Goal: Task Accomplishment & Management: Complete application form

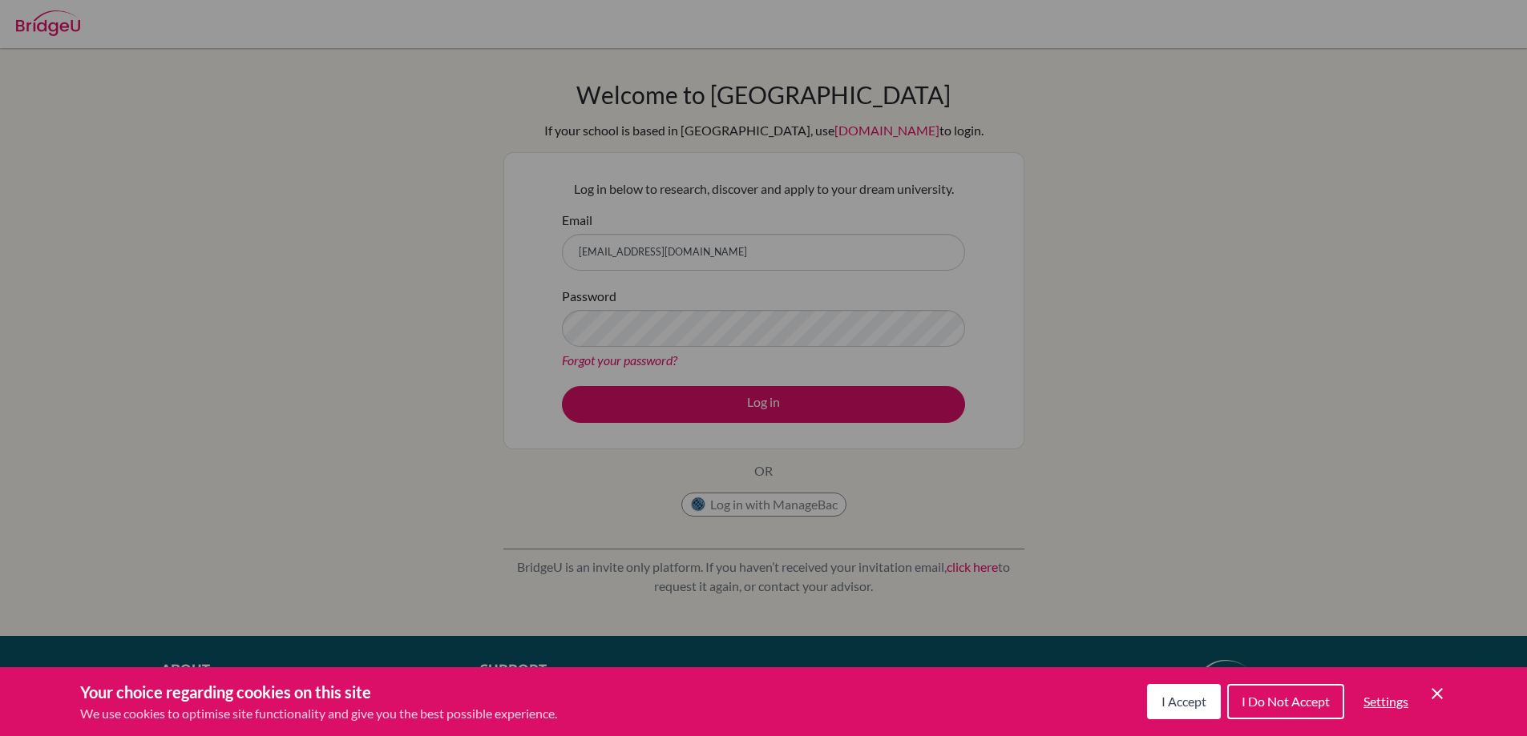
click at [1429, 687] on icon "Cookie Control Close Icon" at bounding box center [1436, 693] width 19 height 19
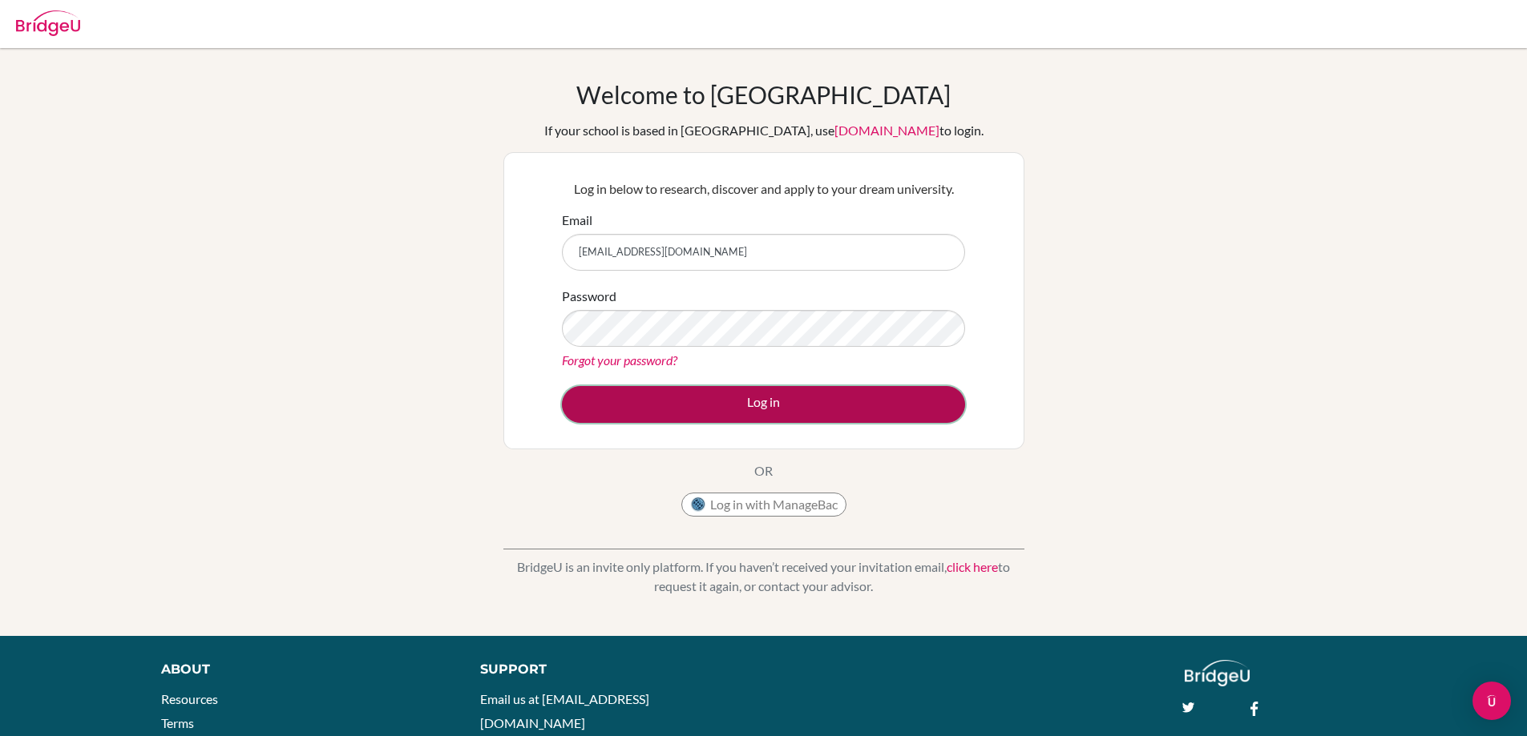
click at [790, 400] on button "Log in" at bounding box center [763, 404] width 403 height 37
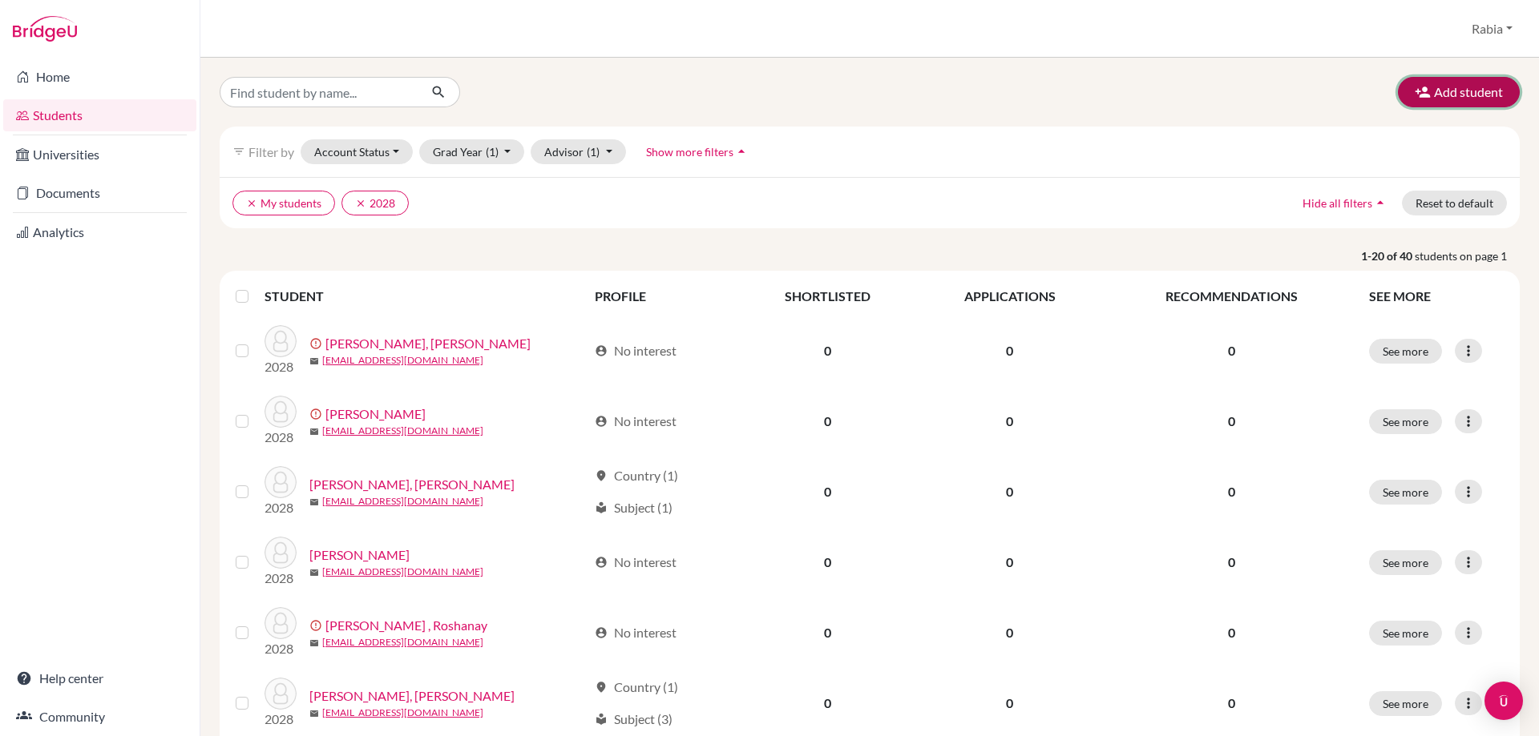
click at [1454, 83] on button "Add student" at bounding box center [1459, 92] width 122 height 30
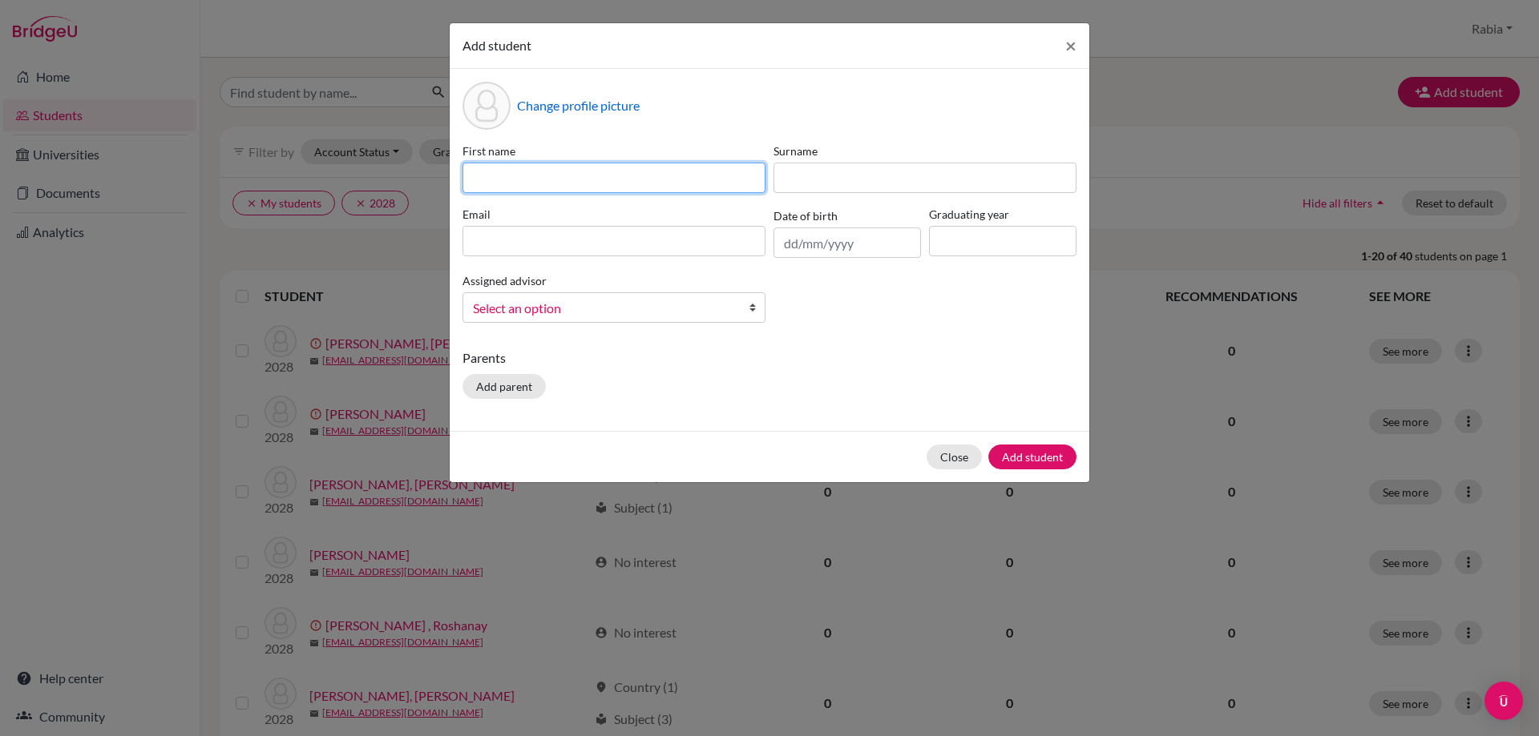
click at [503, 176] on input at bounding box center [613, 178] width 303 height 30
paste input "Hussain Sheikh"
drag, startPoint x: 575, startPoint y: 177, endPoint x: 523, endPoint y: 171, distance: 51.6
click at [523, 171] on input "Hussain Sheikh" at bounding box center [613, 178] width 303 height 30
type input "Hussain"
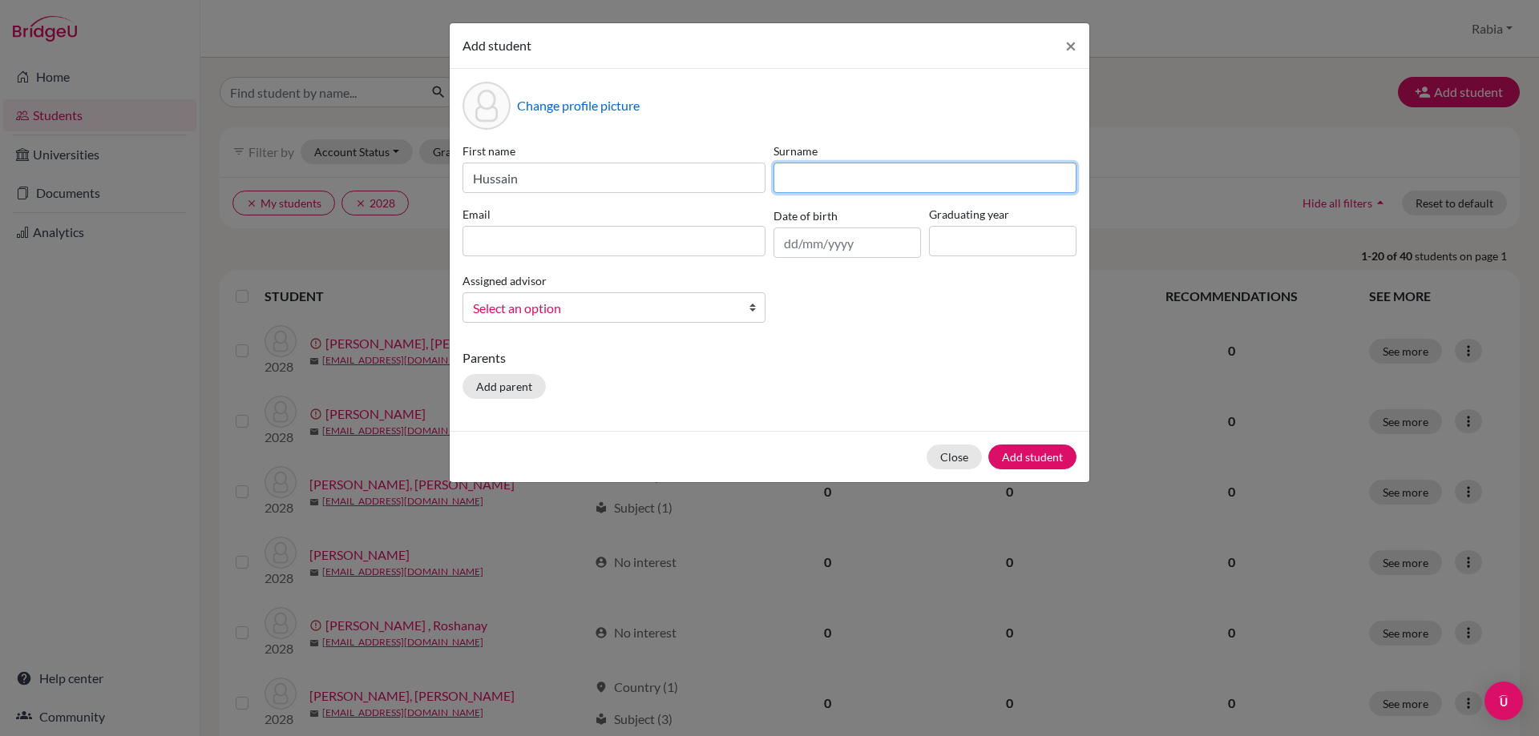
click at [870, 186] on input at bounding box center [924, 178] width 303 height 30
paste input "[PERSON_NAME]"
drag, startPoint x: 801, startPoint y: 180, endPoint x: 700, endPoint y: 171, distance: 100.6
click at [700, 171] on div "First name Hussain Surname Sheikh Email Date of birth Graduating year Assigned …" at bounding box center [769, 239] width 622 height 193
type input "[PERSON_NAME]"
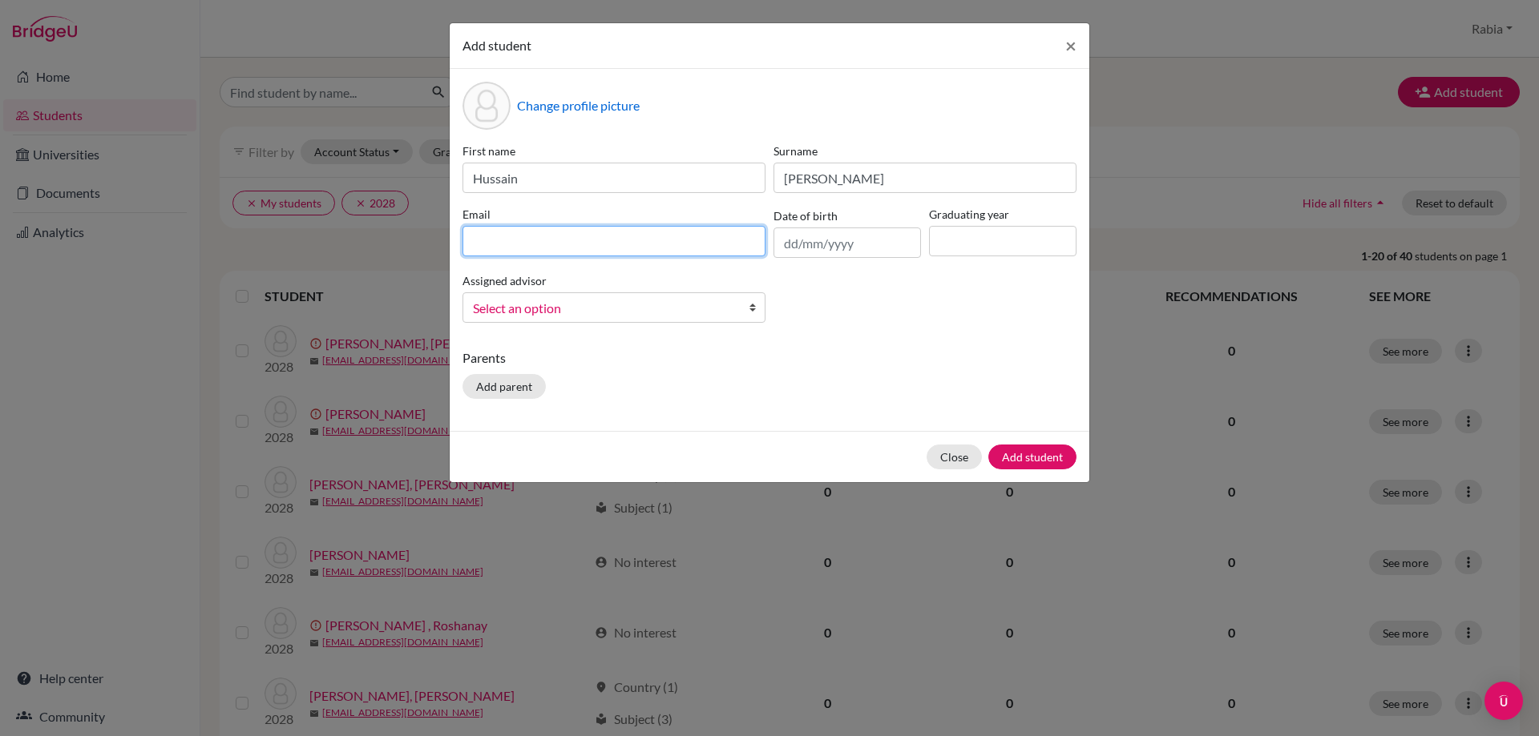
click at [659, 243] on input at bounding box center [613, 241] width 303 height 30
paste input "[EMAIL_ADDRESS][DOMAIN_NAME]"
type input "[EMAIL_ADDRESS][DOMAIN_NAME]"
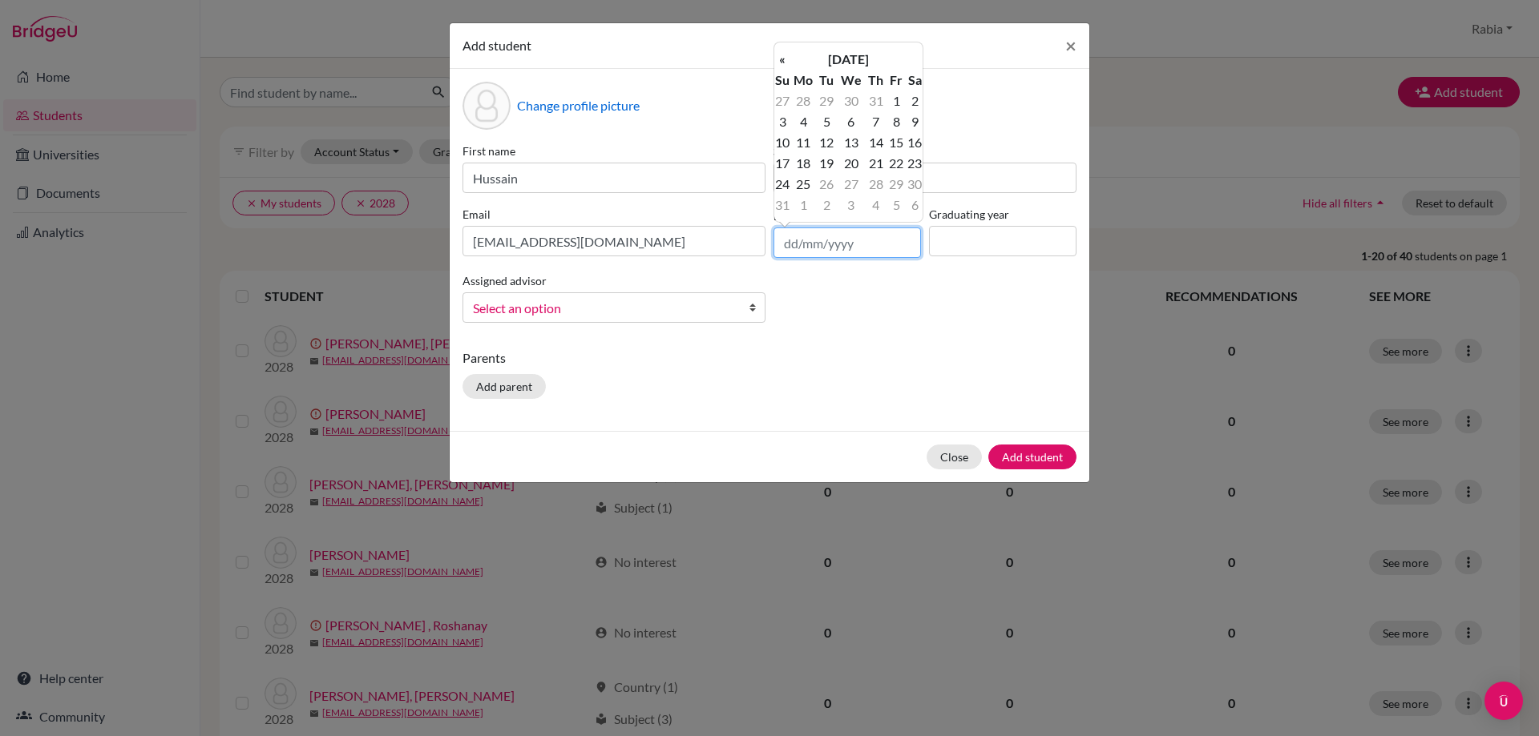
click at [797, 241] on input "text" at bounding box center [846, 243] width 147 height 30
paste input "19/02/2011"
type input "19/02/2011"
click at [885, 57] on th "February 2011" at bounding box center [848, 59] width 116 height 21
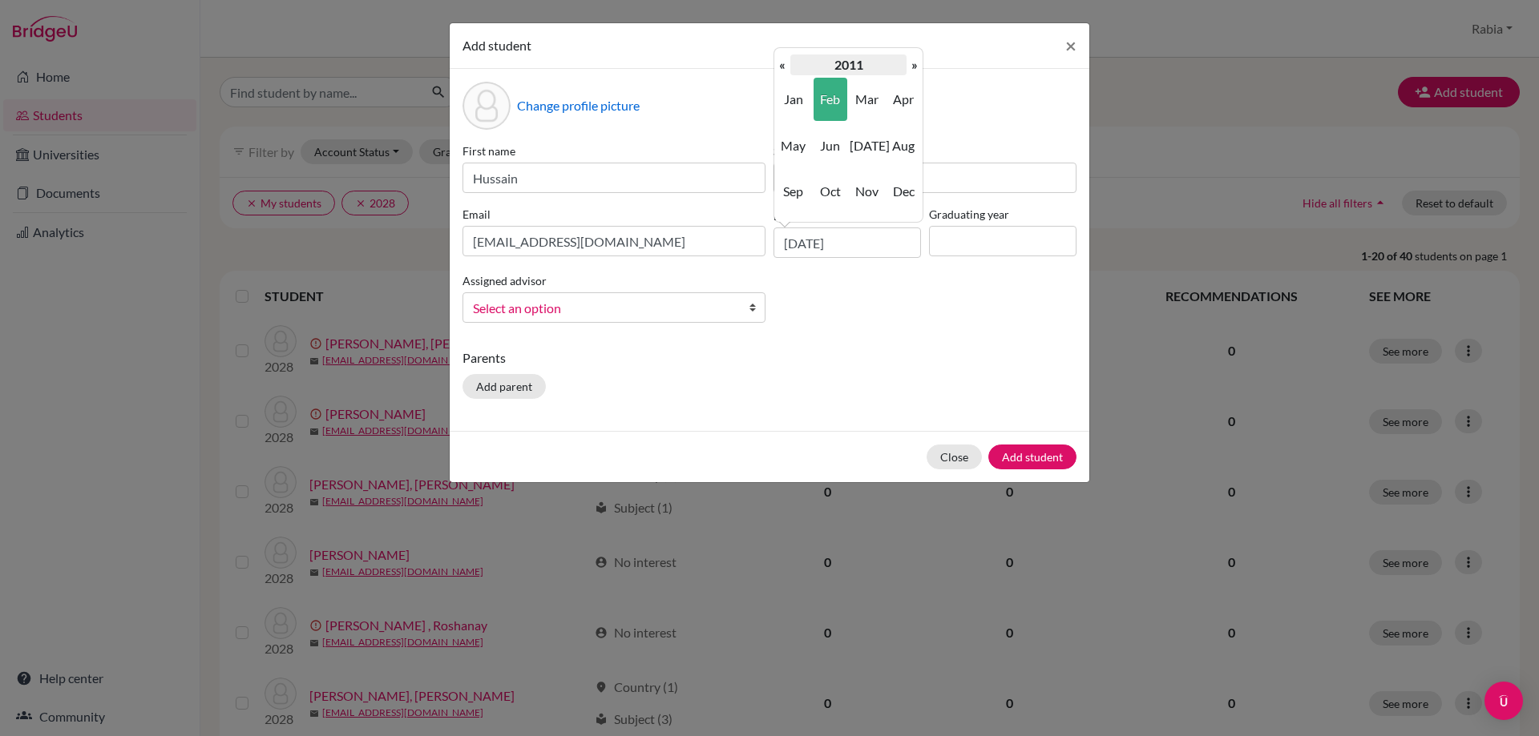
click at [842, 55] on th "2011" at bounding box center [848, 64] width 116 height 21
click at [779, 64] on th "«" at bounding box center [782, 64] width 16 height 21
click at [797, 191] on span "2007" at bounding box center [793, 191] width 34 height 43
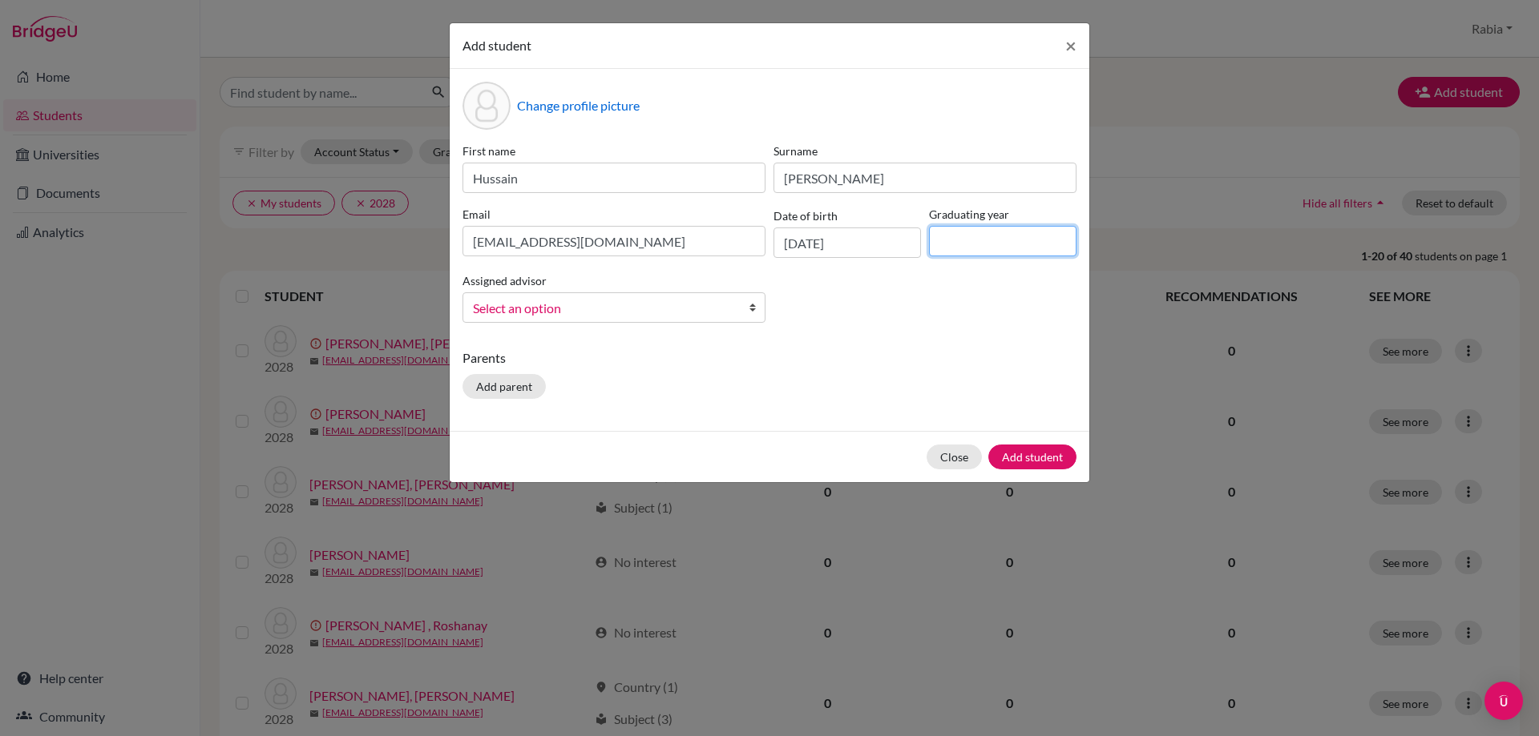
click at [962, 239] on input at bounding box center [1002, 241] width 147 height 30
type input "2029"
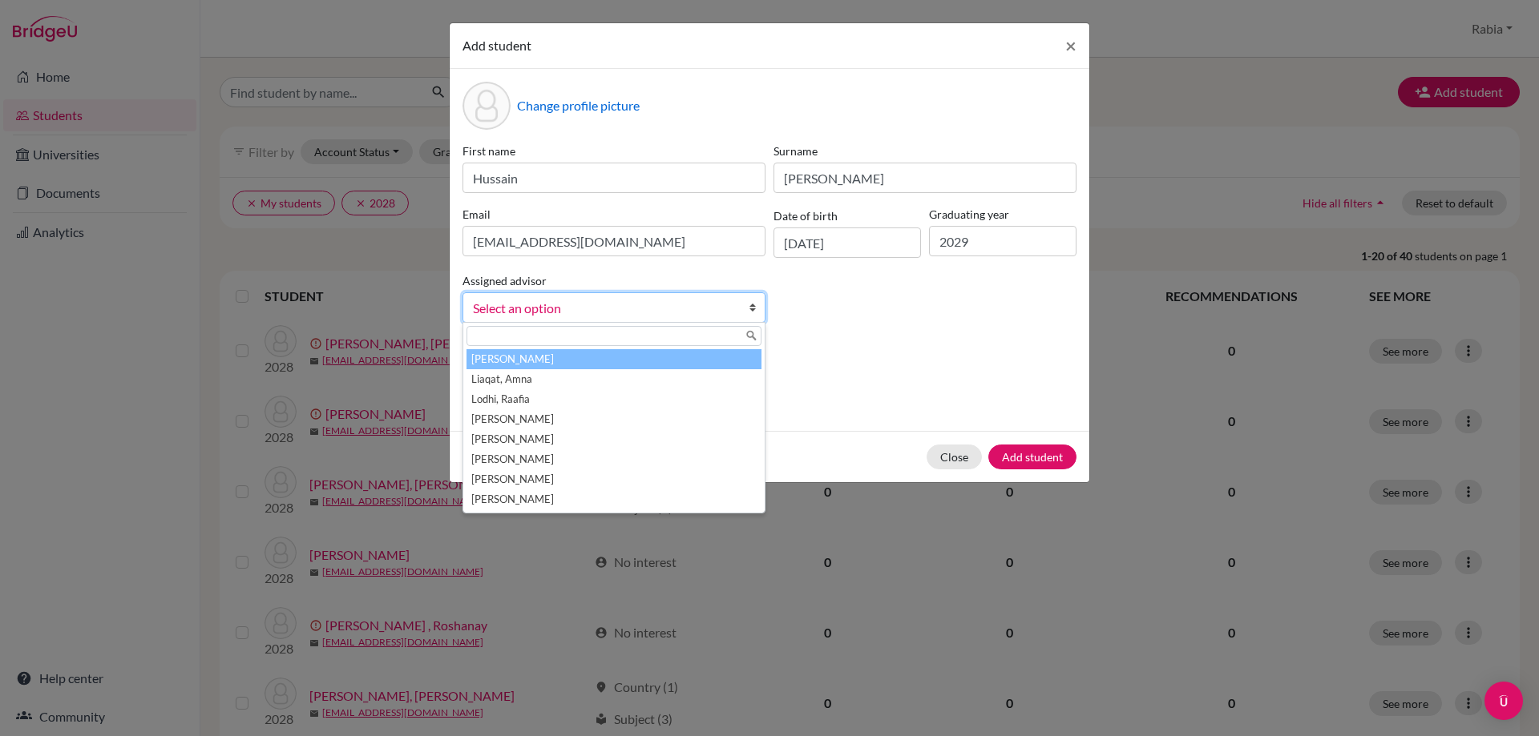
click at [695, 297] on link "Select an option" at bounding box center [613, 307] width 303 height 30
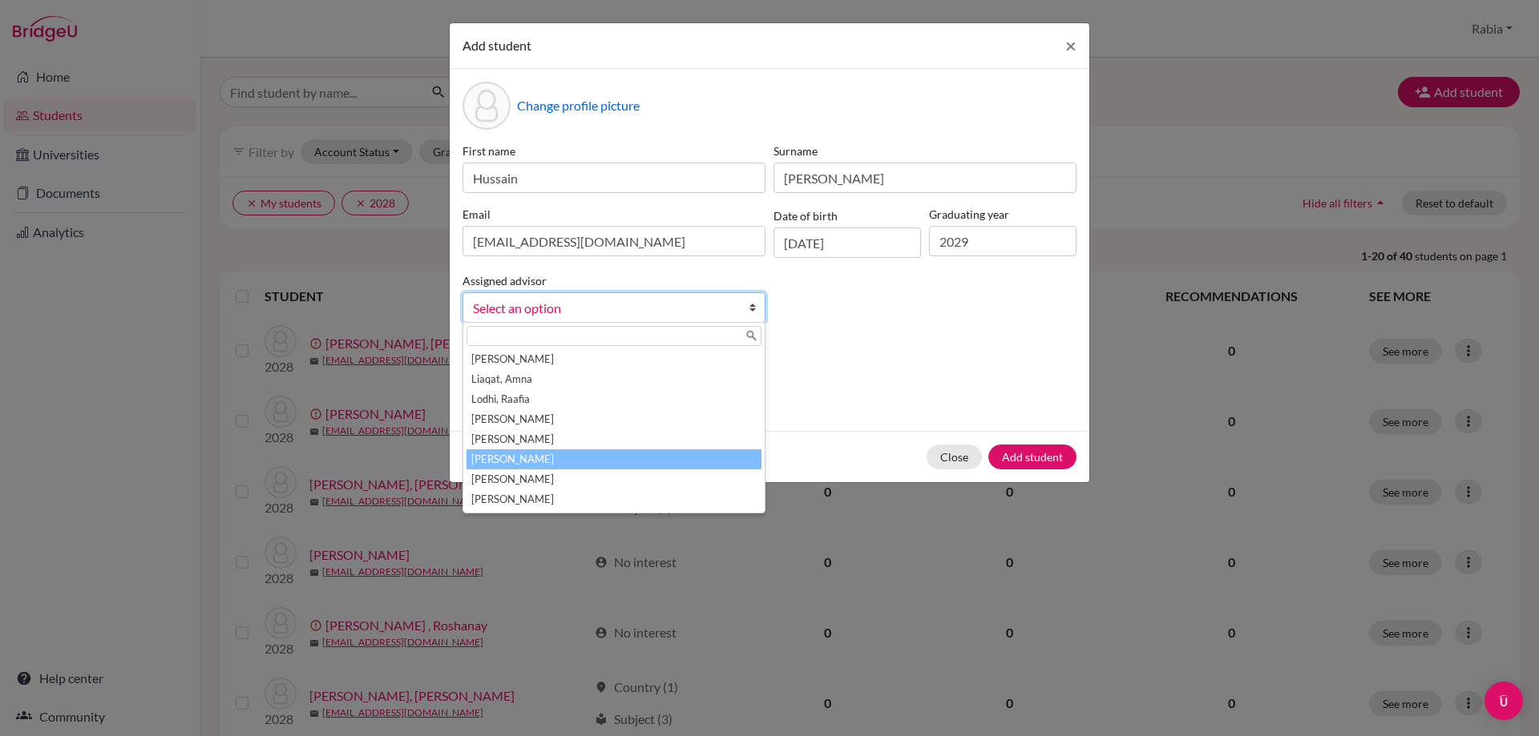
click at [544, 457] on li "[PERSON_NAME]" at bounding box center [613, 460] width 295 height 20
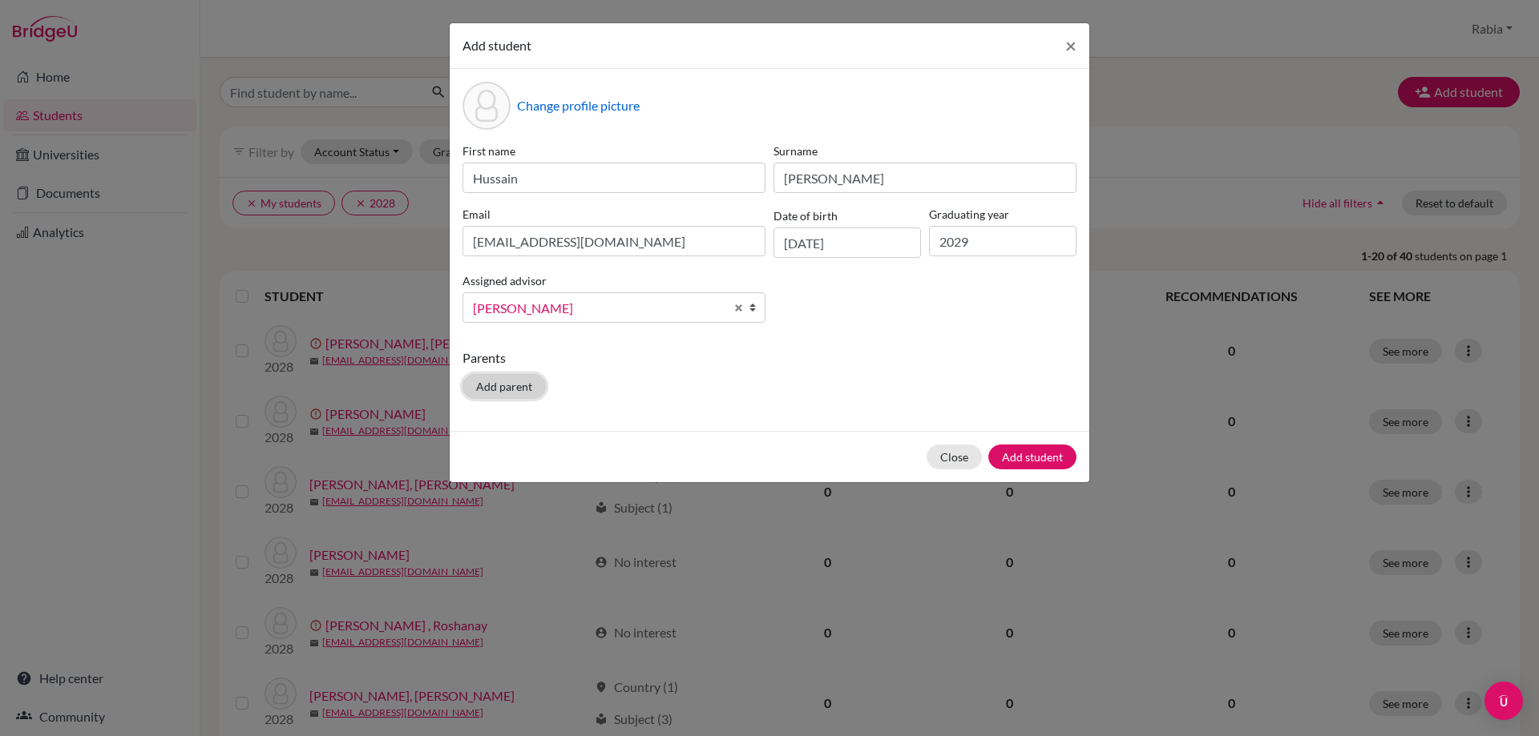
click at [523, 391] on button "Add parent" at bounding box center [503, 386] width 83 height 25
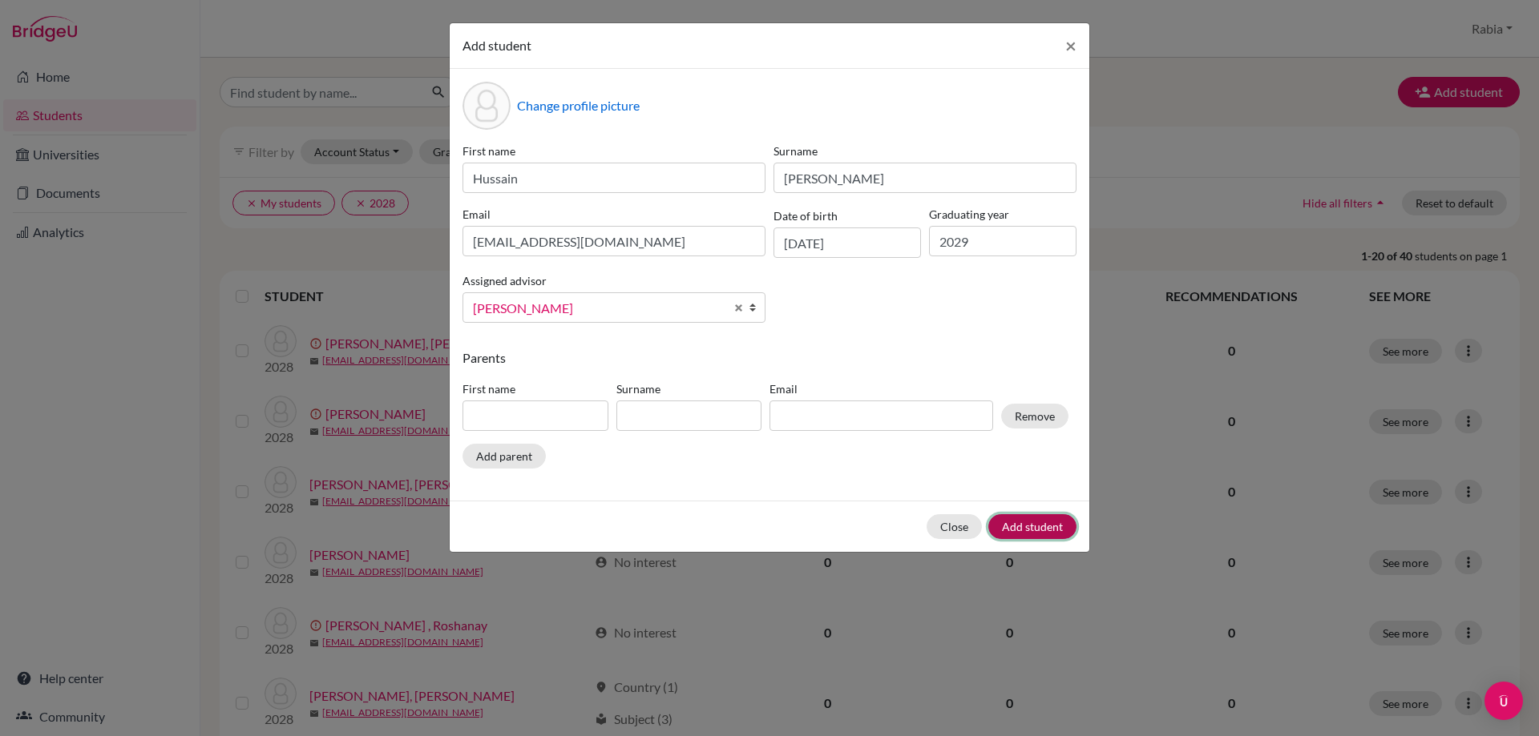
click at [1049, 526] on button "Add student" at bounding box center [1032, 526] width 88 height 25
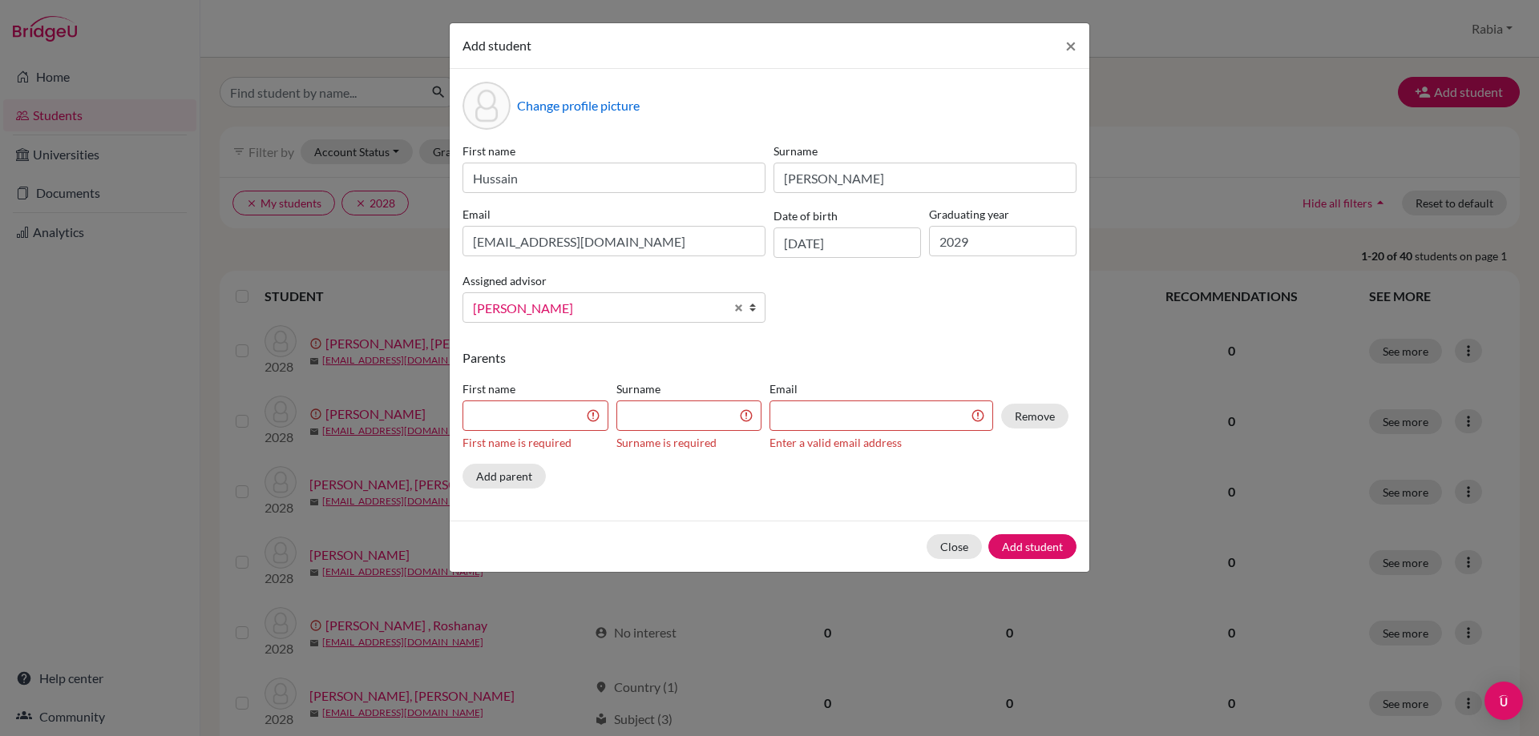
click at [806, 502] on div "Change profile picture First name Hussain Surname Sheikh Email hsheikh2029@las.…" at bounding box center [769, 295] width 639 height 452
click at [1024, 411] on button "Remove" at bounding box center [1034, 416] width 67 height 25
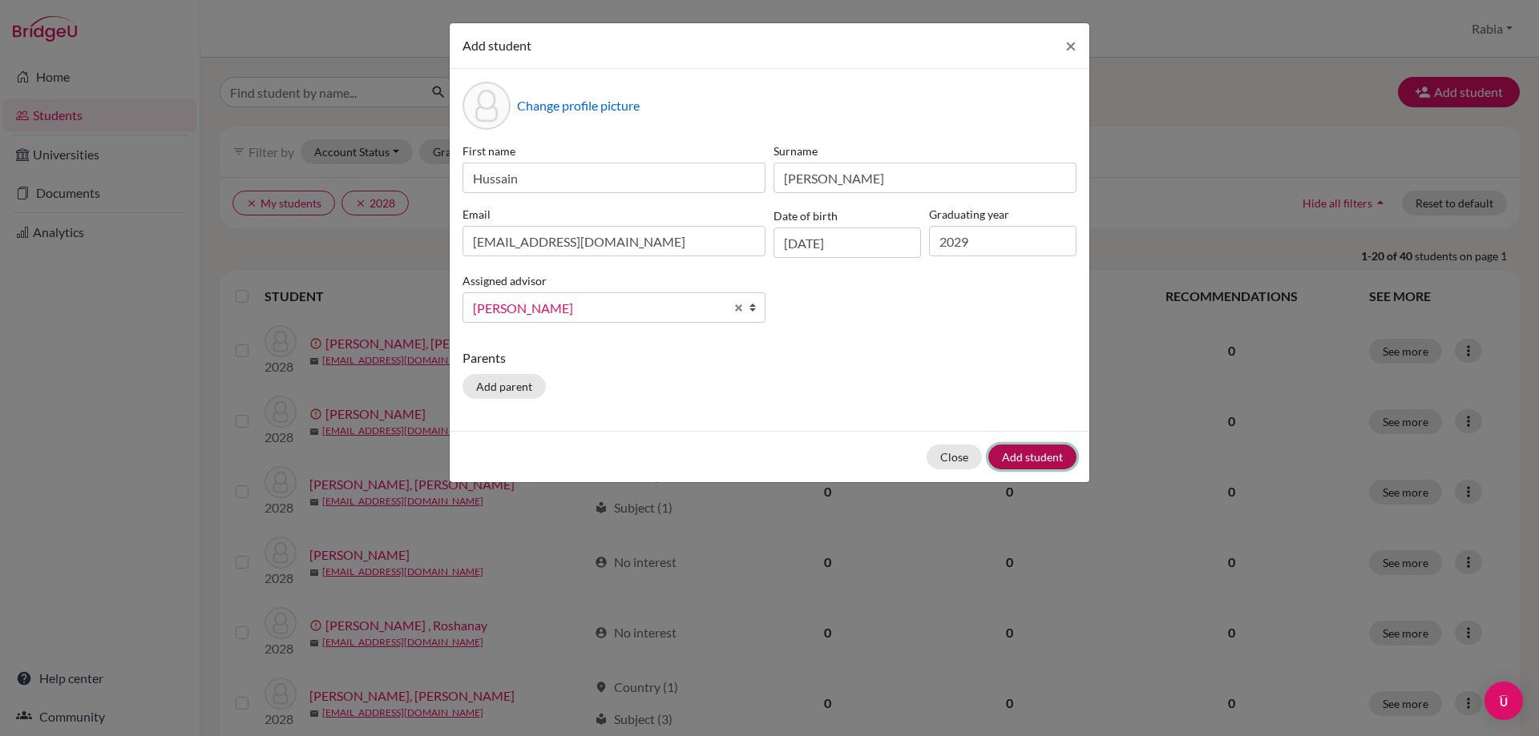
click at [1044, 458] on button "Add student" at bounding box center [1032, 457] width 88 height 25
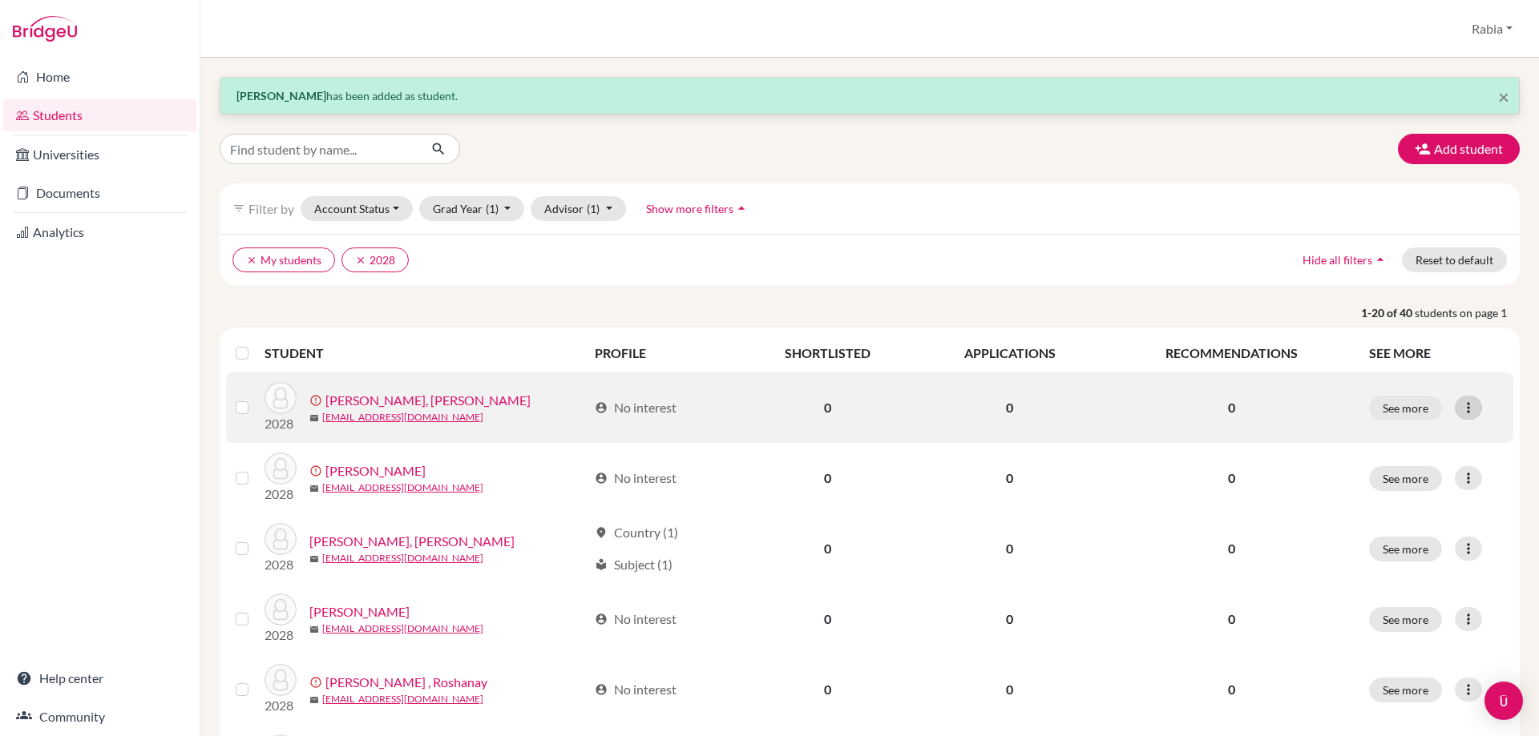
click at [1462, 409] on icon at bounding box center [1468, 408] width 16 height 16
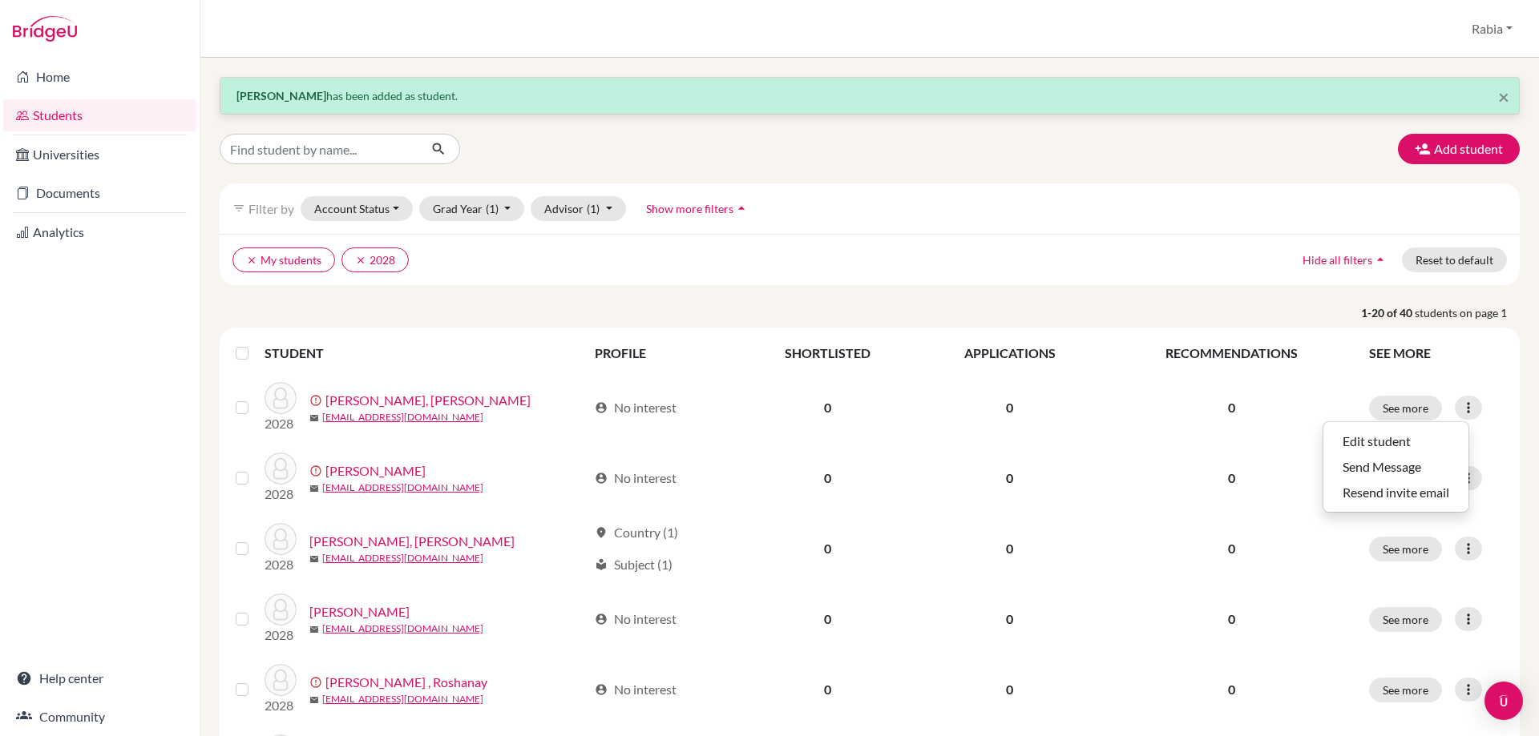
click at [1099, 163] on div "Add student" at bounding box center [870, 149] width 1324 height 30
click at [1481, 151] on button "Add student" at bounding box center [1459, 149] width 122 height 30
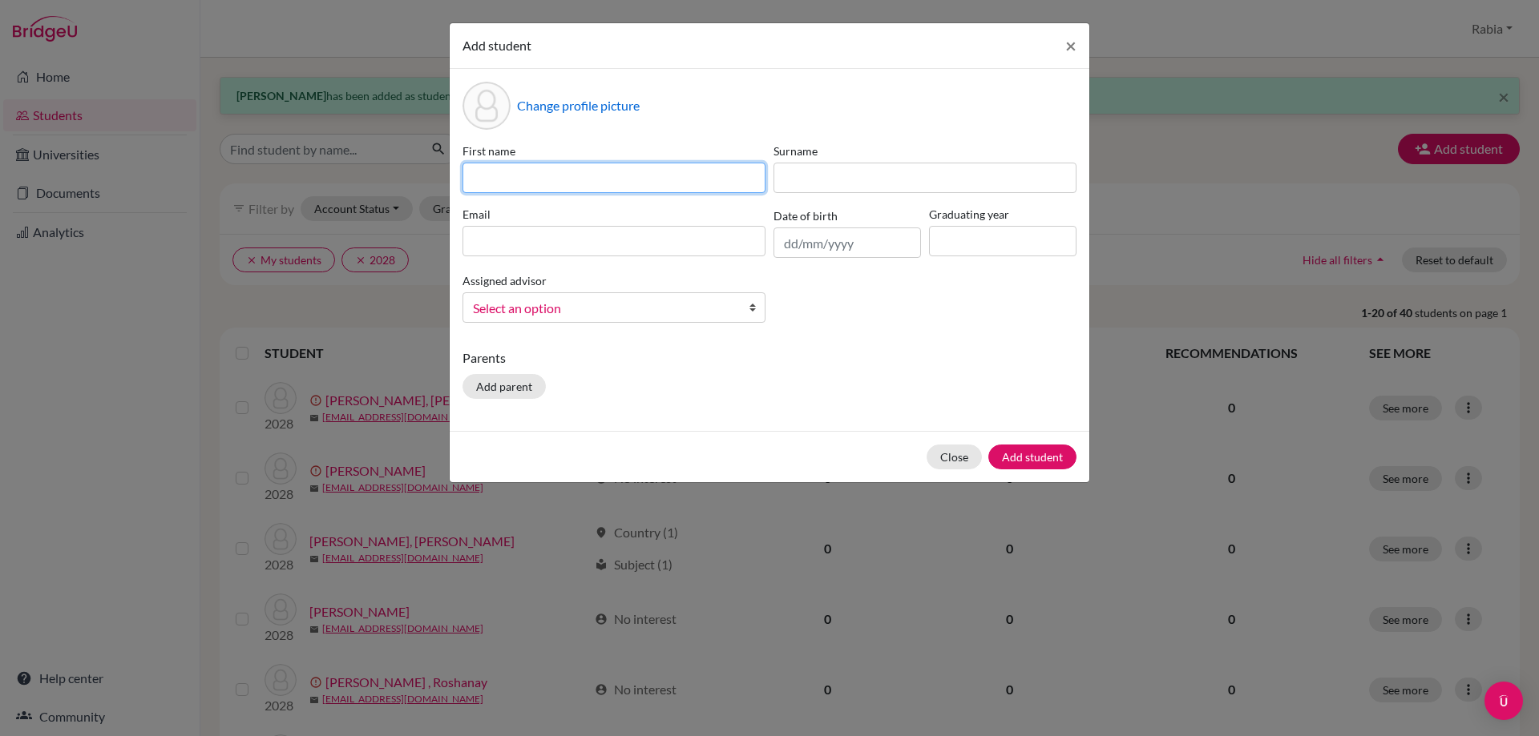
click at [559, 175] on input at bounding box center [613, 178] width 303 height 30
paste input "Sardar Muhammad Bilal Khan Drishak"
drag, startPoint x: 713, startPoint y: 184, endPoint x: 636, endPoint y: 179, distance: 77.0
click at [636, 179] on input "Sardar Muhammad Bilal Khan Drishak" at bounding box center [613, 178] width 303 height 30
type input "Sardar Muhammad Bilal Khan"
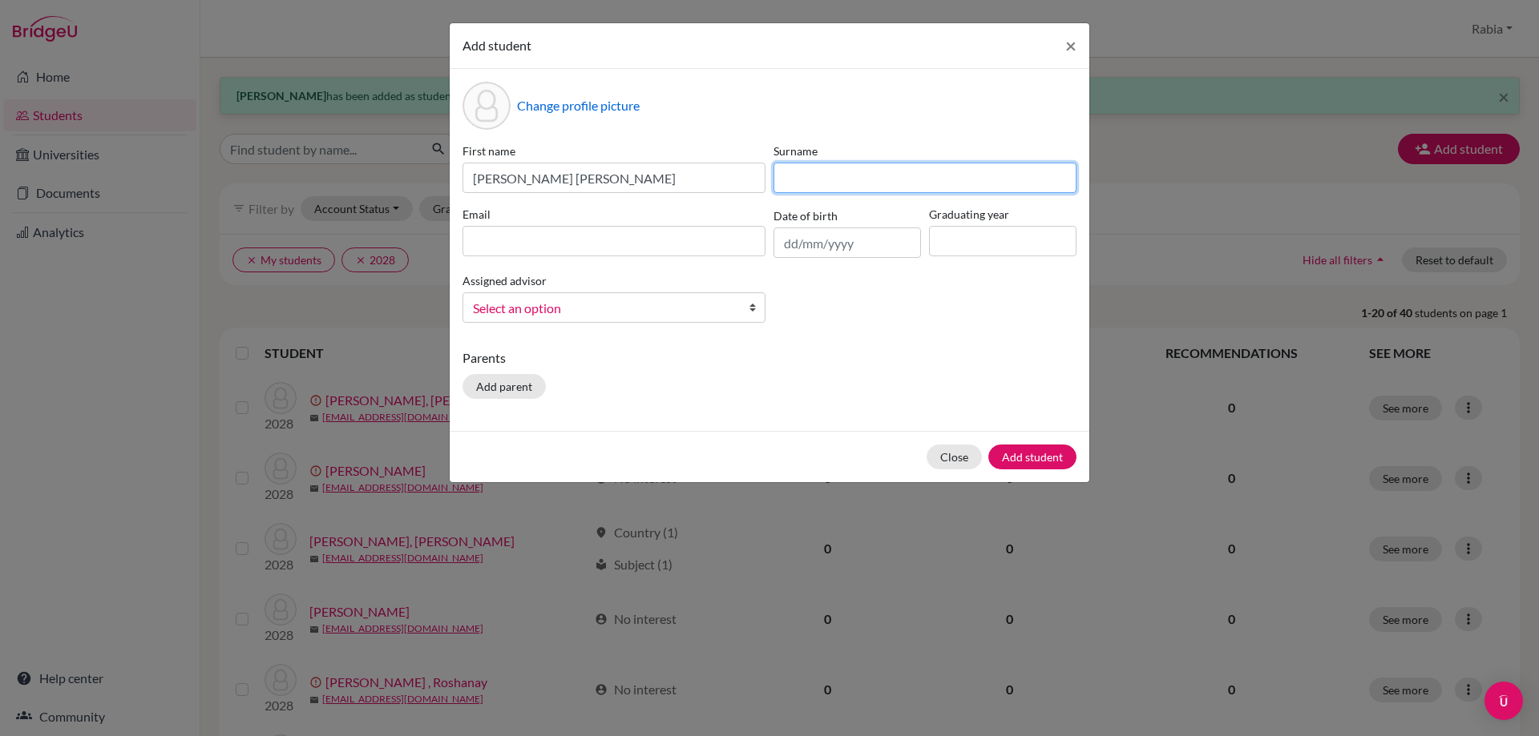
click at [826, 191] on input at bounding box center [924, 178] width 303 height 30
paste input "Drishak"
drag, startPoint x: 801, startPoint y: 175, endPoint x: 712, endPoint y: 163, distance: 89.9
click at [712, 163] on div "First name Sardar Muhammad Bilal Khan Surname Drishak Email Date of birth Gradu…" at bounding box center [769, 239] width 622 height 193
type input "Drishak"
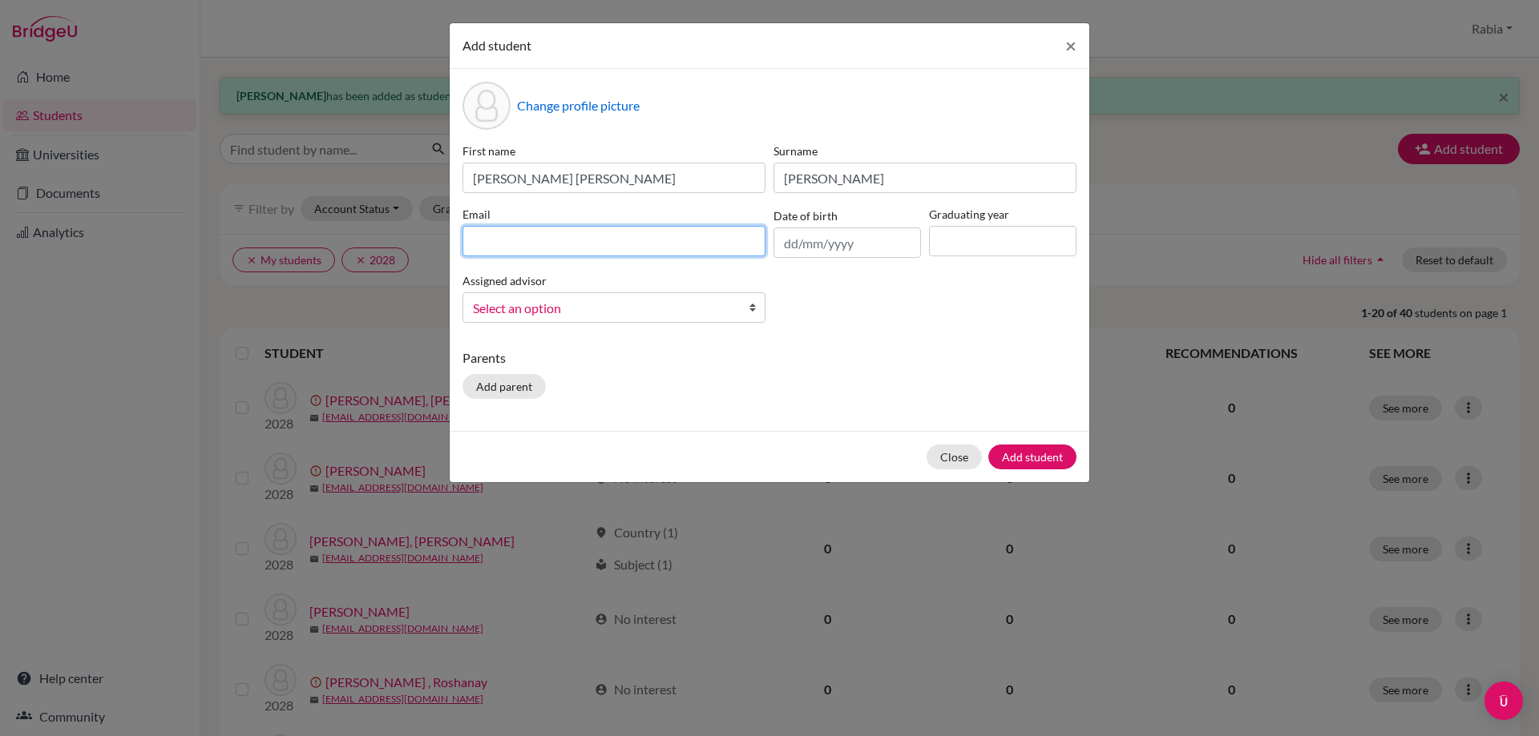
click at [583, 238] on input at bounding box center [613, 241] width 303 height 30
paste input "[EMAIL_ADDRESS][DOMAIN_NAME]"
type input "[EMAIL_ADDRESS][DOMAIN_NAME]"
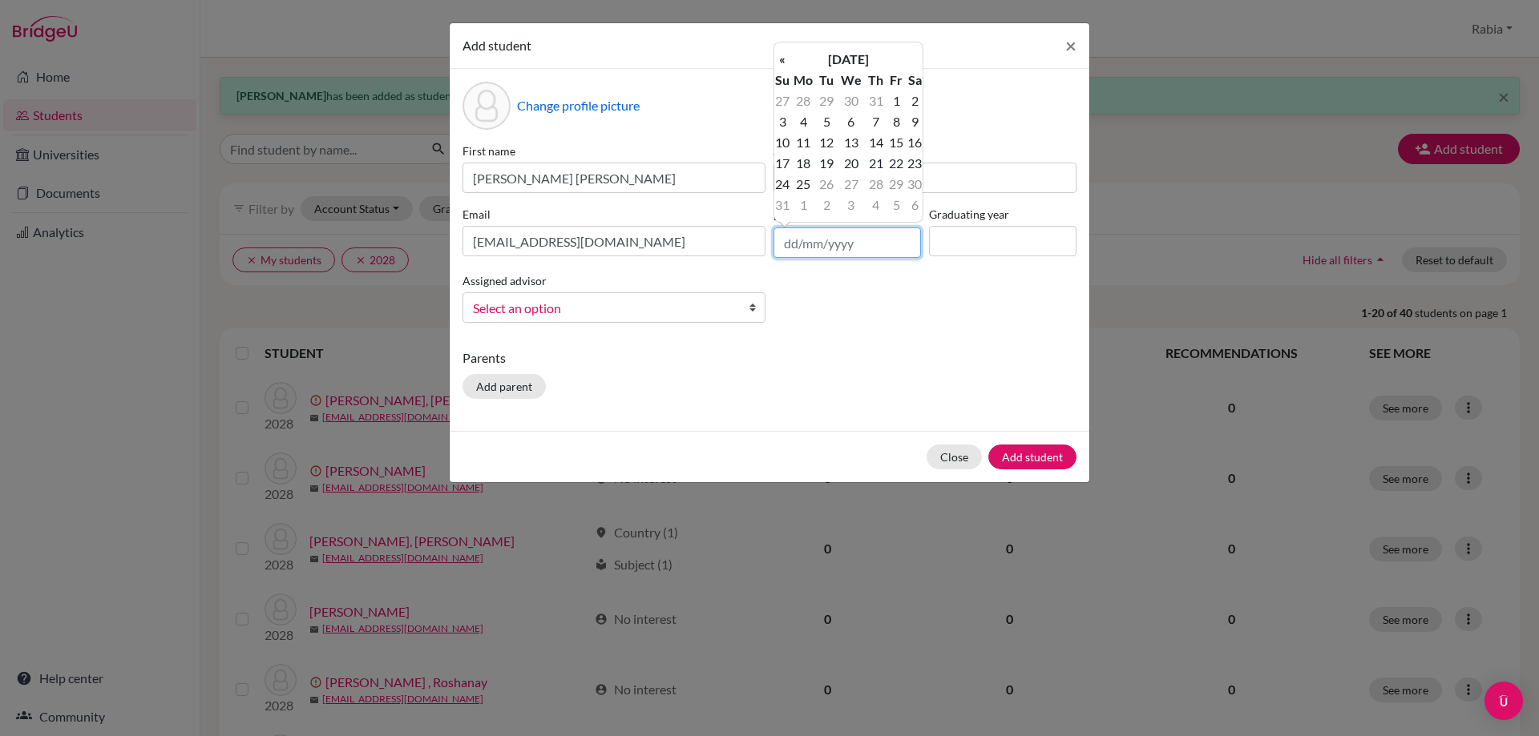
click at [857, 242] on input "text" at bounding box center [846, 243] width 147 height 30
paste input "20/10/2010"
type input "20/10/2010"
click at [877, 54] on th "[DATE]" at bounding box center [848, 59] width 116 height 21
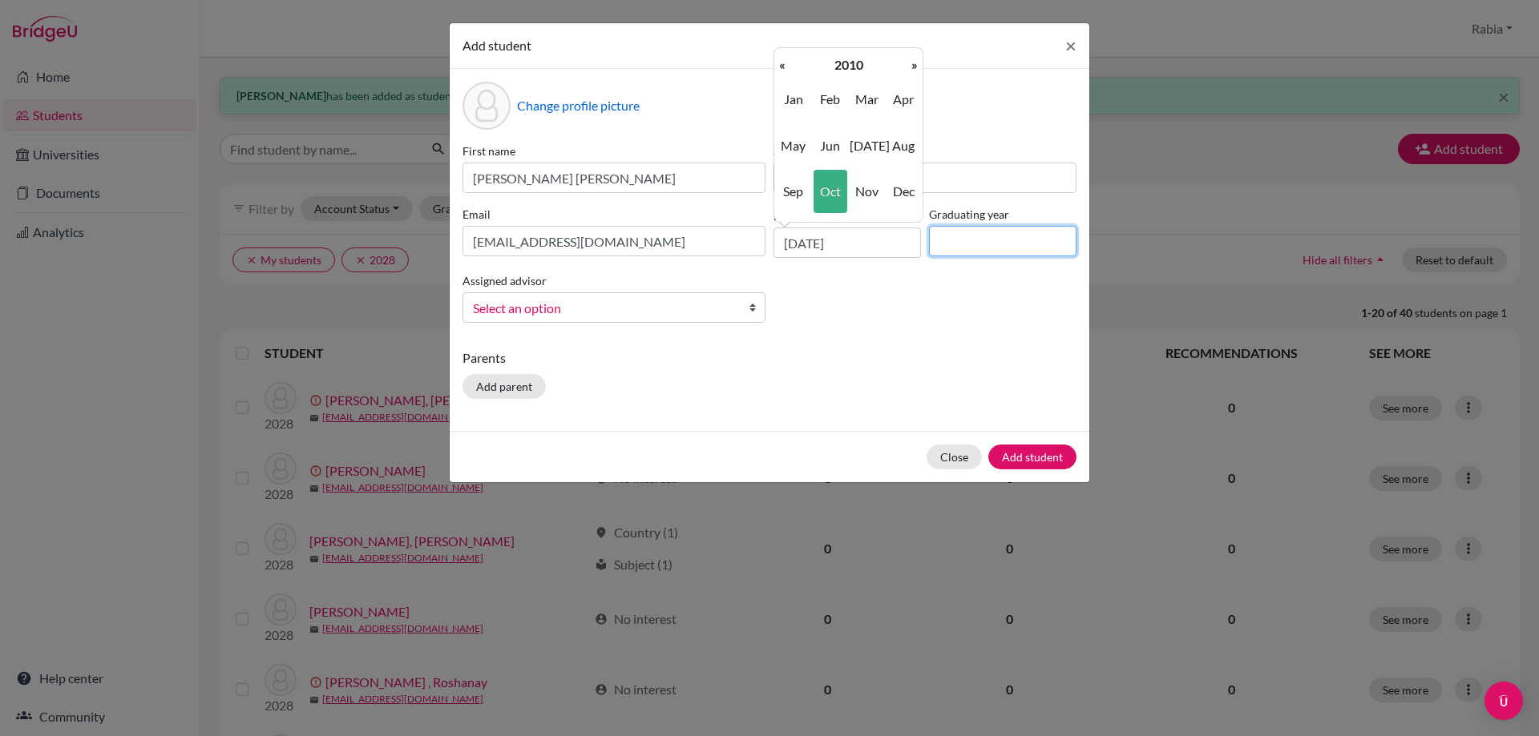
click at [981, 239] on input at bounding box center [1002, 241] width 147 height 30
type input "2029"
click at [560, 310] on span "Select an option" at bounding box center [603, 308] width 261 height 21
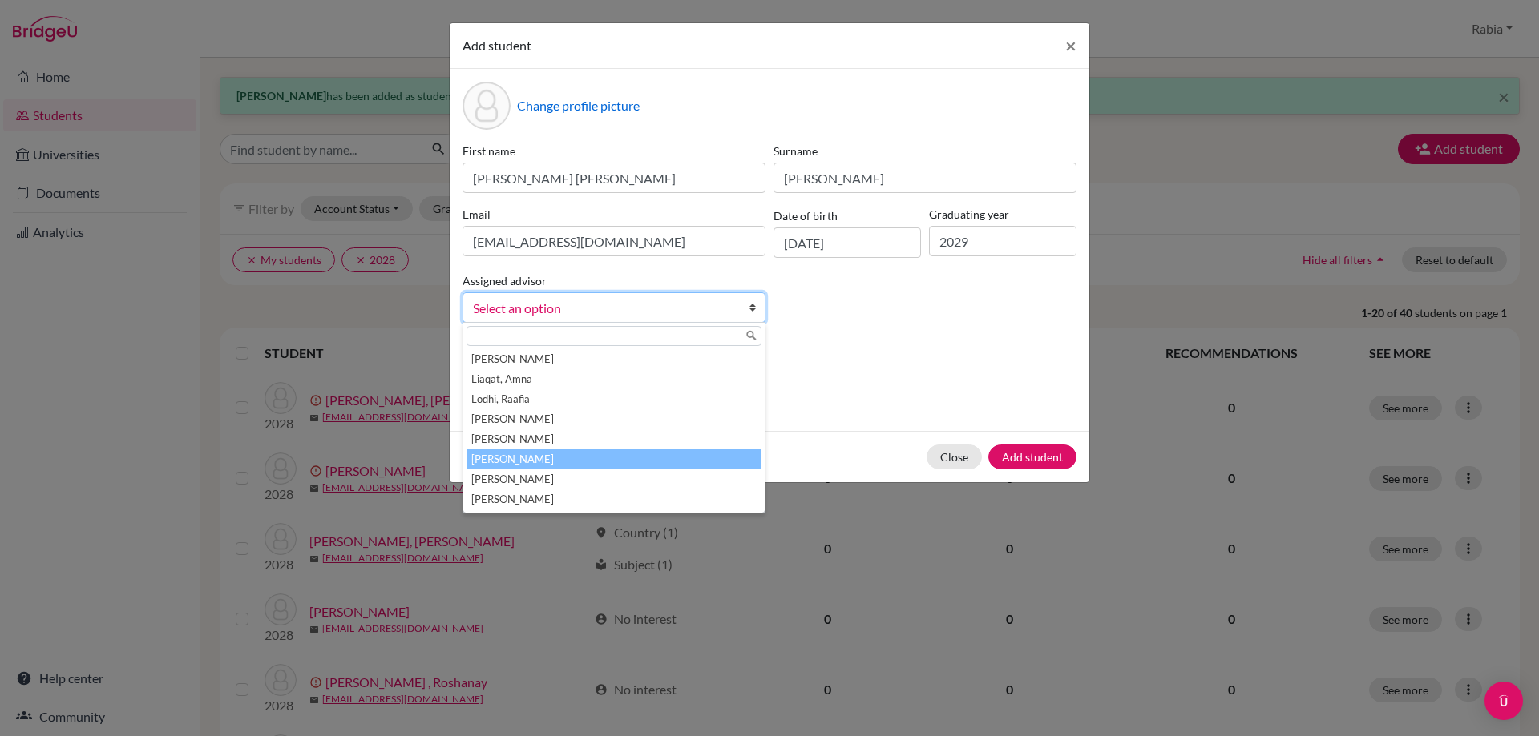
click at [561, 459] on li "[PERSON_NAME]" at bounding box center [613, 460] width 295 height 20
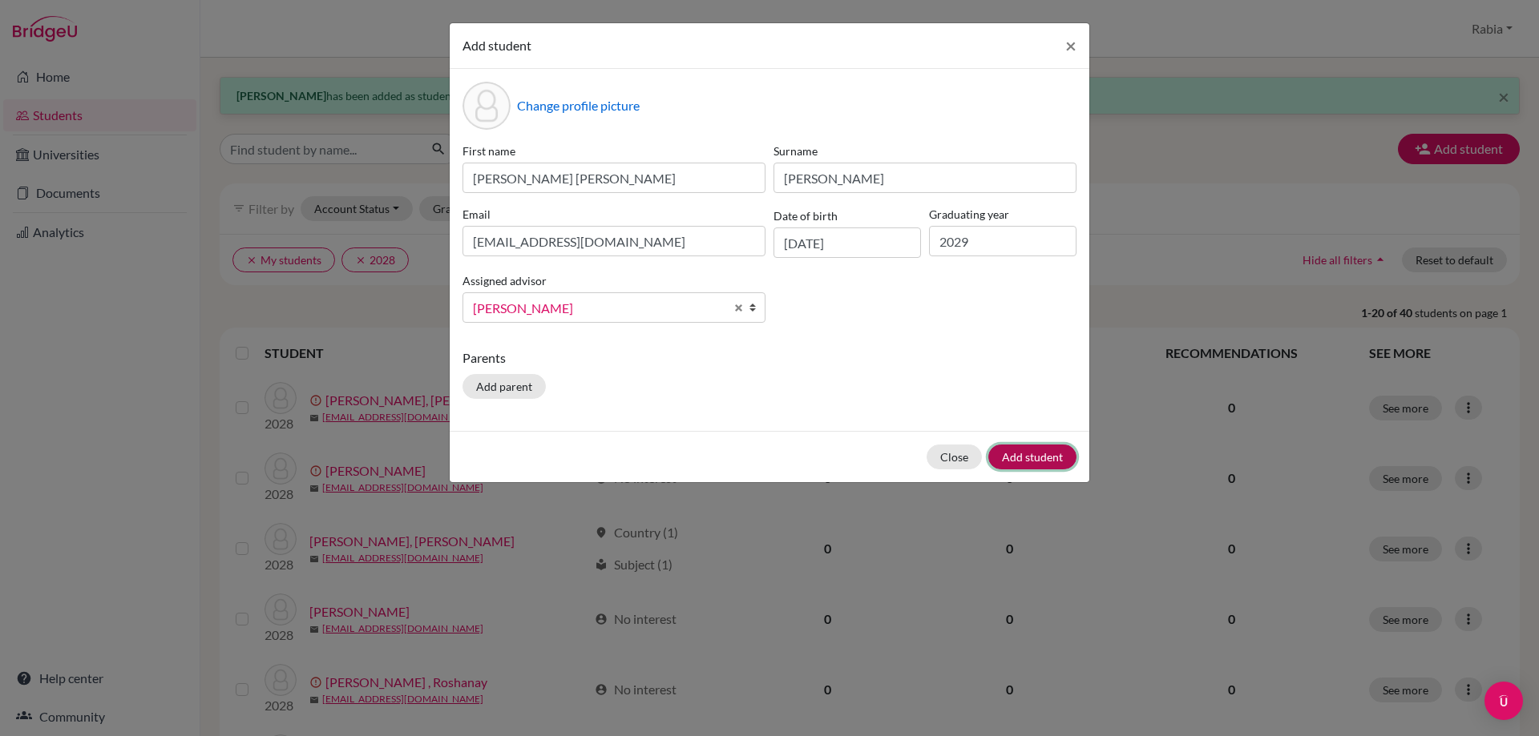
click at [1025, 459] on button "Add student" at bounding box center [1032, 457] width 88 height 25
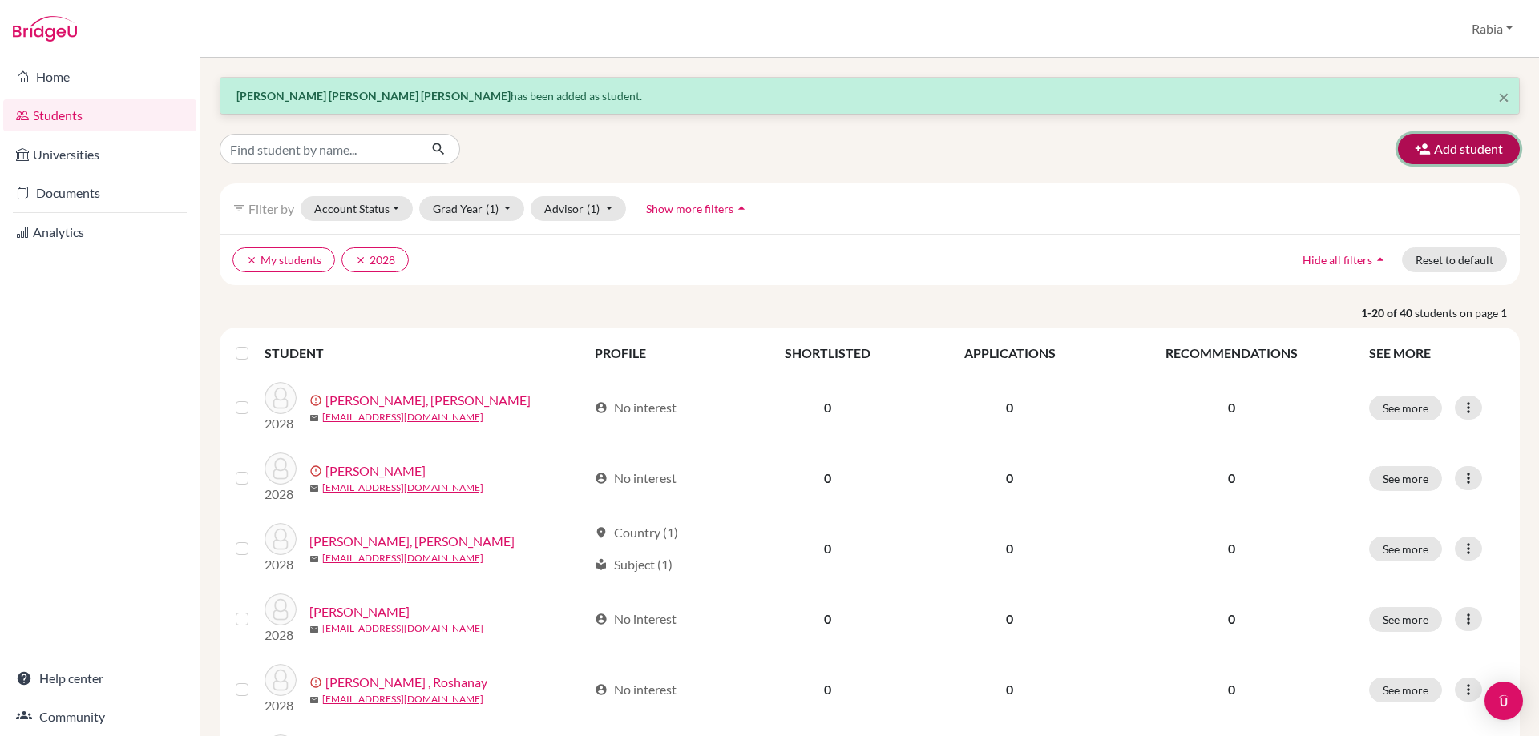
click at [1445, 143] on button "Add student" at bounding box center [1459, 149] width 122 height 30
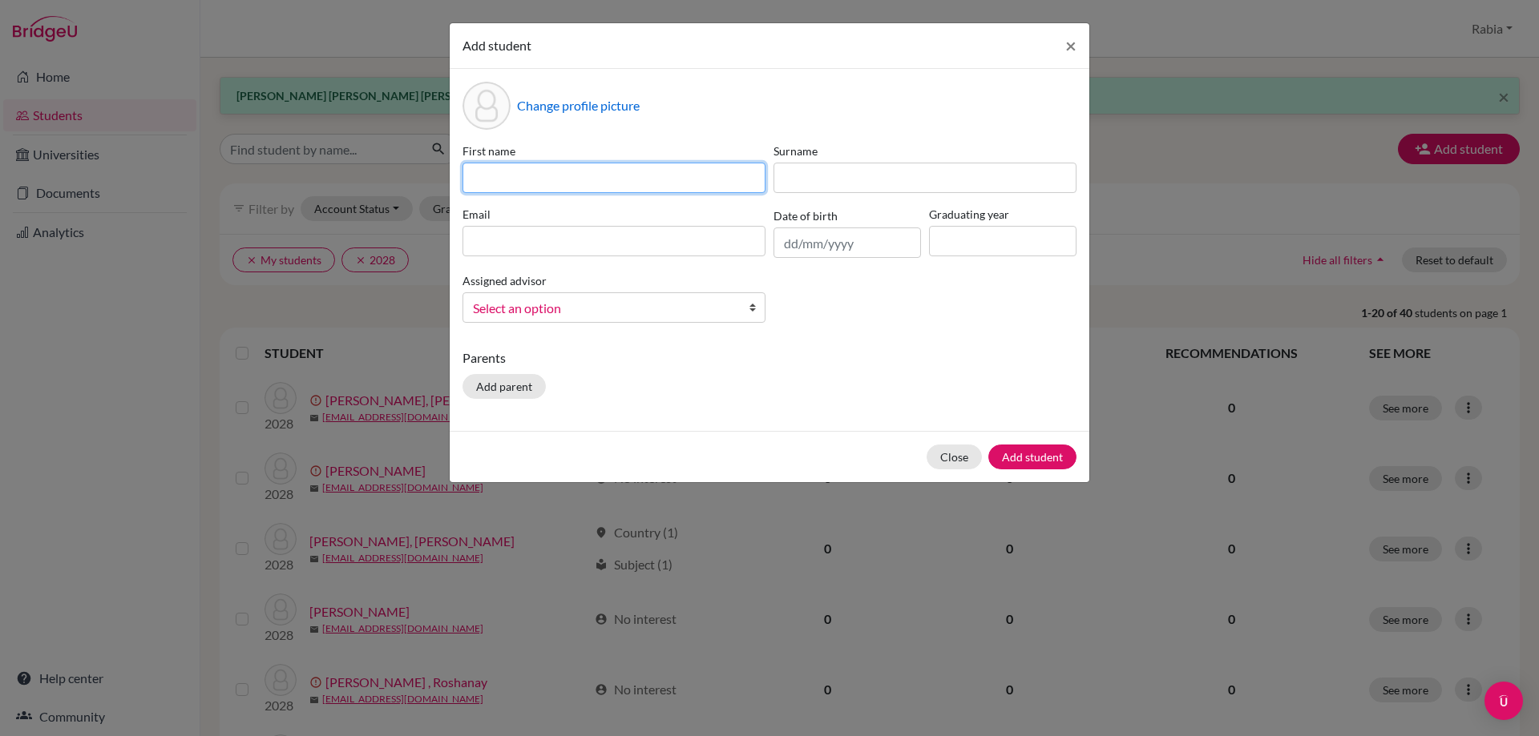
click at [518, 166] on input at bounding box center [613, 178] width 303 height 30
paste input "Haania Tariq"
drag, startPoint x: 578, startPoint y: 179, endPoint x: 517, endPoint y: 180, distance: 60.9
click at [517, 180] on input "Haania Tariq" at bounding box center [613, 178] width 303 height 30
type input "Haania"
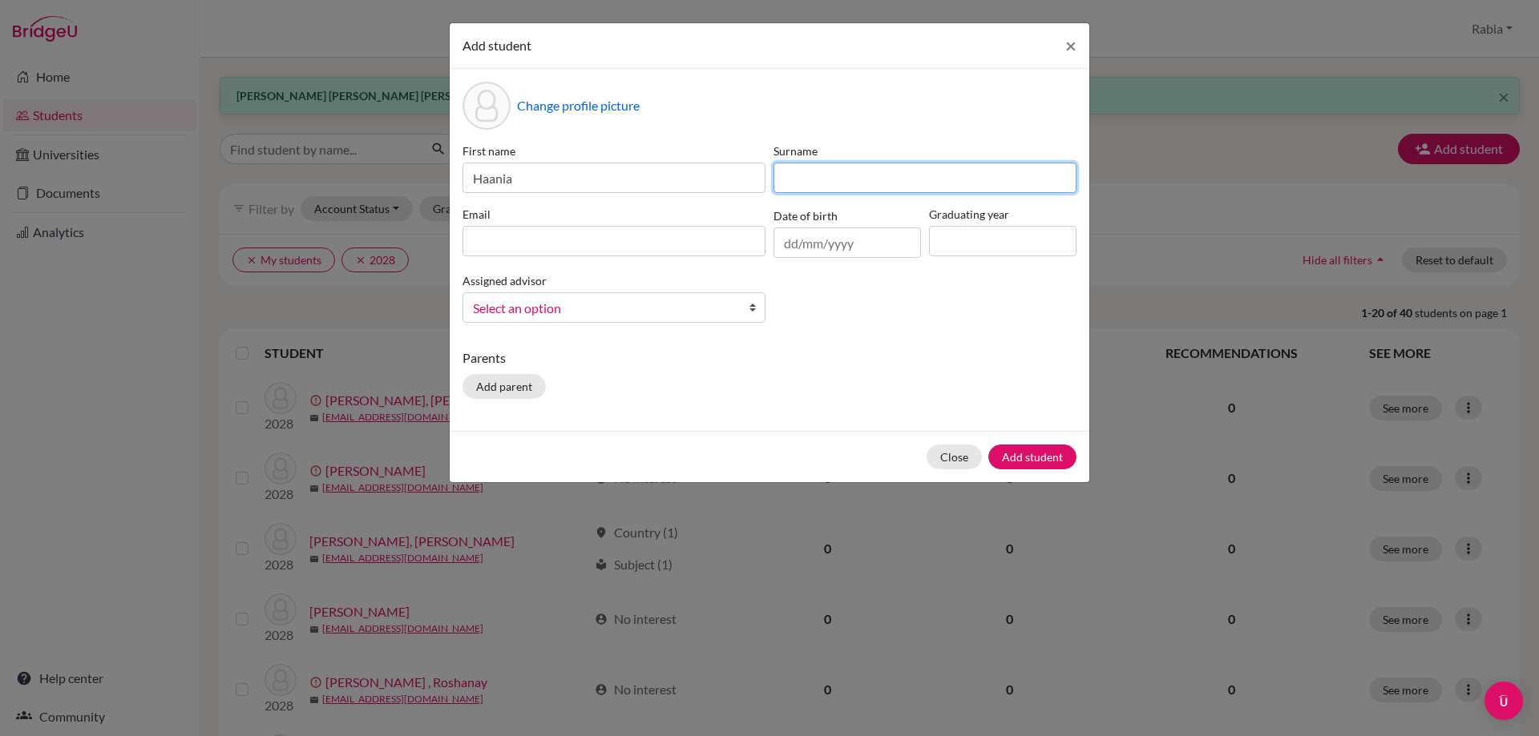
click at [817, 167] on input at bounding box center [924, 178] width 303 height 30
paste input "Tariq"
drag, startPoint x: 800, startPoint y: 176, endPoint x: 748, endPoint y: 174, distance: 52.1
click at [748, 174] on div "First name Haania Surname Tariq Email Date of birth Graduating year Assigned ad…" at bounding box center [769, 239] width 622 height 193
type input "Tariq"
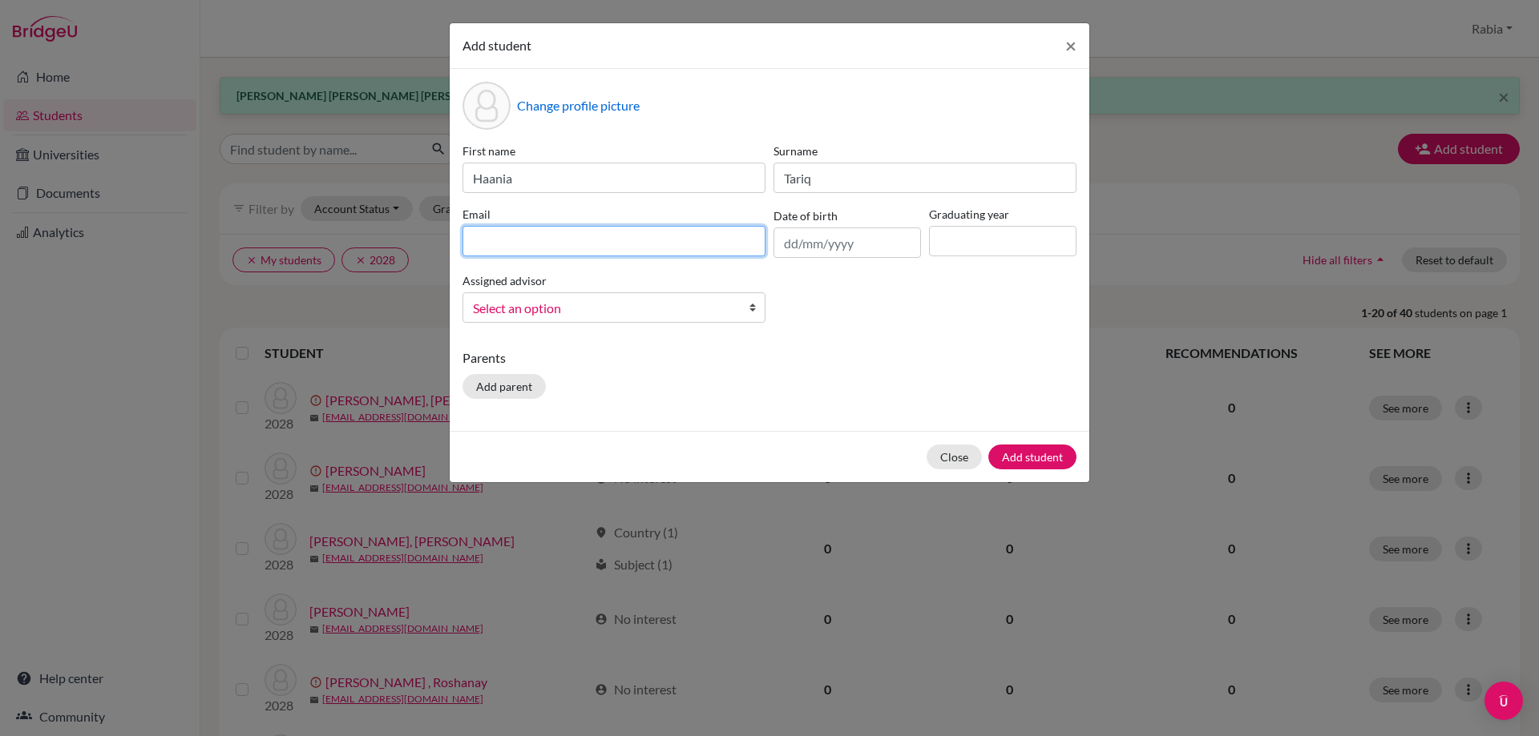
click at [712, 238] on input at bounding box center [613, 241] width 303 height 30
type input "rsarwar@las.edu.pk"
drag, startPoint x: 644, startPoint y: 244, endPoint x: 286, endPoint y: 194, distance: 361.7
click at [286, 194] on div "Add student × Change profile picture First name Haania Surname Tariq Email rsar…" at bounding box center [769, 368] width 1539 height 736
click at [575, 227] on input at bounding box center [613, 241] width 303 height 30
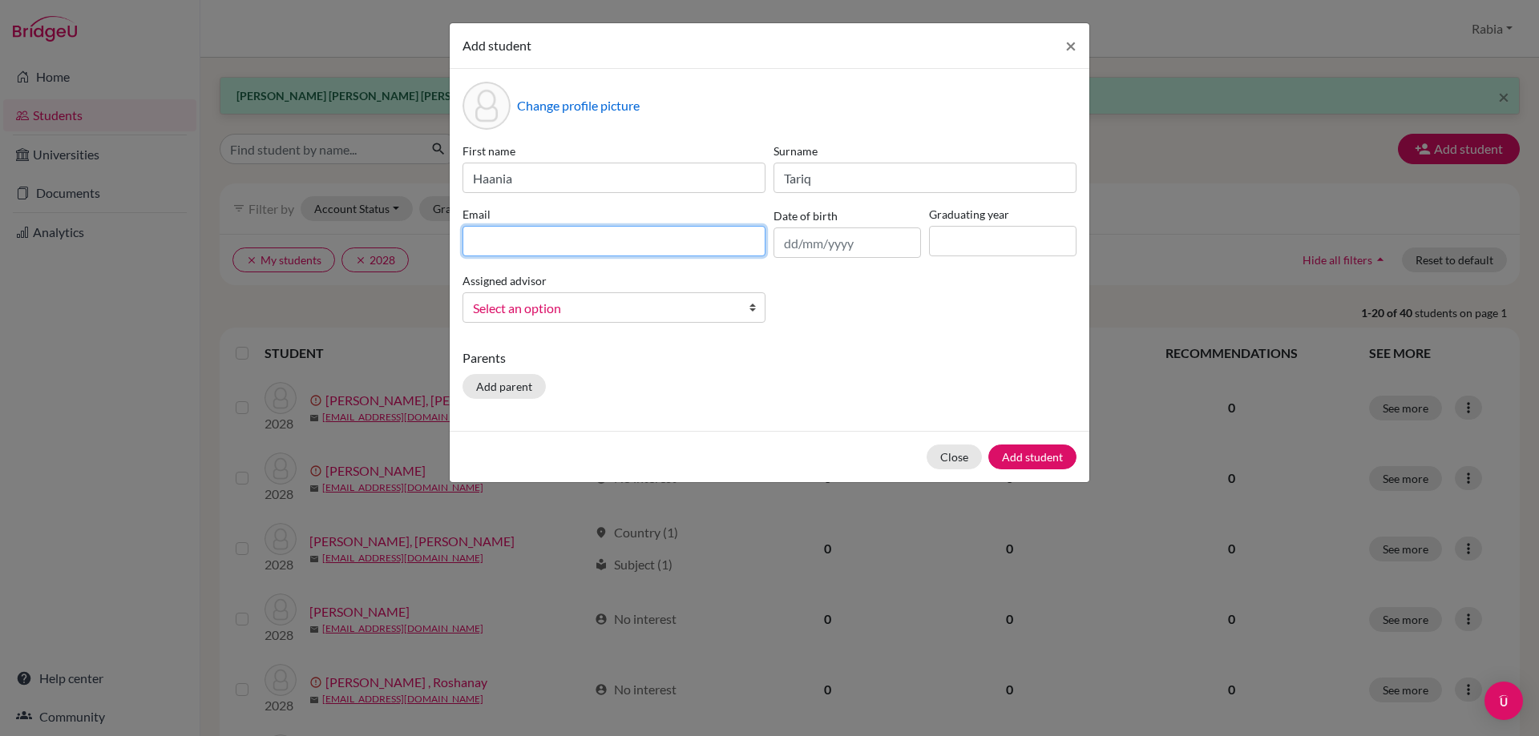
paste input "[EMAIL_ADDRESS][DOMAIN_NAME]"
type input "[EMAIL_ADDRESS][DOMAIN_NAME]"
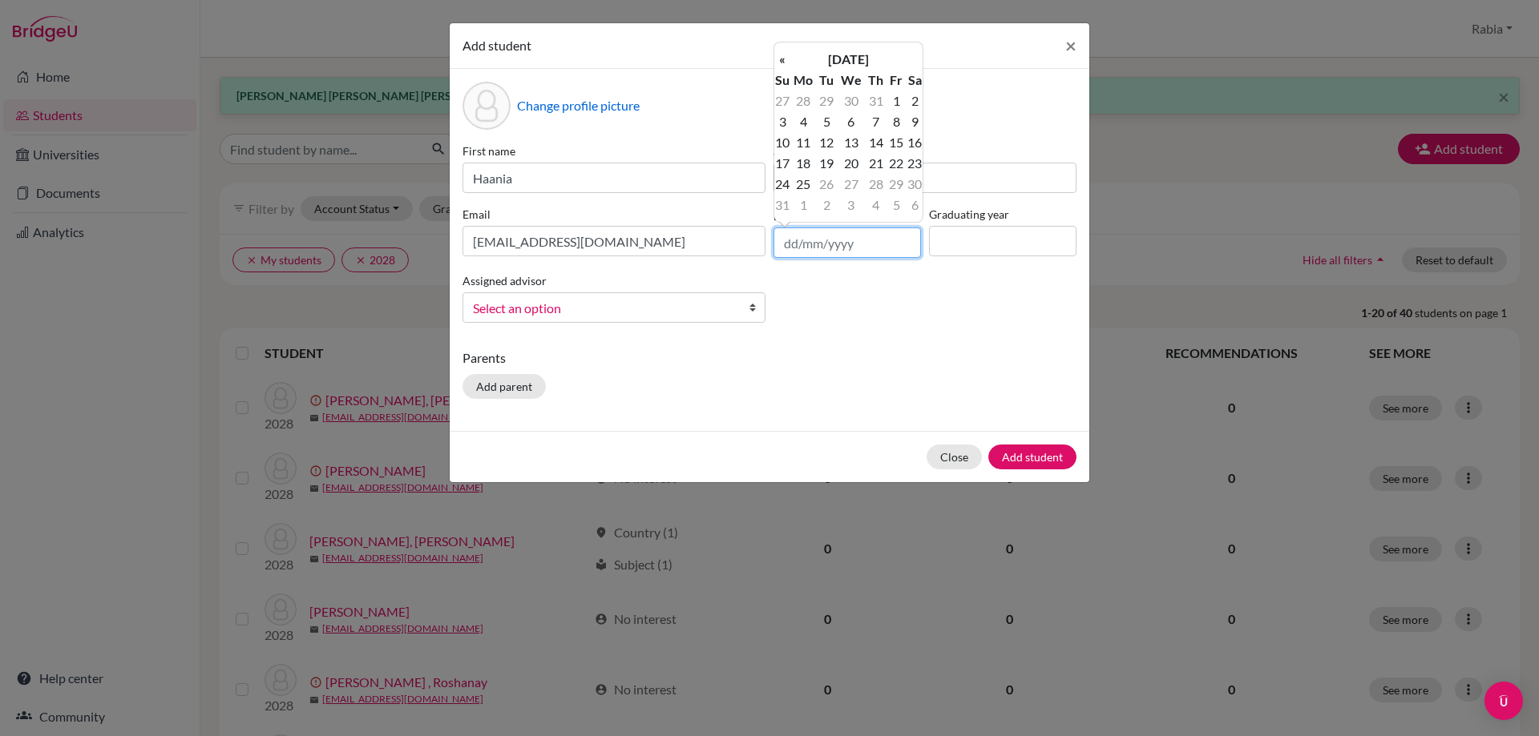
click at [825, 239] on input "text" at bounding box center [846, 243] width 147 height 30
paste input "10/09/2010"
type input "10/09/2010"
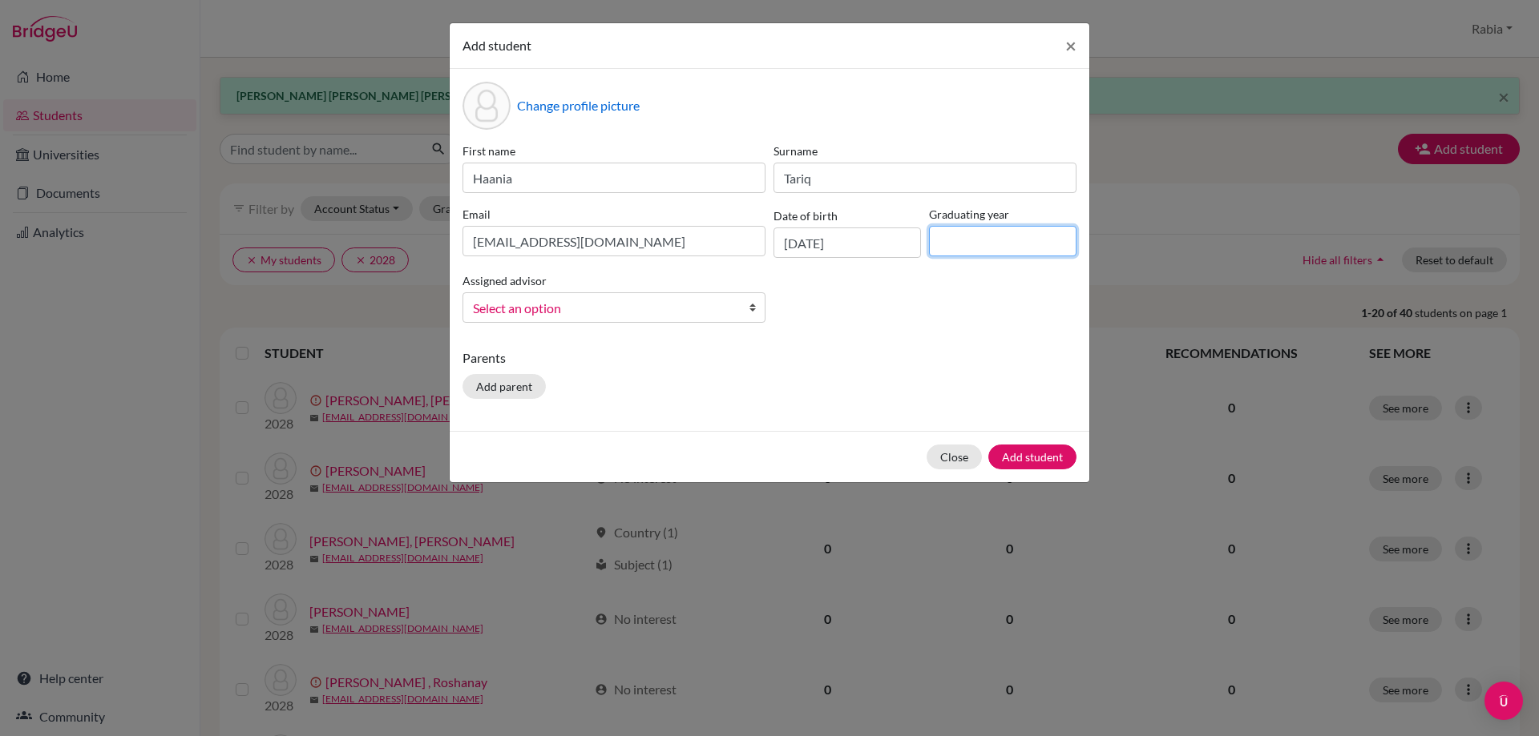
click at [1026, 228] on input at bounding box center [1002, 241] width 147 height 30
type input "2029"
click at [593, 317] on span "Select an option" at bounding box center [603, 308] width 261 height 21
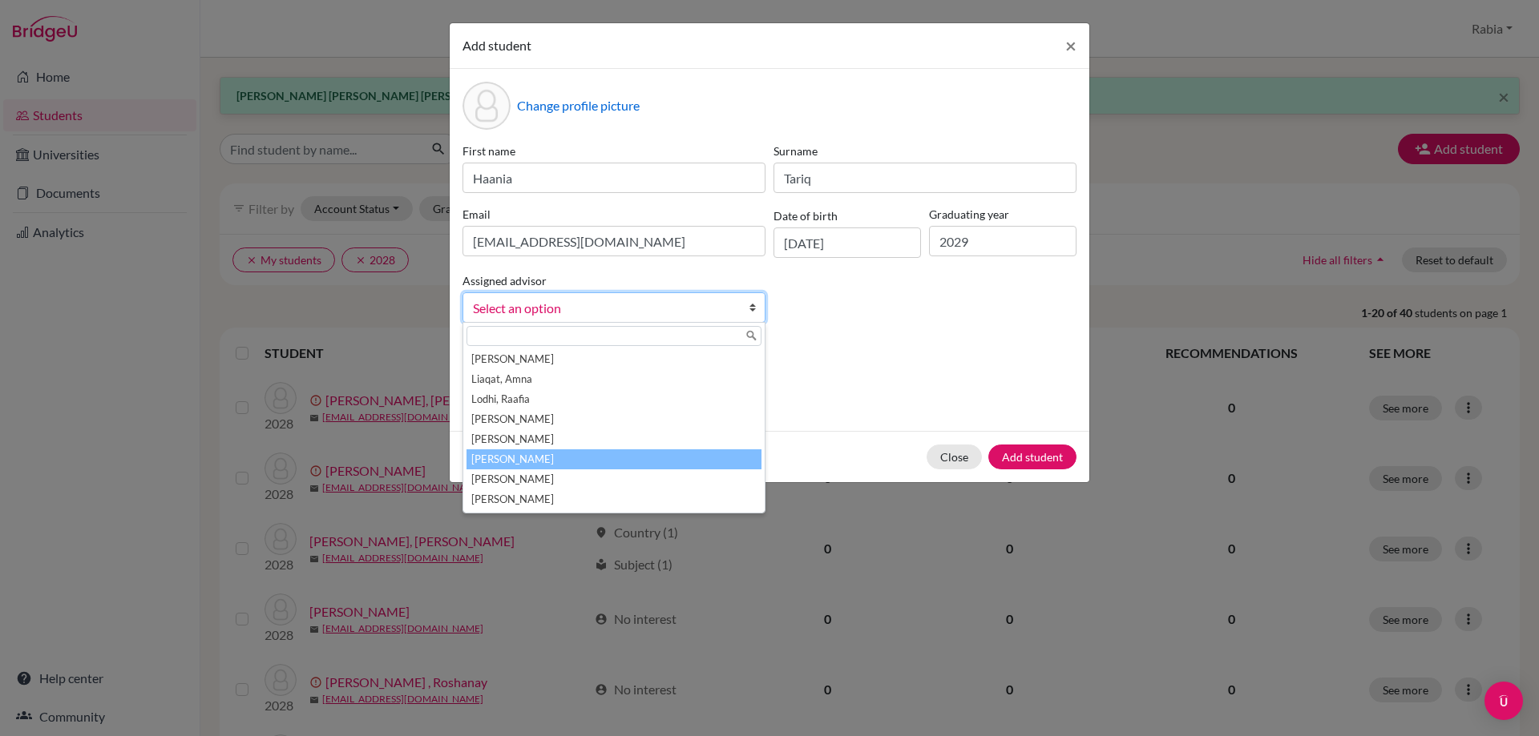
click at [595, 454] on li "[PERSON_NAME]" at bounding box center [613, 460] width 295 height 20
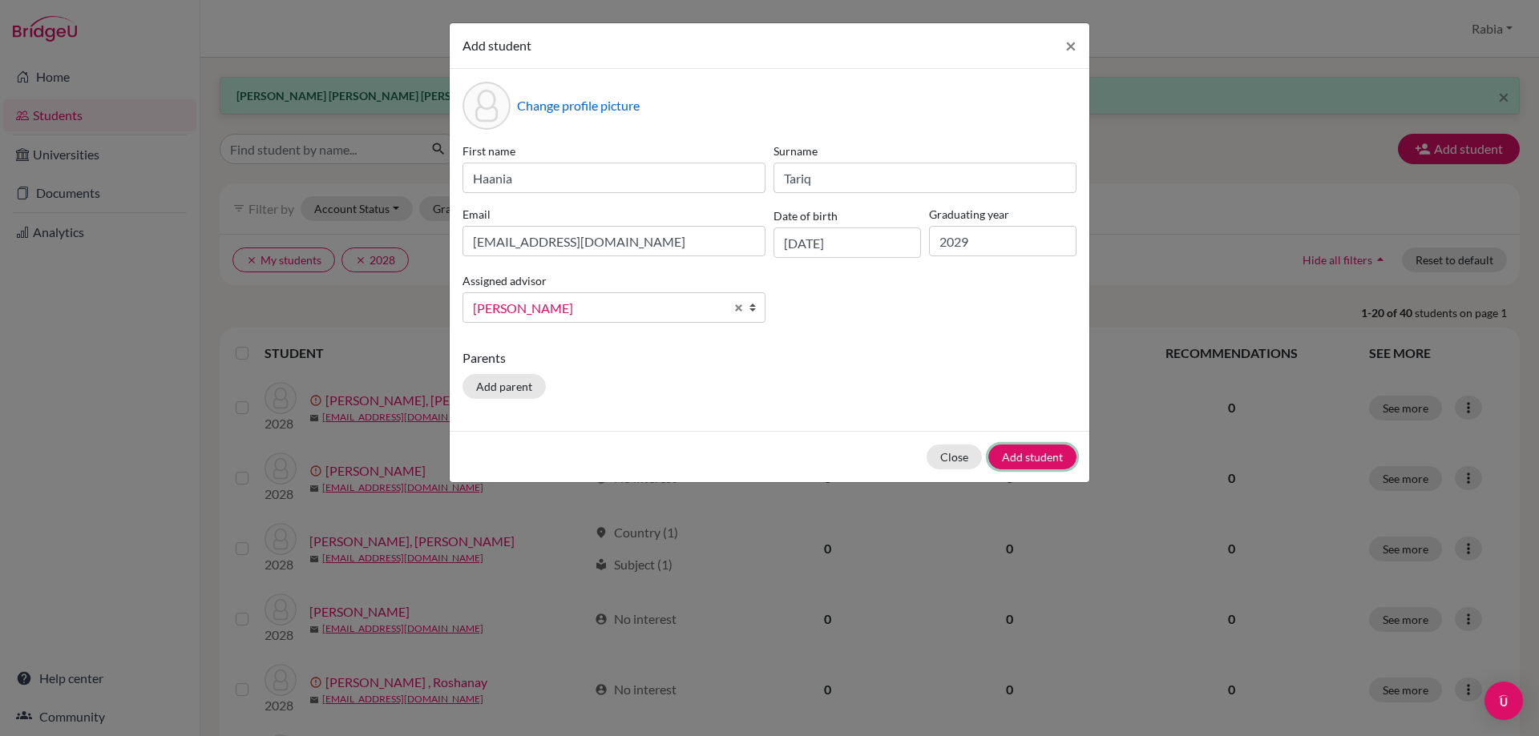
click at [1036, 459] on button "Add student" at bounding box center [1032, 457] width 88 height 25
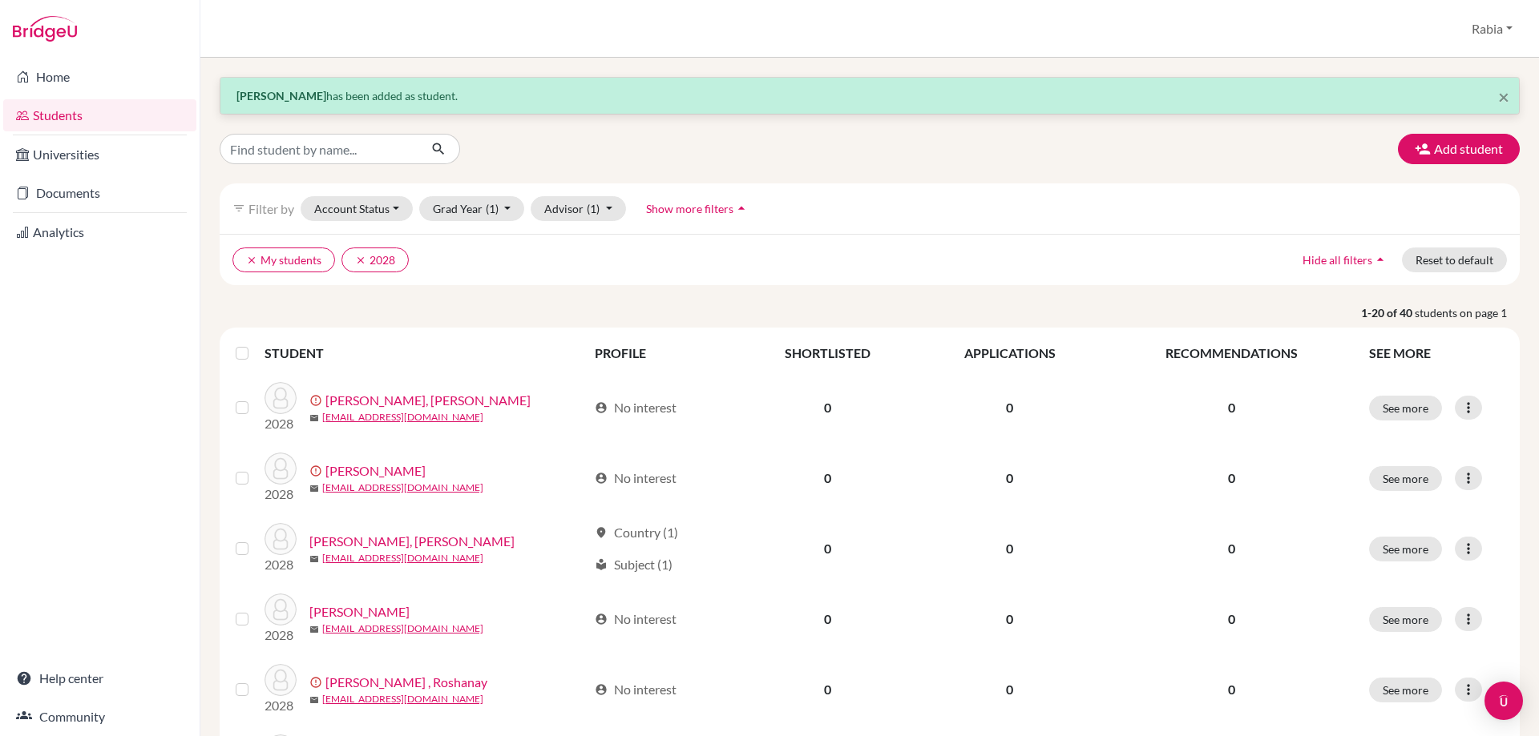
click at [1440, 141] on button "Add student" at bounding box center [1459, 149] width 122 height 30
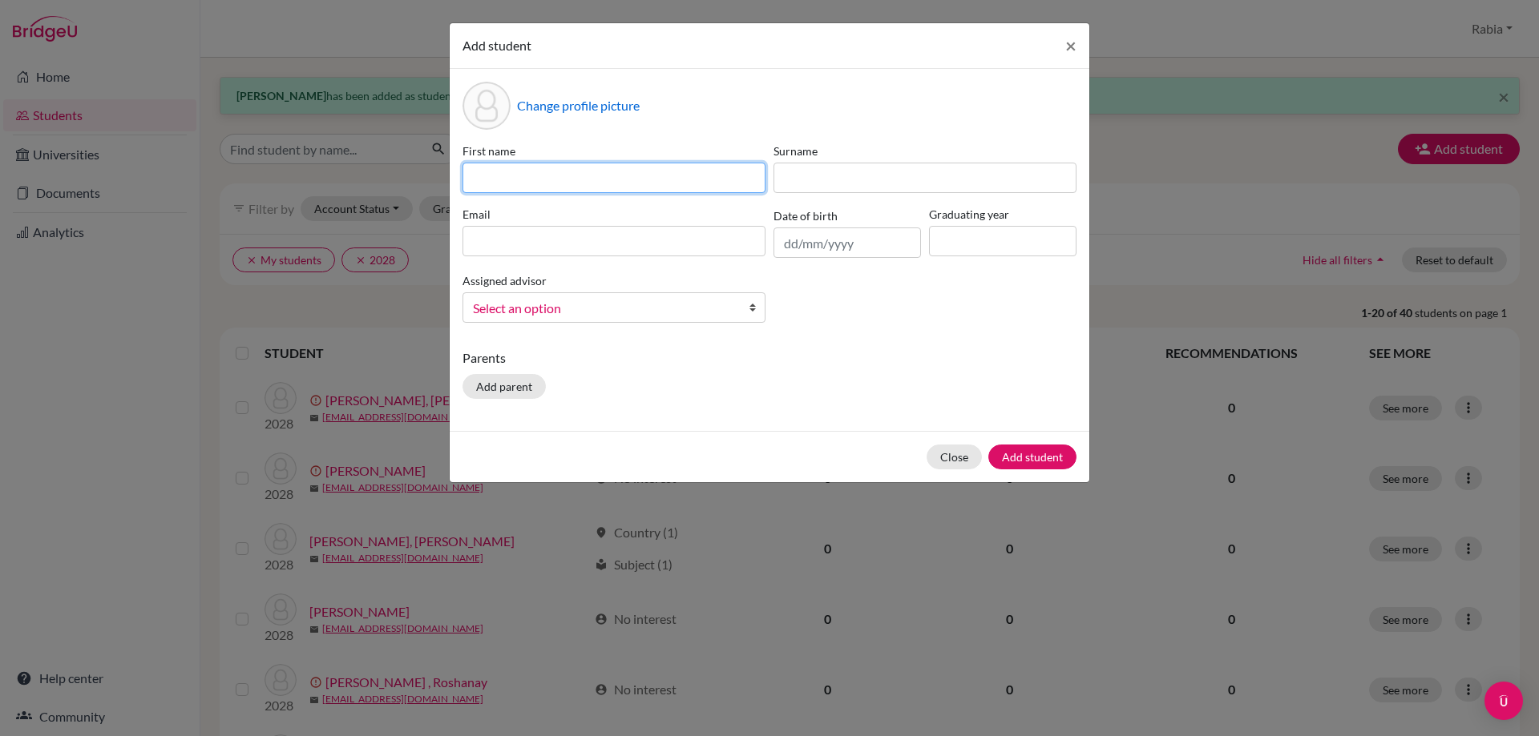
click at [547, 172] on input at bounding box center [613, 178] width 303 height 30
paste input "Enaya Sami esami2029@las.edu.pk"
drag, startPoint x: 692, startPoint y: 182, endPoint x: 550, endPoint y: 192, distance: 143.0
click at [551, 192] on input "Enaya Sami esami2029@las.edu.pk" at bounding box center [613, 178] width 303 height 30
type input "Enaya Sami"
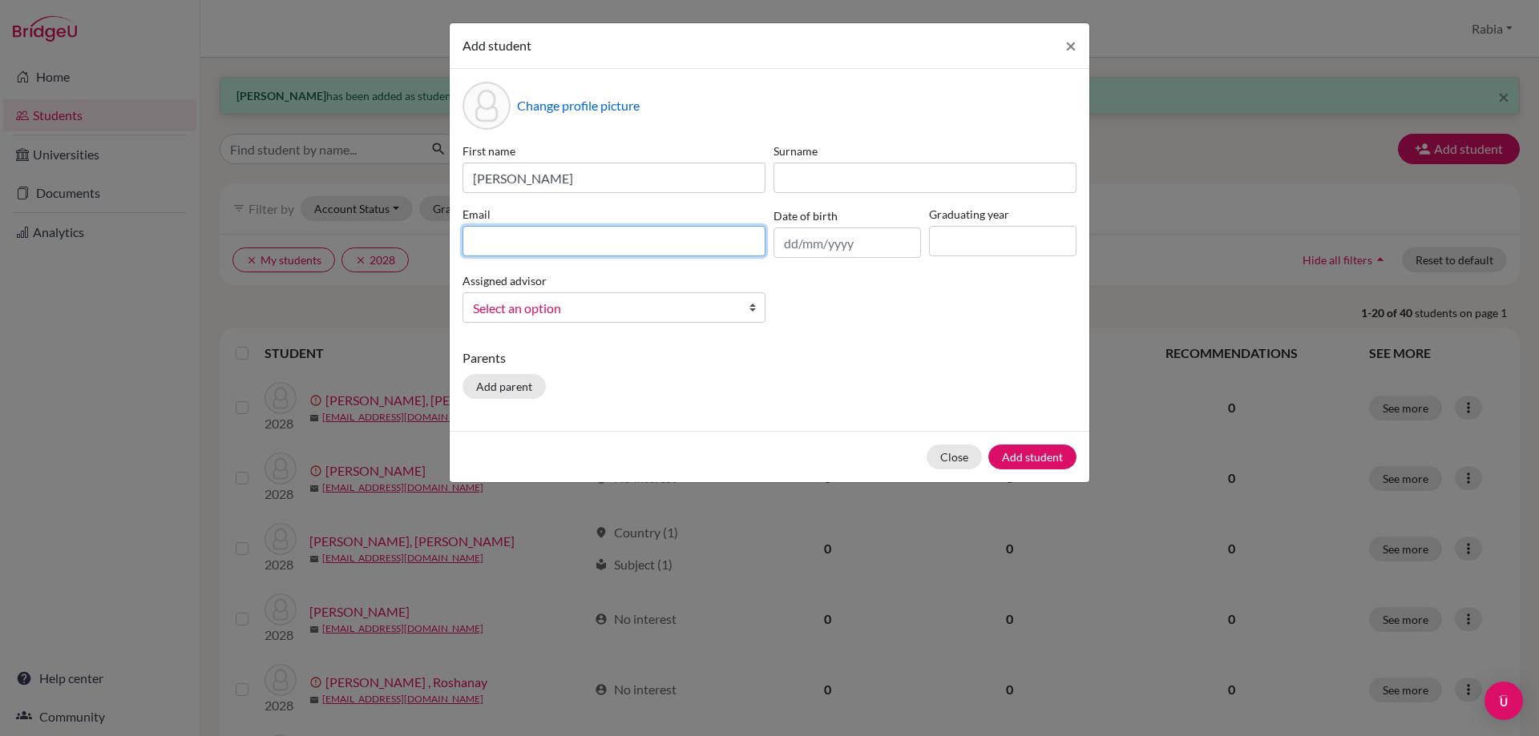
click at [536, 244] on input at bounding box center [613, 241] width 303 height 30
paste input "[EMAIL_ADDRESS][DOMAIN_NAME]"
type input "[EMAIL_ADDRESS][DOMAIN_NAME]"
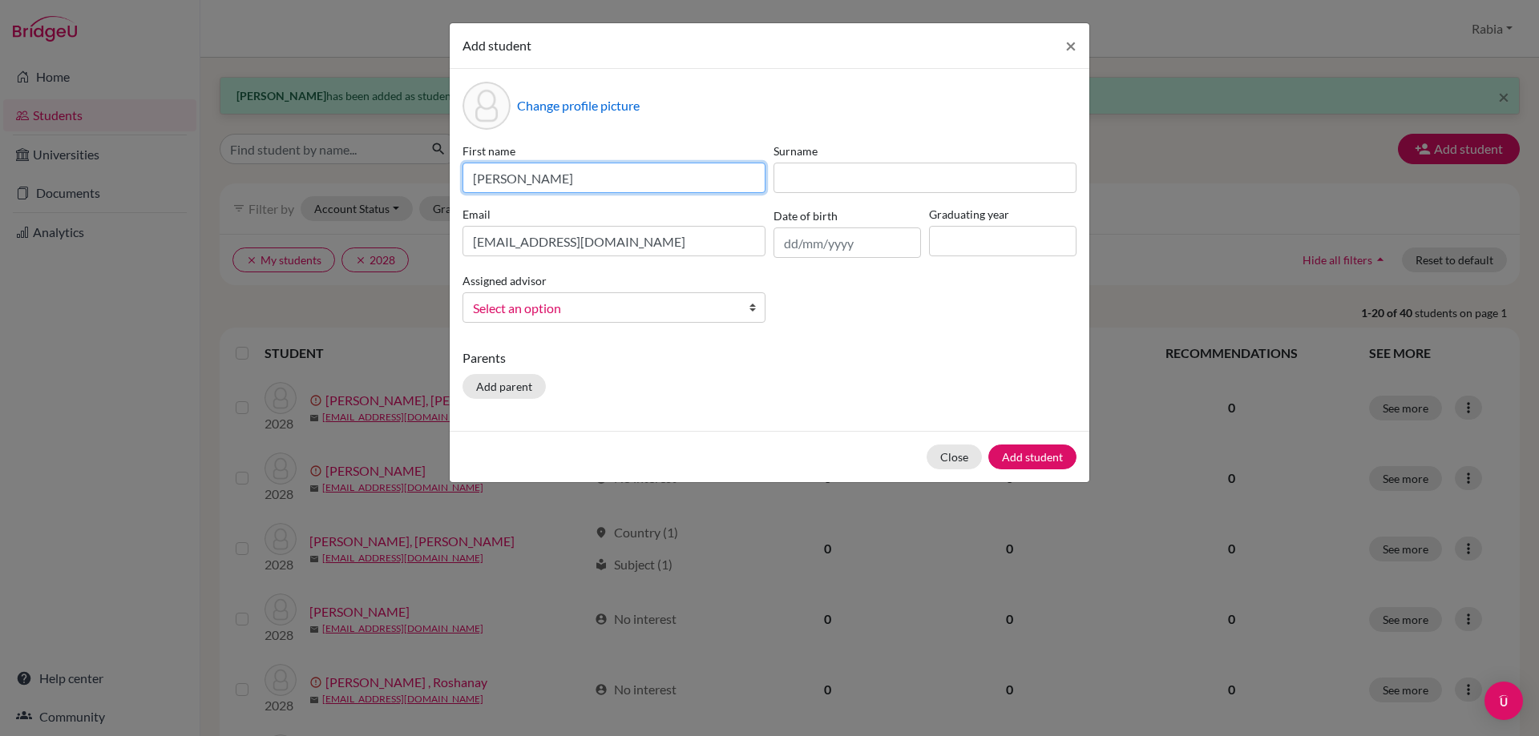
drag, startPoint x: 543, startPoint y: 176, endPoint x: 506, endPoint y: 182, distance: 38.1
click at [506, 182] on input "Enaya Sami" at bounding box center [613, 178] width 303 height 30
type input "Enaya"
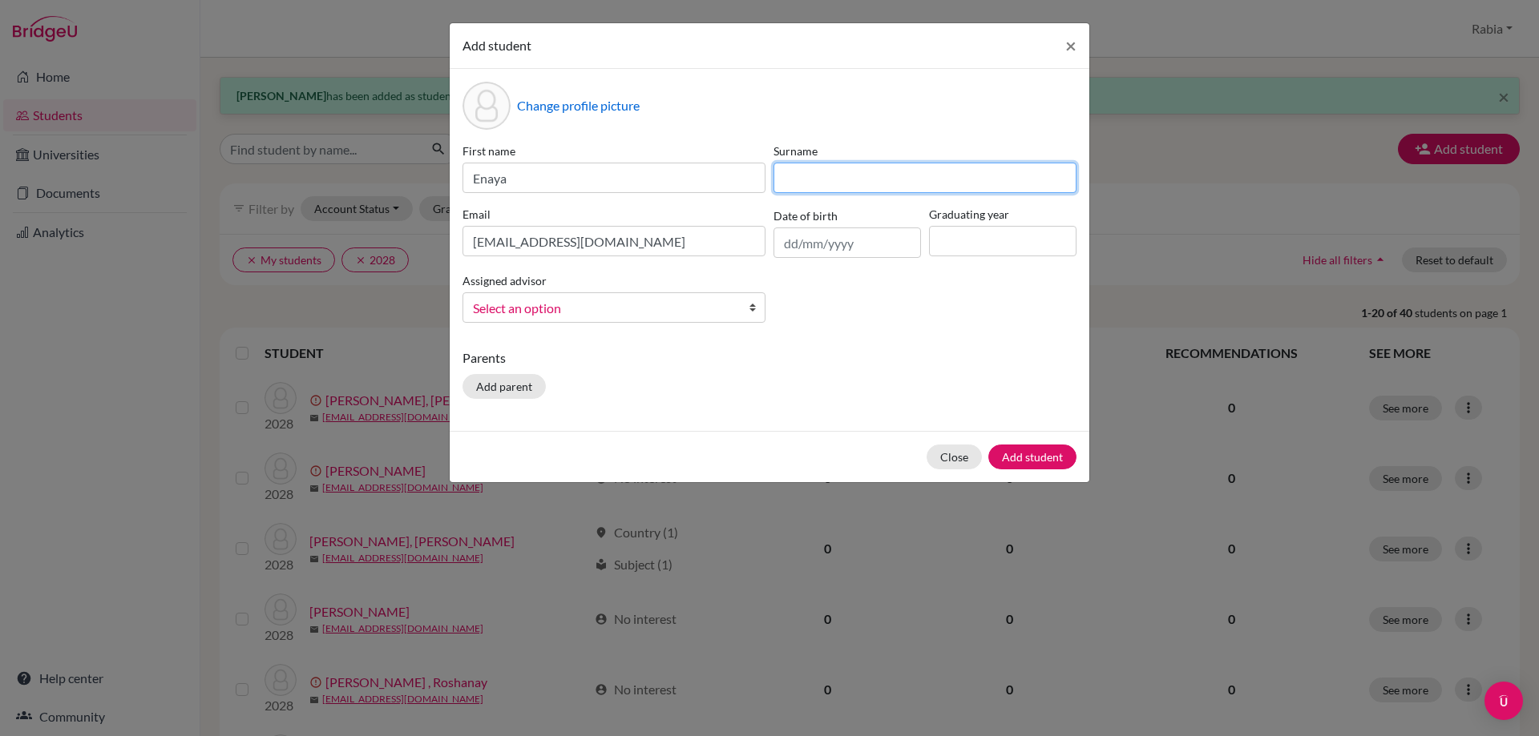
click at [853, 172] on input at bounding box center [924, 178] width 303 height 30
paste input "Sami"
drag, startPoint x: 801, startPoint y: 175, endPoint x: 705, endPoint y: 165, distance: 95.8
click at [705, 165] on div "First name Enaya Surname Sami Email esami2029@las.edu.pk Date of birth Graduati…" at bounding box center [769, 239] width 622 height 193
type input "Sami"
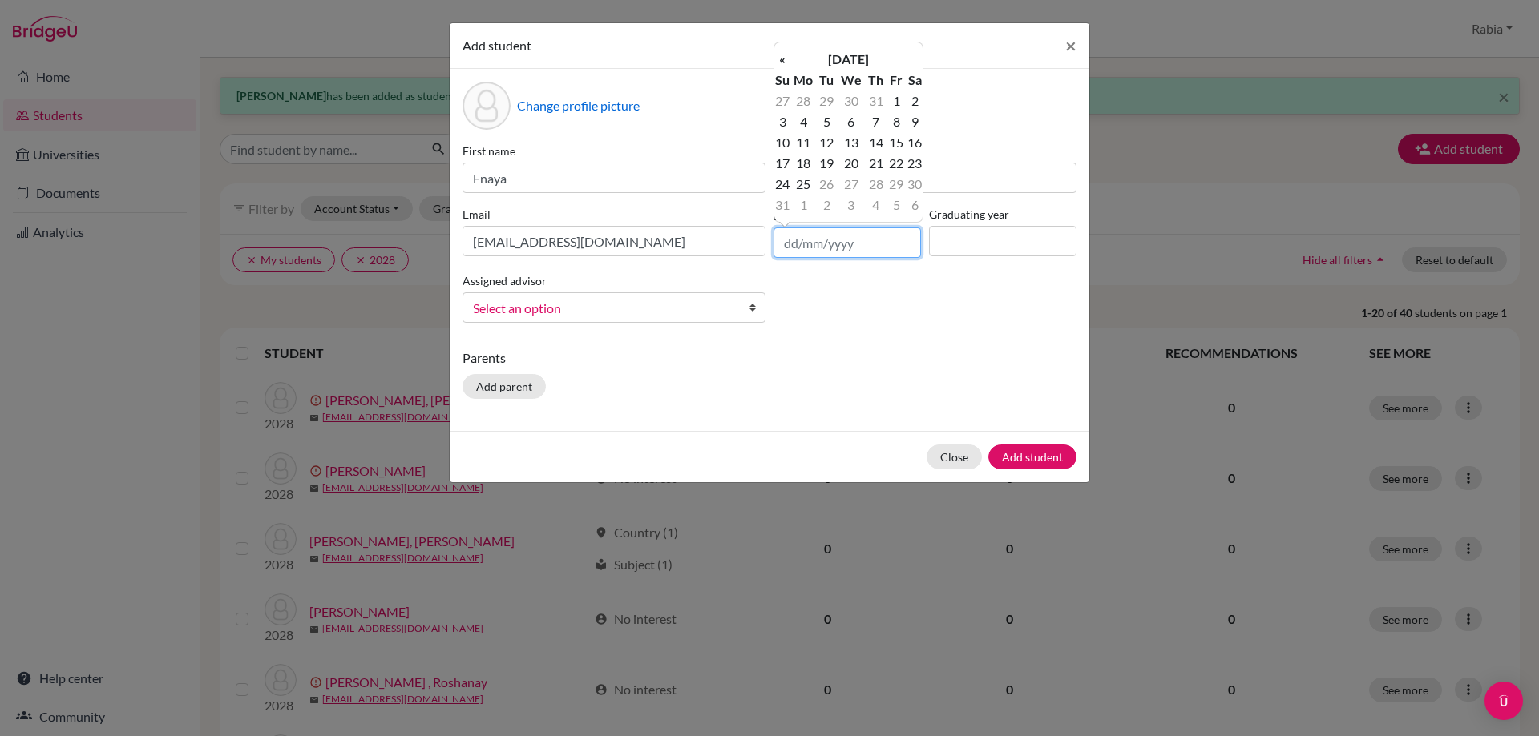
click at [877, 235] on input "text" at bounding box center [846, 243] width 147 height 30
paste input "29/04/2011"
type input "29/04/2011"
click at [1045, 247] on input at bounding box center [1002, 241] width 147 height 30
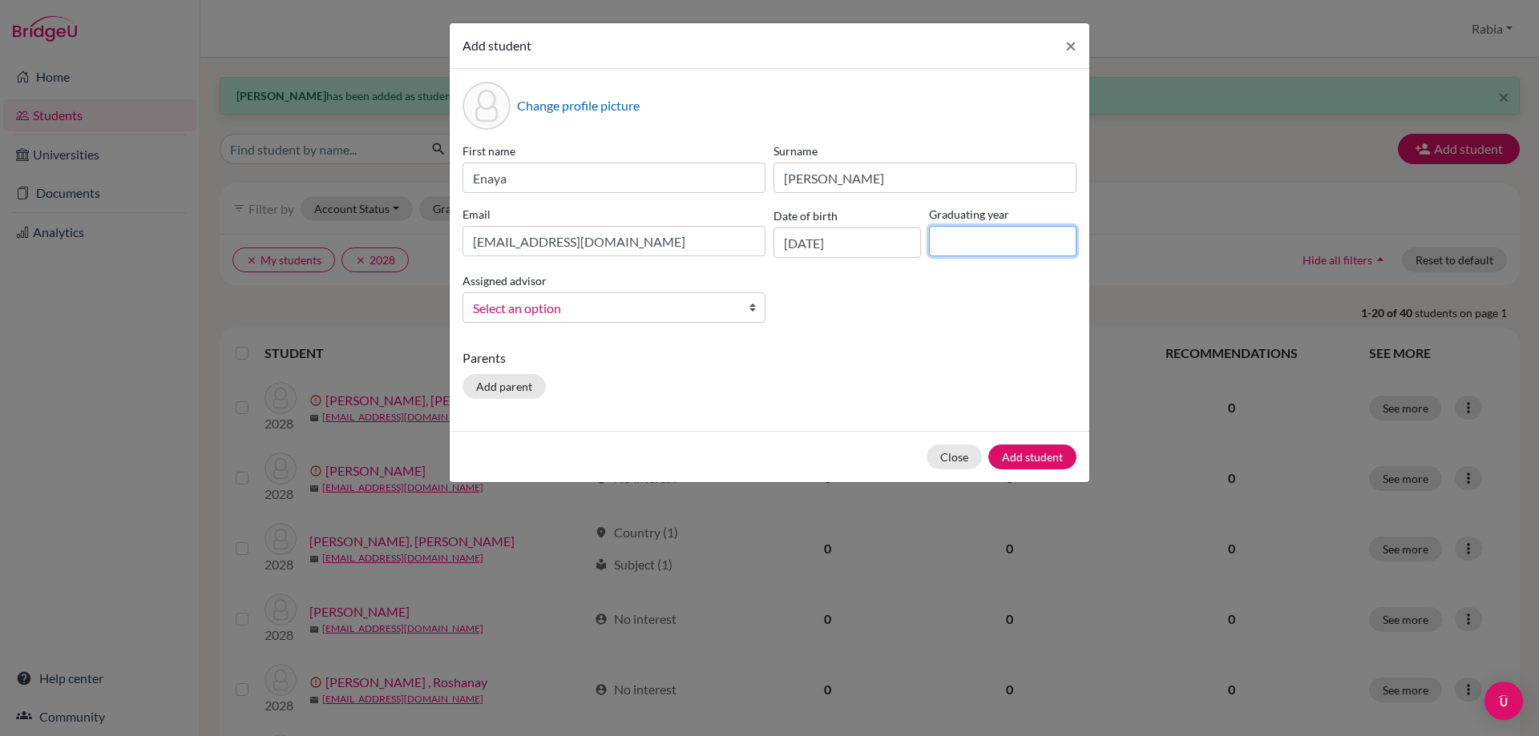
type input "2029"
click at [595, 318] on span "Select an option" at bounding box center [603, 308] width 261 height 21
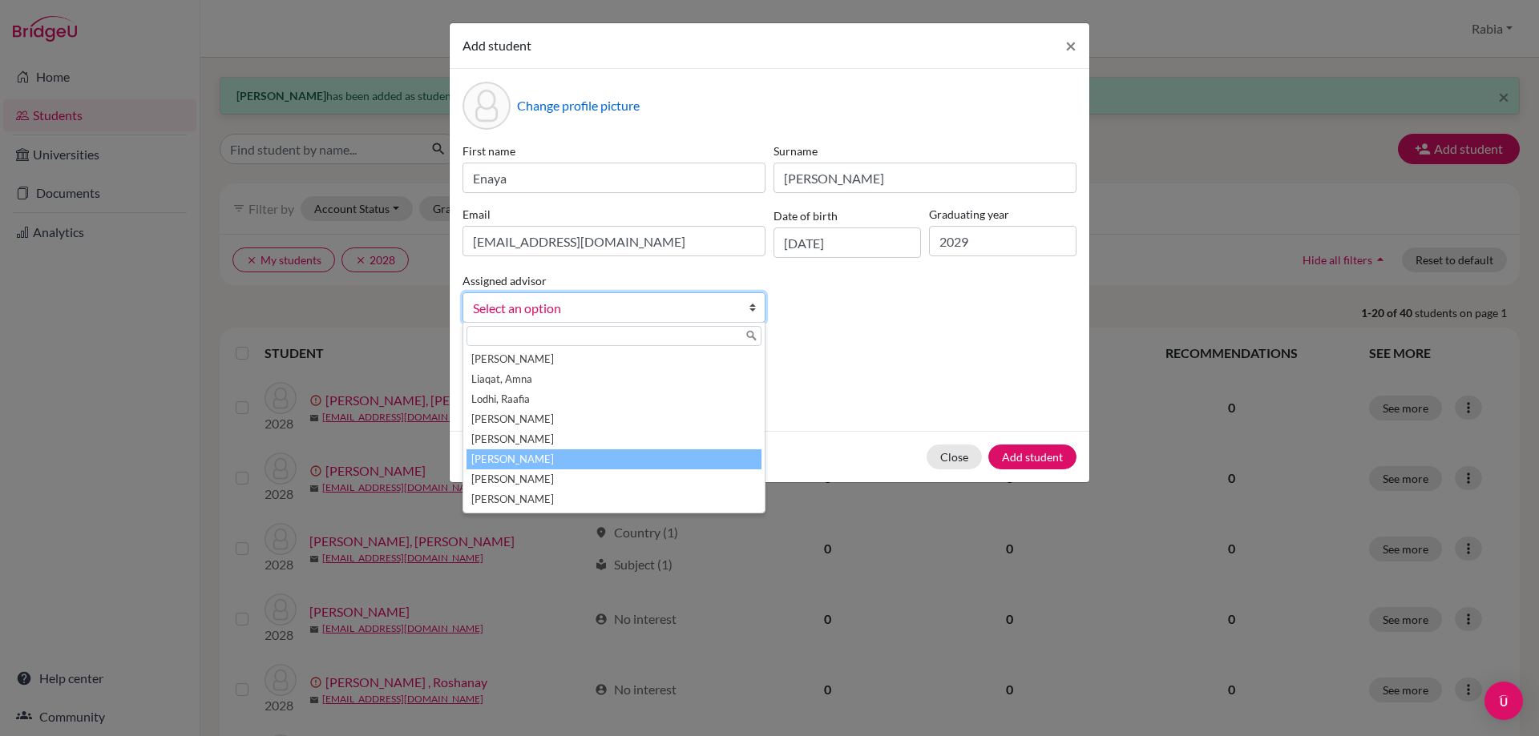
click at [558, 458] on li "[PERSON_NAME]" at bounding box center [613, 460] width 295 height 20
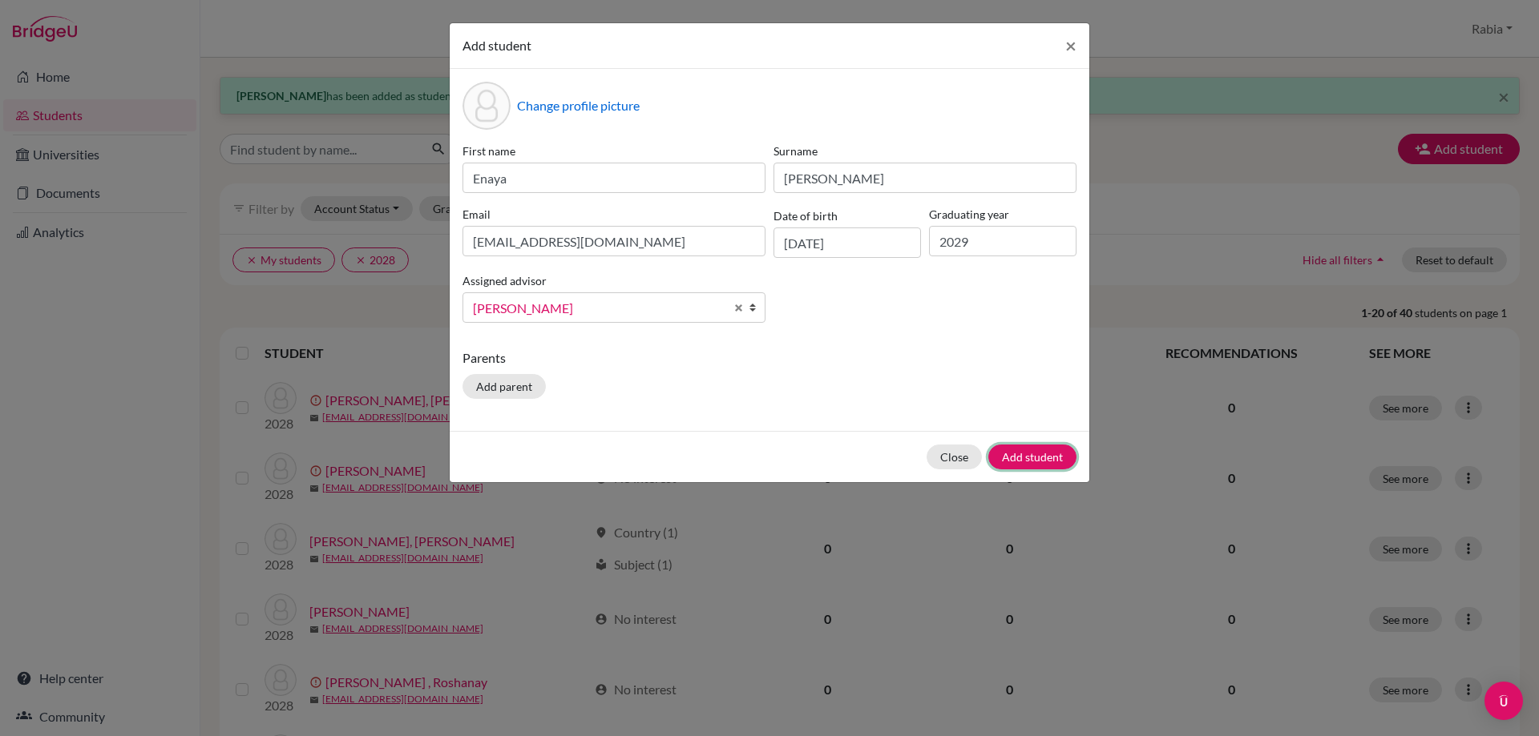
drag, startPoint x: 1025, startPoint y: 454, endPoint x: 1027, endPoint y: 464, distance: 9.9
click at [1027, 460] on button "Add student" at bounding box center [1032, 457] width 88 height 25
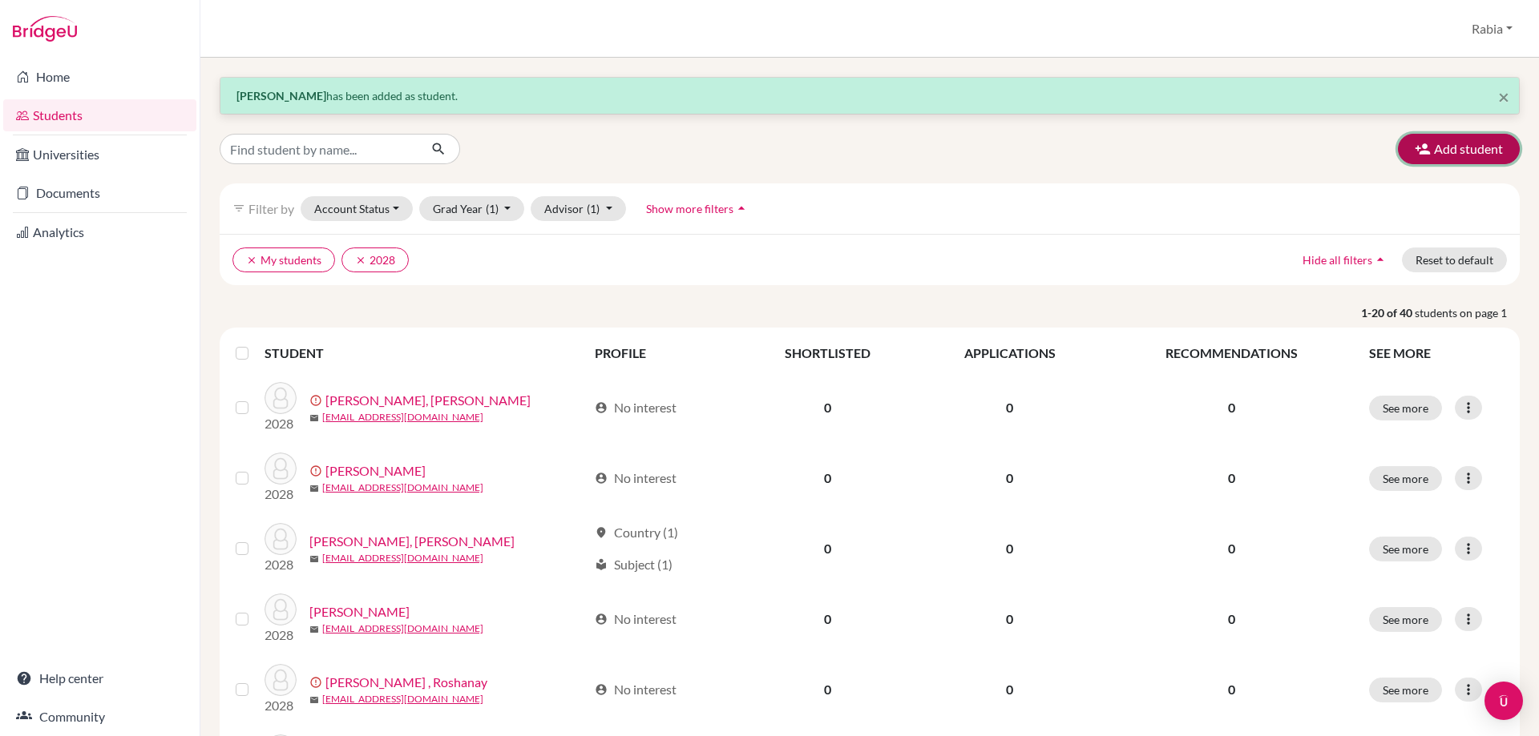
click at [1453, 135] on button "Add student" at bounding box center [1459, 149] width 122 height 30
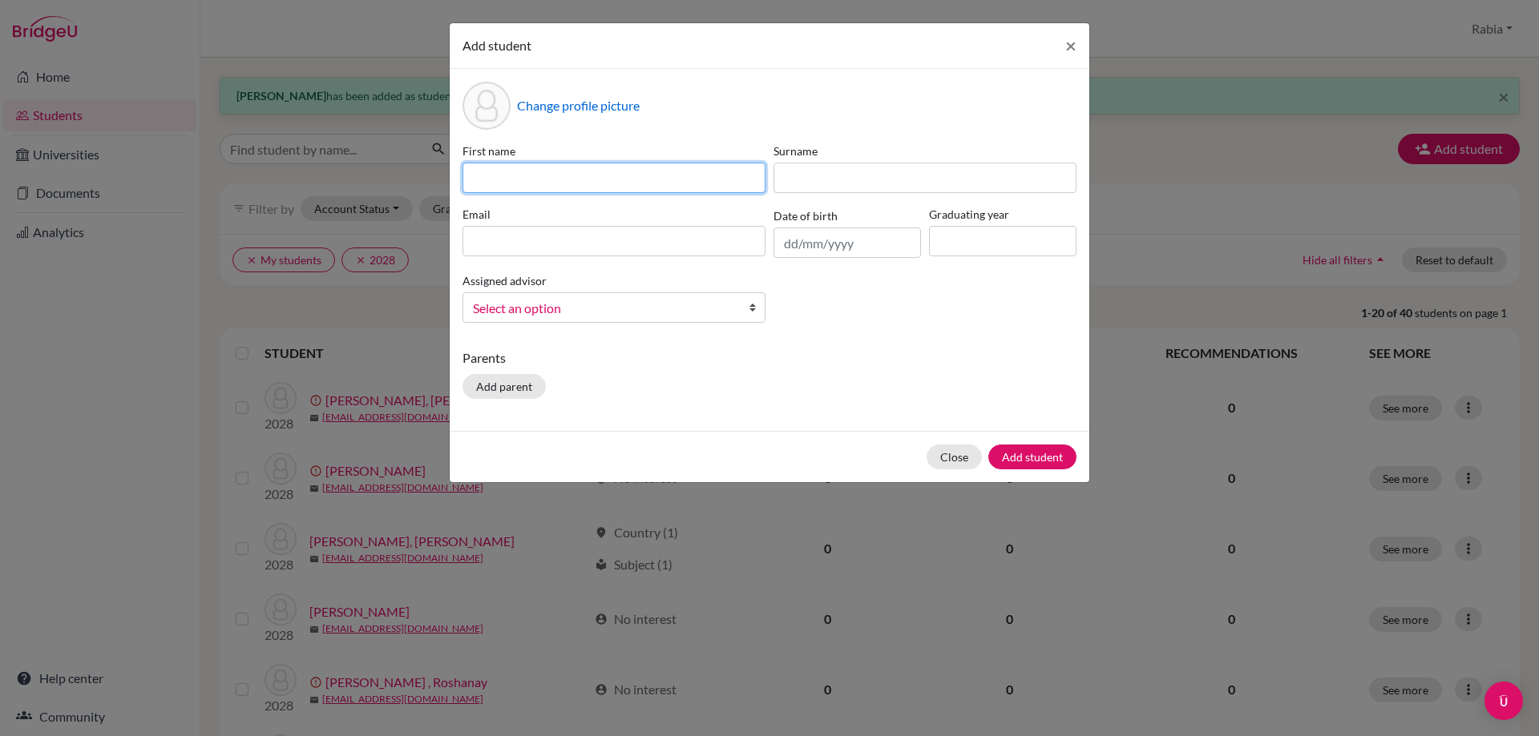
click at [474, 177] on input at bounding box center [613, 178] width 303 height 30
paste input "Momin Jamal mominjamal2029@las.edu.pk 02/10/2010"
drag, startPoint x: 755, startPoint y: 180, endPoint x: 685, endPoint y: 178, distance: 69.8
click at [685, 178] on input "Momin Jamal mominjamal2029@las.edu.pk 02/10/2010" at bounding box center [613, 178] width 303 height 30
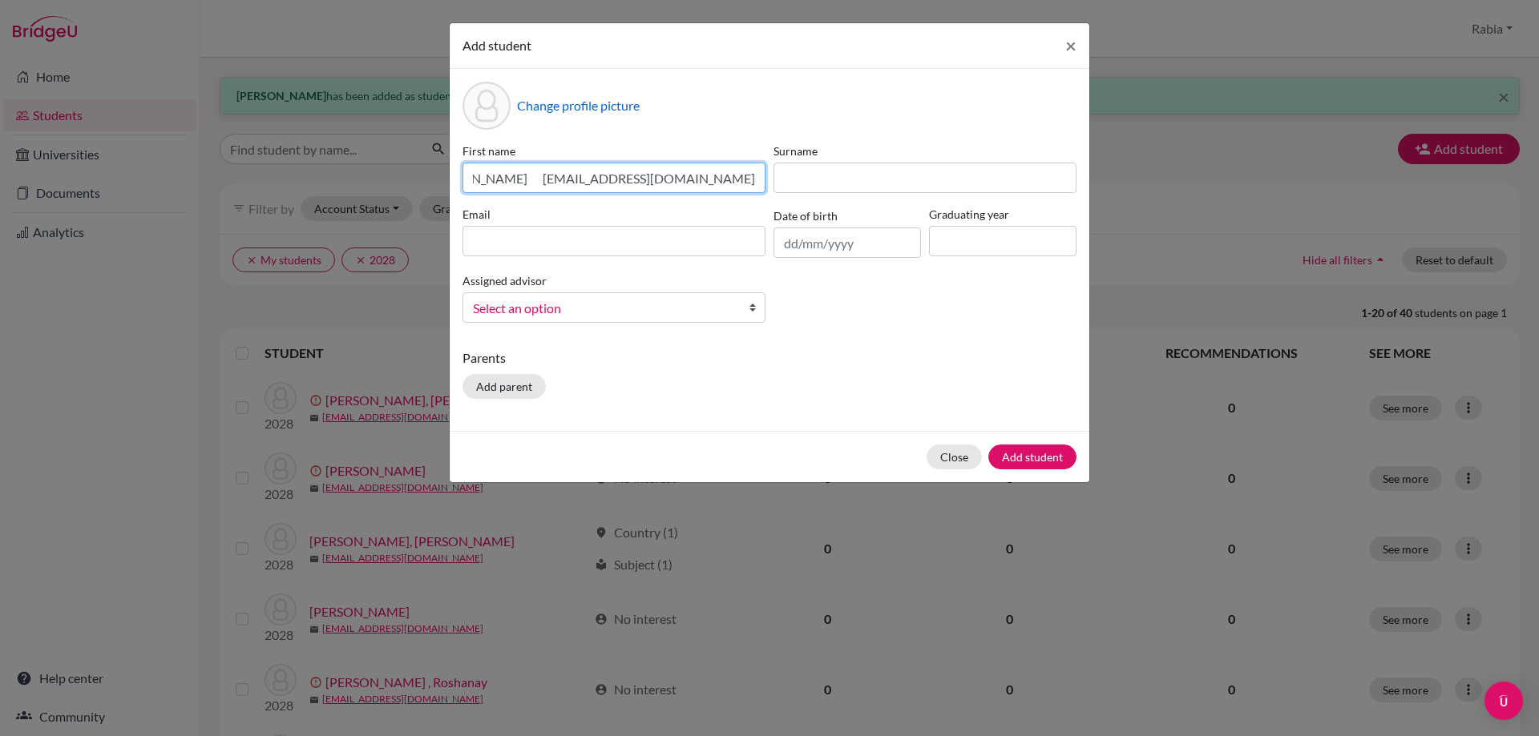
scroll to position [0, 0]
type input "Momin Jamal mominjamal2029@las.edu.pk"
click at [820, 237] on input "text" at bounding box center [846, 243] width 147 height 30
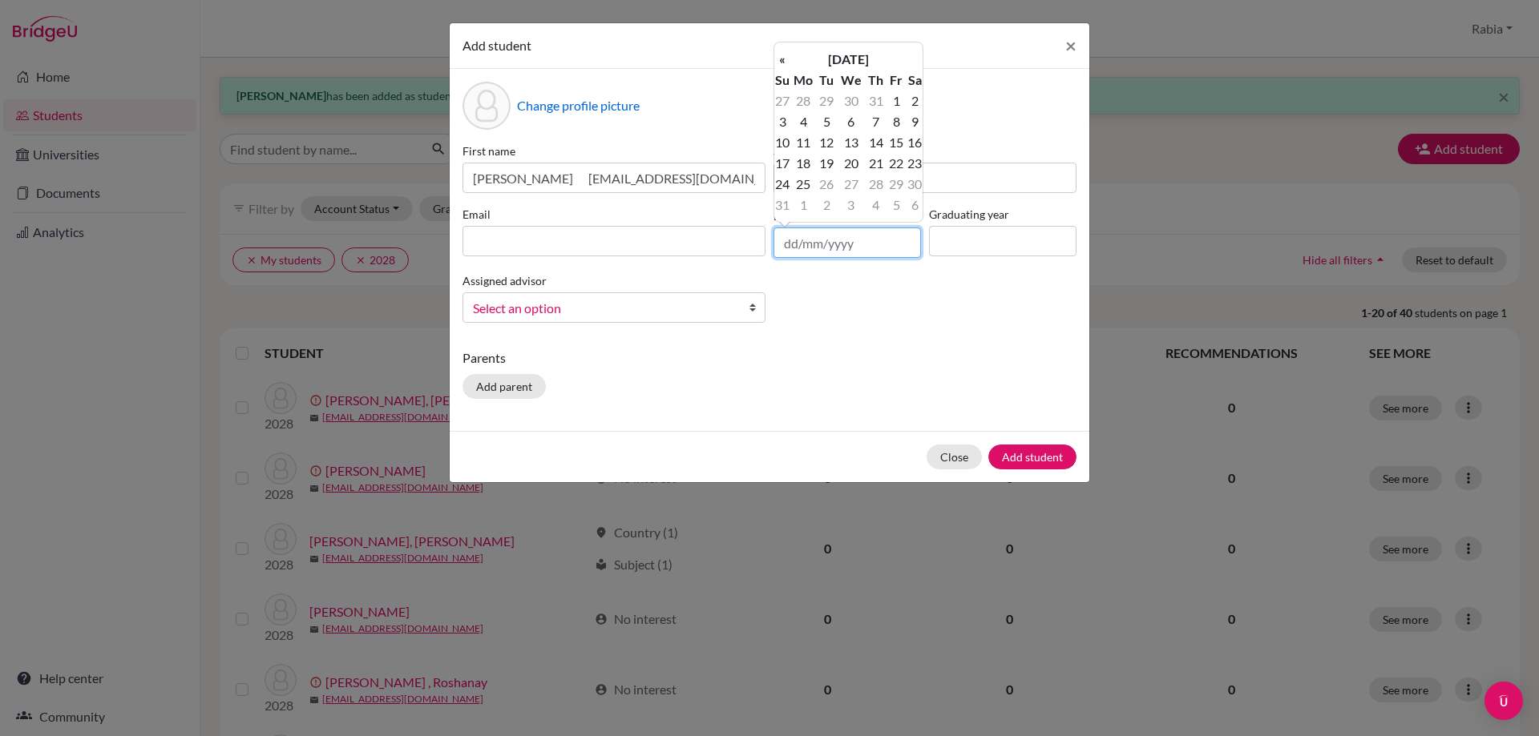
paste input "02/10/2010"
type input "02/10/2010"
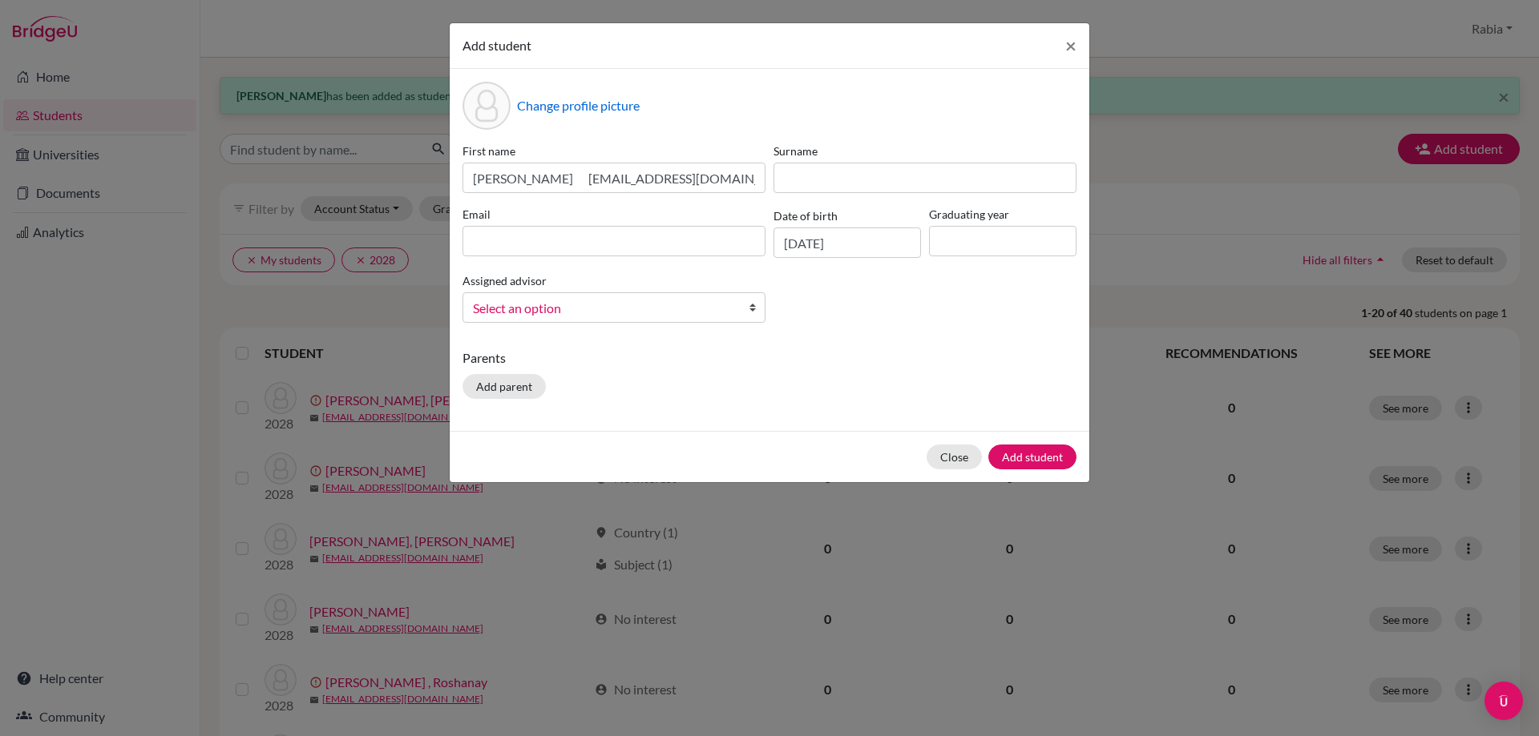
click at [764, 179] on div "First name Momin Jamal mominjamal2029@las.edu.pk" at bounding box center [613, 168] width 311 height 50
drag, startPoint x: 748, startPoint y: 183, endPoint x: 573, endPoint y: 185, distance: 174.7
click at [573, 185] on input "Momin Jamal mominjamal2029@las.edu.pk" at bounding box center [613, 178] width 303 height 30
type input "Momin Jamal"
click at [571, 248] on input at bounding box center [613, 241] width 303 height 30
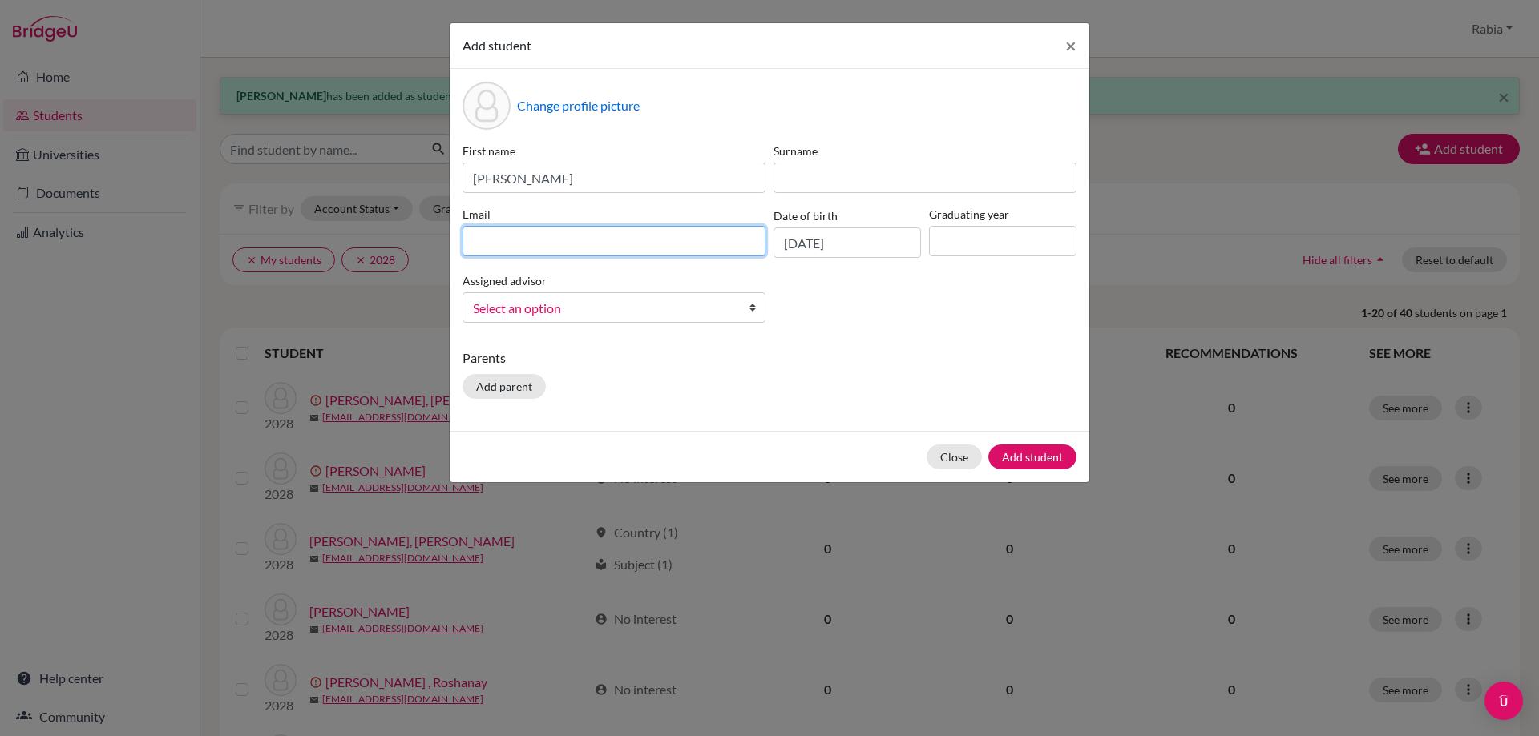
paste input "[EMAIL_ADDRESS][DOMAIN_NAME]"
type input "[EMAIL_ADDRESS][DOMAIN_NAME]"
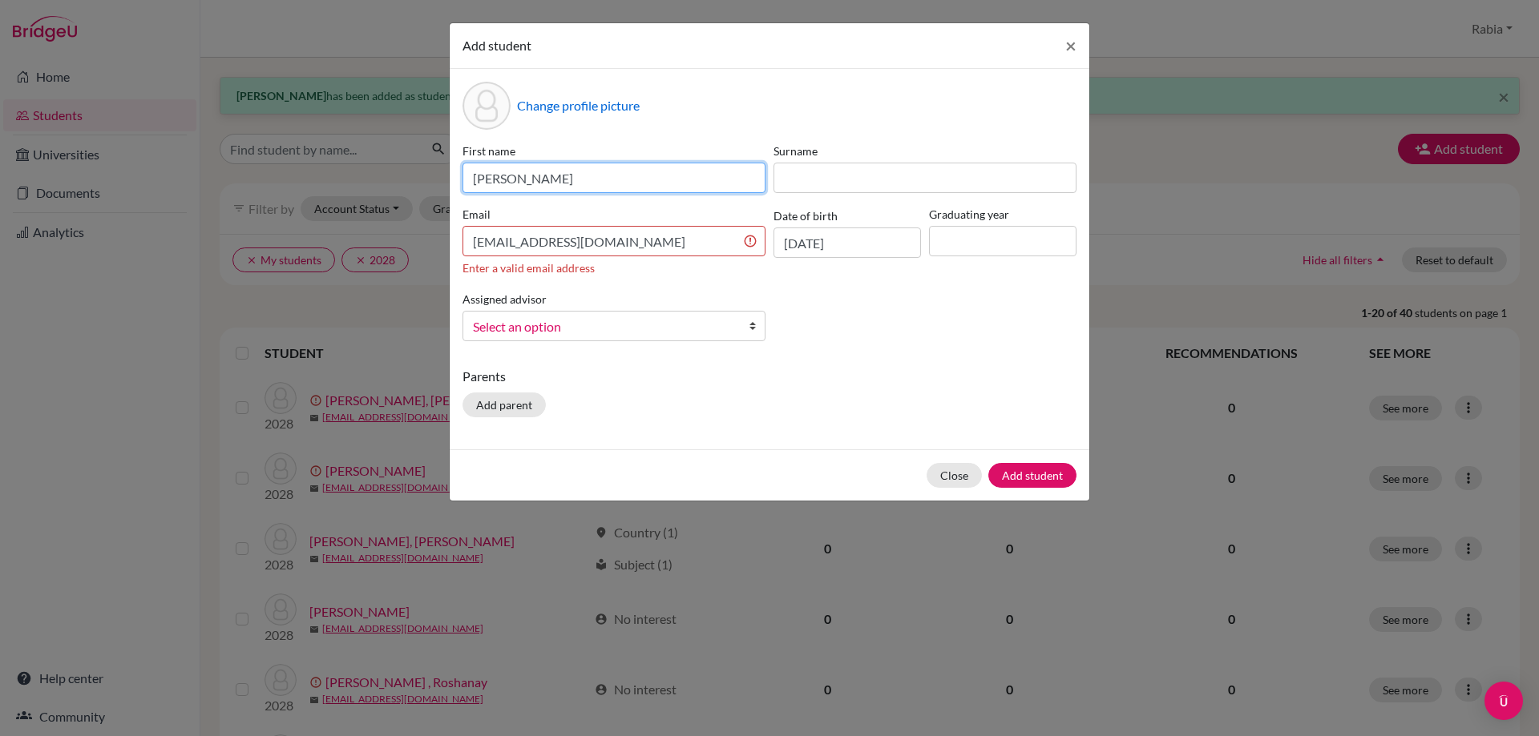
drag, startPoint x: 589, startPoint y: 175, endPoint x: 515, endPoint y: 178, distance: 73.8
click at [515, 178] on input "Momin Jamal" at bounding box center [613, 178] width 303 height 30
type input "Momin"
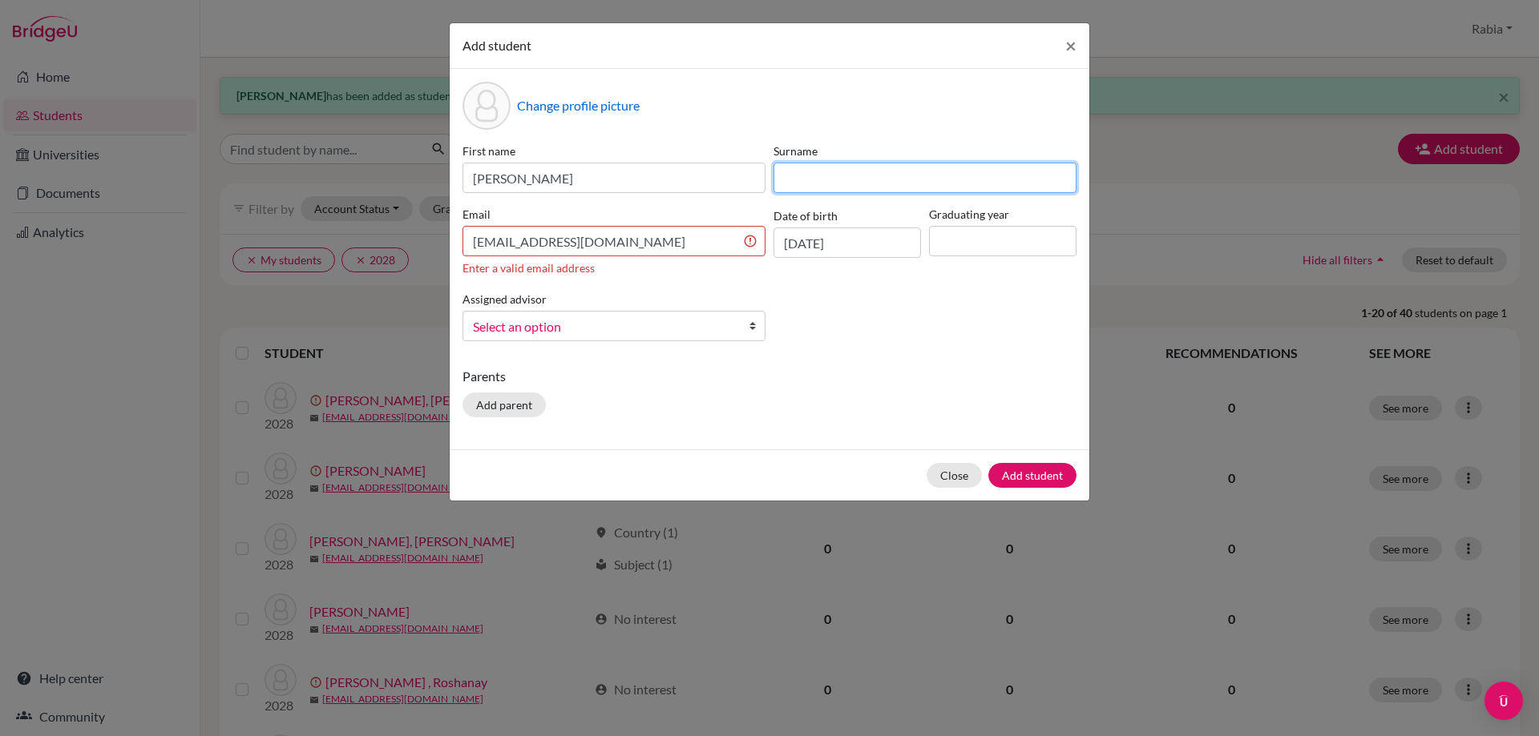
click at [833, 177] on input at bounding box center [924, 178] width 303 height 30
paste input "Jamal"
drag, startPoint x: 799, startPoint y: 179, endPoint x: 752, endPoint y: 200, distance: 50.9
click at [761, 186] on div "First name Momin Surname Jamal Email mominjamal2029@las.edu.pk Enter a valid em…" at bounding box center [769, 249] width 622 height 212
type input "Jamal"
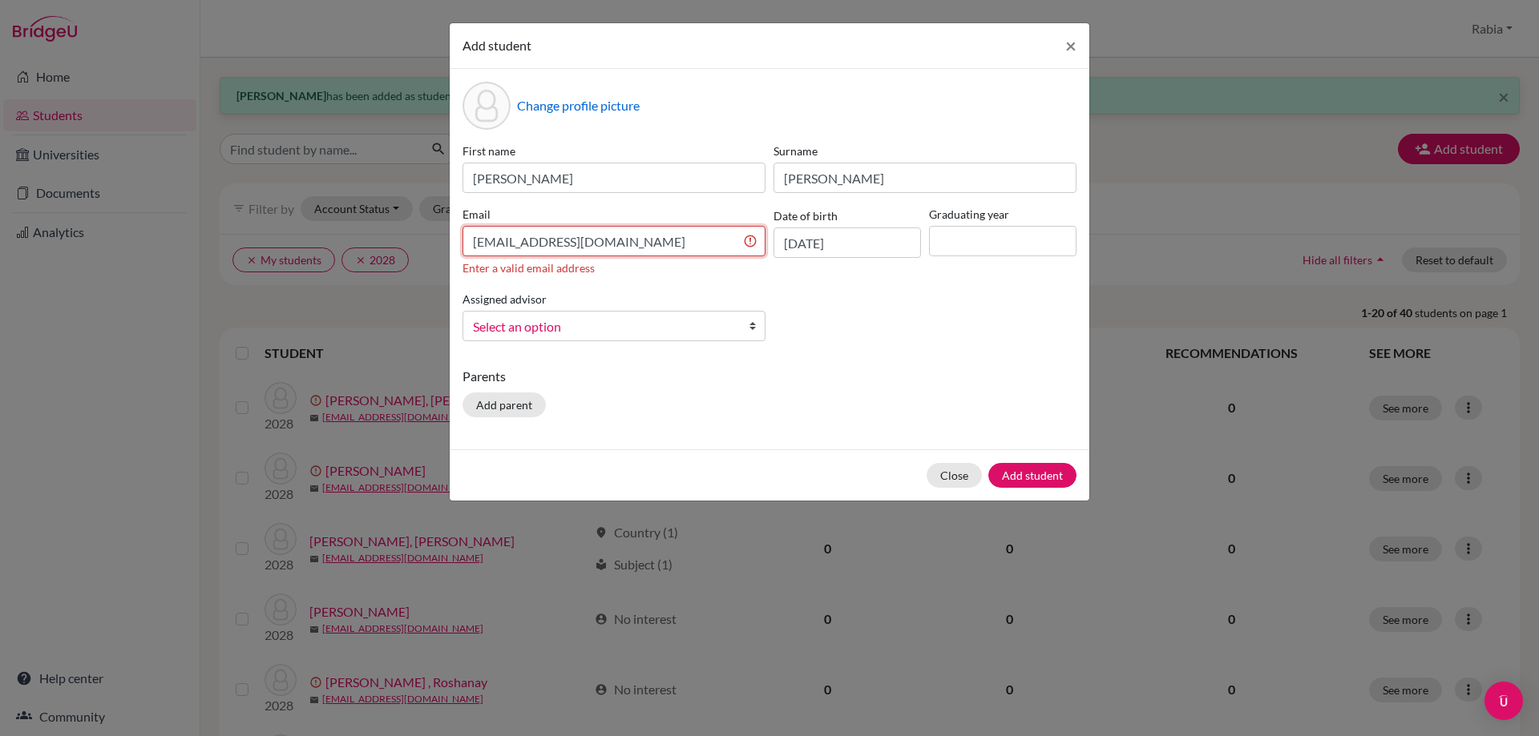
click at [712, 241] on input "[EMAIL_ADDRESS][DOMAIN_NAME]" at bounding box center [613, 241] width 303 height 30
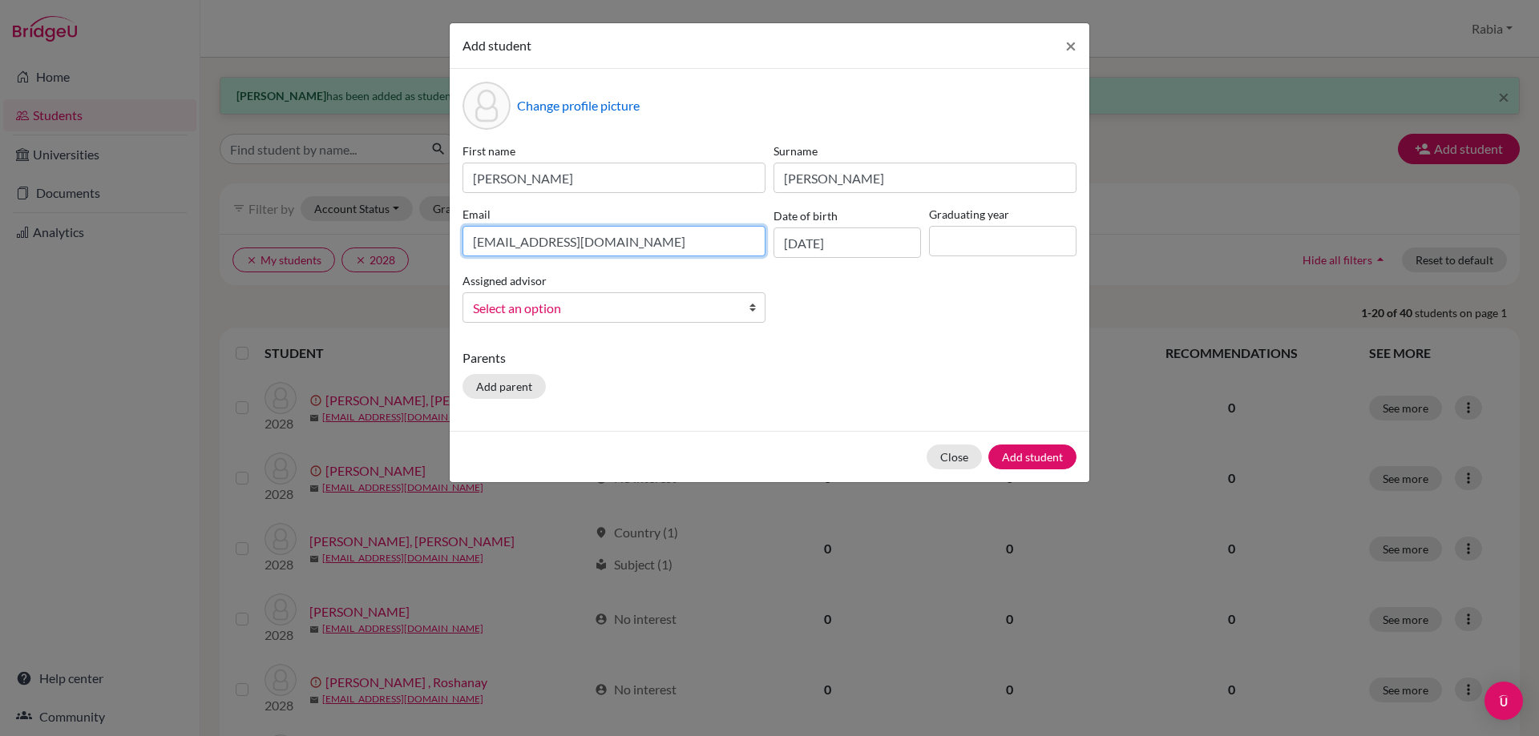
type input "[EMAIL_ADDRESS][DOMAIN_NAME]"
click at [1018, 226] on input at bounding box center [1002, 241] width 147 height 30
type input "2029"
click at [630, 323] on div "First name Momin Surname Jamal Email mominjamal2029@las.edu.pk Date of birth 02…" at bounding box center [769, 239] width 622 height 193
click at [623, 305] on span "Select an option" at bounding box center [603, 308] width 261 height 21
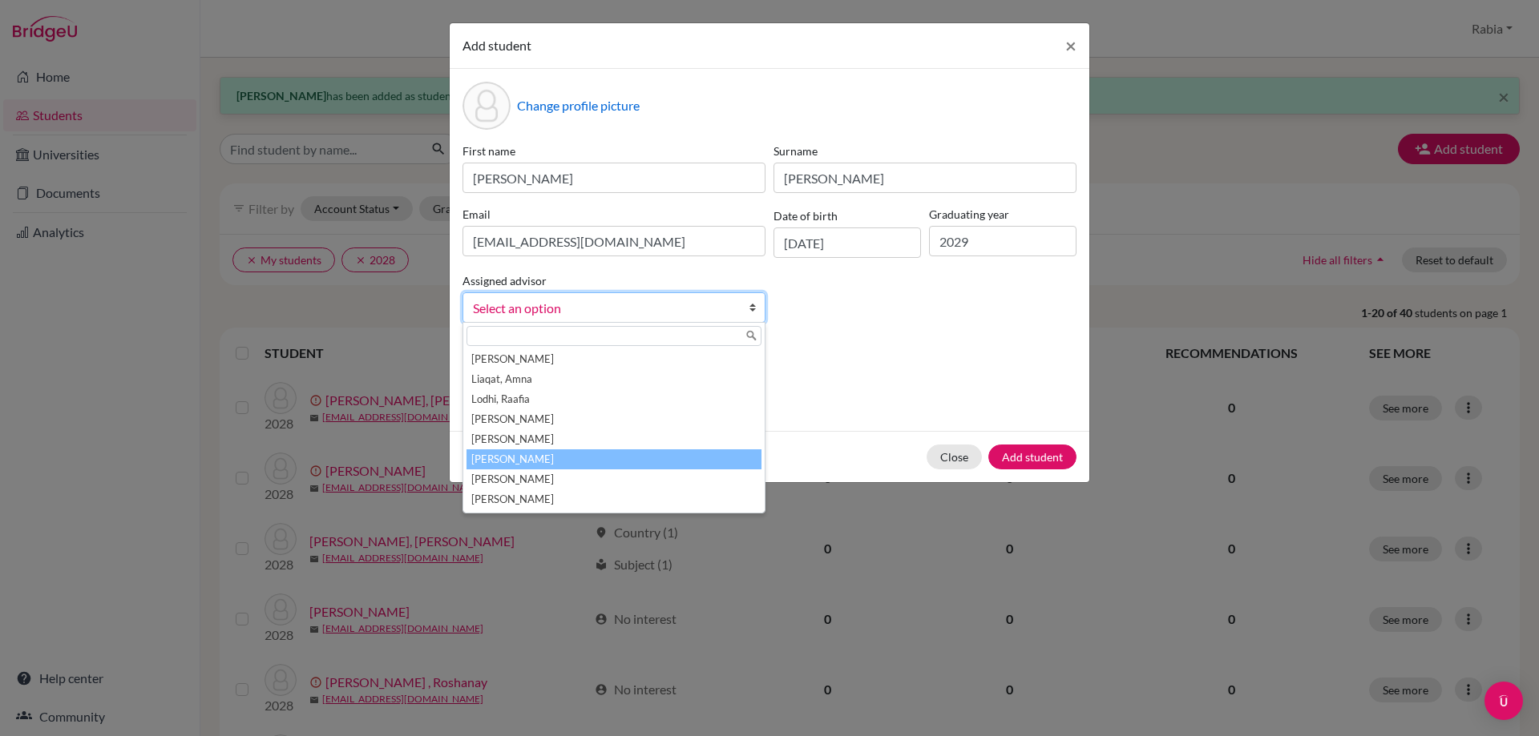
click at [574, 459] on li "[PERSON_NAME]" at bounding box center [613, 460] width 295 height 20
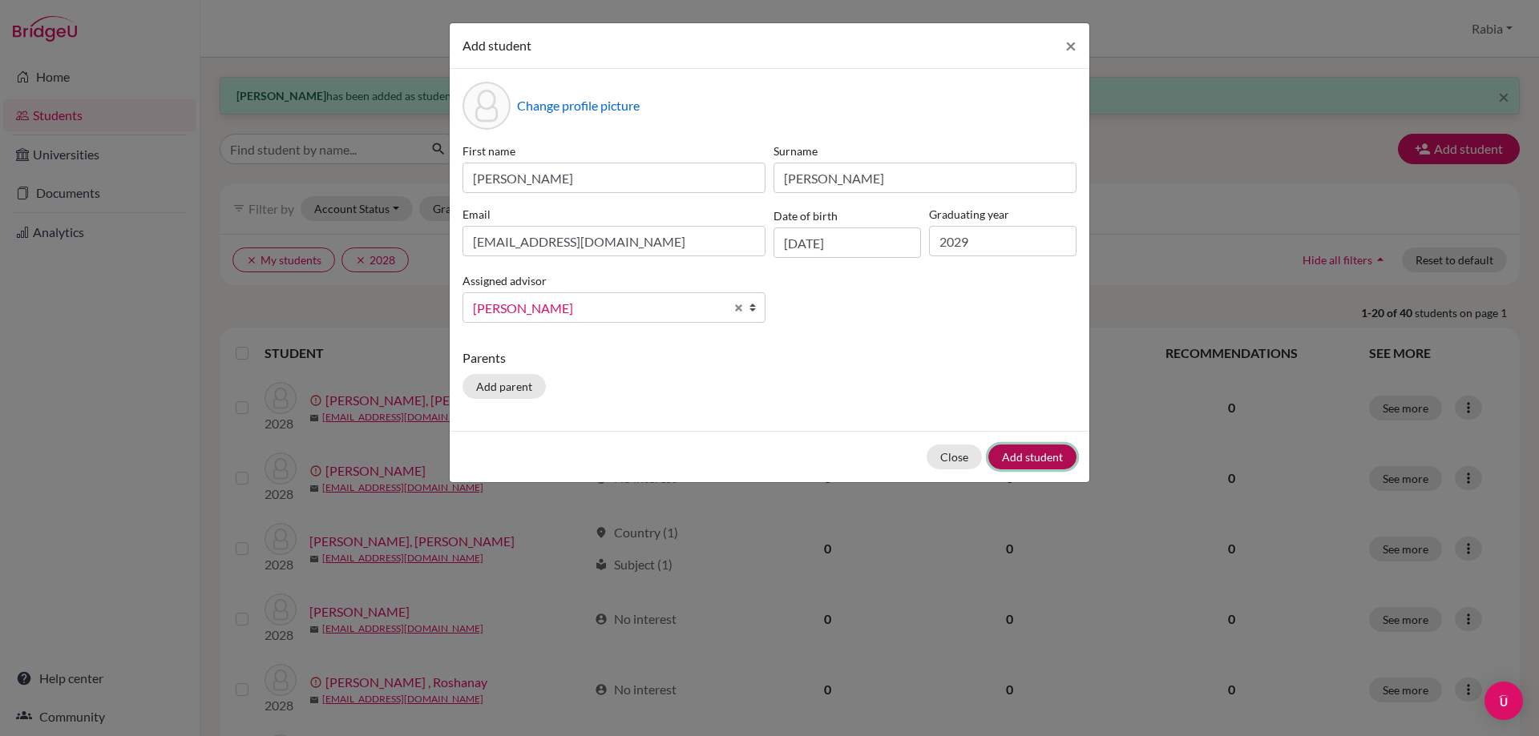
click at [1047, 454] on button "Add student" at bounding box center [1032, 457] width 88 height 25
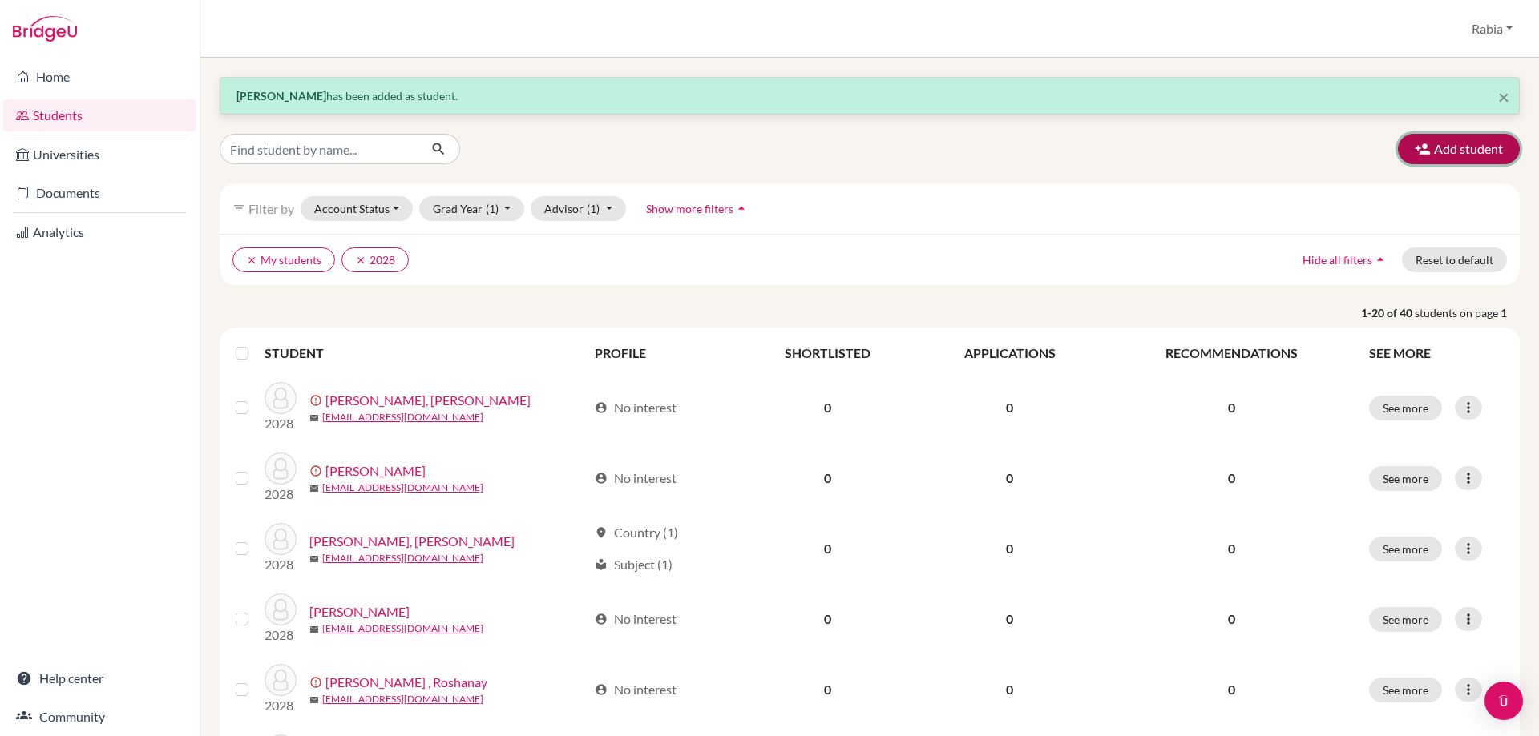
click at [1464, 137] on button "Add student" at bounding box center [1459, 149] width 122 height 30
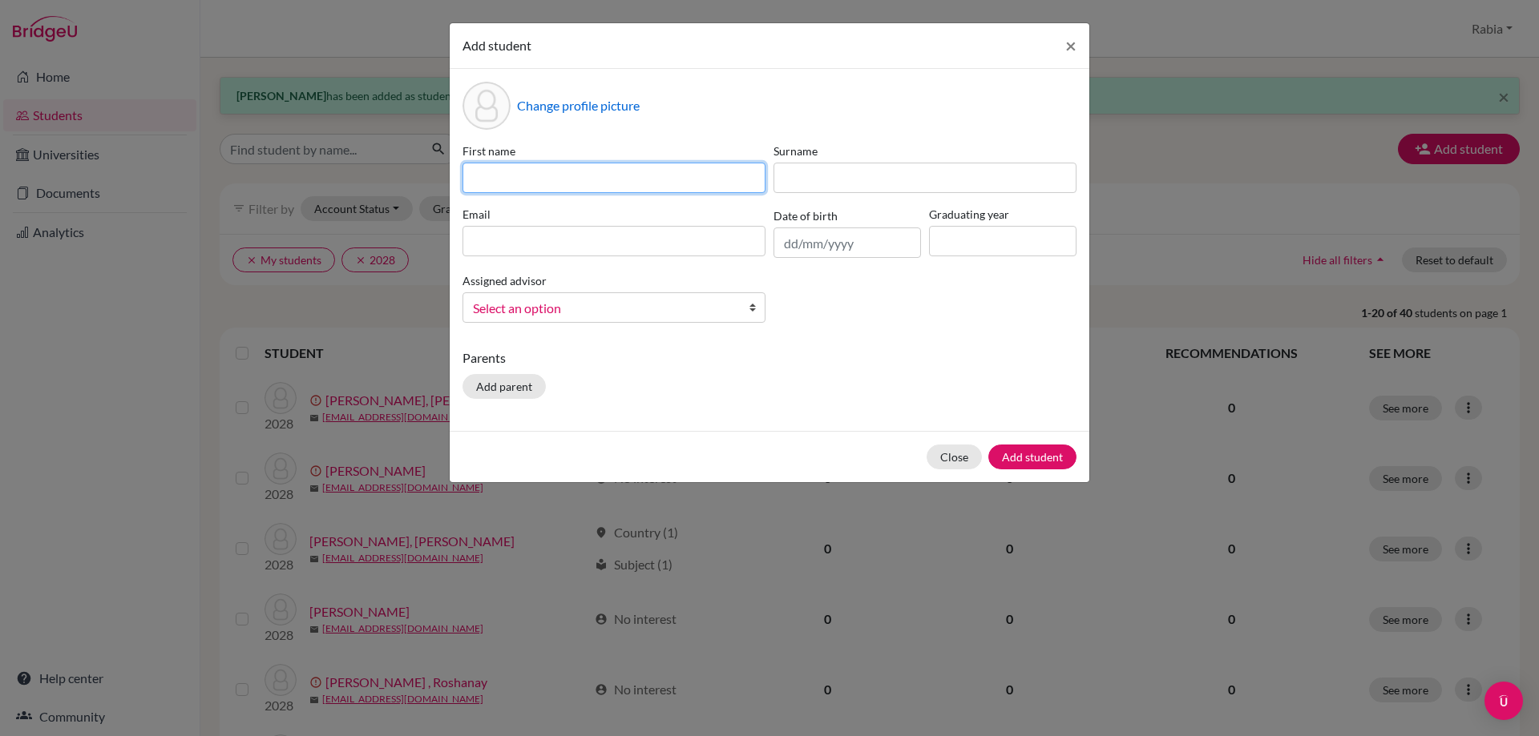
click at [511, 172] on input at bounding box center [613, 178] width 303 height 30
paste input "Ibrahim Iftikhar iiftikhar2029@las.edu.pk 07/07/2010"
drag, startPoint x: 760, startPoint y: 179, endPoint x: 686, endPoint y: 188, distance: 75.0
click at [686, 188] on input "Ibrahim Iftikhar iiftikhar2029@las.edu.pk 07/07/2010" at bounding box center [613, 178] width 303 height 30
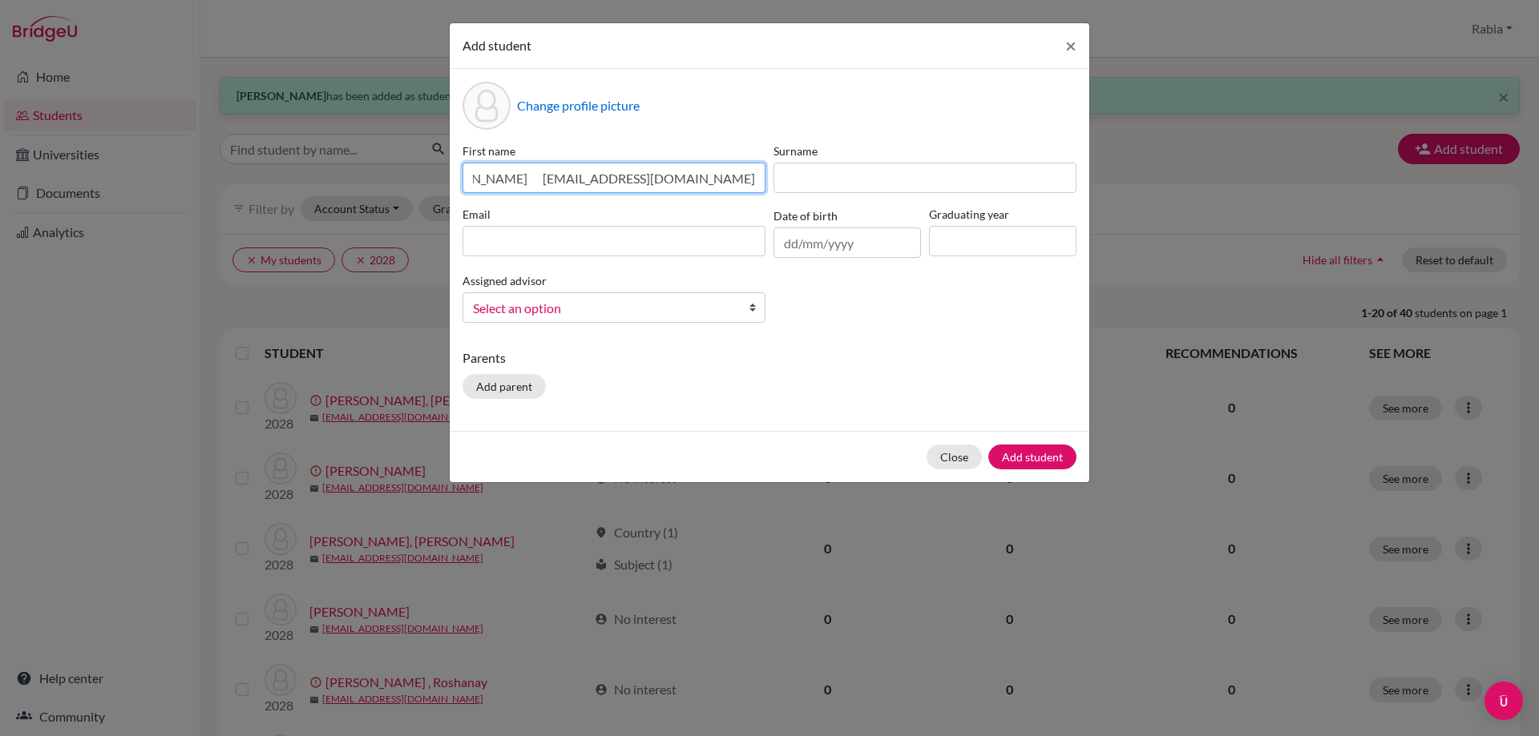
scroll to position [0, 0]
type input "Ibrahim Iftikhar iiftikhar2029@las.edu.pk"
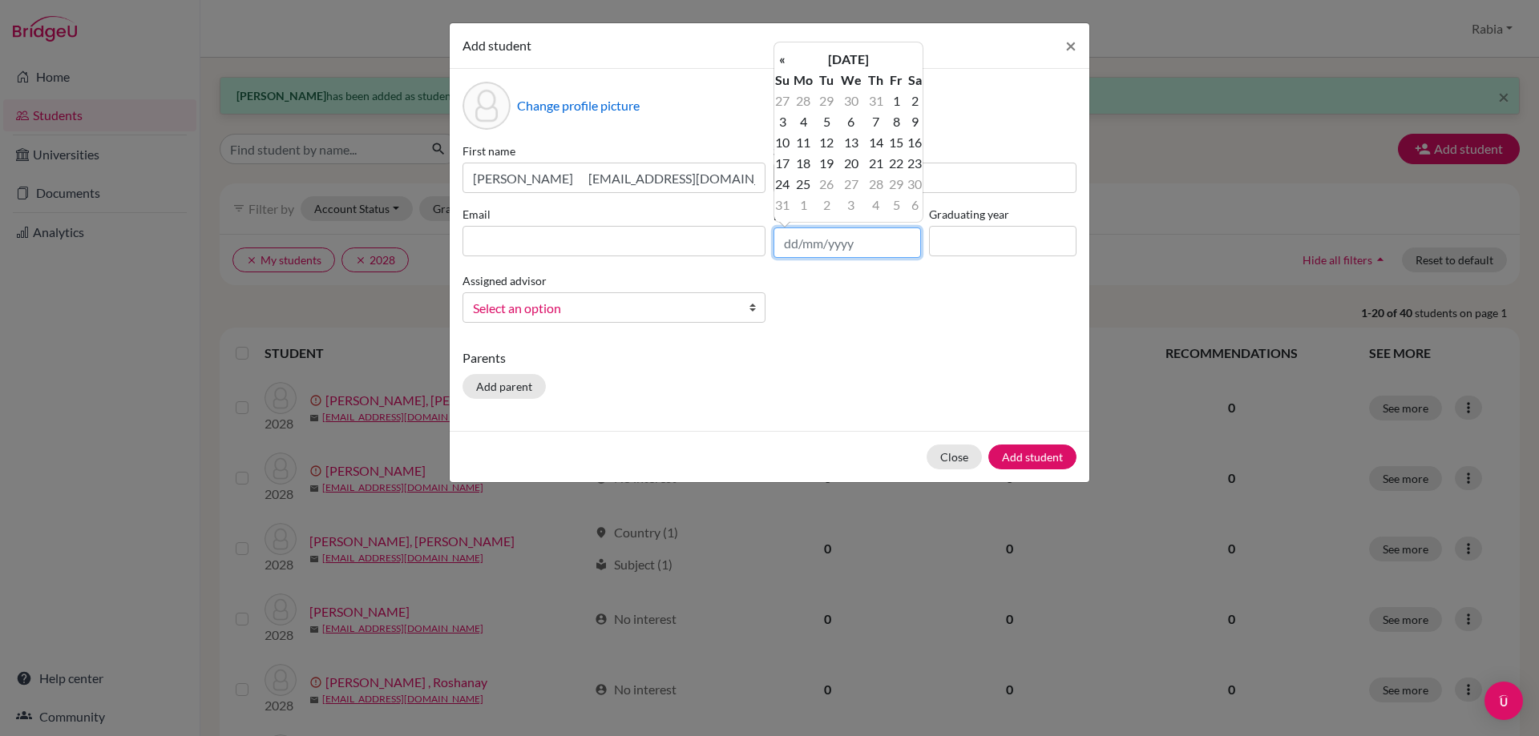
click at [838, 244] on input "text" at bounding box center [846, 243] width 147 height 30
paste input "07/07/2010"
type input "07/07/2010"
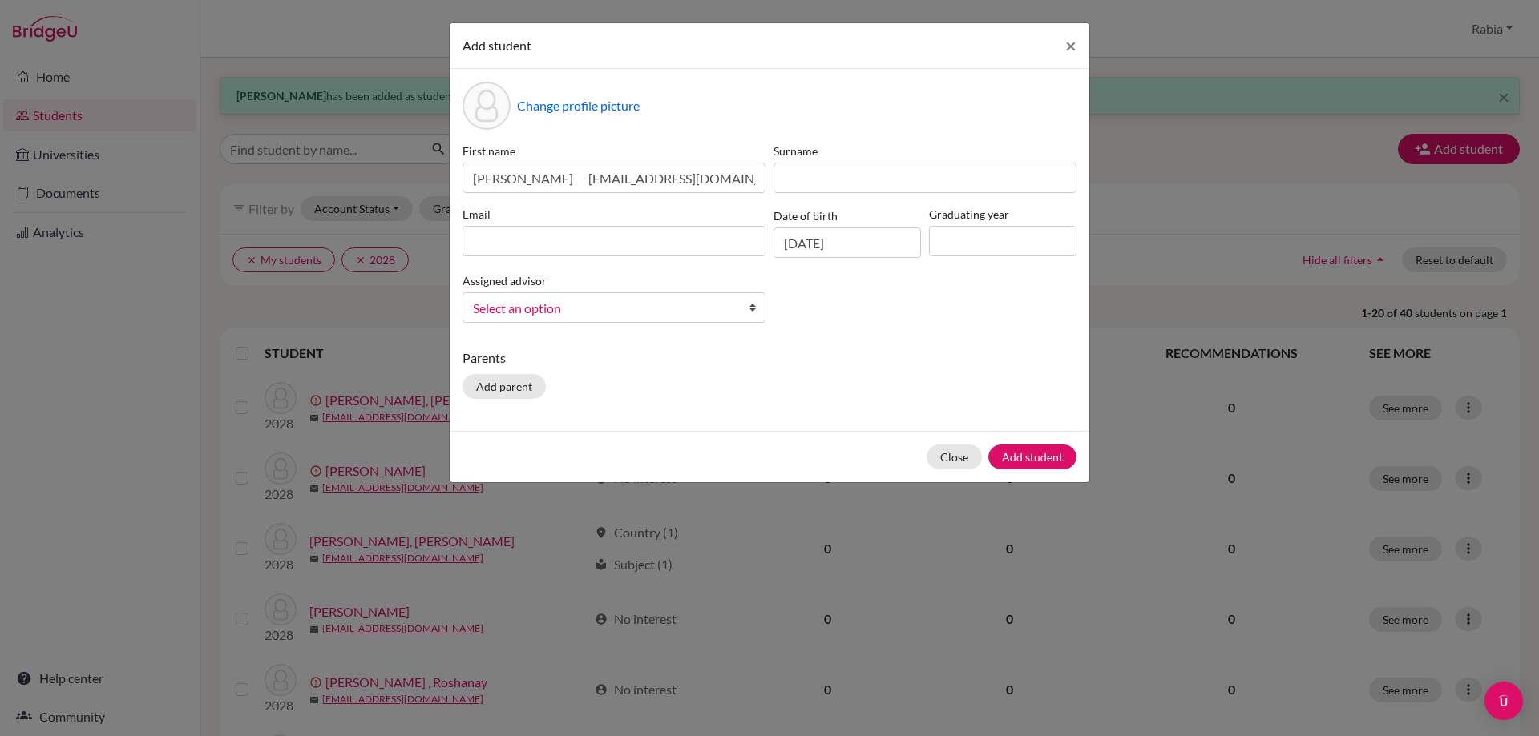
click at [977, 337] on div "Change profile picture First name Ibrahim Iftikhar iiftikhar2029@las.edu.pk Sur…" at bounding box center [769, 250] width 639 height 362
drag, startPoint x: 742, startPoint y: 181, endPoint x: 680, endPoint y: 185, distance: 61.8
click at [680, 185] on input "Ibrahim Iftikhar iiftikhar2029@las.edu.pk" at bounding box center [613, 178] width 303 height 30
type input "Ibrahim Iftikhar iiftikhar2029@l"
type input "as.edu.pk"
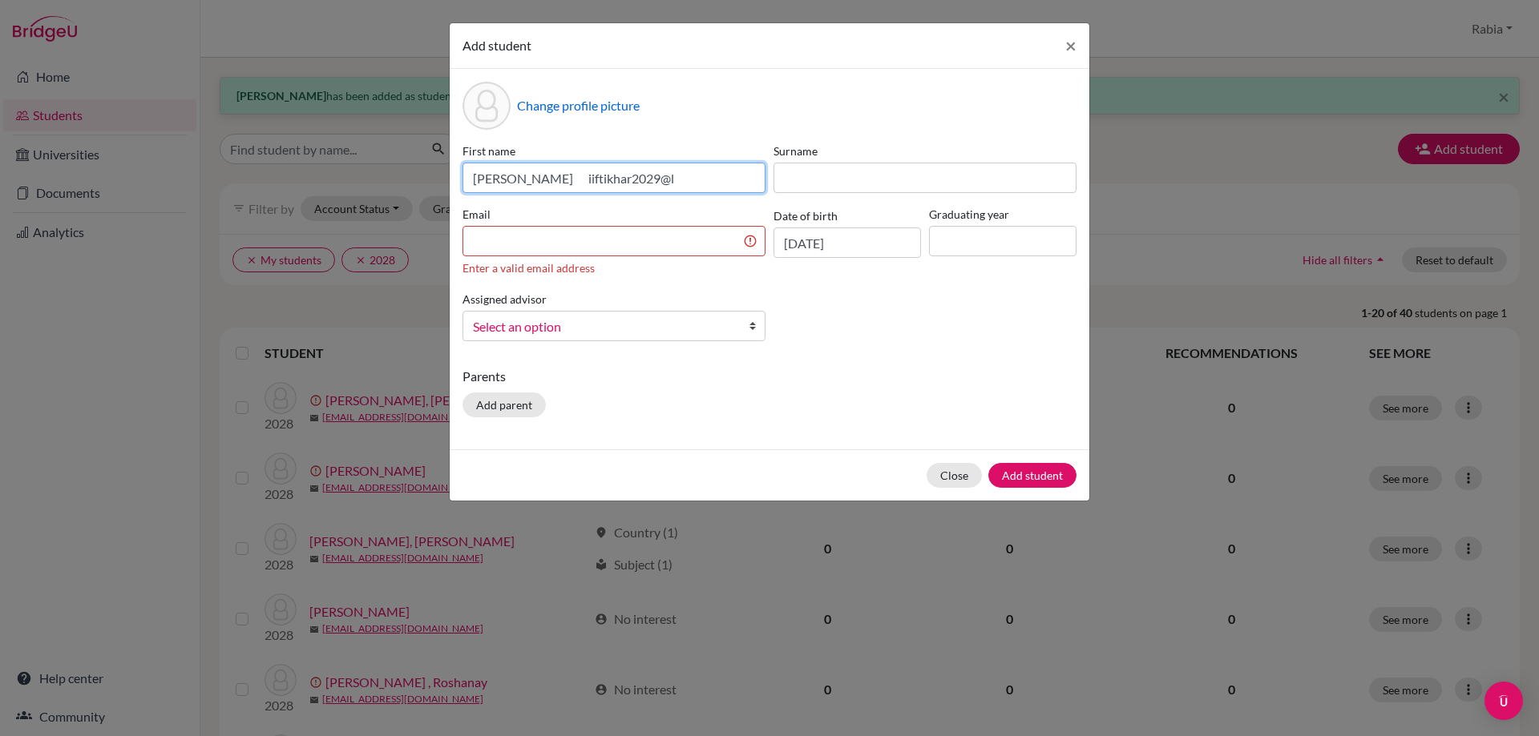
click at [691, 175] on input "Ibrahim Iftikhar iiftikhar2029@l" at bounding box center [613, 178] width 303 height 30
drag, startPoint x: 694, startPoint y: 179, endPoint x: 590, endPoint y: 175, distance: 104.3
click at [590, 175] on input "Ibrahim Iftikhar iiftikhar2029@l" at bounding box center [613, 178] width 303 height 30
type input "Ibrahim Iftikhar"
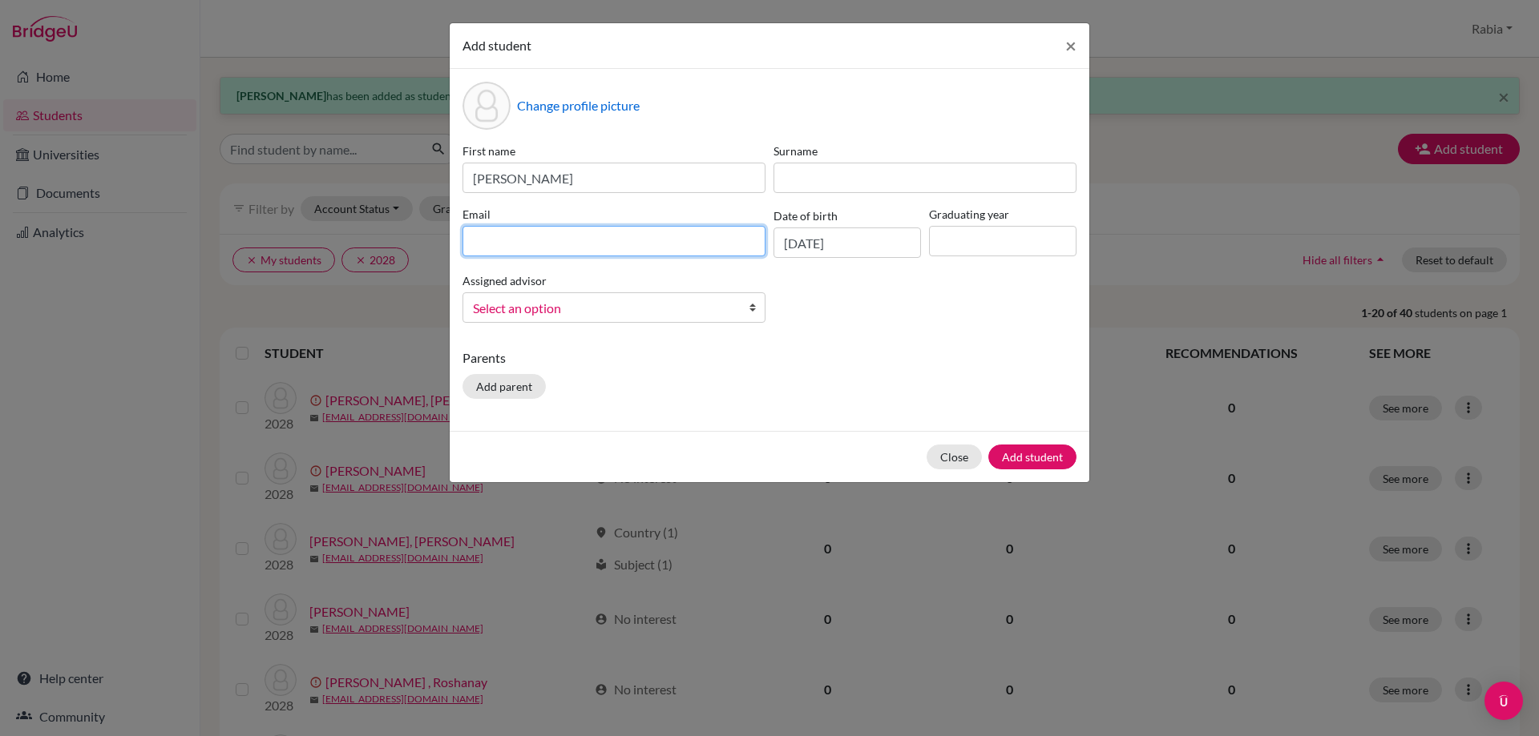
click at [563, 236] on input at bounding box center [613, 241] width 303 height 30
paste input "iiftikhar2029@l"
type input "[EMAIL_ADDRESS][DOMAIN_NAME]"
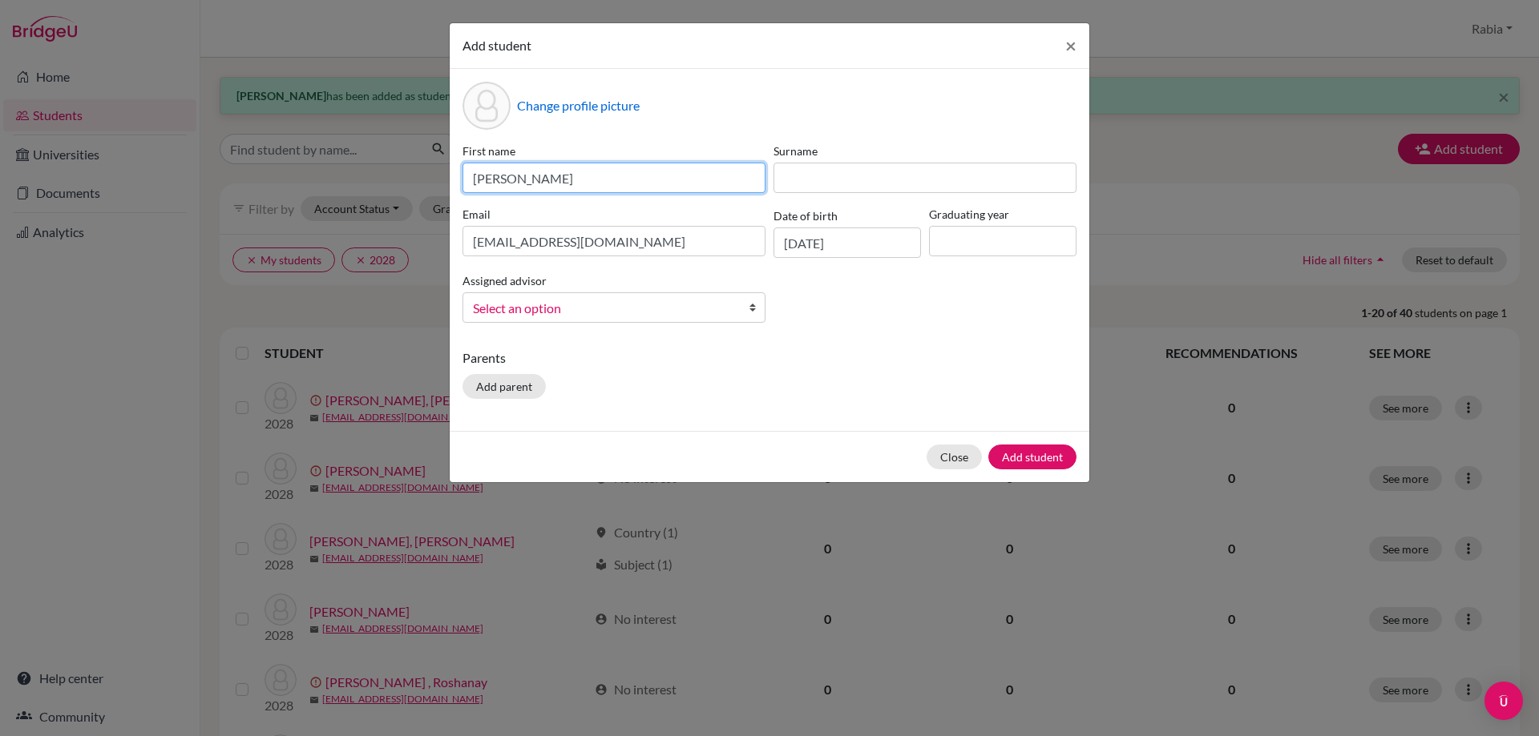
click at [579, 179] on input "Ibrahim Iftikhar" at bounding box center [613, 178] width 303 height 30
drag, startPoint x: 587, startPoint y: 173, endPoint x: 514, endPoint y: 173, distance: 73.7
click at [514, 173] on input "Ibrahim Iftikhar" at bounding box center [613, 178] width 303 height 30
type input "[PERSON_NAME]"
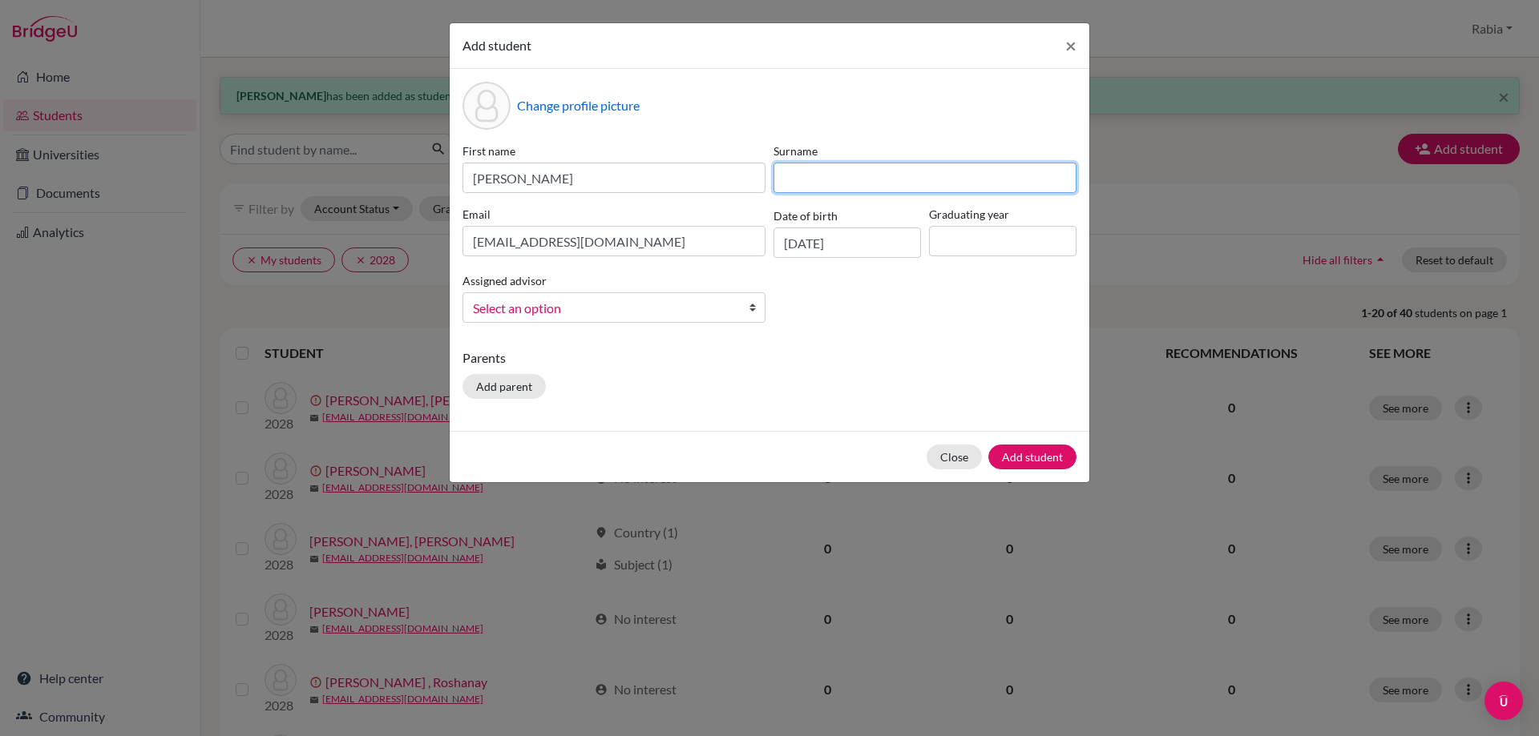
click at [832, 177] on input at bounding box center [924, 178] width 303 height 30
paste input "Iftikhar"
drag, startPoint x: 802, startPoint y: 175, endPoint x: 715, endPoint y: 165, distance: 88.0
click at [715, 163] on div "First name Ibrahim Surname Iftikhar Email iiftikhar2029@las.edu.pk Date of birt…" at bounding box center [769, 239] width 622 height 193
type input "Iftikhar"
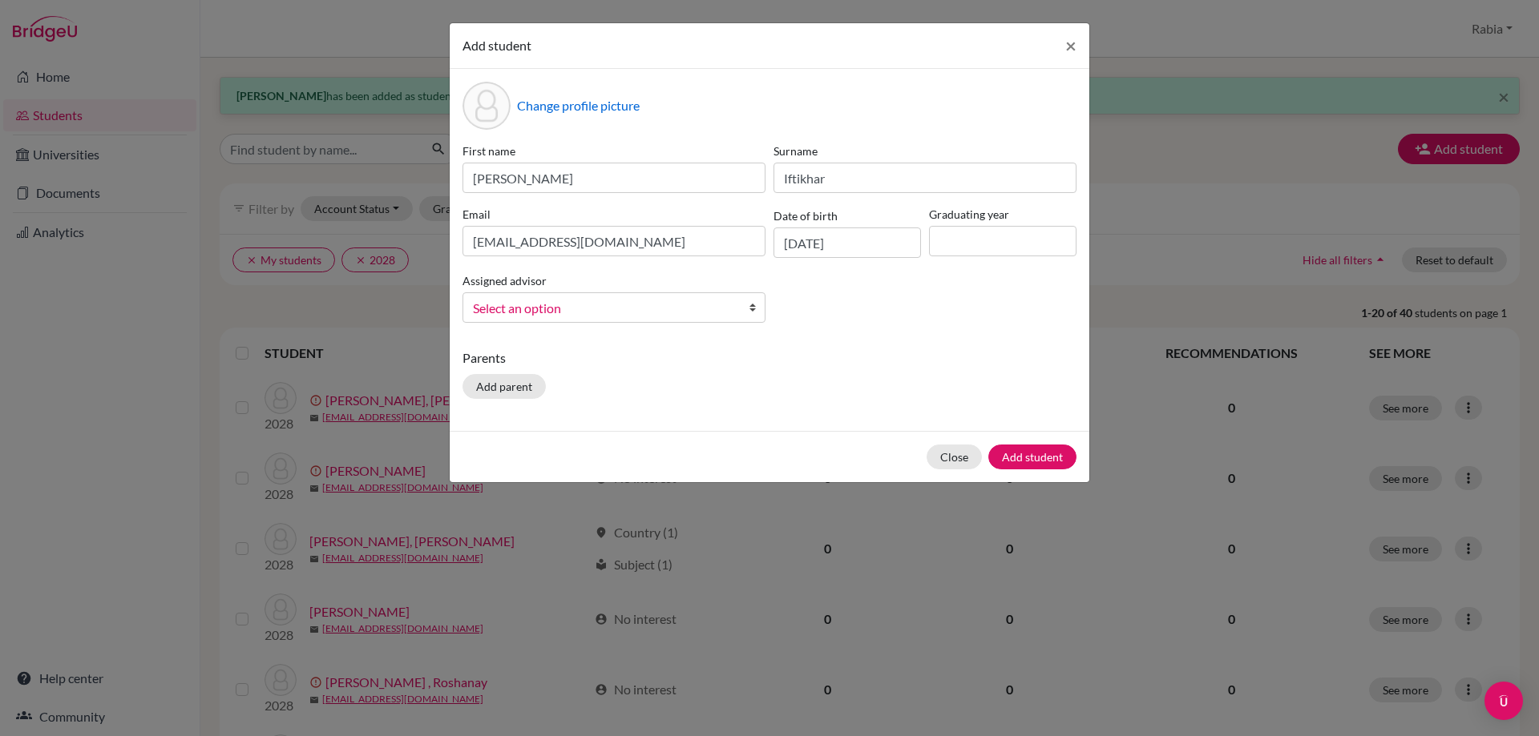
click at [859, 309] on div "First name Ibrahim Surname Iftikhar Email iiftikhar2029@las.edu.pk Date of birt…" at bounding box center [769, 239] width 622 height 193
click at [979, 235] on input at bounding box center [1002, 241] width 147 height 30
type input "2029"
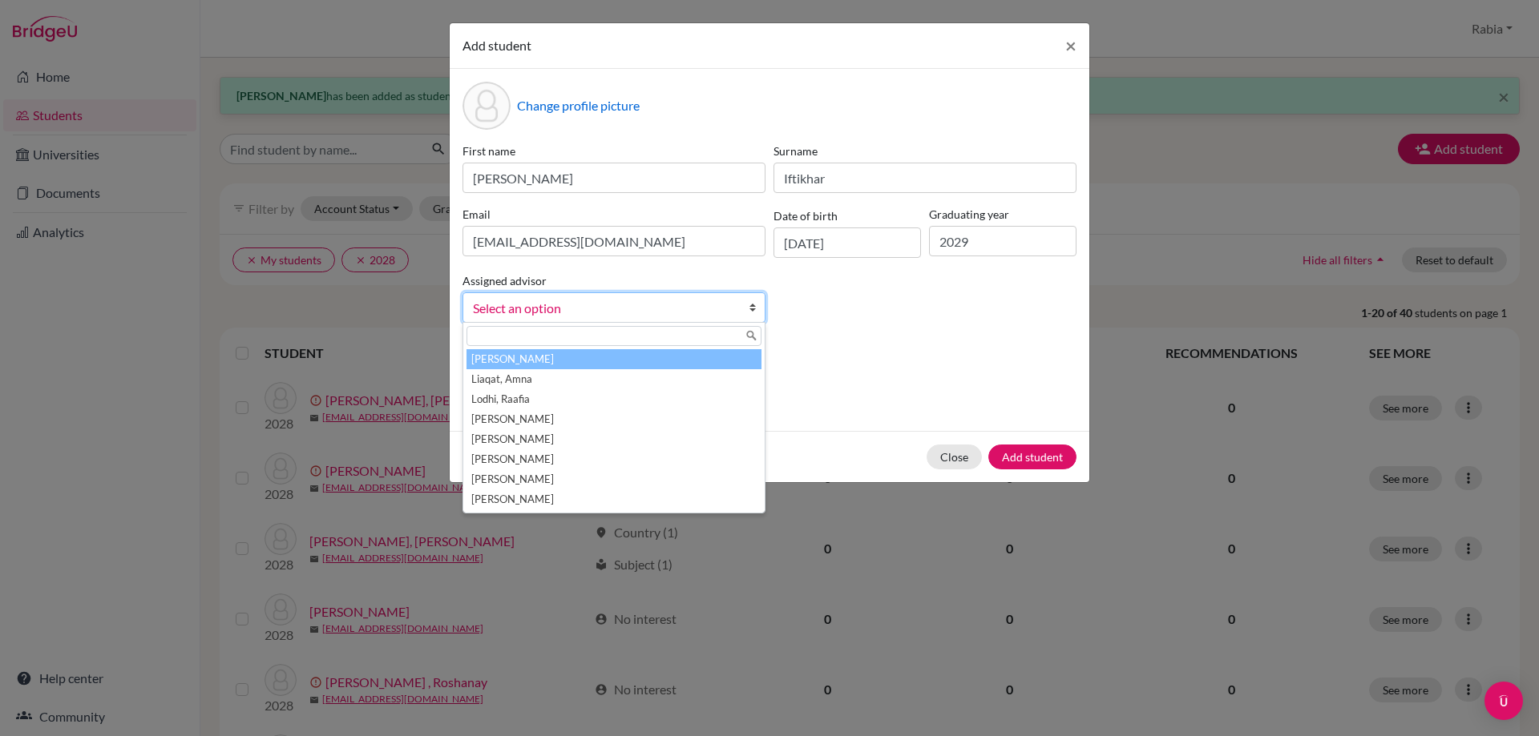
click at [677, 305] on span "Select an option" at bounding box center [603, 308] width 261 height 21
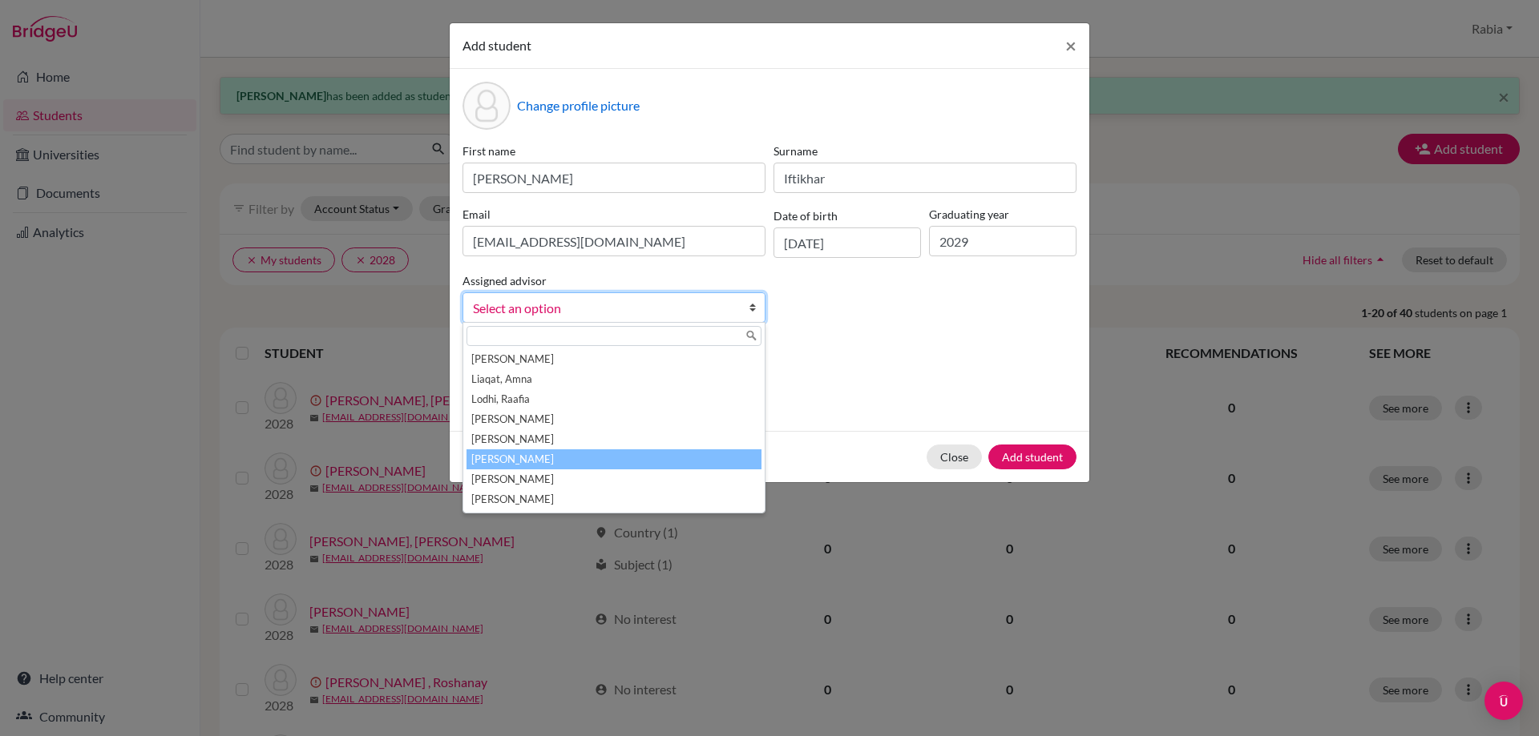
click at [652, 459] on li "[PERSON_NAME]" at bounding box center [613, 460] width 295 height 20
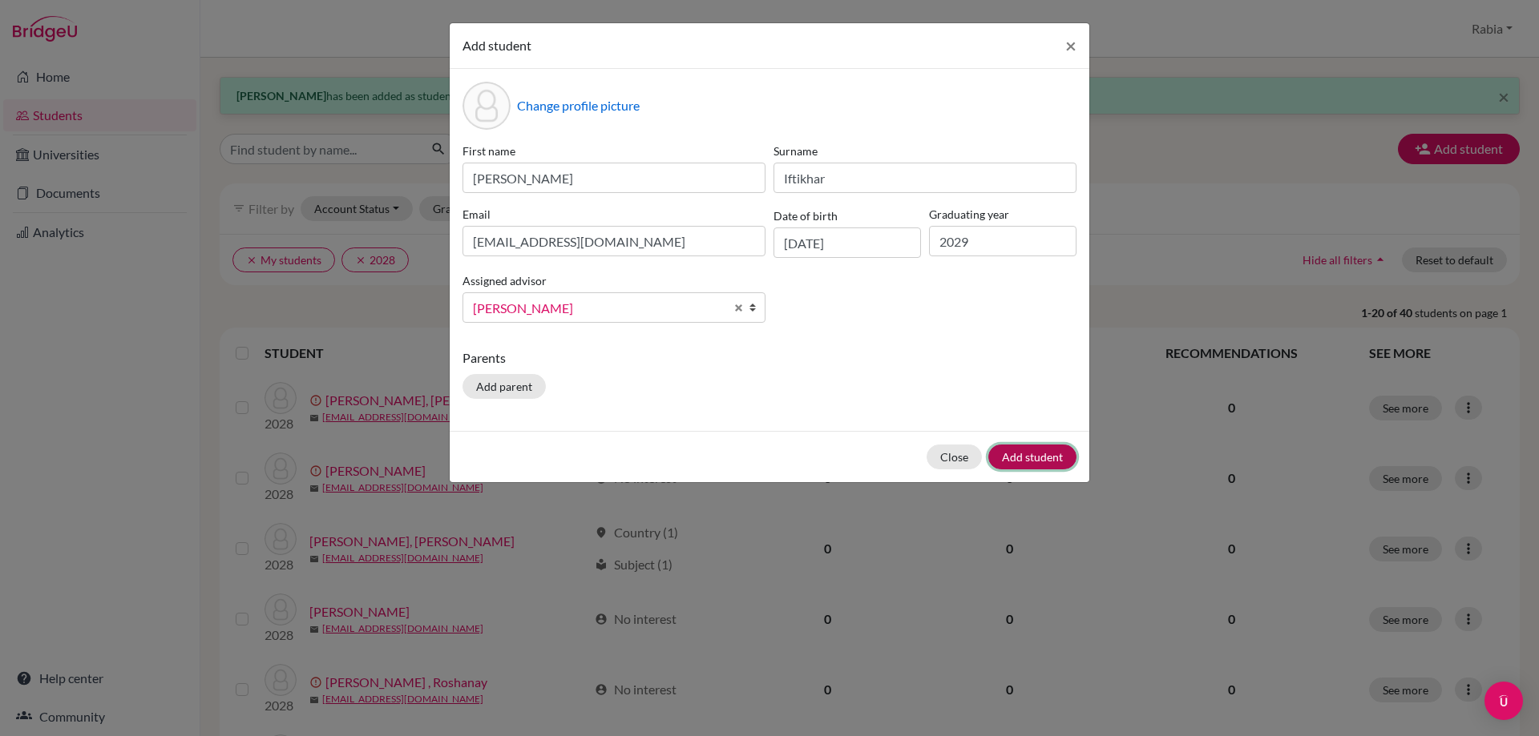
click at [1012, 458] on button "Add student" at bounding box center [1032, 457] width 88 height 25
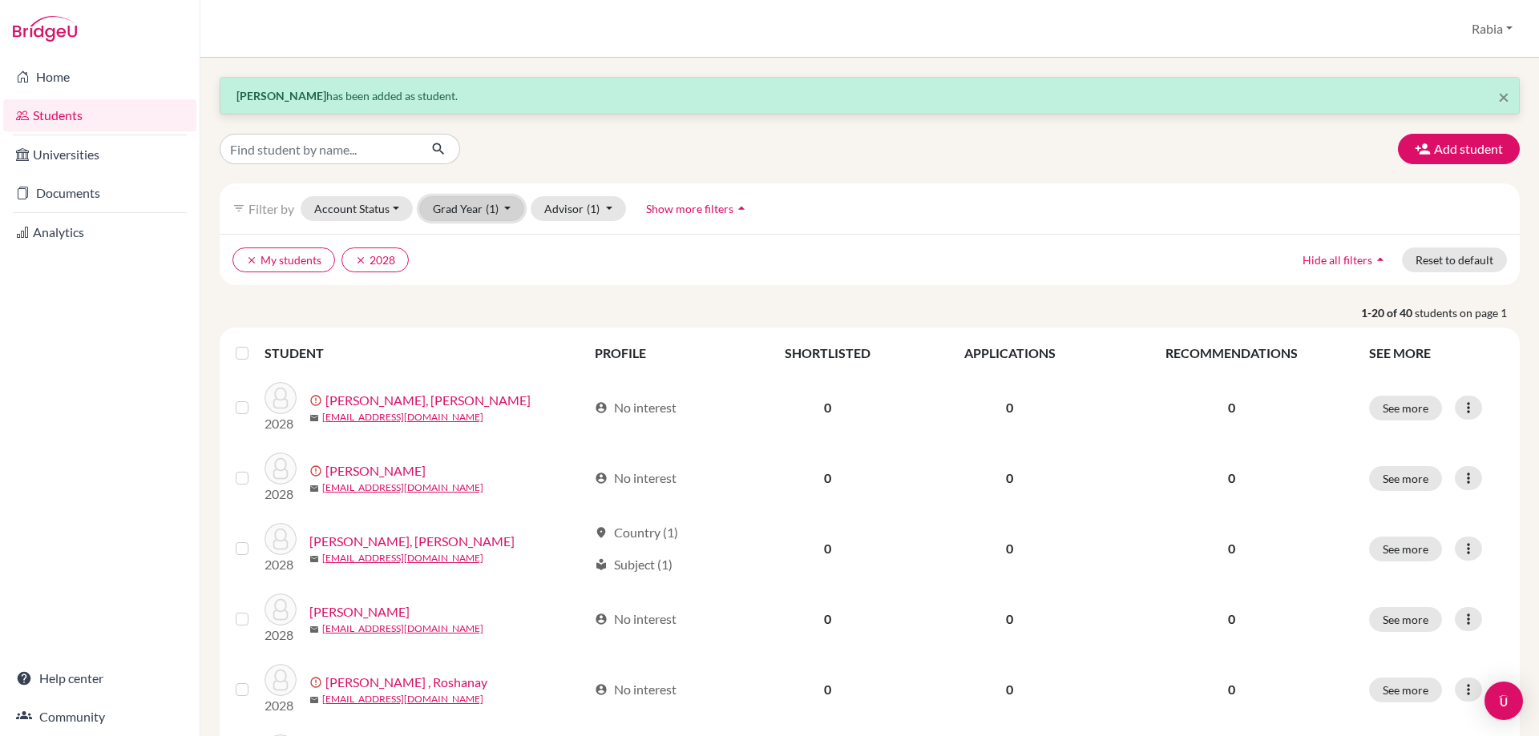
click at [506, 209] on button "Grad Year (1)" at bounding box center [472, 208] width 106 height 25
click at [363, 261] on icon "clear" at bounding box center [360, 260] width 11 height 11
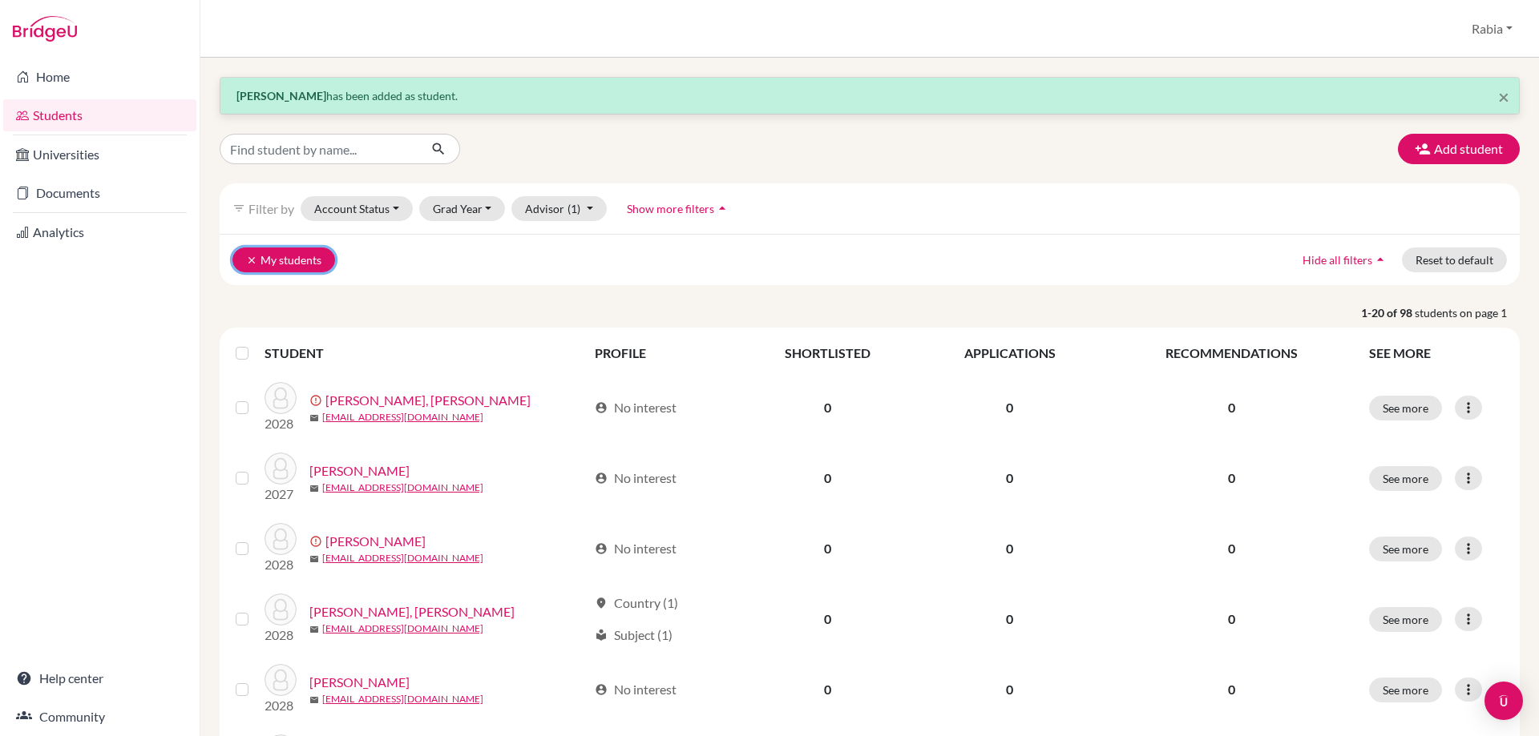
click at [248, 262] on icon "clear" at bounding box center [251, 260] width 11 height 11
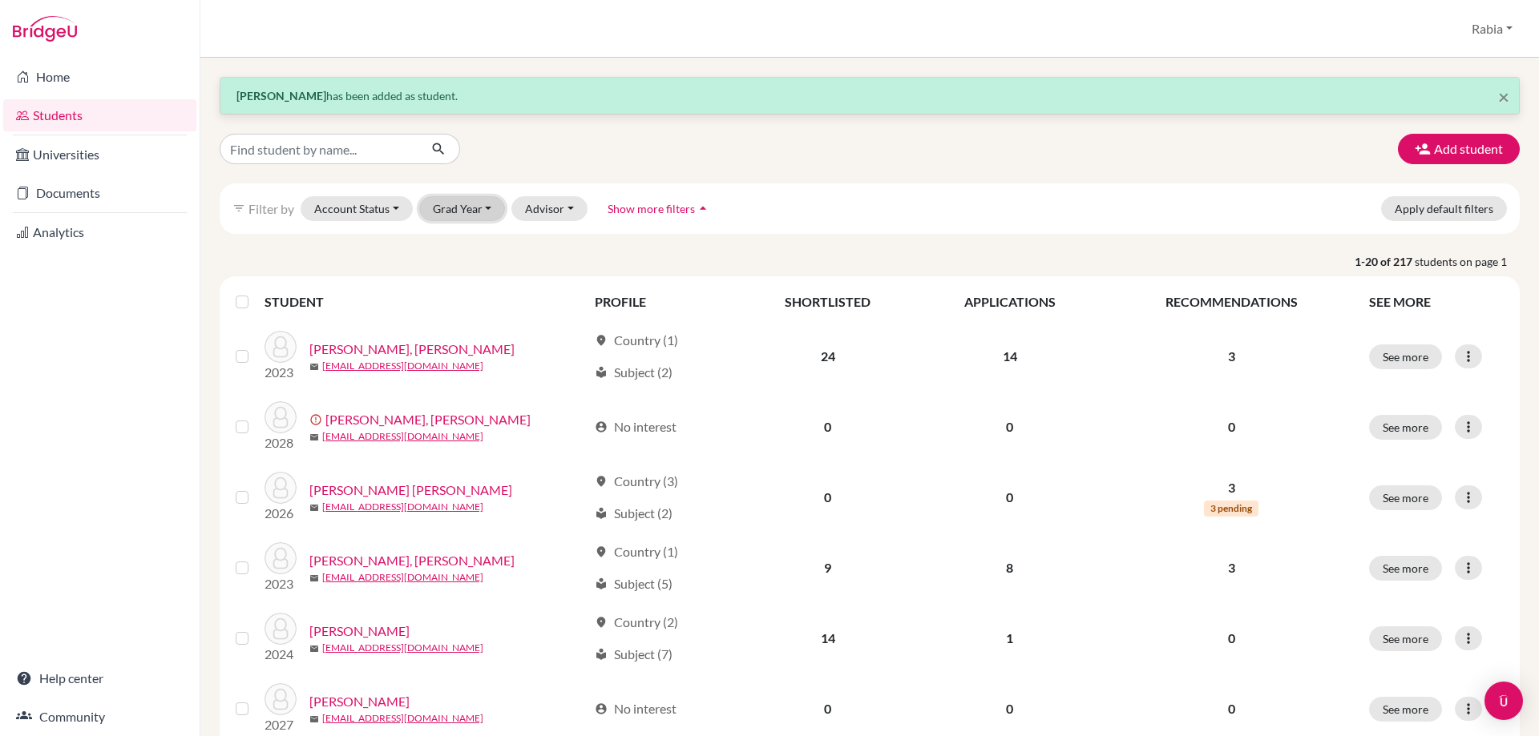
click at [490, 205] on button "Grad Year" at bounding box center [462, 208] width 87 height 25
click at [396, 212] on button "Account Status" at bounding box center [357, 208] width 112 height 25
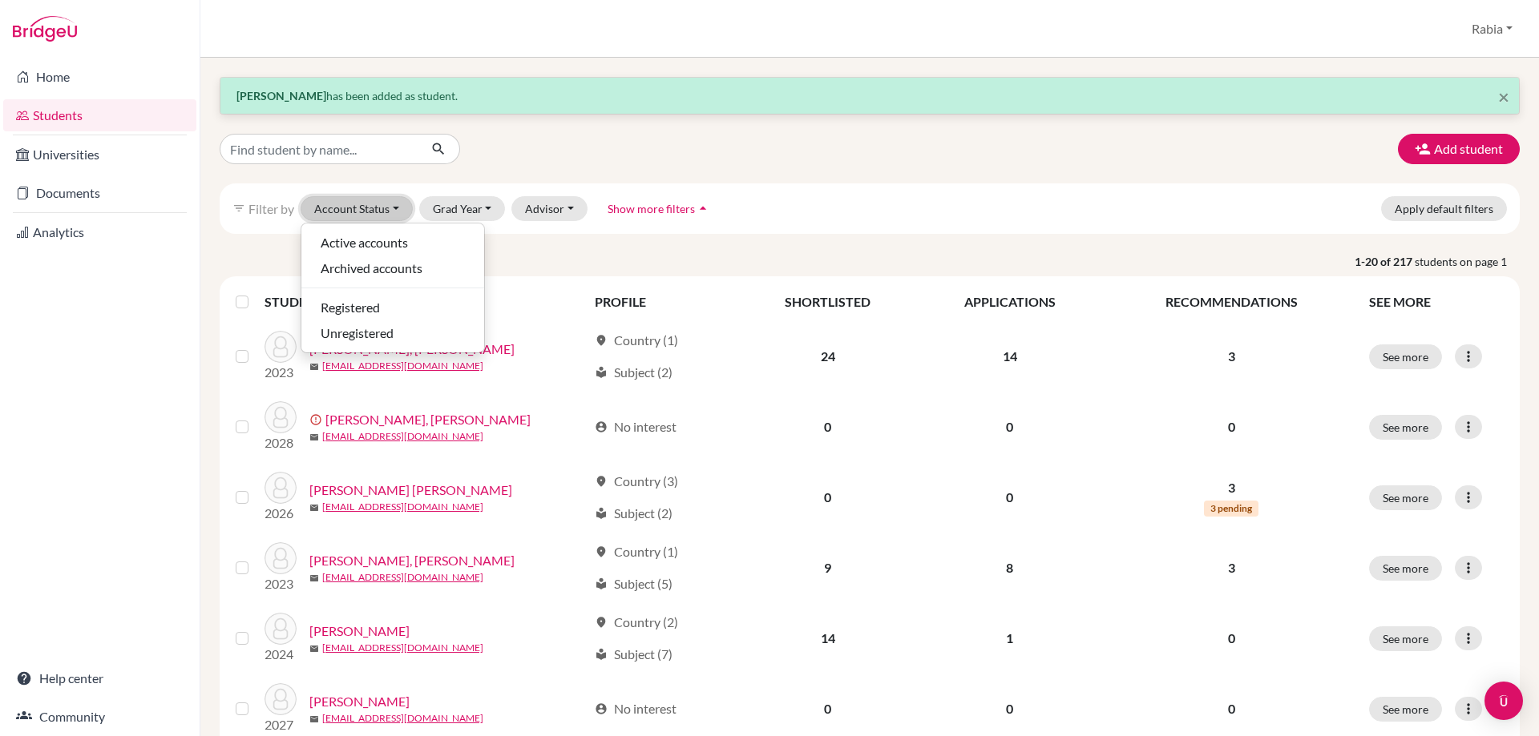
click at [396, 212] on button "Account Status" at bounding box center [357, 208] width 112 height 25
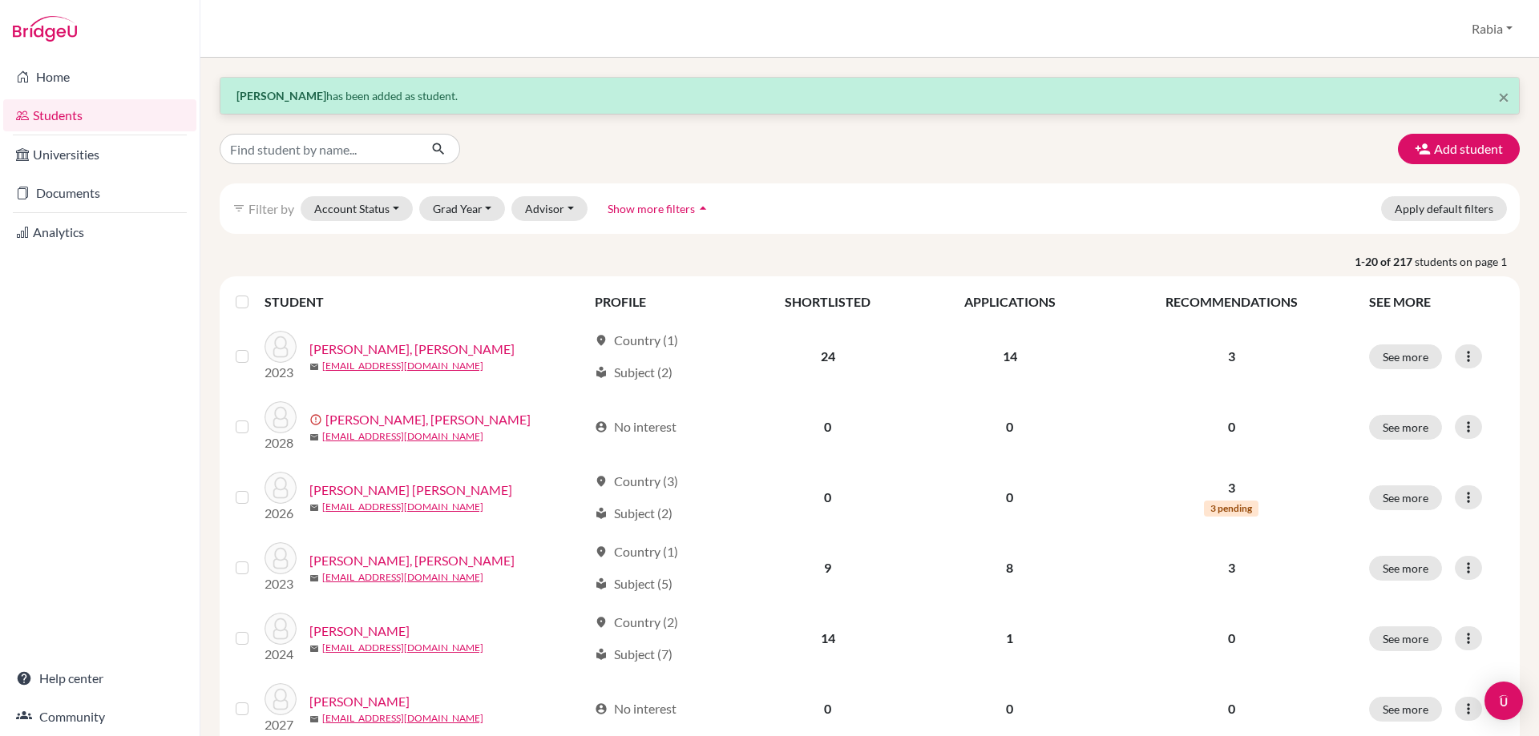
click at [490, 205] on button "Grad Year" at bounding box center [462, 208] width 87 height 25
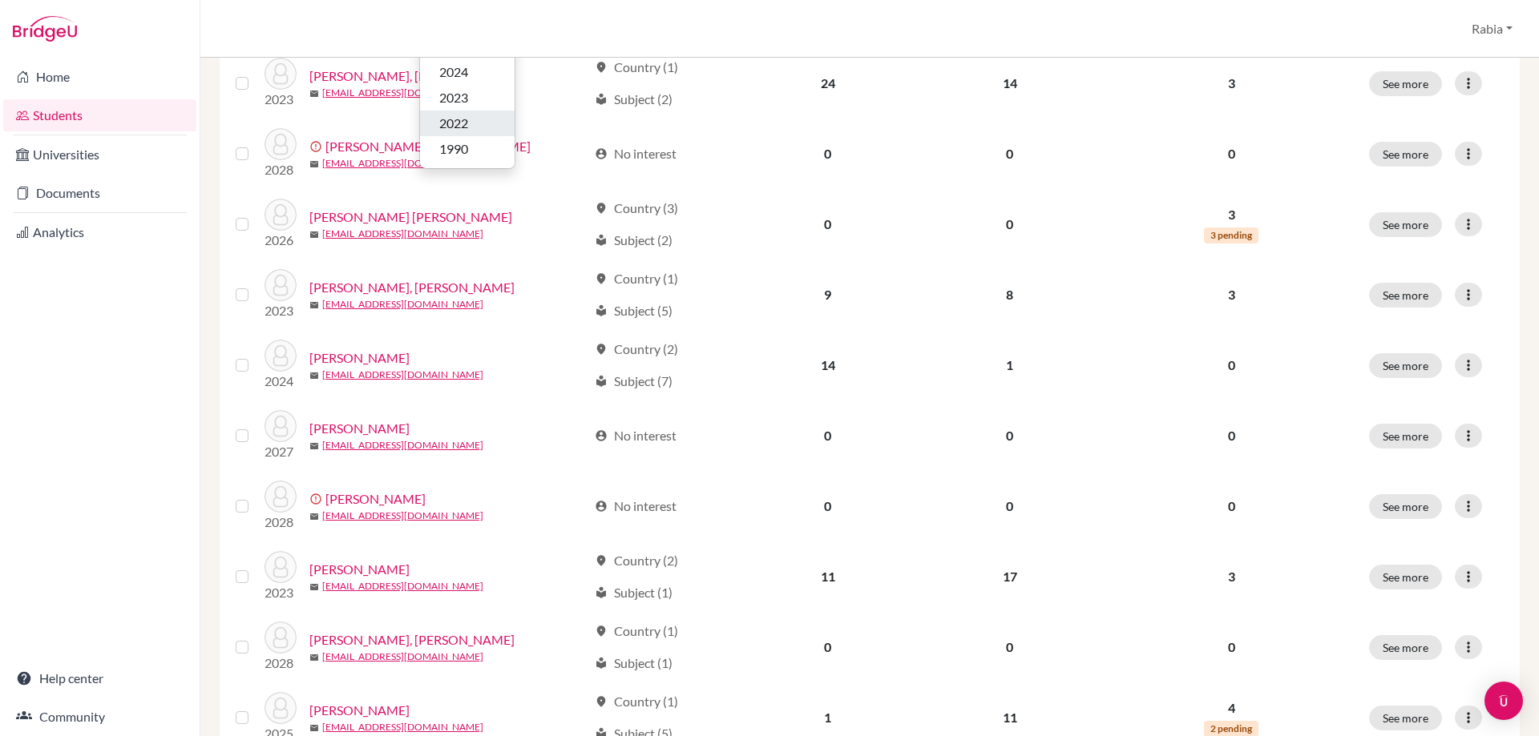
scroll to position [321, 0]
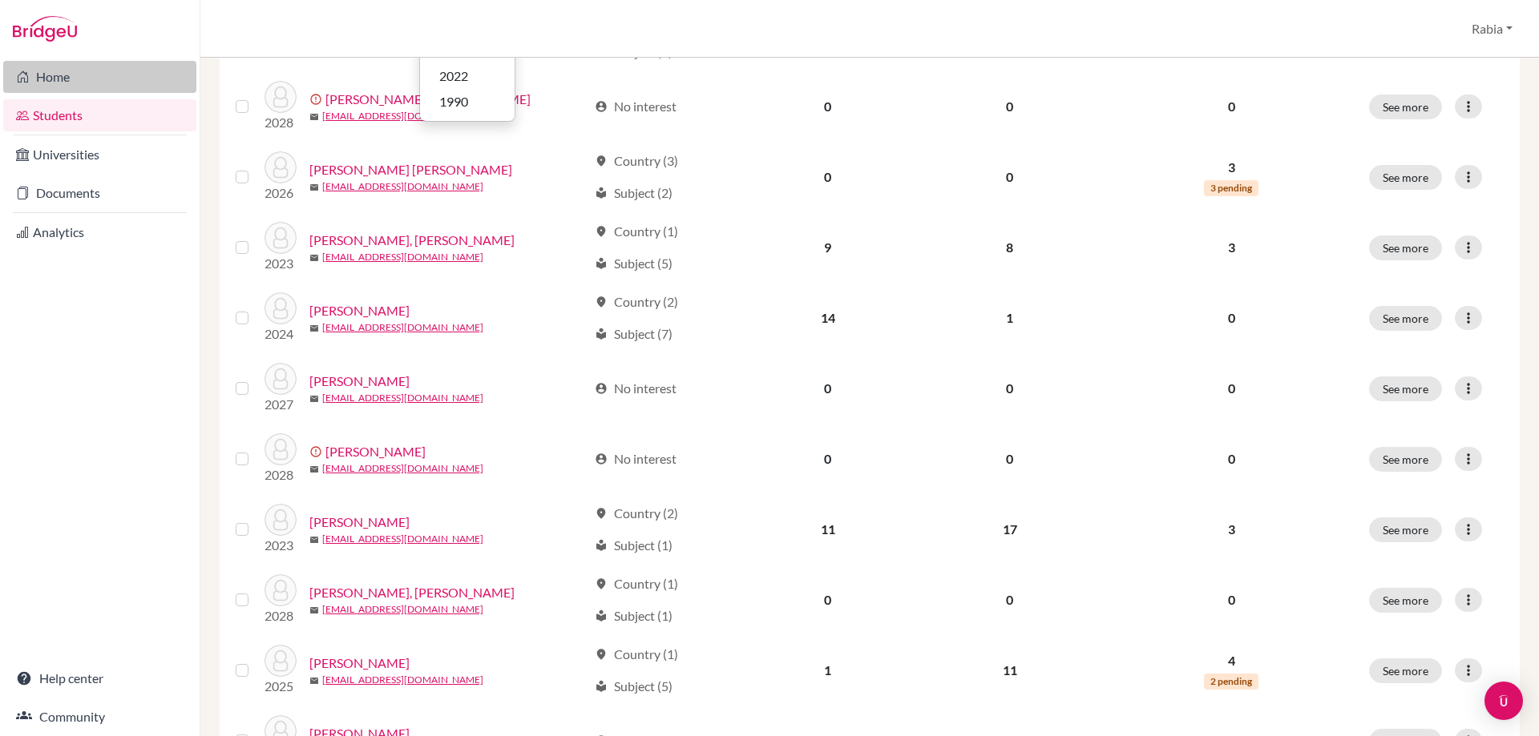
click at [81, 74] on link "Home" at bounding box center [99, 77] width 193 height 32
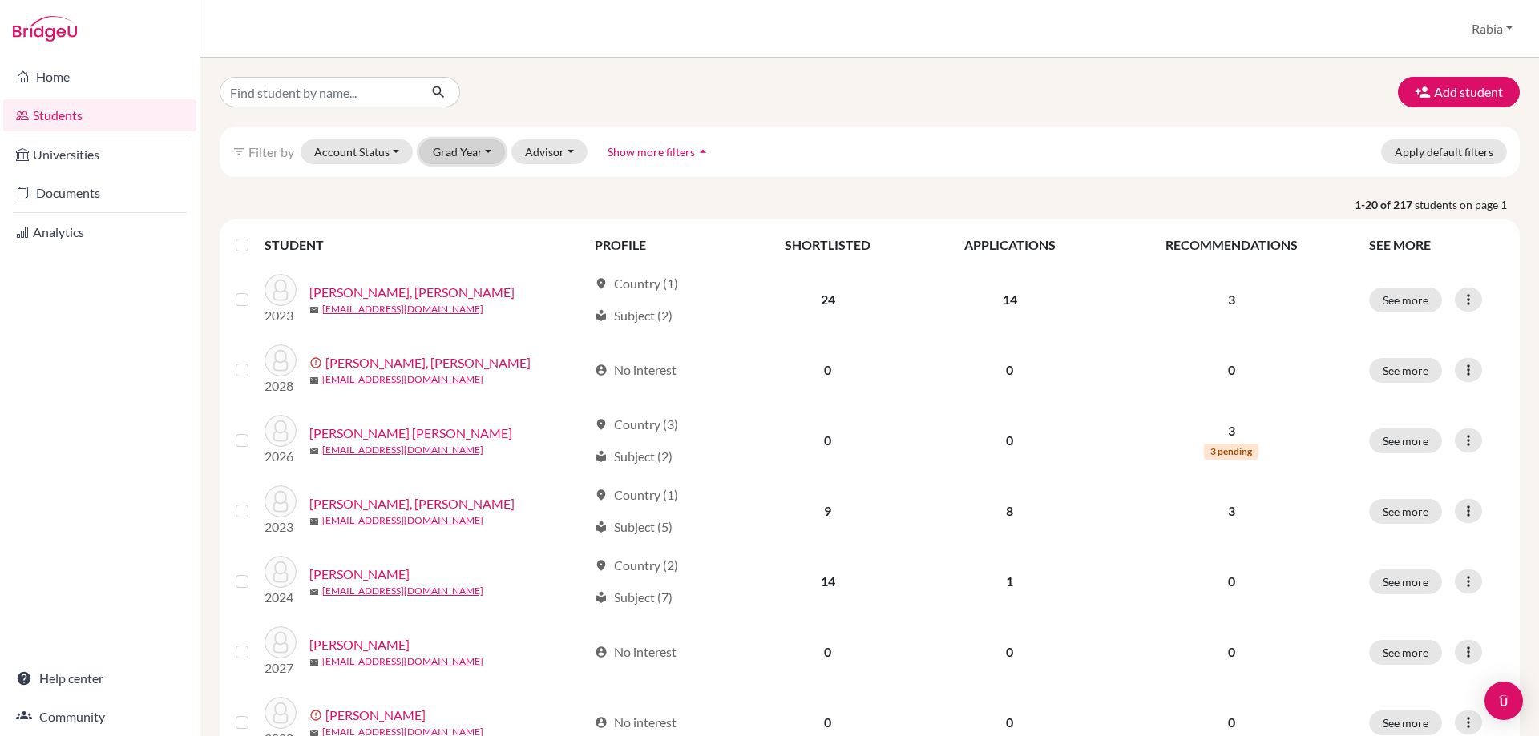
click at [462, 153] on button "Grad Year" at bounding box center [462, 151] width 87 height 25
click at [471, 180] on div "2029" at bounding box center [467, 185] width 56 height 19
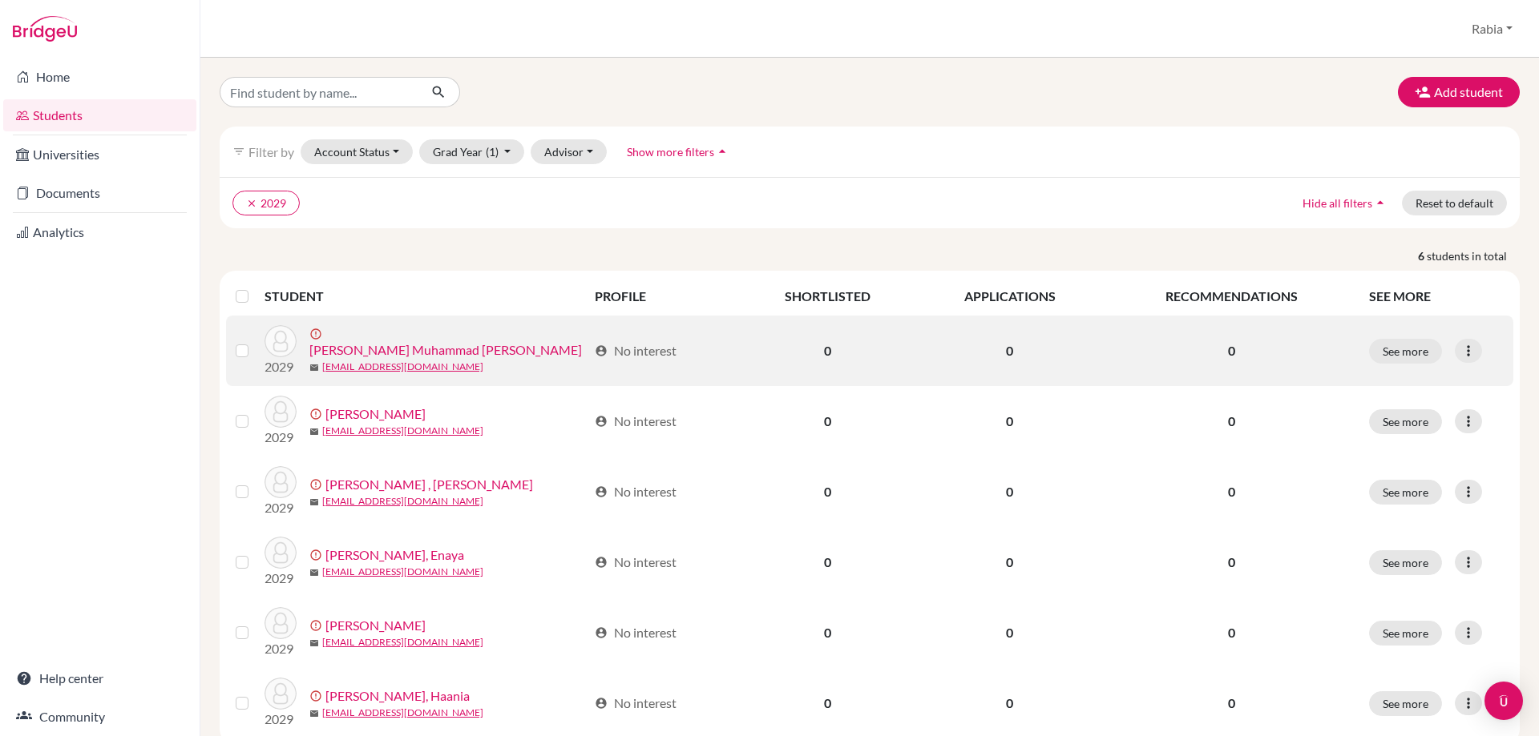
click at [1458, 339] on div "See more Edit student Send Message Resend invite email" at bounding box center [1436, 351] width 135 height 25
click at [1460, 353] on icon at bounding box center [1468, 351] width 16 height 16
click at [1405, 411] on button "Send Message" at bounding box center [1395, 410] width 145 height 26
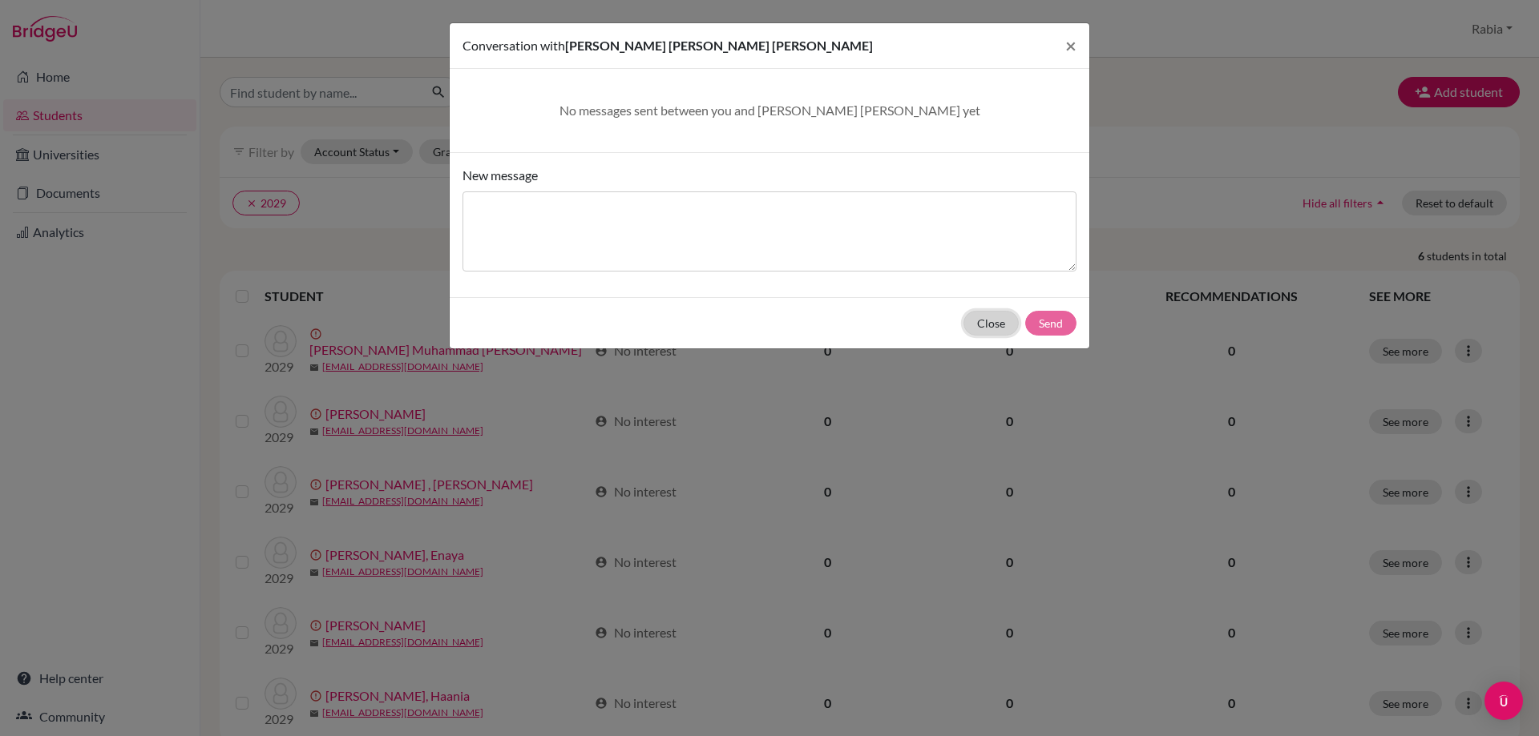
click at [995, 325] on button "Close" at bounding box center [990, 323] width 55 height 25
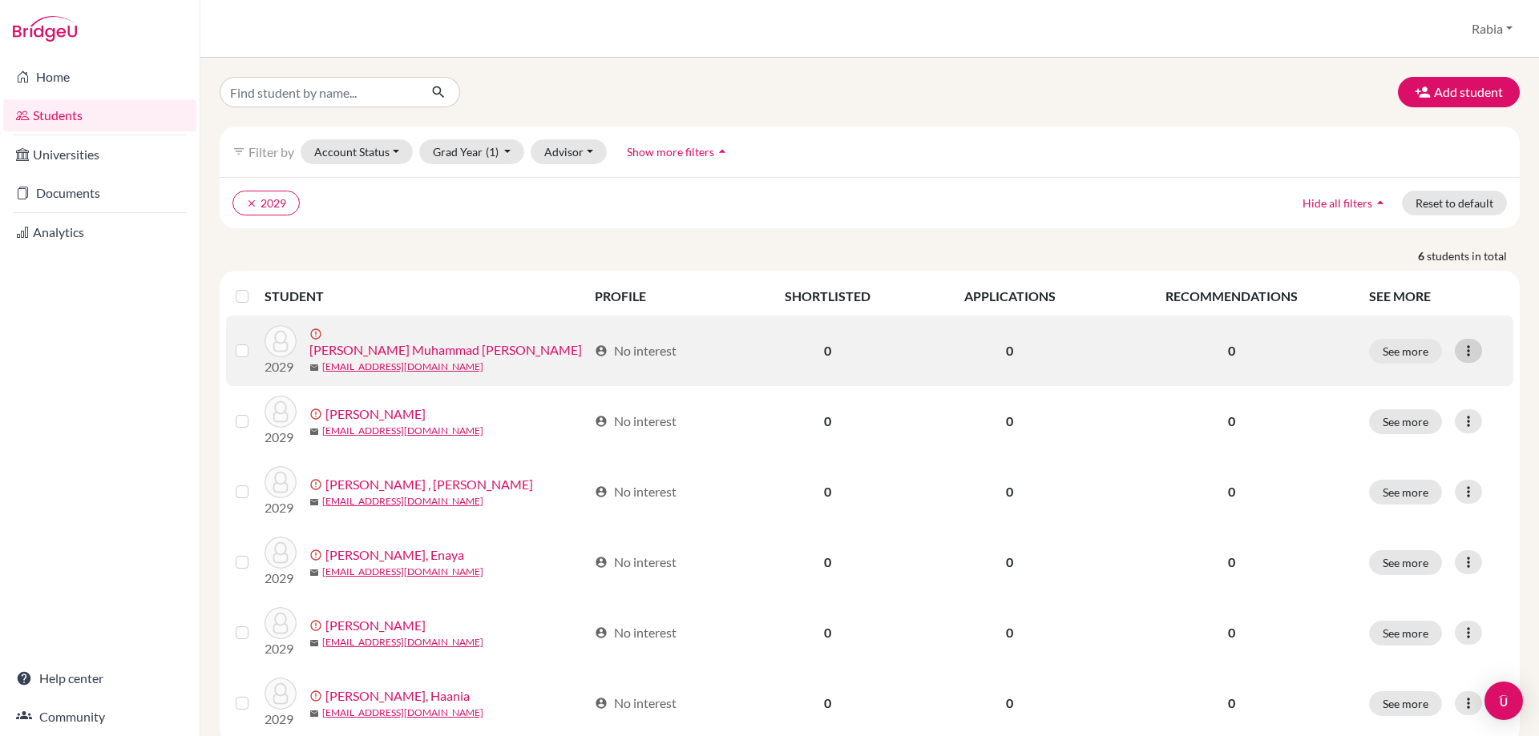
click at [1460, 353] on icon at bounding box center [1468, 351] width 16 height 16
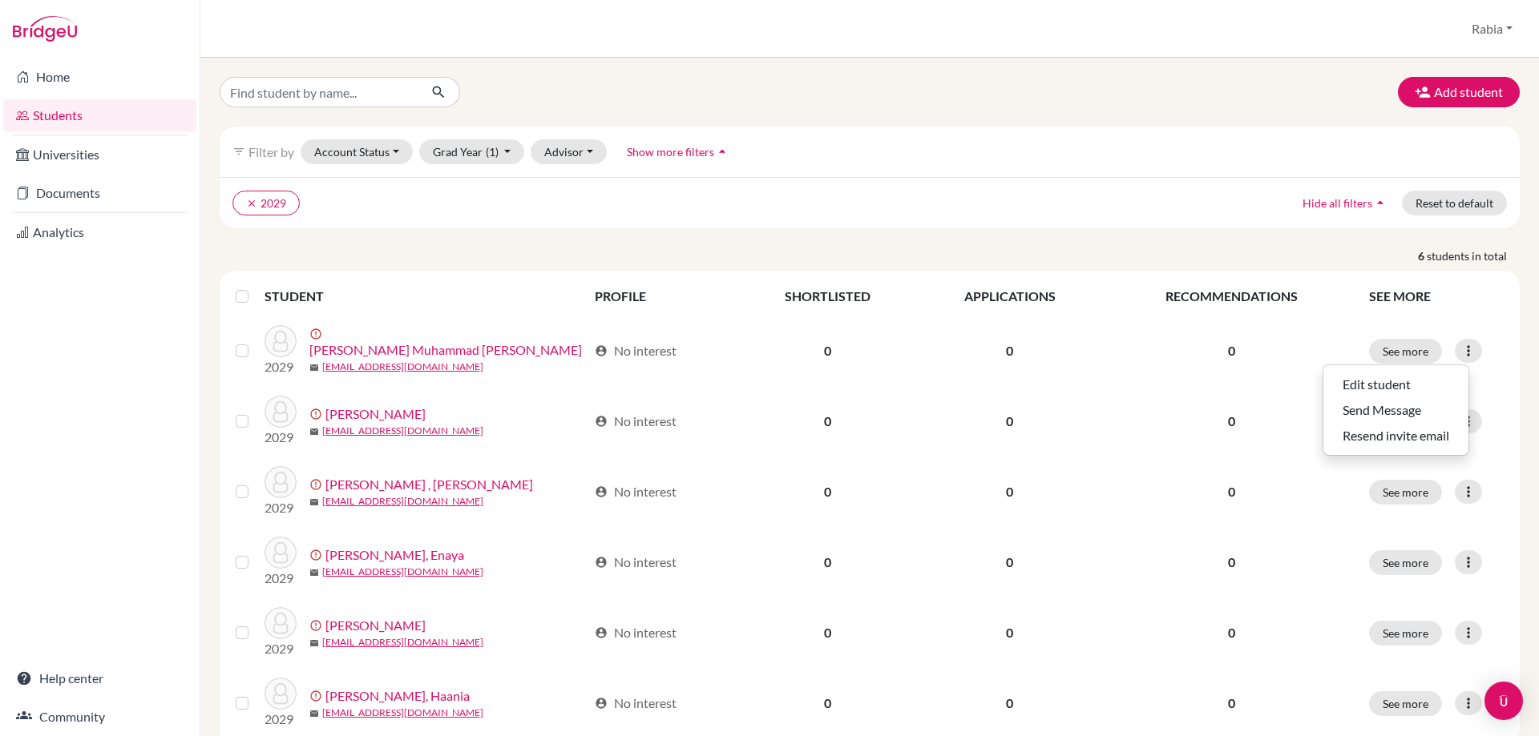
click at [478, 210] on ul "clear 2029" at bounding box center [710, 203] width 956 height 25
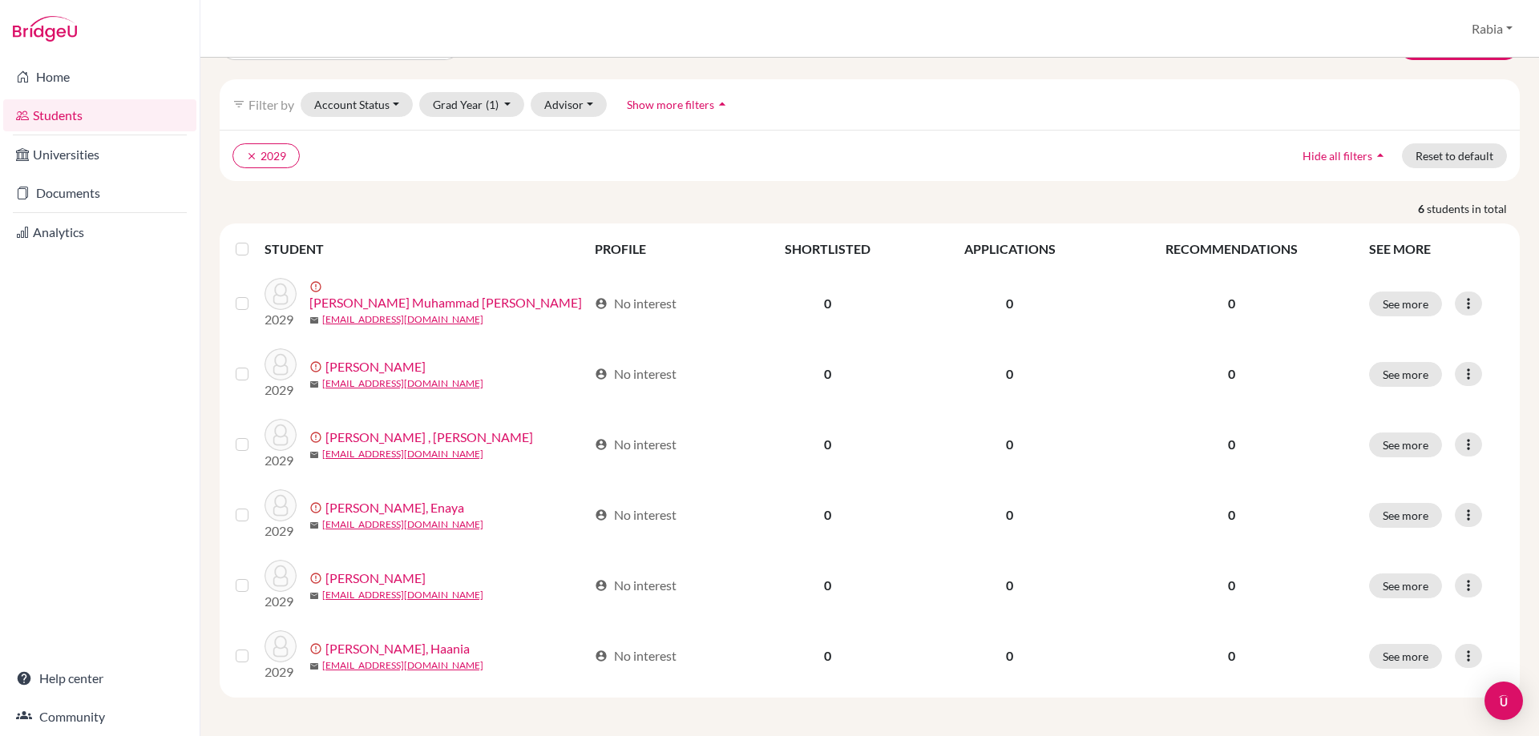
click at [255, 240] on label at bounding box center [255, 240] width 0 height 0
click at [0, 0] on input "checkbox" at bounding box center [0, 0] width 0 height 0
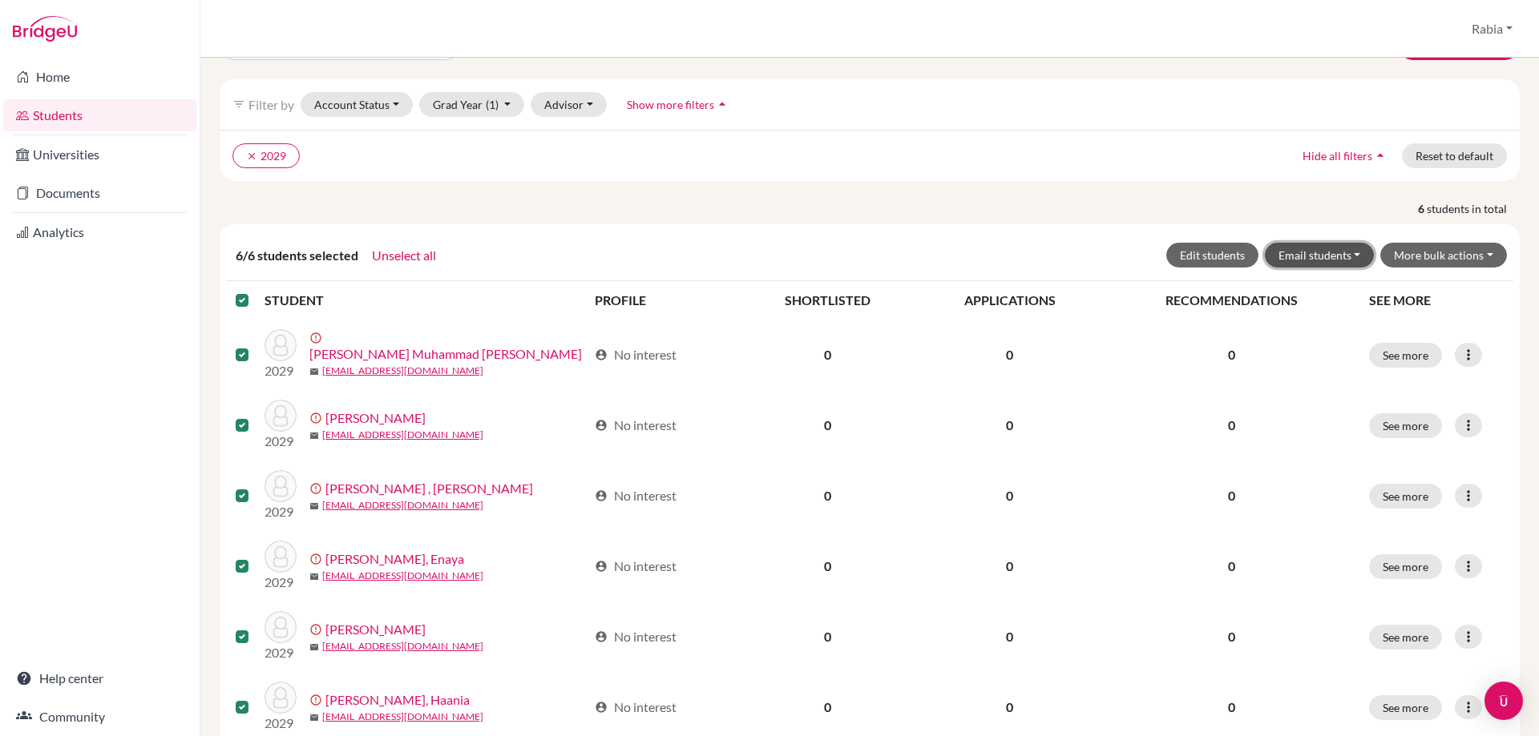
click at [1339, 252] on button "Email students" at bounding box center [1320, 255] width 110 height 25
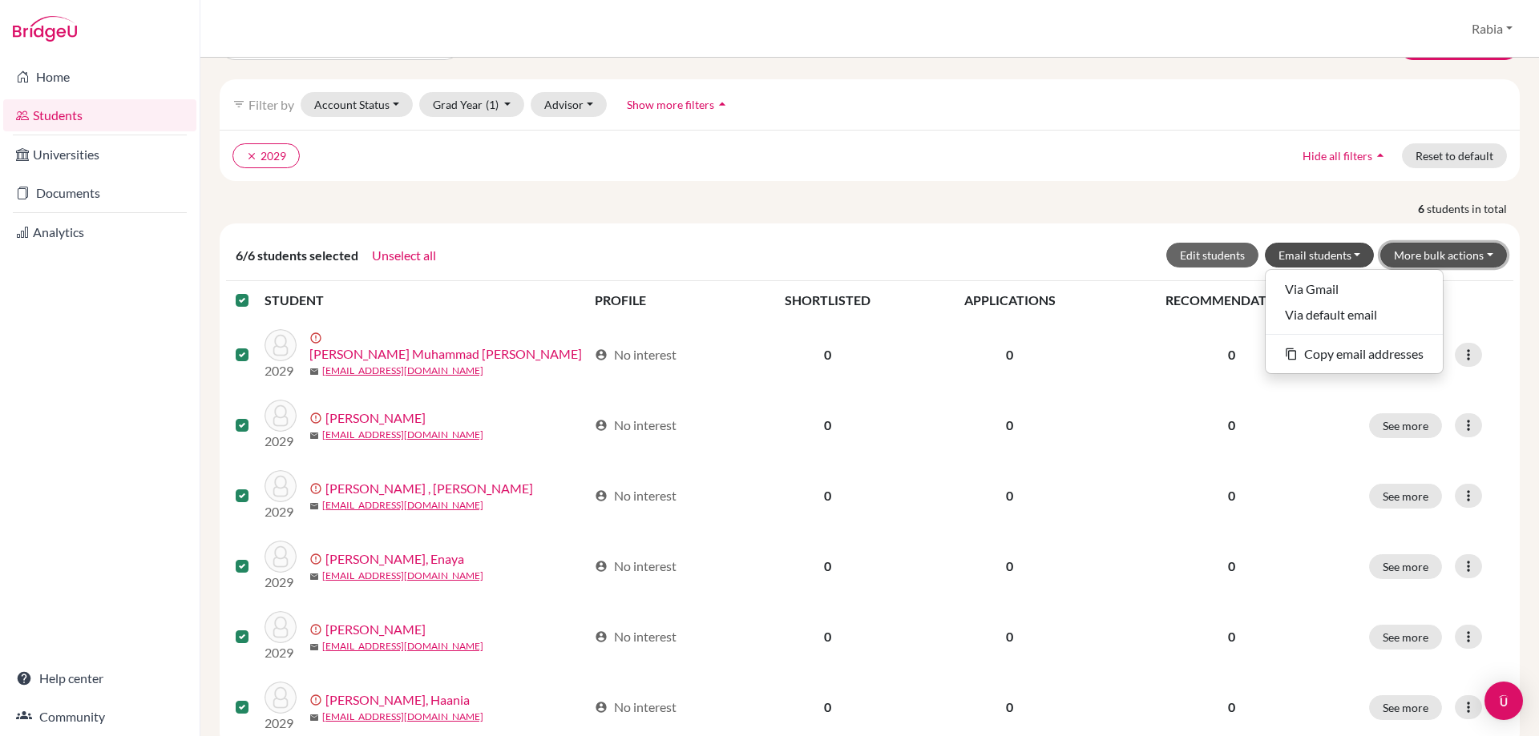
click at [1479, 255] on button "More bulk actions" at bounding box center [1443, 255] width 127 height 25
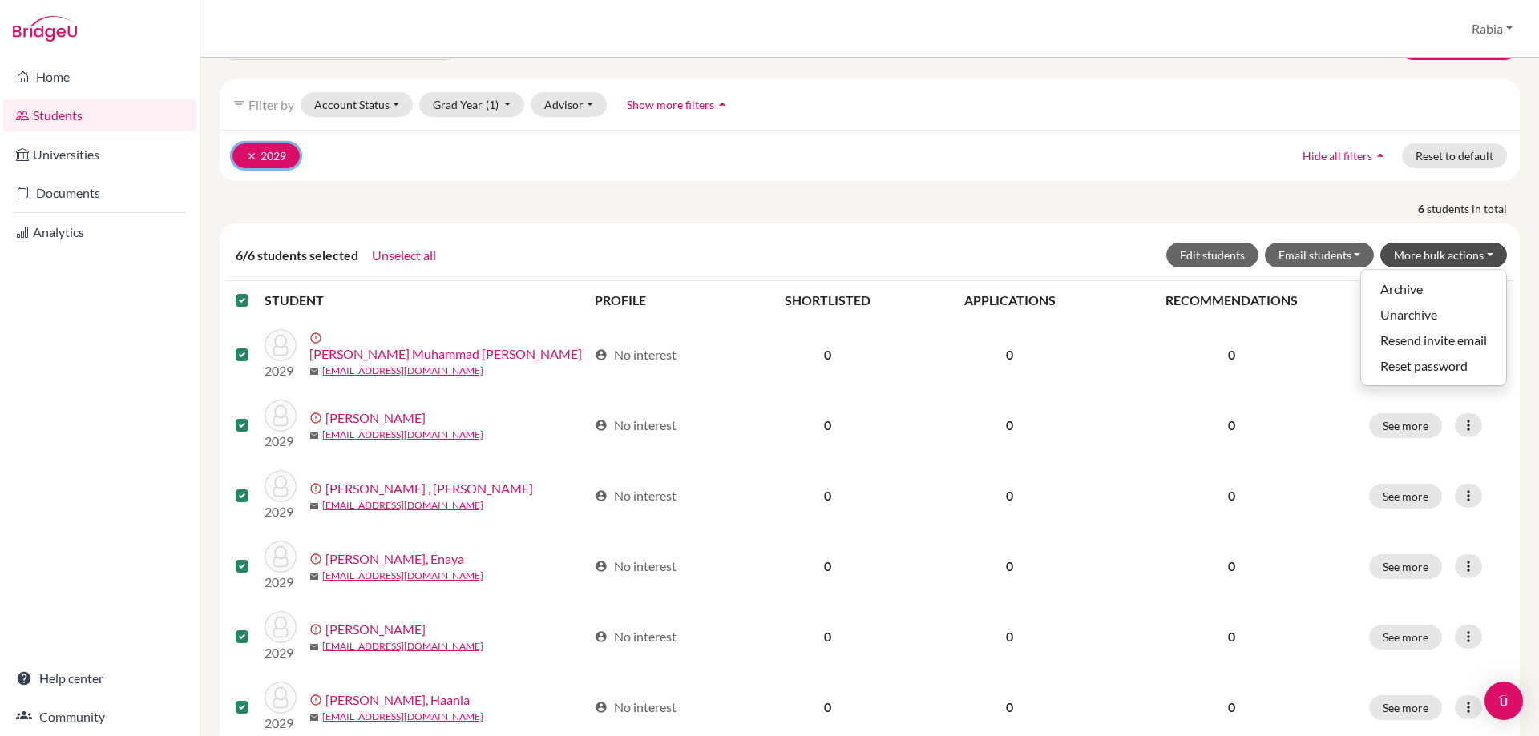
click at [255, 151] on icon "clear" at bounding box center [251, 156] width 11 height 11
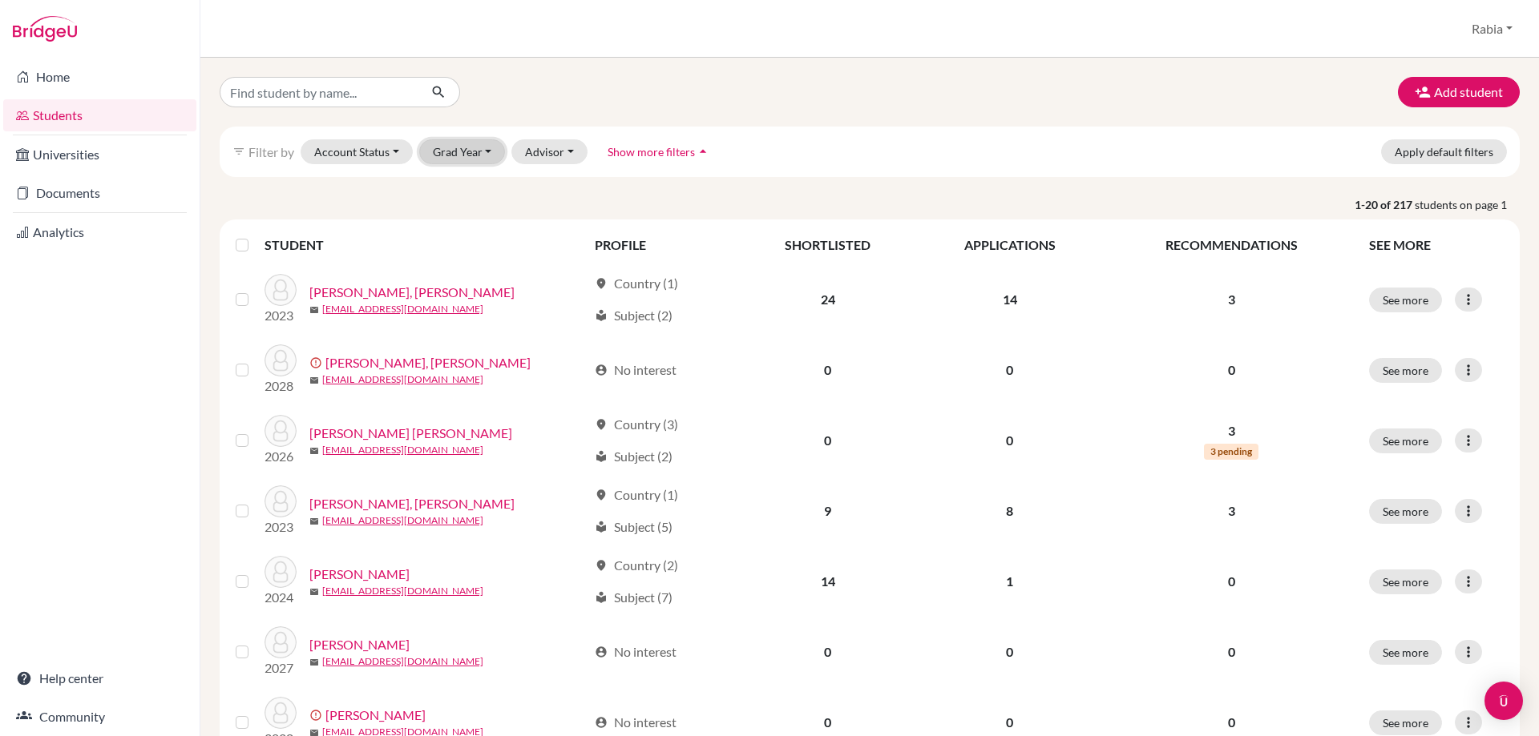
click at [475, 147] on button "Grad Year" at bounding box center [462, 151] width 87 height 25
click at [467, 181] on span "2029" at bounding box center [453, 185] width 29 height 19
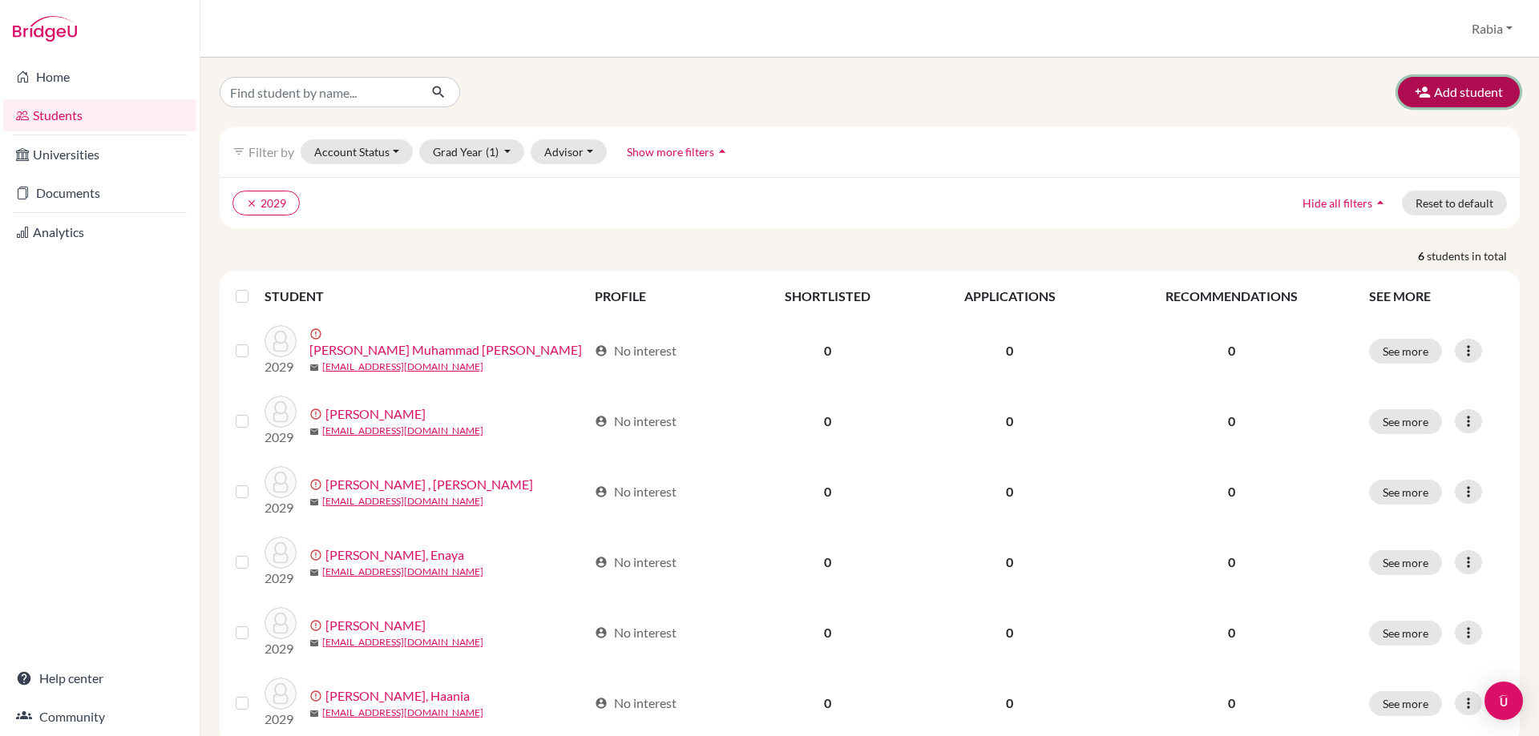
click at [1438, 95] on button "Add student" at bounding box center [1459, 92] width 122 height 30
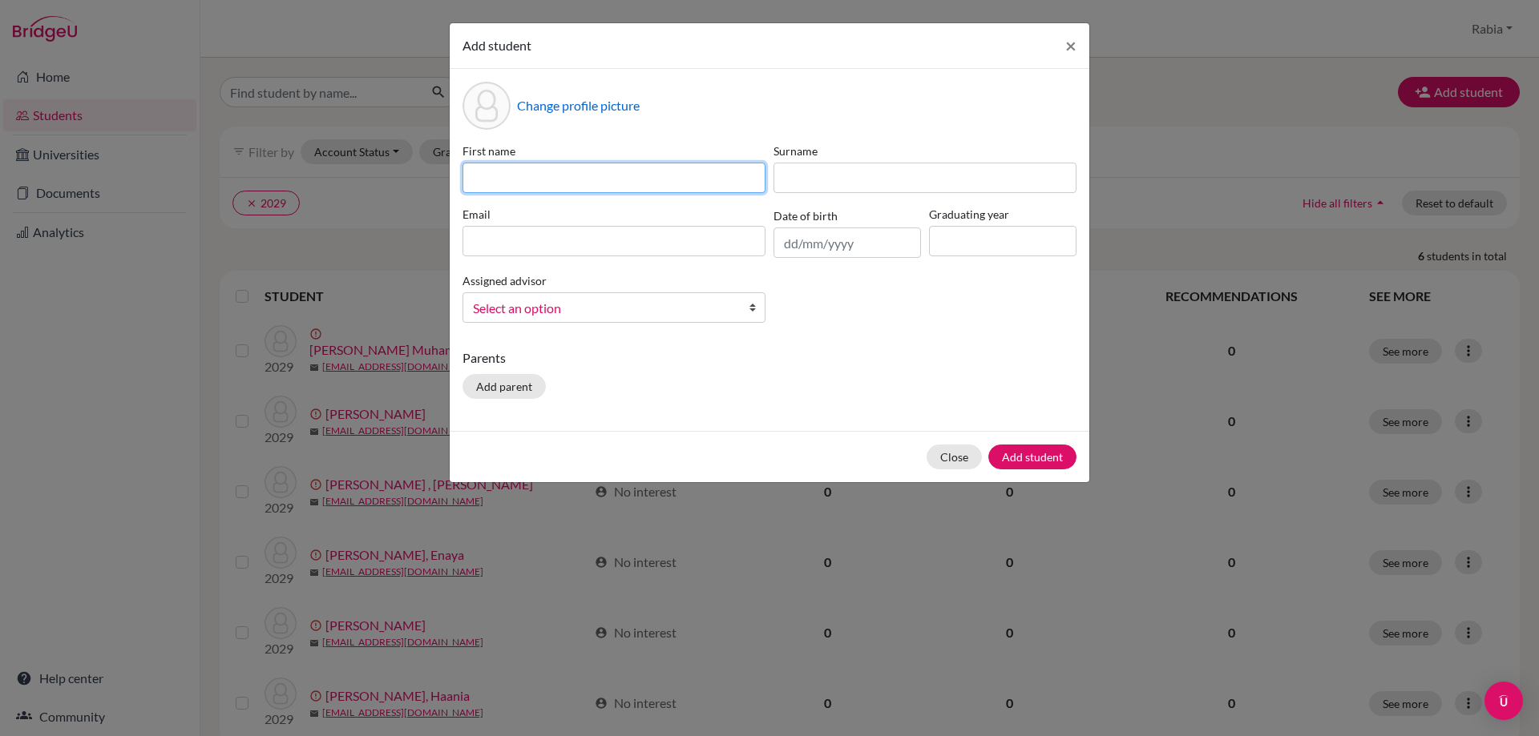
click at [542, 179] on input at bounding box center [613, 178] width 303 height 30
paste input "[PERSON_NAME] [EMAIL_ADDRESS][DOMAIN_NAME] [DATE]"
drag, startPoint x: 758, startPoint y: 177, endPoint x: 686, endPoint y: 183, distance: 72.3
click at [686, 183] on input "[PERSON_NAME] [EMAIL_ADDRESS][DOMAIN_NAME] [DATE]" at bounding box center [613, 178] width 303 height 30
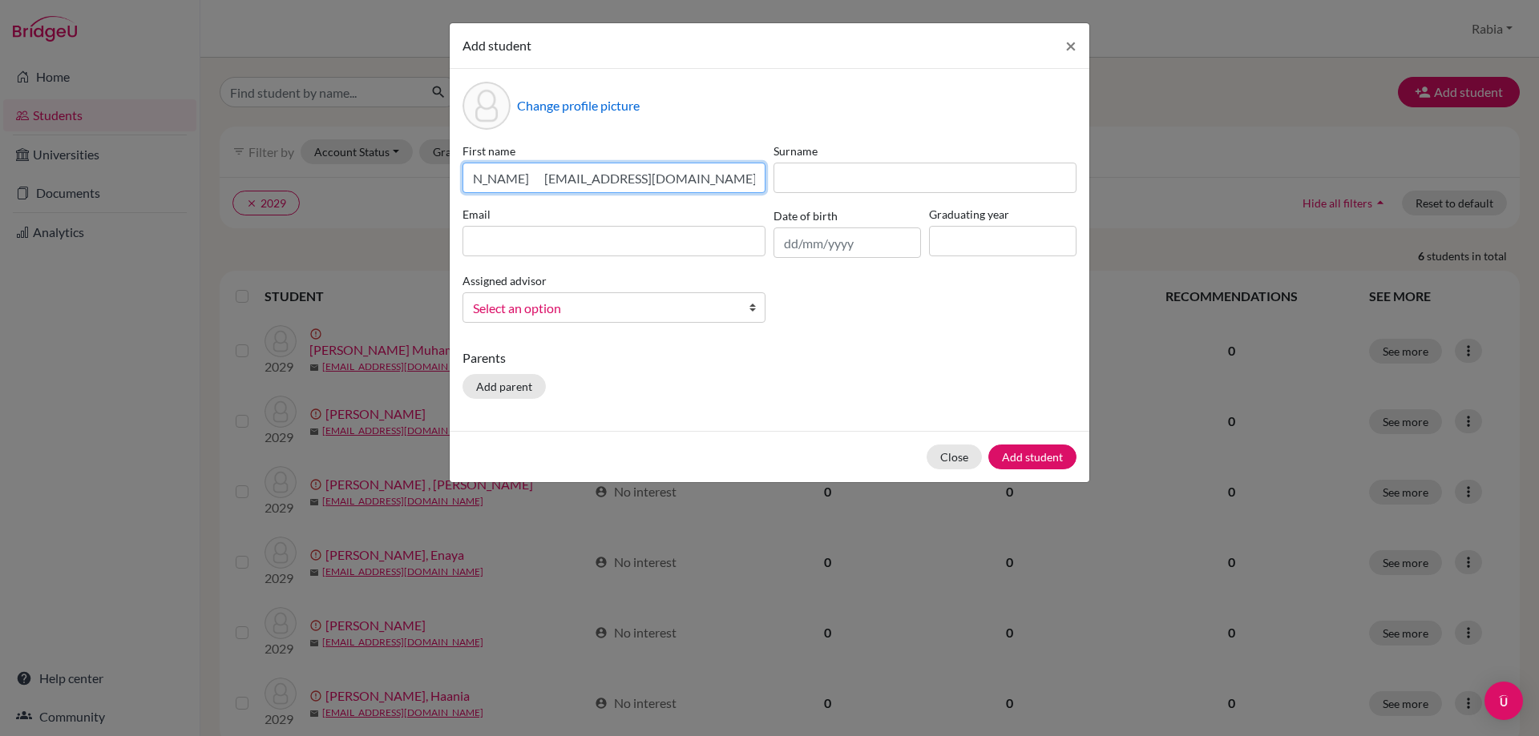
scroll to position [0, 0]
type input "[PERSON_NAME] [EMAIL_ADDRESS][DOMAIN_NAME]"
click at [800, 244] on input "text" at bounding box center [846, 243] width 147 height 30
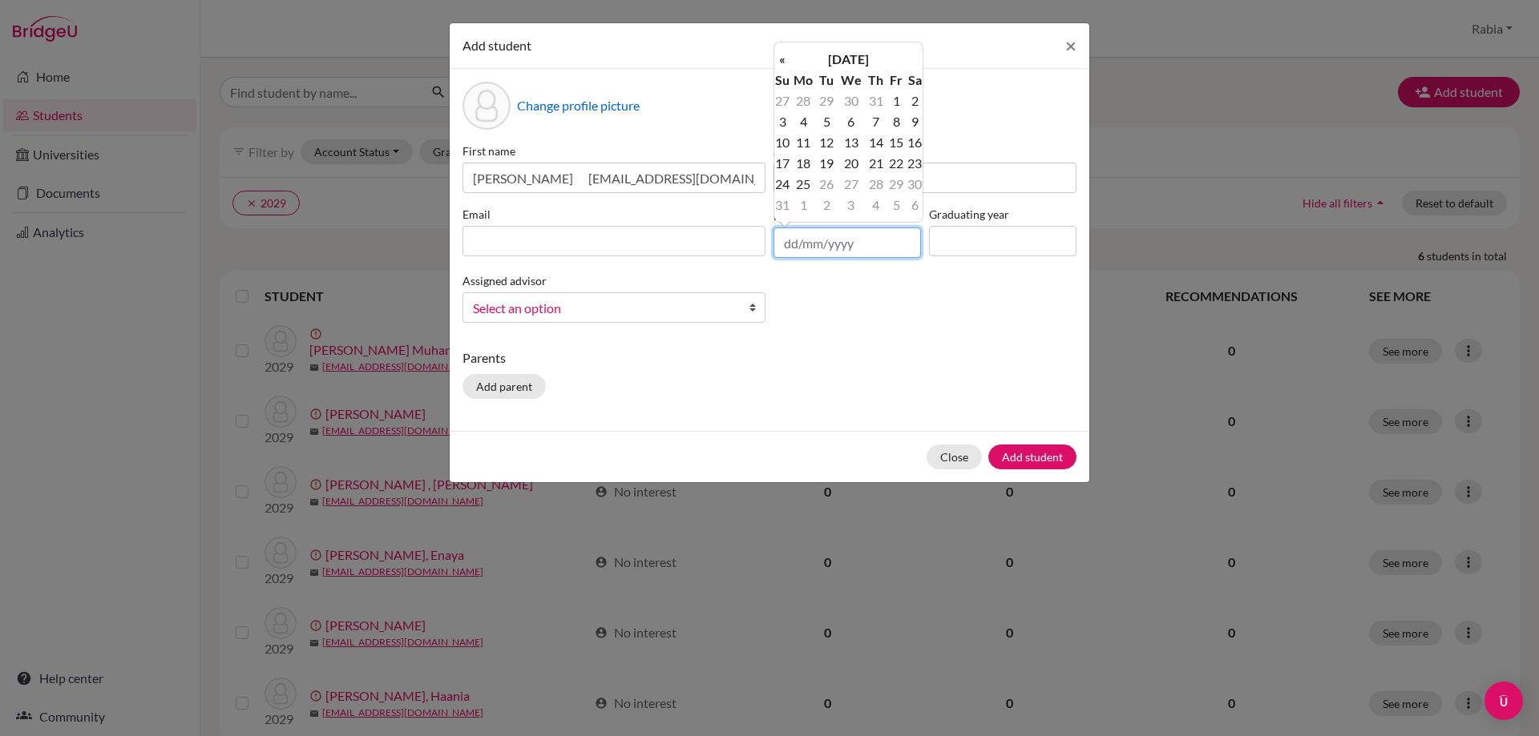
paste input "[DATE]"
type input "[DATE]"
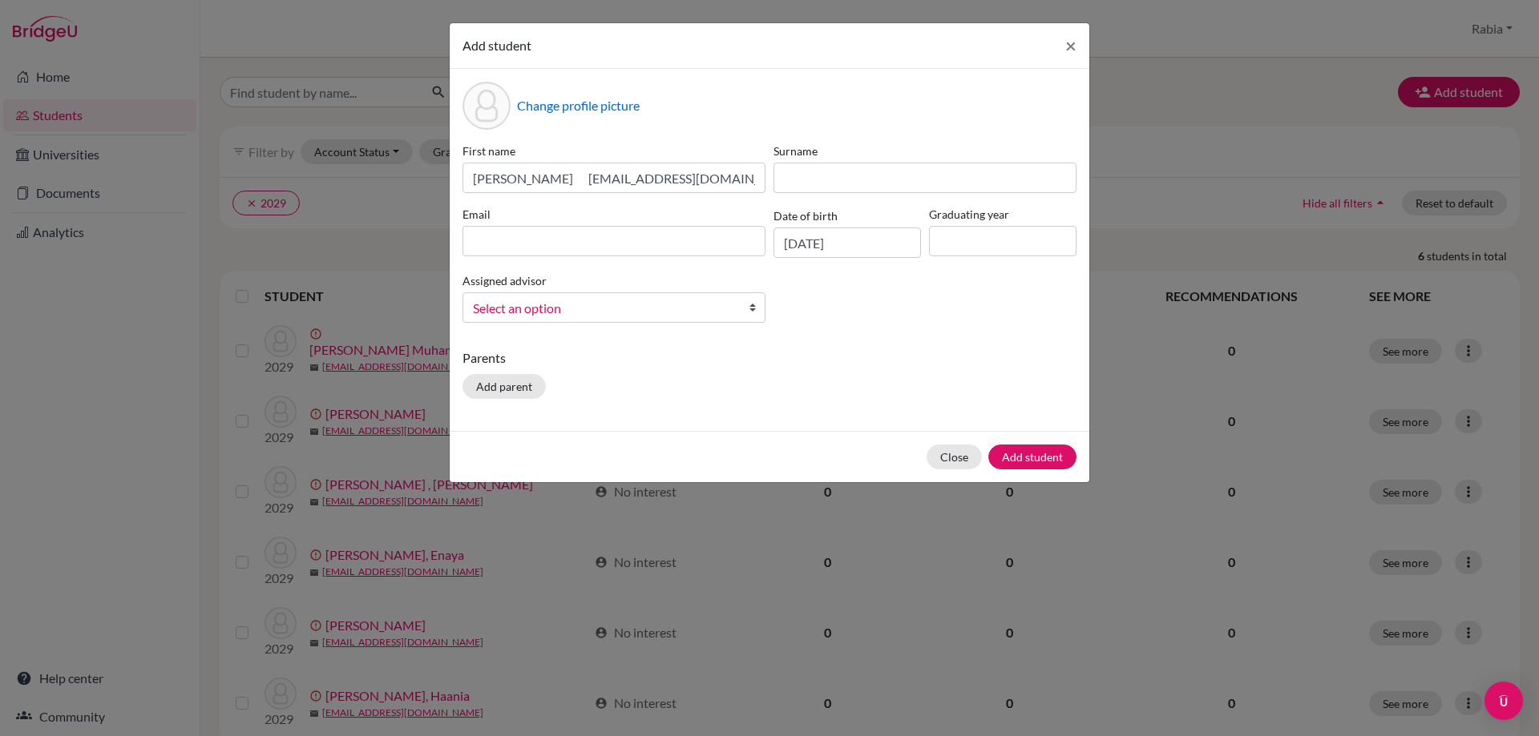
click at [1006, 312] on div "First name [PERSON_NAME] [EMAIL_ADDRESS][DOMAIN_NAME] Surname Email Date of bir…" at bounding box center [769, 239] width 622 height 193
drag, startPoint x: 728, startPoint y: 183, endPoint x: 554, endPoint y: 183, distance: 173.9
click at [554, 183] on input "[PERSON_NAME] [EMAIL_ADDRESS][DOMAIN_NAME]" at bounding box center [613, 178] width 303 height 30
type input "[PERSON_NAME]"
click at [548, 238] on input at bounding box center [613, 241] width 303 height 30
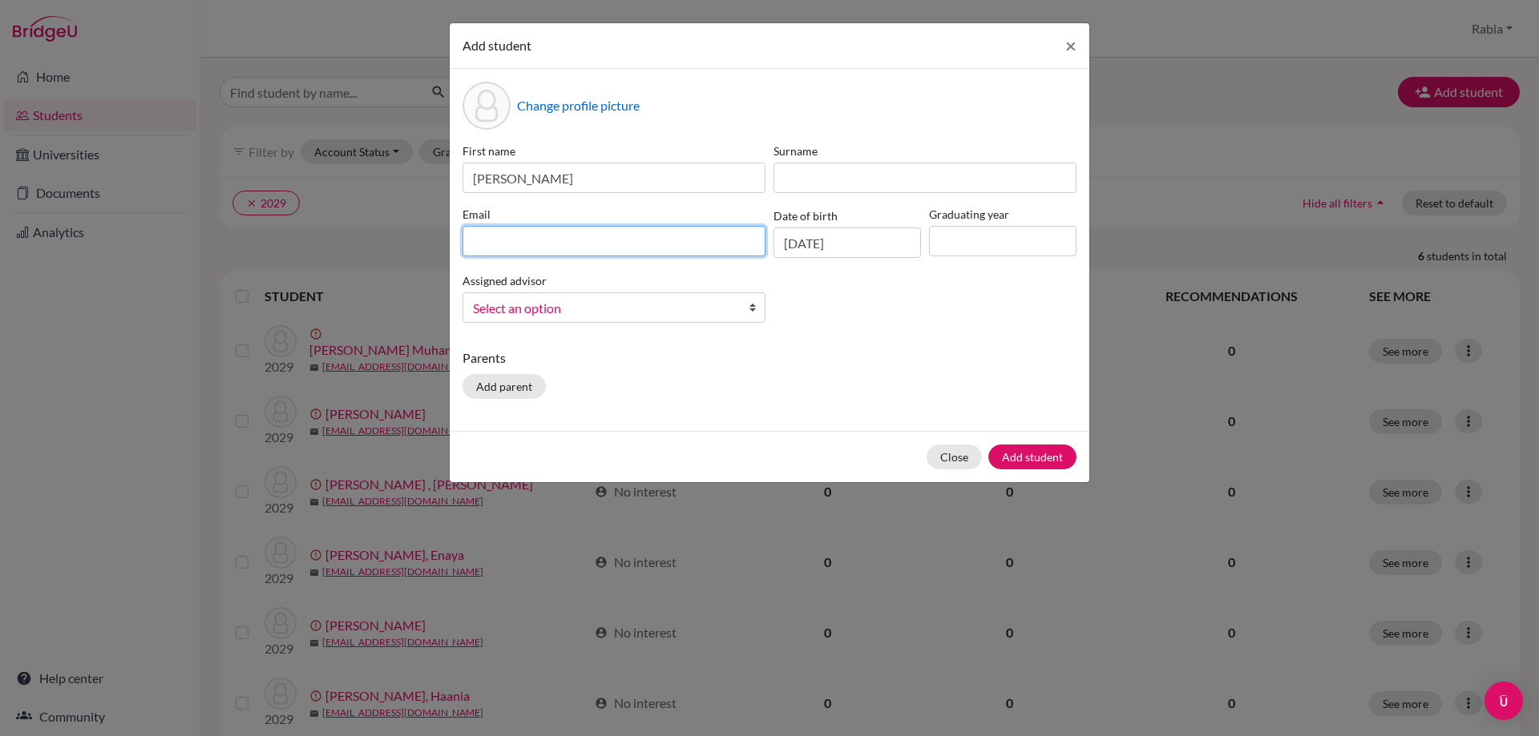
paste input "[EMAIL_ADDRESS][DOMAIN_NAME]"
type input "[EMAIL_ADDRESS][DOMAIN_NAME]"
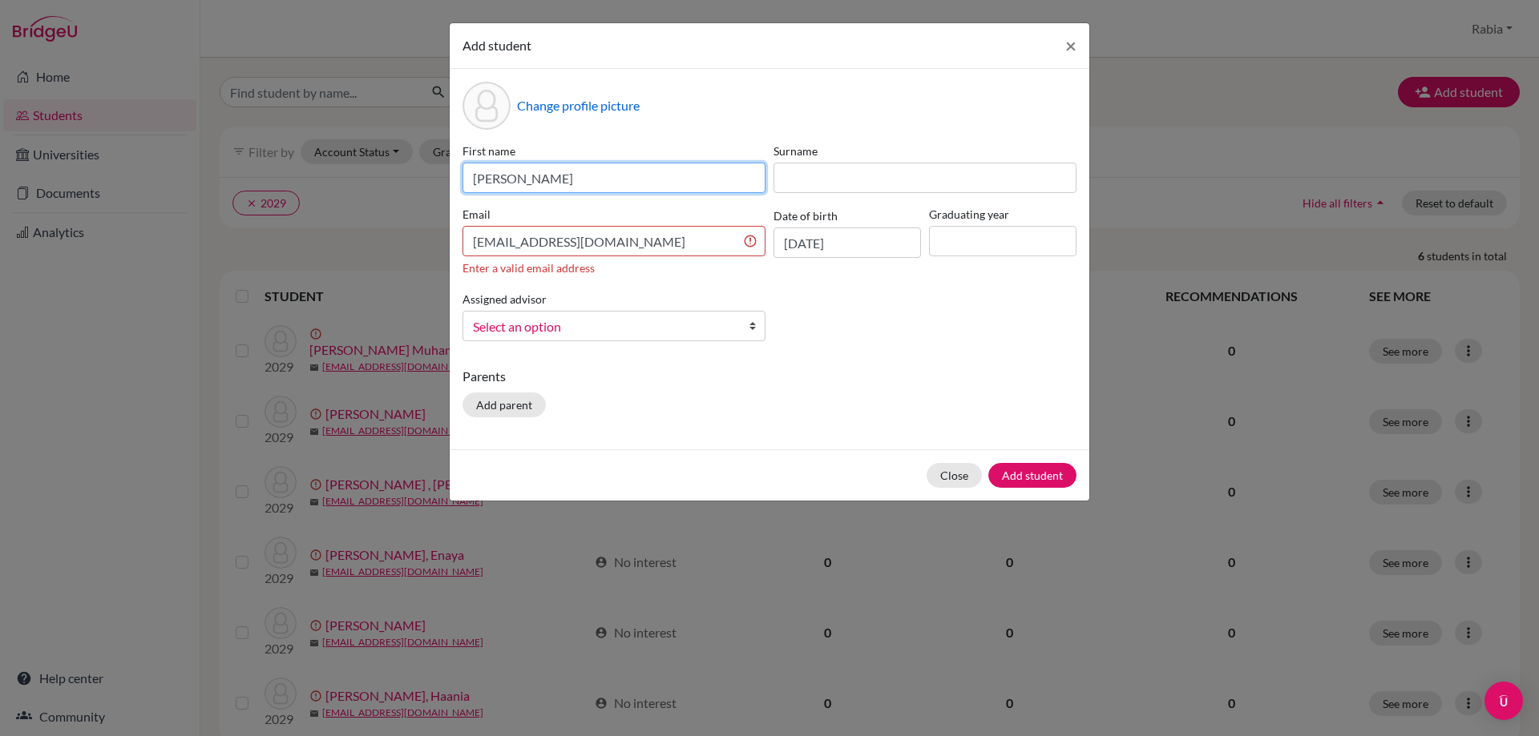
drag, startPoint x: 556, startPoint y: 184, endPoint x: 513, endPoint y: 180, distance: 43.4
click at [513, 180] on input "[PERSON_NAME]" at bounding box center [613, 178] width 303 height 30
type input "Malika"
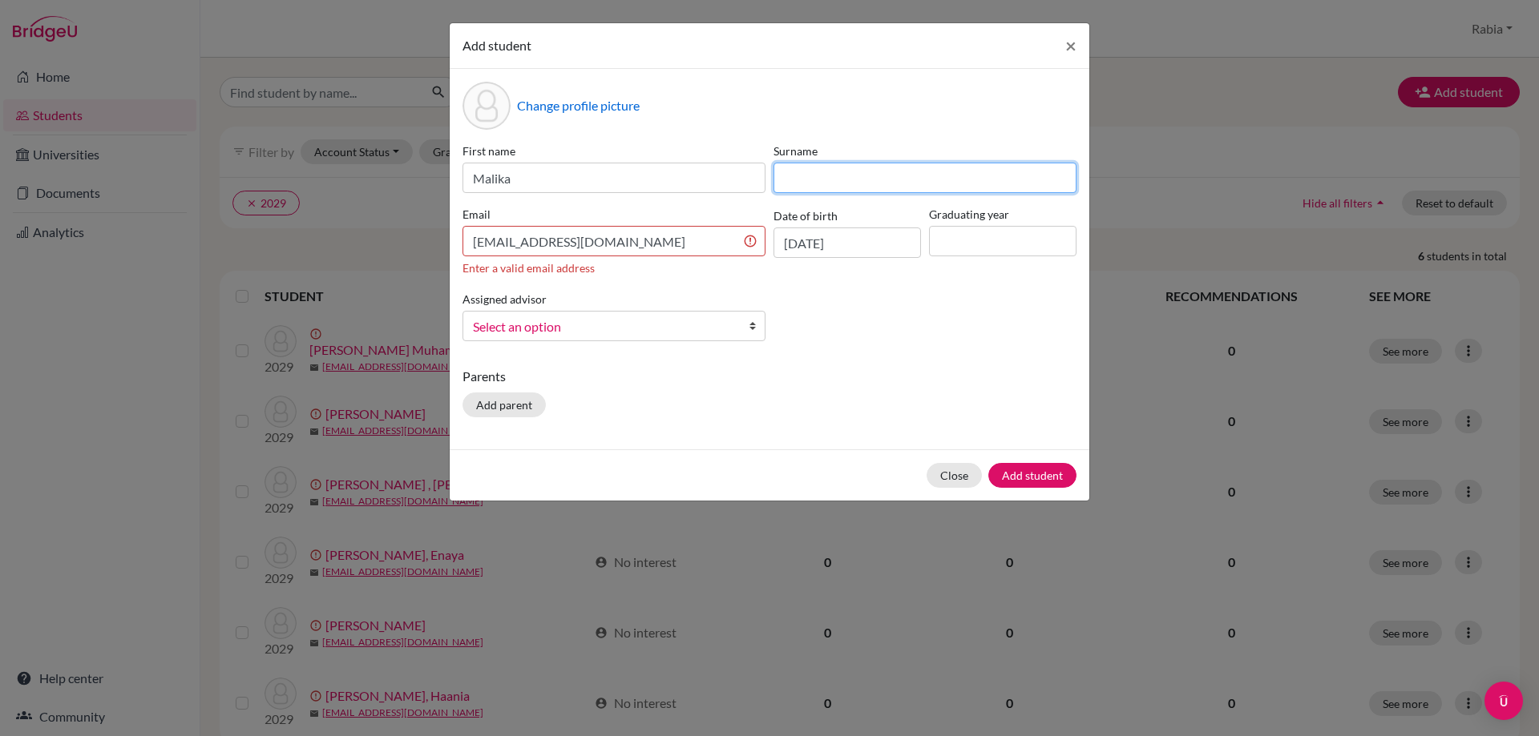
click at [829, 179] on input at bounding box center [924, 178] width 303 height 30
paste input "[PERSON_NAME]"
type input "[PERSON_NAME]"
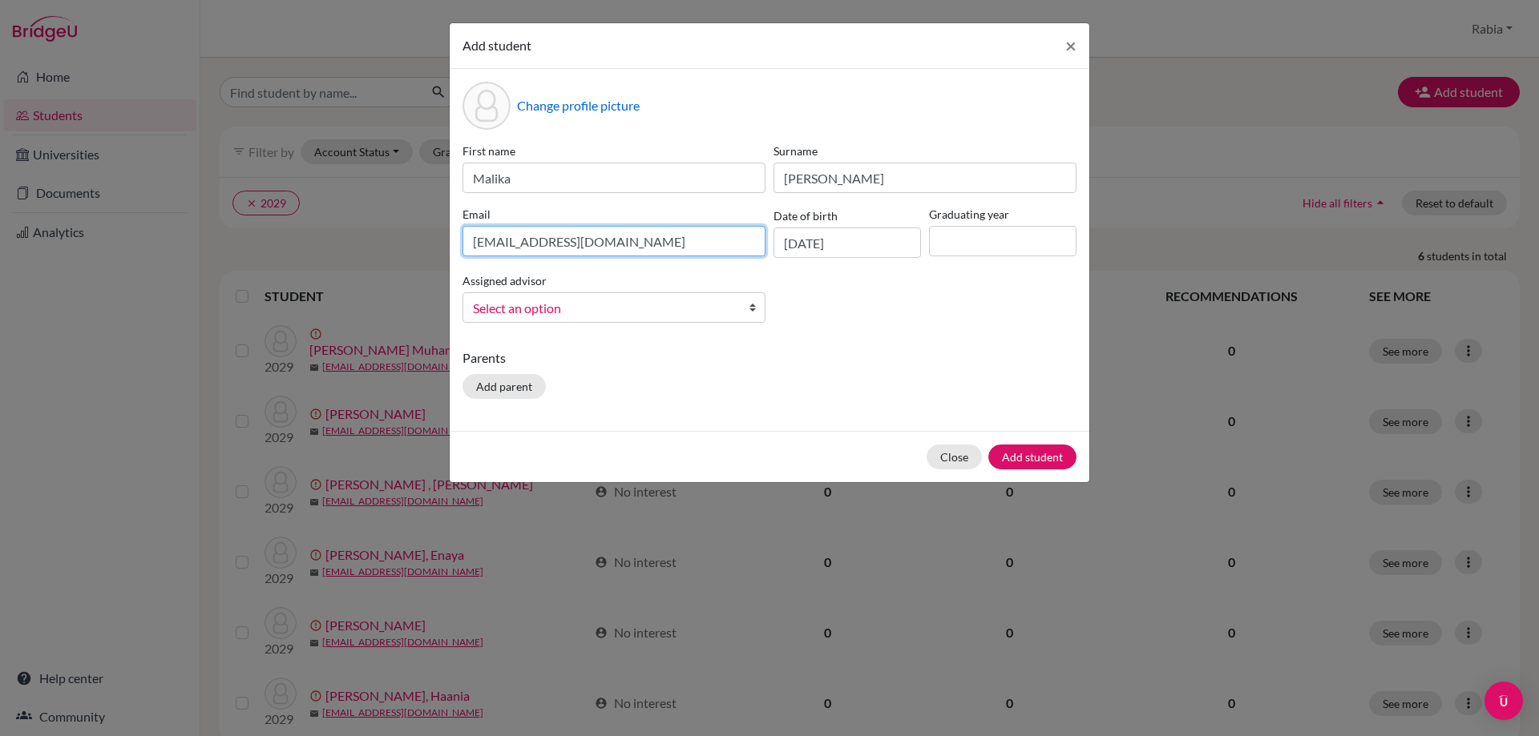
click at [667, 237] on input "[EMAIL_ADDRESS][DOMAIN_NAME]" at bounding box center [613, 241] width 303 height 30
type input "[EMAIL_ADDRESS][DOMAIN_NAME]"
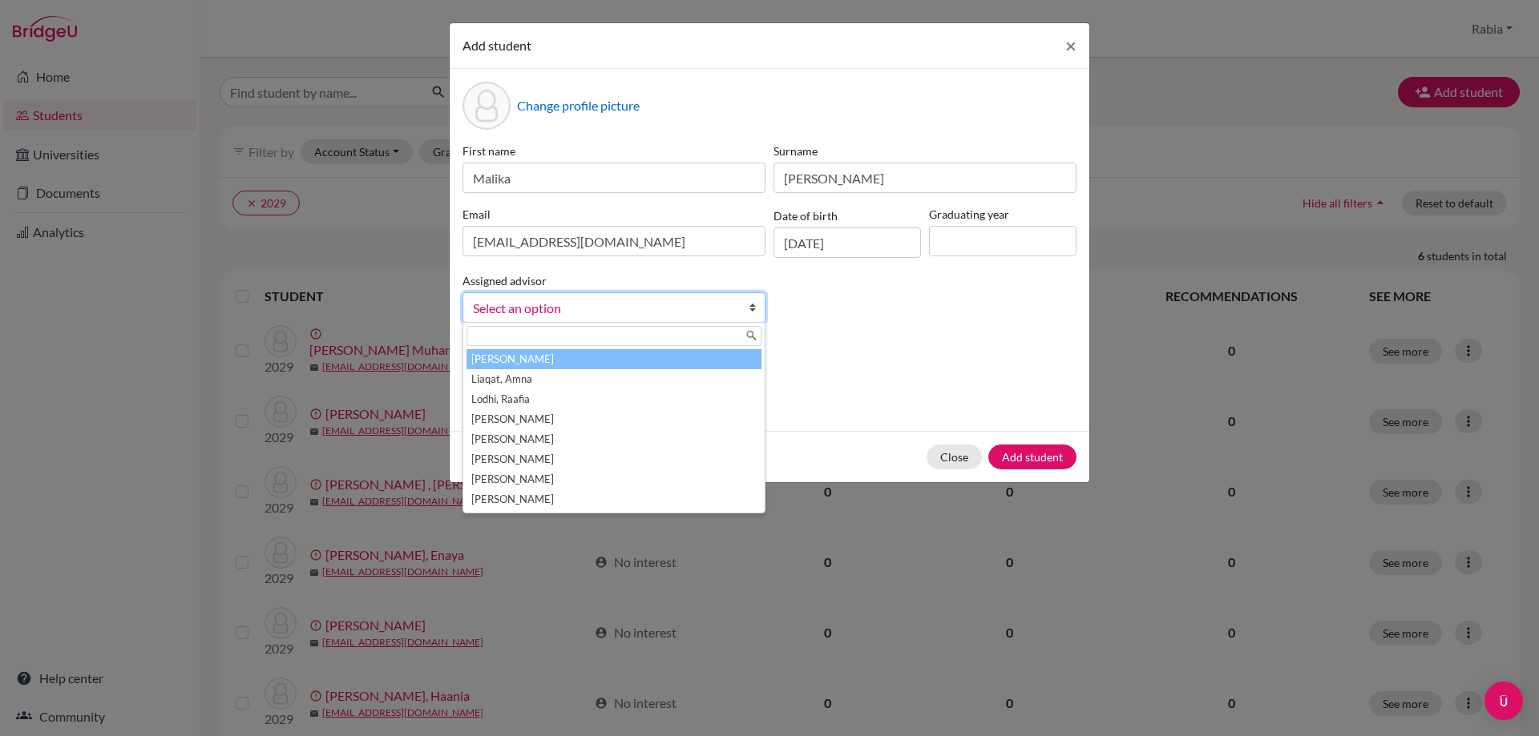
click at [715, 309] on span "Select an option" at bounding box center [603, 308] width 261 height 21
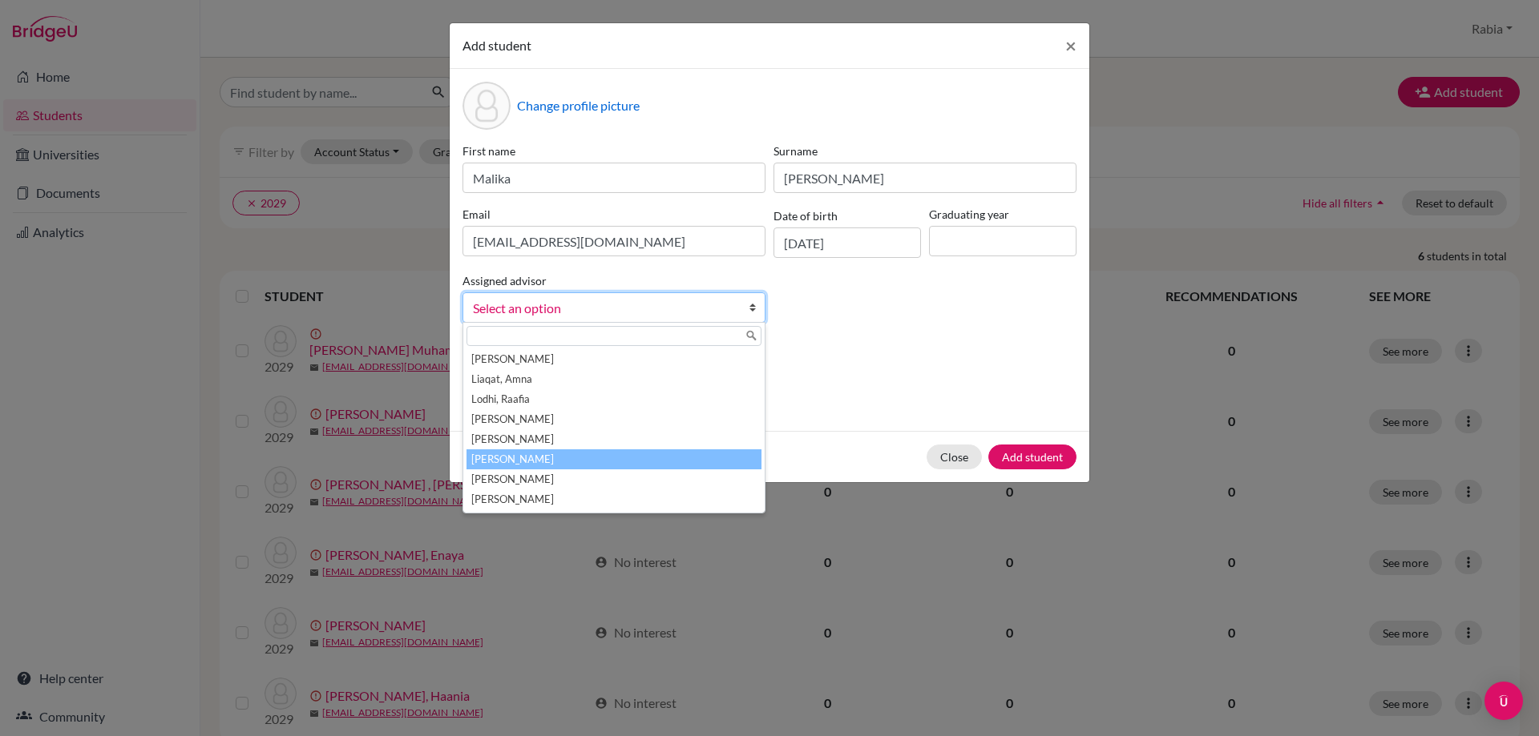
click at [632, 453] on li "[PERSON_NAME]" at bounding box center [613, 460] width 295 height 20
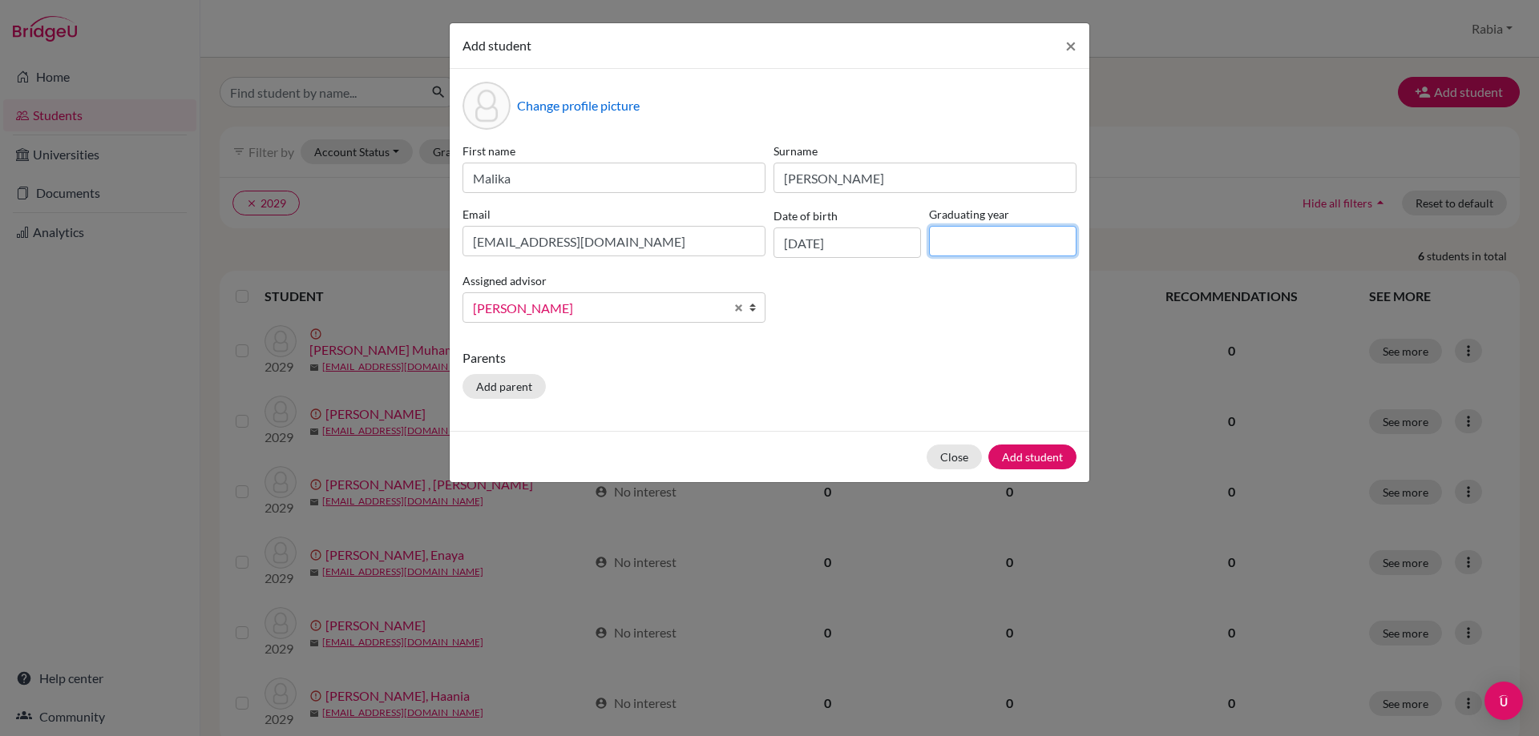
click at [1002, 240] on input at bounding box center [1002, 241] width 147 height 30
type input "2029"
click at [1027, 453] on button "Add student" at bounding box center [1032, 457] width 88 height 25
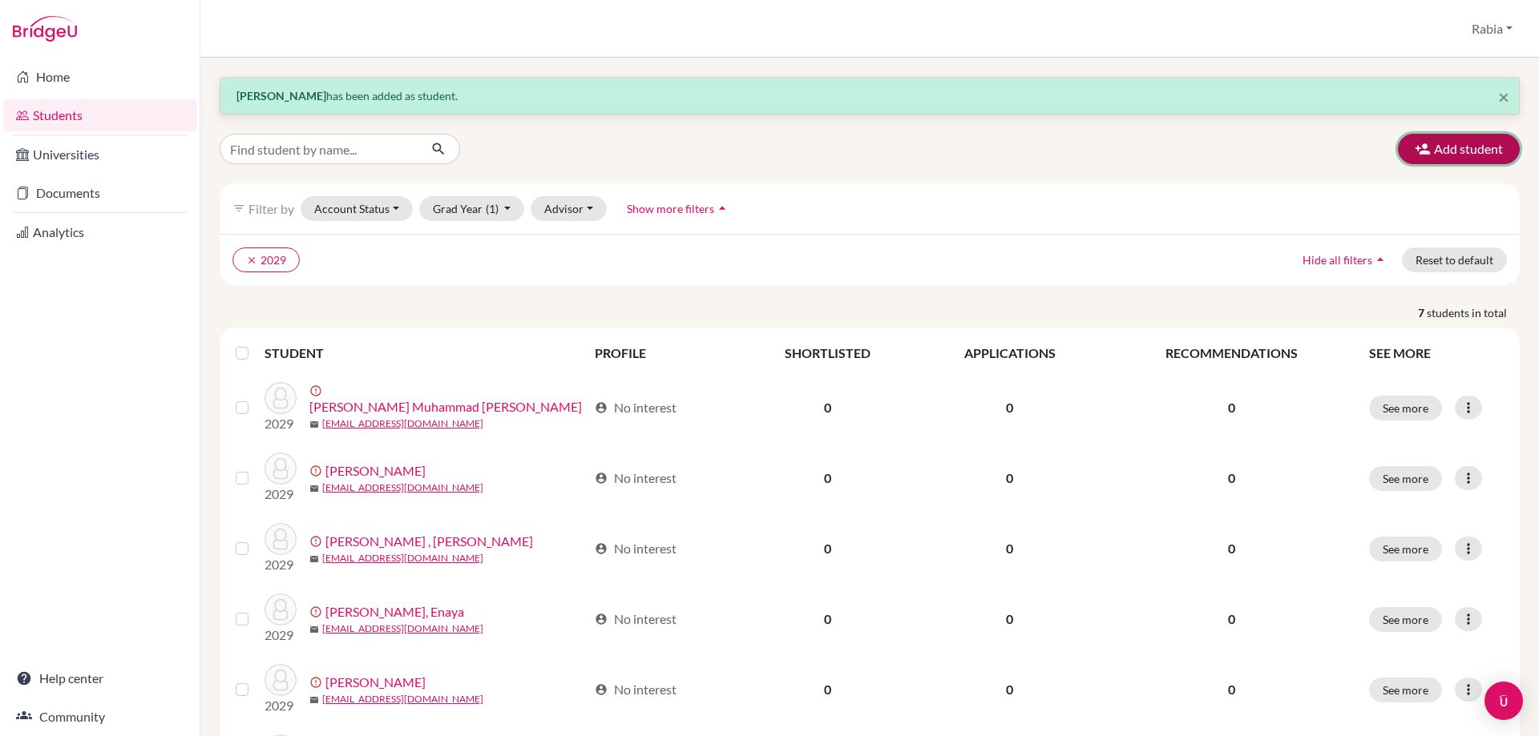
click at [1443, 148] on button "Add student" at bounding box center [1459, 149] width 122 height 30
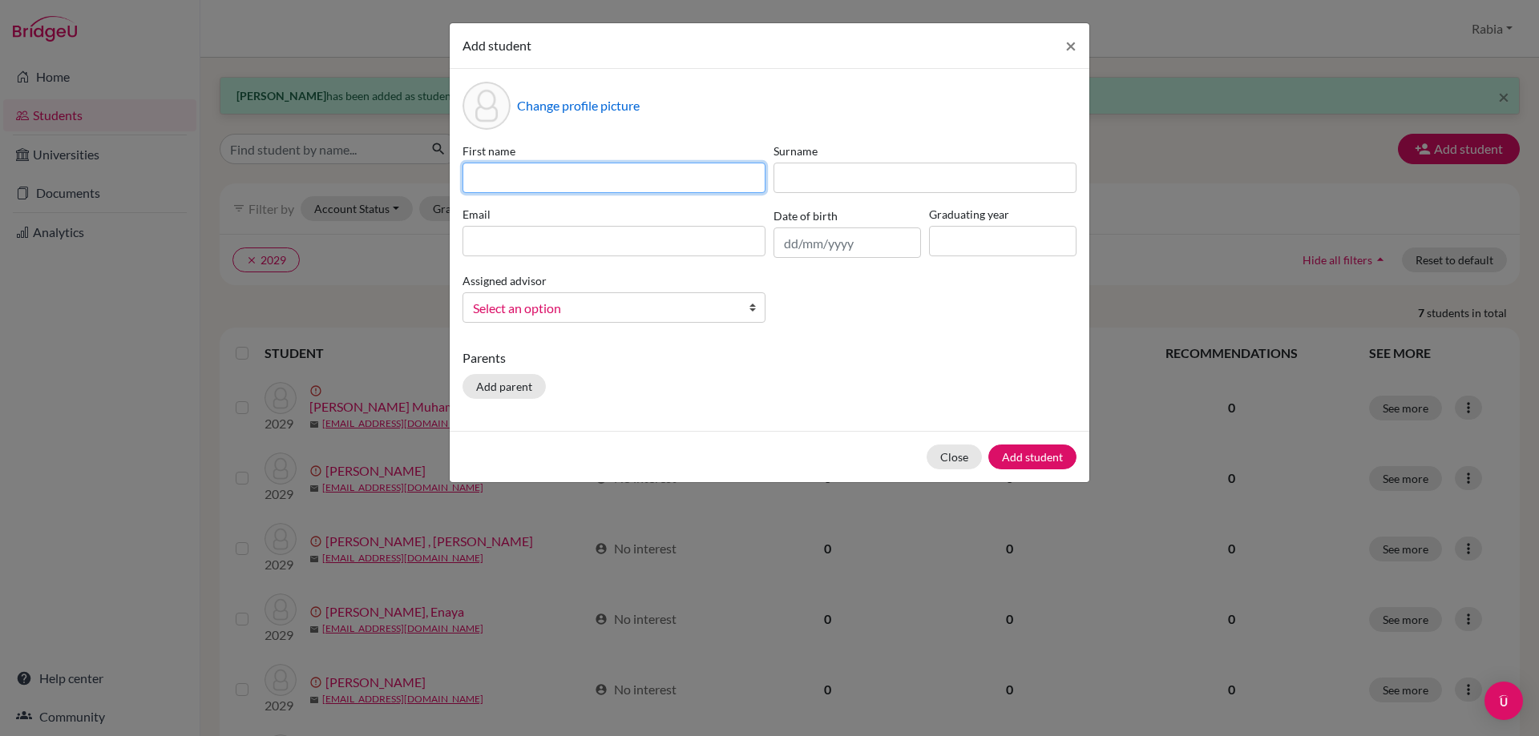
click at [506, 172] on input at bounding box center [613, 178] width 303 height 30
paste input "[PERSON_NAME] [EMAIL_ADDRESS][DOMAIN_NAME] [DATE]"
drag, startPoint x: 759, startPoint y: 176, endPoint x: 688, endPoint y: 186, distance: 72.0
click at [688, 186] on input "[PERSON_NAME] [EMAIL_ADDRESS][DOMAIN_NAME] [DATE]" at bounding box center [613, 178] width 303 height 30
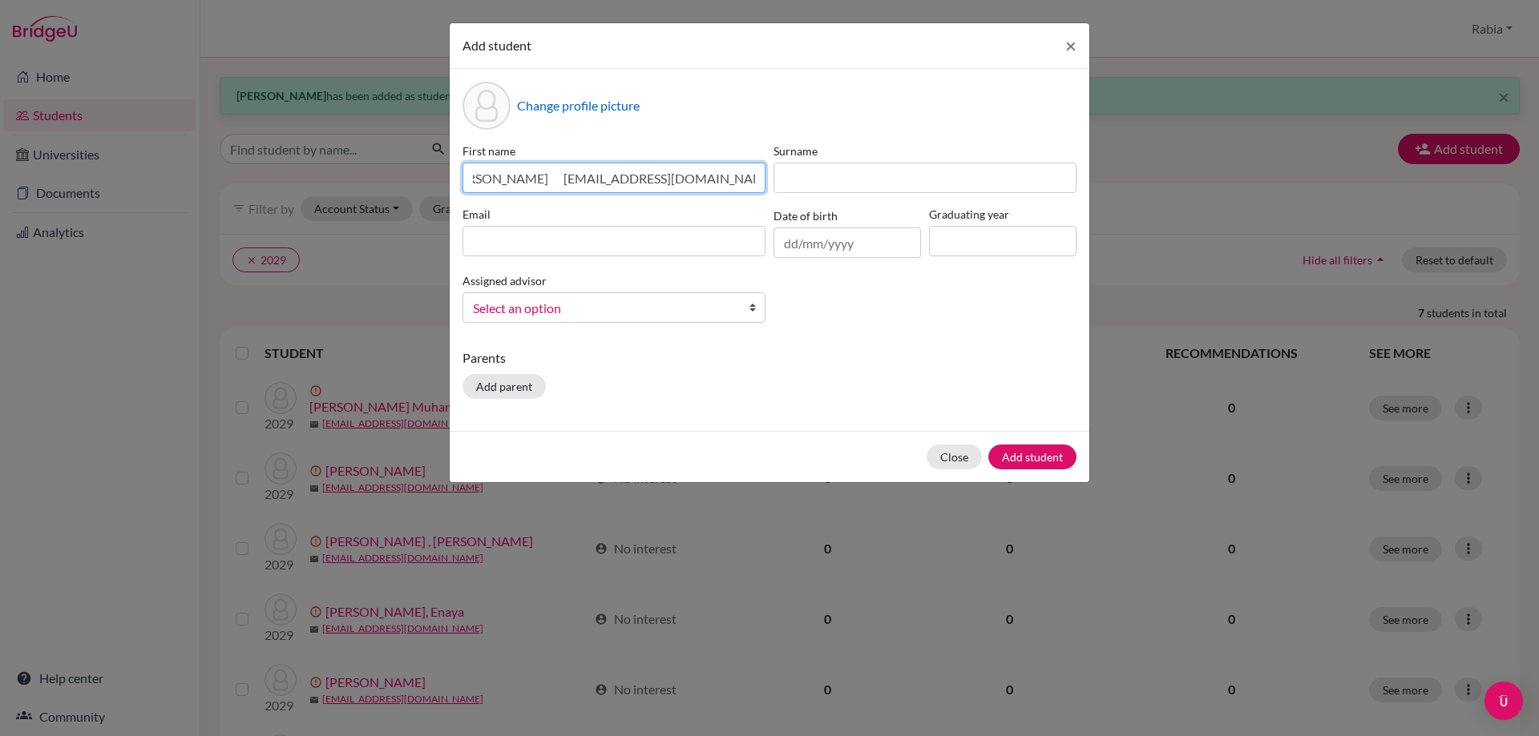
scroll to position [0, 0]
type input "[PERSON_NAME] [EMAIL_ADDRESS][DOMAIN_NAME]"
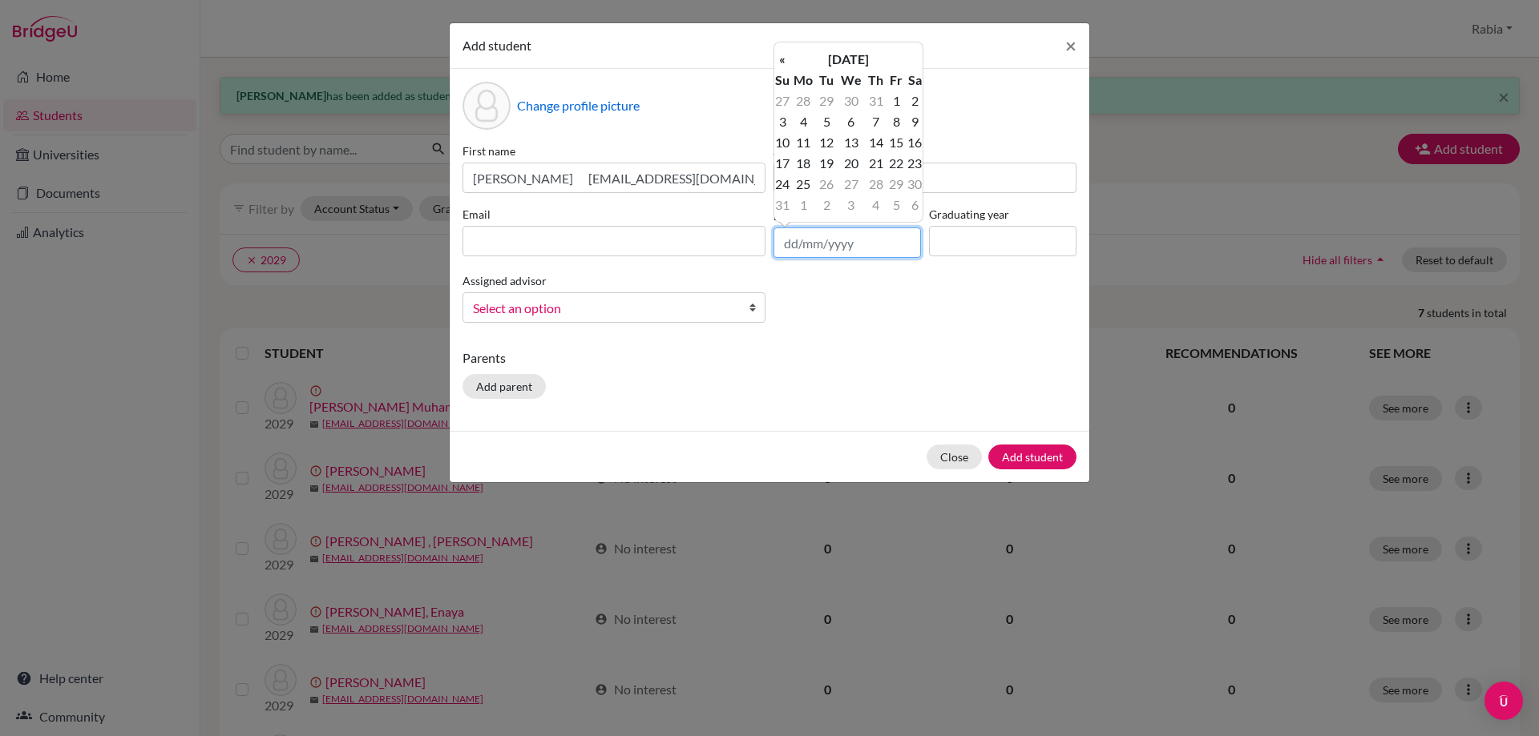
click at [823, 248] on input "text" at bounding box center [846, 243] width 147 height 30
paste input "[DATE]"
type input "[DATE]"
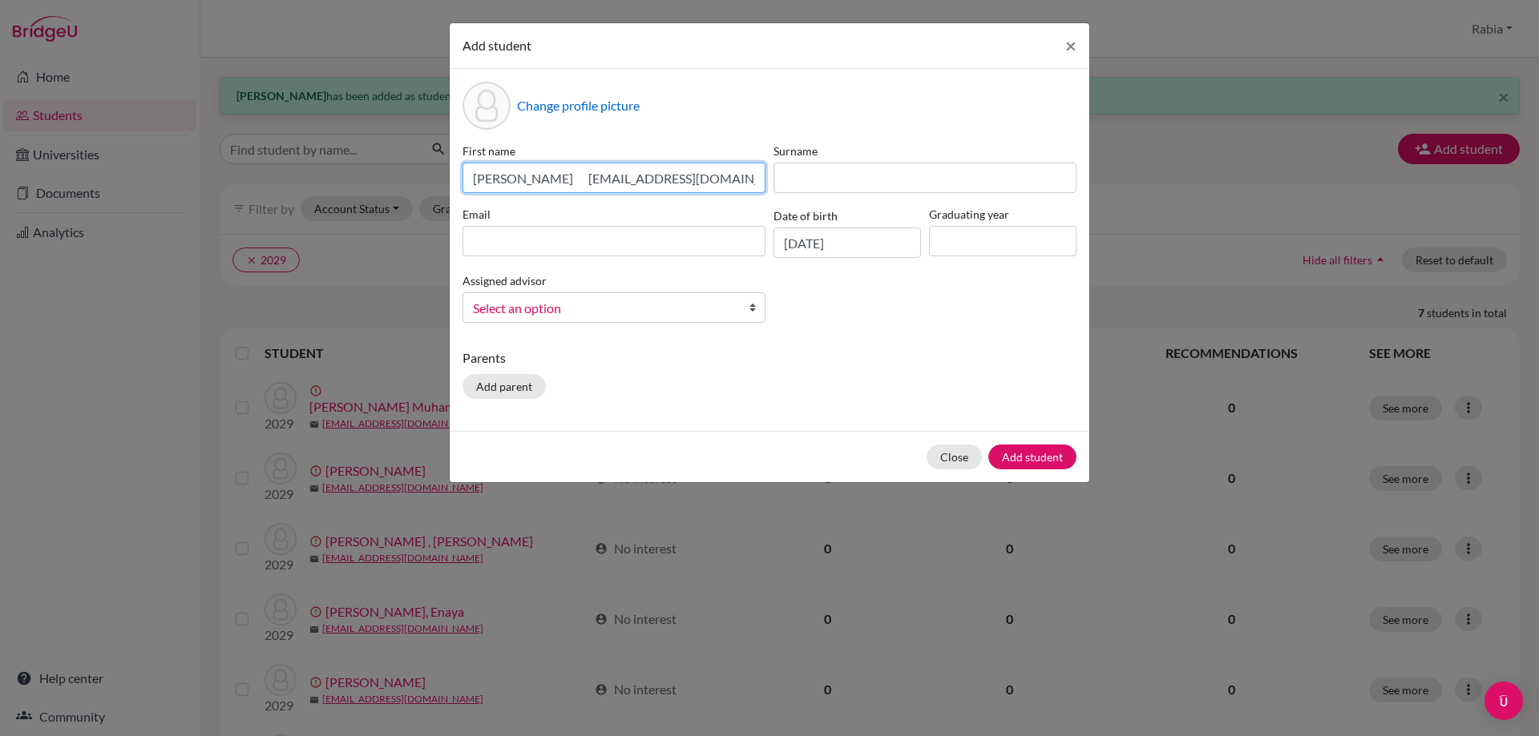
drag, startPoint x: 724, startPoint y: 184, endPoint x: 553, endPoint y: 186, distance: 170.7
click at [553, 186] on input "[PERSON_NAME] [EMAIL_ADDRESS][DOMAIN_NAME]" at bounding box center [613, 178] width 303 height 30
type input "[PERSON_NAME]"
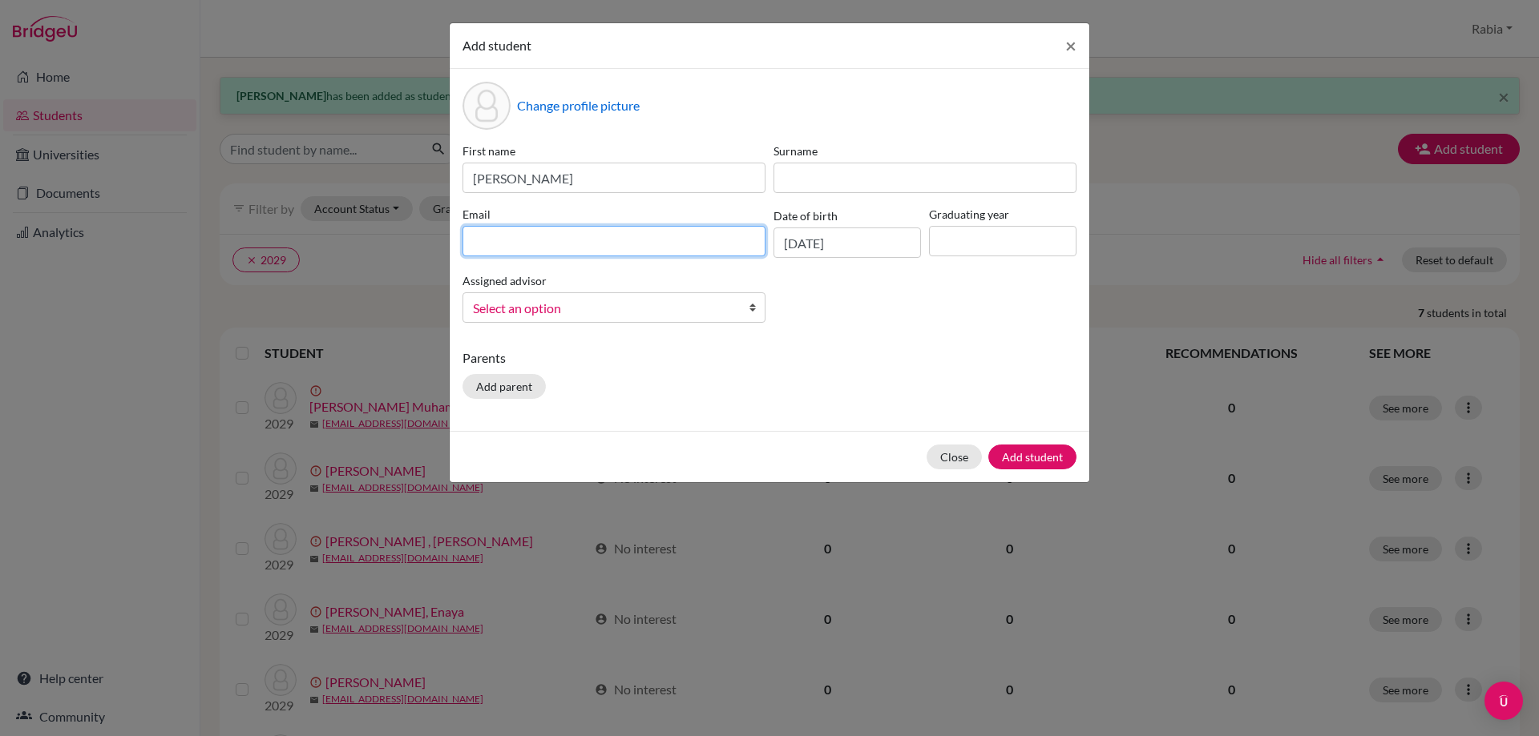
click at [545, 240] on input at bounding box center [613, 241] width 303 height 30
paste input "[EMAIL_ADDRESS][DOMAIN_NAME]"
type input "[EMAIL_ADDRESS][DOMAIN_NAME]"
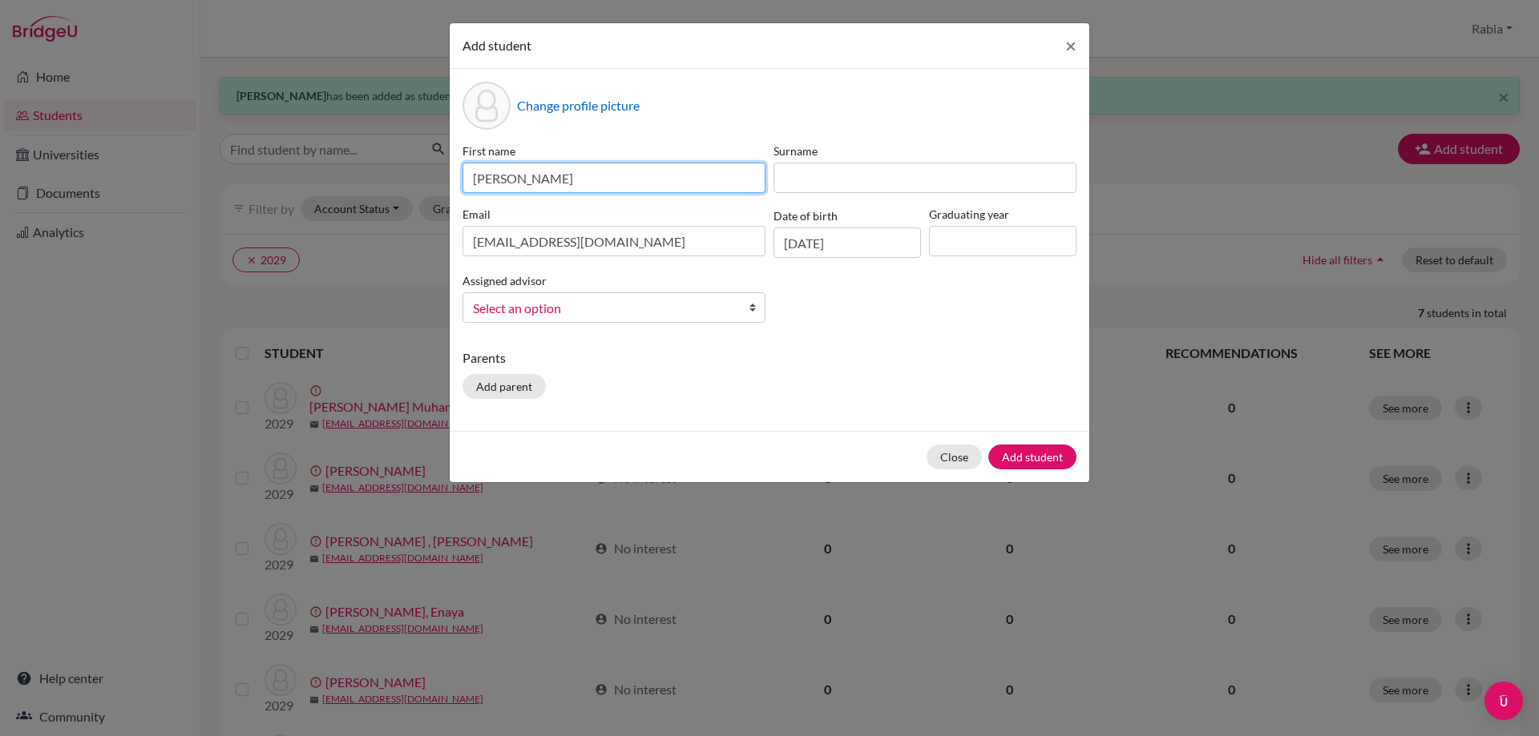
drag, startPoint x: 579, startPoint y: 180, endPoint x: 497, endPoint y: 191, distance: 83.2
click at [497, 191] on input "[PERSON_NAME]" at bounding box center [613, 178] width 303 height 30
type input "[PERSON_NAME]"
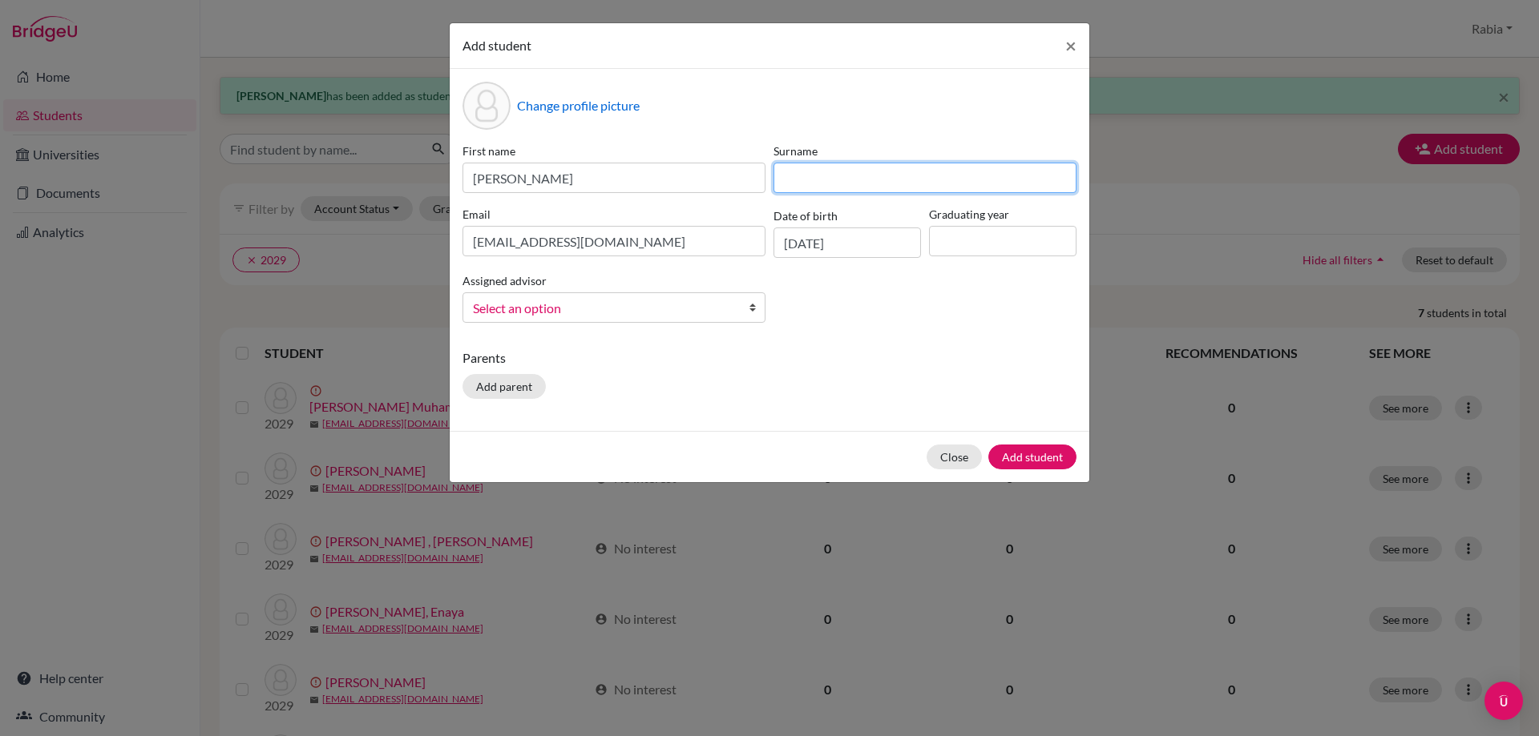
click at [852, 171] on input at bounding box center [924, 178] width 303 height 30
paste input "Saigol"
type input "Saigol"
click at [994, 245] on input at bounding box center [1002, 241] width 147 height 30
type input "2029"
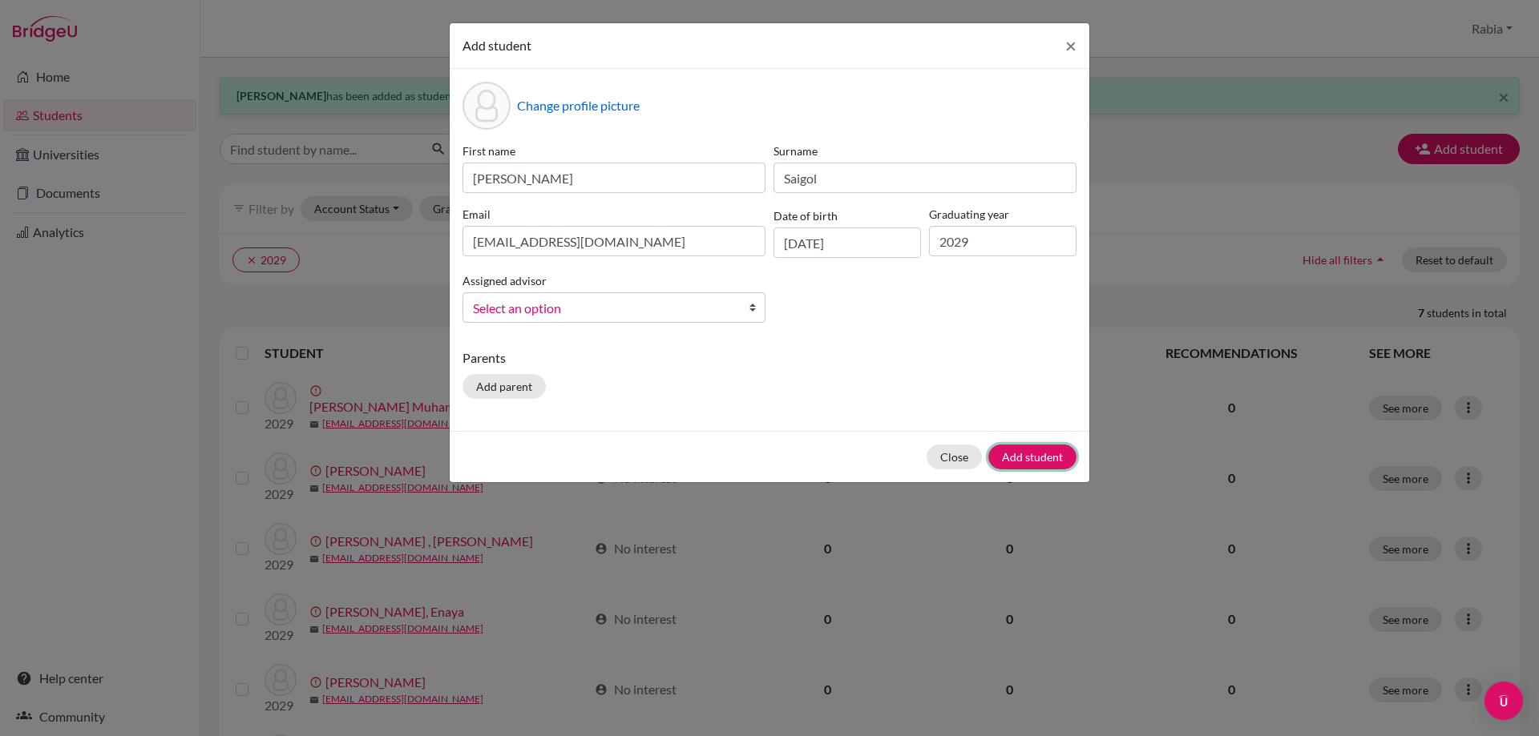
click at [1026, 455] on button "Add student" at bounding box center [1032, 457] width 88 height 25
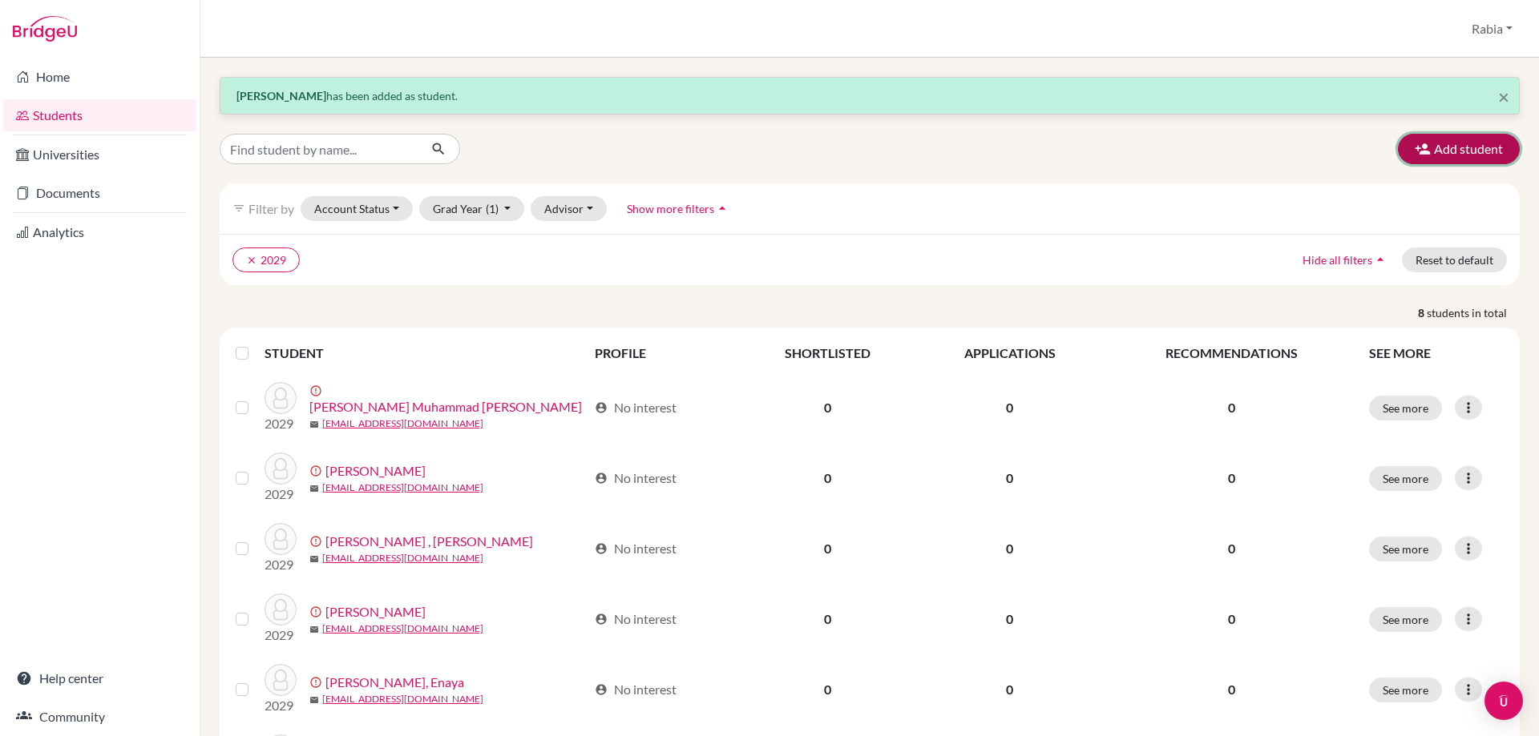
click at [1466, 138] on button "Add student" at bounding box center [1459, 149] width 122 height 30
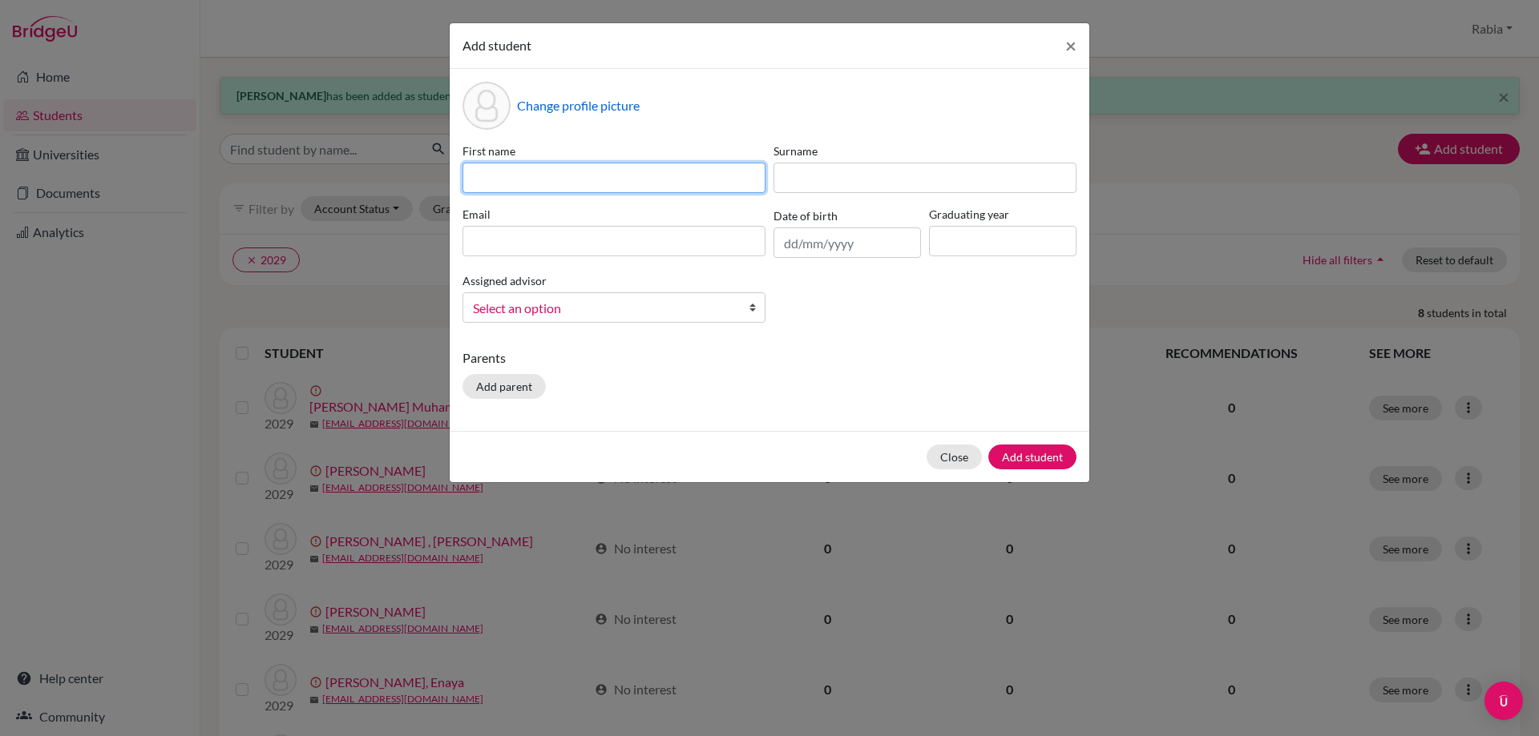
click at [539, 180] on input at bounding box center [613, 178] width 303 height 30
paste input "[PERSON_NAME] [EMAIL_ADDRESS][DOMAIN_NAME] [DATE]"
drag, startPoint x: 761, startPoint y: 175, endPoint x: 686, endPoint y: 183, distance: 75.7
click at [686, 183] on input "[PERSON_NAME] [EMAIL_ADDRESS][DOMAIN_NAME] [DATE]" at bounding box center [613, 178] width 303 height 30
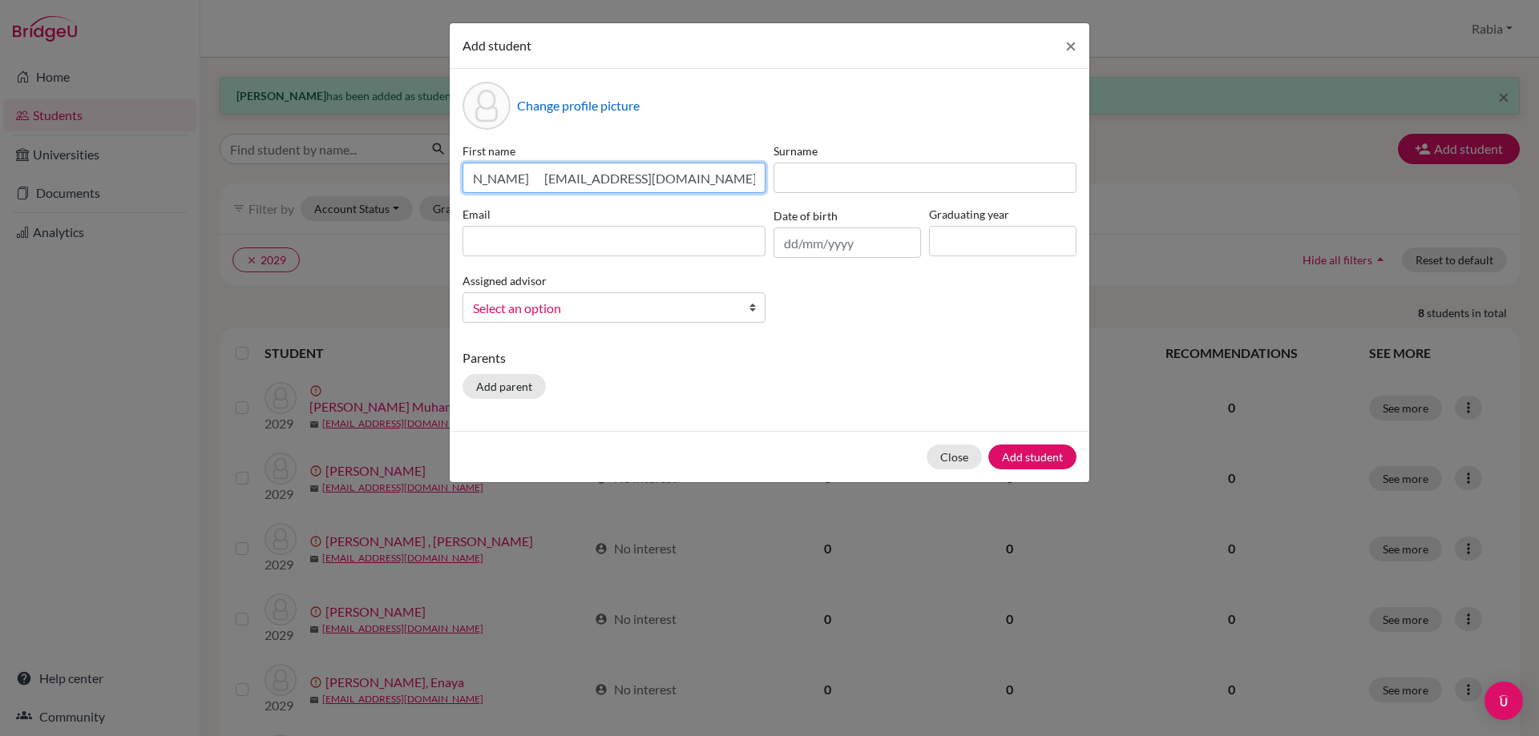
type input "[PERSON_NAME] [EMAIL_ADDRESS][DOMAIN_NAME] [DATE]"
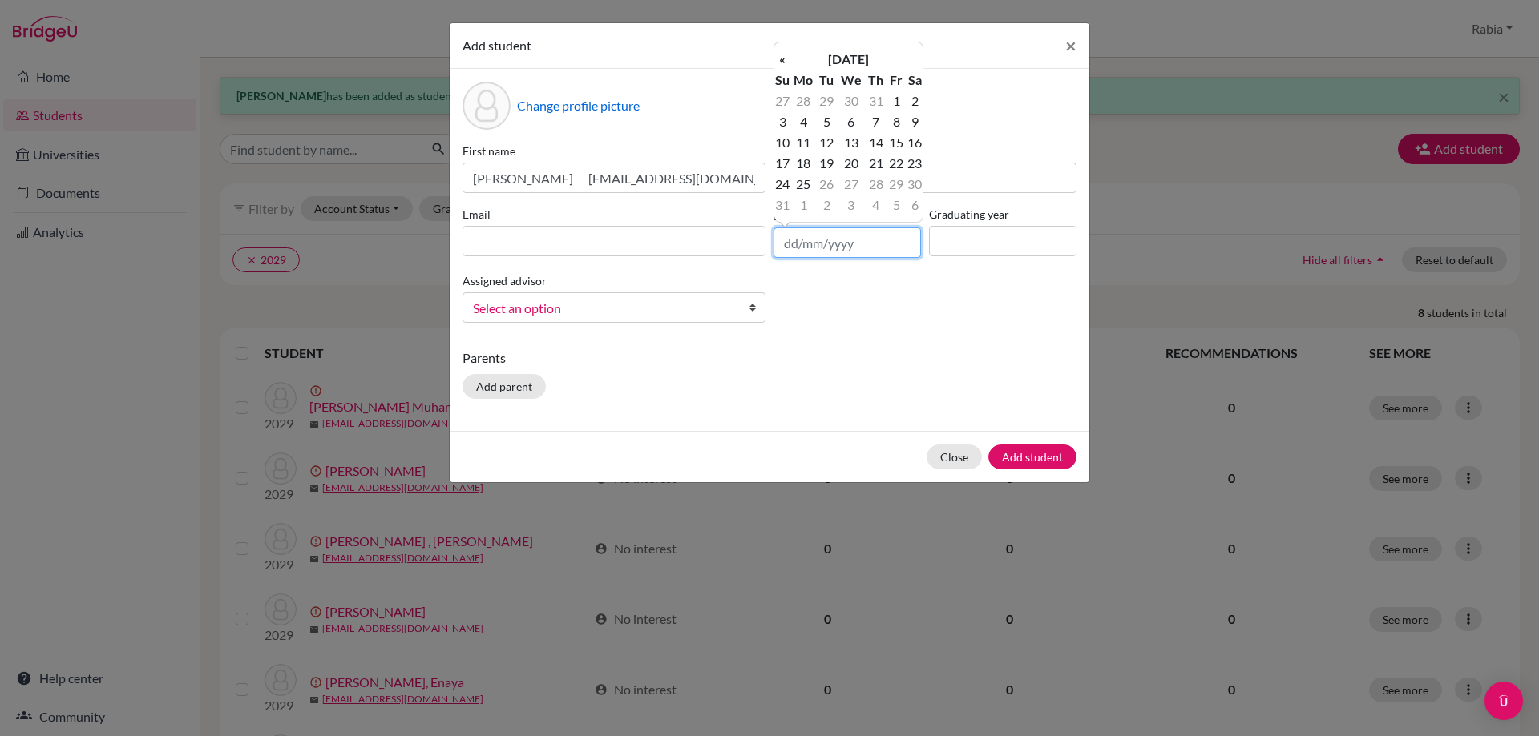
click at [799, 236] on input "text" at bounding box center [846, 243] width 147 height 30
paste input "[DATE]"
type input "[DATE]"
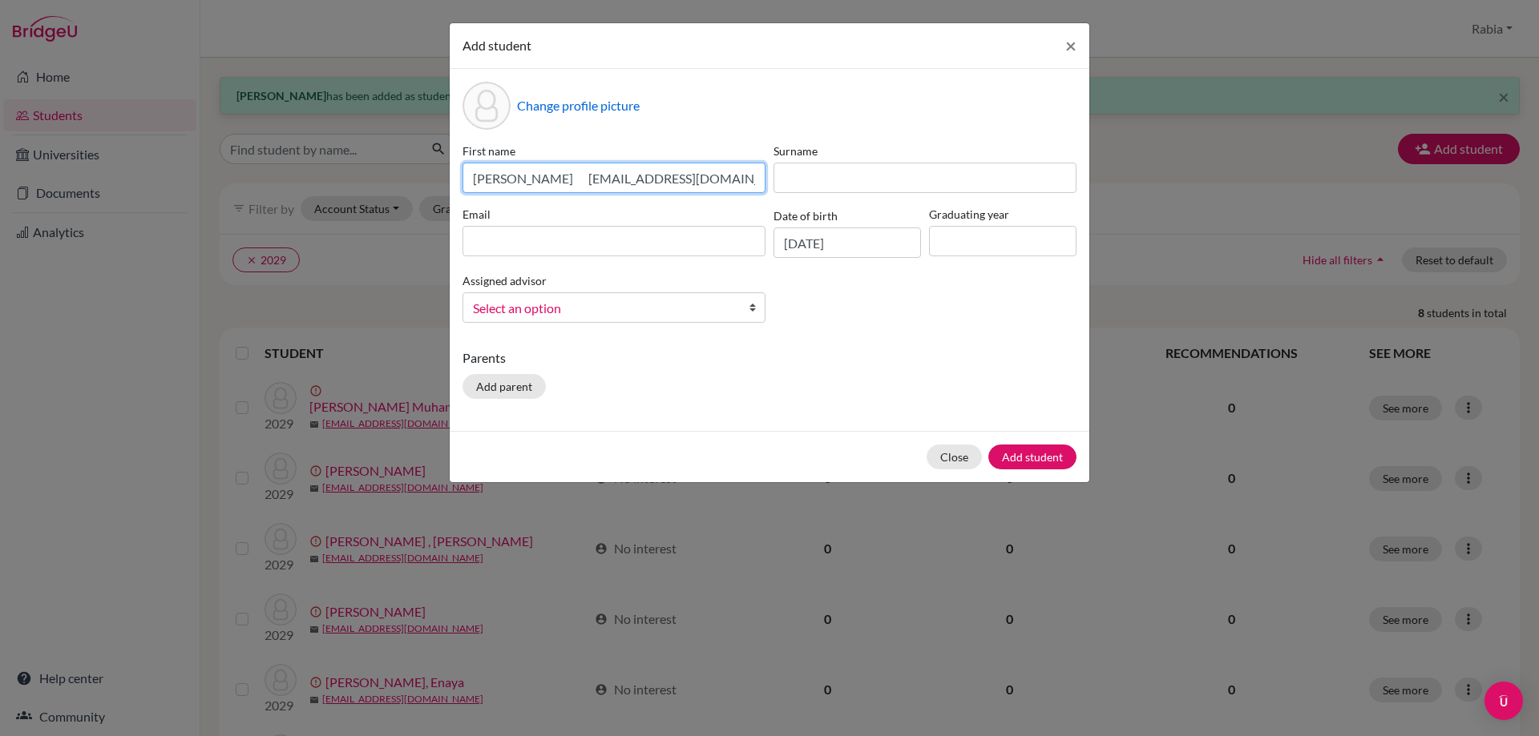
drag, startPoint x: 714, startPoint y: 183, endPoint x: 553, endPoint y: 192, distance: 161.3
click at [553, 192] on input "[PERSON_NAME] [EMAIL_ADDRESS][DOMAIN_NAME] [DATE]" at bounding box center [613, 178] width 303 height 30
type input "[PERSON_NAME] [DATE]"
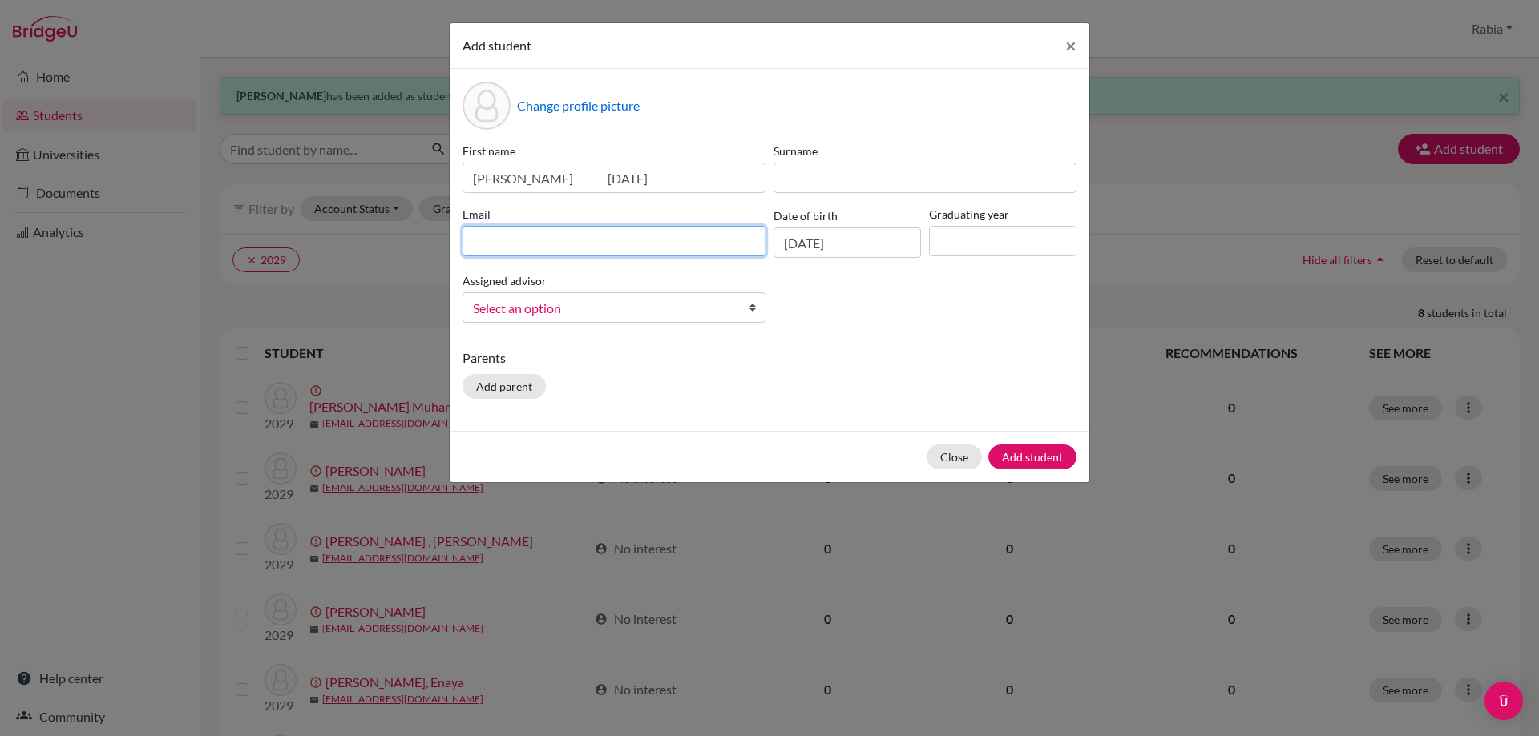
click at [553, 249] on input at bounding box center [613, 241] width 303 height 30
paste input "[EMAIL_ADDRESS][DOMAIN_NAME]"
type input "[EMAIL_ADDRESS][DOMAIN_NAME]"
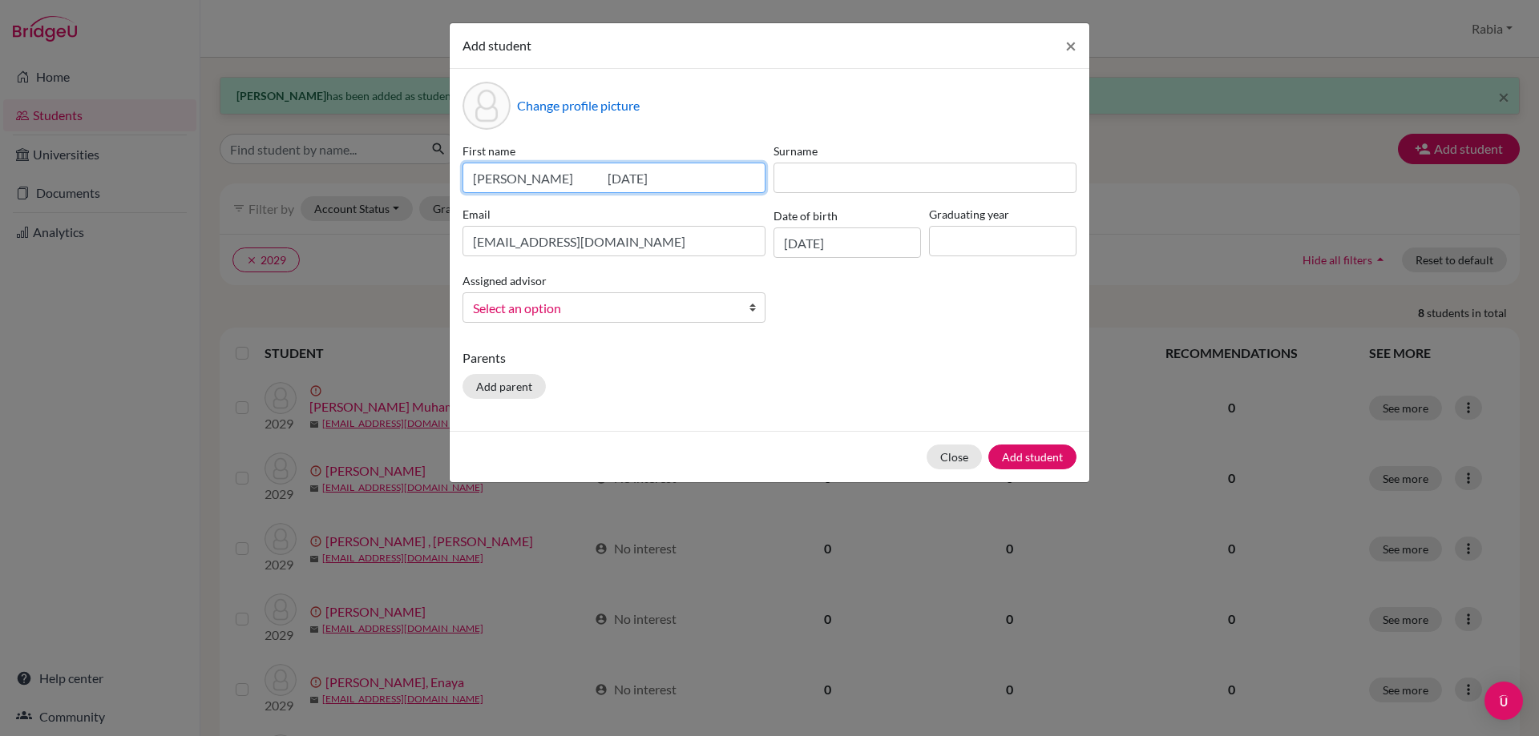
drag, startPoint x: 657, startPoint y: 183, endPoint x: 549, endPoint y: 182, distance: 108.2
click at [549, 182] on input "[PERSON_NAME] [DATE]" at bounding box center [613, 178] width 303 height 30
drag, startPoint x: 563, startPoint y: 176, endPoint x: 511, endPoint y: 180, distance: 51.4
click at [511, 180] on input "[PERSON_NAME]" at bounding box center [613, 178] width 303 height 30
type input "[PERSON_NAME]"
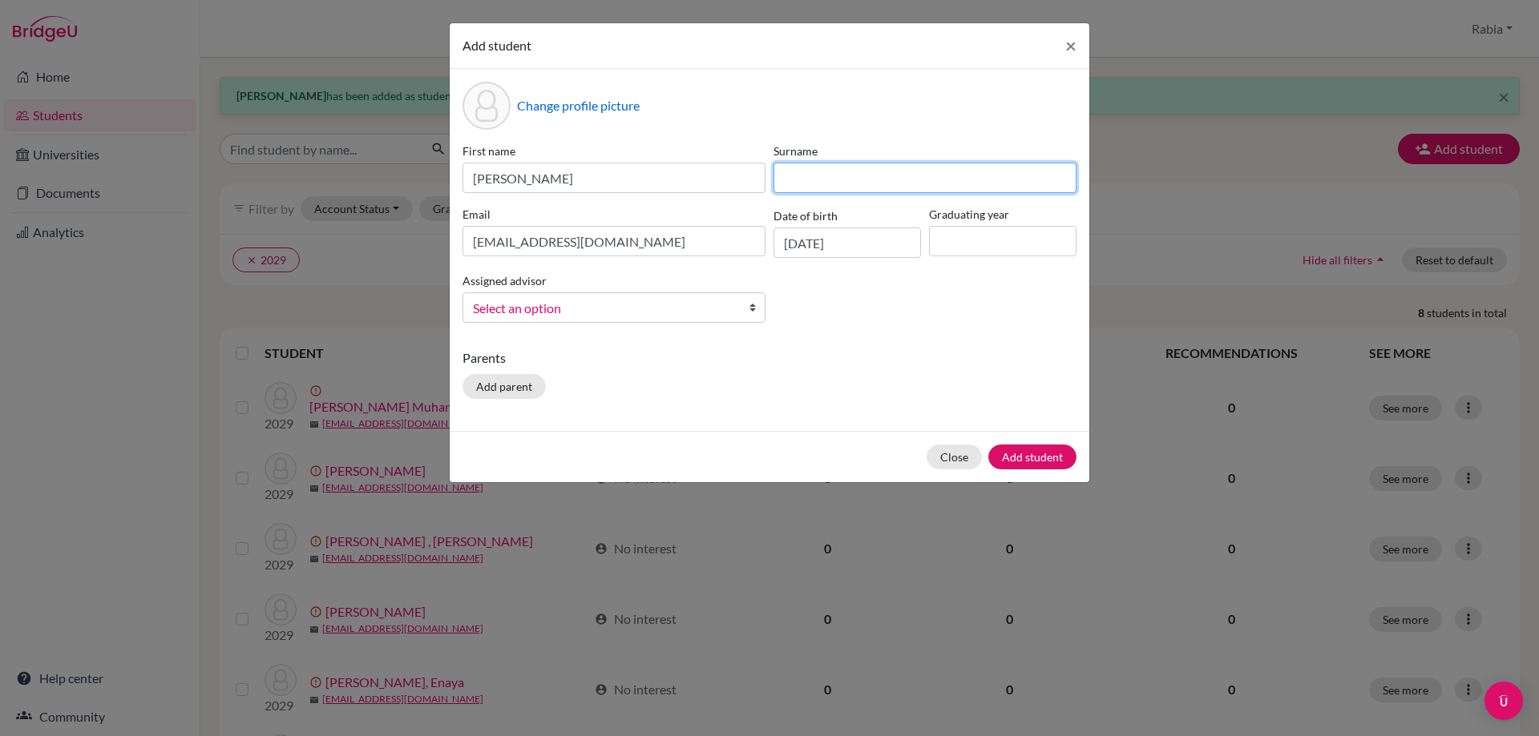
click at [778, 182] on input at bounding box center [924, 178] width 303 height 30
paste input "[PERSON_NAME]"
type input "[PERSON_NAME]"
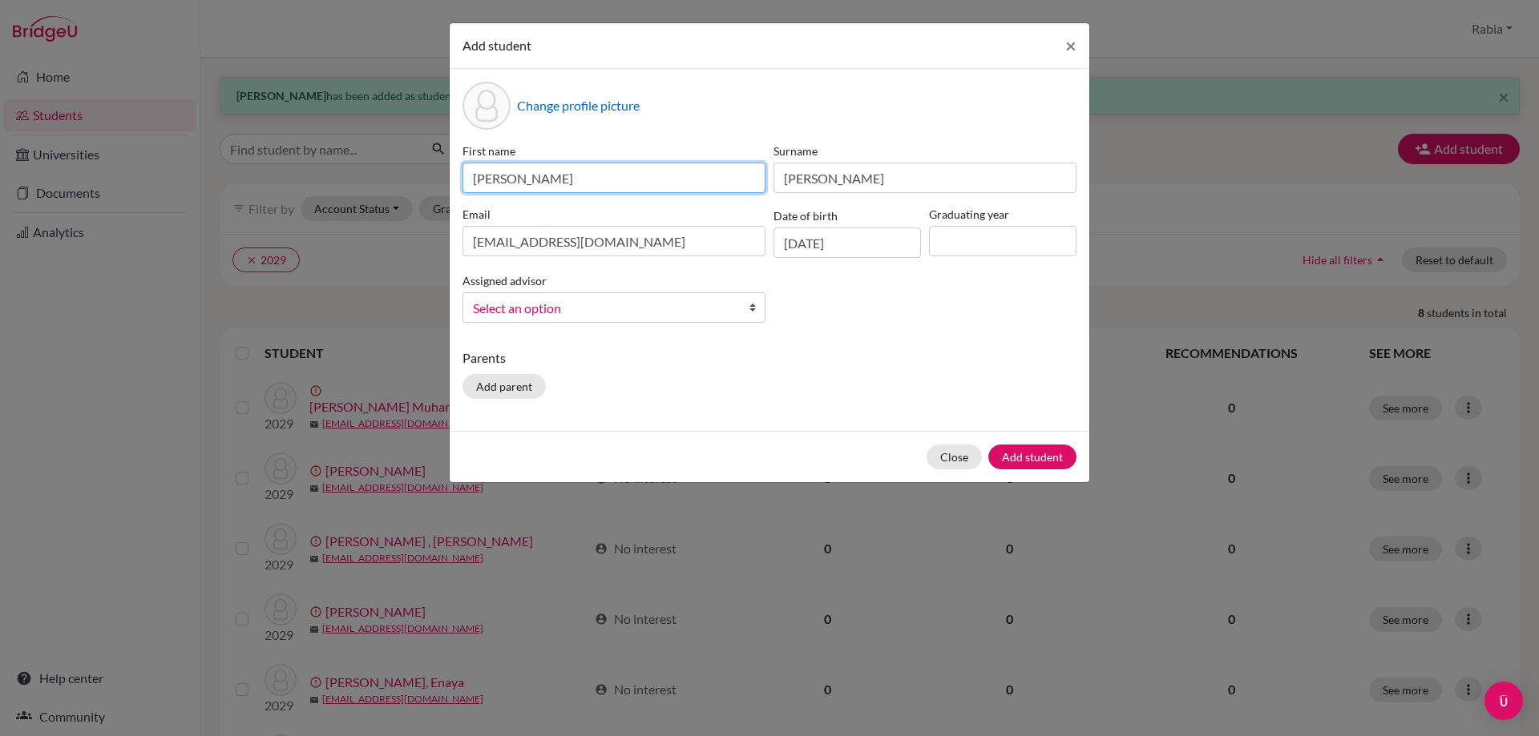
click at [532, 184] on input "[PERSON_NAME]" at bounding box center [613, 178] width 303 height 30
type input "[PERSON_NAME]"
click at [685, 251] on input "[EMAIL_ADDRESS][DOMAIN_NAME]" at bounding box center [613, 241] width 303 height 30
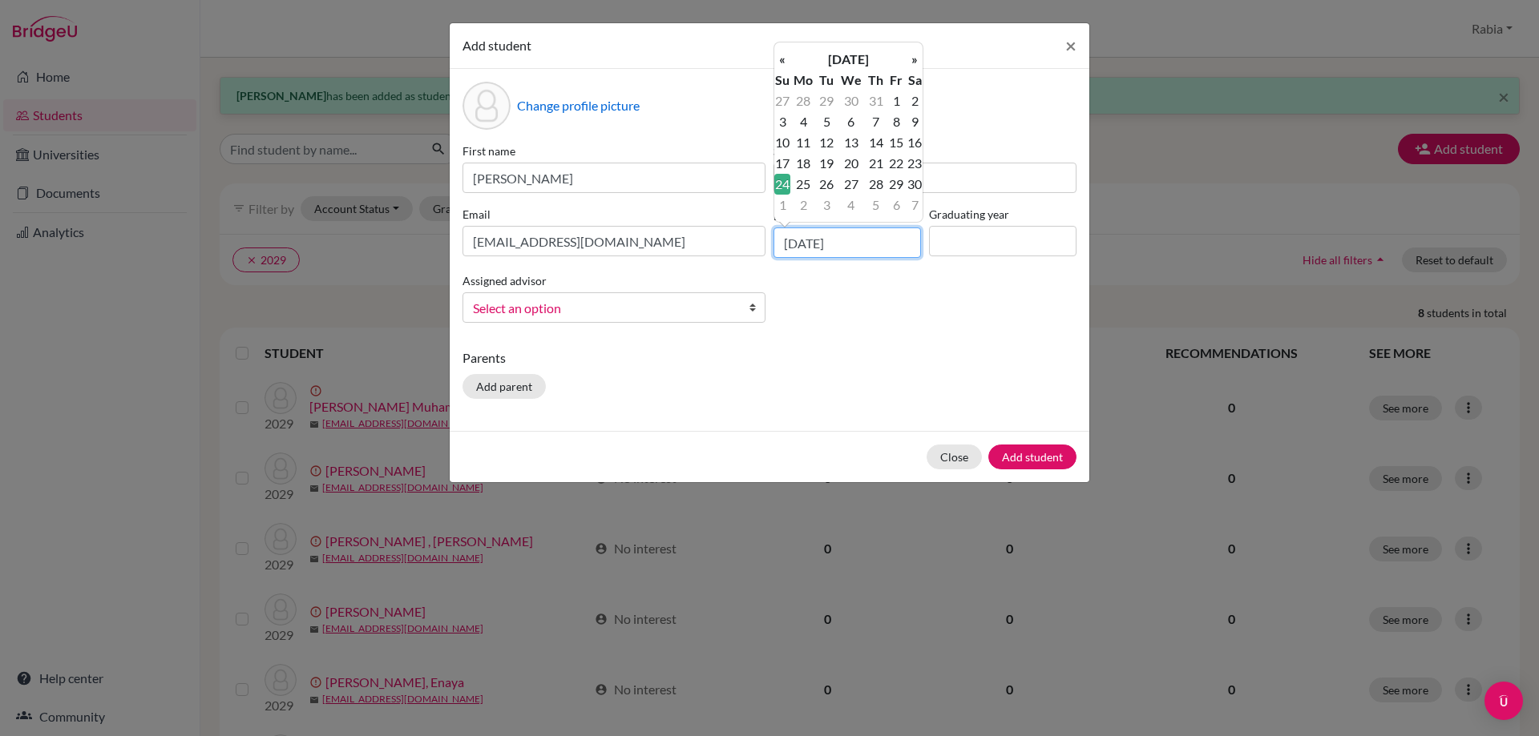
click at [885, 235] on input "[DATE]" at bounding box center [846, 243] width 147 height 30
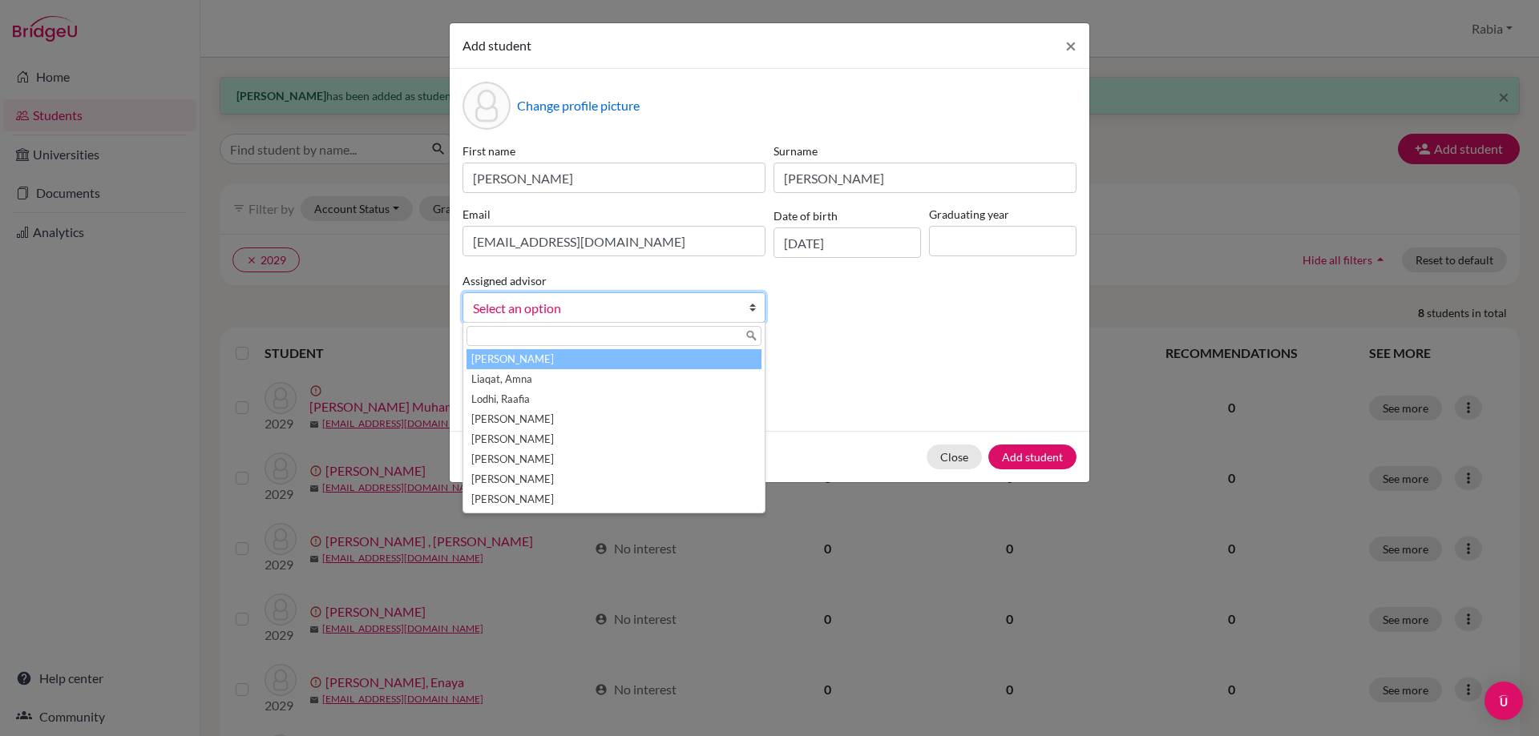
click at [622, 312] on span "Select an option" at bounding box center [603, 308] width 261 height 21
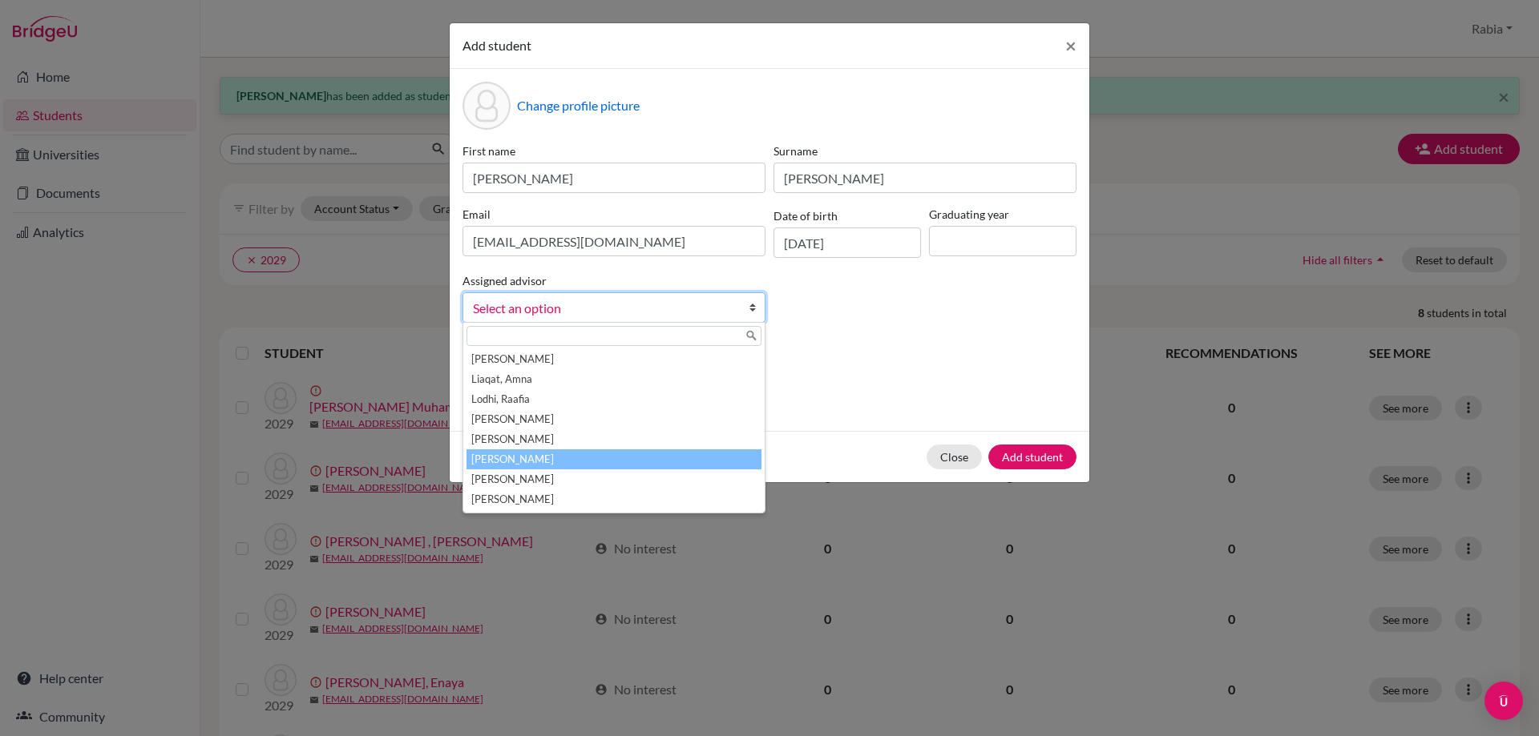
click at [595, 467] on li "[PERSON_NAME]" at bounding box center [613, 460] width 295 height 20
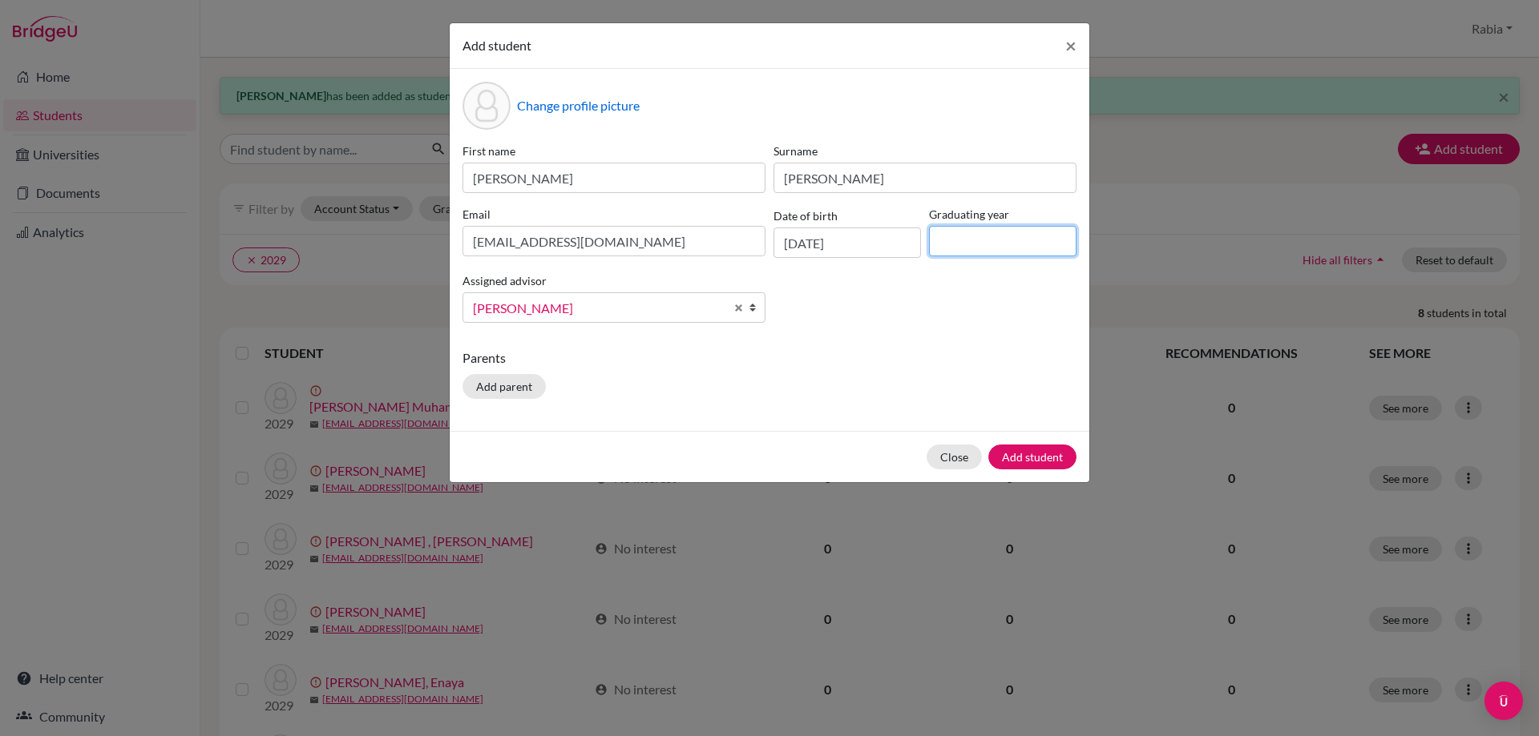
click at [985, 237] on input at bounding box center [1002, 241] width 147 height 30
type input "2029"
click at [1035, 456] on button "Add student" at bounding box center [1032, 457] width 88 height 25
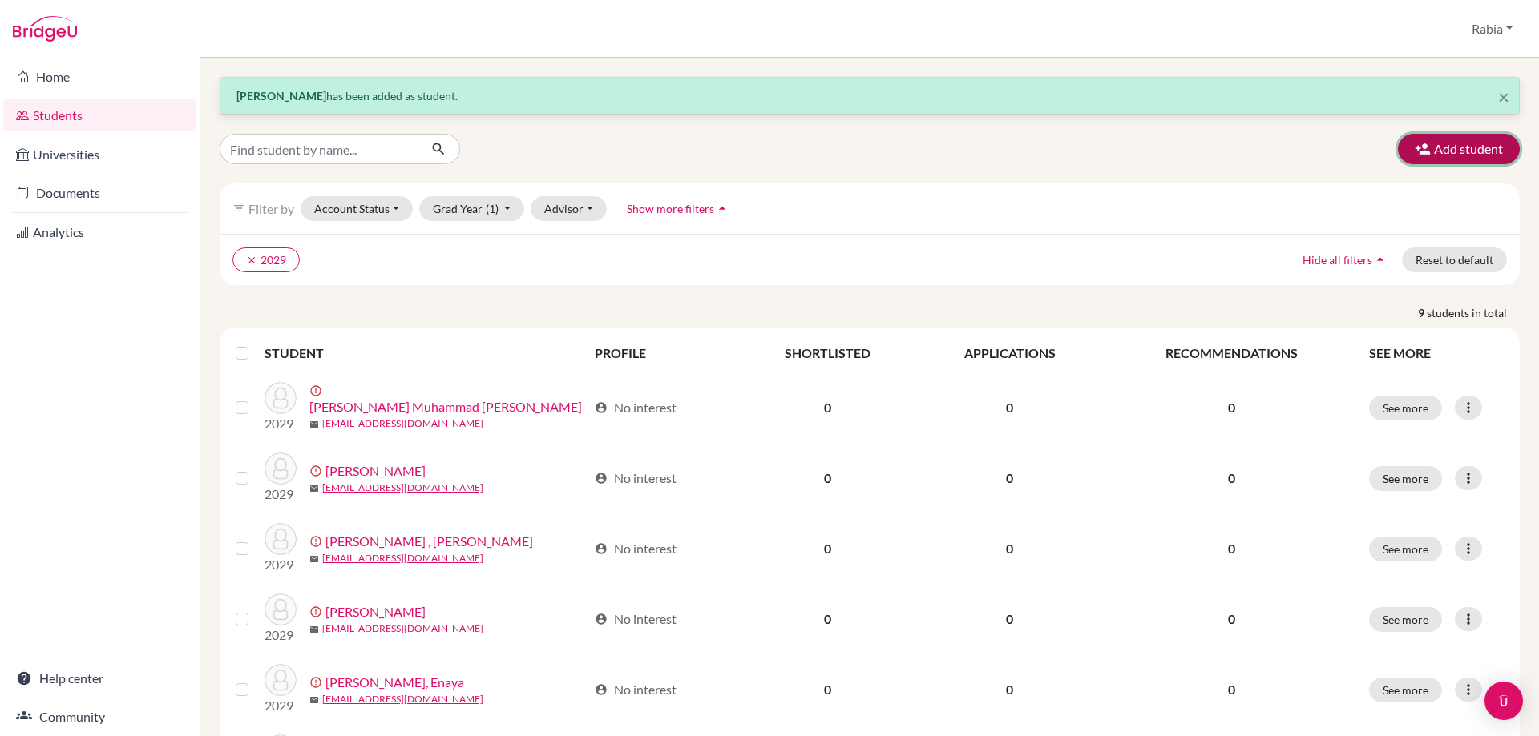
click at [1429, 141] on button "Add student" at bounding box center [1459, 149] width 122 height 30
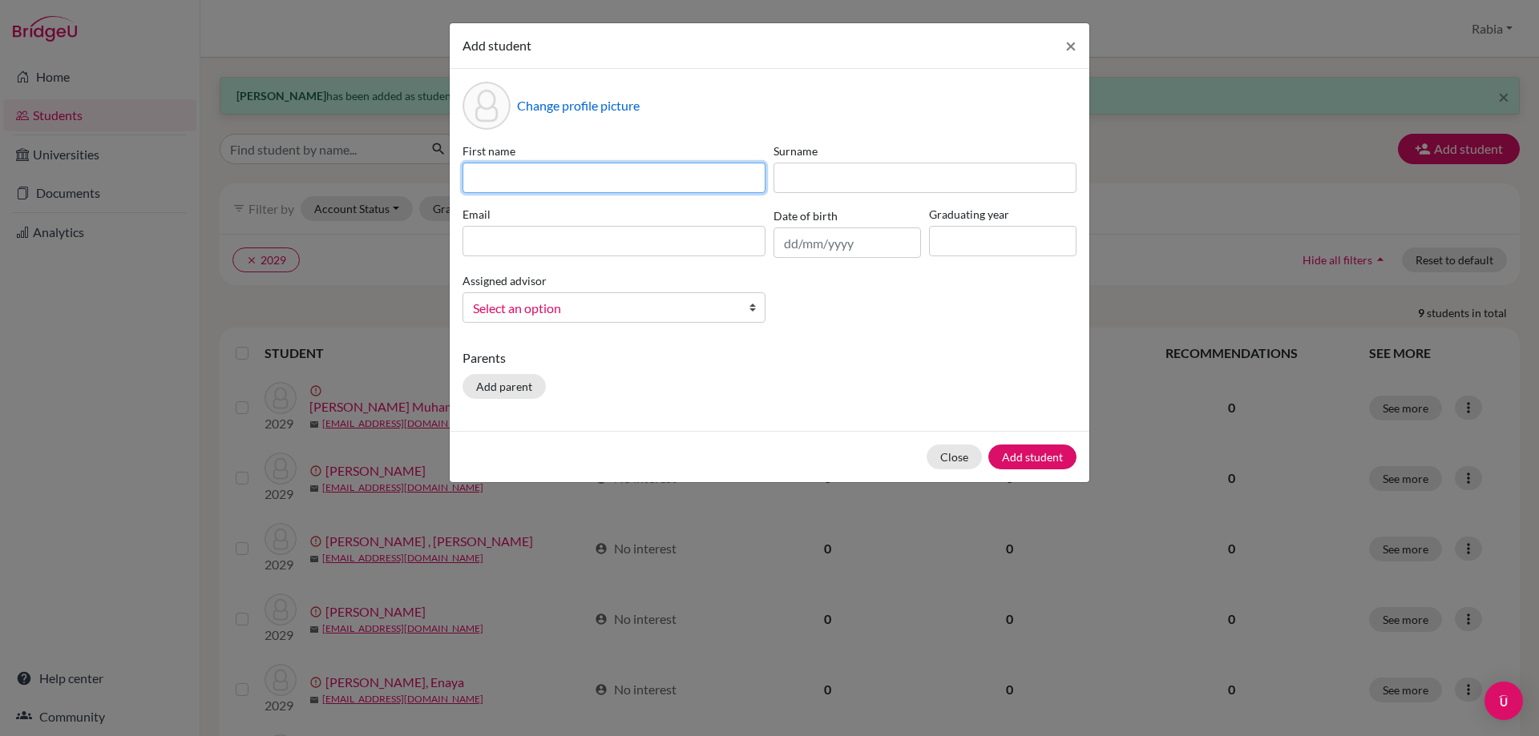
click at [502, 170] on input at bounding box center [613, 178] width 303 height 30
paste input "[PERSON_NAME] [EMAIL_ADDRESS][DOMAIN_NAME] [DATE]"
drag, startPoint x: 760, startPoint y: 173, endPoint x: 688, endPoint y: 172, distance: 72.1
click at [688, 172] on input "[PERSON_NAME] [EMAIL_ADDRESS][DOMAIN_NAME] [DATE]" at bounding box center [613, 178] width 303 height 30
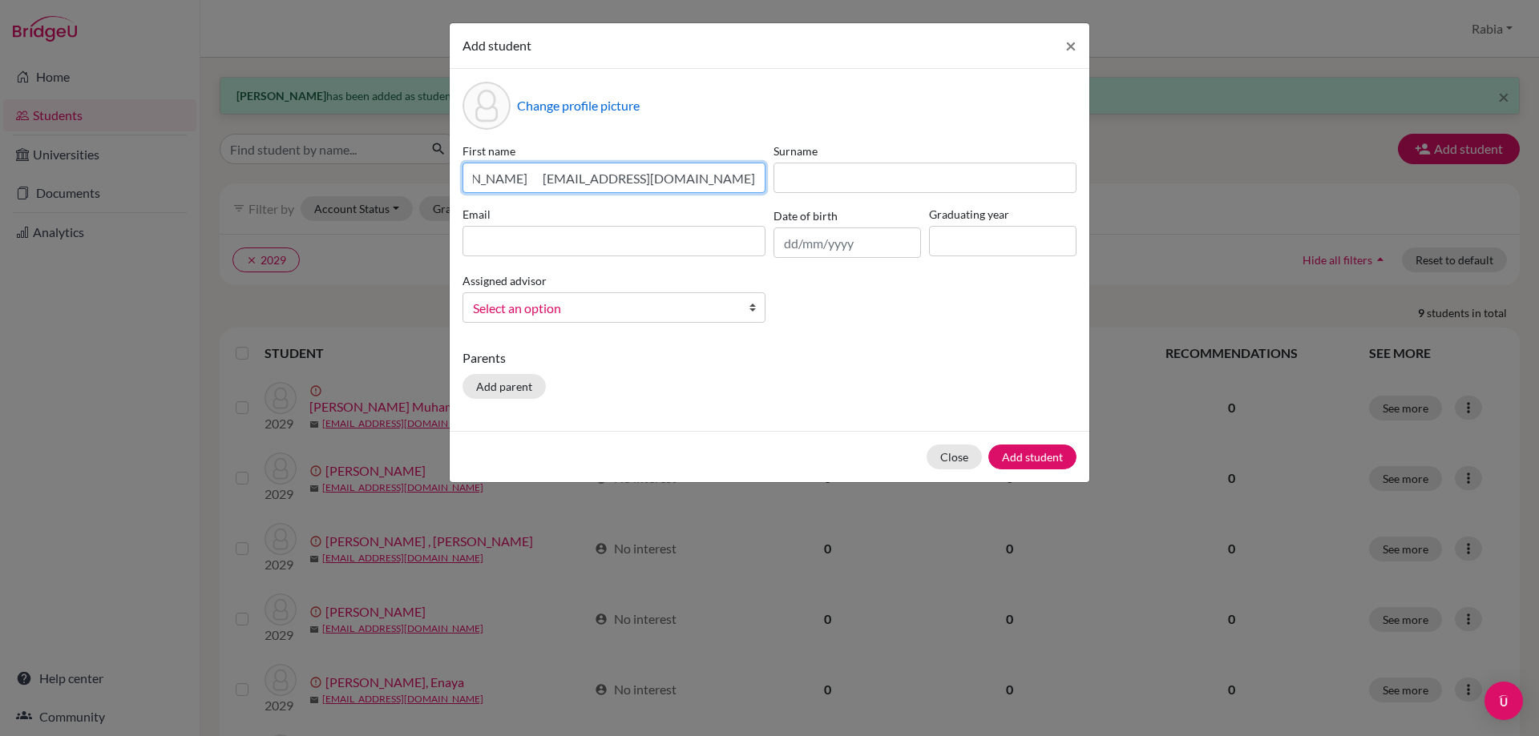
scroll to position [0, 34]
type input "[PERSON_NAME] [EMAIL_ADDRESS][DOMAIN_NAME]"
click at [833, 244] on input "text" at bounding box center [846, 243] width 147 height 30
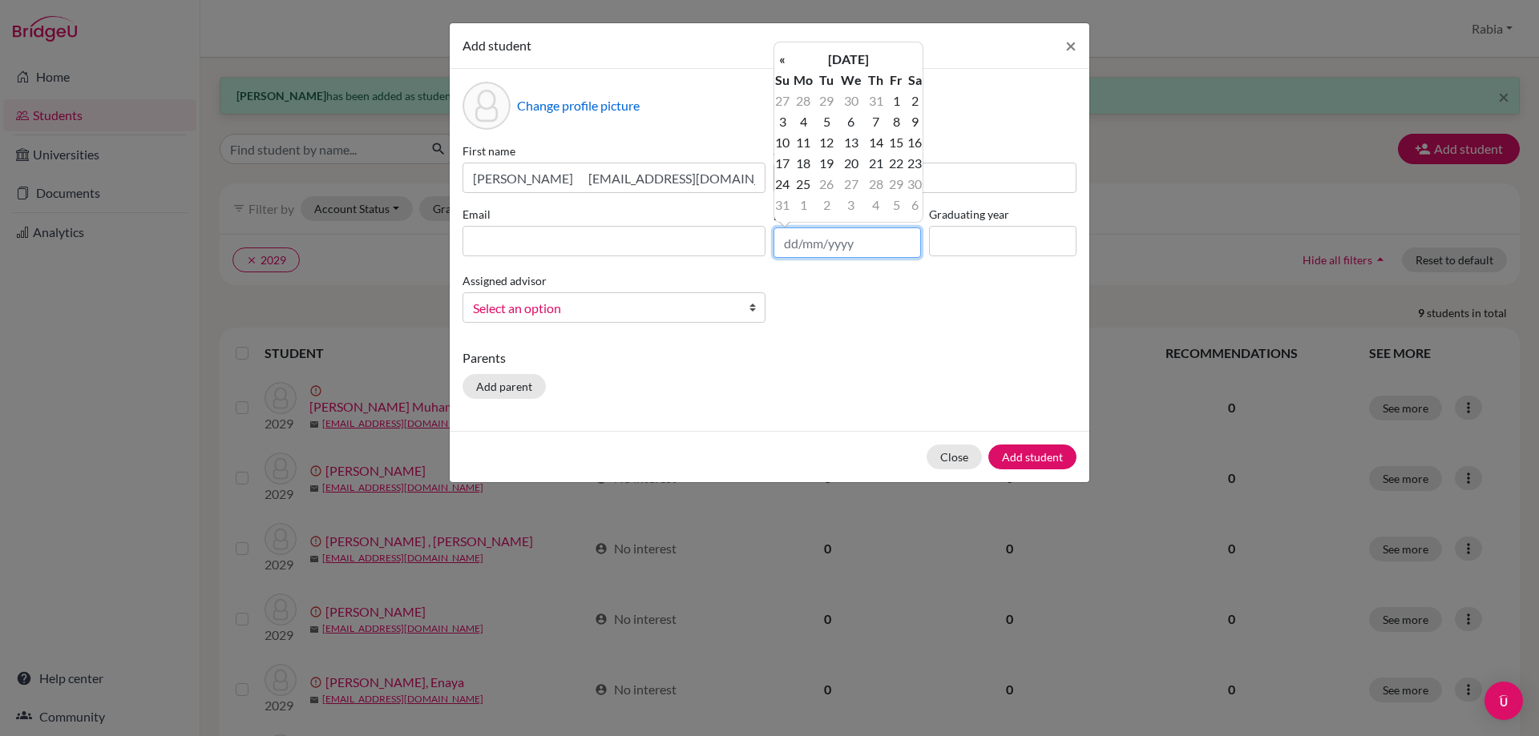
paste input "[DATE]"
type input "[DATE]"
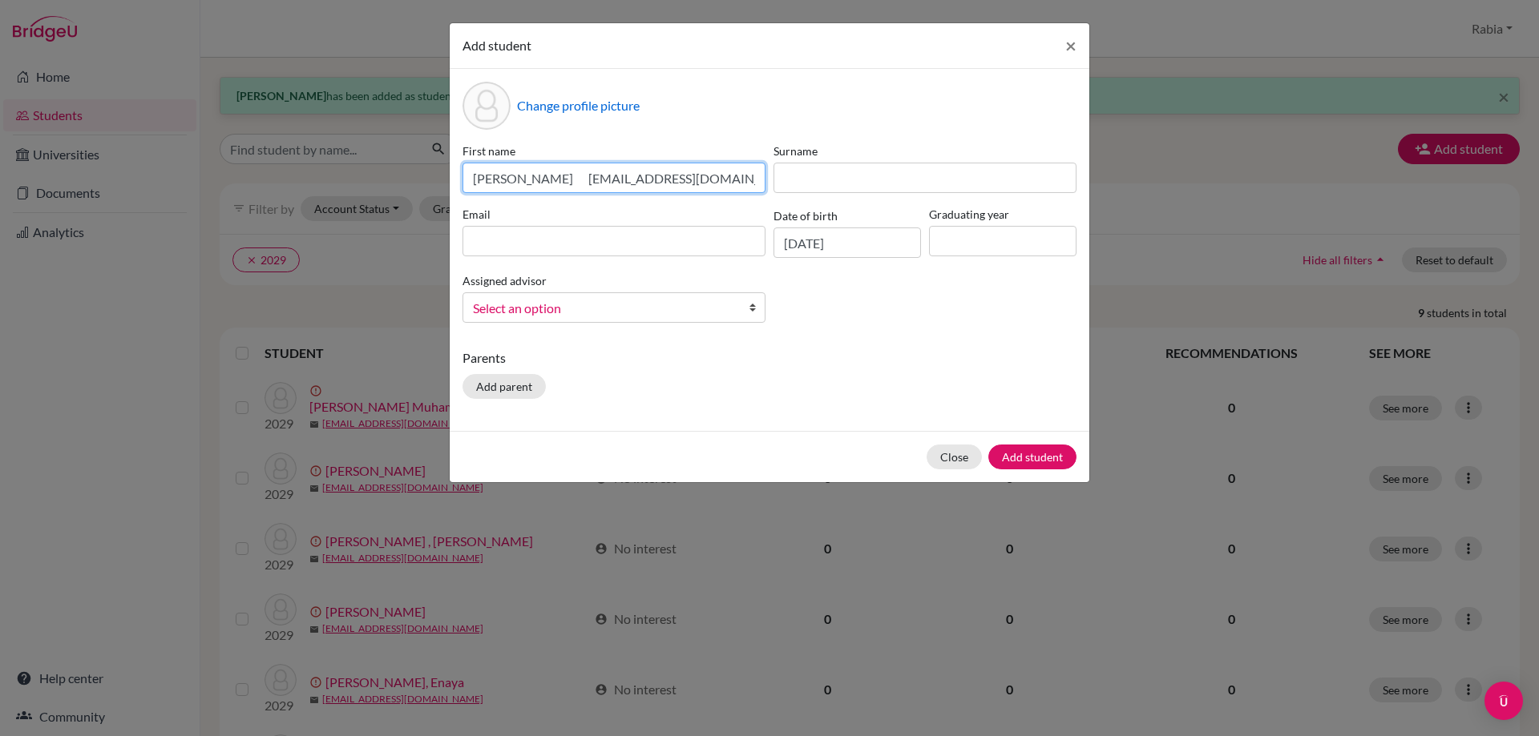
scroll to position [0, 34]
drag, startPoint x: 758, startPoint y: 177, endPoint x: 661, endPoint y: 182, distance: 97.1
click at [661, 182] on input "[PERSON_NAME] [EMAIL_ADDRESS][DOMAIN_NAME]" at bounding box center [613, 178] width 303 height 30
drag, startPoint x: 753, startPoint y: 182, endPoint x: 551, endPoint y: 182, distance: 201.9
click at [551, 182] on input "[PERSON_NAME] [EMAIL_ADDRESS][DOMAIN_NAME]" at bounding box center [613, 178] width 303 height 30
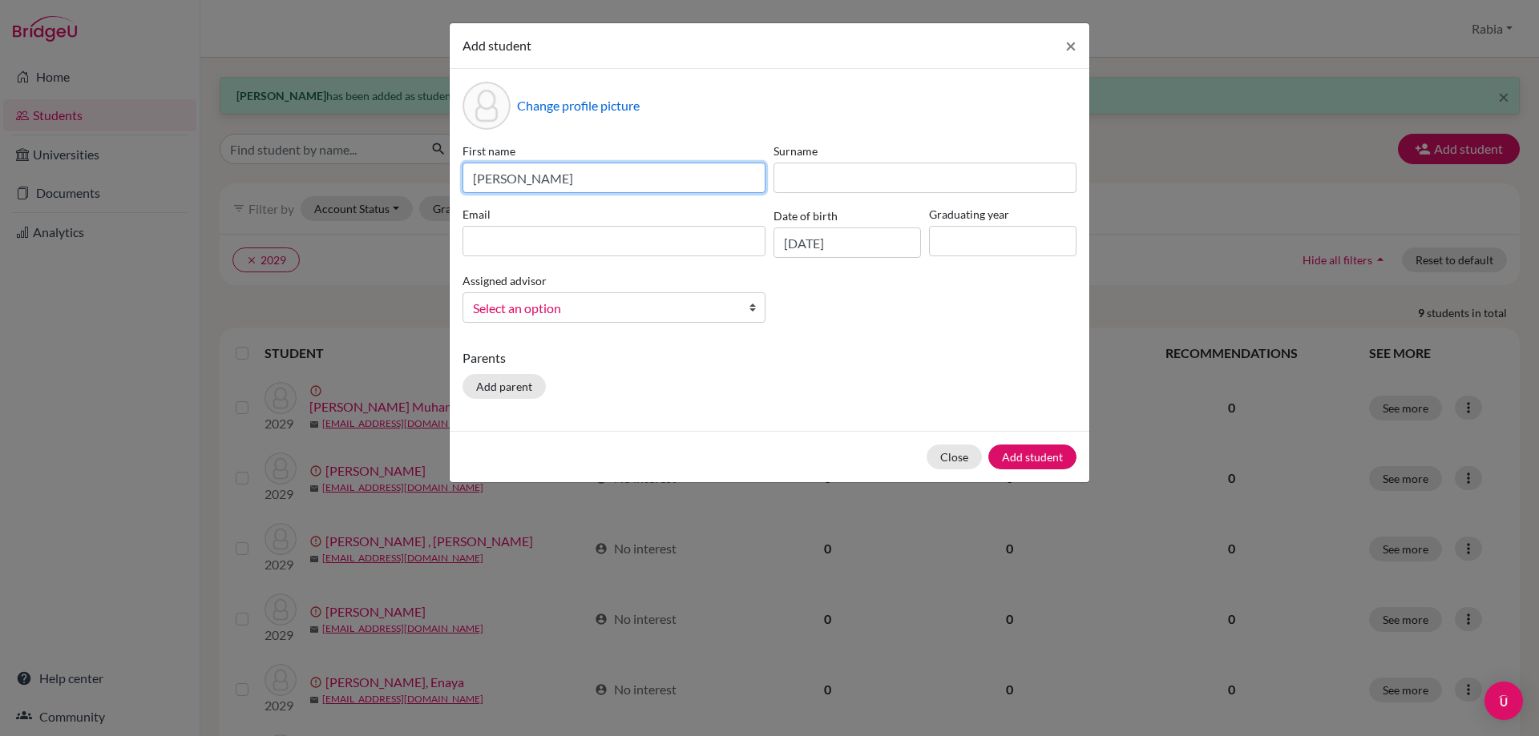
scroll to position [0, 0]
type input "[PERSON_NAME]"
click at [555, 246] on input at bounding box center [613, 241] width 303 height 30
paste input "[EMAIL_ADDRESS][DOMAIN_NAME]"
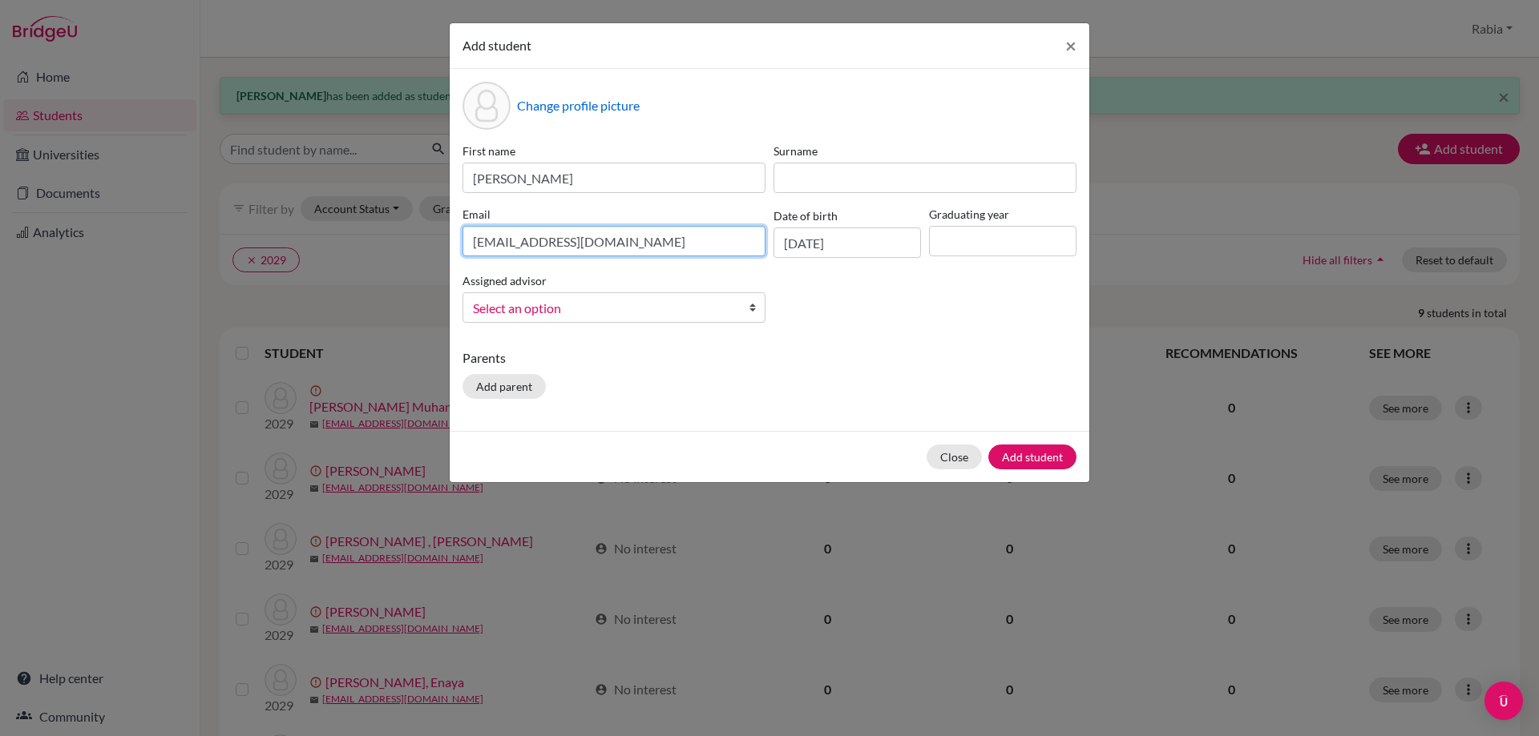
type input "[EMAIL_ADDRESS][DOMAIN_NAME]"
drag, startPoint x: 605, startPoint y: 169, endPoint x: 508, endPoint y: 182, distance: 97.8
click at [508, 182] on input "[PERSON_NAME]" at bounding box center [613, 178] width 303 height 30
type input "[PERSON_NAME]"
click at [841, 174] on input at bounding box center [924, 178] width 303 height 30
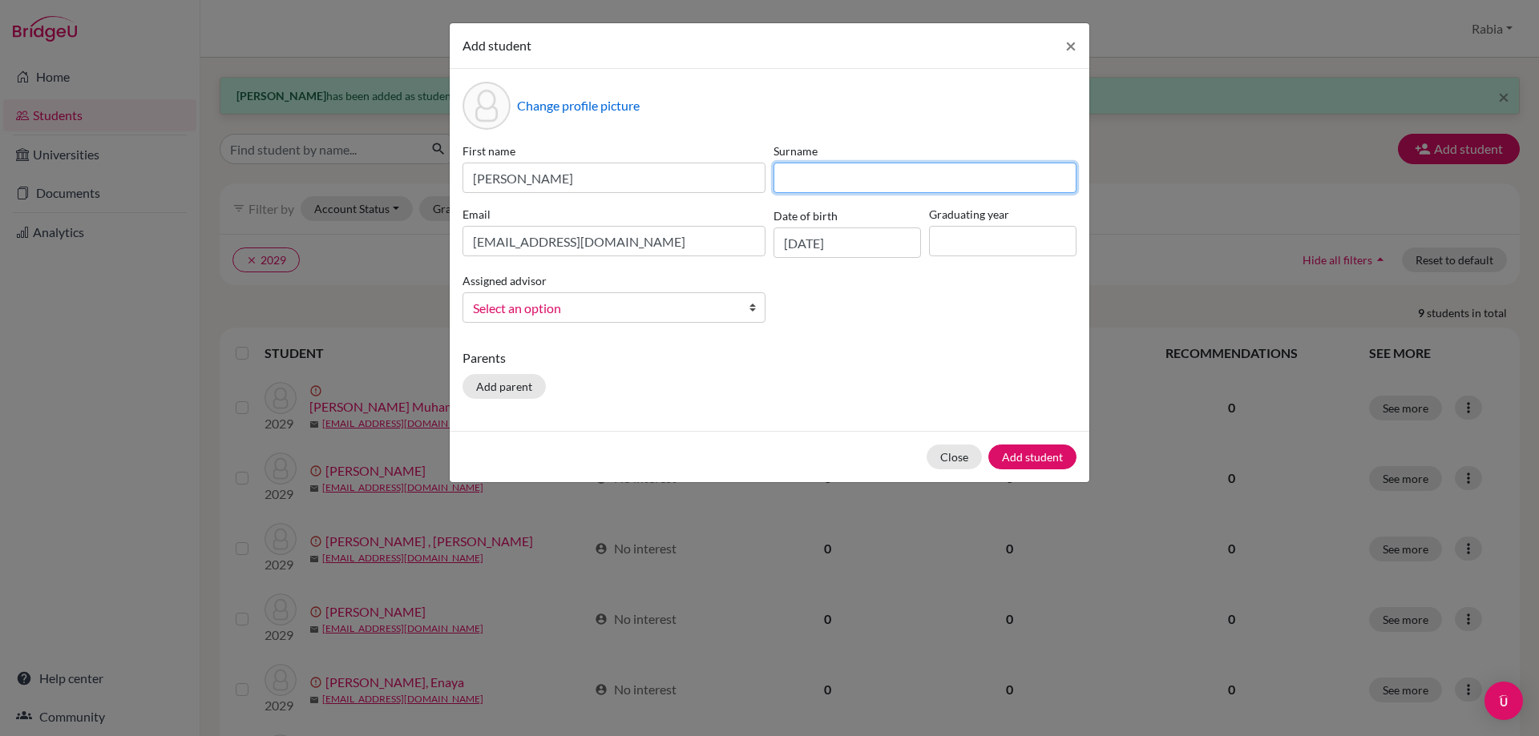
paste input "[PERSON_NAME]"
drag, startPoint x: 802, startPoint y: 176, endPoint x: 700, endPoint y: 179, distance: 101.8
click at [700, 179] on div "First name [PERSON_NAME] Surname [PERSON_NAME] Email [EMAIL_ADDRESS][DOMAIN_NAM…" at bounding box center [769, 239] width 622 height 193
type input "[PERSON_NAME]"
click at [1015, 239] on input at bounding box center [1002, 241] width 147 height 30
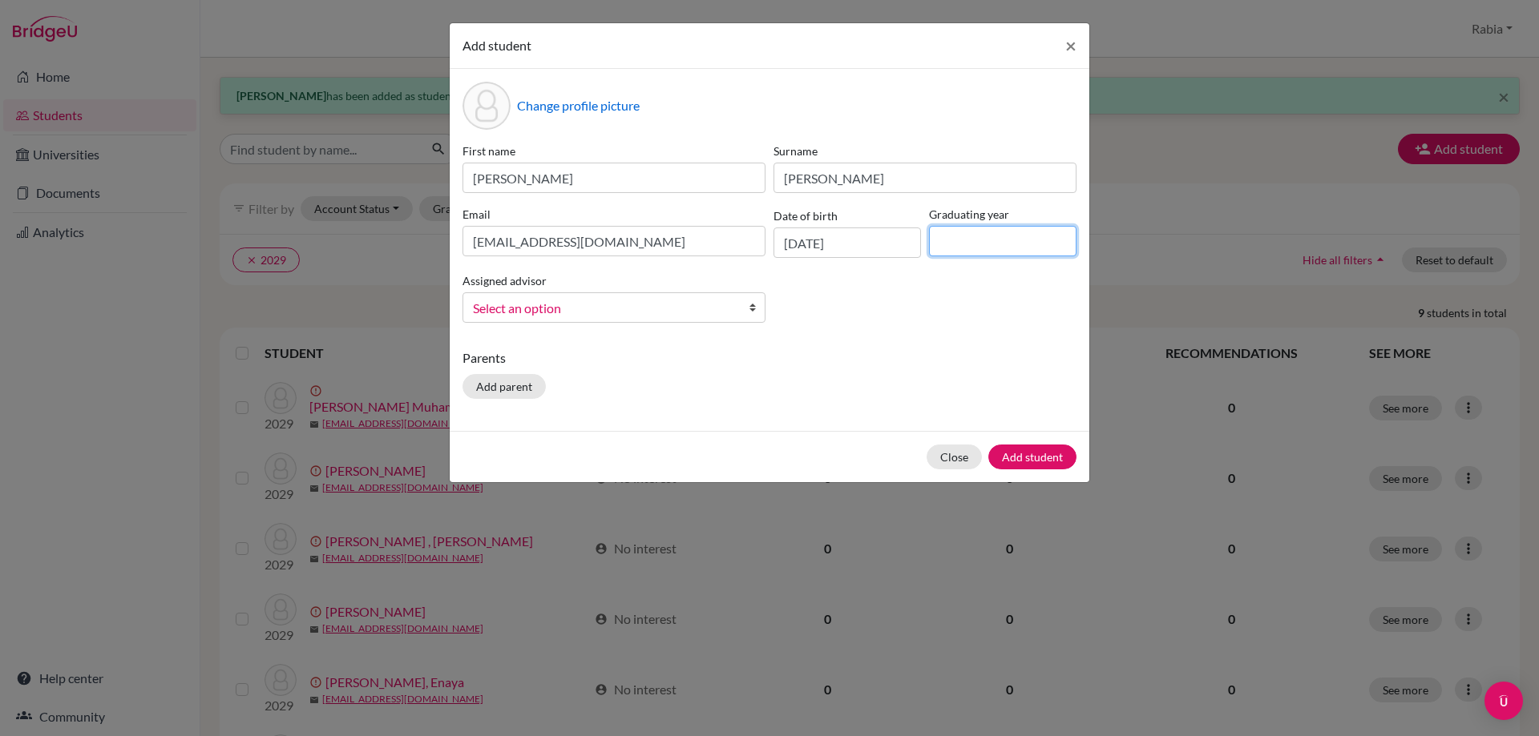
type input "2029"
click at [658, 316] on span "Select an option" at bounding box center [603, 308] width 261 height 21
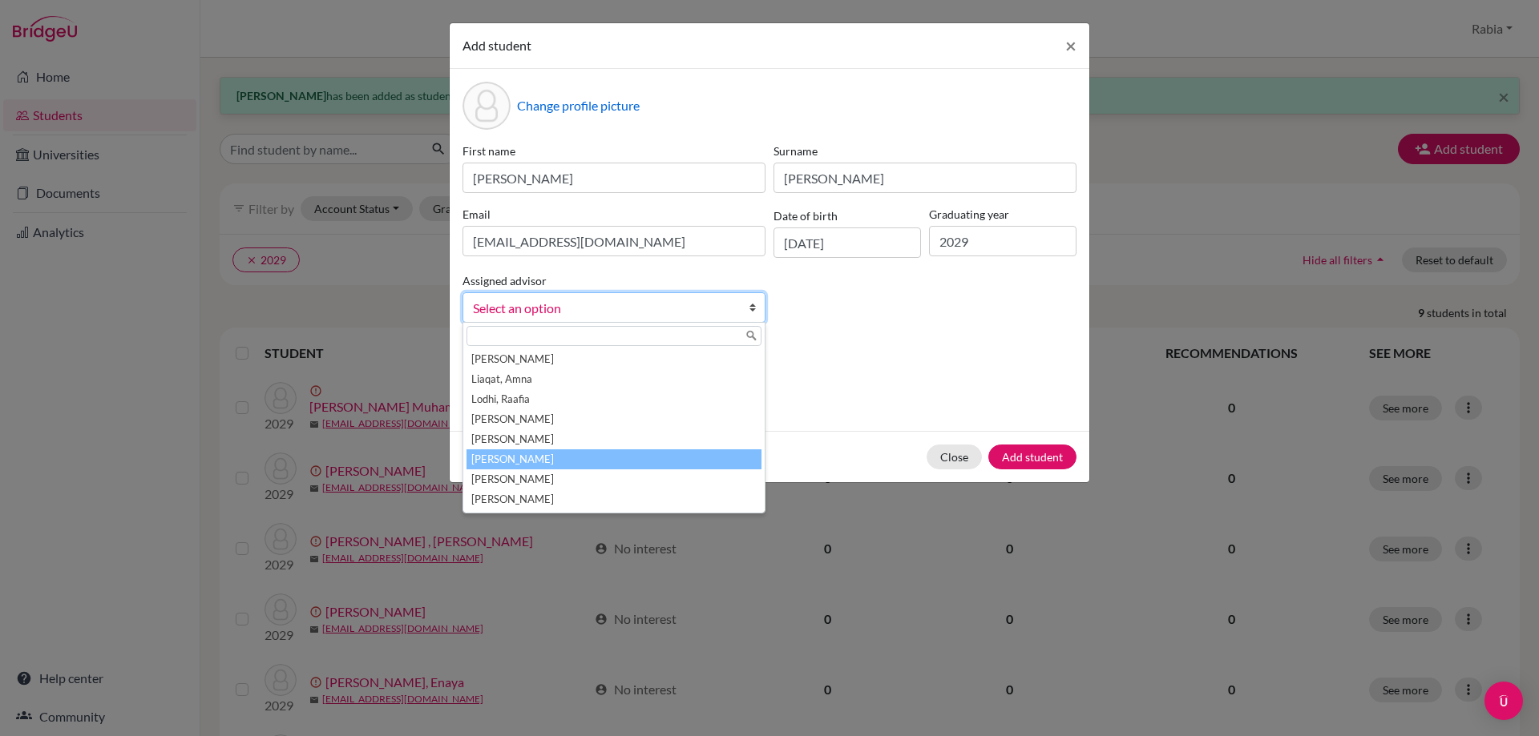
click at [615, 462] on li "[PERSON_NAME]" at bounding box center [613, 460] width 295 height 20
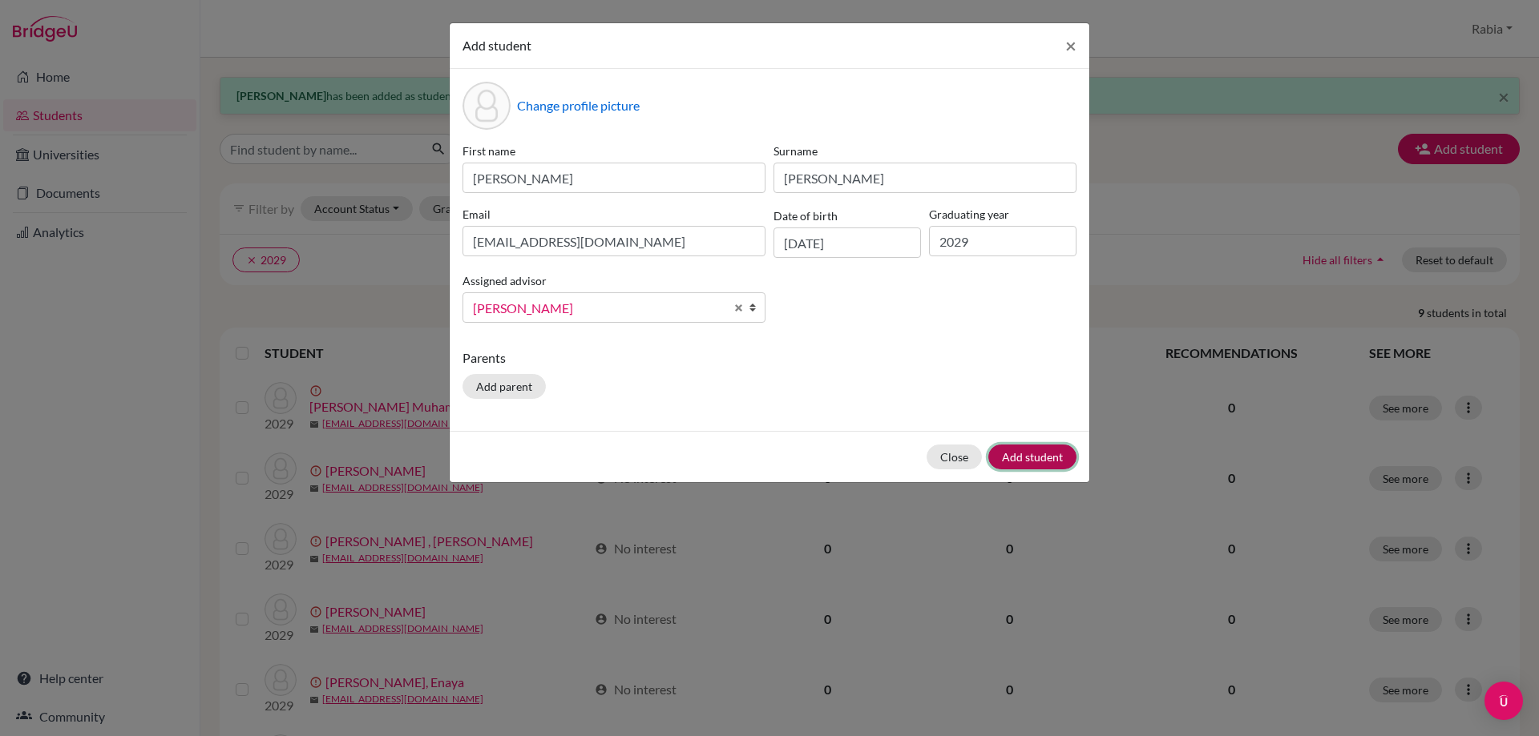
click at [1043, 460] on button "Add student" at bounding box center [1032, 457] width 88 height 25
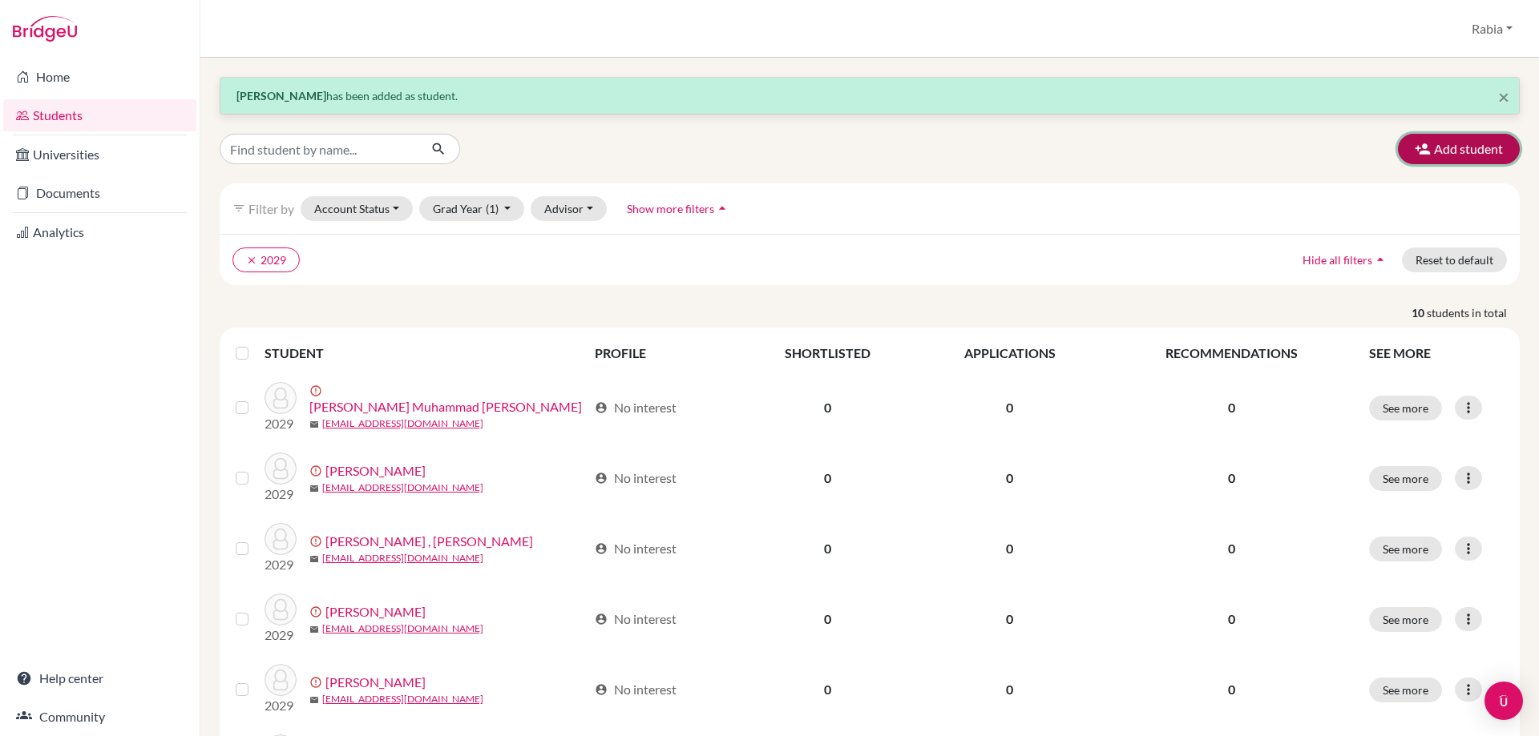
click at [1430, 150] on button "Add student" at bounding box center [1459, 149] width 122 height 30
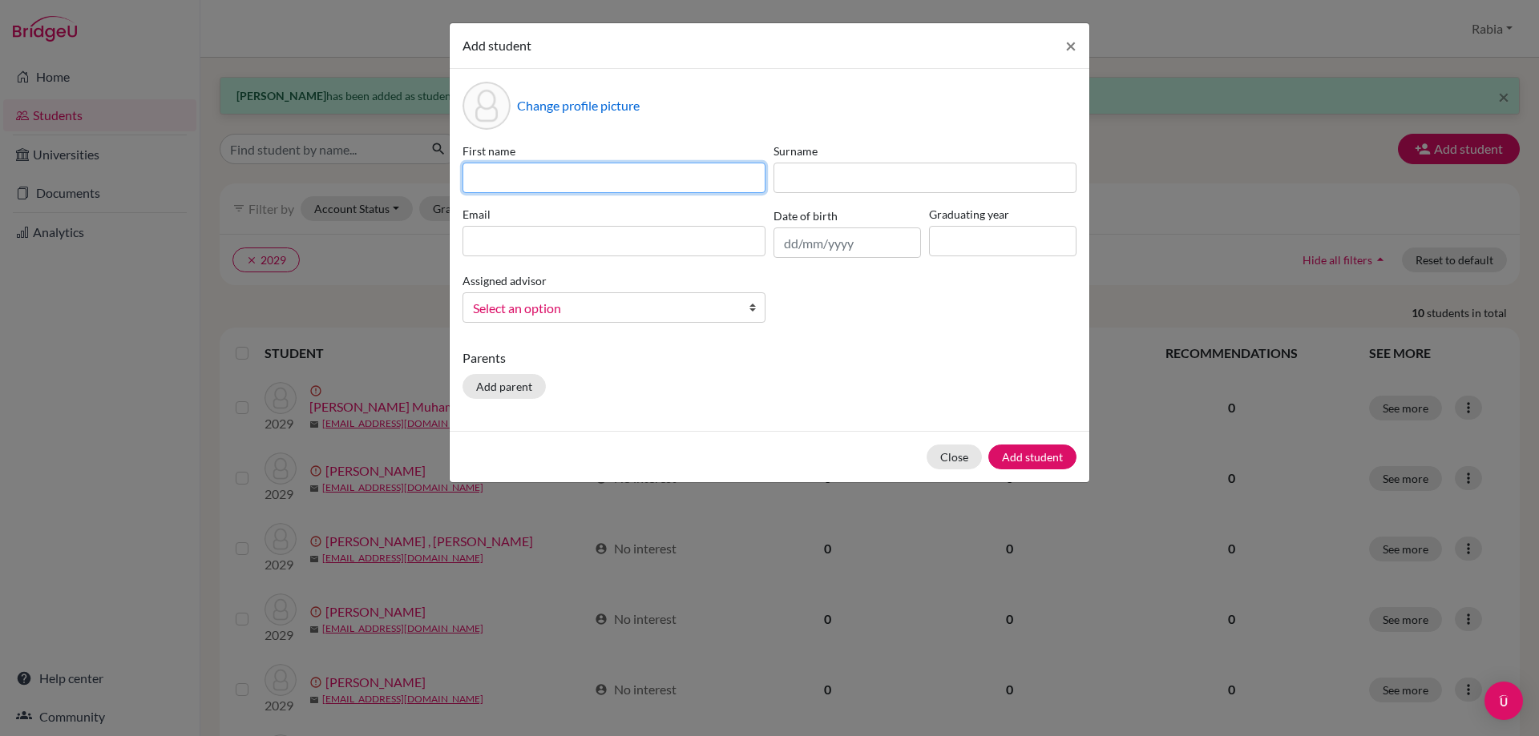
click at [641, 172] on input at bounding box center [613, 178] width 303 height 30
paste input "[PERSON_NAME] [EMAIL_ADDRESS][DOMAIN_NAME] [DATE]"
drag, startPoint x: 760, startPoint y: 176, endPoint x: 686, endPoint y: 186, distance: 75.1
click at [686, 186] on input "[PERSON_NAME] [EMAIL_ADDRESS][DOMAIN_NAME] [DATE]" at bounding box center [613, 178] width 303 height 30
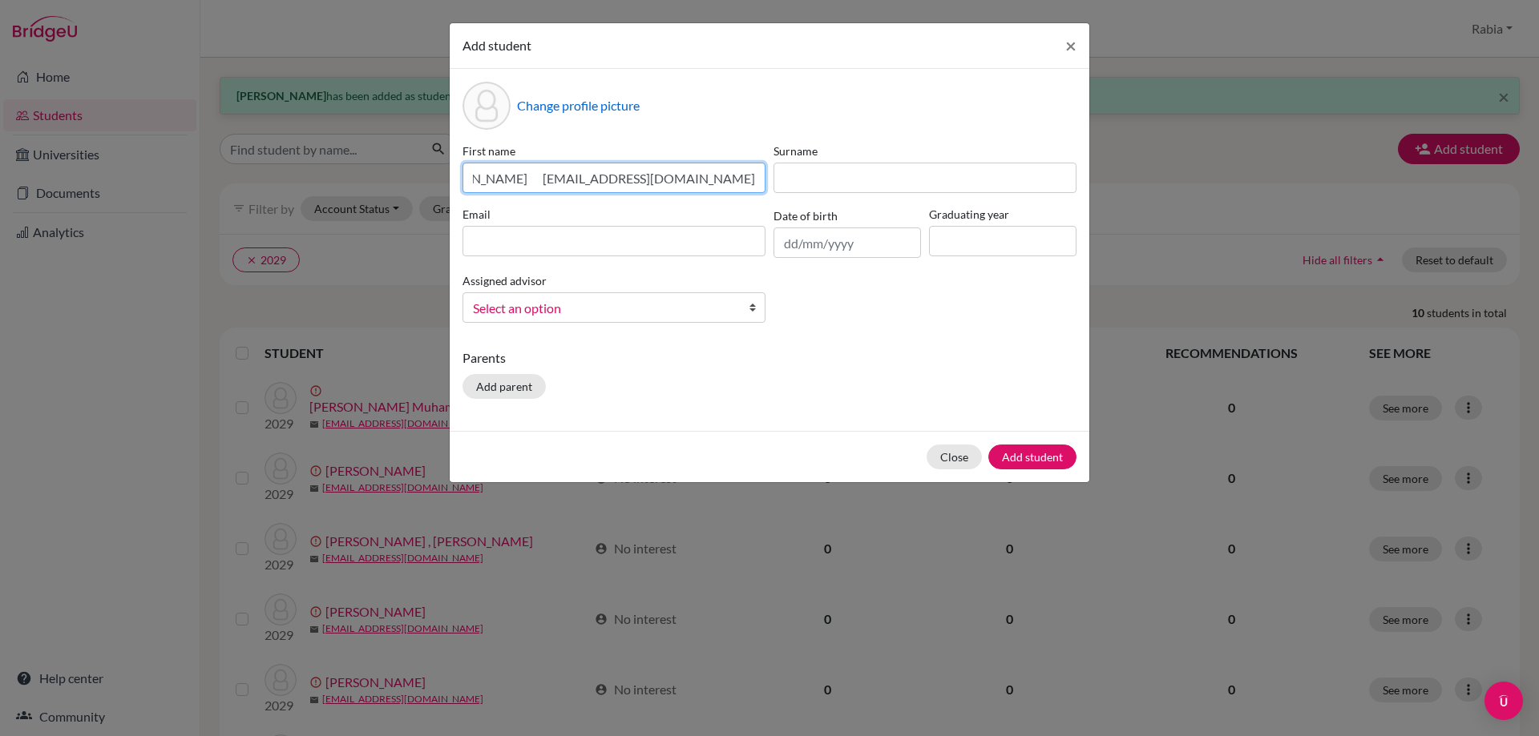
scroll to position [0, 15]
type input "[PERSON_NAME] [EMAIL_ADDRESS][DOMAIN_NAME]"
click at [822, 247] on input "text" at bounding box center [846, 243] width 147 height 30
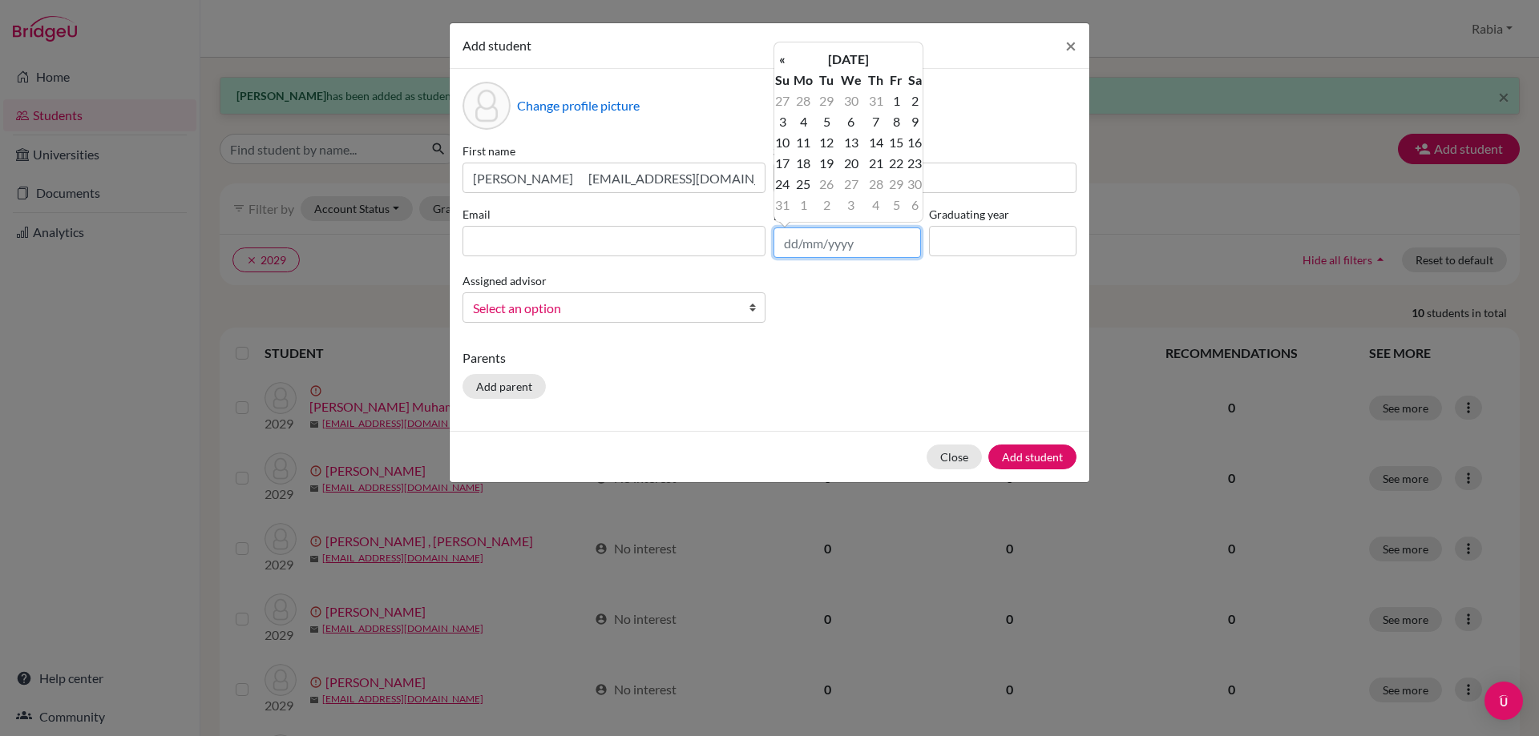
paste input "[DATE]"
type input "[DATE]"
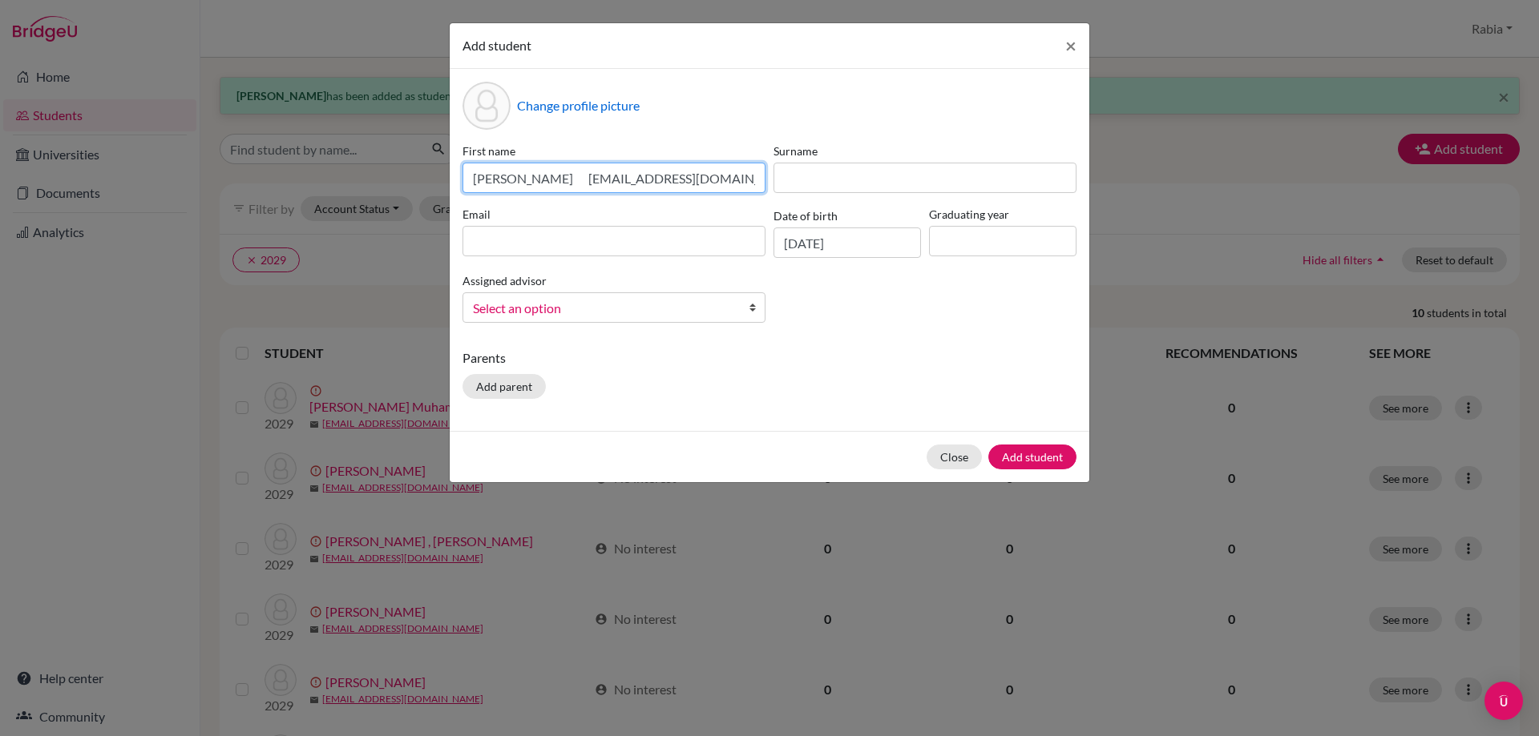
scroll to position [0, 15]
drag, startPoint x: 751, startPoint y: 183, endPoint x: 554, endPoint y: 179, distance: 197.2
click at [554, 179] on input "[PERSON_NAME] [EMAIL_ADDRESS][DOMAIN_NAME]" at bounding box center [613, 178] width 303 height 30
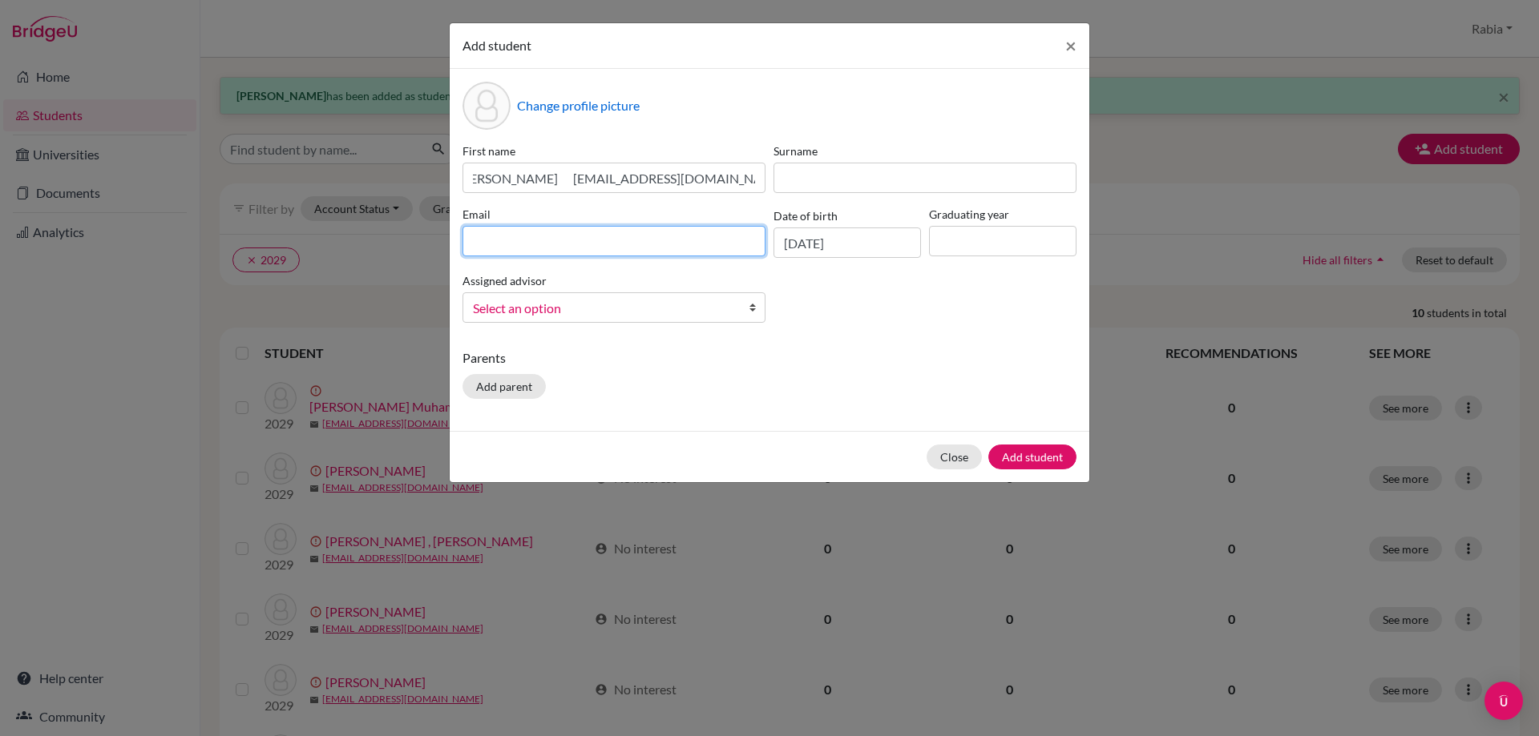
scroll to position [0, 0]
click at [571, 246] on input at bounding box center [613, 241] width 303 height 30
paste input "[EMAIL_ADDRESS][DOMAIN_NAME]"
drag, startPoint x: 491, startPoint y: 232, endPoint x: 438, endPoint y: 246, distance: 55.6
click at [451, 241] on div "Change profile picture First name [PERSON_NAME] [EMAIL_ADDRESS][DOMAIN_NAME] Su…" at bounding box center [769, 250] width 639 height 362
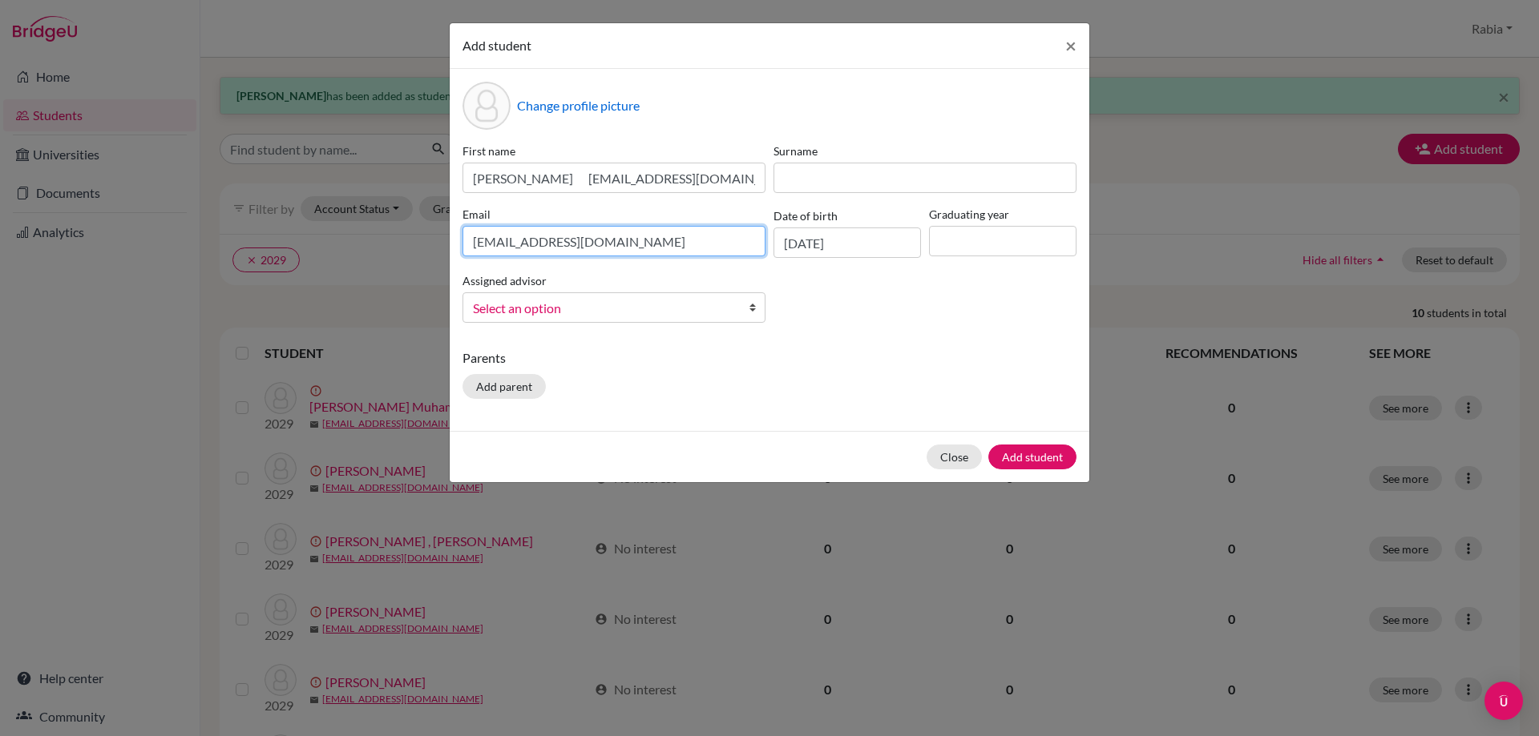
type input "[EMAIL_ADDRESS][DOMAIN_NAME]"
drag, startPoint x: 754, startPoint y: 184, endPoint x: 551, endPoint y: 184, distance: 202.7
click at [551, 184] on input "[PERSON_NAME] [EMAIL_ADDRESS][DOMAIN_NAME]" at bounding box center [613, 178] width 303 height 30
drag, startPoint x: 752, startPoint y: 178, endPoint x: 559, endPoint y: 182, distance: 193.2
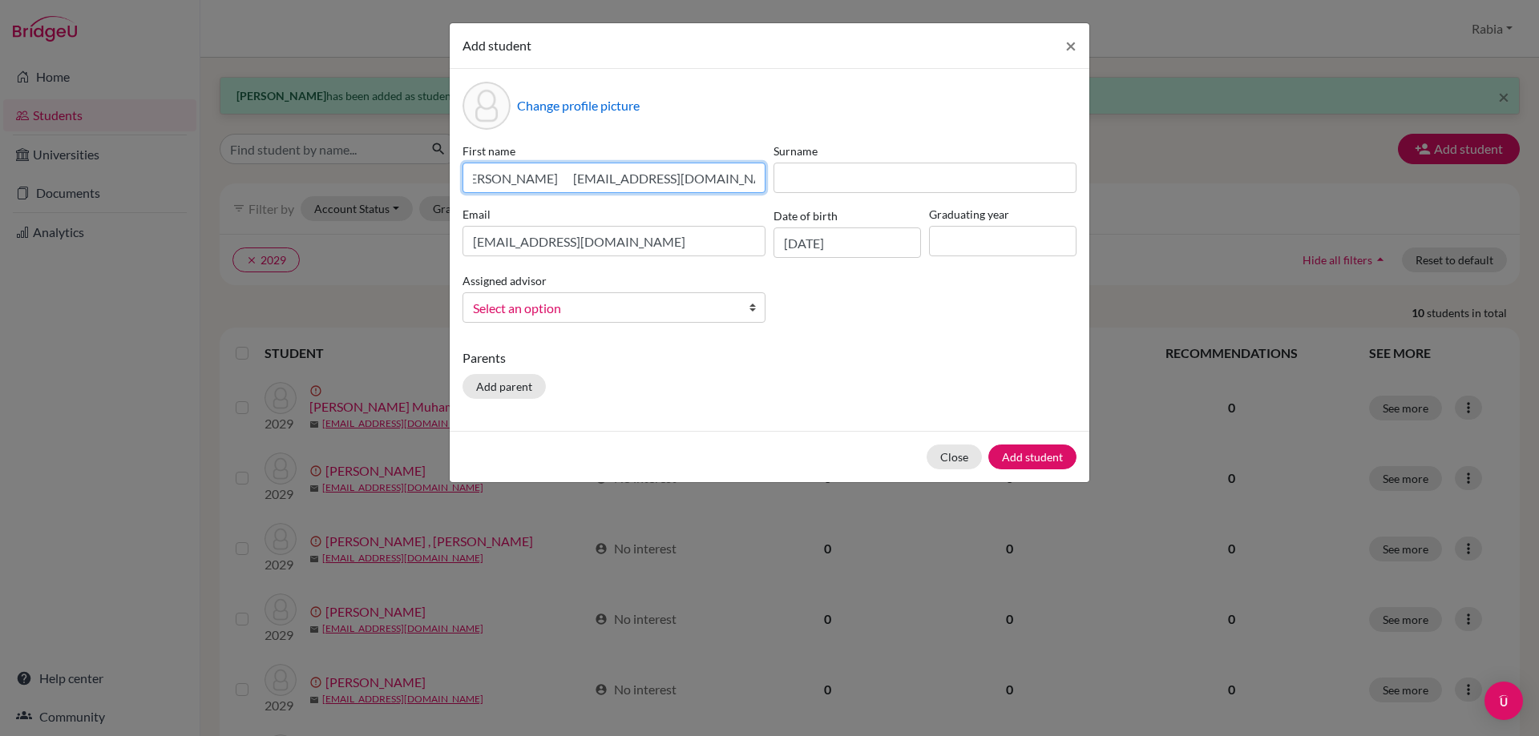
click at [559, 181] on input "[PERSON_NAME] [EMAIL_ADDRESS][DOMAIN_NAME]" at bounding box center [613, 178] width 303 height 30
drag, startPoint x: 577, startPoint y: 179, endPoint x: 507, endPoint y: 185, distance: 70.0
click at [507, 185] on input "[PERSON_NAME]" at bounding box center [613, 178] width 303 height 30
type input "Fahad"
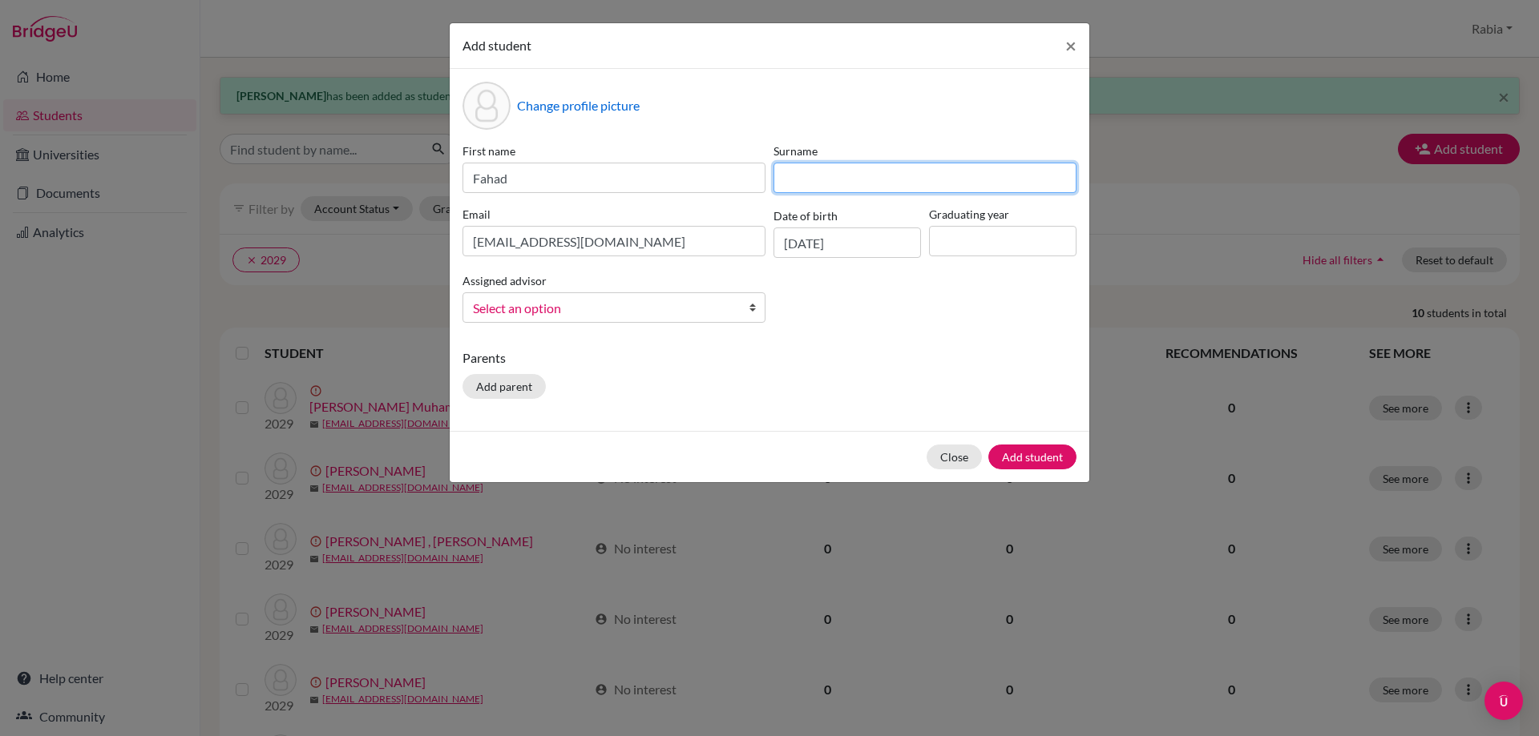
click at [785, 184] on input at bounding box center [924, 178] width 303 height 30
paste input "Khakwani"
drag, startPoint x: 801, startPoint y: 176, endPoint x: 754, endPoint y: 168, distance: 48.0
click at [754, 168] on div "First name [PERSON_NAME] Surname [PERSON_NAME] Email [EMAIL_ADDRESS][DOMAIN_NAM…" at bounding box center [769, 239] width 622 height 193
type input "Khakwani"
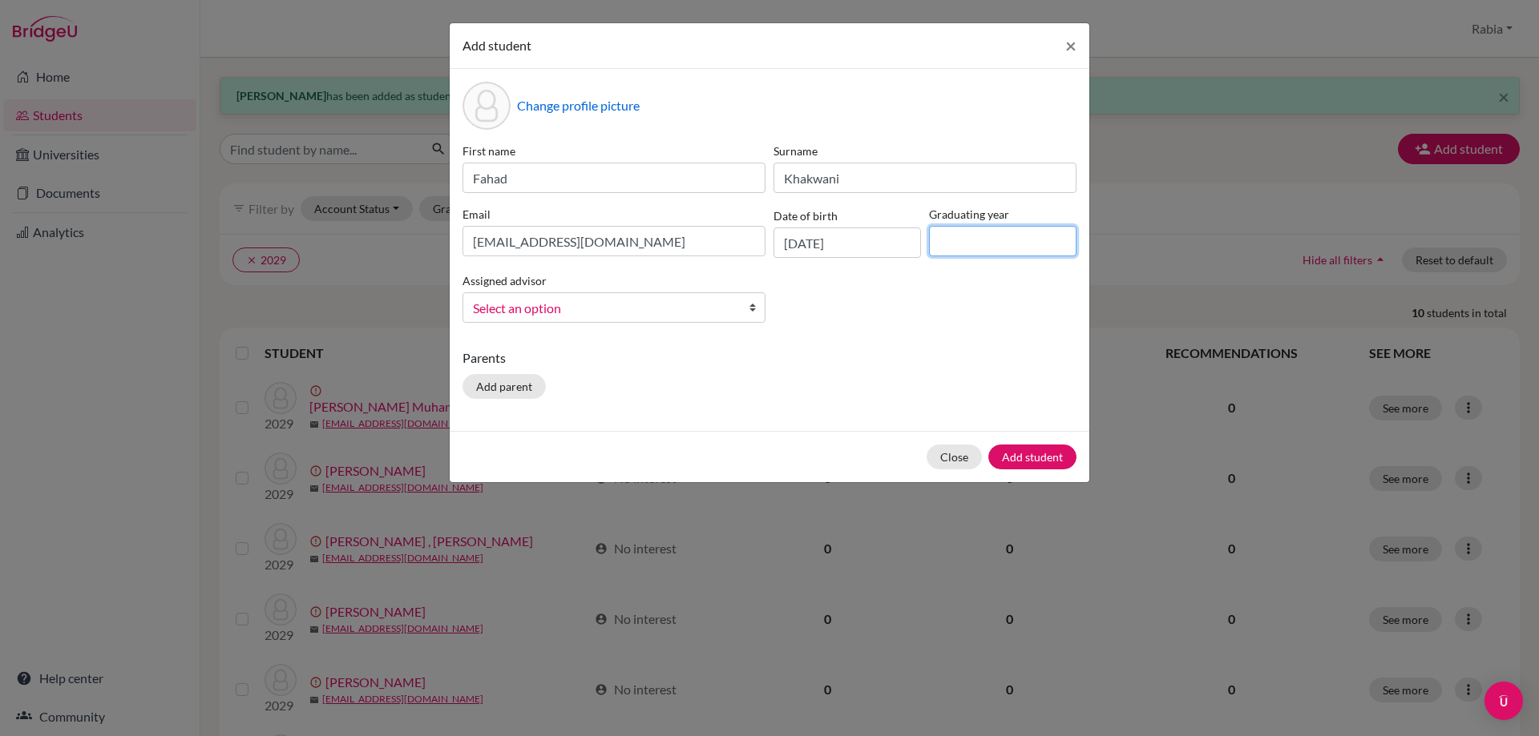
click at [982, 240] on input at bounding box center [1002, 241] width 147 height 30
type input "2029"
click at [643, 319] on link "Select an option" at bounding box center [613, 307] width 303 height 30
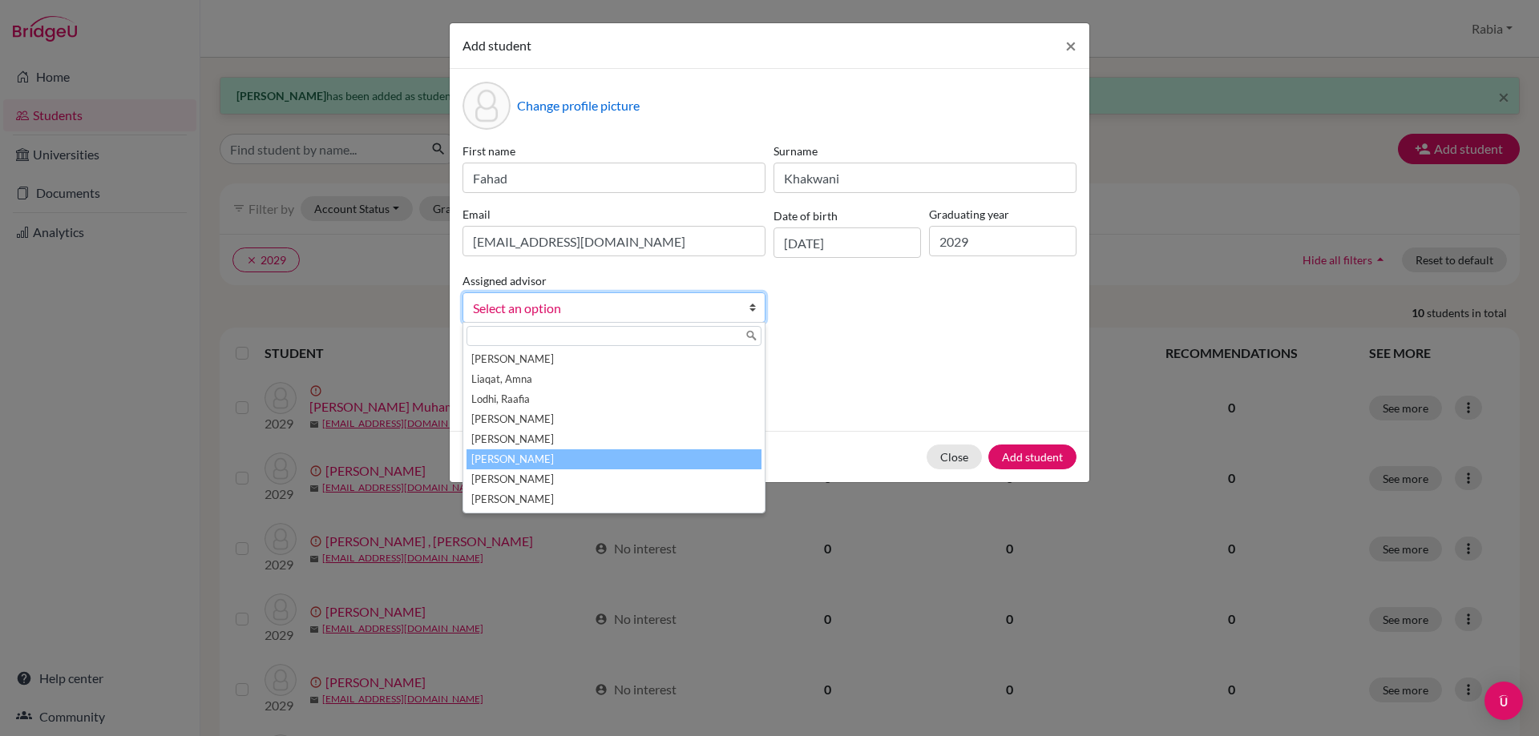
drag, startPoint x: 594, startPoint y: 462, endPoint x: 619, endPoint y: 448, distance: 28.3
click at [596, 460] on li "[PERSON_NAME]" at bounding box center [613, 460] width 295 height 20
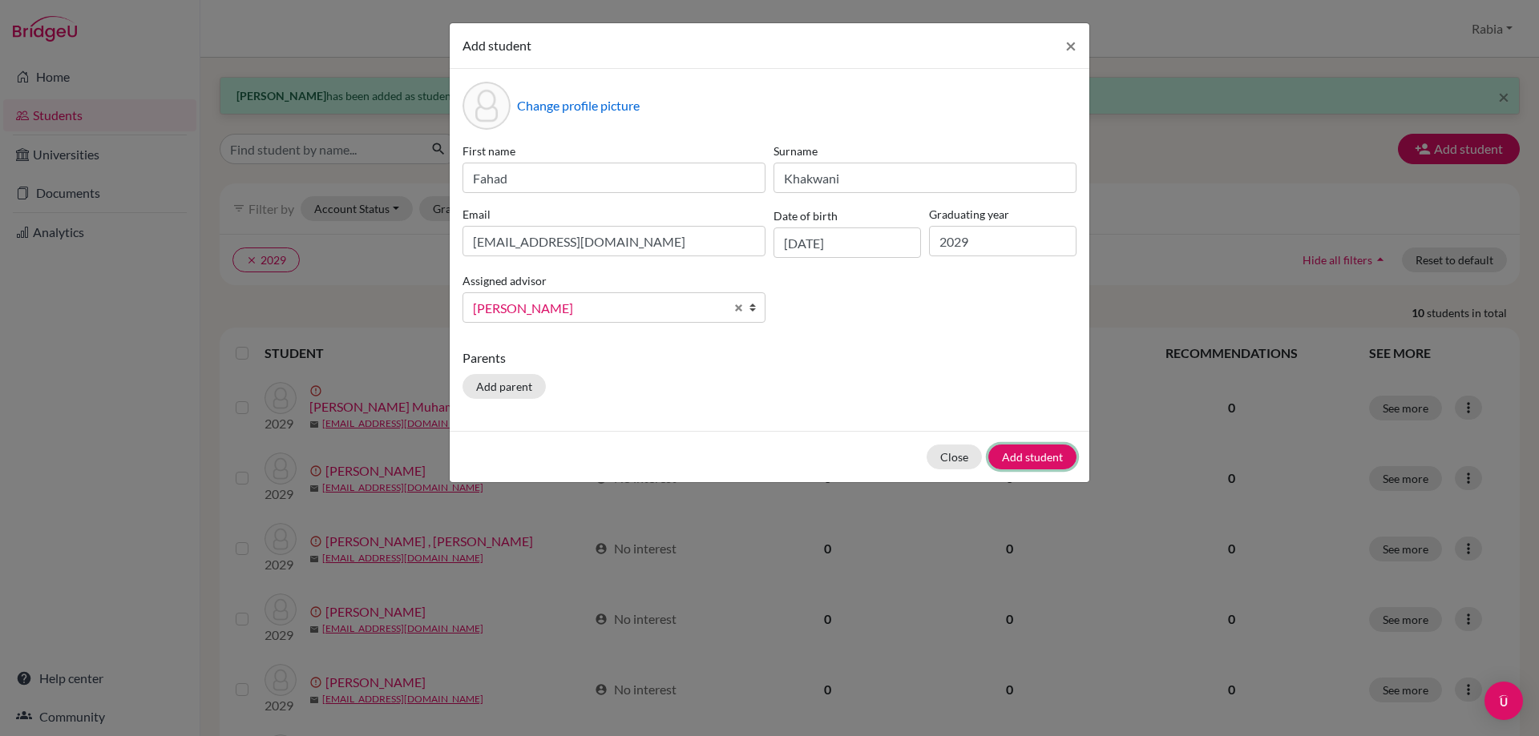
click at [1039, 454] on button "Add student" at bounding box center [1032, 457] width 88 height 25
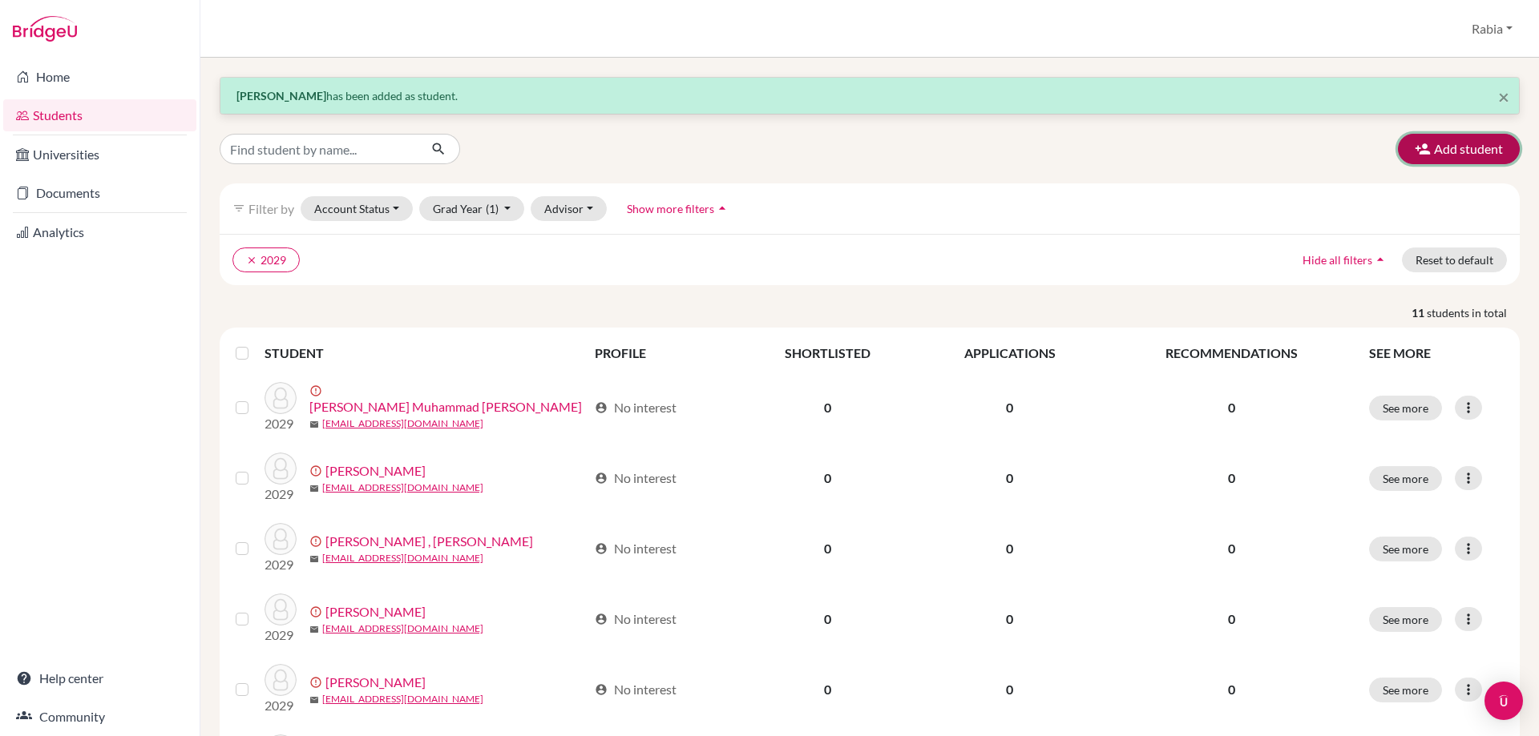
click at [1443, 155] on button "Add student" at bounding box center [1459, 149] width 122 height 30
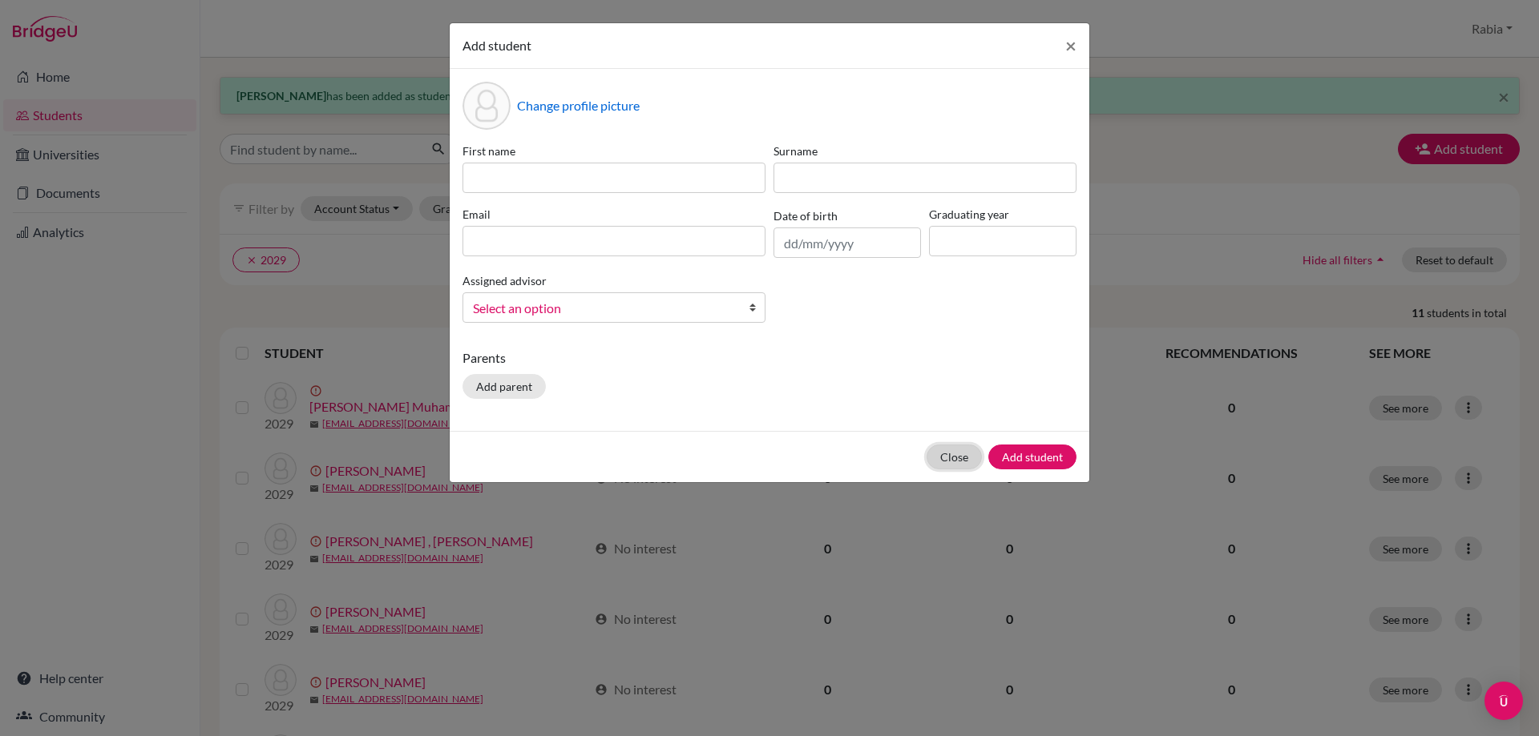
click at [955, 460] on button "Close" at bounding box center [953, 457] width 55 height 25
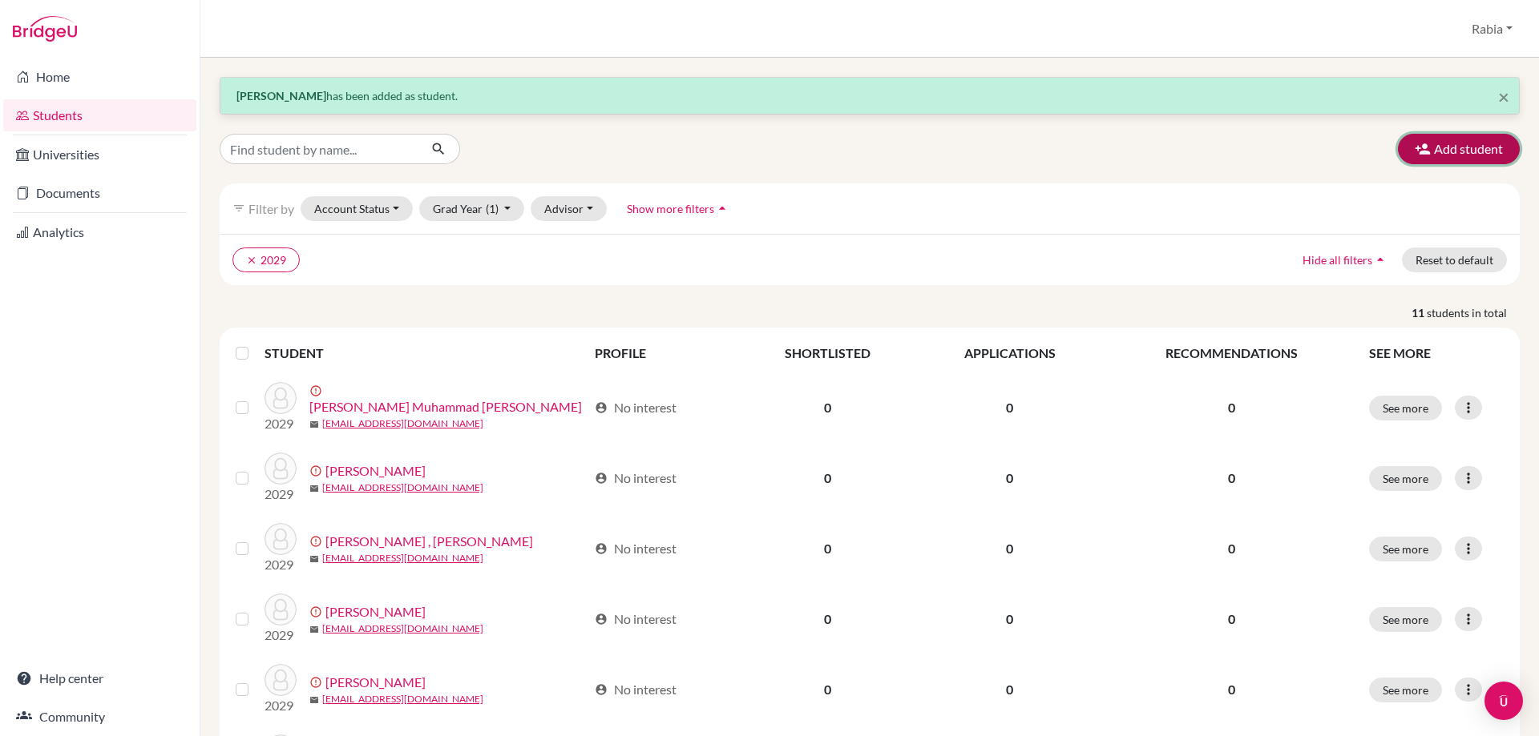
click at [1452, 149] on button "Add student" at bounding box center [1459, 149] width 122 height 30
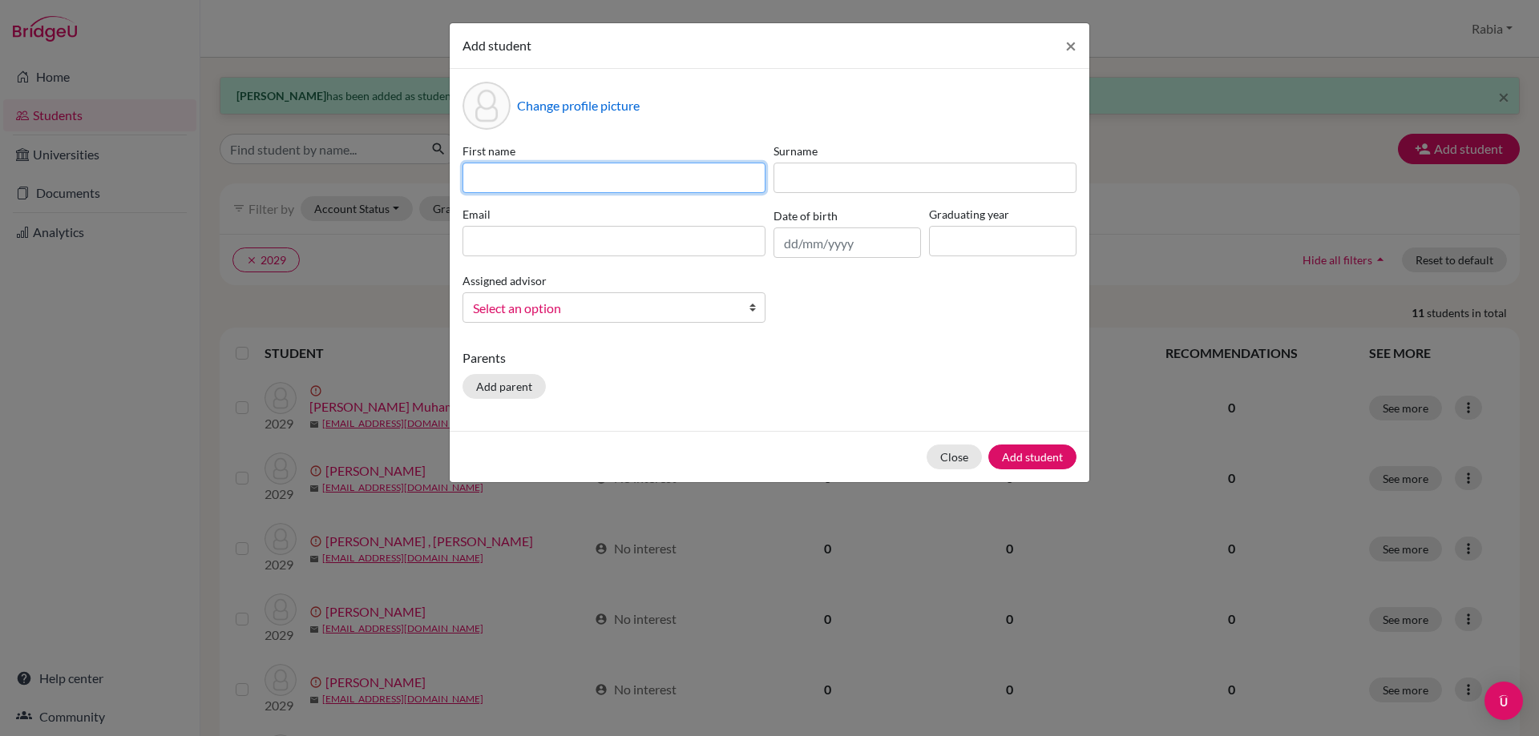
click at [551, 175] on input at bounding box center [613, 178] width 303 height 30
paste input "[PERSON_NAME] [EMAIL_ADDRESS][DOMAIN_NAME] [DATE]"
drag, startPoint x: 758, startPoint y: 179, endPoint x: 688, endPoint y: 186, distance: 70.9
click at [688, 186] on input "[PERSON_NAME] [EMAIL_ADDRESS][DOMAIN_NAME] [DATE]" at bounding box center [613, 178] width 303 height 30
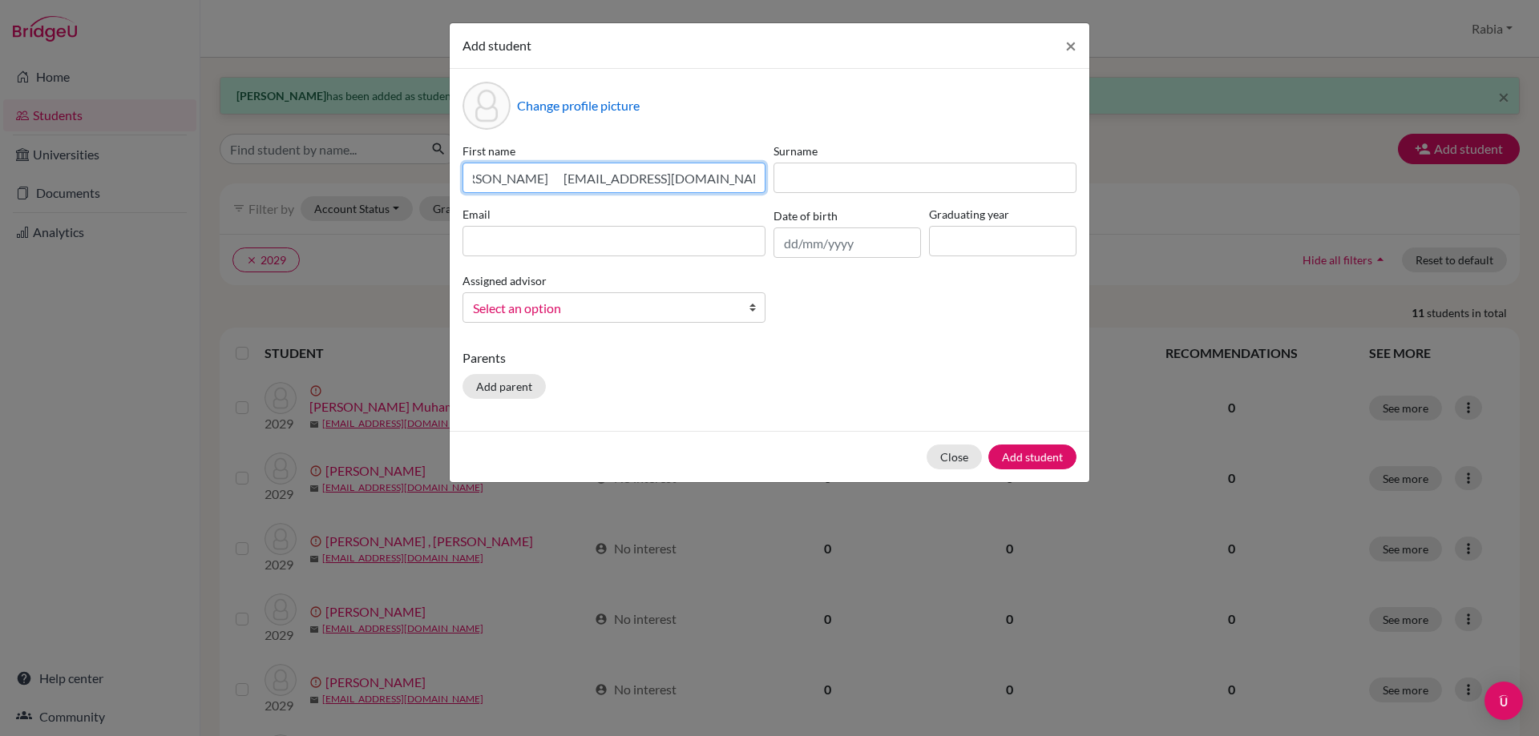
scroll to position [0, 0]
type input "[PERSON_NAME] [EMAIL_ADDRESS][DOMAIN_NAME]"
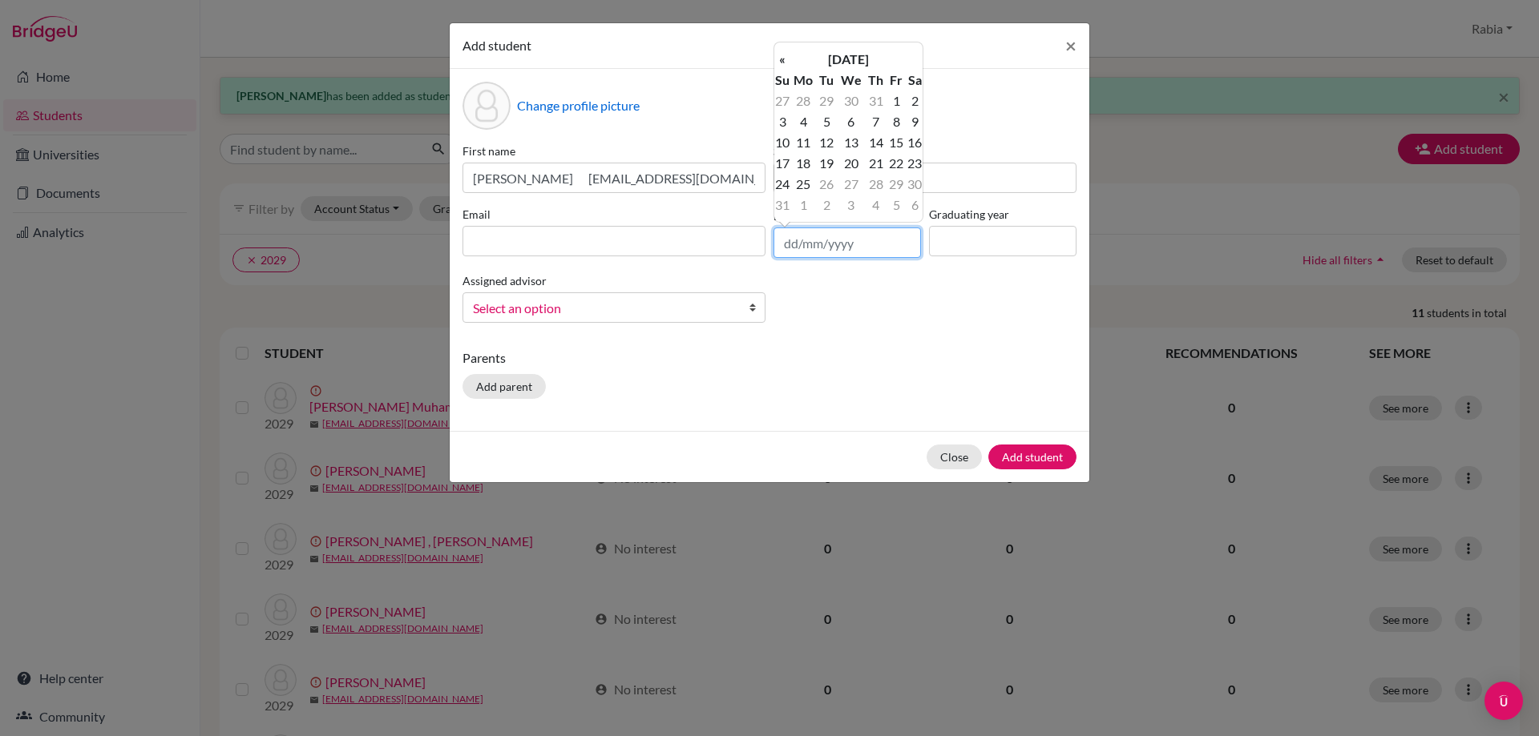
click at [817, 240] on input "text" at bounding box center [846, 243] width 147 height 30
paste input "[DATE]"
type input "[DATE]"
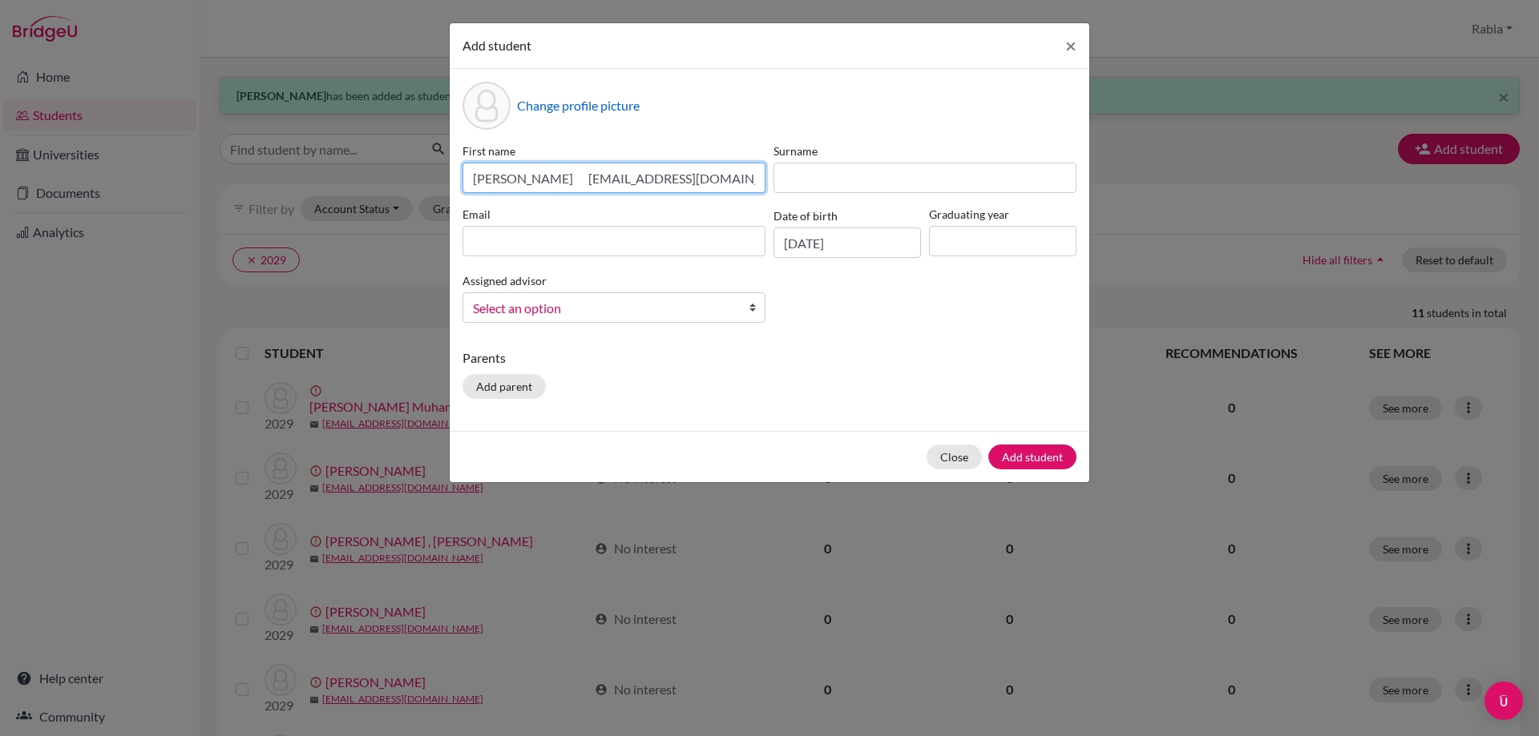
drag, startPoint x: 729, startPoint y: 179, endPoint x: 555, endPoint y: 179, distance: 174.7
click at [555, 179] on input "[PERSON_NAME] [EMAIL_ADDRESS][DOMAIN_NAME]" at bounding box center [613, 178] width 303 height 30
click at [514, 248] on input at bounding box center [613, 241] width 303 height 30
paste input "[EMAIL_ADDRESS][DOMAIN_NAME]"
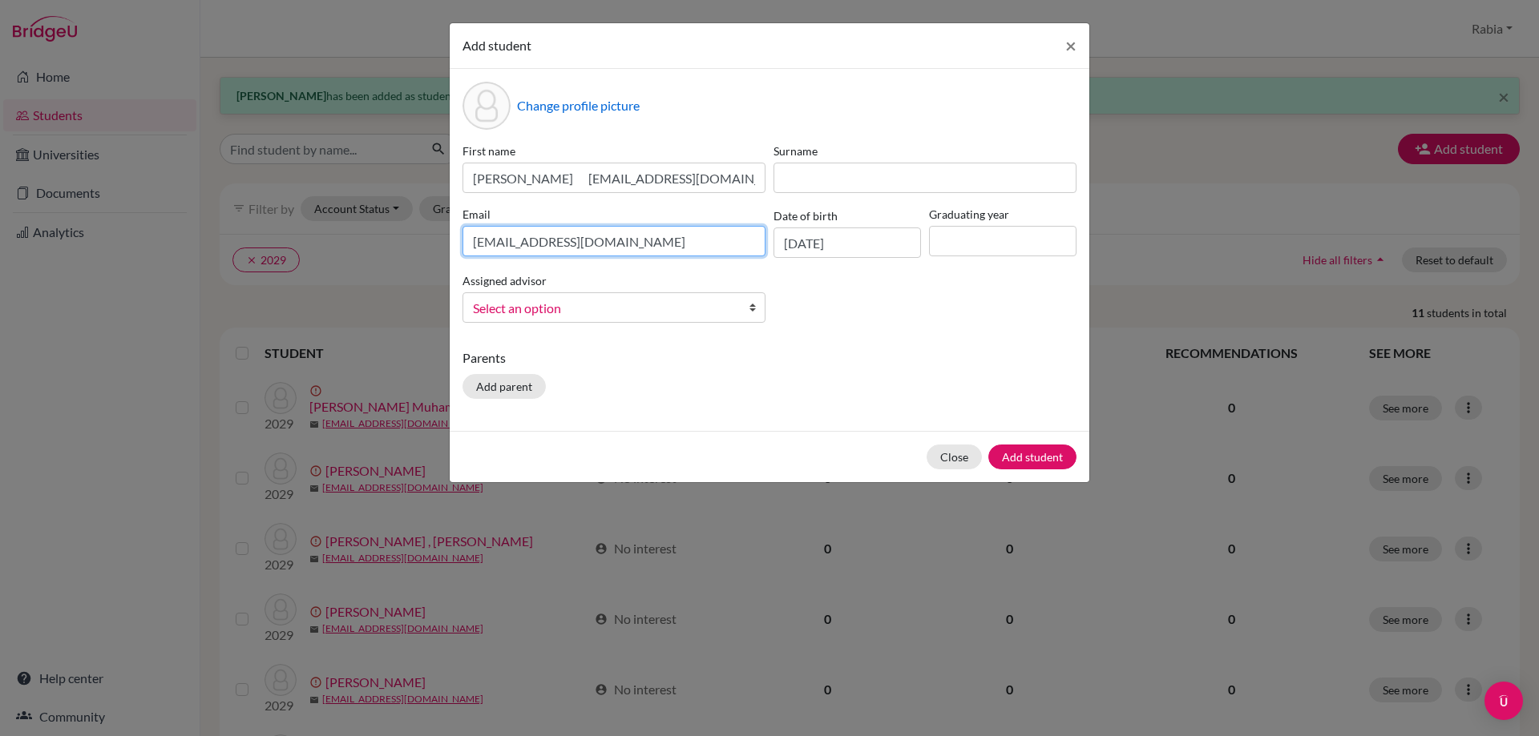
type input "[EMAIL_ADDRESS][DOMAIN_NAME]"
drag, startPoint x: 715, startPoint y: 184, endPoint x: 541, endPoint y: 193, distance: 174.1
click at [541, 193] on div "First name [PERSON_NAME] [EMAIL_ADDRESS][DOMAIN_NAME] Surname Email [EMAIL_ADDR…" at bounding box center [769, 239] width 622 height 193
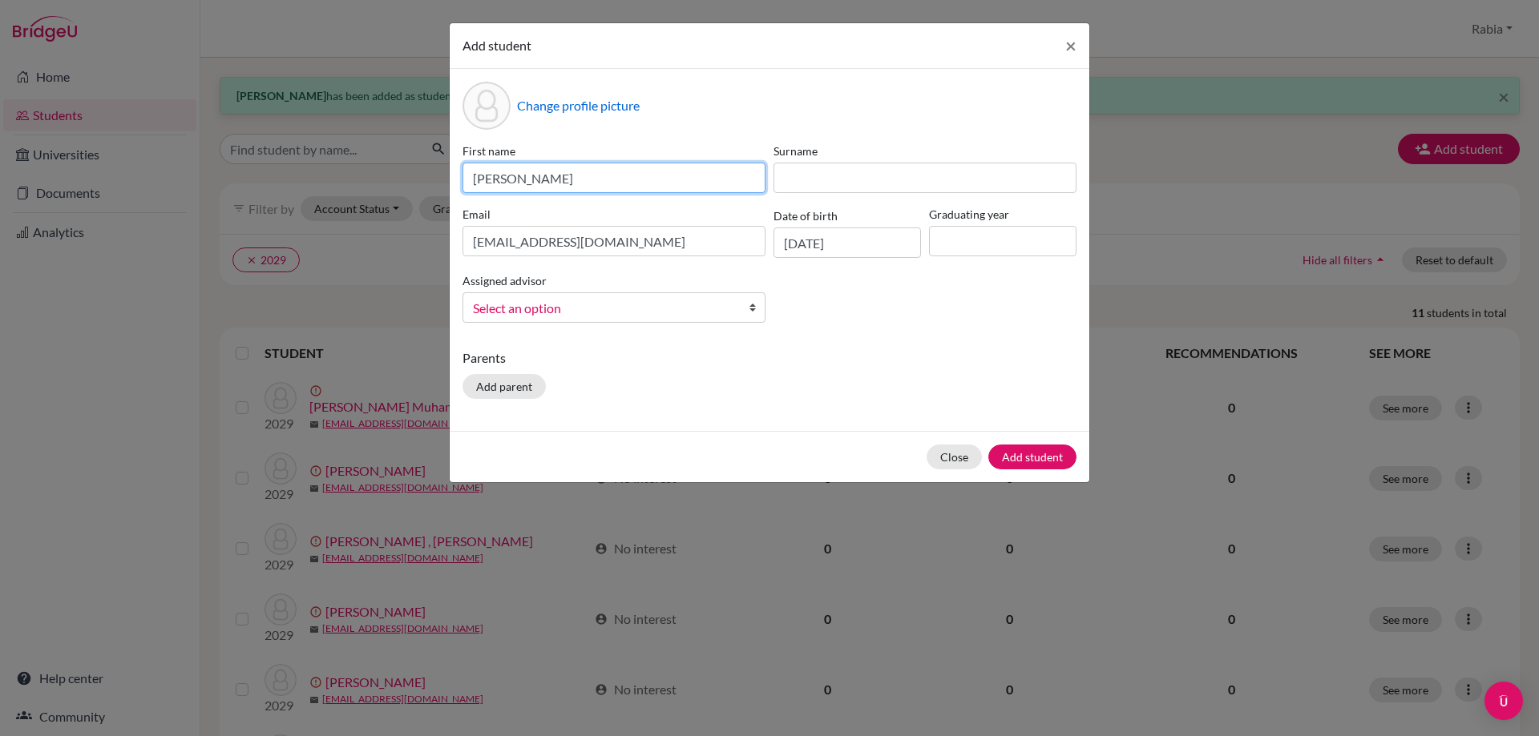
drag, startPoint x: 552, startPoint y: 179, endPoint x: 505, endPoint y: 191, distance: 48.8
click at [505, 191] on input "[PERSON_NAME]" at bounding box center [613, 178] width 303 height 30
type input "Ayaan"
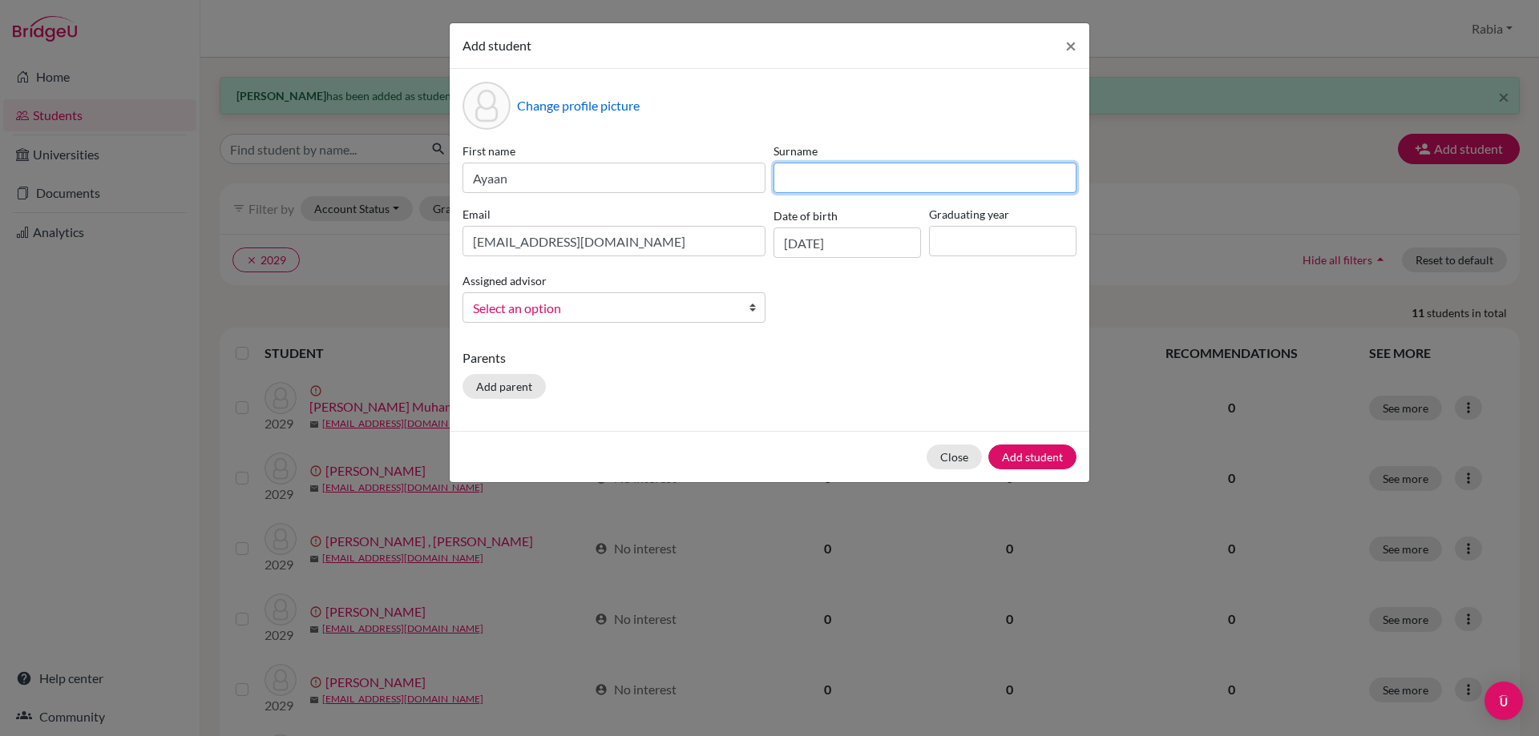
click at [823, 181] on input at bounding box center [924, 178] width 303 height 30
paste input "Raza"
drag, startPoint x: 803, startPoint y: 175, endPoint x: 739, endPoint y: 167, distance: 64.7
click at [739, 167] on div "First name [PERSON_NAME] Surname Raza Email [EMAIL_ADDRESS][DOMAIN_NAME] Date o…" at bounding box center [769, 239] width 622 height 193
type input "Raza"
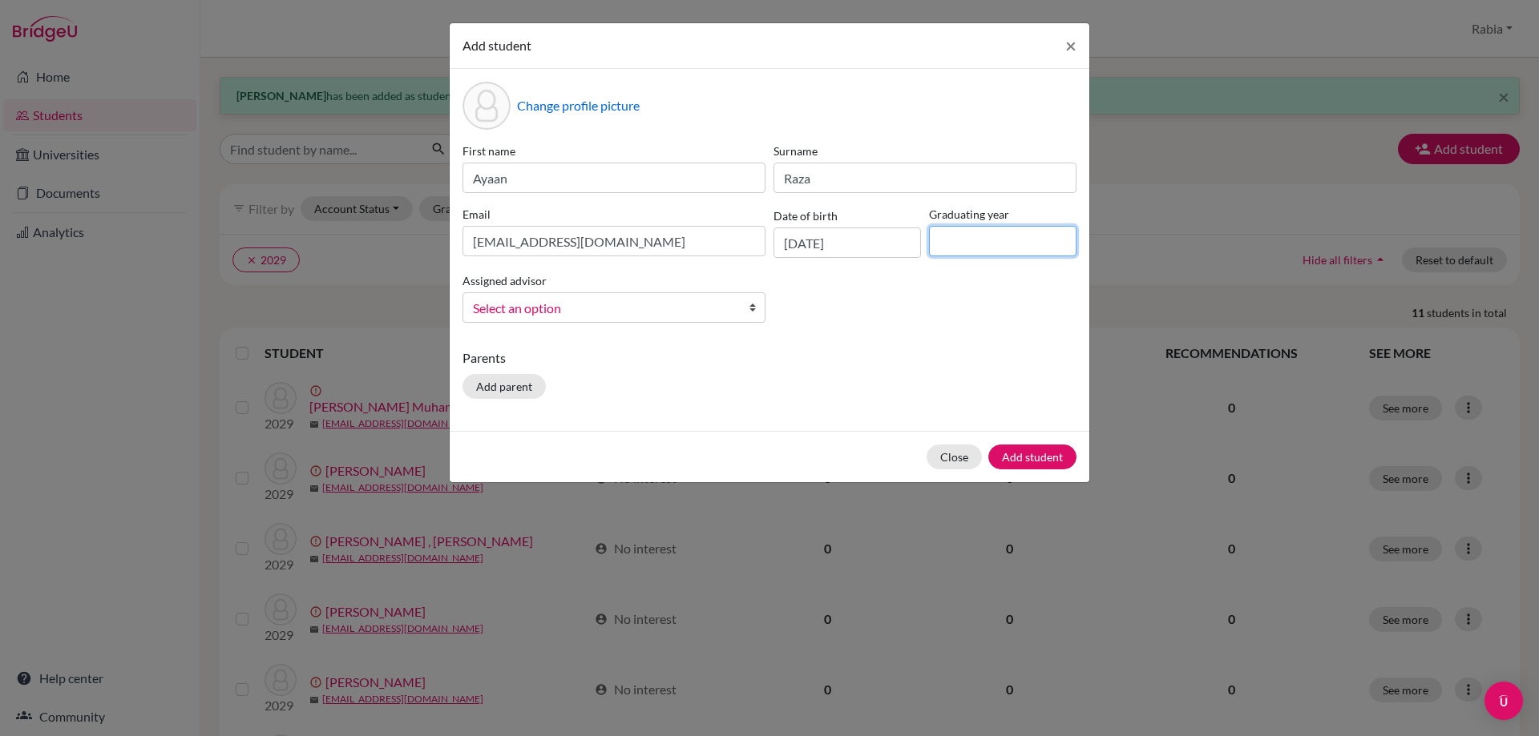
click at [1014, 228] on input at bounding box center [1002, 241] width 147 height 30
type input "2029"
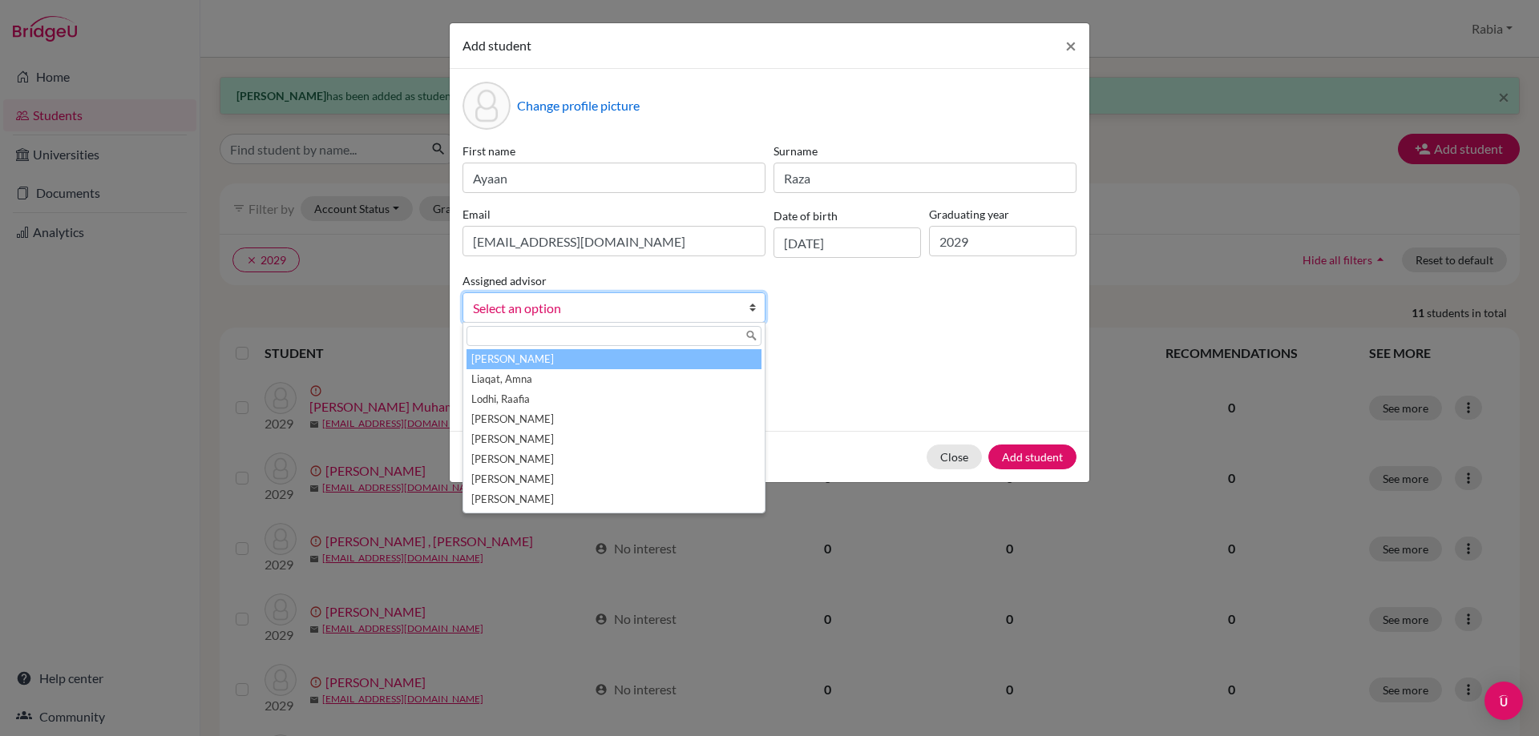
click at [651, 305] on span "Select an option" at bounding box center [603, 308] width 261 height 21
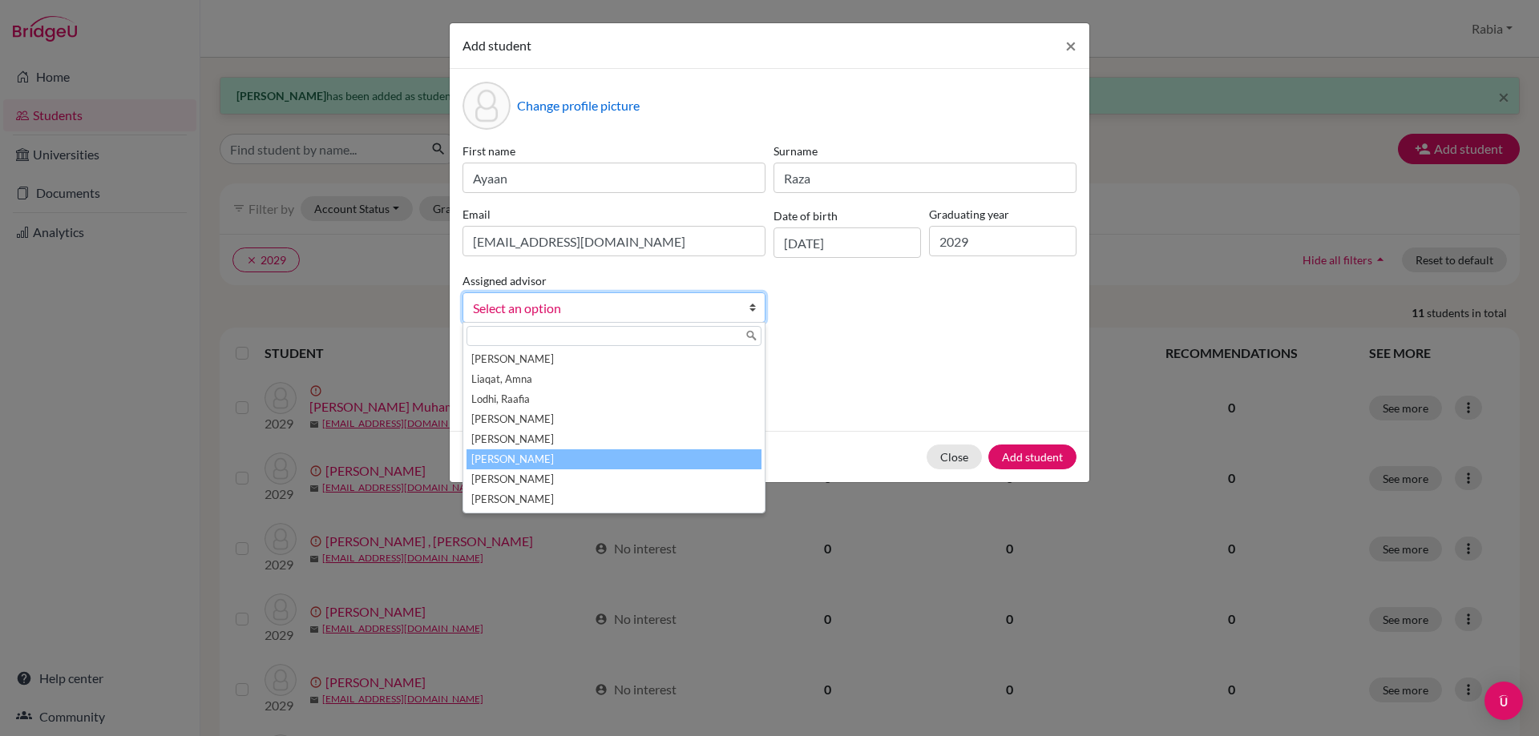
click at [592, 467] on li "[PERSON_NAME]" at bounding box center [613, 460] width 295 height 20
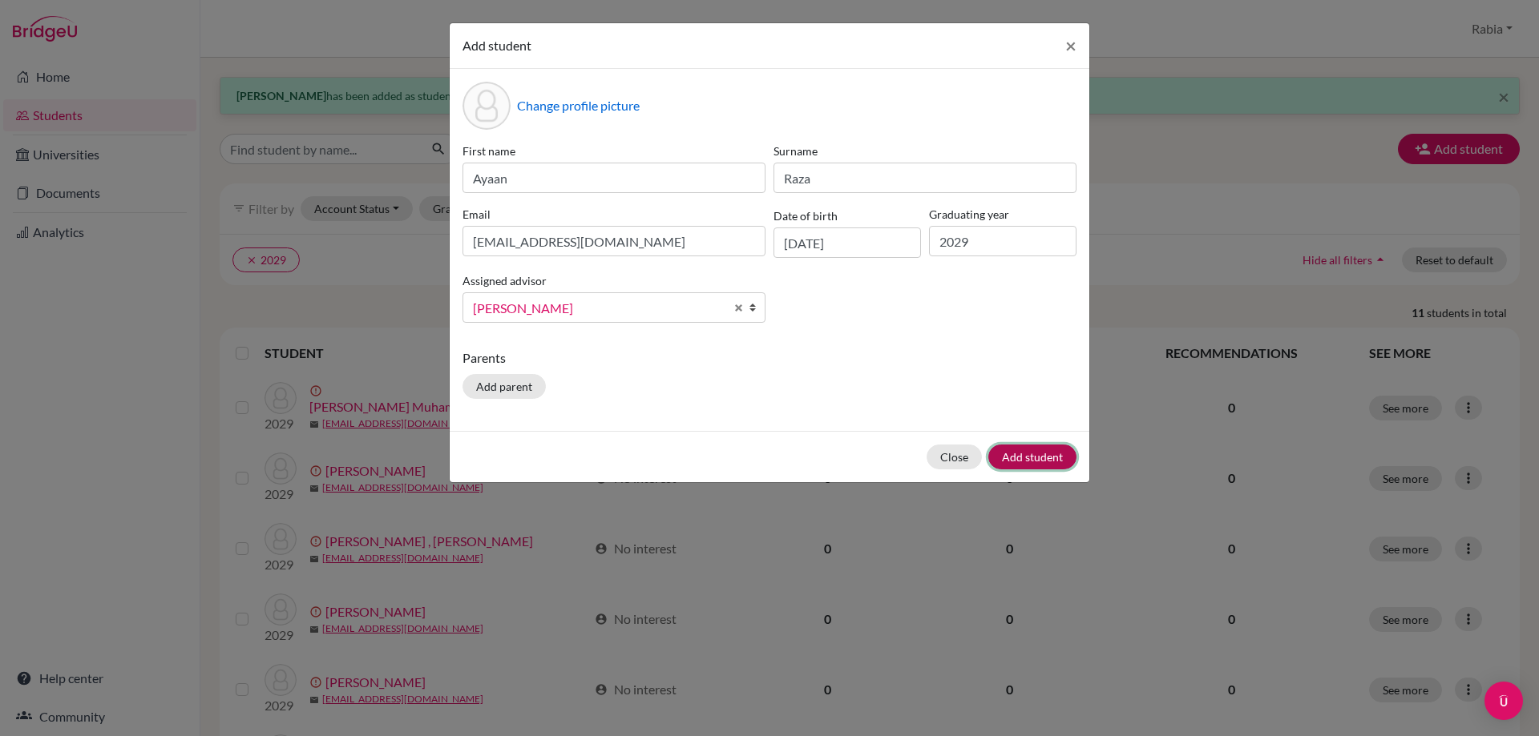
click at [1054, 455] on button "Add student" at bounding box center [1032, 457] width 88 height 25
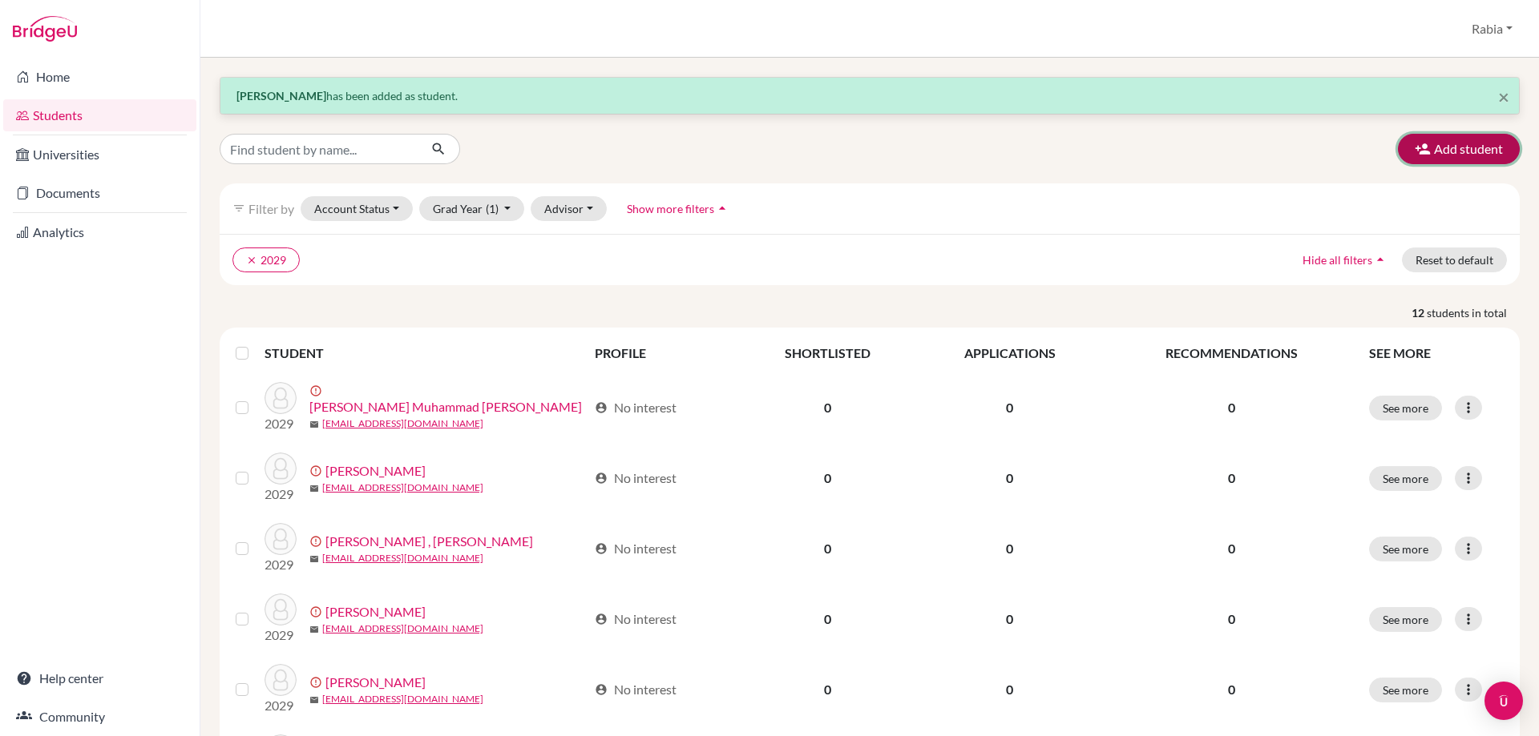
click at [1422, 151] on button "Add student" at bounding box center [1459, 149] width 122 height 30
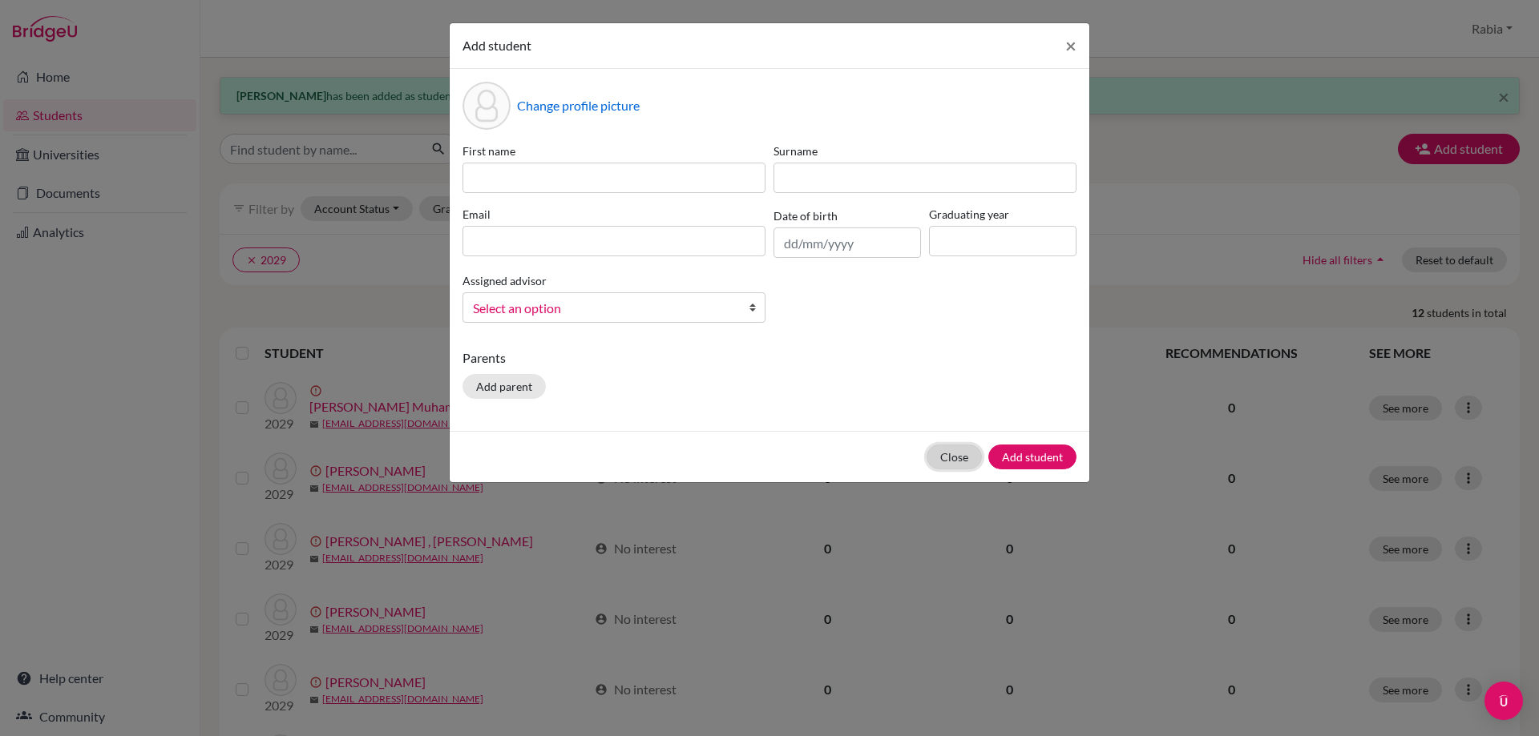
click at [950, 453] on button "Close" at bounding box center [953, 457] width 55 height 25
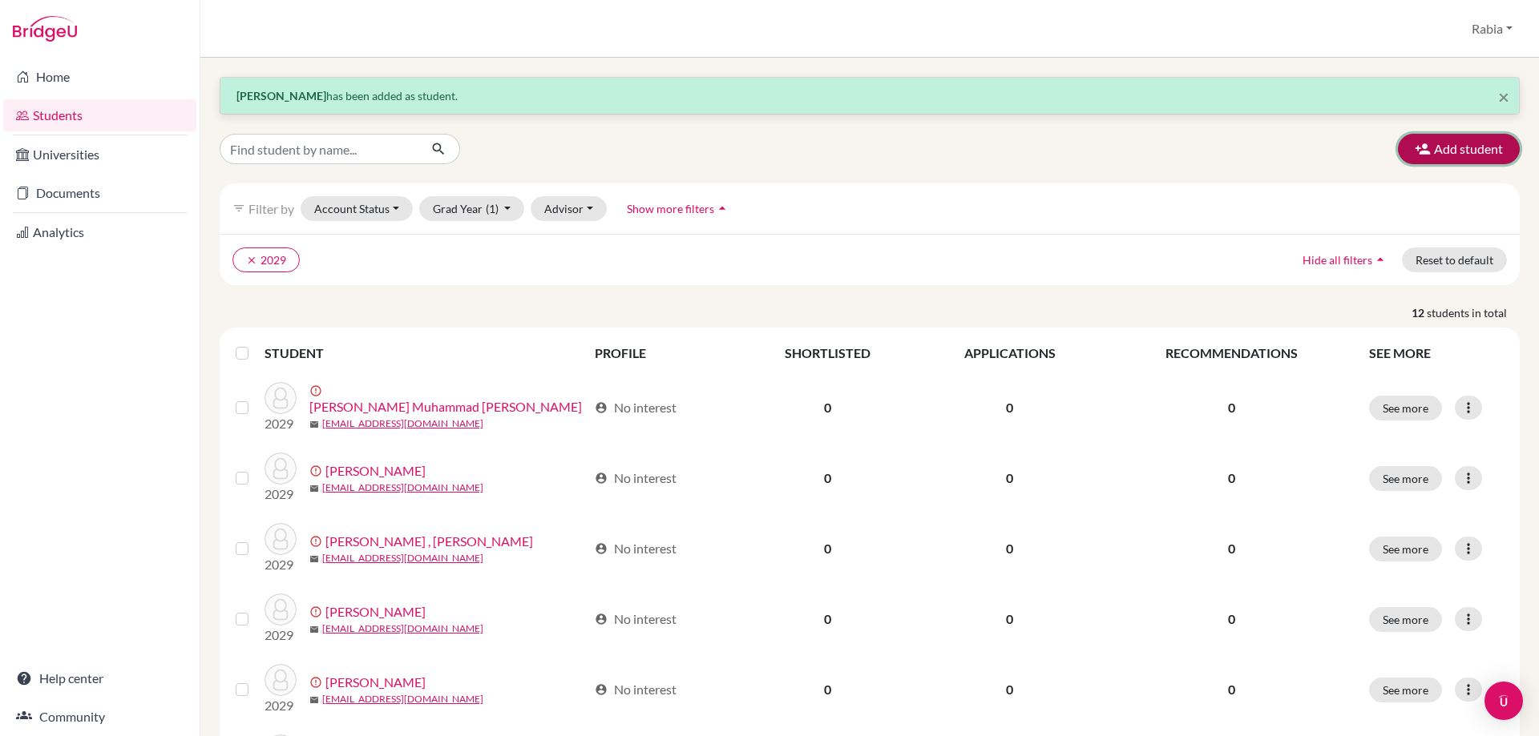
click at [1407, 138] on button "Add student" at bounding box center [1459, 149] width 122 height 30
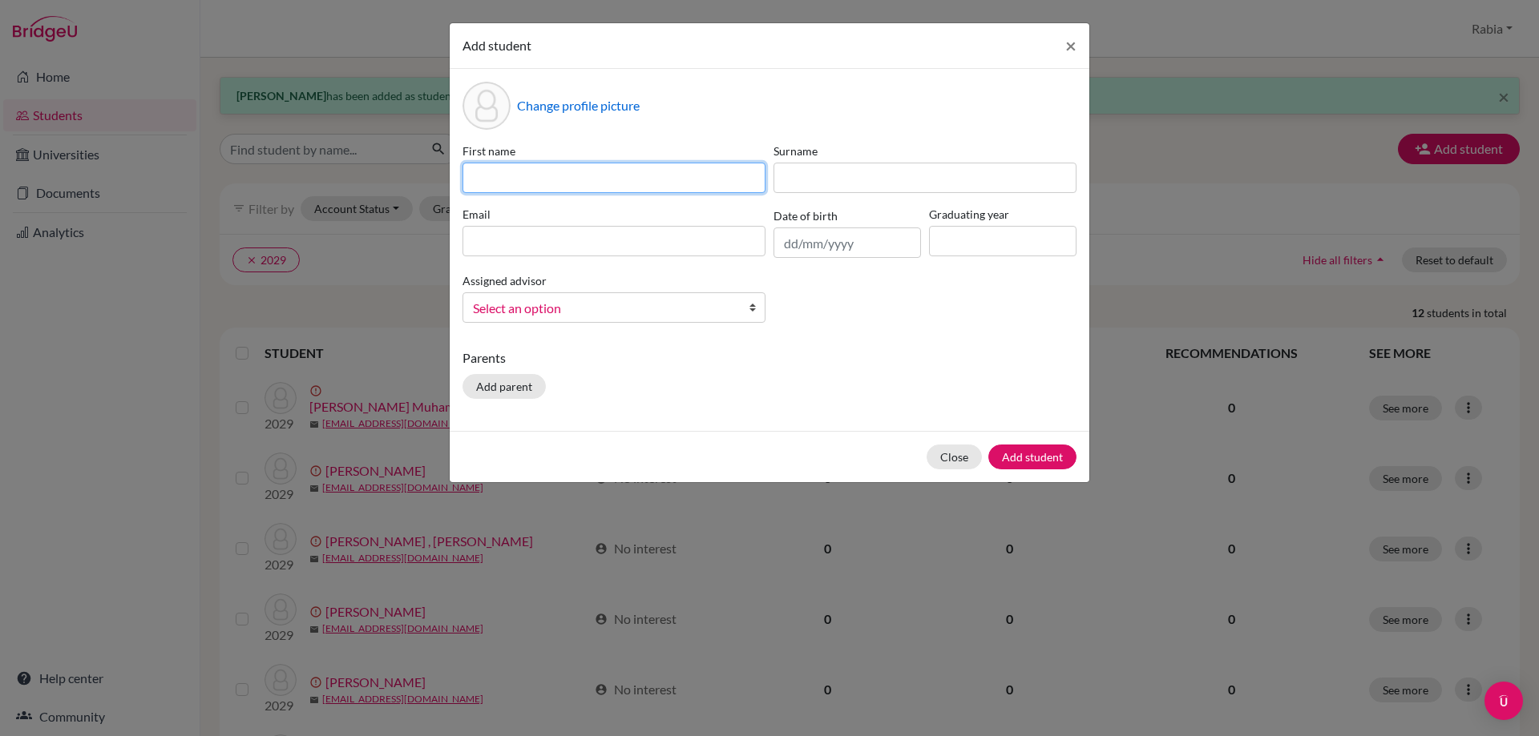
click at [479, 171] on input at bounding box center [613, 178] width 303 height 30
paste input "[PERSON_NAME] [EMAIL_ADDRESS][DOMAIN_NAME] [DATE]"
drag, startPoint x: 760, startPoint y: 184, endPoint x: 684, endPoint y: 180, distance: 75.4
click at [684, 180] on input "[PERSON_NAME] [EMAIL_ADDRESS][DOMAIN_NAME] [DATE]" at bounding box center [613, 178] width 303 height 30
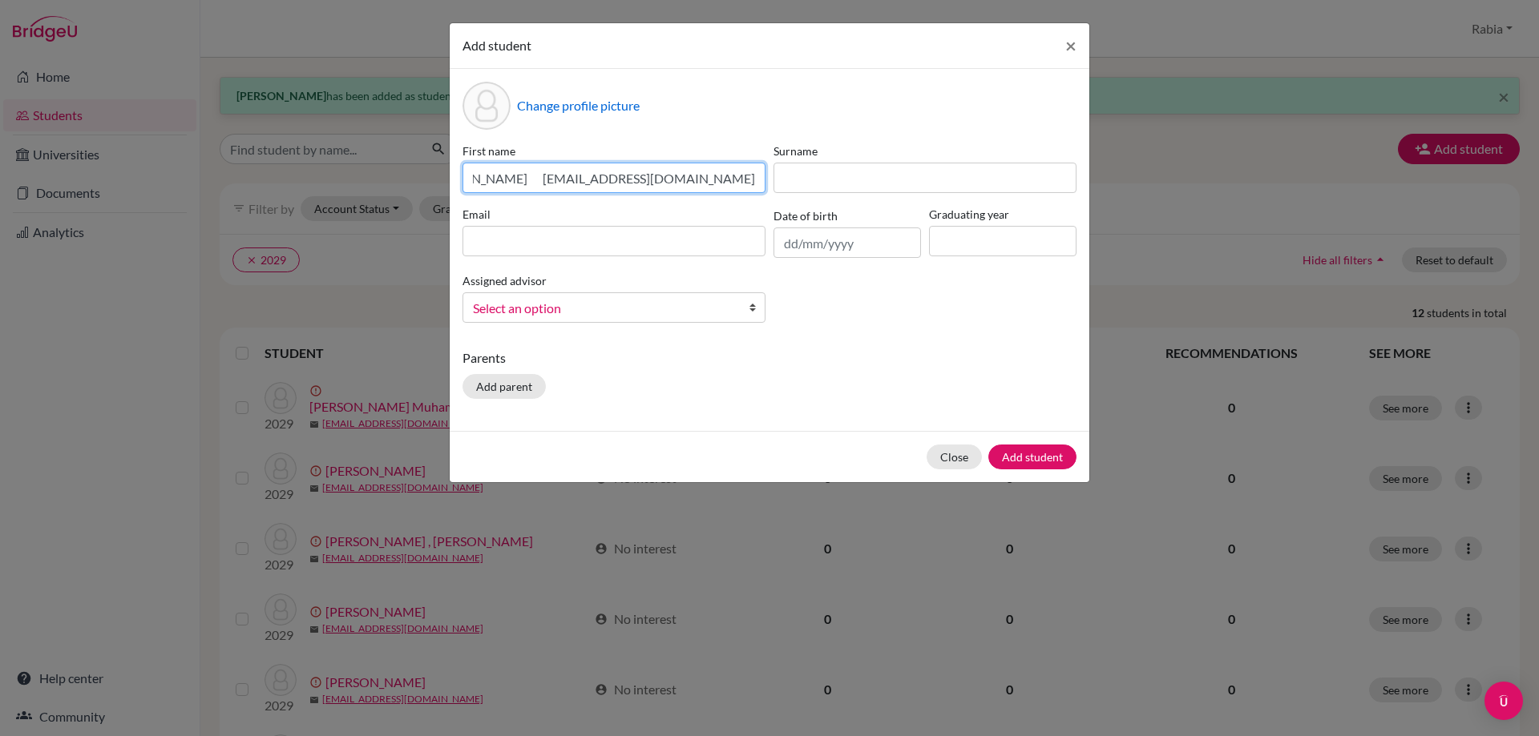
scroll to position [0, 15]
type input "[PERSON_NAME] [EMAIL_ADDRESS][DOMAIN_NAME]"
click at [796, 236] on input "text" at bounding box center [846, 243] width 147 height 30
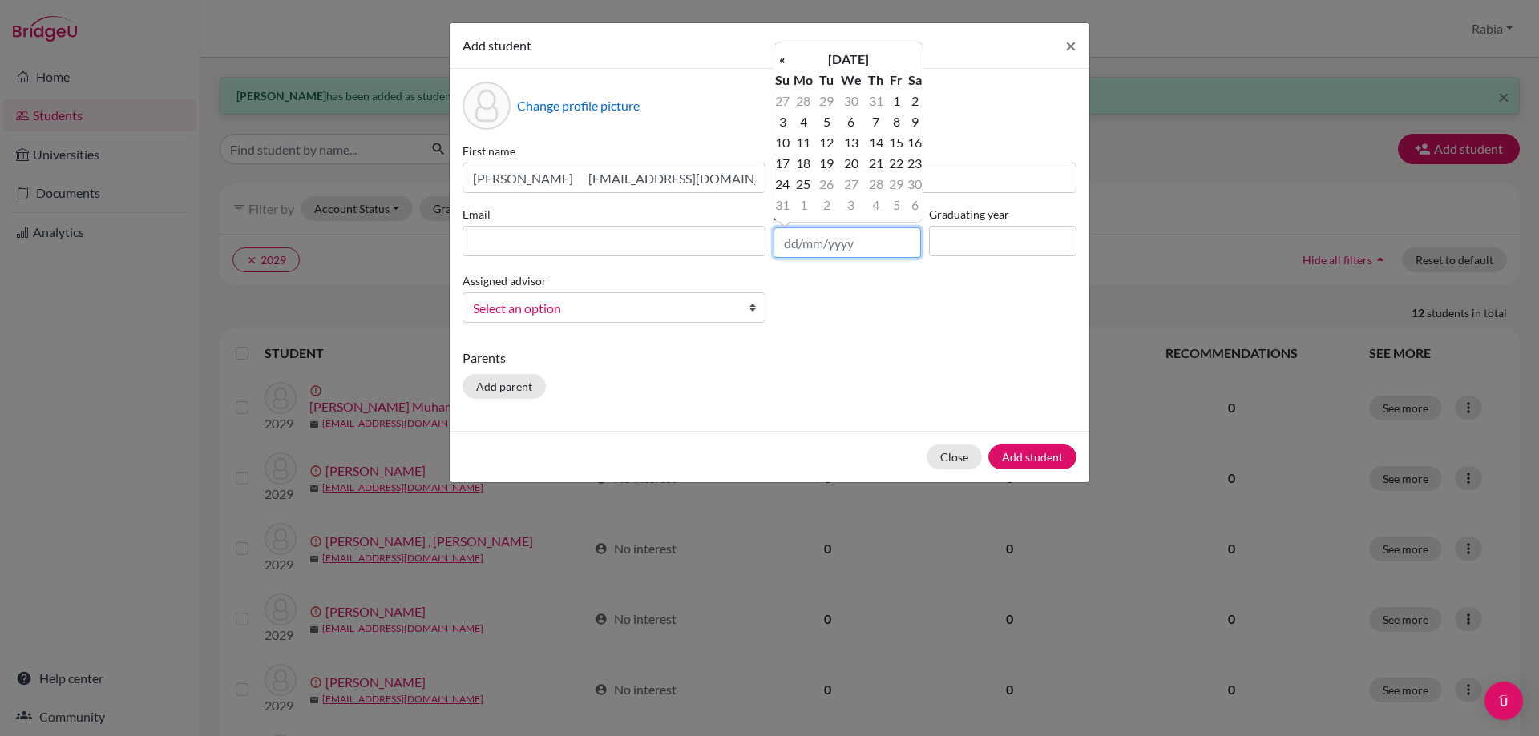
paste input "[DATE]"
type input "[DATE]"
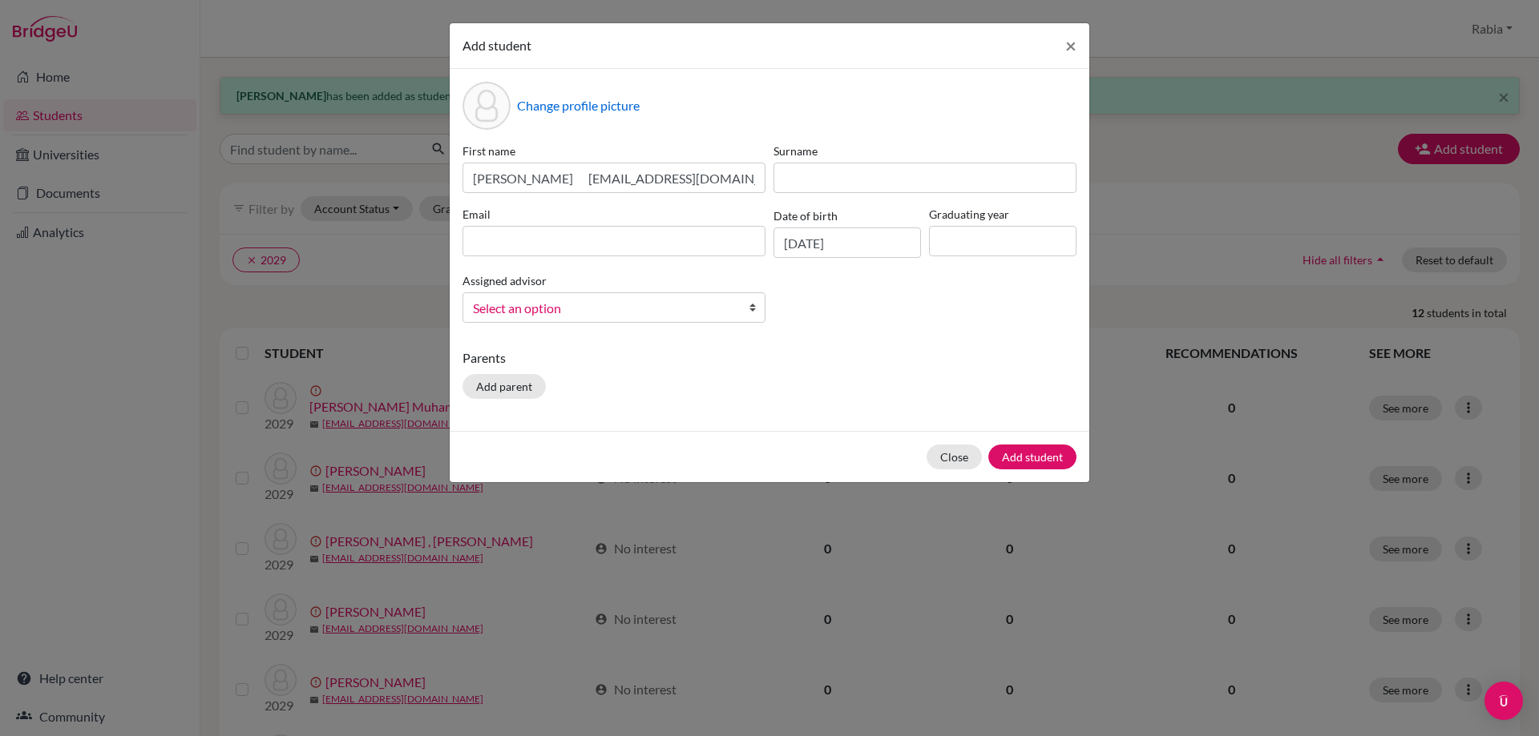
click at [732, 95] on div "Change profile picture" at bounding box center [769, 106] width 614 height 48
drag, startPoint x: 758, startPoint y: 177, endPoint x: 572, endPoint y: 182, distance: 186.0
click at [572, 182] on input "[PERSON_NAME] [EMAIL_ADDRESS][DOMAIN_NAME]" at bounding box center [613, 178] width 303 height 30
type input "[PERSON_NAME]"
click at [530, 240] on input at bounding box center [613, 241] width 303 height 30
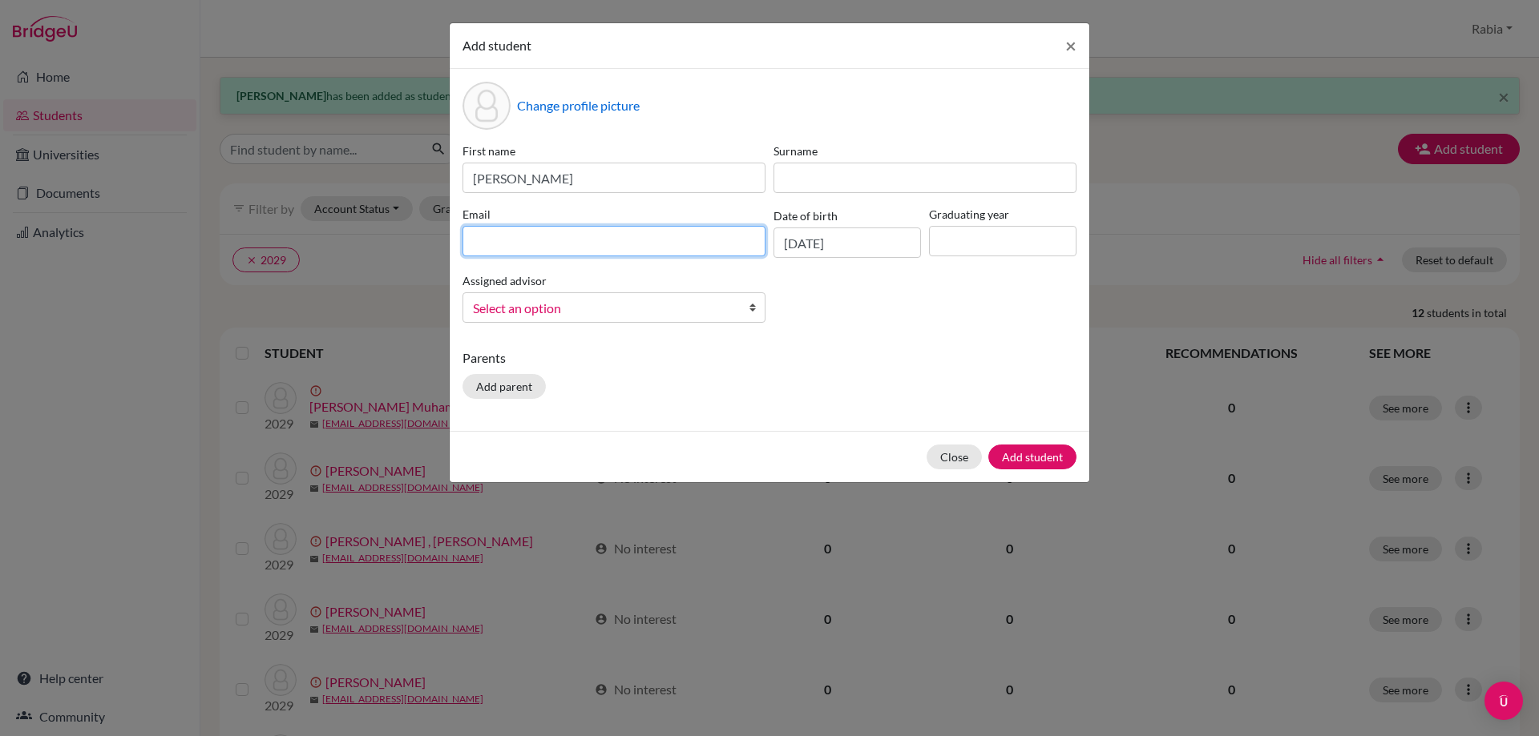
paste input "[EMAIL_ADDRESS][DOMAIN_NAME]"
type input "[EMAIL_ADDRESS][DOMAIN_NAME]"
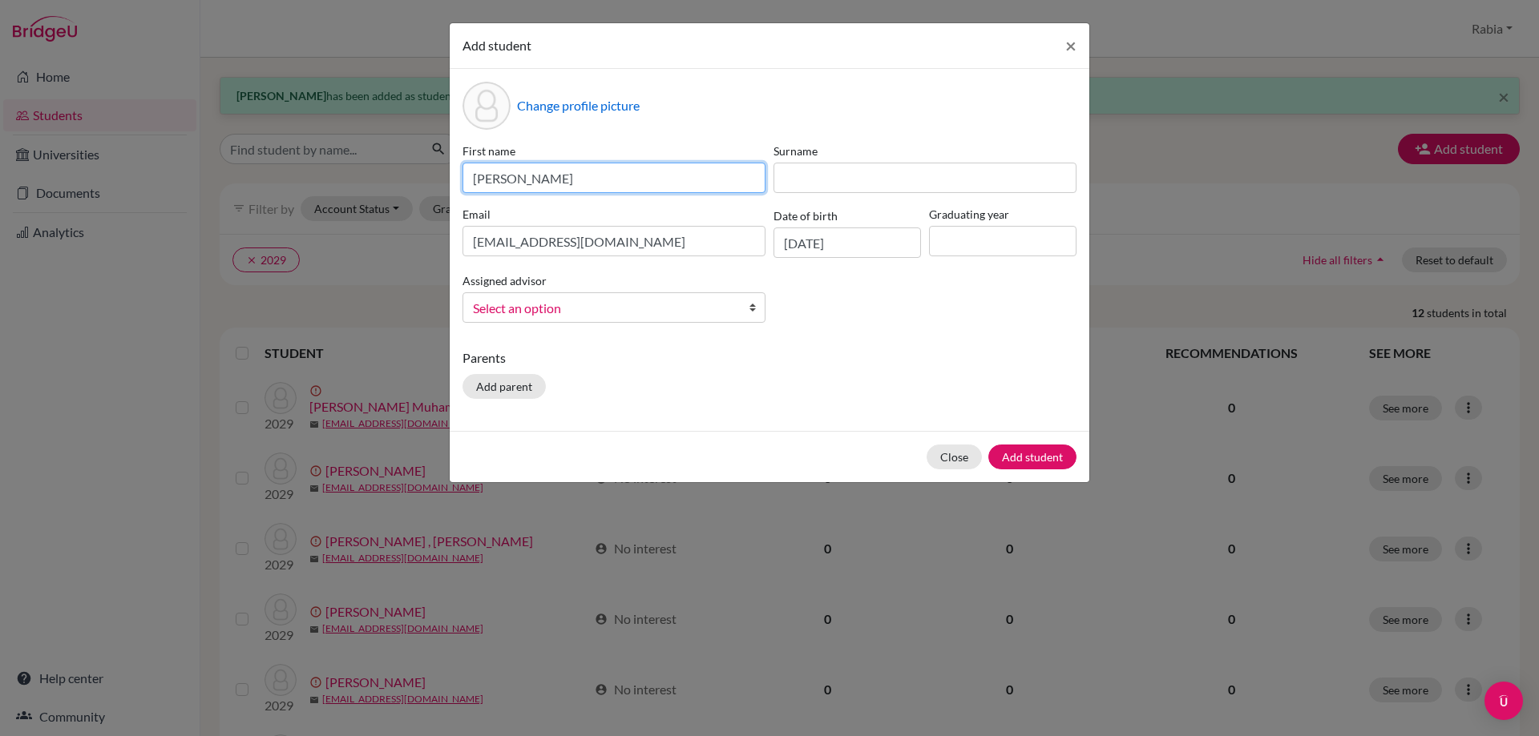
drag, startPoint x: 569, startPoint y: 177, endPoint x: 530, endPoint y: 178, distance: 38.5
click at [530, 178] on input "[PERSON_NAME]" at bounding box center [613, 178] width 303 height 30
type input "Mohaimin"
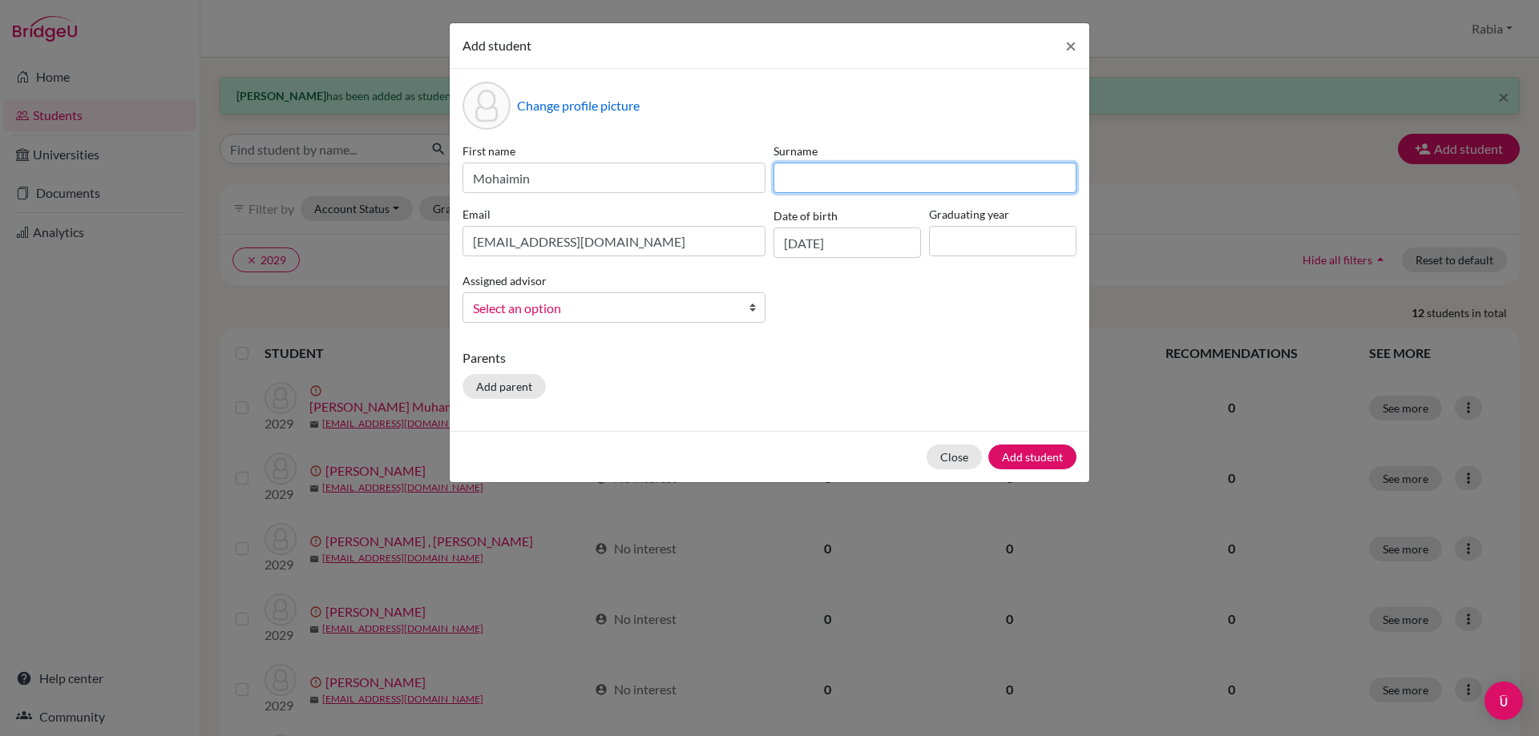
click at [806, 183] on input at bounding box center [924, 178] width 303 height 30
paste input "[PERSON_NAME]"
drag, startPoint x: 803, startPoint y: 181, endPoint x: 750, endPoint y: 170, distance: 54.1
click at [750, 170] on div "First name [PERSON_NAME] Surname [PERSON_NAME] [EMAIL_ADDRESS][DOMAIN_NAME] Dat…" at bounding box center [769, 239] width 622 height 193
type input "[PERSON_NAME]"
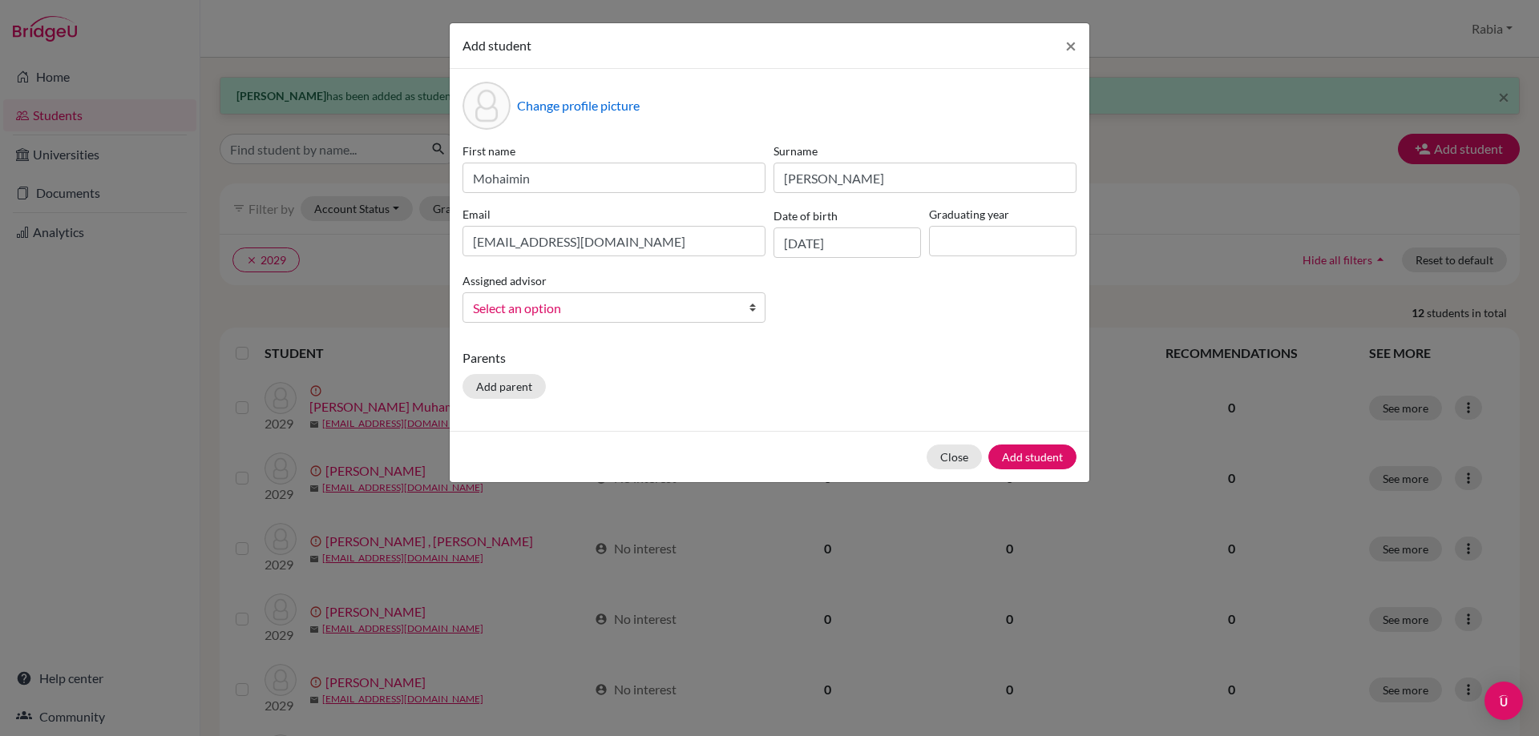
click at [954, 206] on label "Graduating year" at bounding box center [1002, 214] width 147 height 17
click at [970, 250] on input at bounding box center [1002, 241] width 147 height 30
type input "2029"
click at [593, 308] on span "Select an option" at bounding box center [603, 308] width 261 height 21
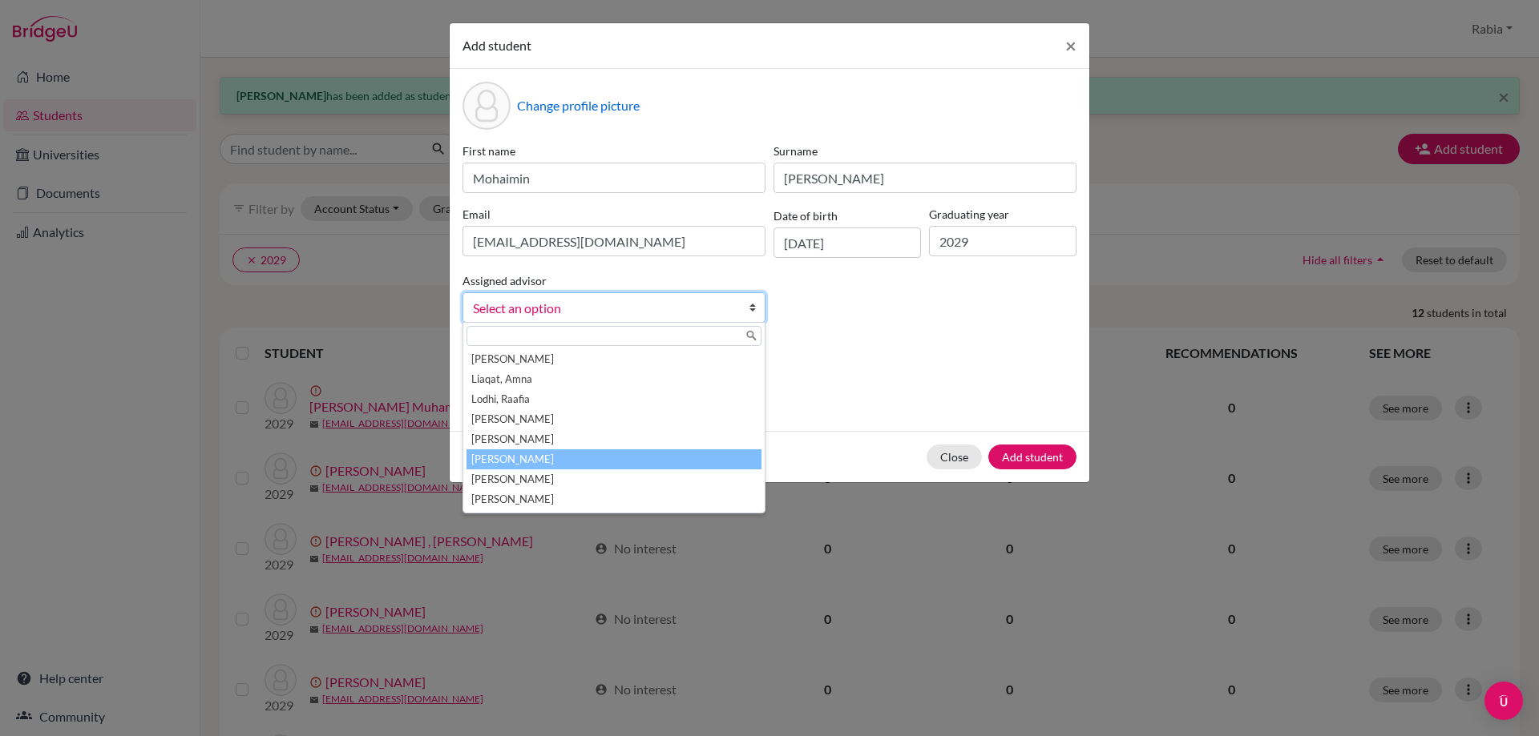
click at [579, 462] on li "[PERSON_NAME]" at bounding box center [613, 460] width 295 height 20
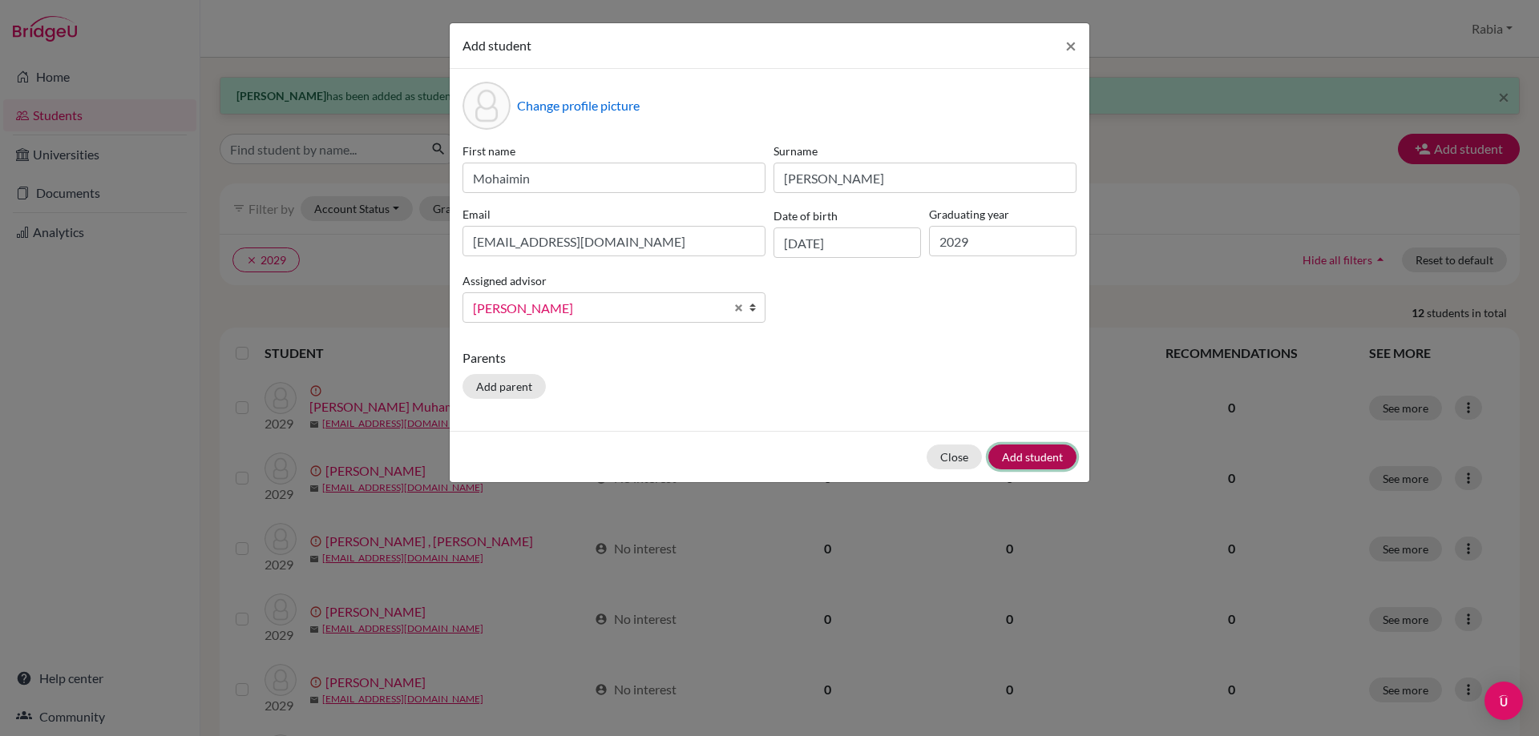
click at [1030, 460] on button "Add student" at bounding box center [1032, 457] width 88 height 25
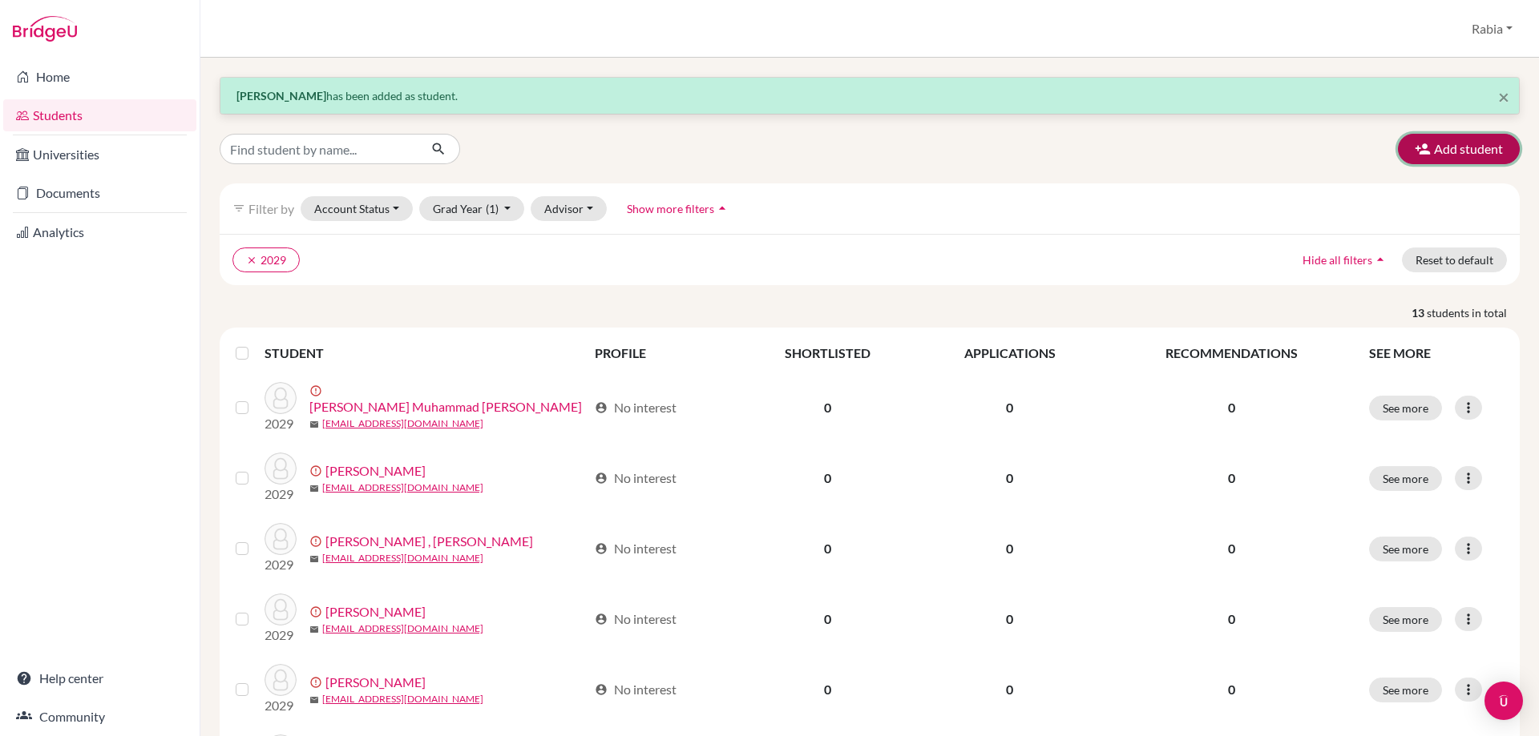
click at [1423, 144] on button "Add student" at bounding box center [1459, 149] width 122 height 30
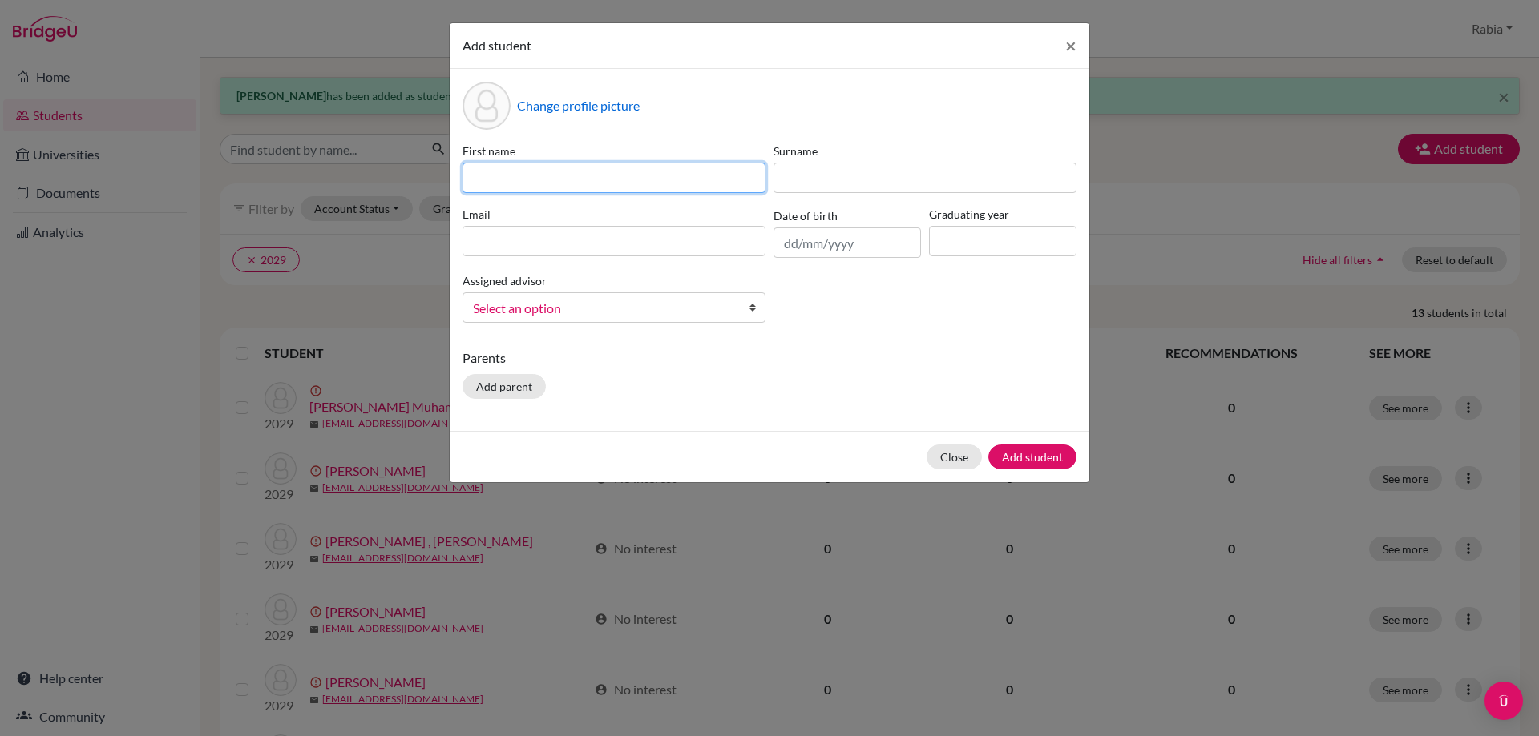
click at [483, 179] on input at bounding box center [613, 178] width 303 height 30
paste input "[PERSON_NAME] [EMAIL_ADDRESS][DOMAIN_NAME] [DATE]"
drag, startPoint x: 756, startPoint y: 182, endPoint x: 688, endPoint y: 190, distance: 68.6
click at [688, 190] on input "[PERSON_NAME] [EMAIL_ADDRESS][DOMAIN_NAME] [DATE]" at bounding box center [613, 178] width 303 height 30
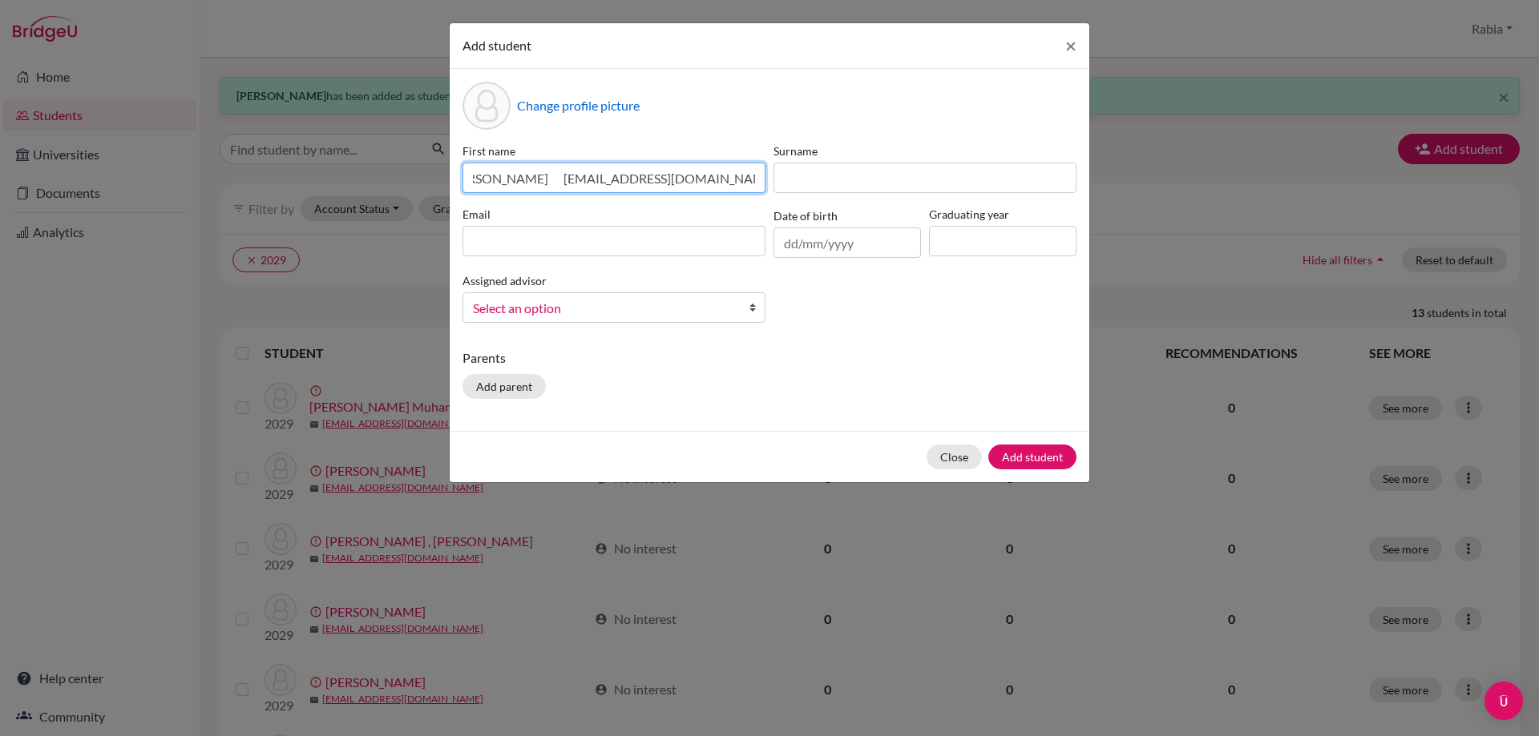
scroll to position [0, 0]
type input "[PERSON_NAME] [EMAIL_ADDRESS][DOMAIN_NAME]"
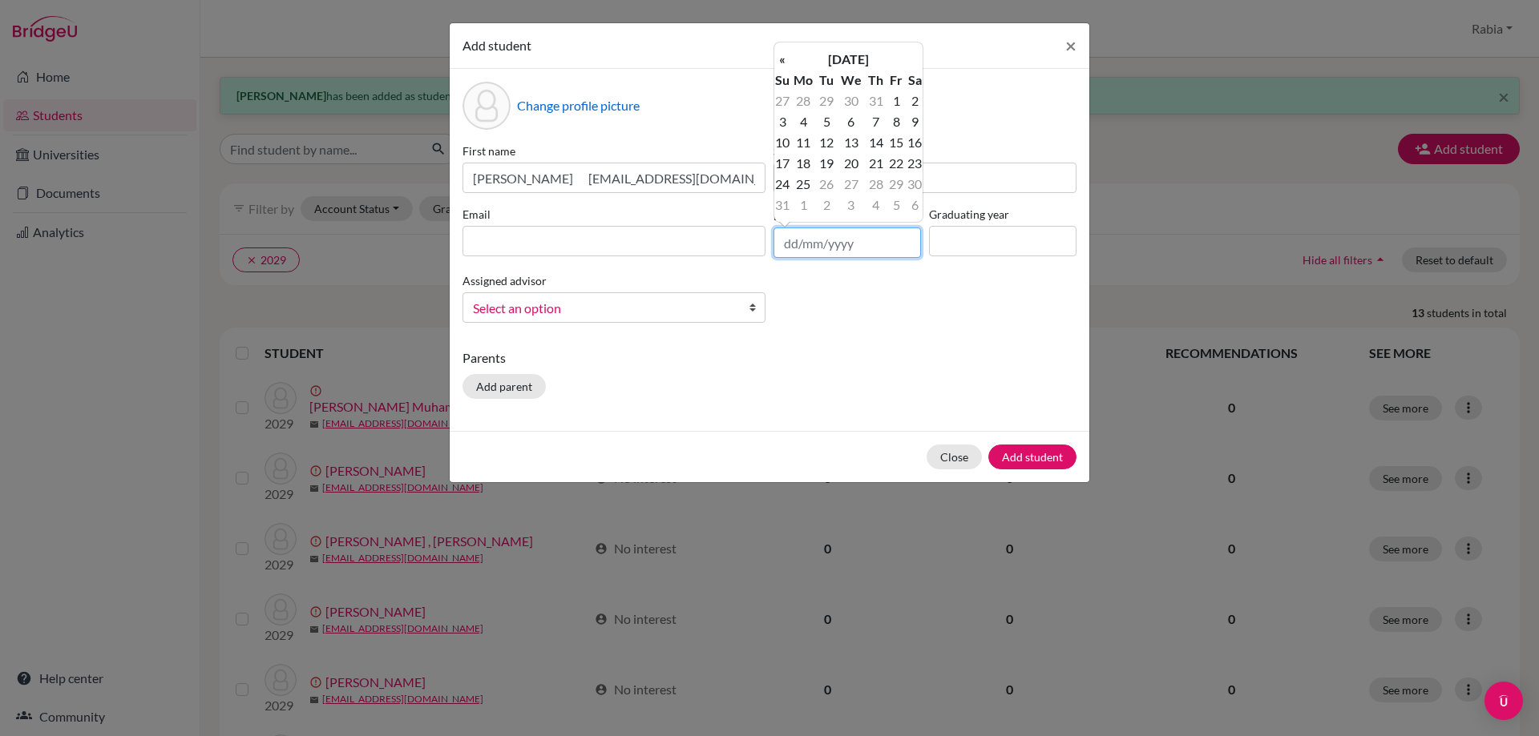
click at [794, 243] on input "text" at bounding box center [846, 243] width 147 height 30
paste input "[DATE]"
type input "[DATE]"
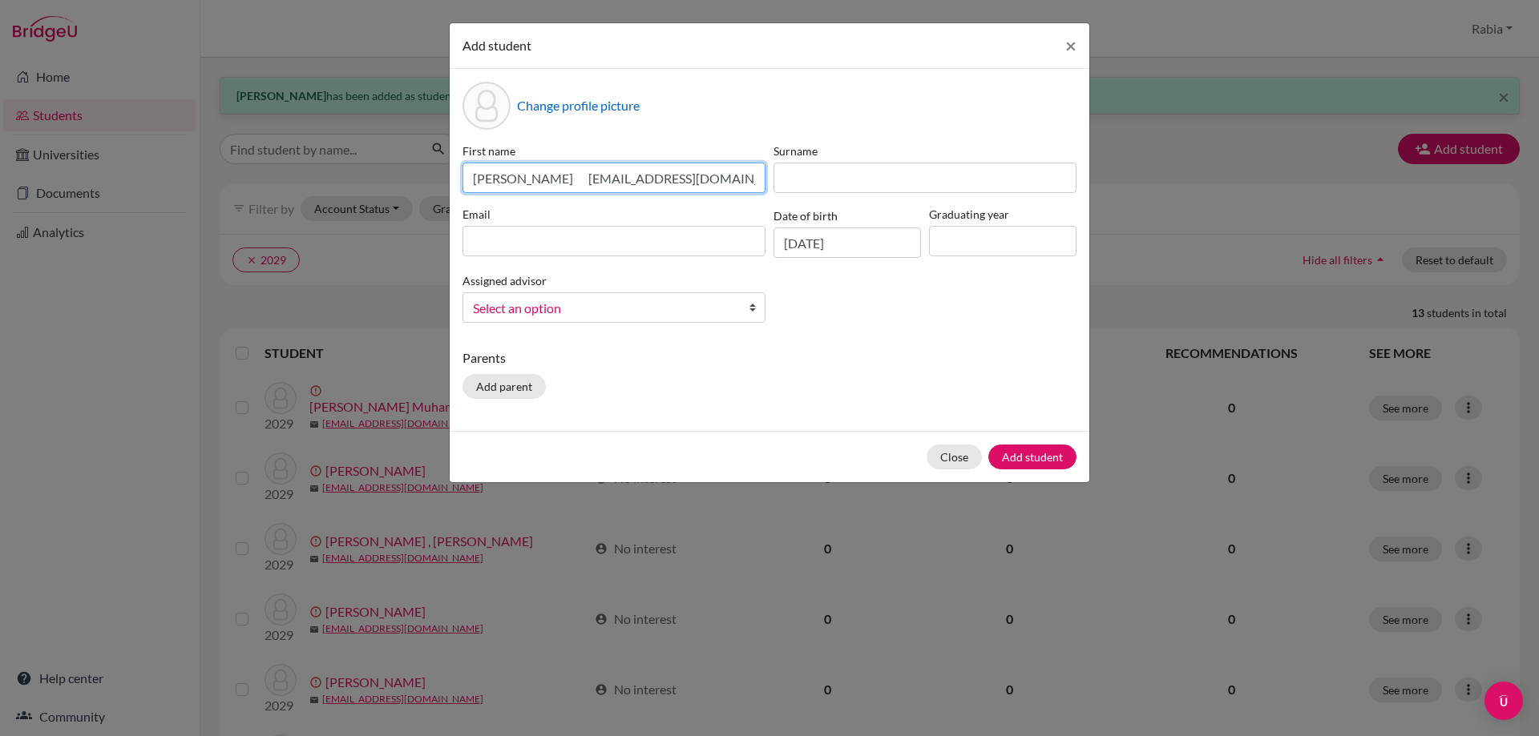
drag, startPoint x: 700, startPoint y: 177, endPoint x: 554, endPoint y: 192, distance: 147.4
click at [554, 192] on input "[PERSON_NAME] [EMAIL_ADDRESS][DOMAIN_NAME]" at bounding box center [613, 178] width 303 height 30
type input "[PERSON_NAME]"
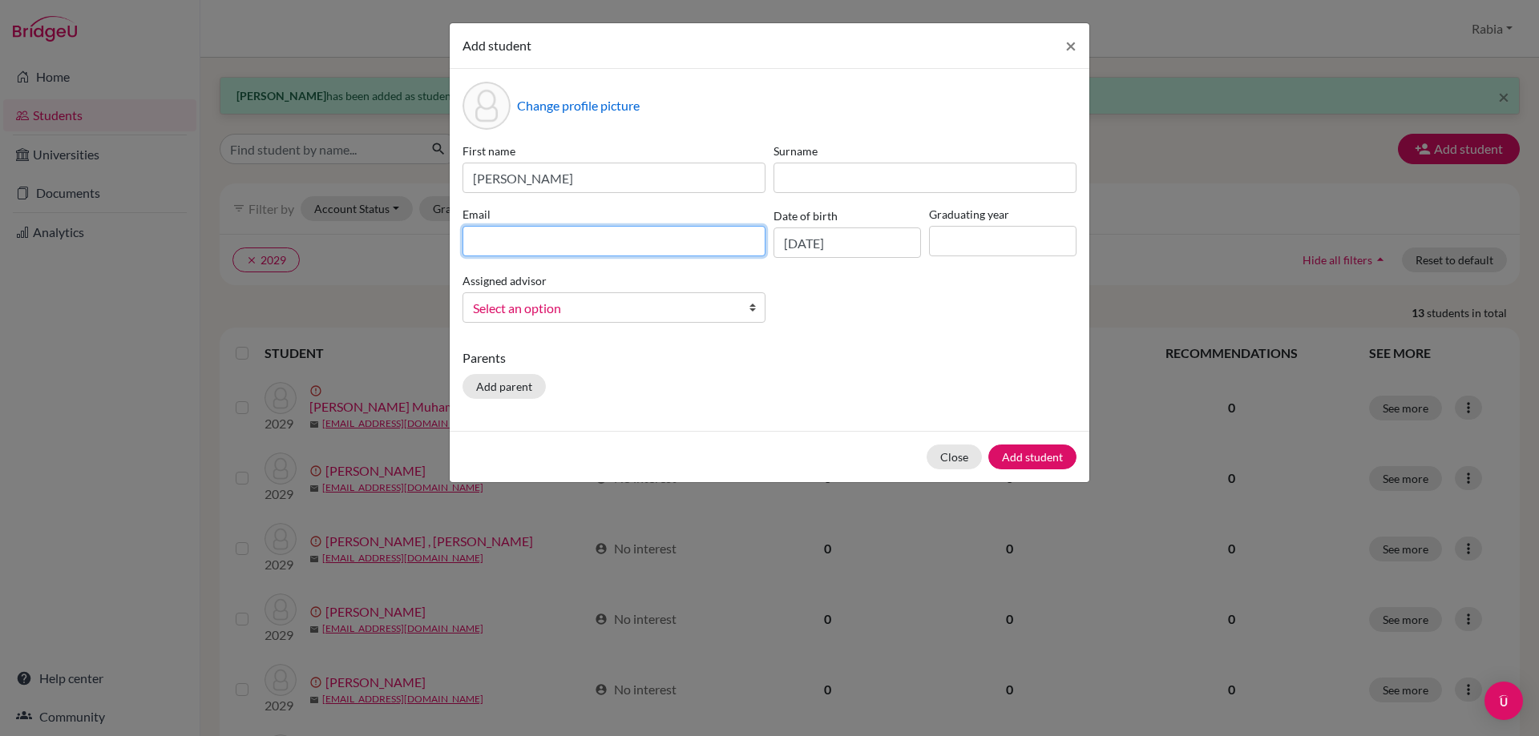
click at [547, 253] on input at bounding box center [613, 241] width 303 height 30
paste input "[EMAIL_ADDRESS][DOMAIN_NAME]"
type input "[EMAIL_ADDRESS][DOMAIN_NAME]"
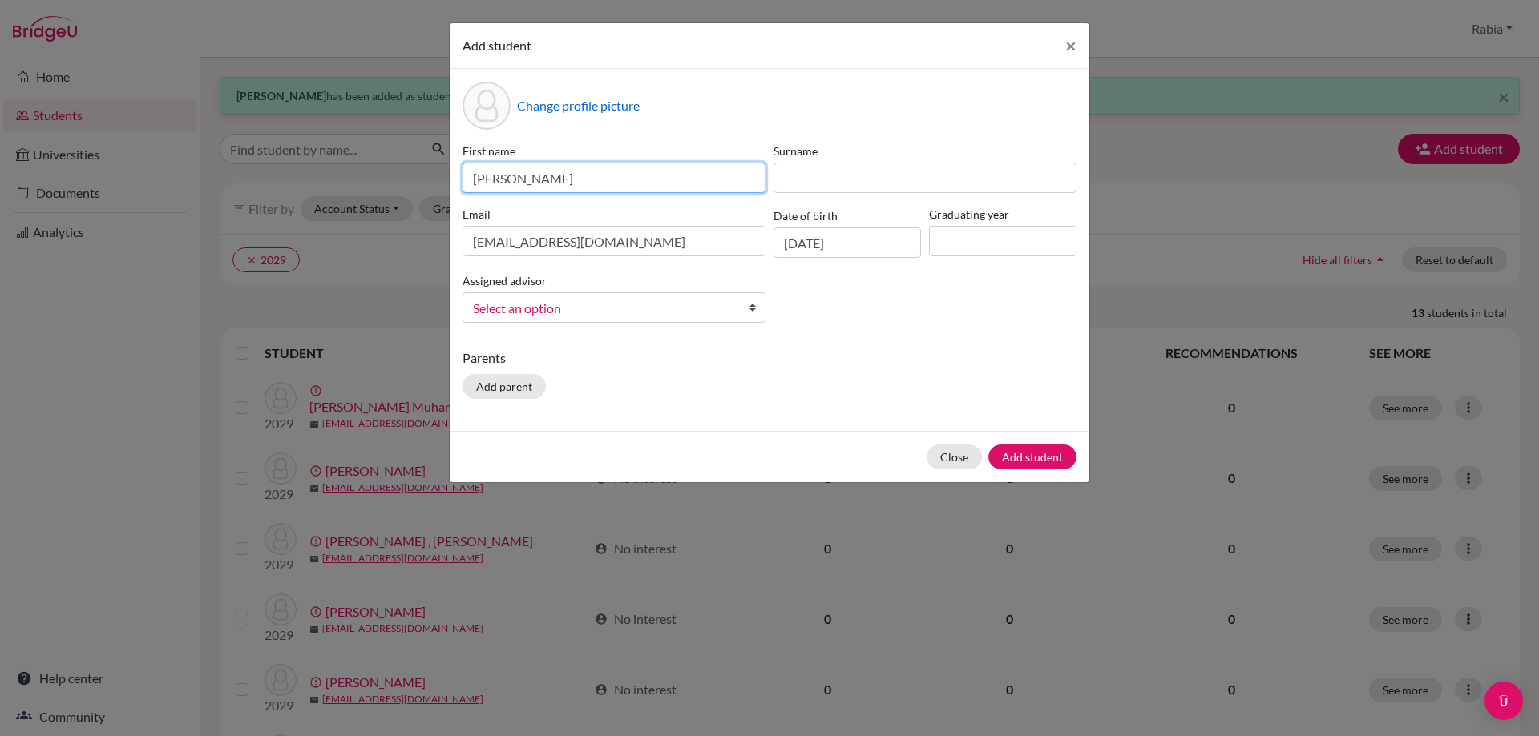
drag, startPoint x: 548, startPoint y: 179, endPoint x: 506, endPoint y: 184, distance: 41.9
click at [506, 184] on input "[PERSON_NAME]" at bounding box center [613, 178] width 303 height 30
type input "[PERSON_NAME]"
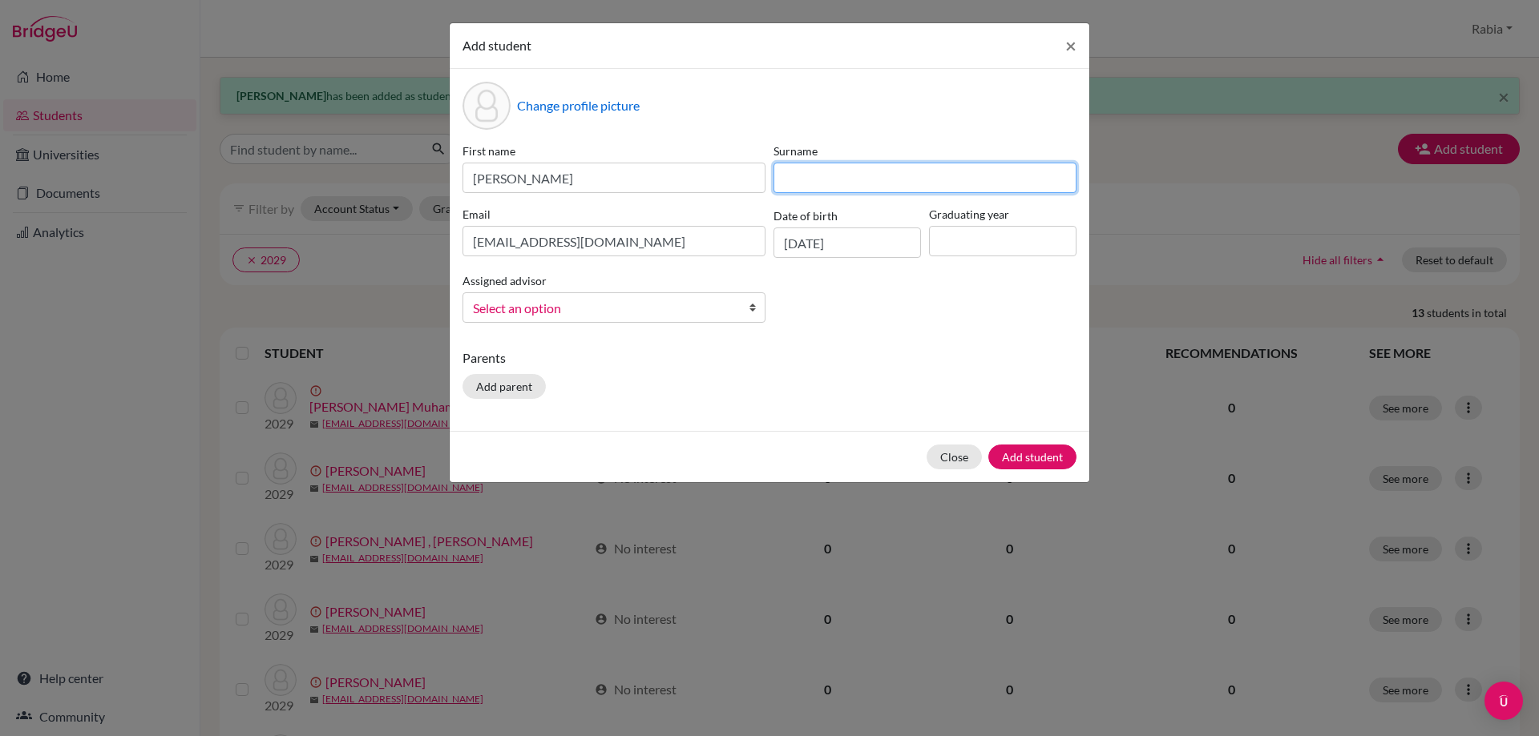
click at [813, 177] on input at bounding box center [924, 178] width 303 height 30
paste input "Bilal"
drag, startPoint x: 805, startPoint y: 175, endPoint x: 687, endPoint y: 192, distance: 119.1
click at [688, 192] on div "First name [PERSON_NAME] Bilal Email [EMAIL_ADDRESS][DOMAIN_NAME] Date of birth…" at bounding box center [769, 239] width 622 height 193
type input "Bilal"
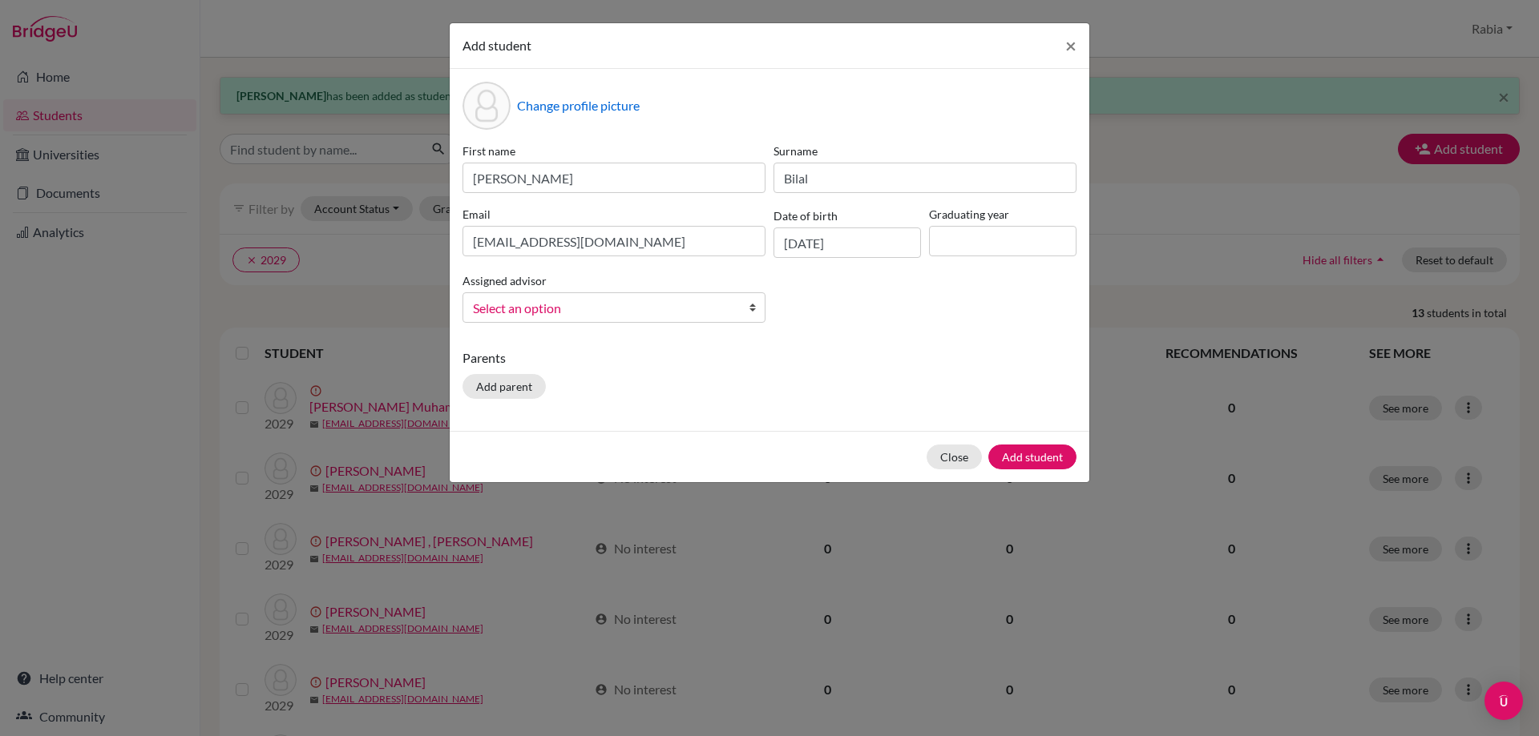
click at [696, 313] on span "Select an option" at bounding box center [603, 308] width 261 height 21
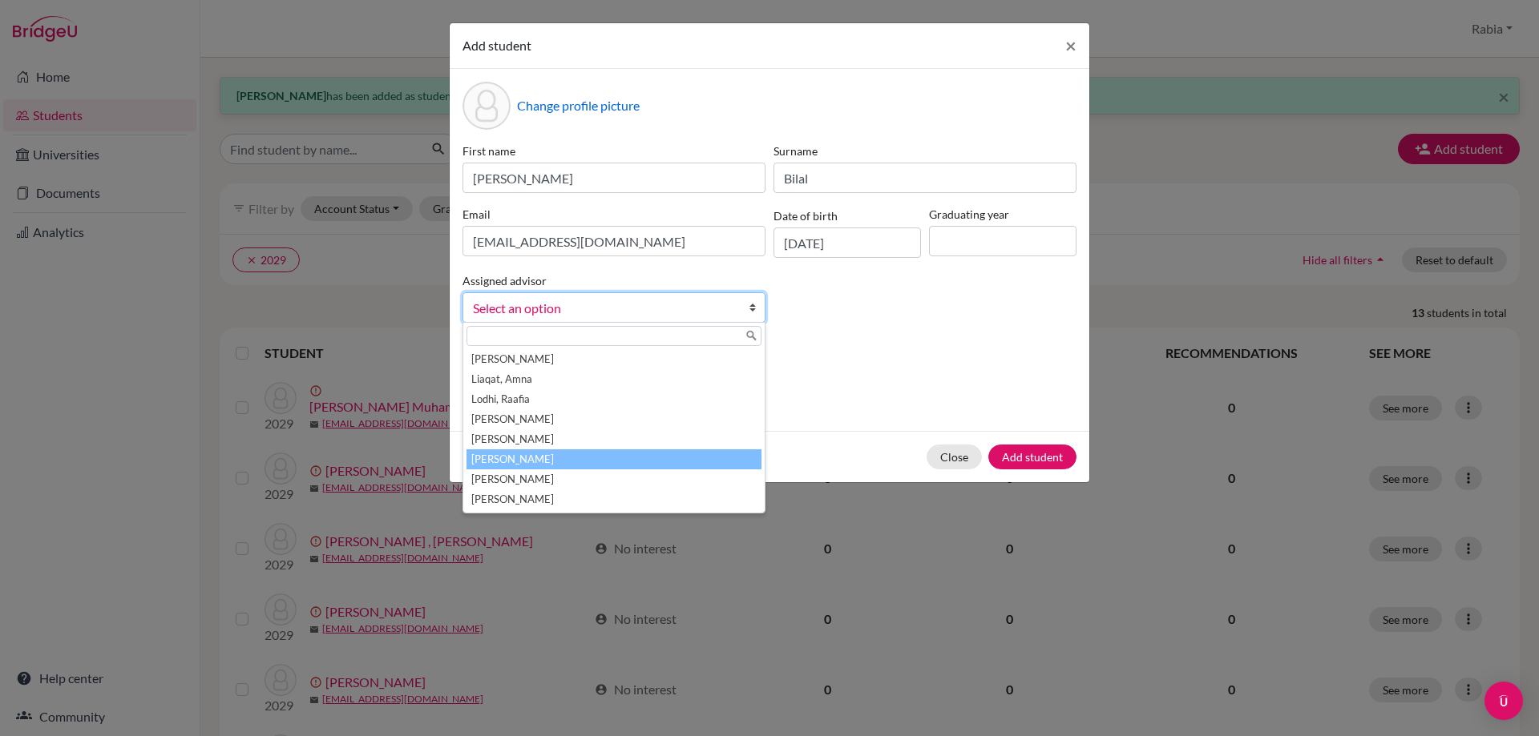
click at [603, 458] on li "[PERSON_NAME]" at bounding box center [613, 460] width 295 height 20
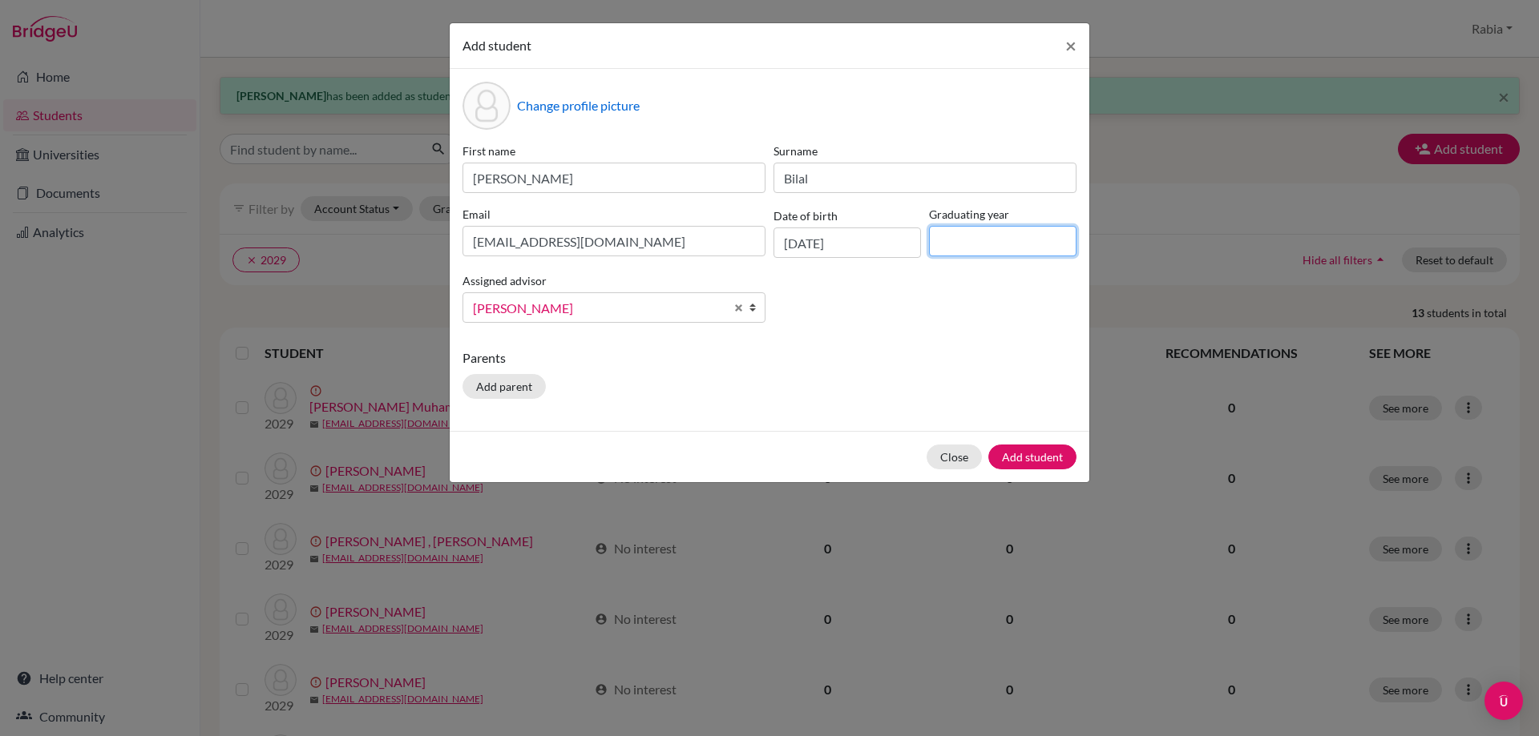
click at [986, 241] on input at bounding box center [1002, 241] width 147 height 30
type input "2029"
click at [1011, 461] on button "Add student" at bounding box center [1032, 457] width 88 height 25
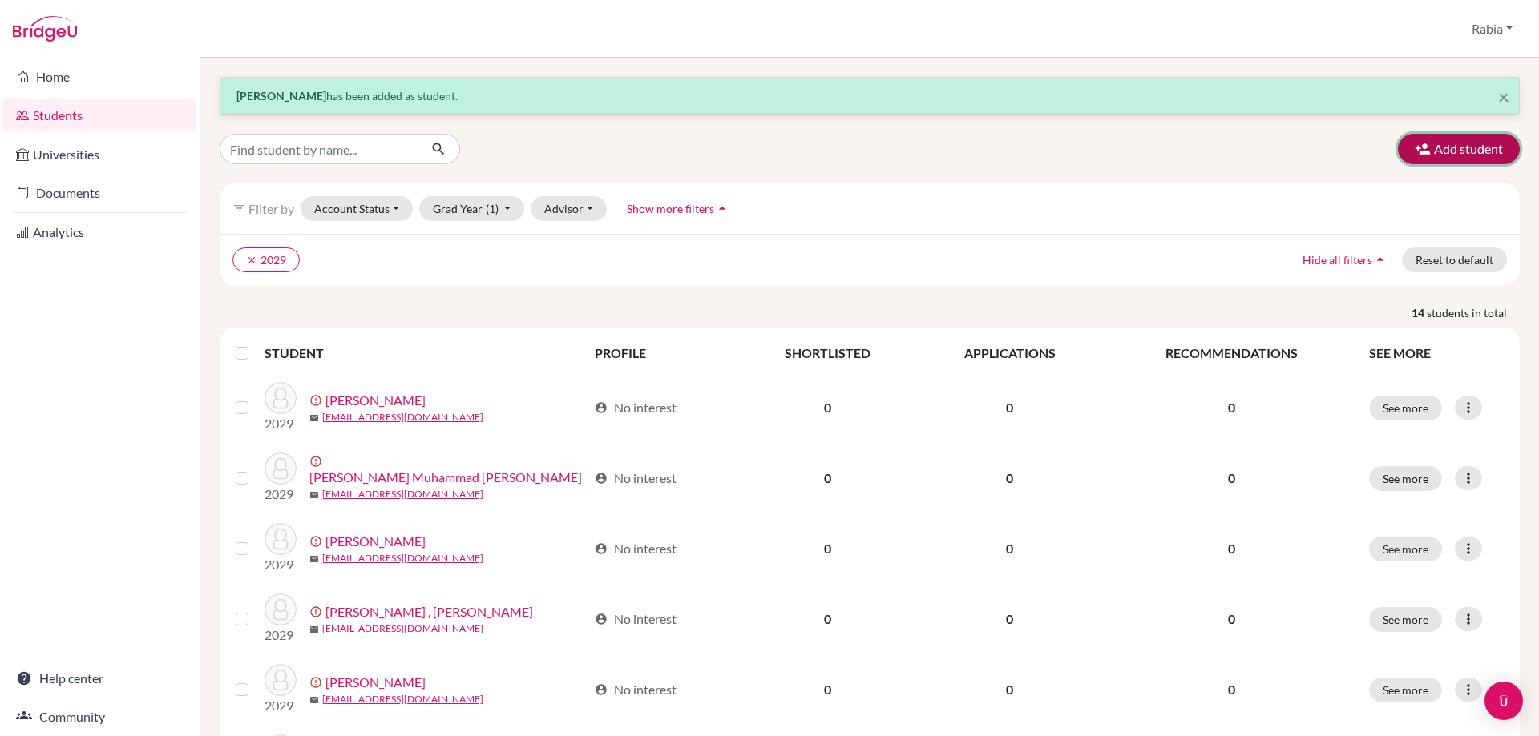
click at [1456, 148] on button "Add student" at bounding box center [1459, 149] width 122 height 30
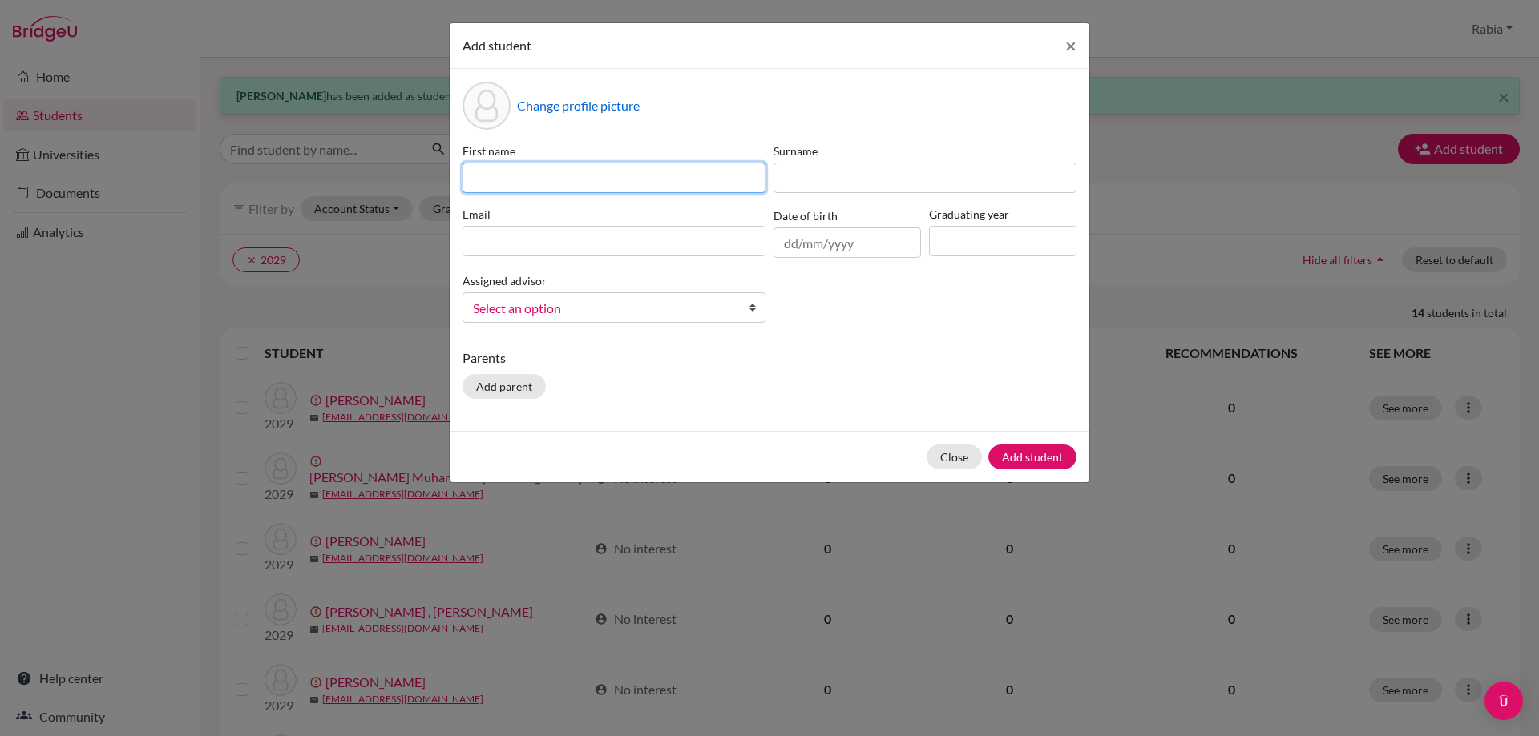
click at [543, 172] on input at bounding box center [613, 178] width 303 height 30
paste input "[PERSON_NAME] [EMAIL_ADDRESS][DOMAIN_NAME] [DATE]"
drag, startPoint x: 759, startPoint y: 175, endPoint x: 688, endPoint y: 188, distance: 72.5
click at [688, 188] on input "[PERSON_NAME] [EMAIL_ADDRESS][DOMAIN_NAME] [DATE]" at bounding box center [613, 178] width 303 height 30
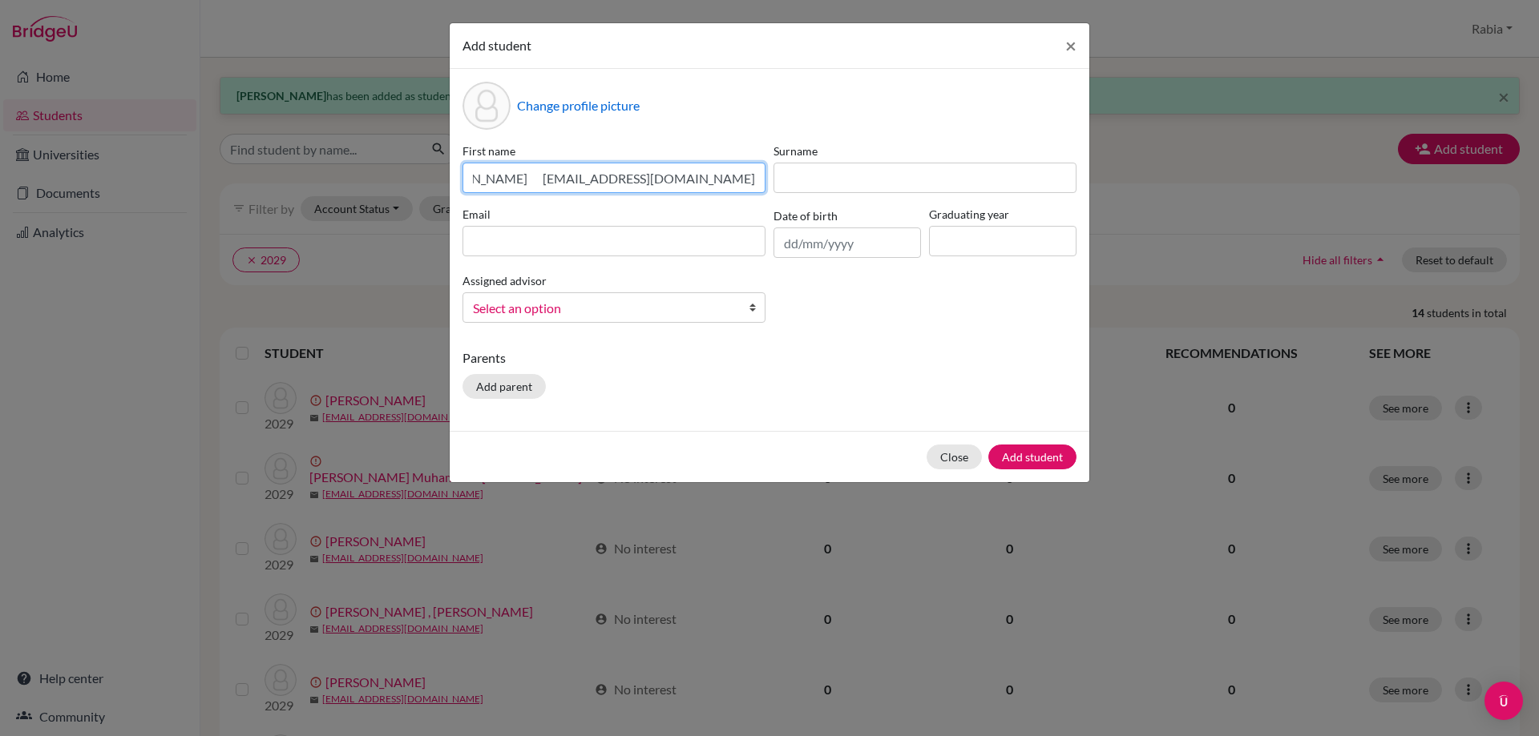
scroll to position [0, 0]
type input "[PERSON_NAME] [EMAIL_ADDRESS][DOMAIN_NAME]"
click at [819, 243] on input "text" at bounding box center [846, 243] width 147 height 30
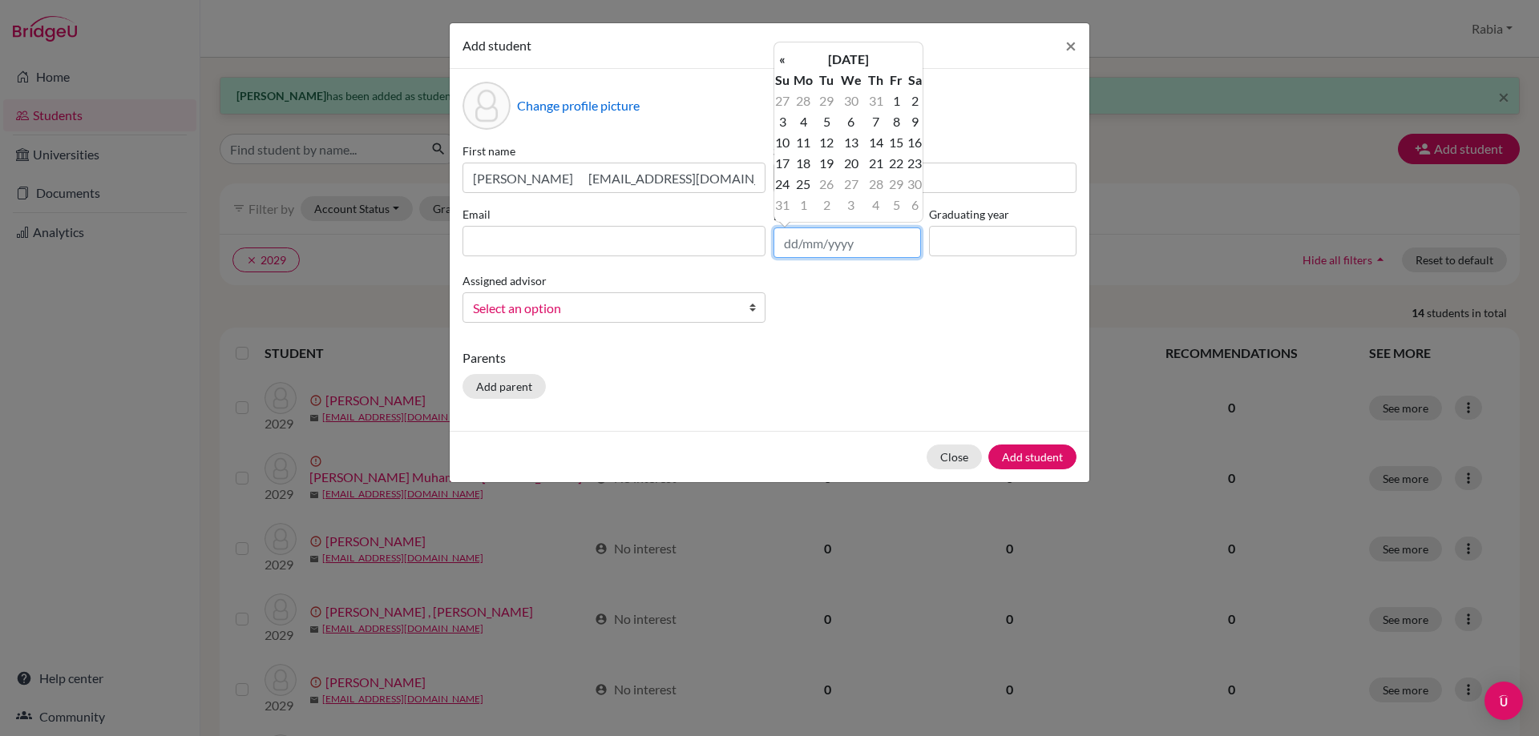
paste input "[DATE]"
type input "[DATE]"
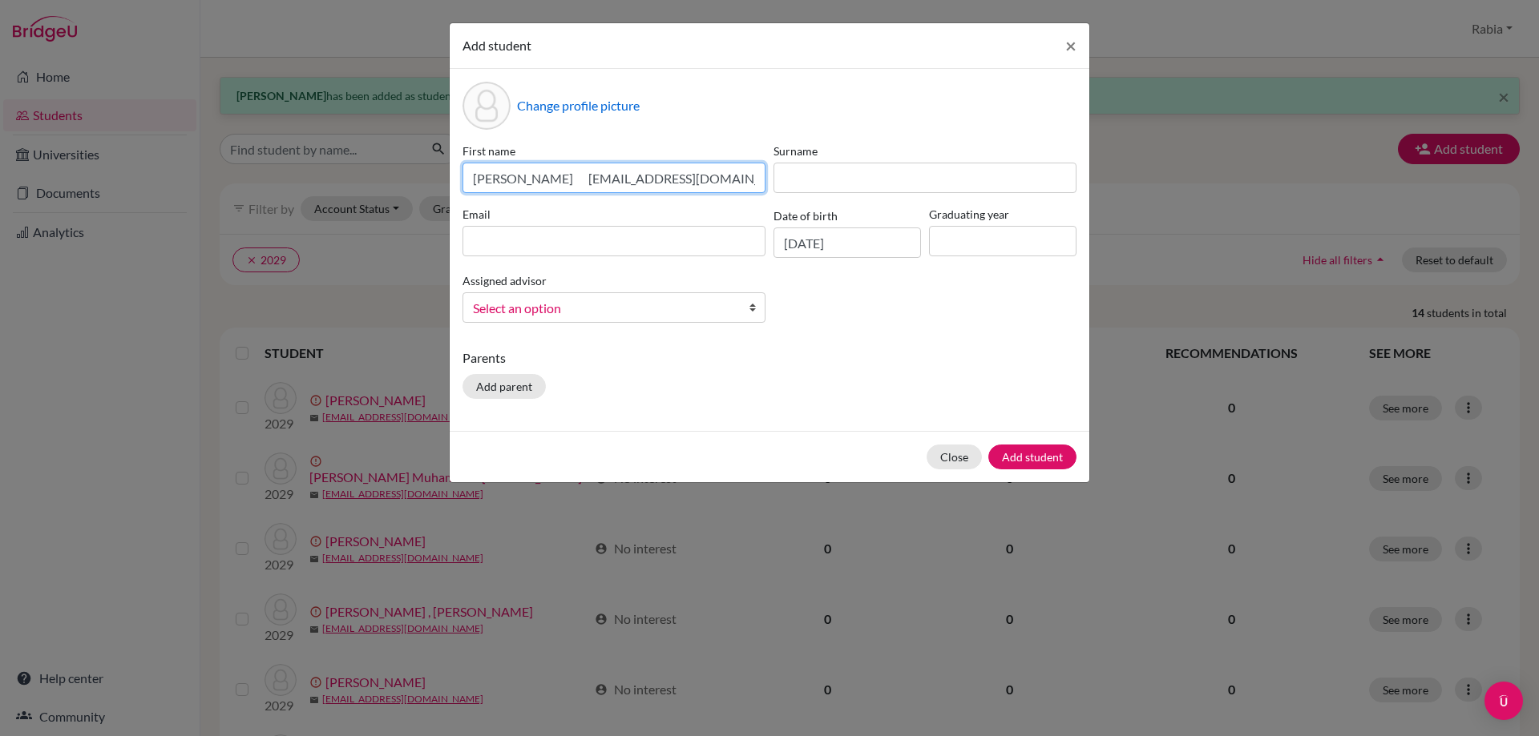
drag, startPoint x: 740, startPoint y: 179, endPoint x: 573, endPoint y: 187, distance: 167.7
click at [573, 187] on input "[PERSON_NAME] [EMAIL_ADDRESS][DOMAIN_NAME]" at bounding box center [613, 178] width 303 height 30
type input "[PERSON_NAME]"
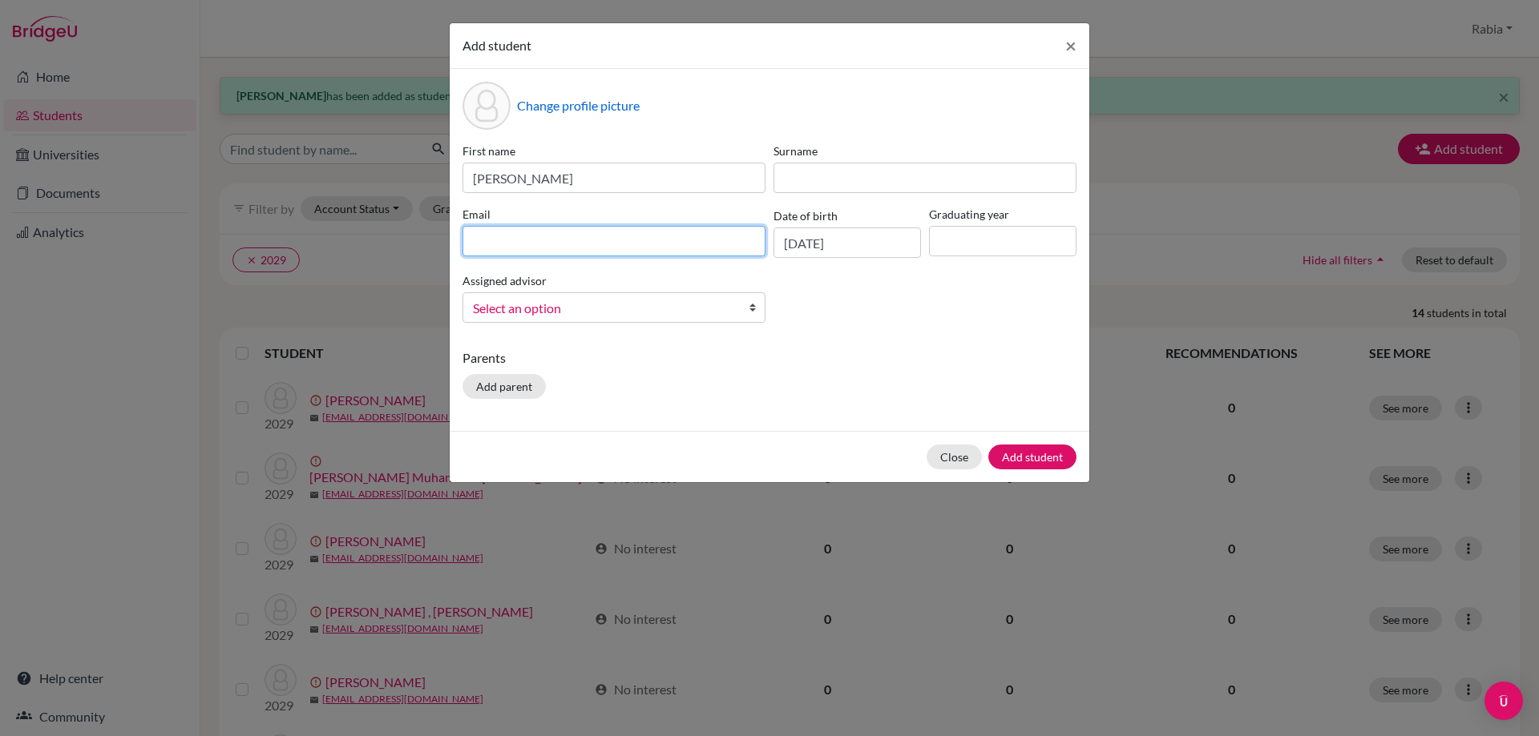
click at [634, 236] on input at bounding box center [613, 241] width 303 height 30
paste input "[EMAIL_ADDRESS][DOMAIN_NAME]"
type input "[EMAIL_ADDRESS][DOMAIN_NAME]"
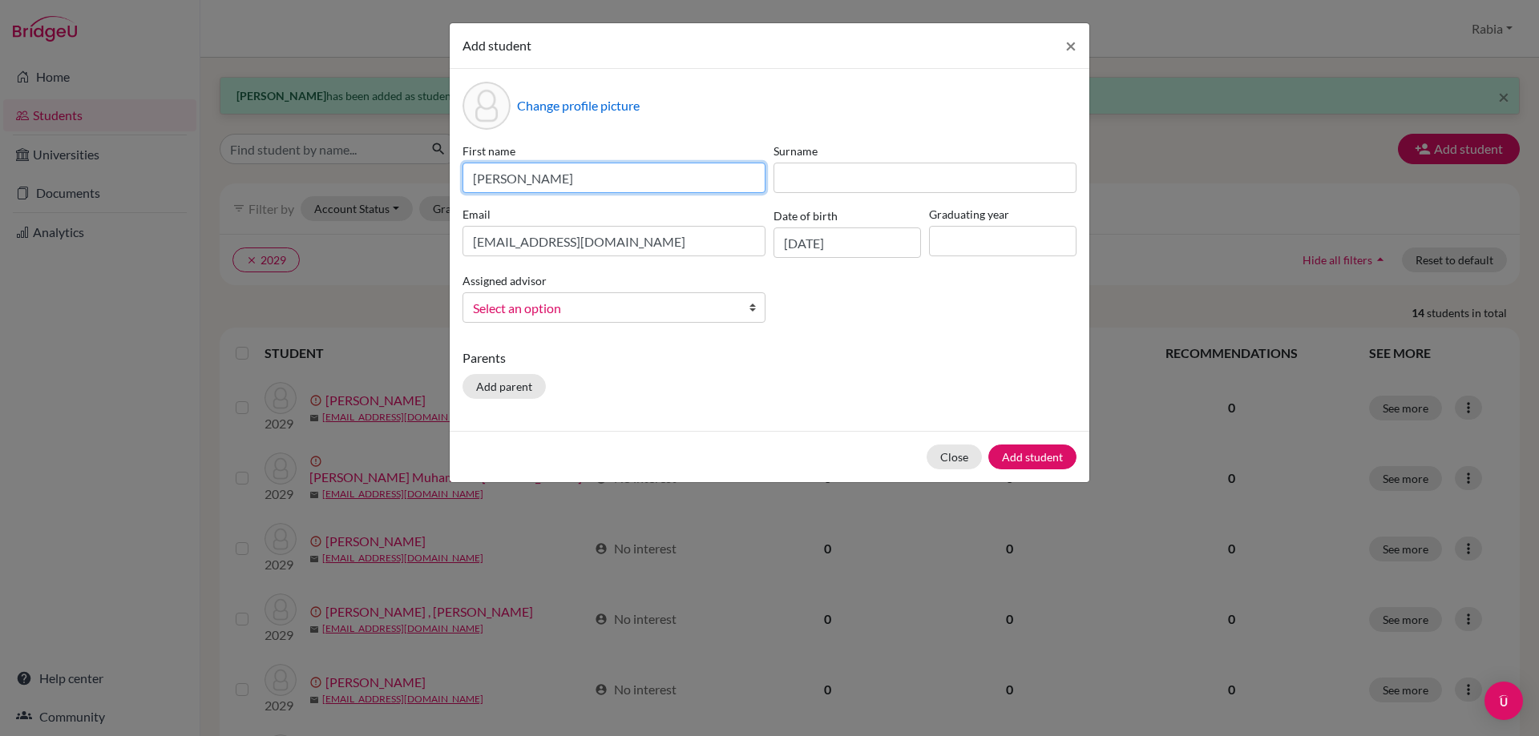
drag, startPoint x: 563, startPoint y: 179, endPoint x: 506, endPoint y: 173, distance: 58.0
click at [506, 173] on input "[PERSON_NAME]" at bounding box center [613, 178] width 303 height 30
type input "[PERSON_NAME]"
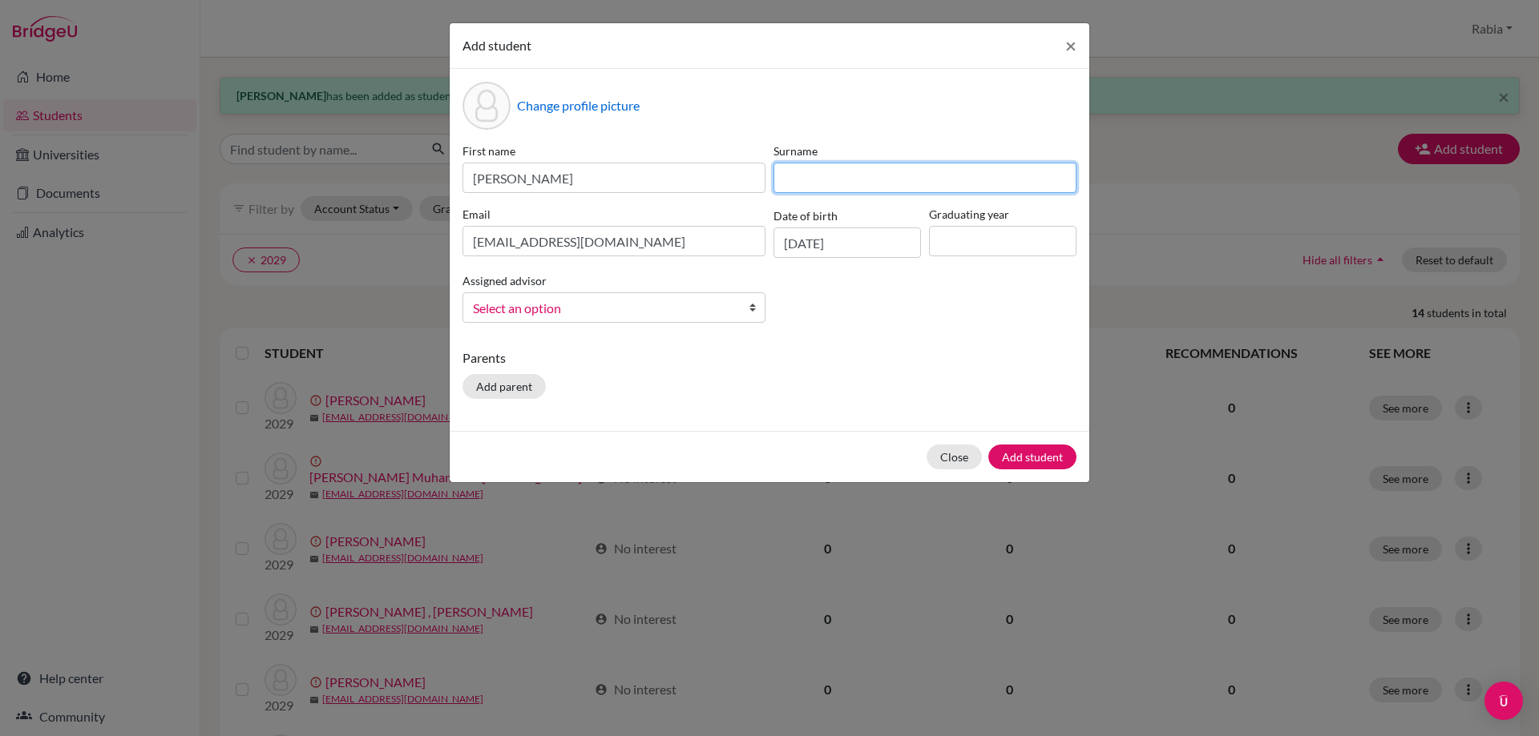
click at [807, 175] on input at bounding box center [924, 178] width 303 height 30
paste input "[PERSON_NAME]"
type input "[PERSON_NAME]"
click at [974, 238] on input at bounding box center [1002, 241] width 147 height 30
type input "2029"
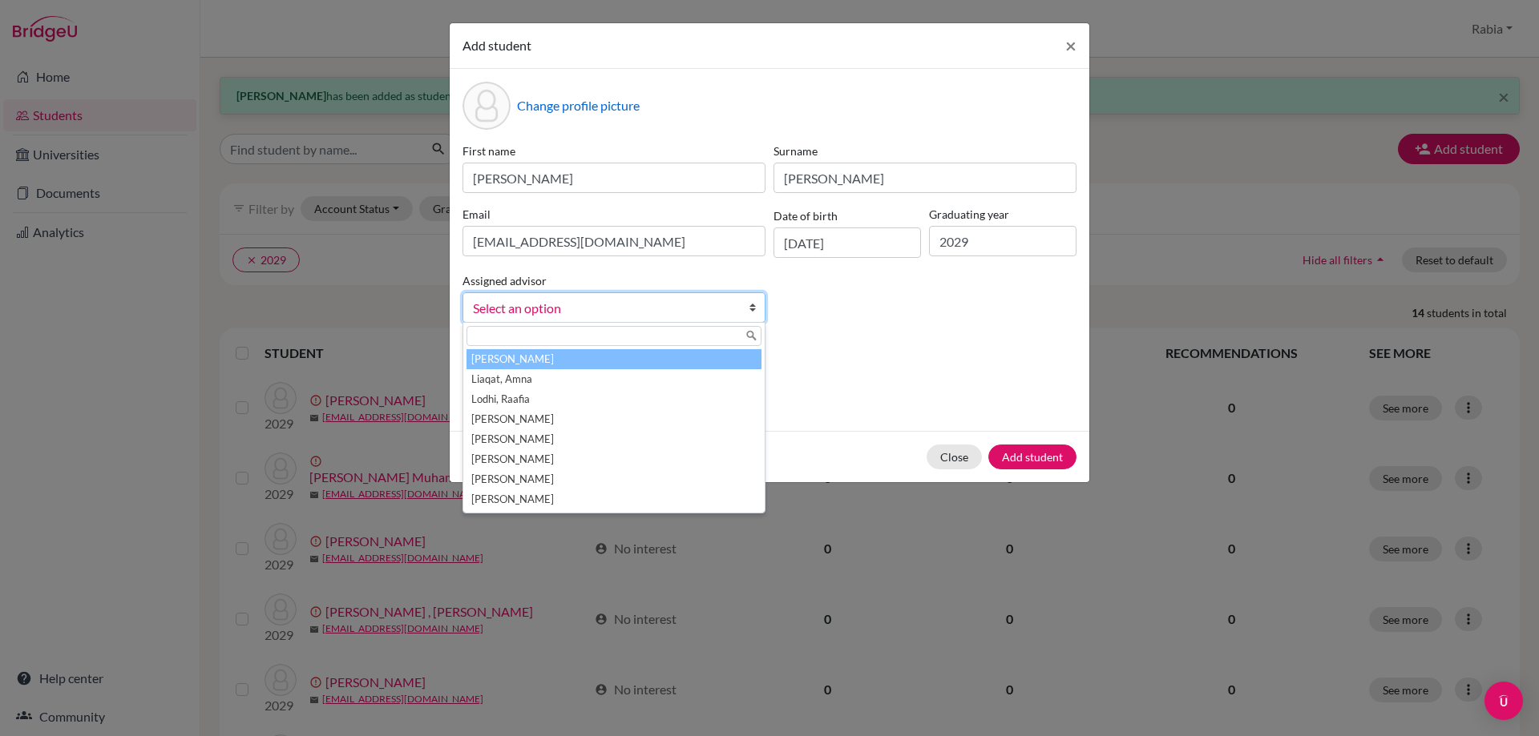
click at [600, 296] on link "Select an option" at bounding box center [613, 307] width 303 height 30
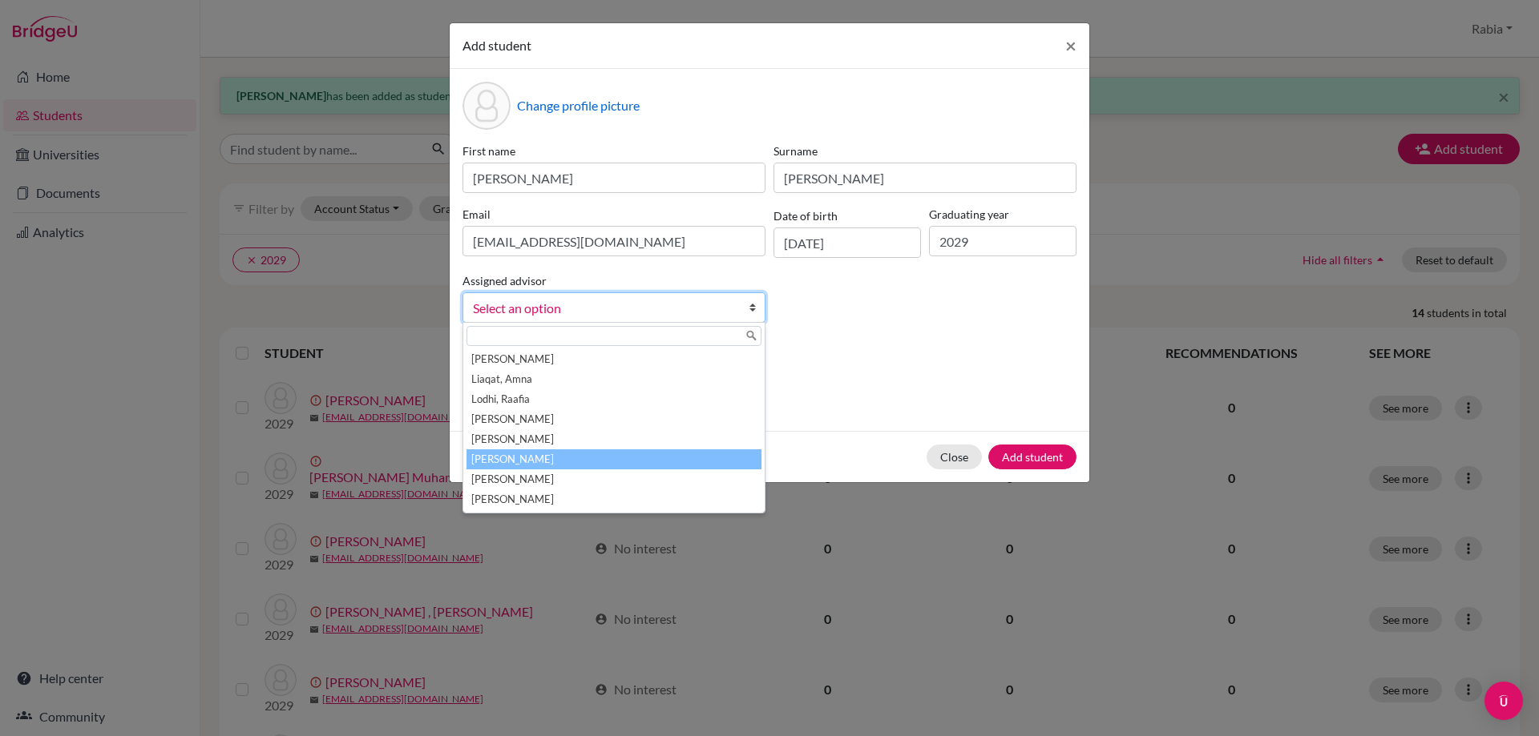
click at [578, 458] on li "[PERSON_NAME]" at bounding box center [613, 460] width 295 height 20
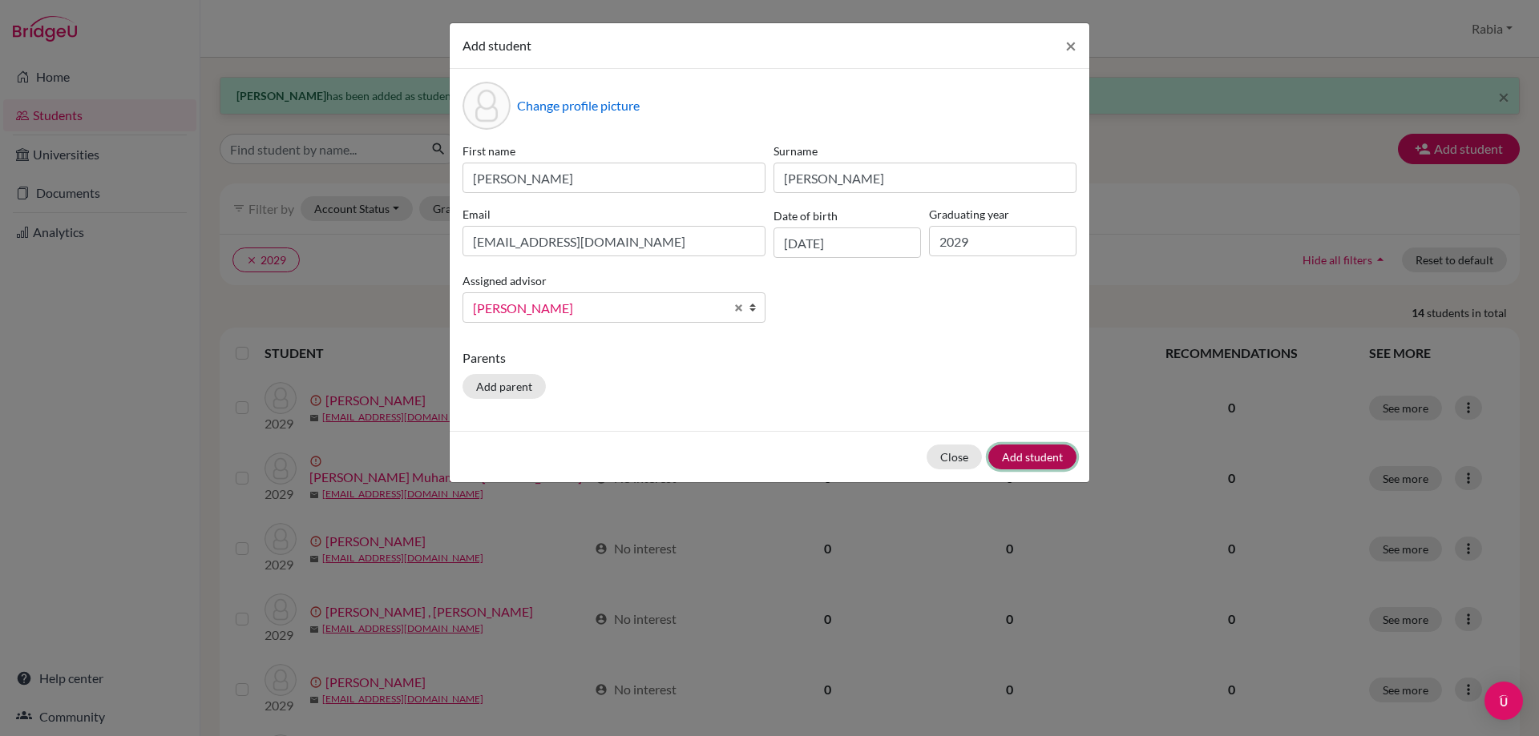
click at [1039, 462] on button "Add student" at bounding box center [1032, 457] width 88 height 25
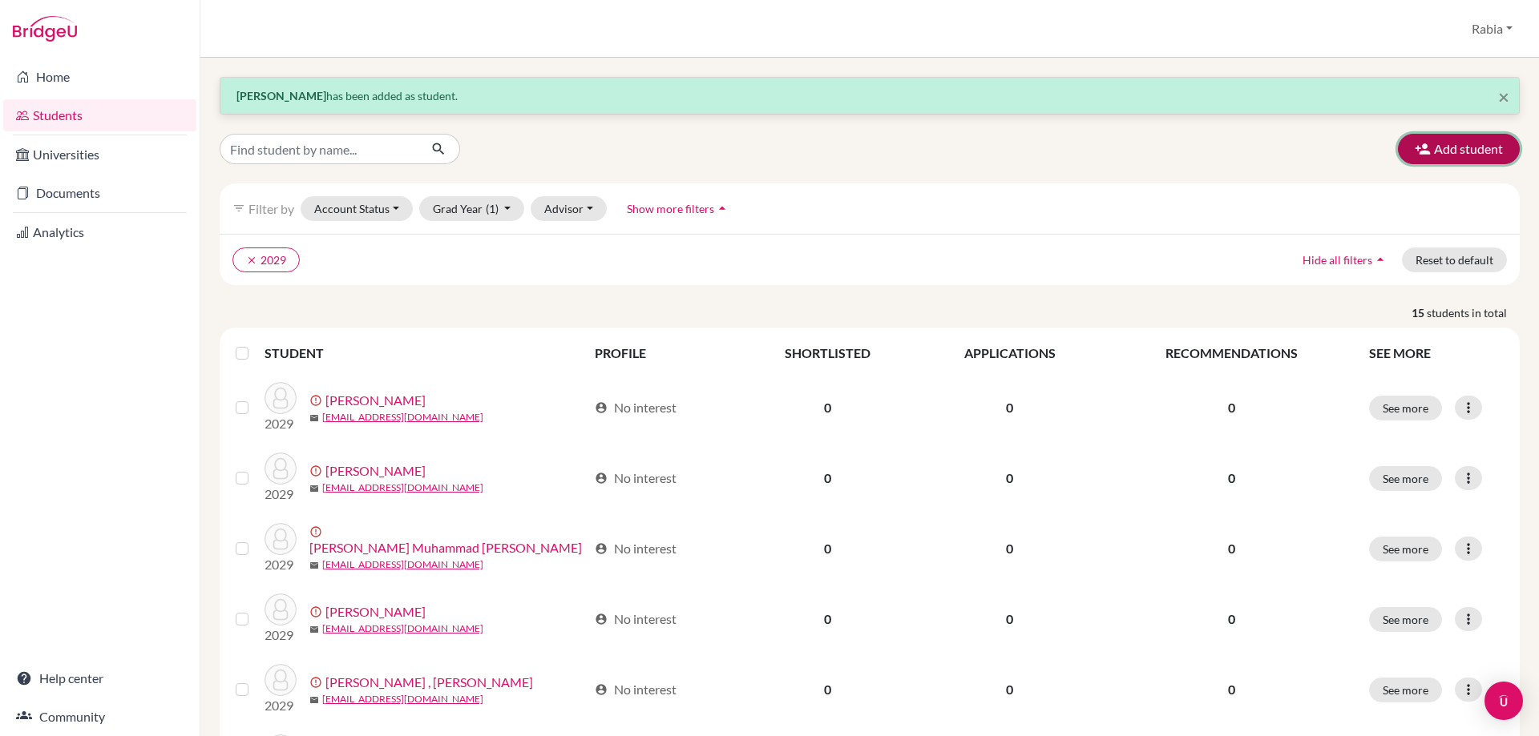
click at [1427, 152] on button "Add student" at bounding box center [1459, 149] width 122 height 30
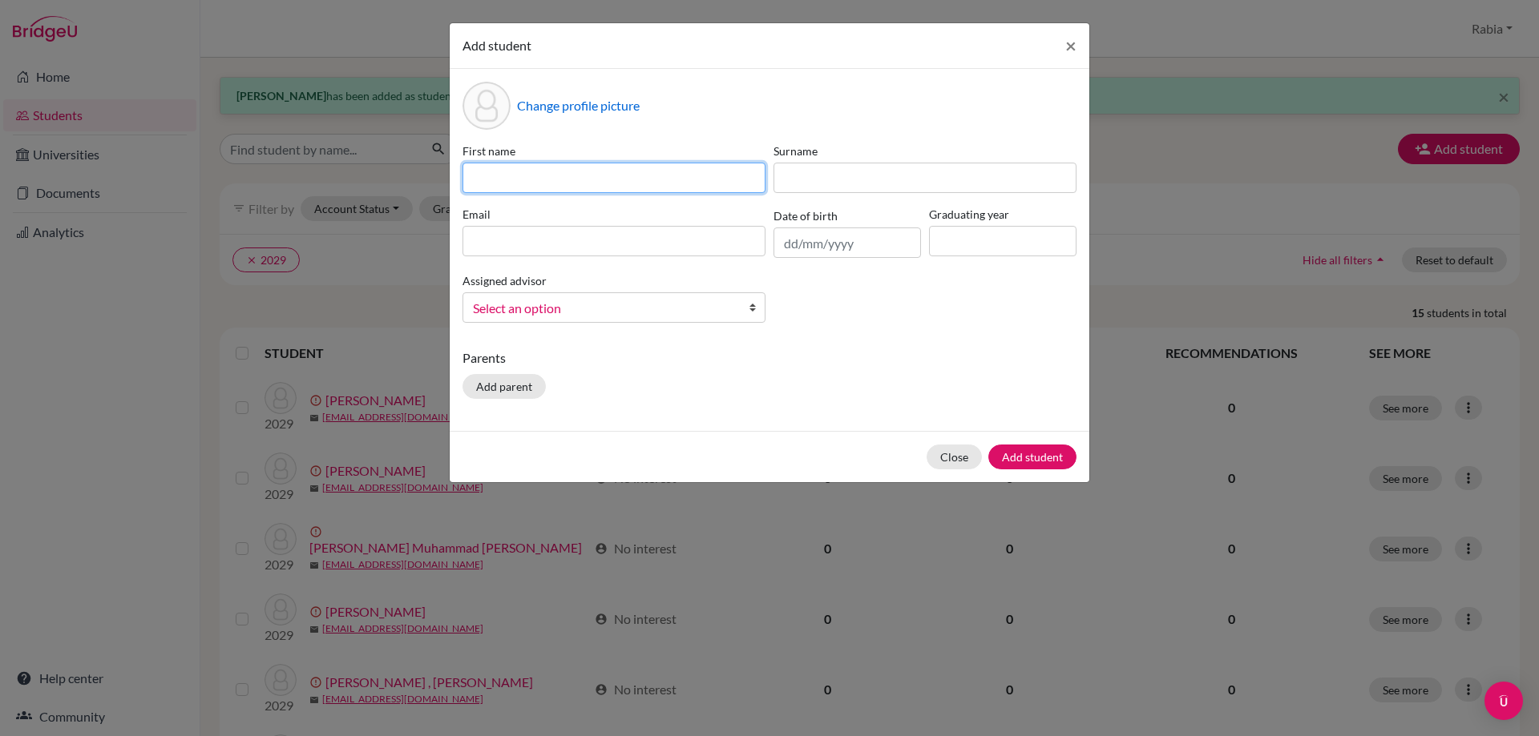
click at [463, 174] on input at bounding box center [613, 178] width 303 height 30
paste input "[PERSON_NAME] [EMAIL_ADDRESS][DOMAIN_NAME] [DATE]"
drag, startPoint x: 761, startPoint y: 176, endPoint x: 685, endPoint y: 173, distance: 76.2
click at [685, 173] on input "[PERSON_NAME] [EMAIL_ADDRESS][DOMAIN_NAME] [DATE]" at bounding box center [613, 178] width 303 height 30
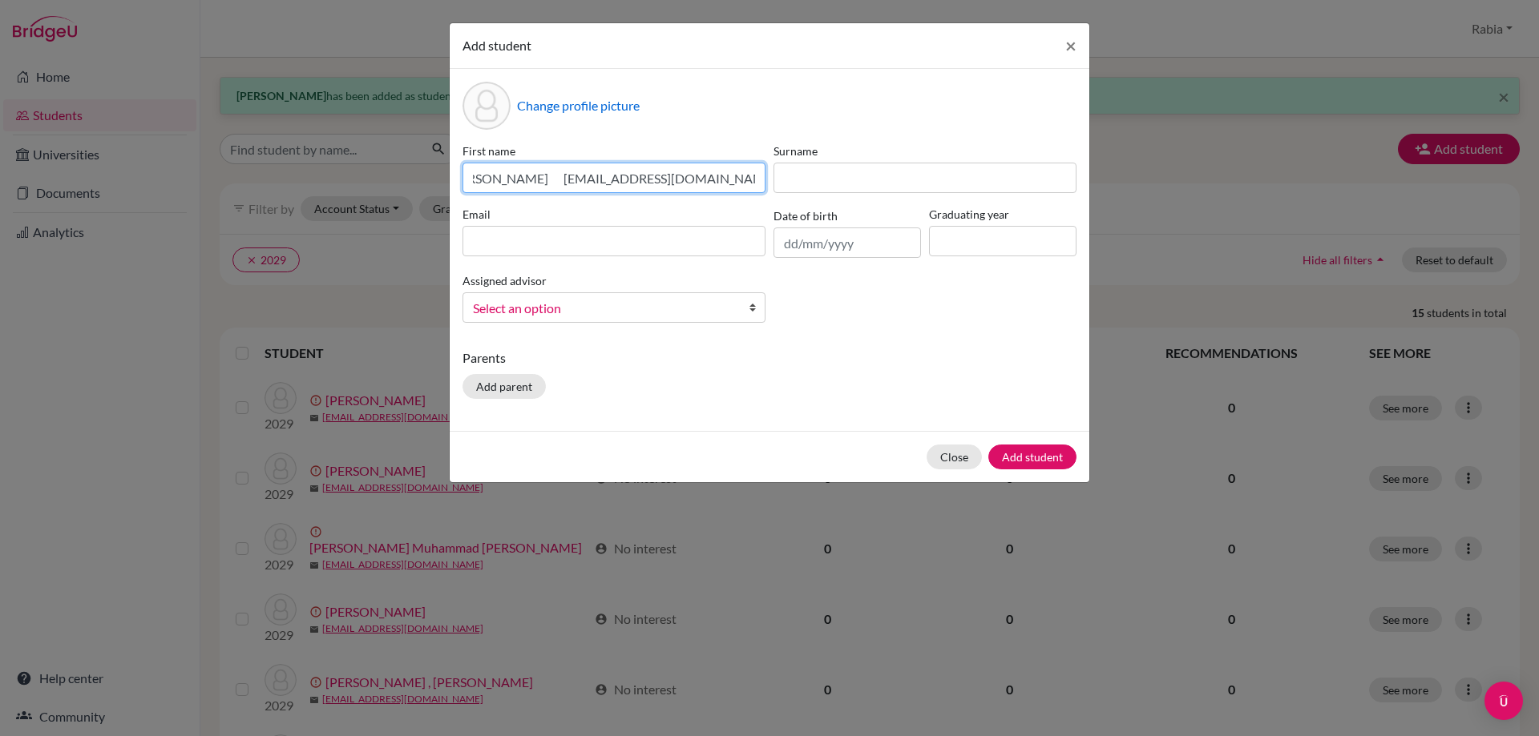
scroll to position [0, 0]
type input "[PERSON_NAME] [EMAIL_ADDRESS][DOMAIN_NAME]"
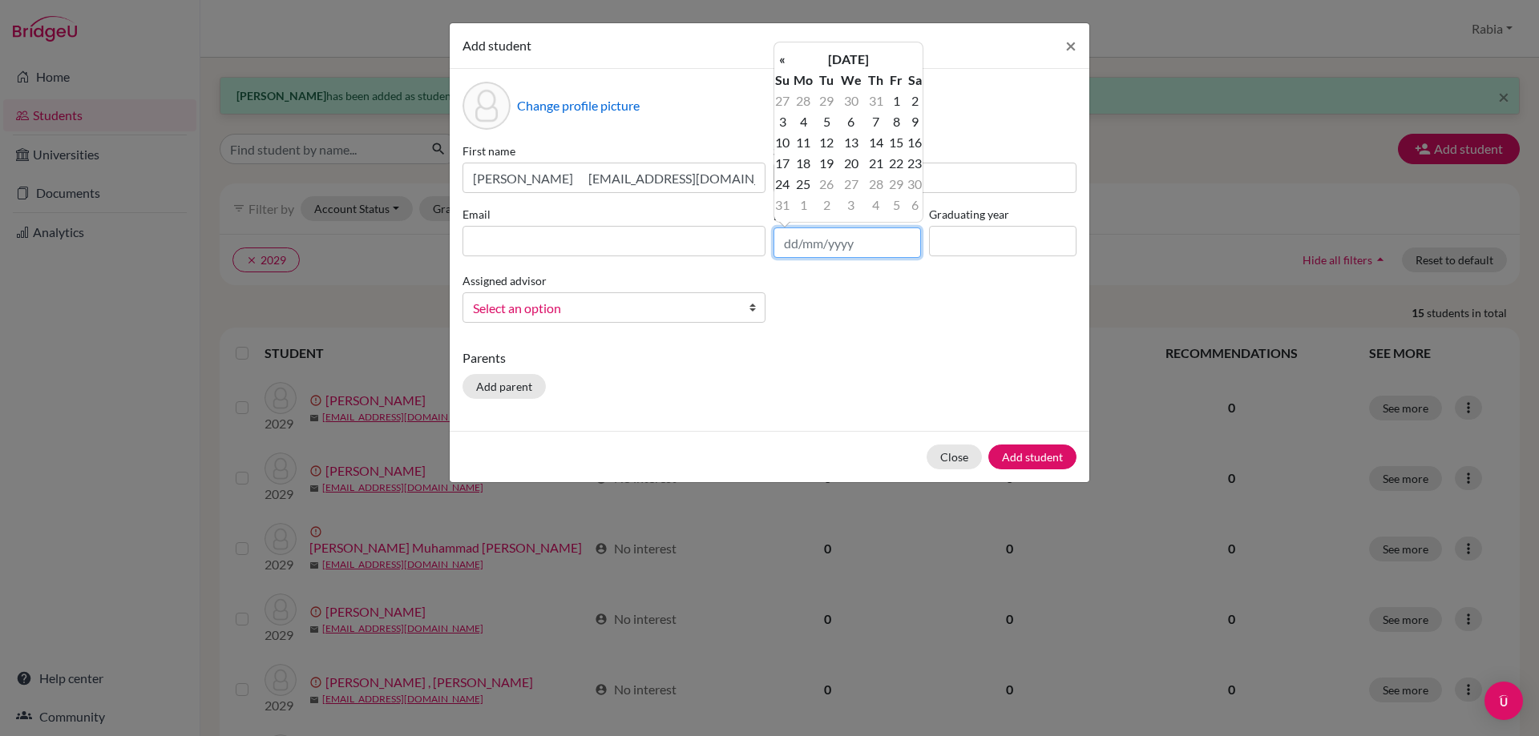
click at [793, 243] on input "text" at bounding box center [846, 243] width 147 height 30
paste input "[DATE]"
type input "[DATE]"
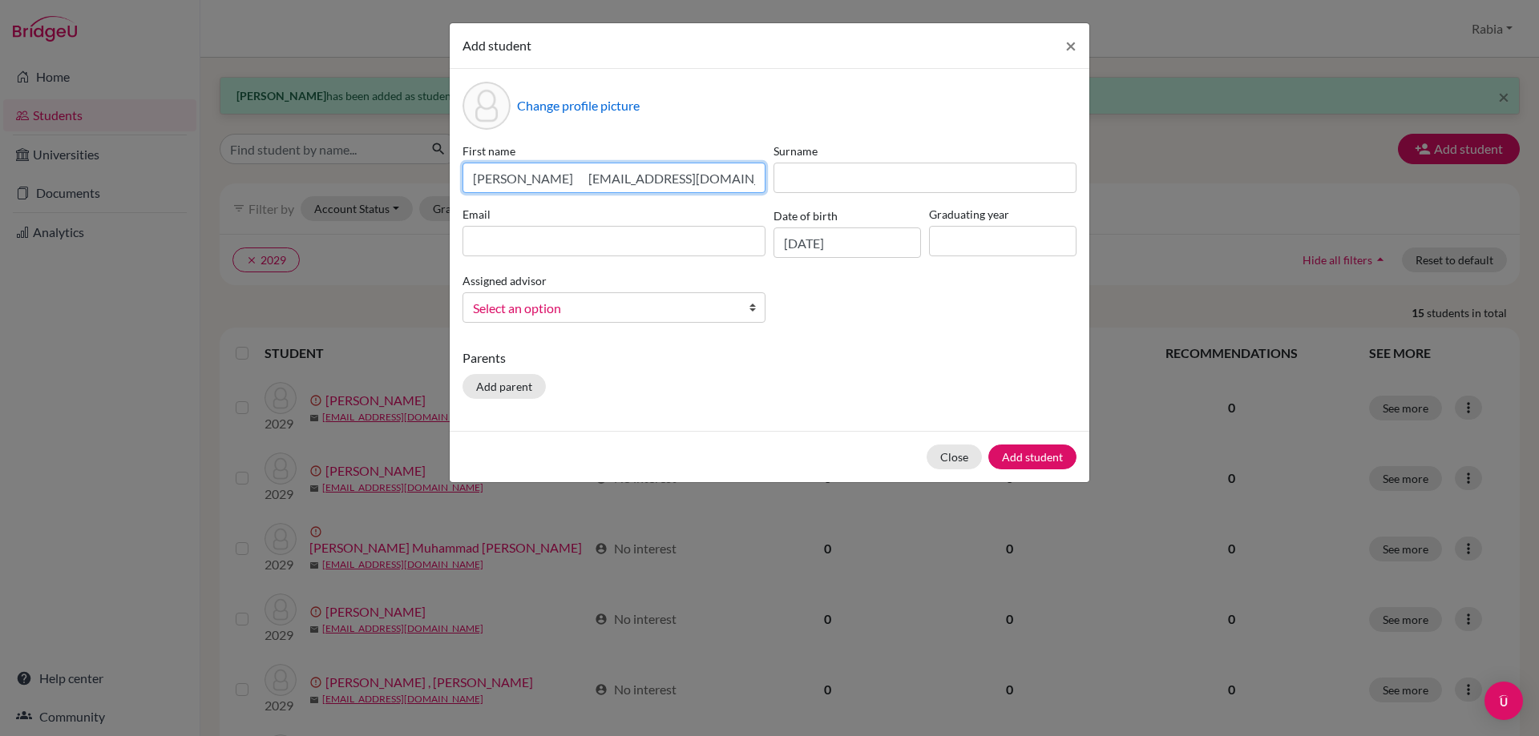
drag, startPoint x: 697, startPoint y: 182, endPoint x: 554, endPoint y: 194, distance: 143.9
click at [554, 194] on div "First name [PERSON_NAME] [EMAIL_ADDRESS][DOMAIN_NAME] Surname Email Date of bir…" at bounding box center [769, 239] width 622 height 193
type input "[PERSON_NAME]"
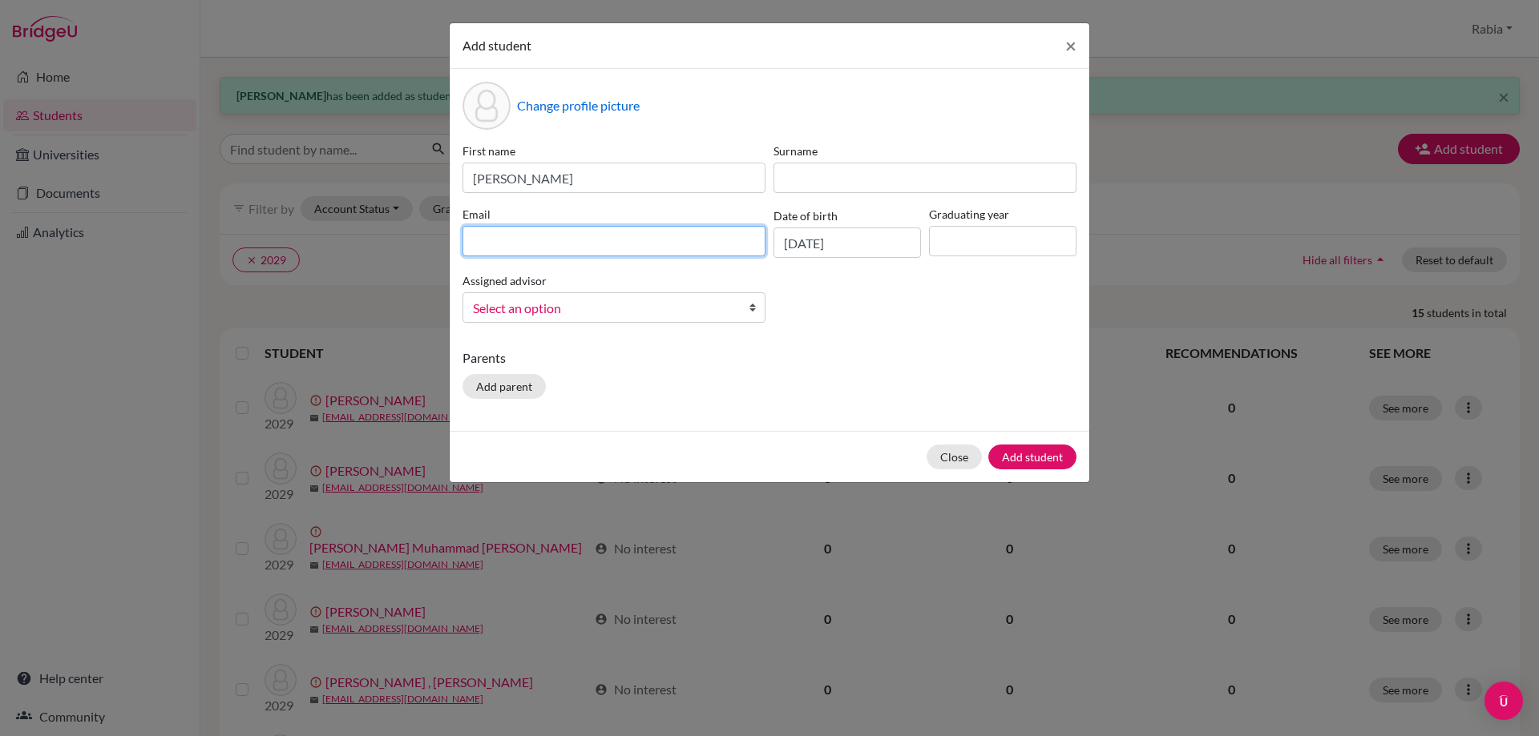
click at [496, 240] on input at bounding box center [613, 241] width 303 height 30
paste input "[EMAIL_ADDRESS][DOMAIN_NAME]"
type input "[EMAIL_ADDRESS][DOMAIN_NAME]"
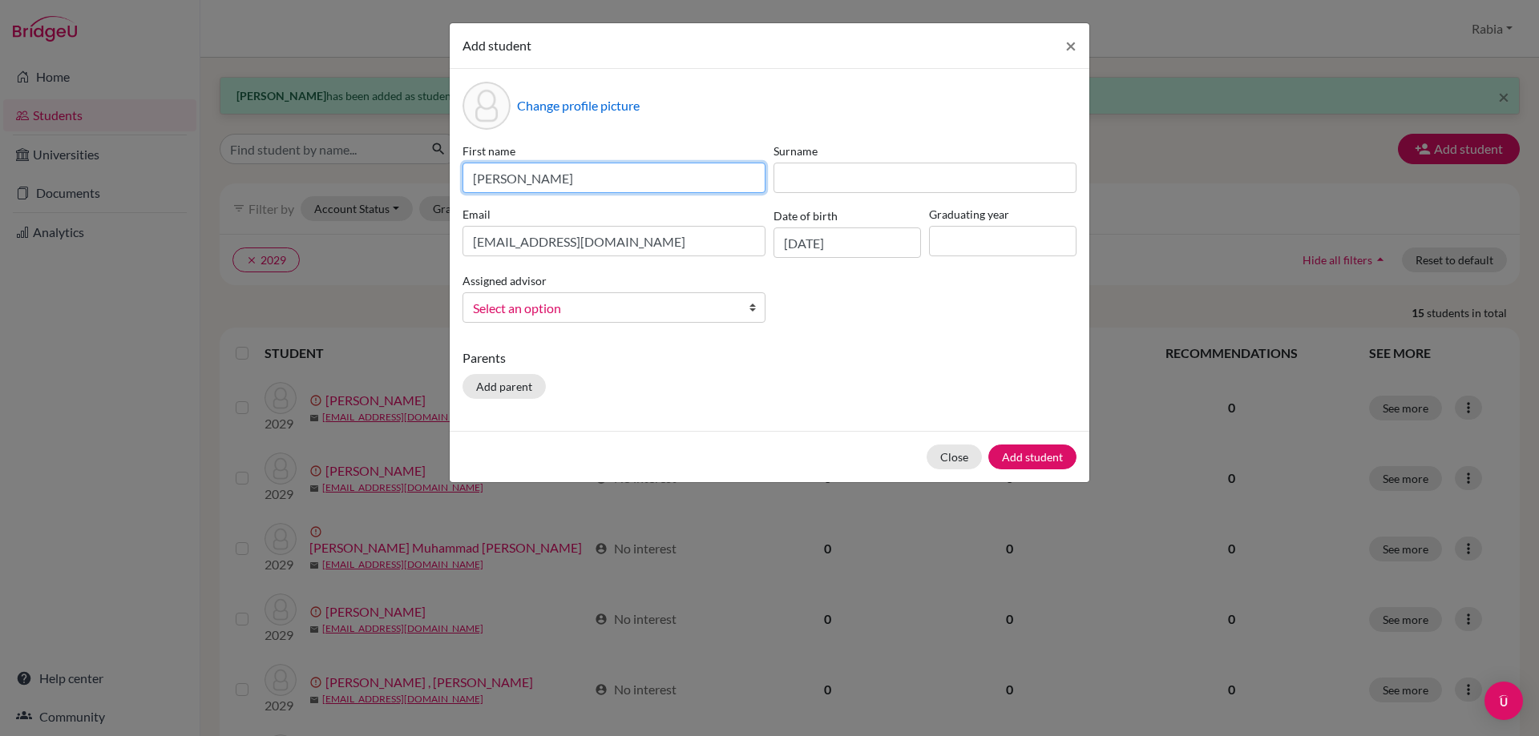
drag, startPoint x: 544, startPoint y: 176, endPoint x: 511, endPoint y: 184, distance: 33.6
click at [511, 184] on input "[PERSON_NAME]" at bounding box center [613, 178] width 303 height 30
type input "Nael"
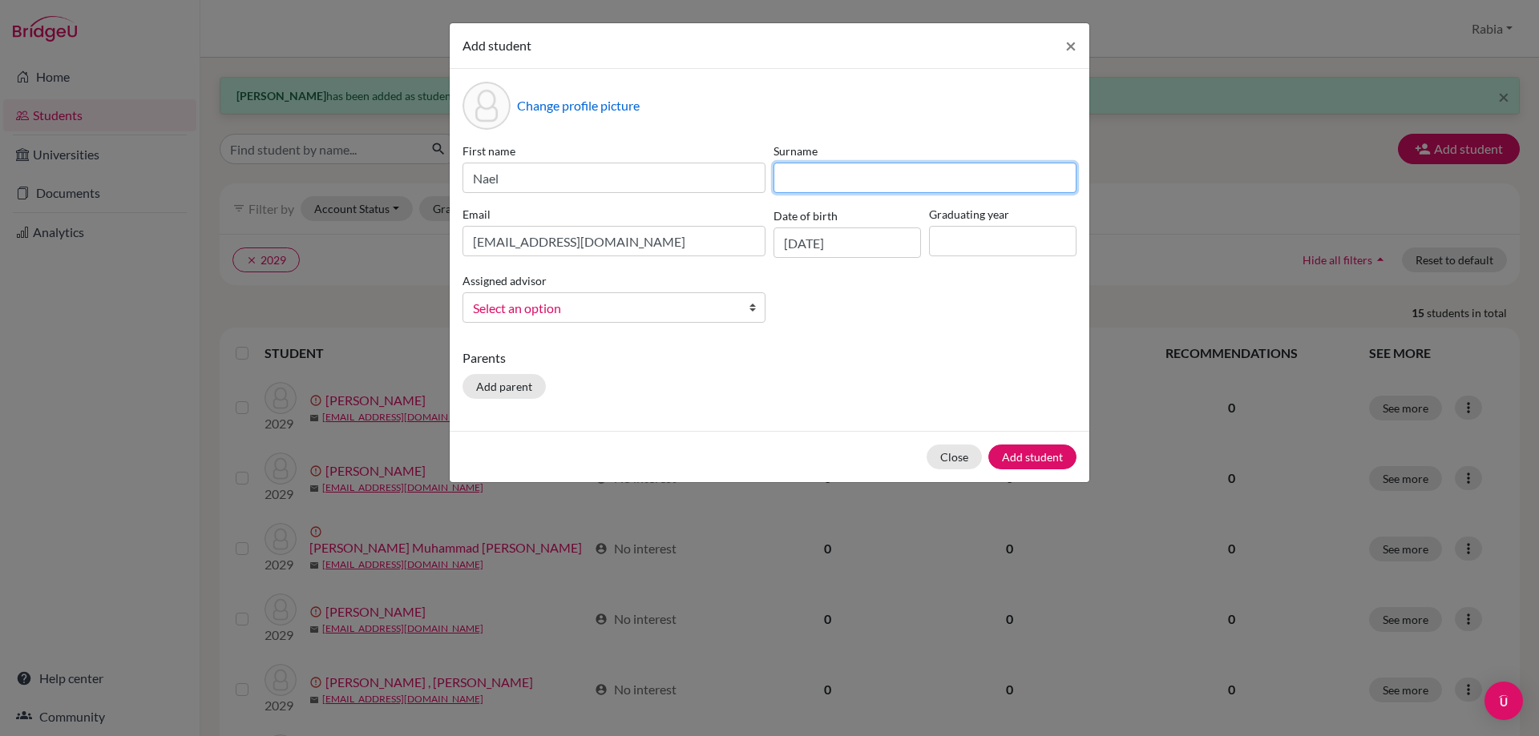
click at [847, 174] on input at bounding box center [924, 178] width 303 height 30
paste input "Asad"
type input "Asad"
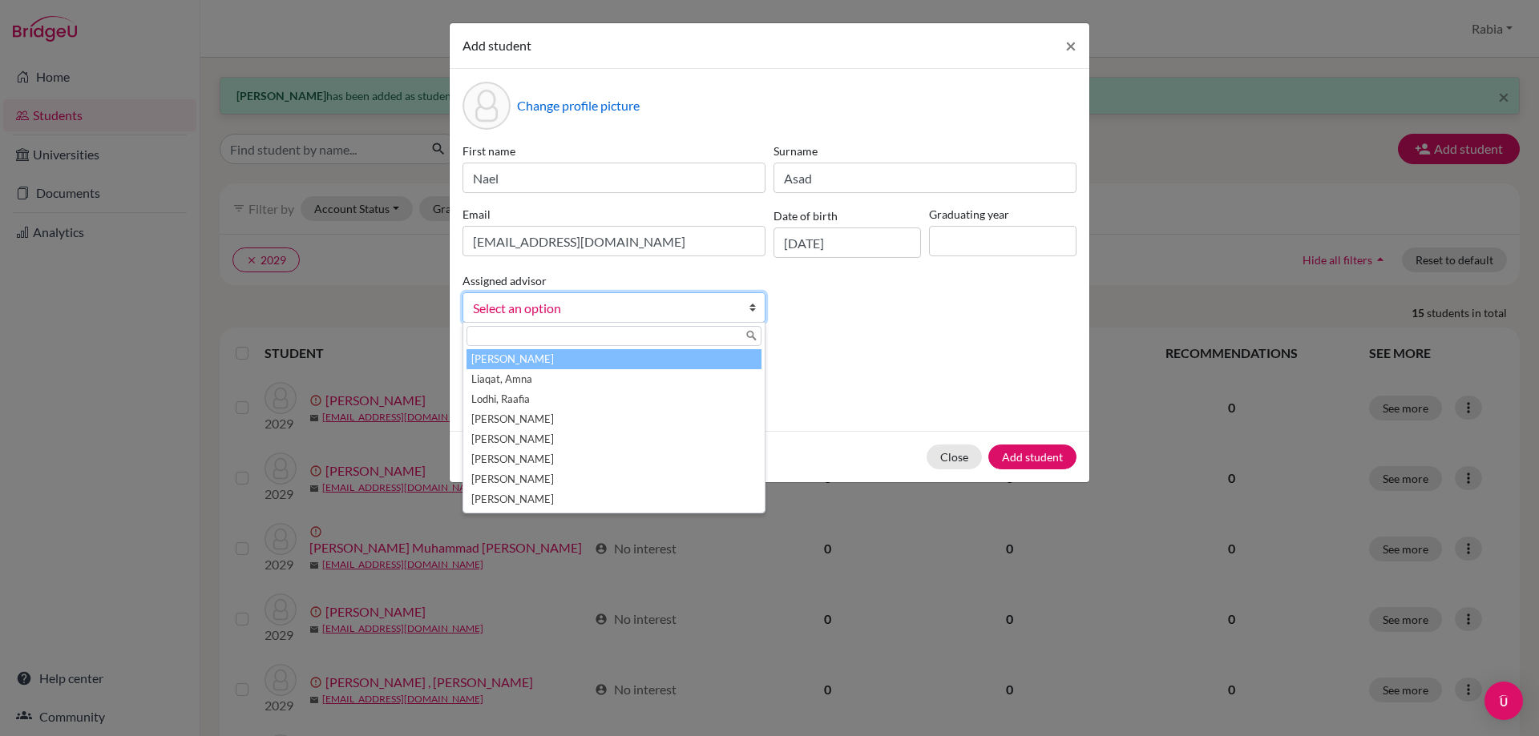
click at [578, 310] on span "Select an option" at bounding box center [603, 308] width 261 height 21
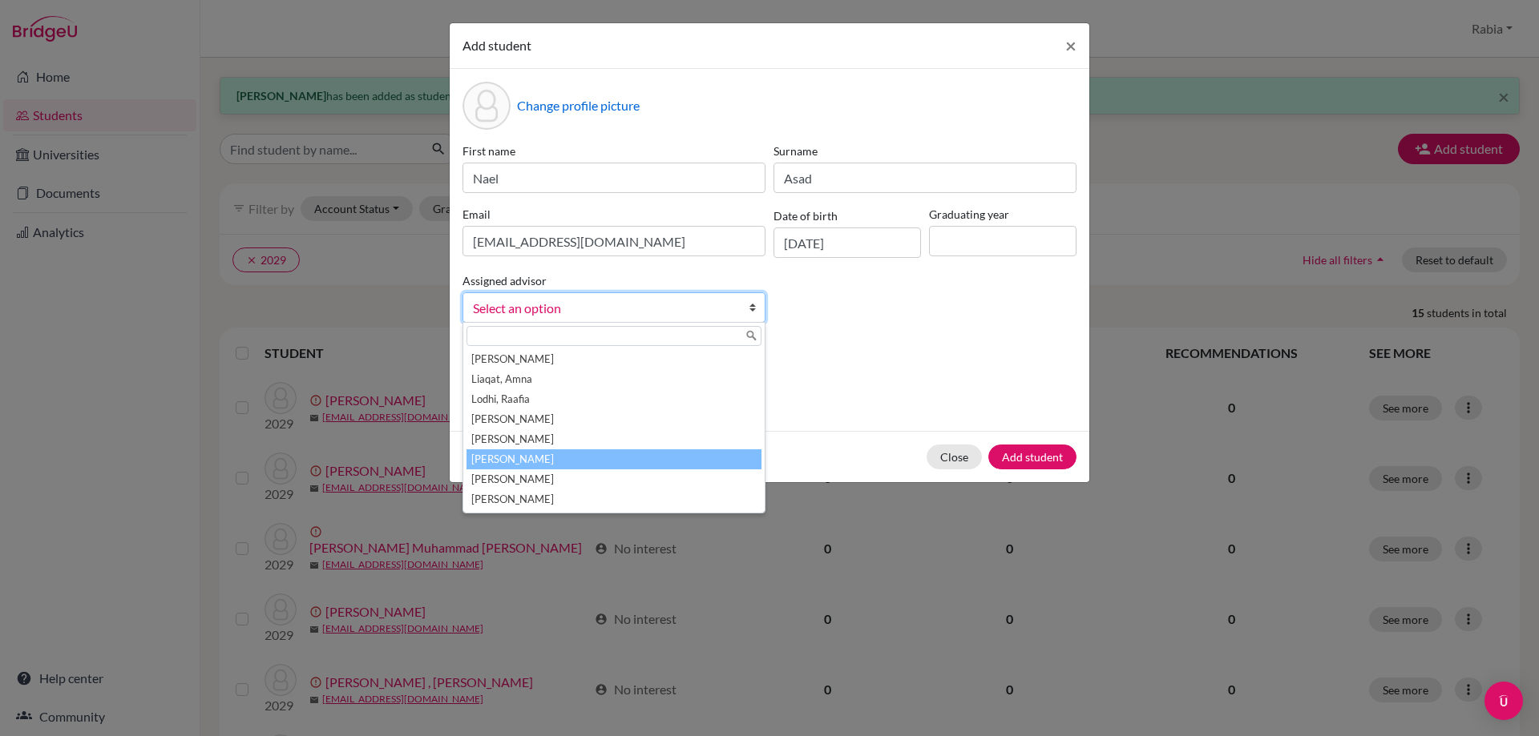
drag, startPoint x: 549, startPoint y: 458, endPoint x: 608, endPoint y: 433, distance: 64.3
click at [551, 454] on li "[PERSON_NAME]" at bounding box center [613, 460] width 295 height 20
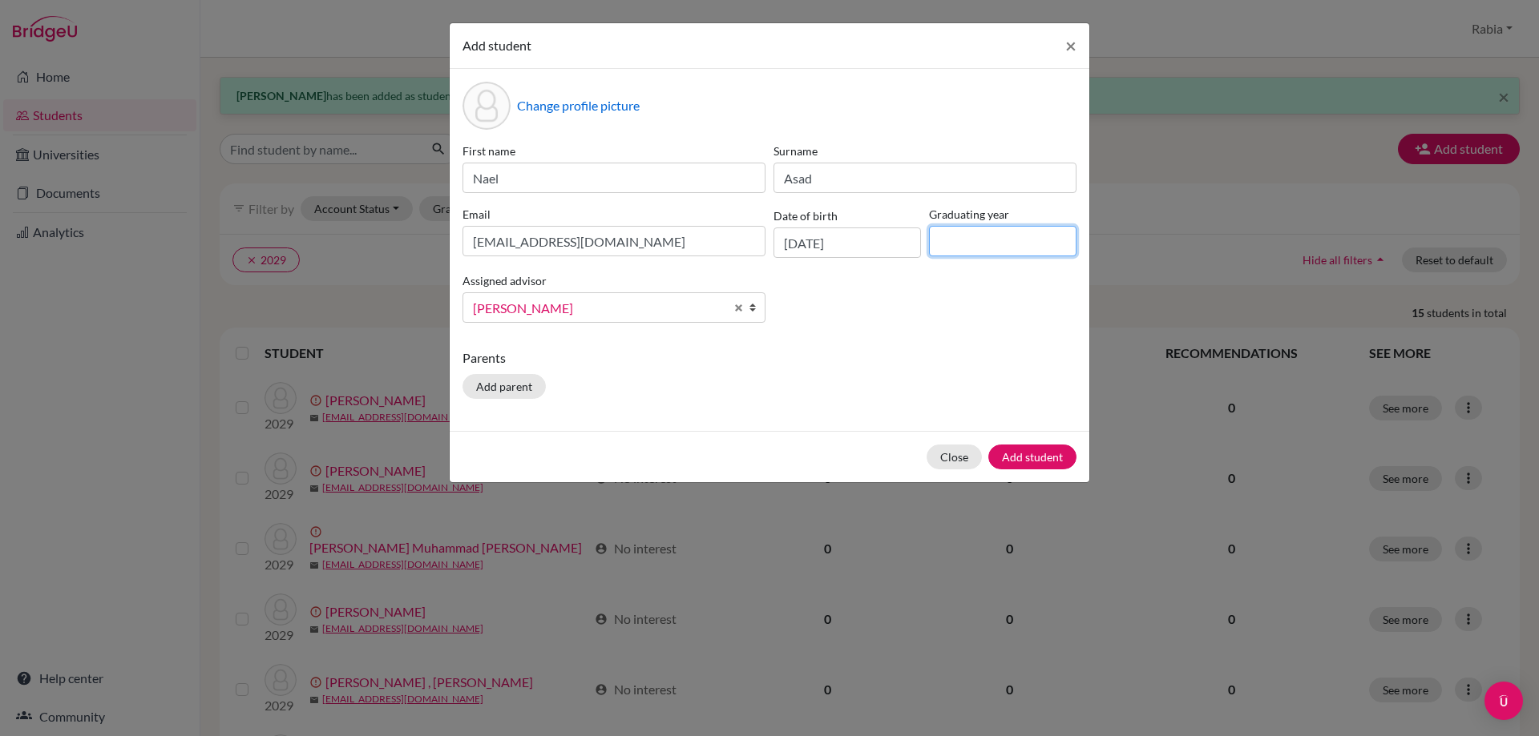
click at [973, 250] on input at bounding box center [1002, 241] width 147 height 30
type input "2029"
click at [1030, 454] on button "Add student" at bounding box center [1032, 457] width 88 height 25
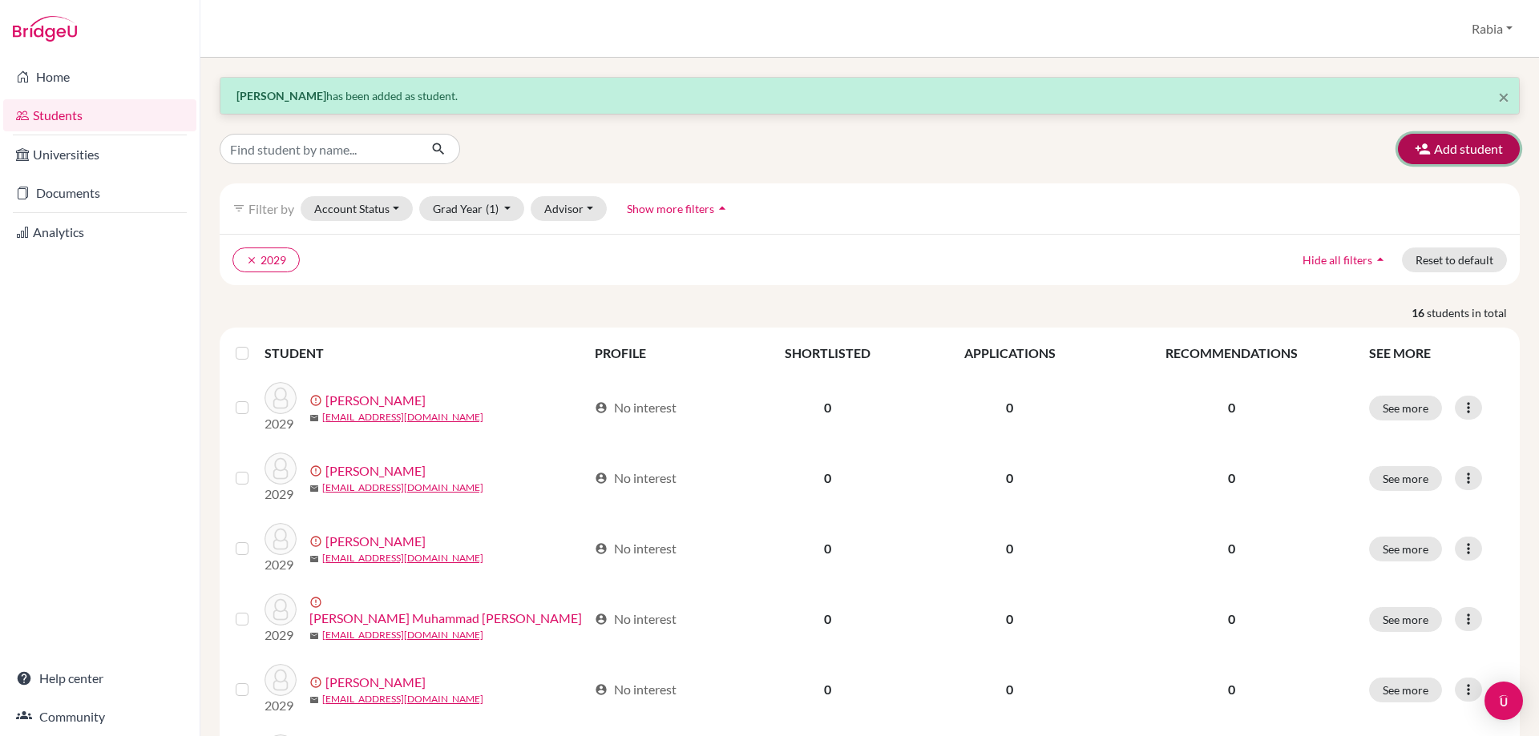
click at [1430, 139] on button "Add student" at bounding box center [1459, 149] width 122 height 30
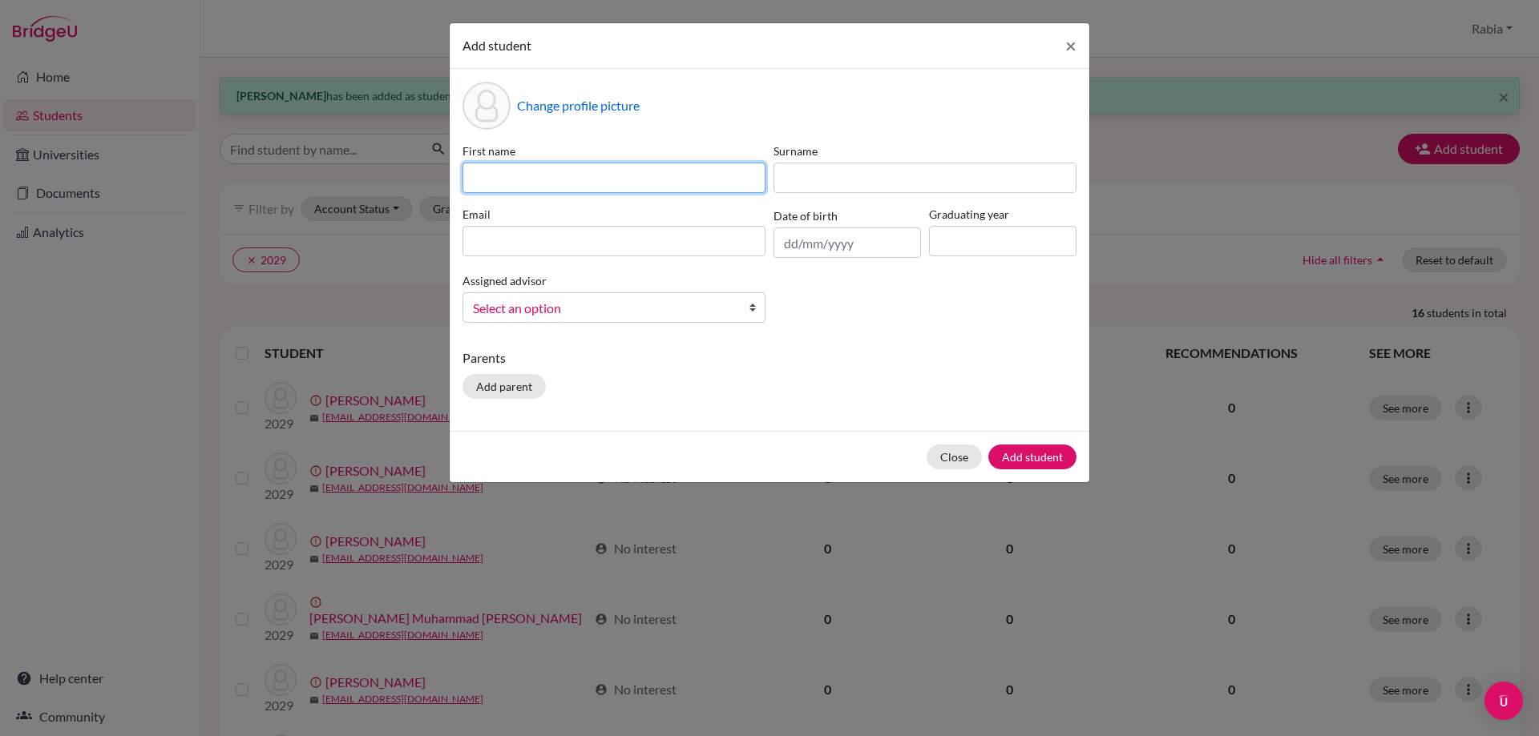
click at [535, 170] on input at bounding box center [613, 178] width 303 height 30
paste input "[PERSON_NAME] [EMAIL_ADDRESS][DOMAIN_NAME] [DATE]"
drag, startPoint x: 757, startPoint y: 178, endPoint x: 681, endPoint y: 185, distance: 76.5
click at [681, 185] on input "[PERSON_NAME] [EMAIL_ADDRESS][DOMAIN_NAME] [DATE]" at bounding box center [613, 178] width 303 height 30
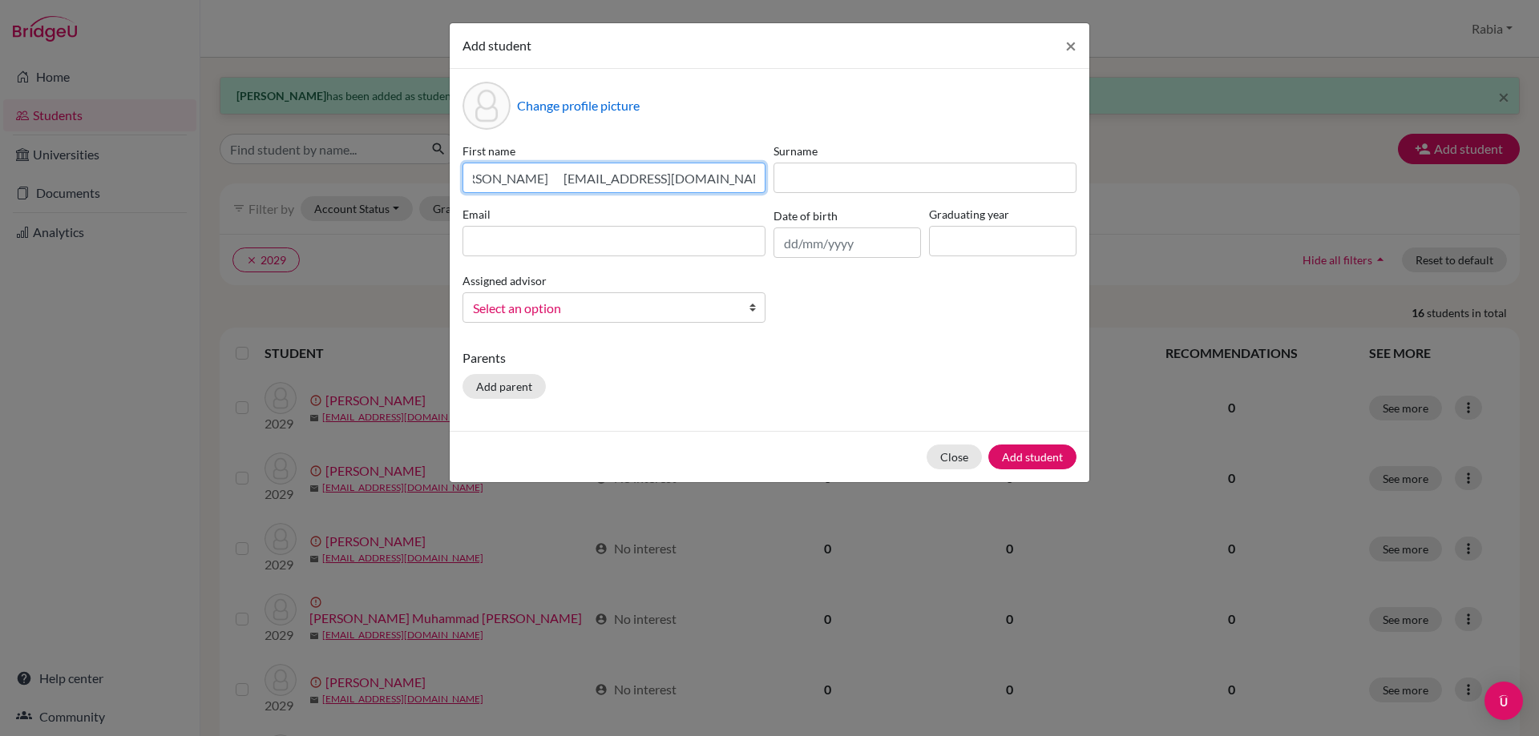
type input "[PERSON_NAME] [EMAIL_ADDRESS][DOMAIN_NAME] [DATE]"
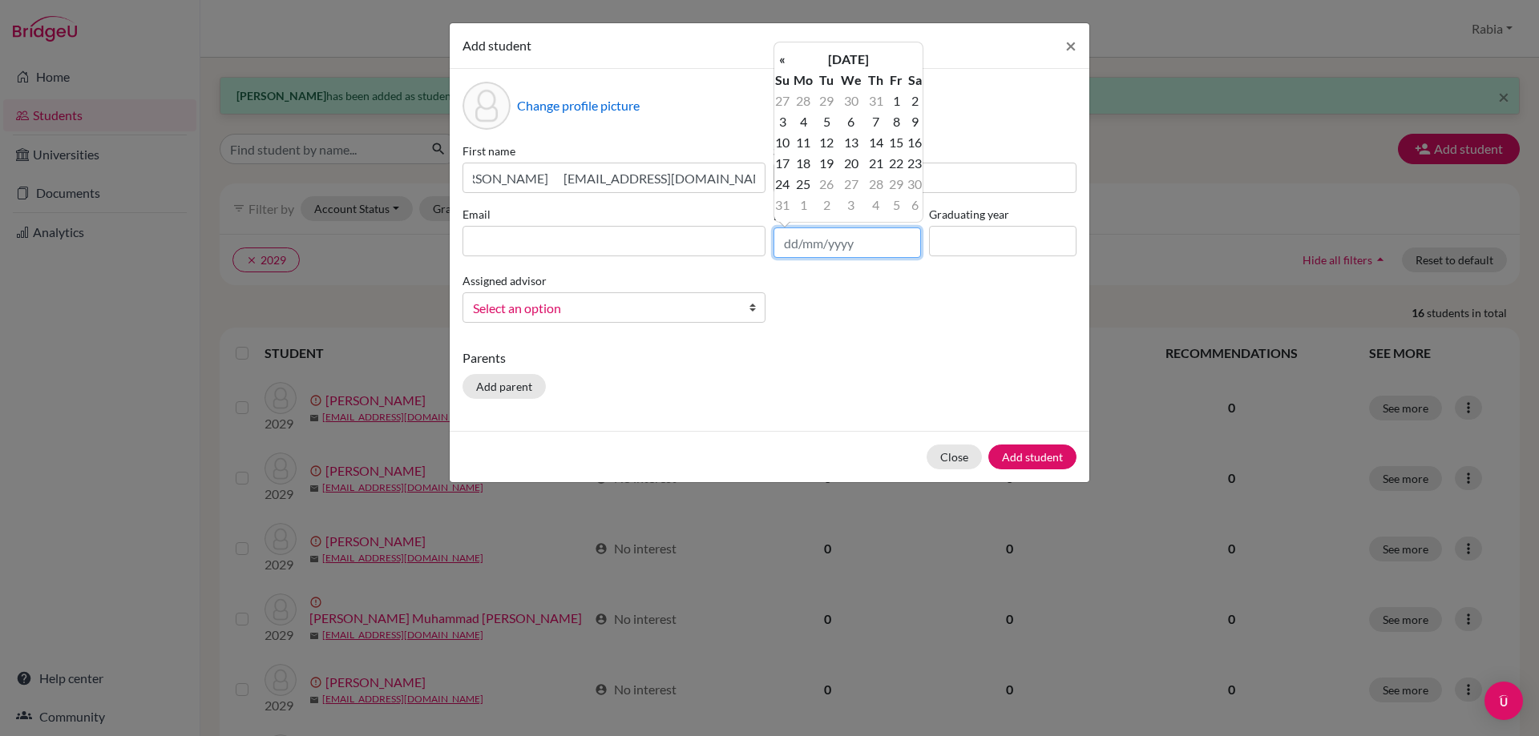
scroll to position [0, 0]
click at [783, 246] on input "text" at bounding box center [846, 243] width 147 height 30
paste input "[DATE]"
type input "[DATE]"
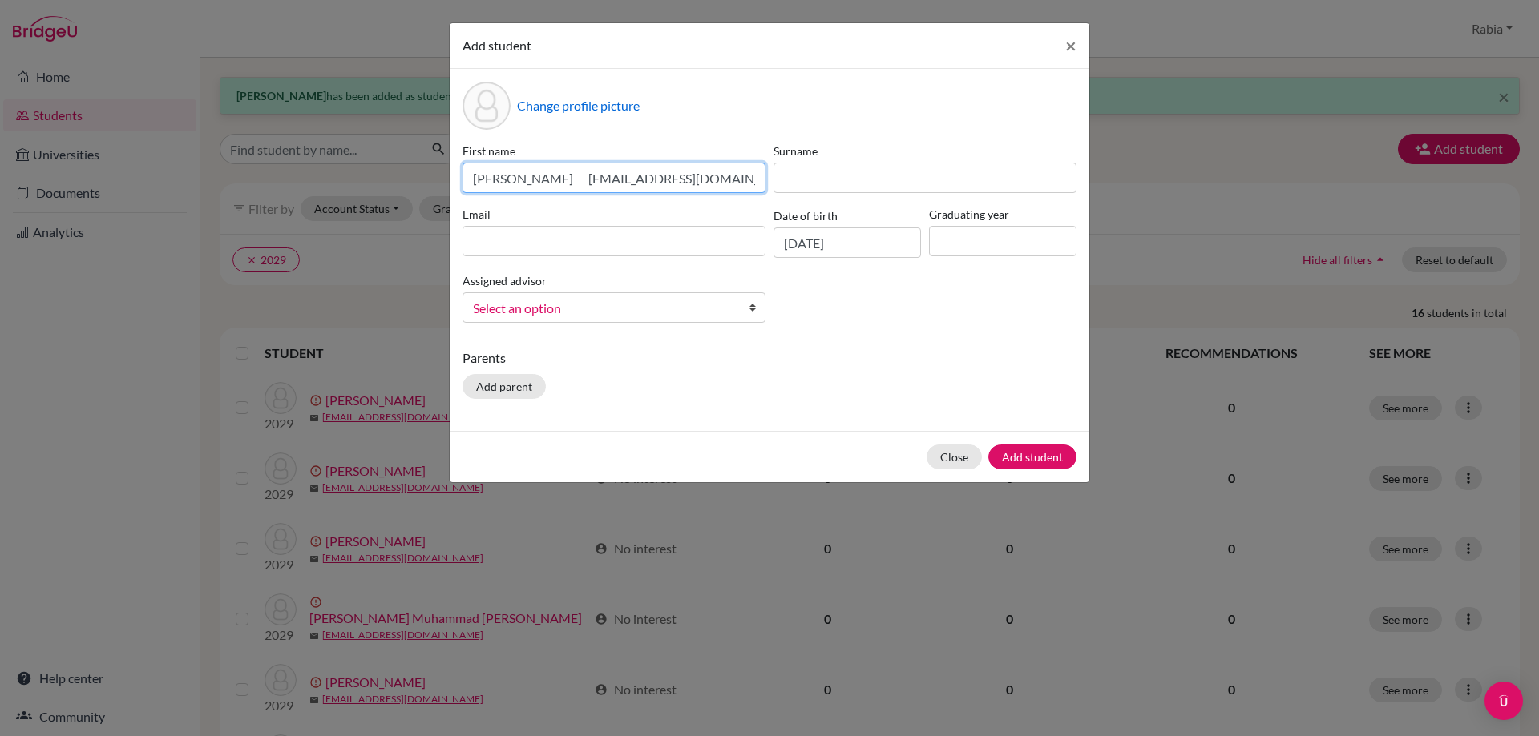
drag, startPoint x: 698, startPoint y: 179, endPoint x: 552, endPoint y: 176, distance: 145.9
click at [552, 176] on input "[PERSON_NAME] [EMAIL_ADDRESS][DOMAIN_NAME] [DATE]" at bounding box center [613, 178] width 303 height 30
click at [555, 253] on input at bounding box center [613, 241] width 303 height 30
paste input "[EMAIL_ADDRESS][DOMAIN_NAME]"
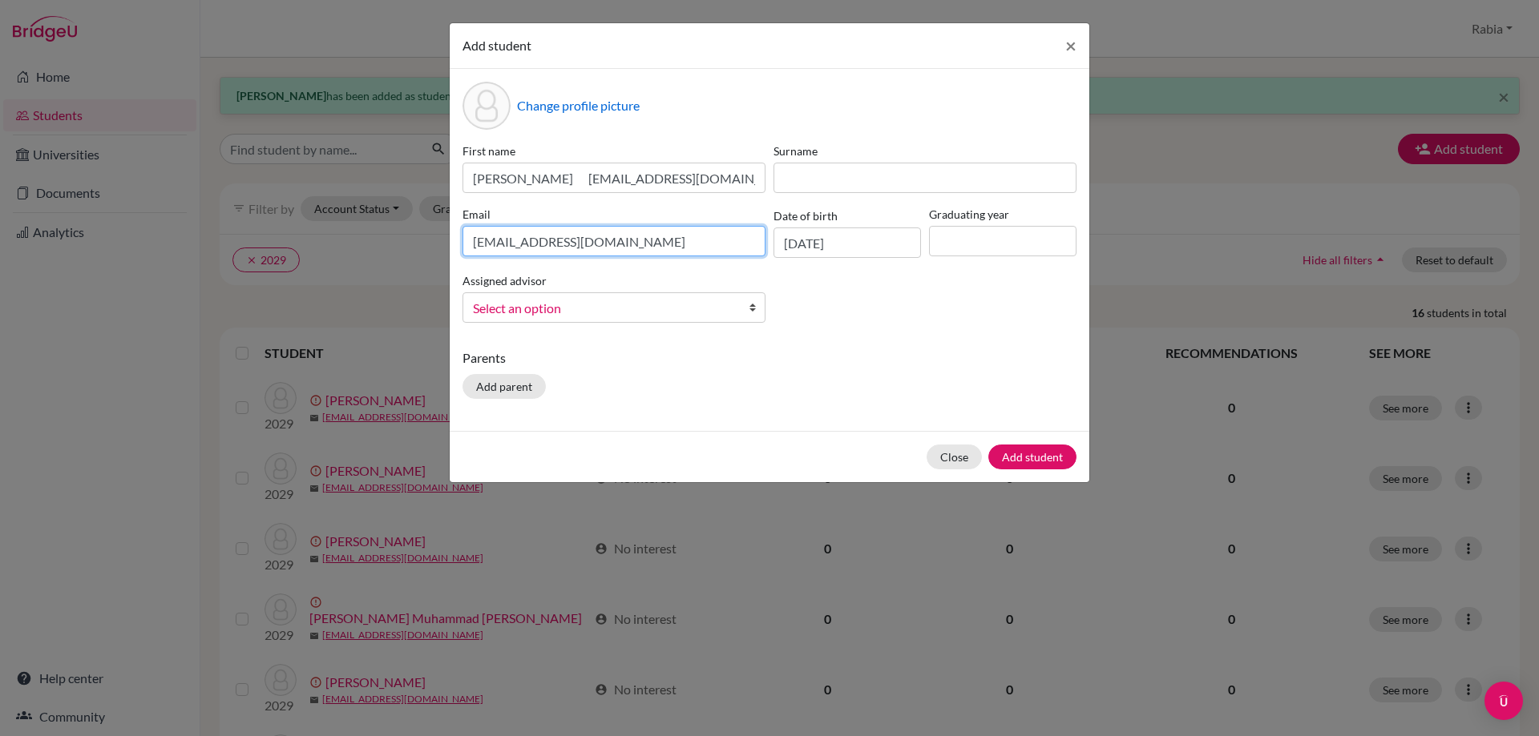
type input "[EMAIL_ADDRESS][DOMAIN_NAME]"
drag, startPoint x: 545, startPoint y: 175, endPoint x: 781, endPoint y: 180, distance: 235.7
click at [781, 180] on div "First name [PERSON_NAME] [EMAIL_ADDRESS][DOMAIN_NAME] [DATE] Surname Email [EMA…" at bounding box center [769, 239] width 622 height 193
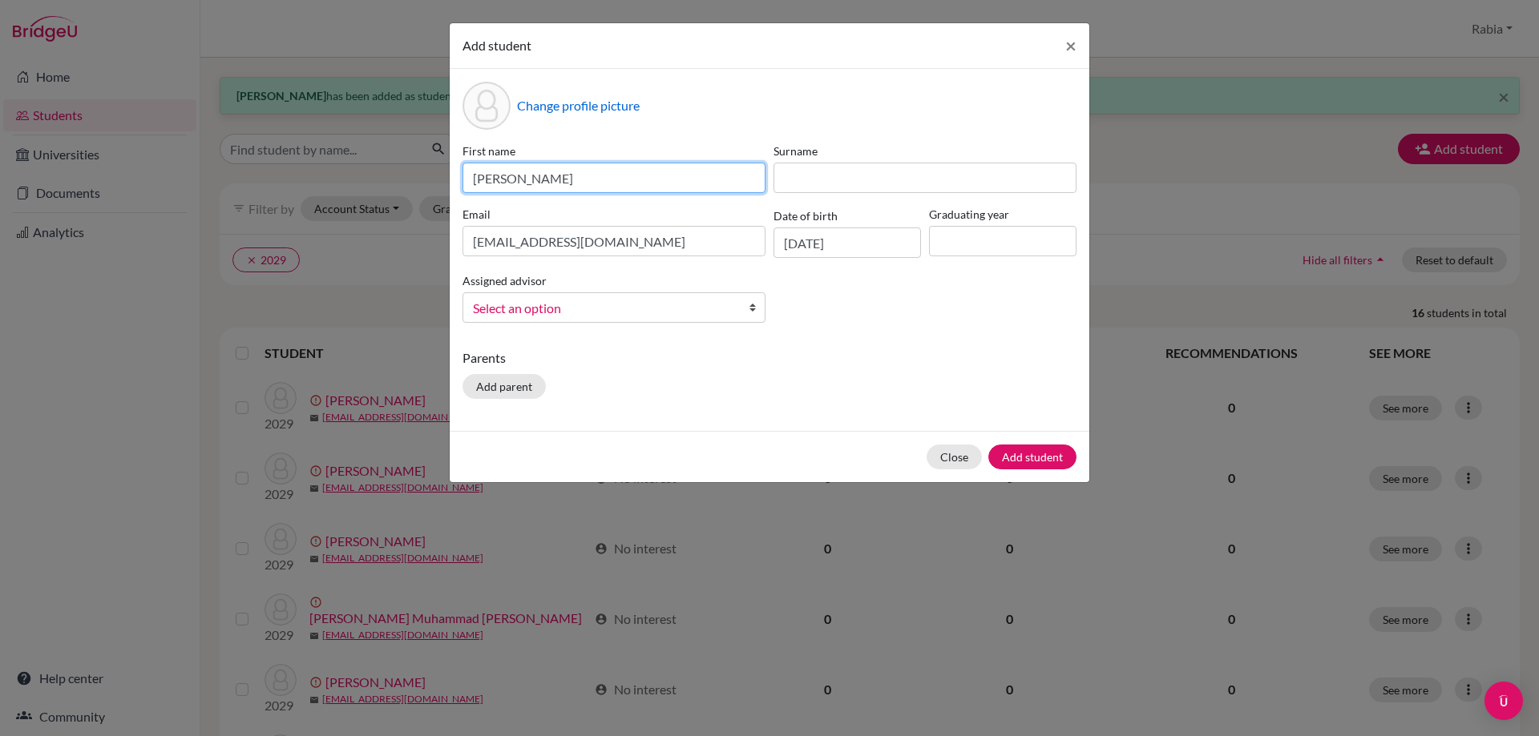
scroll to position [0, 0]
drag, startPoint x: 559, startPoint y: 179, endPoint x: 509, endPoint y: 175, distance: 50.7
click at [509, 174] on input "[PERSON_NAME]" at bounding box center [613, 178] width 303 height 30
type input "Essa"
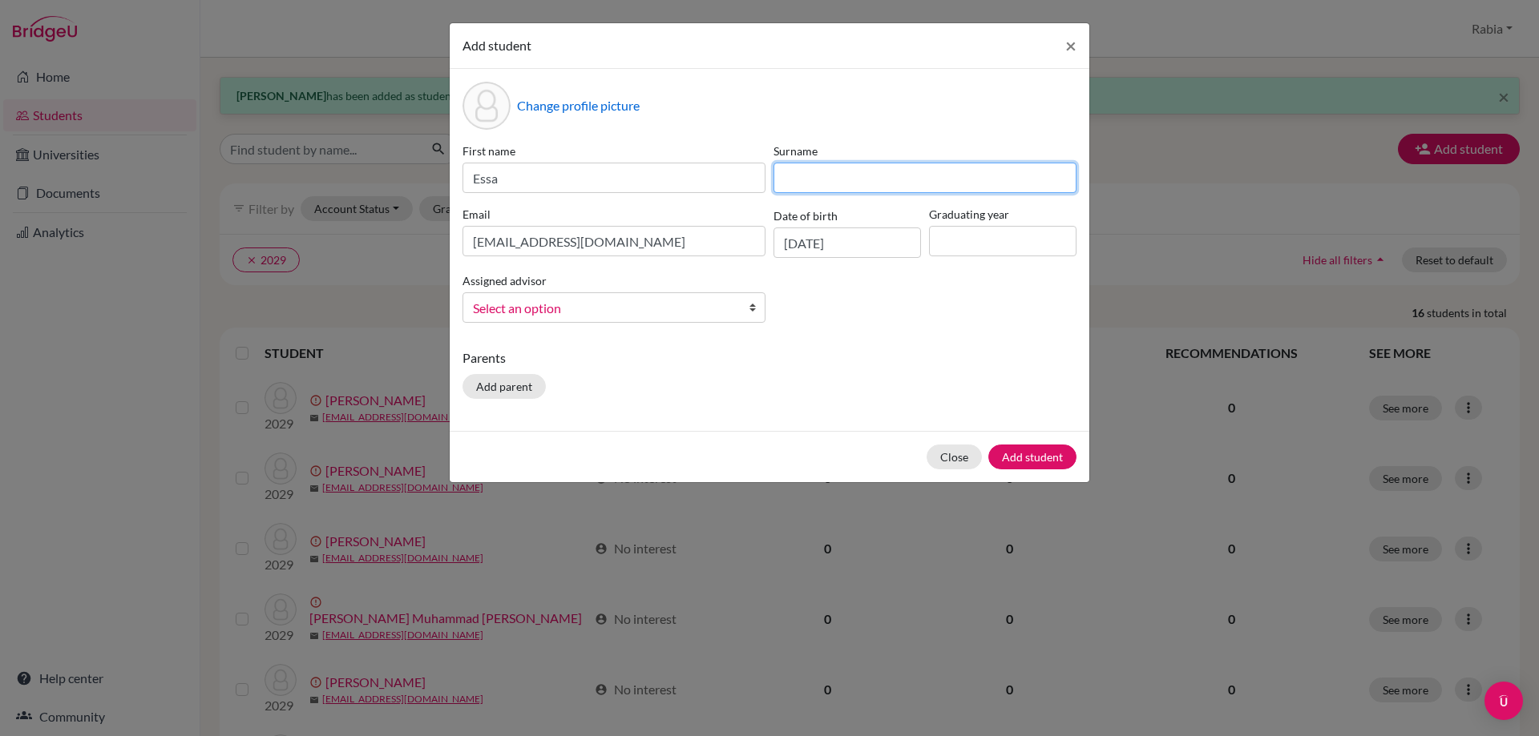
click at [835, 172] on input at bounding box center [924, 178] width 303 height 30
paste input "Shafi"
type input "Shafi"
click at [637, 310] on span "Select an option" at bounding box center [603, 308] width 261 height 21
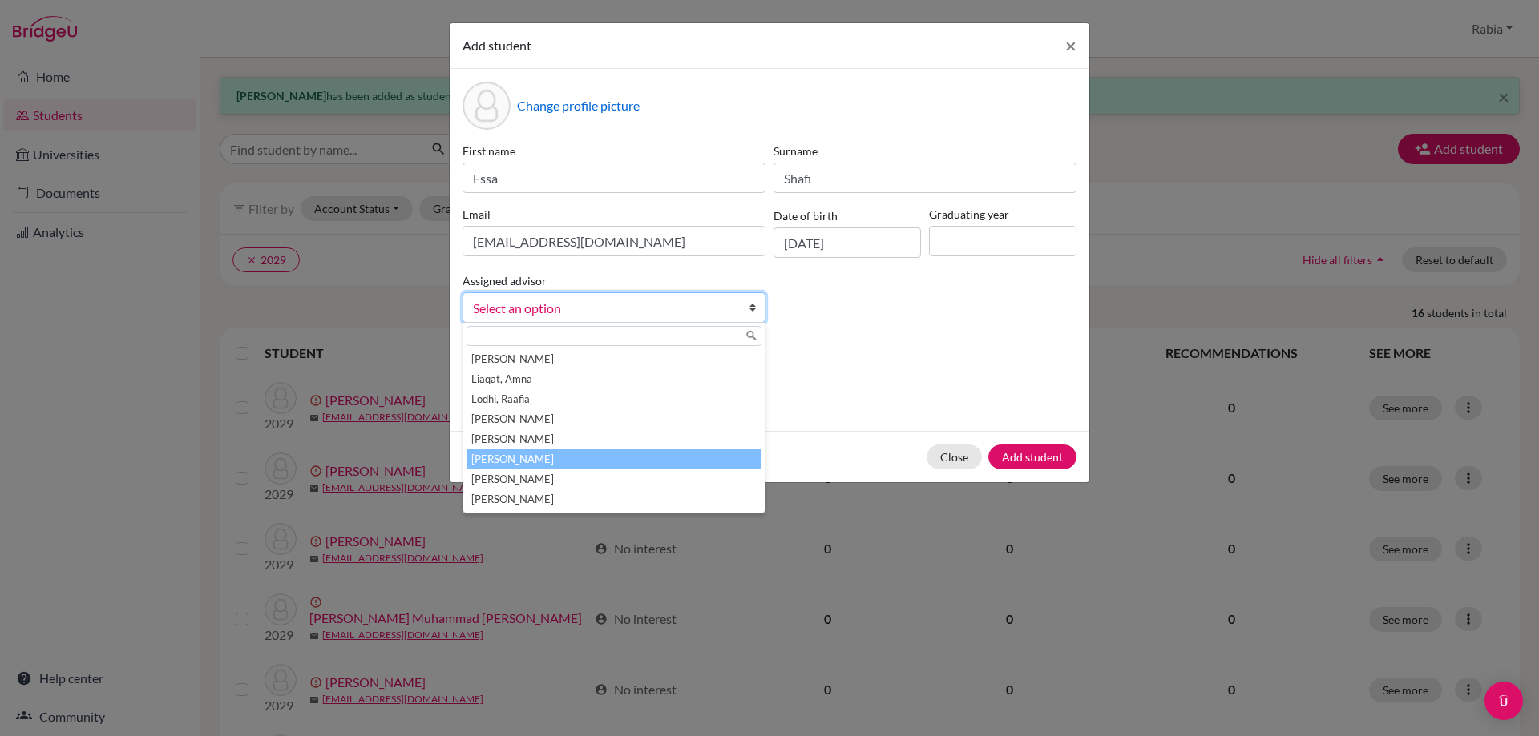
click at [565, 451] on li "[PERSON_NAME]" at bounding box center [613, 460] width 295 height 20
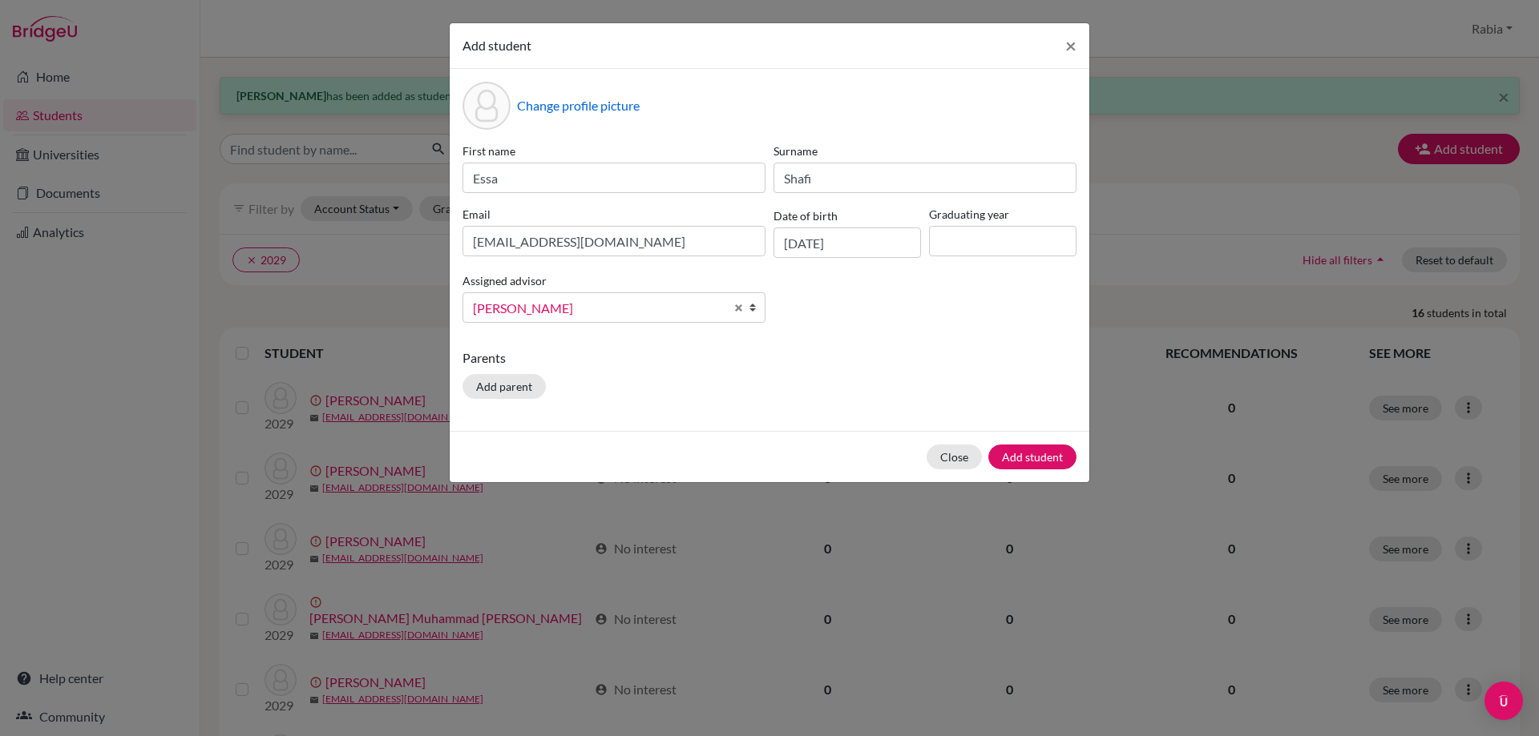
click at [977, 223] on div "Graduating year" at bounding box center [1002, 232] width 155 height 52
click at [979, 247] on input at bounding box center [1002, 241] width 147 height 30
type input "2029"
click at [1043, 458] on button "Add student" at bounding box center [1032, 457] width 88 height 25
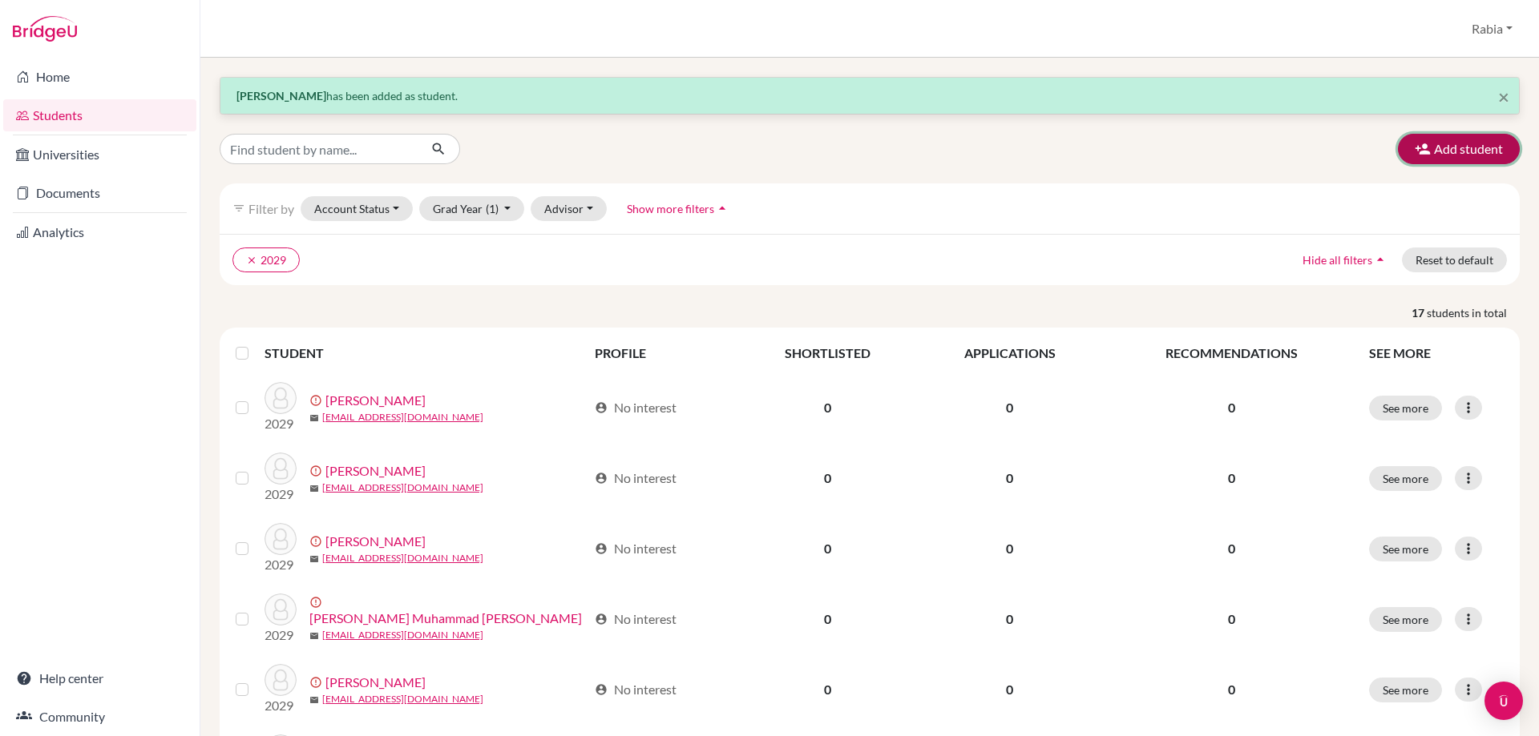
click at [1425, 142] on button "Add student" at bounding box center [1459, 149] width 122 height 30
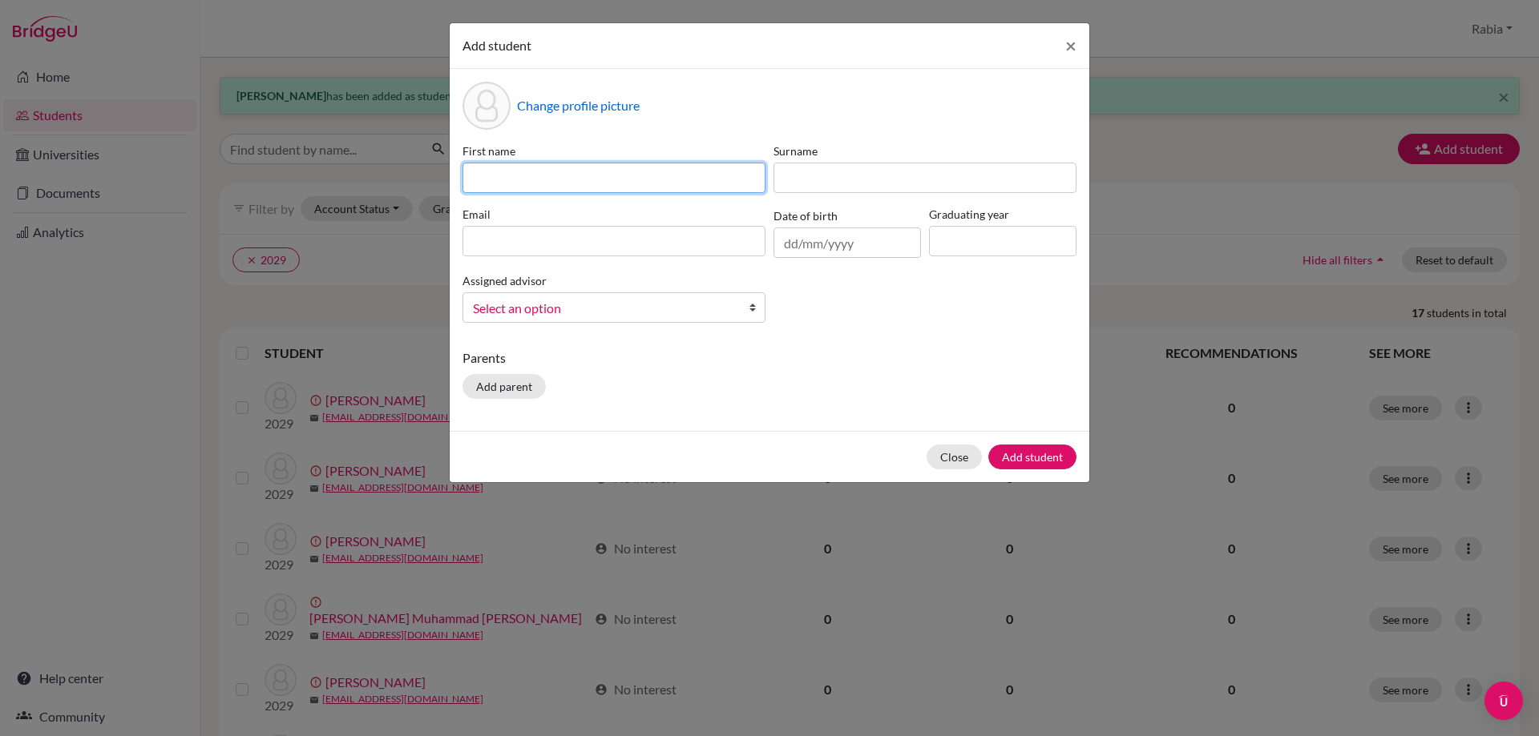
click at [467, 171] on input at bounding box center [613, 178] width 303 height 30
paste input "[PERSON_NAME] [EMAIL_ADDRESS][DOMAIN_NAME] [DATE]"
drag, startPoint x: 757, startPoint y: 179, endPoint x: 688, endPoint y: 175, distance: 69.8
click at [688, 175] on input "[PERSON_NAME] [EMAIL_ADDRESS][DOMAIN_NAME] [DATE]" at bounding box center [613, 178] width 303 height 30
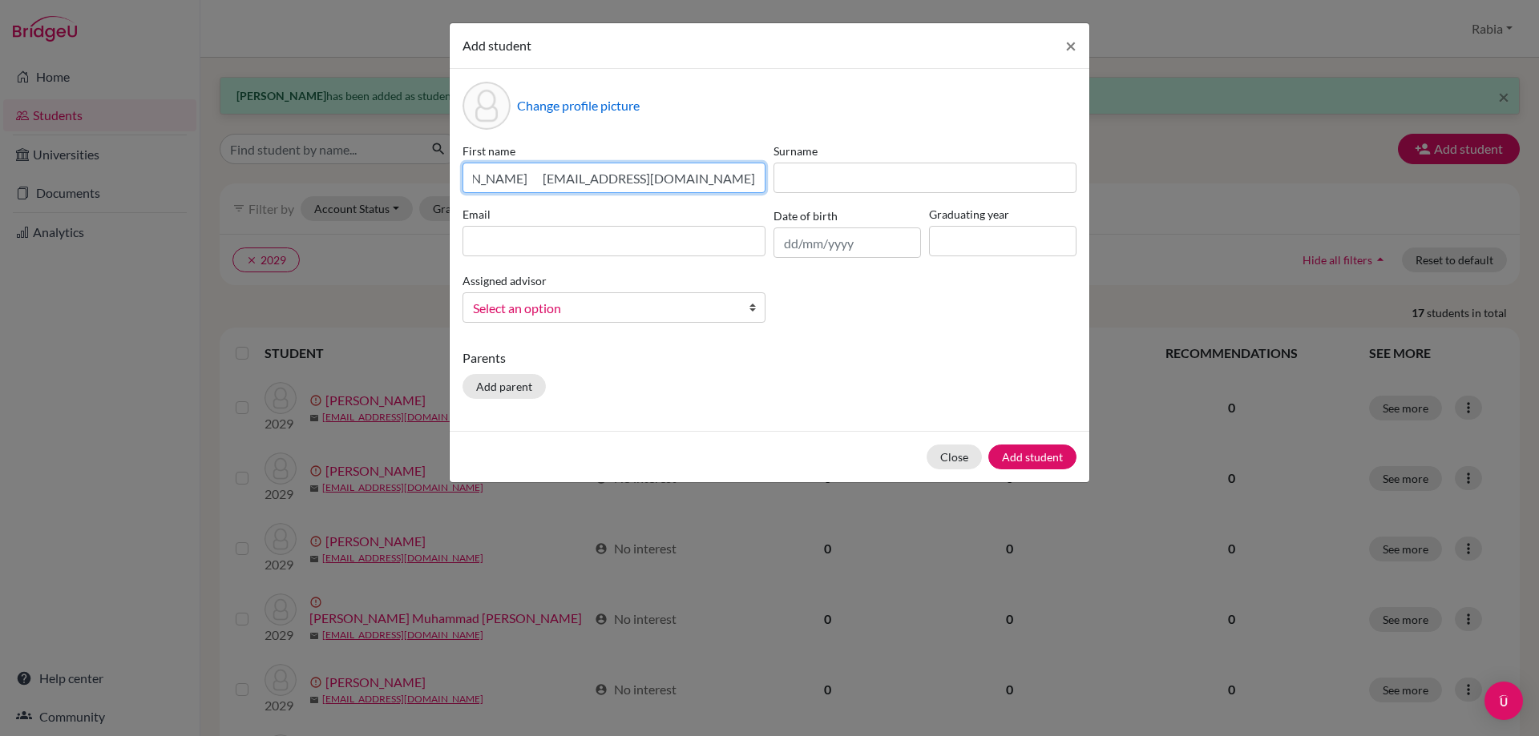
scroll to position [0, 34]
type input "[PERSON_NAME] [EMAIL_ADDRESS][DOMAIN_NAME]"
click at [776, 238] on input "text" at bounding box center [846, 243] width 147 height 30
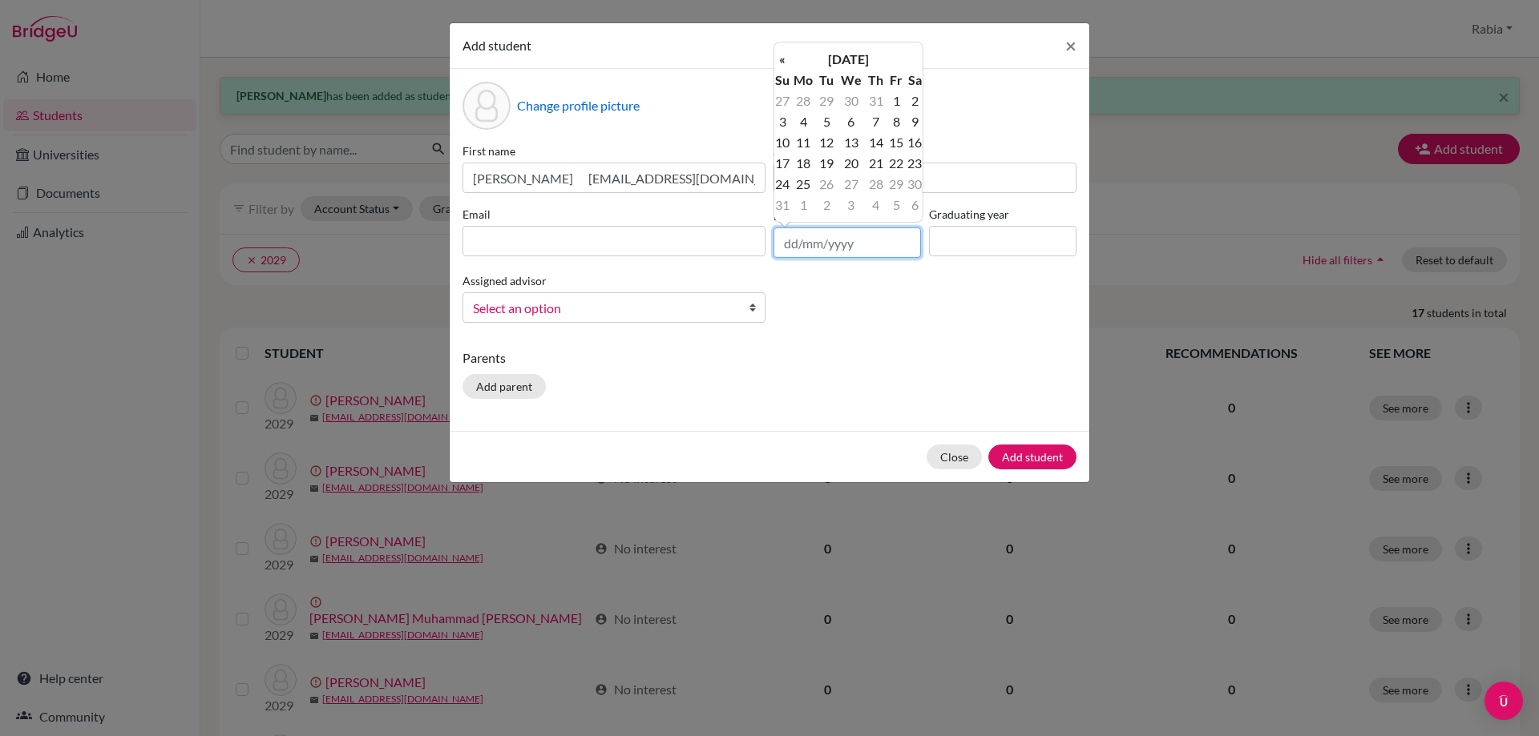
paste input "[DATE]"
type input "[DATE]"
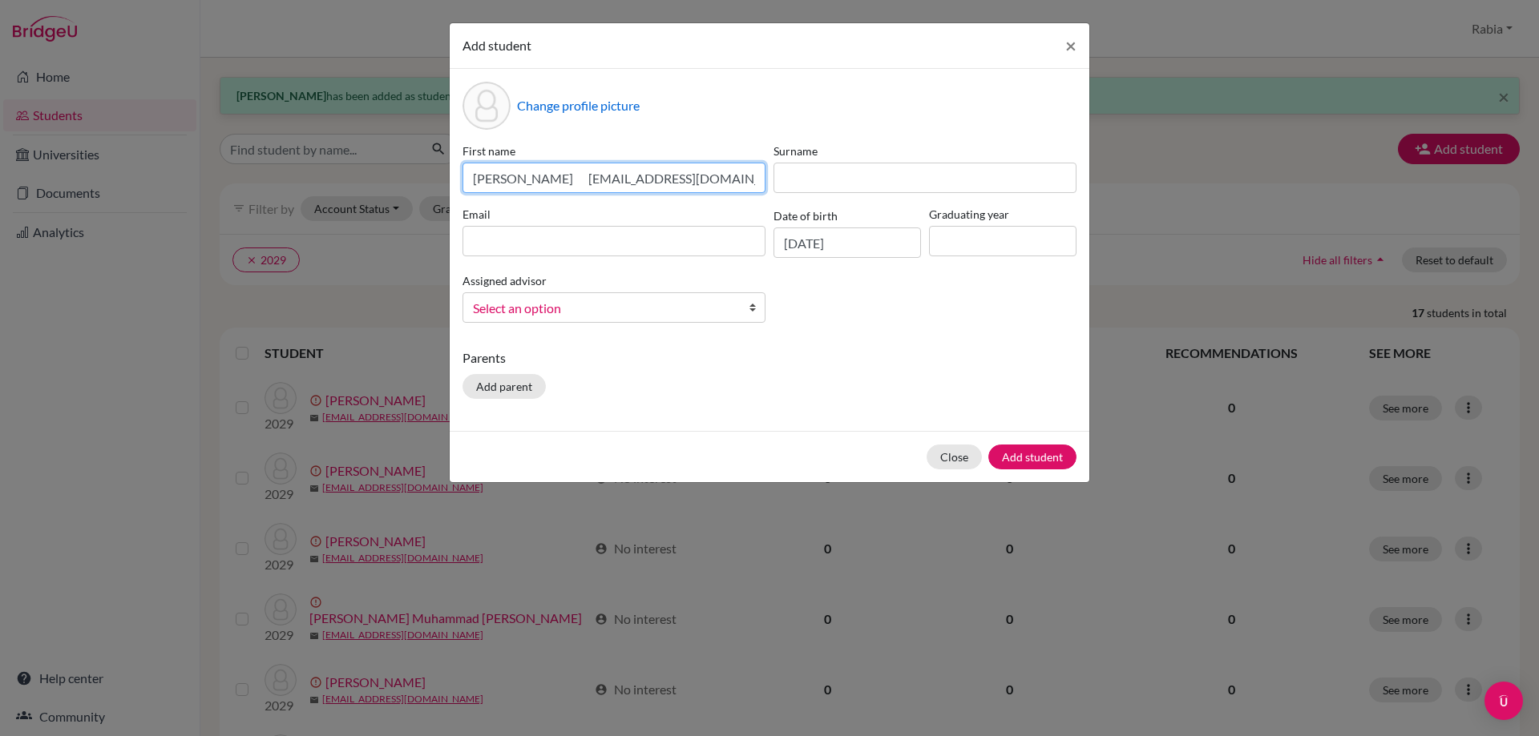
scroll to position [0, 34]
drag, startPoint x: 590, startPoint y: 173, endPoint x: 764, endPoint y: 175, distance: 174.7
click at [764, 175] on input "[PERSON_NAME] [EMAIL_ADDRESS][DOMAIN_NAME]" at bounding box center [613, 178] width 303 height 30
type input "[PERSON_NAME]"
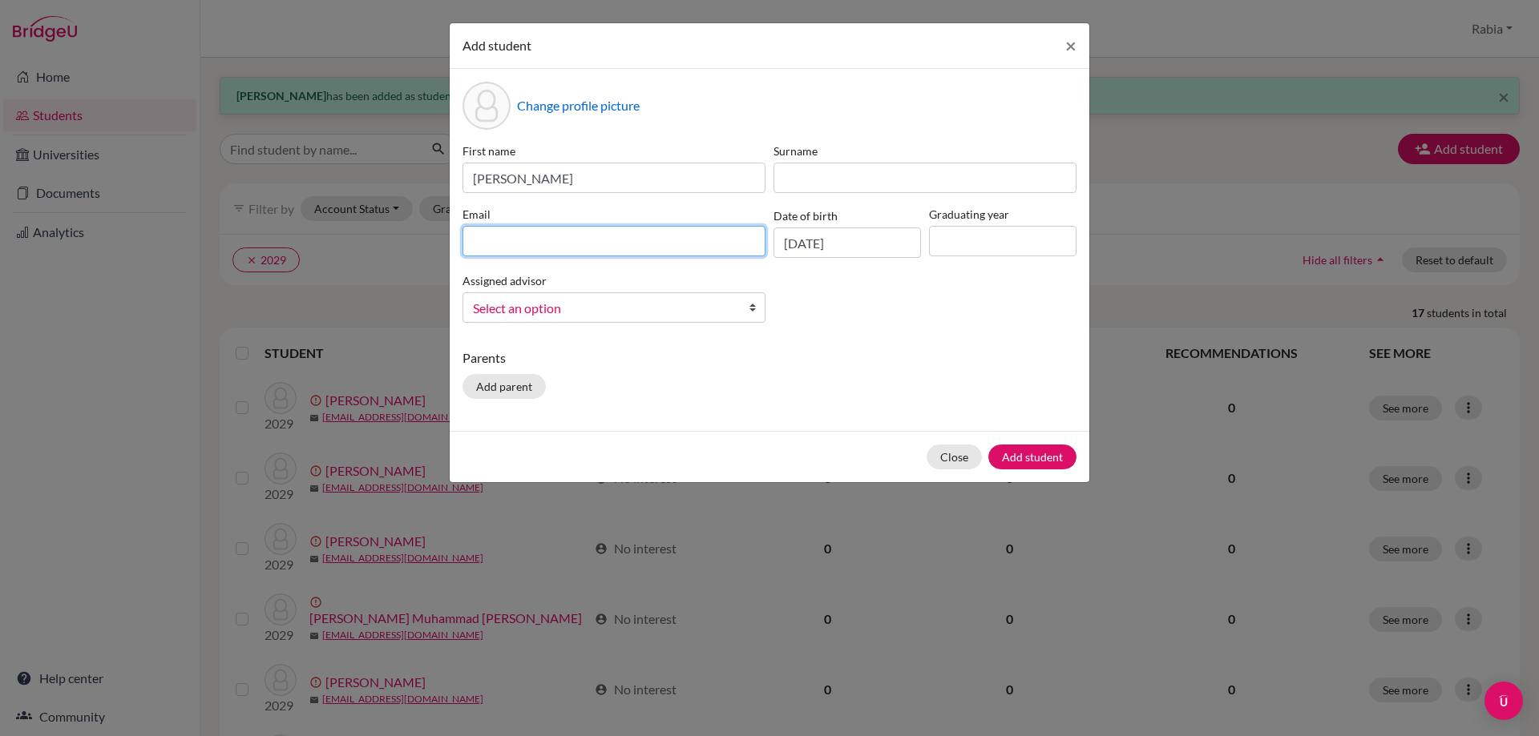
click at [553, 253] on input at bounding box center [613, 241] width 303 height 30
paste input "[EMAIL_ADDRESS][DOMAIN_NAME]"
type input "[EMAIL_ADDRESS][DOMAIN_NAME]"
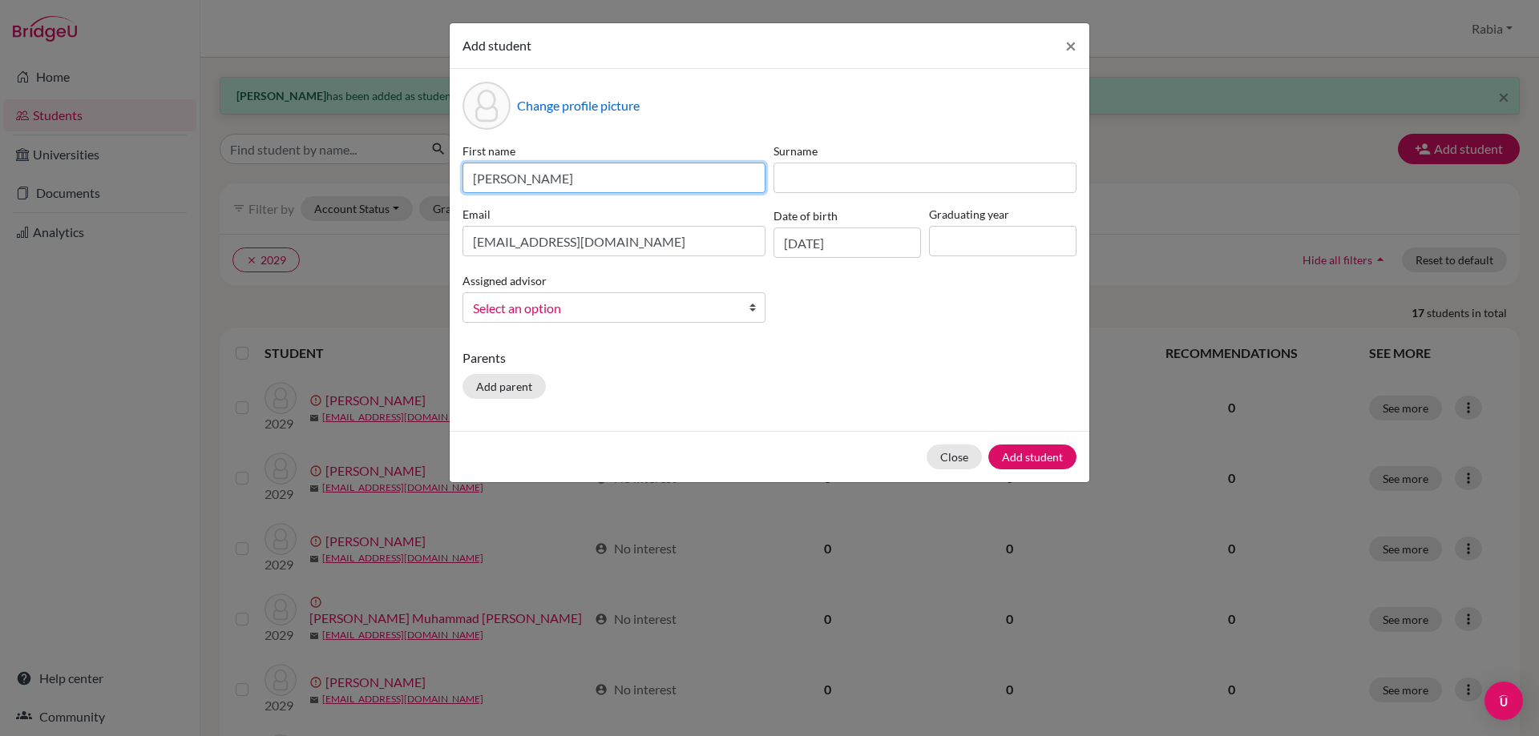
drag, startPoint x: 605, startPoint y: 177, endPoint x: 516, endPoint y: 186, distance: 89.4
click at [516, 186] on input "[PERSON_NAME]" at bounding box center [613, 178] width 303 height 30
type input "[PERSON_NAME]"
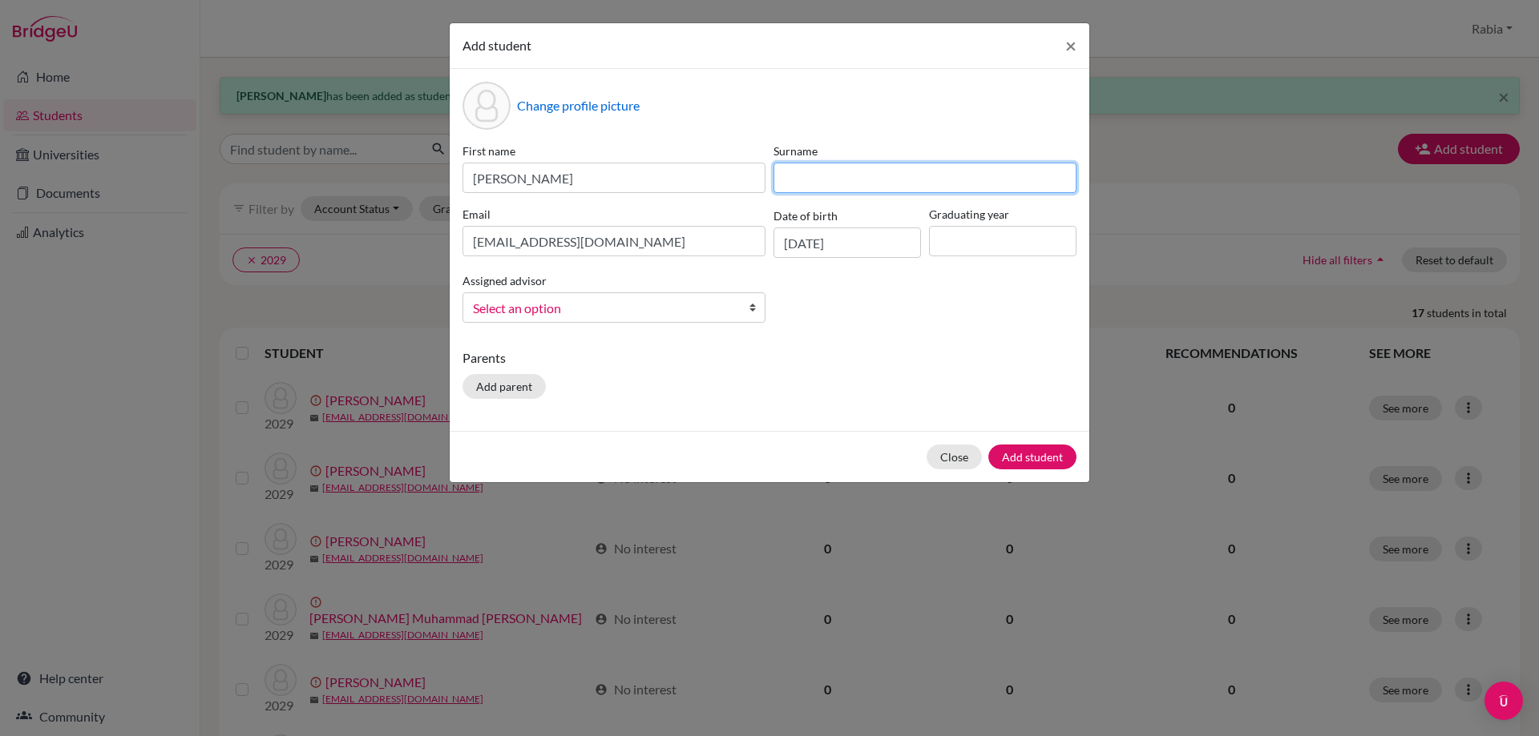
click at [843, 186] on input at bounding box center [924, 178] width 303 height 30
paste input "Khawaja"
drag, startPoint x: 801, startPoint y: 179, endPoint x: 736, endPoint y: 159, distance: 68.2
click at [736, 159] on div "First name [PERSON_NAME] [PERSON_NAME] Email [EMAIL_ADDRESS][DOMAIN_NAME] Date …" at bounding box center [769, 239] width 622 height 193
type input "Khawaja"
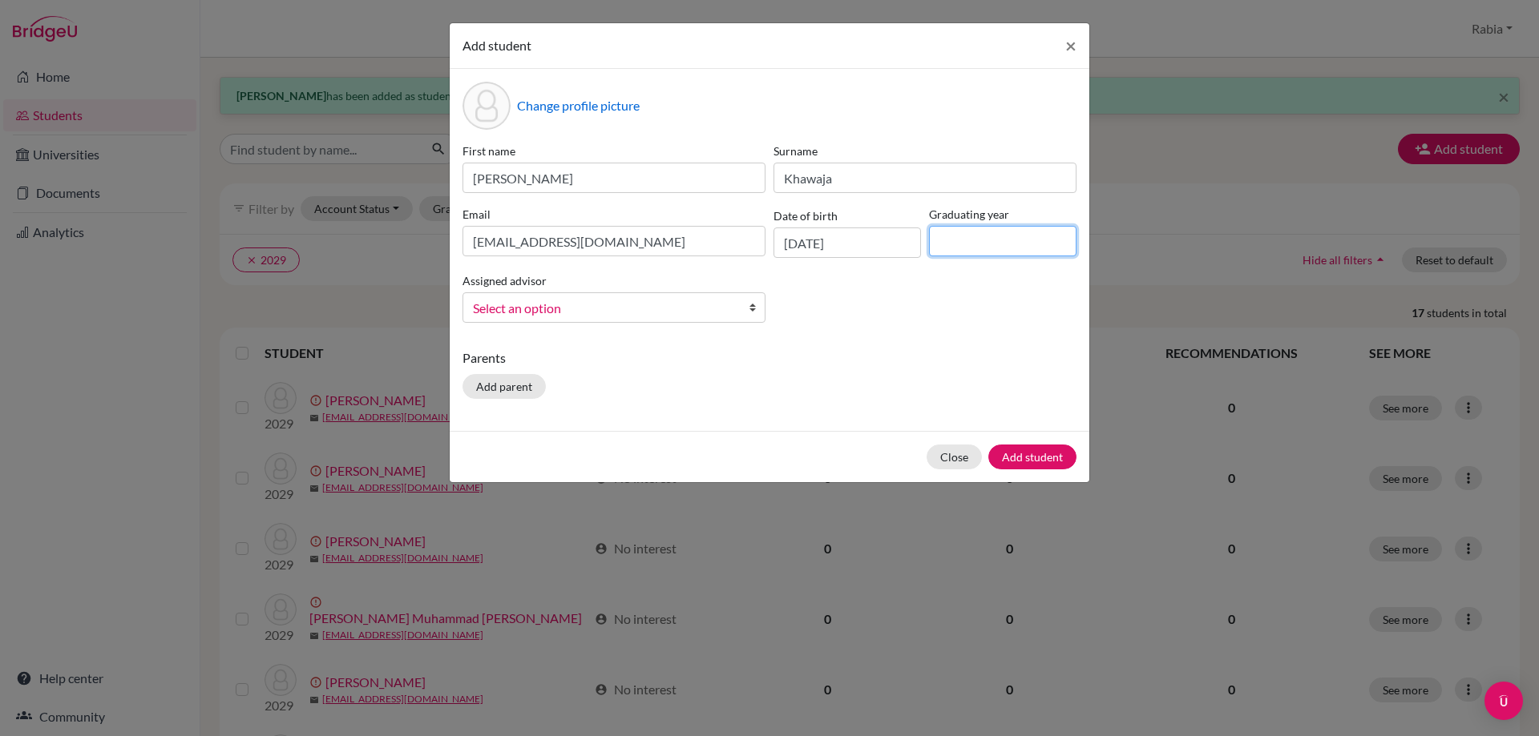
click at [983, 236] on input at bounding box center [1002, 241] width 147 height 30
type input "2029"
click at [610, 308] on span "Select an option" at bounding box center [603, 308] width 261 height 21
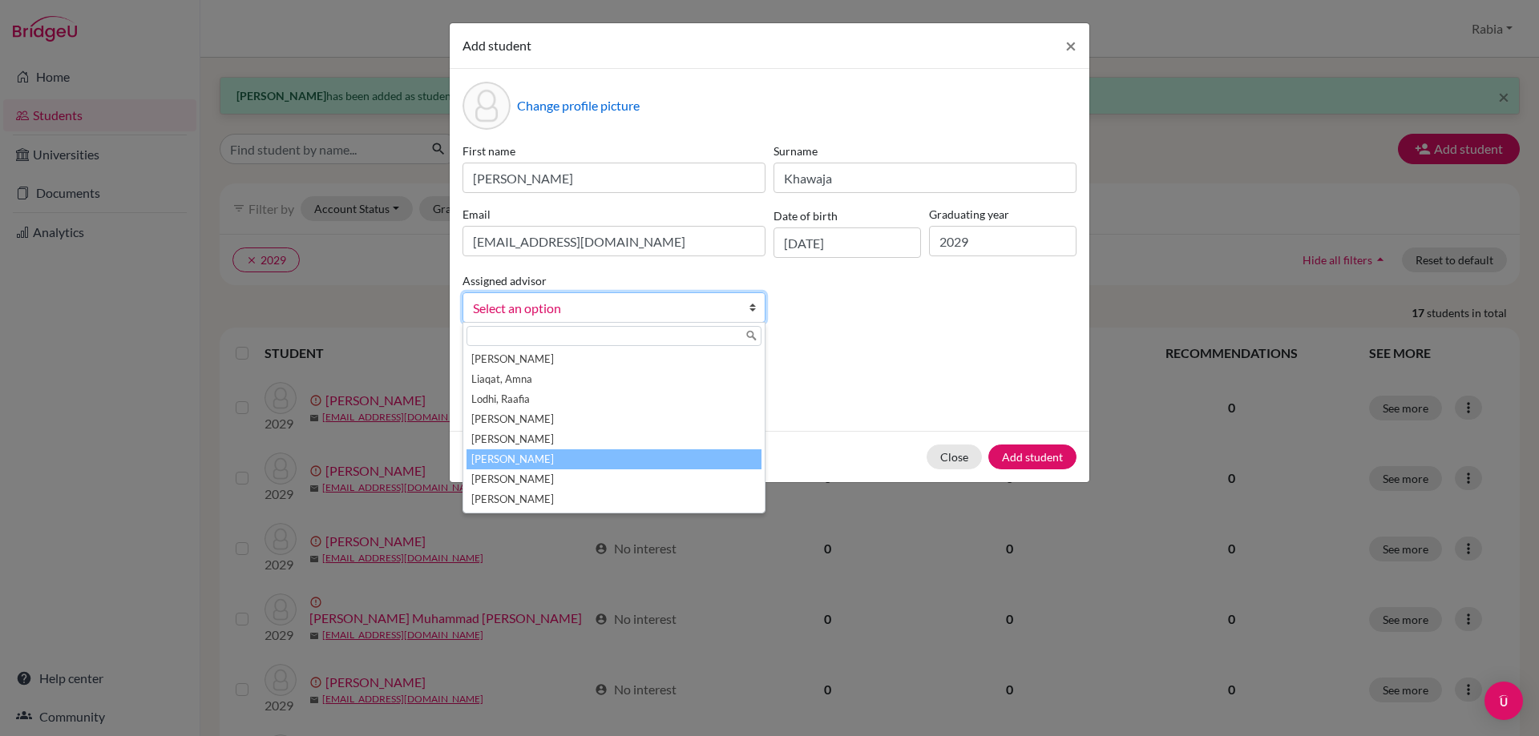
click at [588, 452] on li "[PERSON_NAME]" at bounding box center [613, 460] width 295 height 20
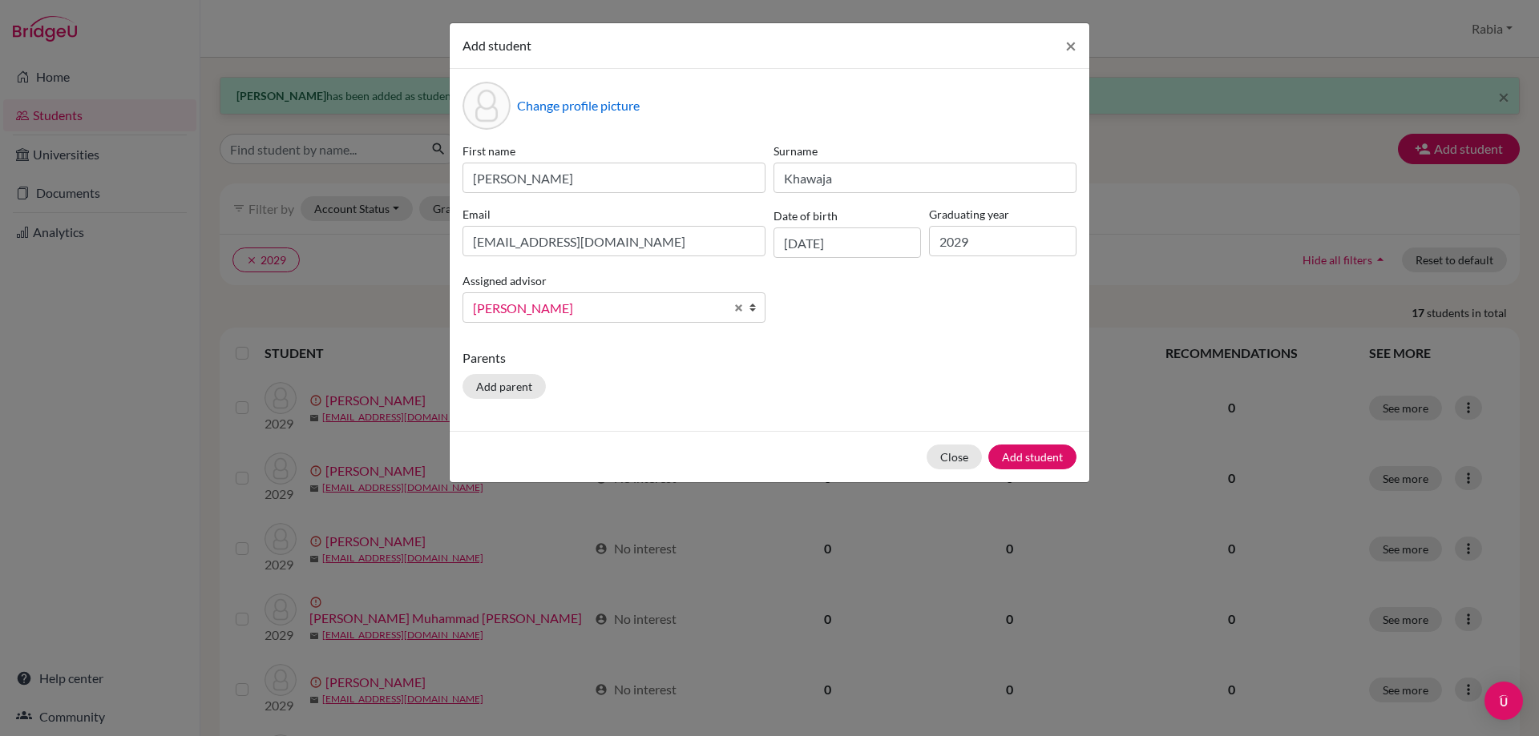
click at [785, 377] on div "Parents Add parent" at bounding box center [769, 377] width 614 height 57
click at [1031, 456] on button "Add student" at bounding box center [1032, 457] width 88 height 25
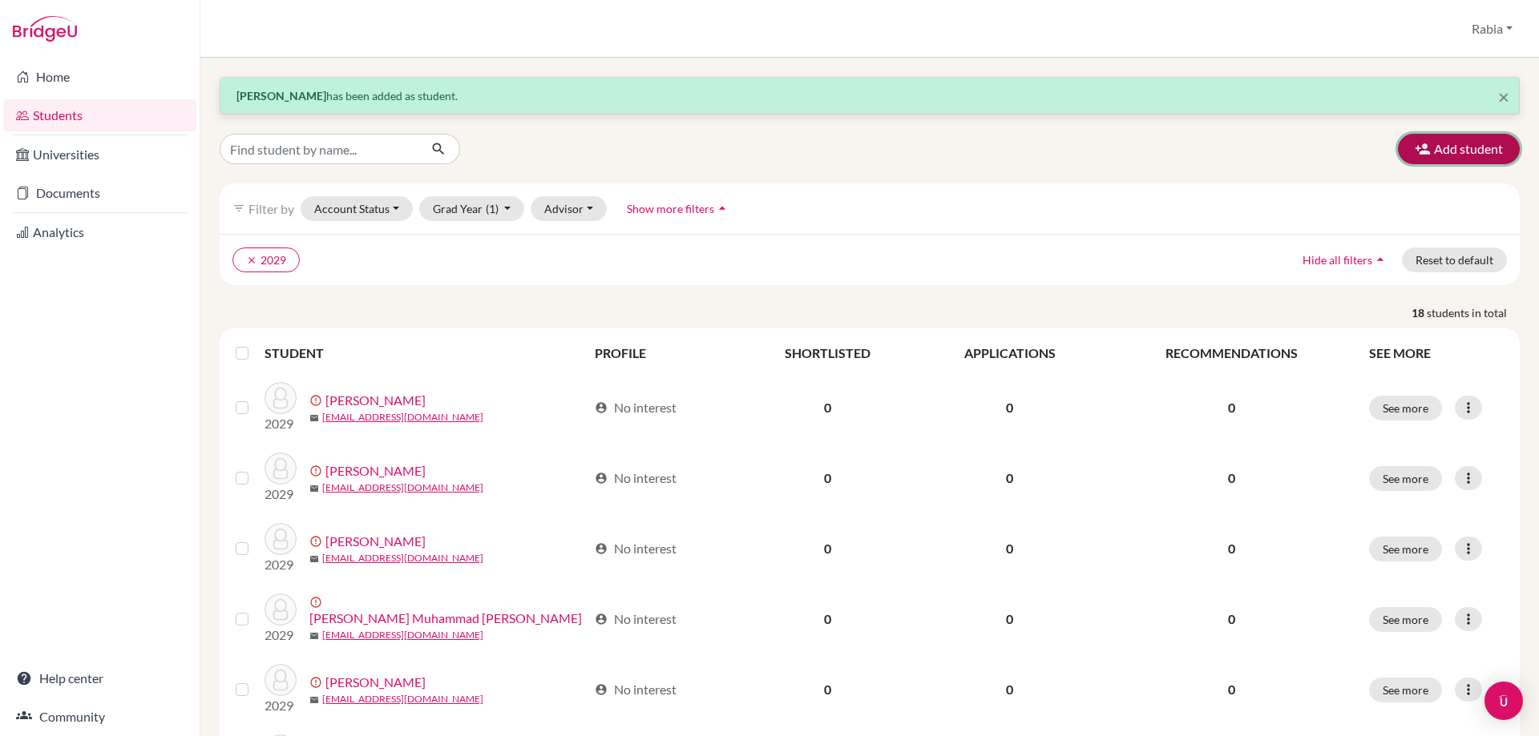
click at [1448, 146] on button "Add student" at bounding box center [1459, 149] width 122 height 30
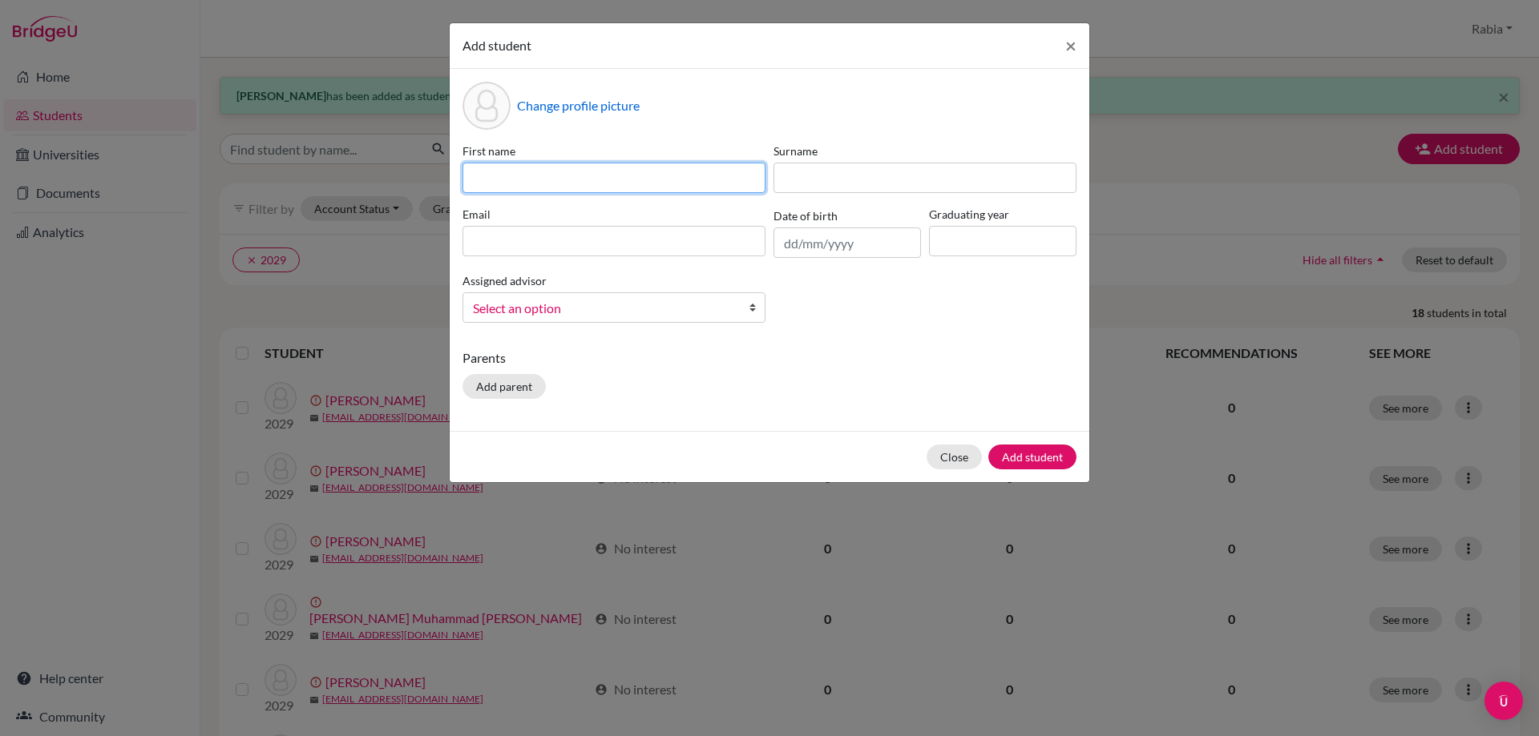
click at [483, 179] on input at bounding box center [613, 178] width 303 height 30
paste input "[PERSON_NAME] [EMAIL_ADDRESS][DOMAIN_NAME] [DATE]"
drag, startPoint x: 764, startPoint y: 183, endPoint x: 688, endPoint y: 174, distance: 75.8
click at [688, 174] on input "[PERSON_NAME] [EMAIL_ADDRESS][DOMAIN_NAME] [DATE]" at bounding box center [613, 178] width 303 height 30
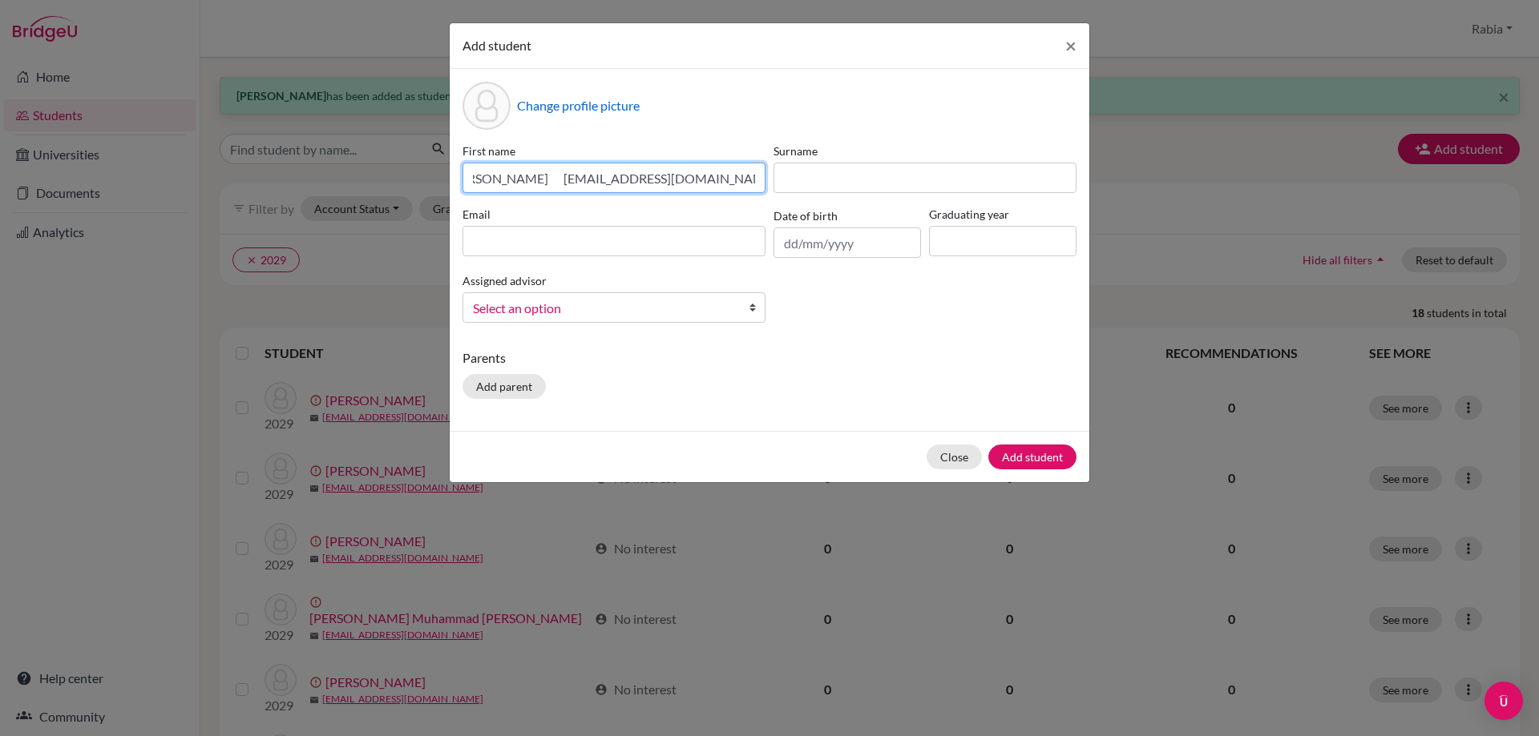
scroll to position [0, 0]
type input "[PERSON_NAME] [EMAIL_ADDRESS][DOMAIN_NAME]"
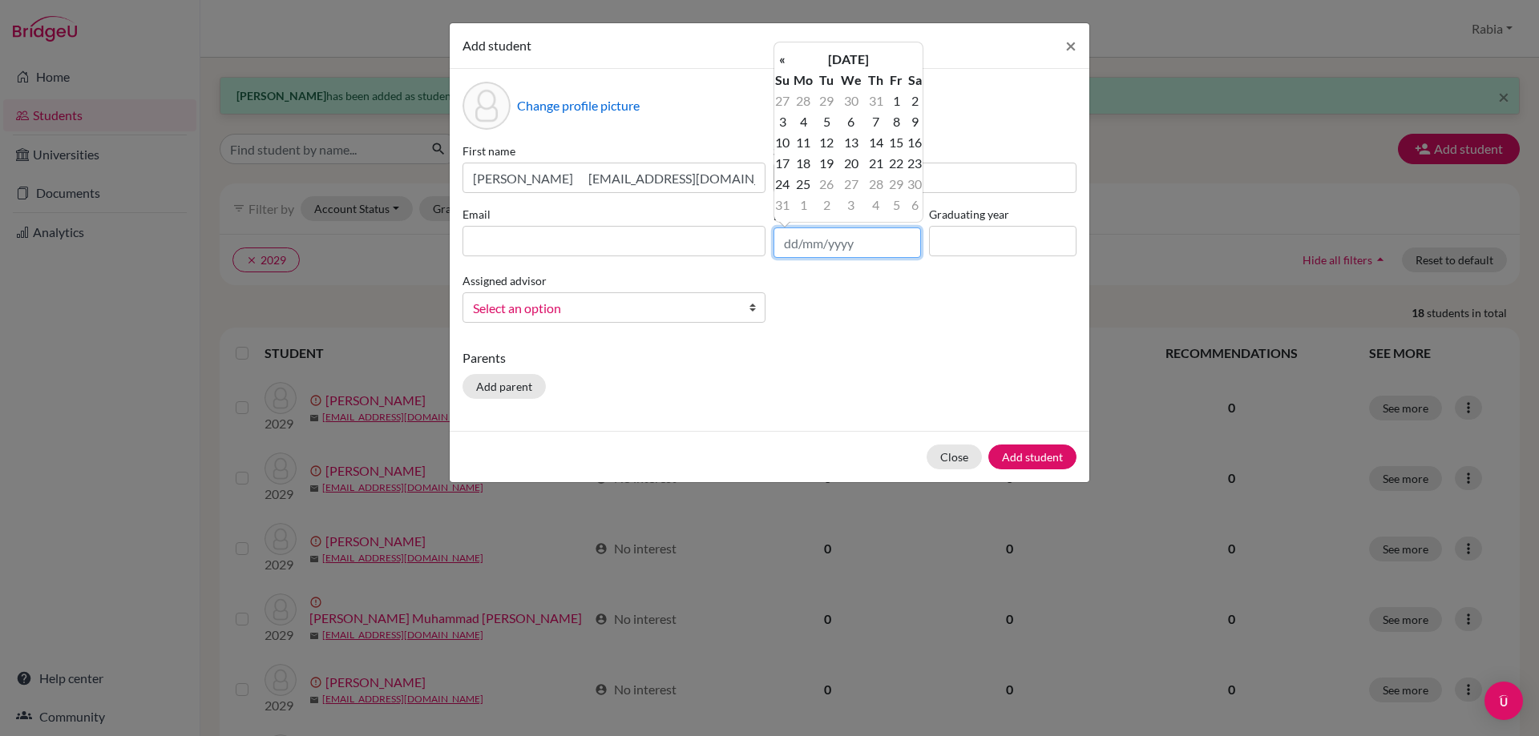
click at [785, 241] on input "text" at bounding box center [846, 243] width 147 height 30
paste input "[DATE]"
type input "[DATE]"
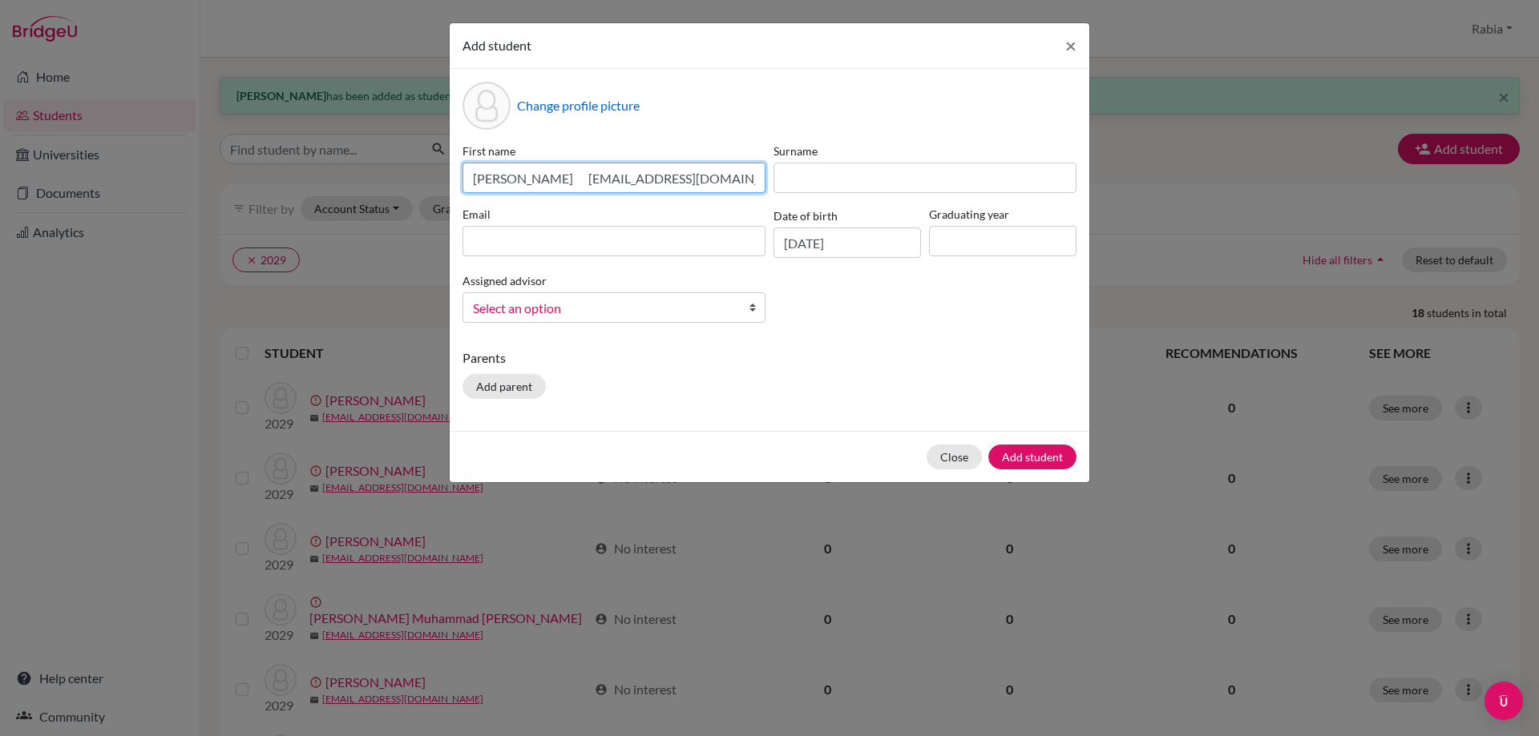
drag, startPoint x: 714, startPoint y: 179, endPoint x: 553, endPoint y: 181, distance: 161.1
click at [553, 181] on input "[PERSON_NAME] [EMAIL_ADDRESS][DOMAIN_NAME]" at bounding box center [613, 178] width 303 height 30
type input "[PERSON_NAME]"
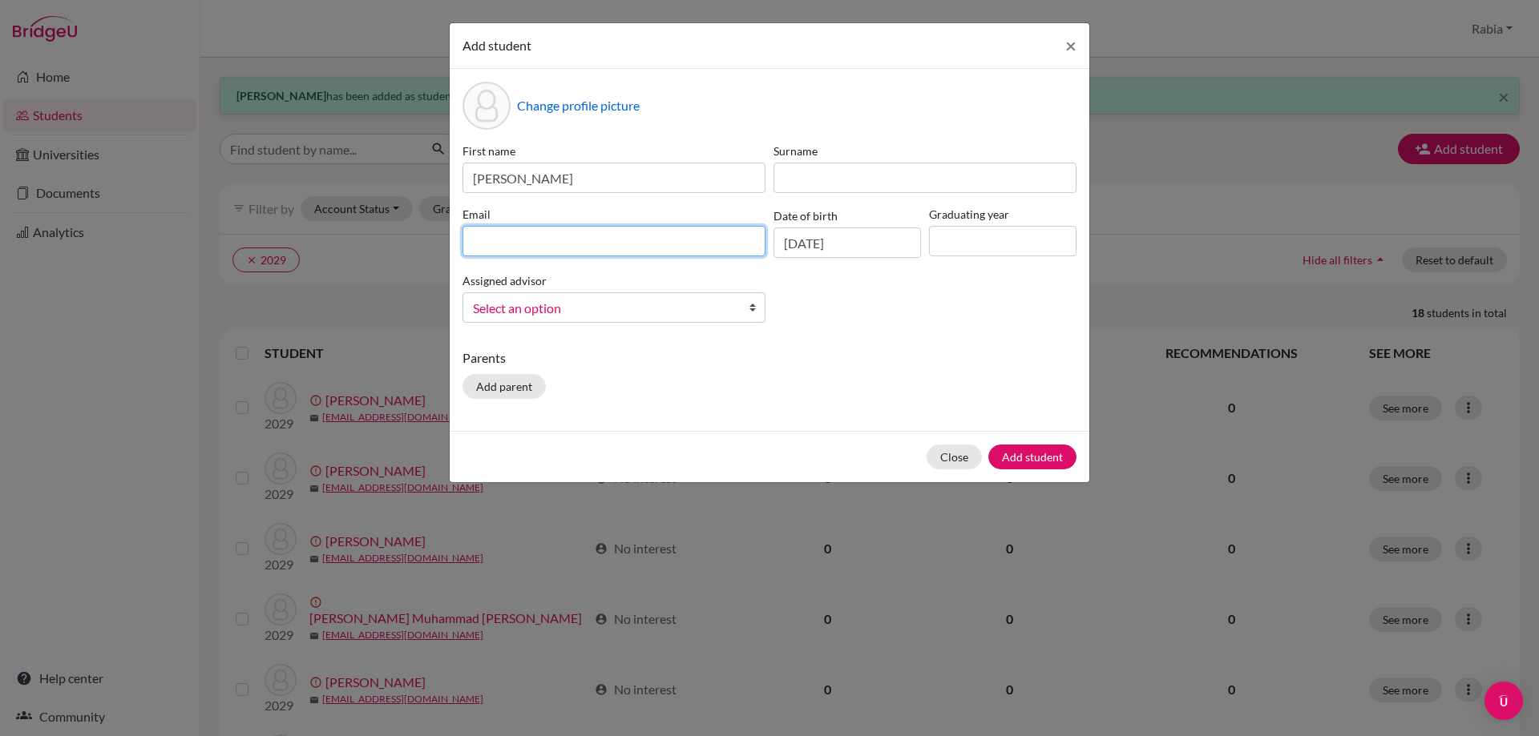
click at [556, 240] on input at bounding box center [613, 241] width 303 height 30
paste input "[EMAIL_ADDRESS][DOMAIN_NAME]"
type input "[EMAIL_ADDRESS][DOMAIN_NAME]"
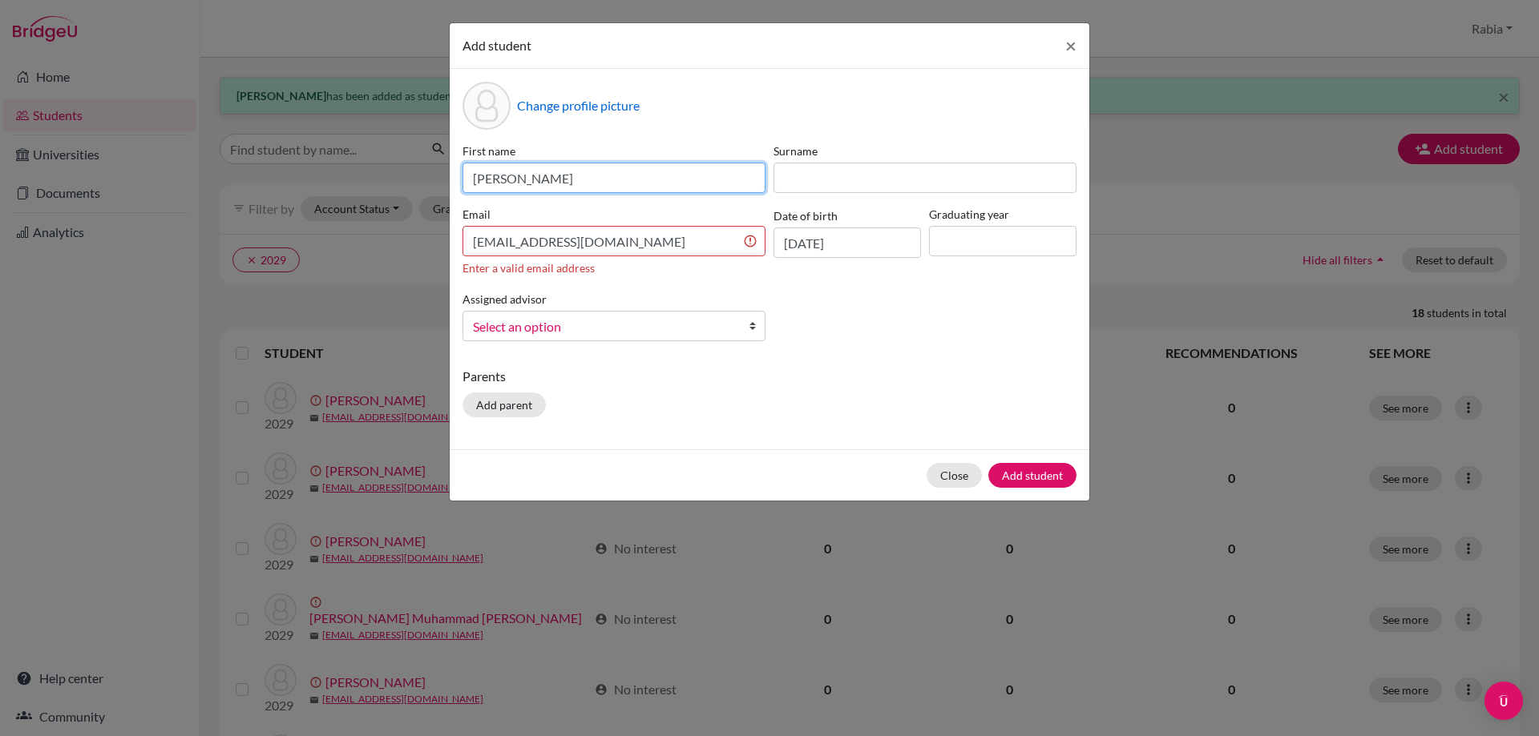
drag, startPoint x: 557, startPoint y: 183, endPoint x: 504, endPoint y: 184, distance: 52.9
click at [504, 184] on input "[PERSON_NAME]" at bounding box center [613, 178] width 303 height 30
type input "[DEMOGRAPHIC_DATA]"
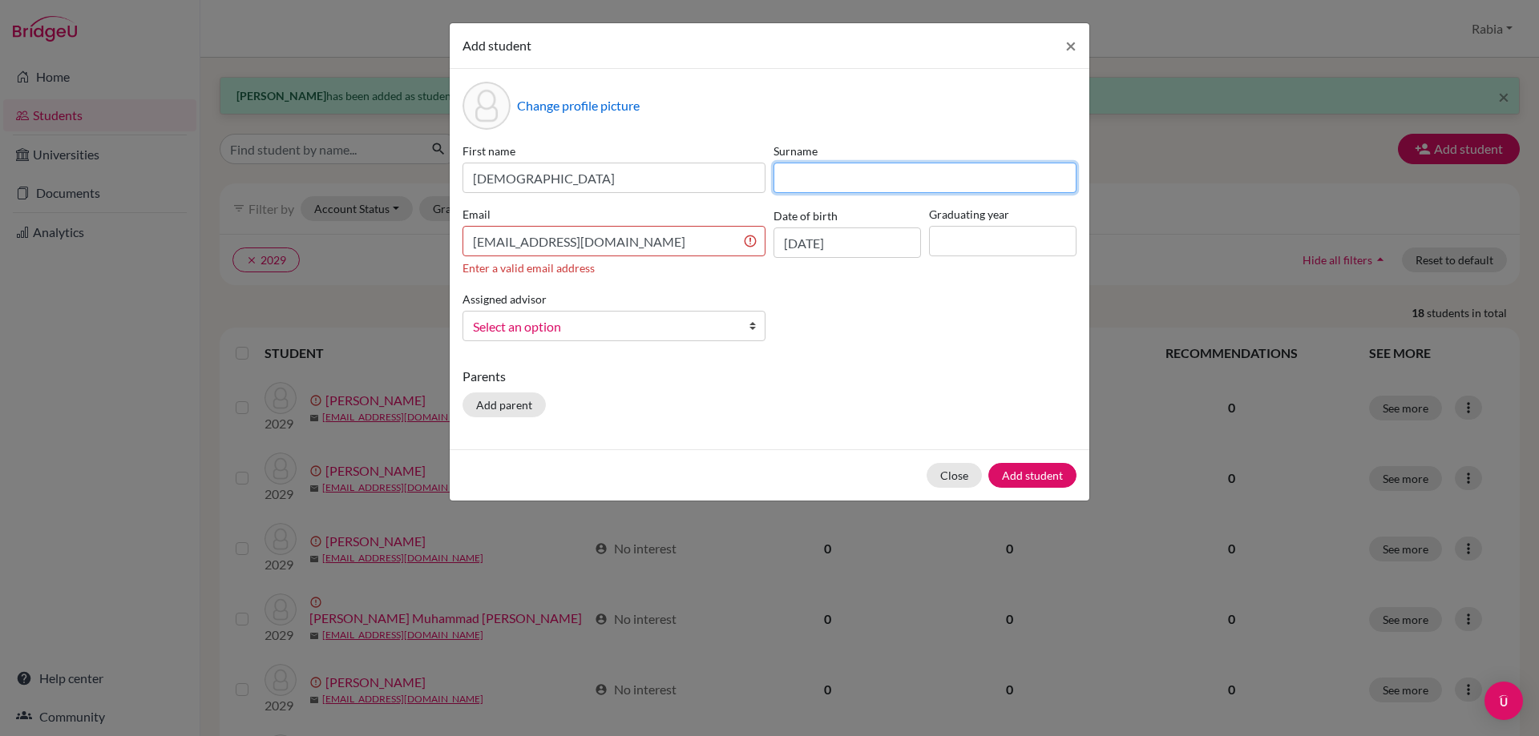
click at [821, 173] on input at bounding box center [924, 178] width 303 height 30
paste input "Khan"
type input "Khan"
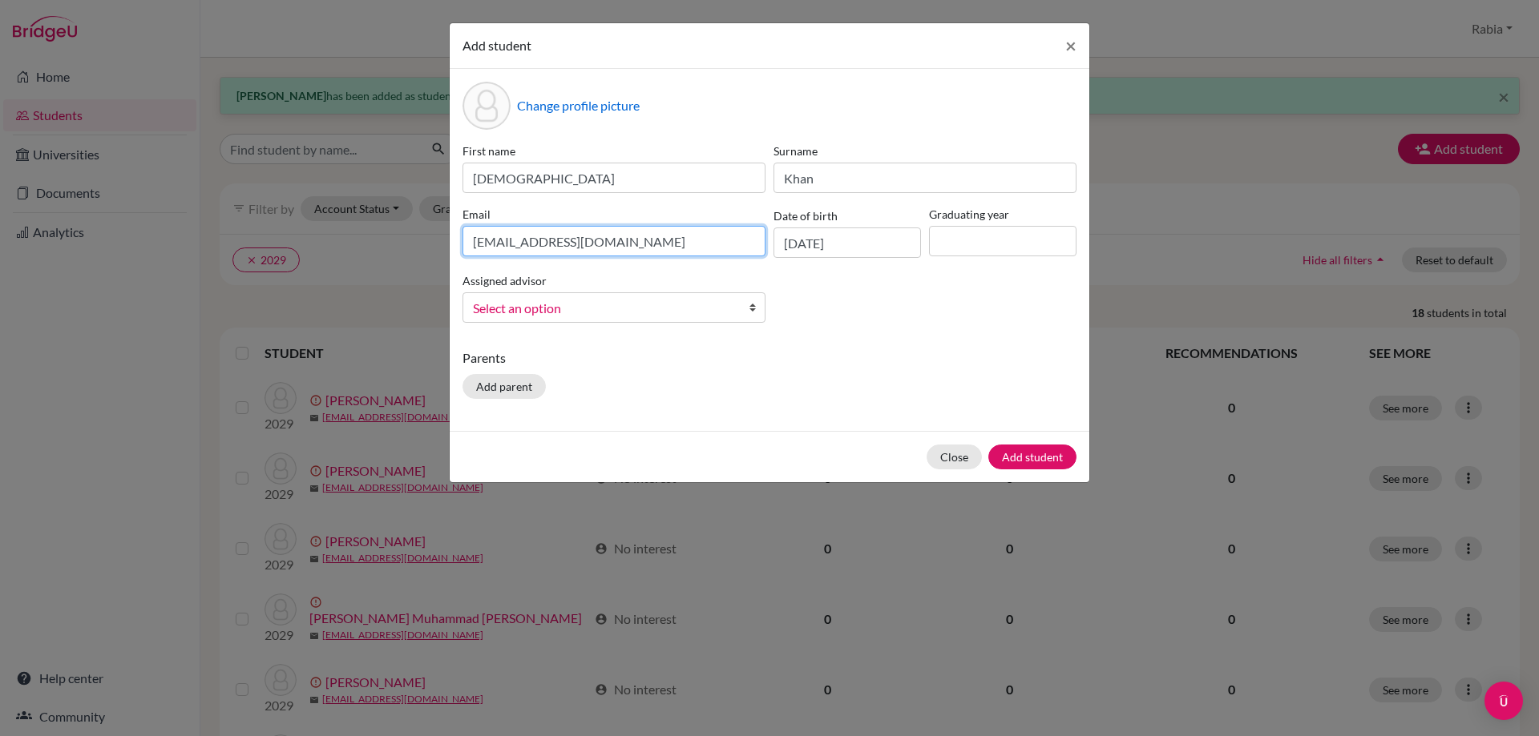
click at [691, 238] on input "[EMAIL_ADDRESS][DOMAIN_NAME]" at bounding box center [613, 241] width 303 height 30
type input "[EMAIL_ADDRESS][DOMAIN_NAME]"
click at [708, 309] on span "Select an option" at bounding box center [603, 308] width 261 height 21
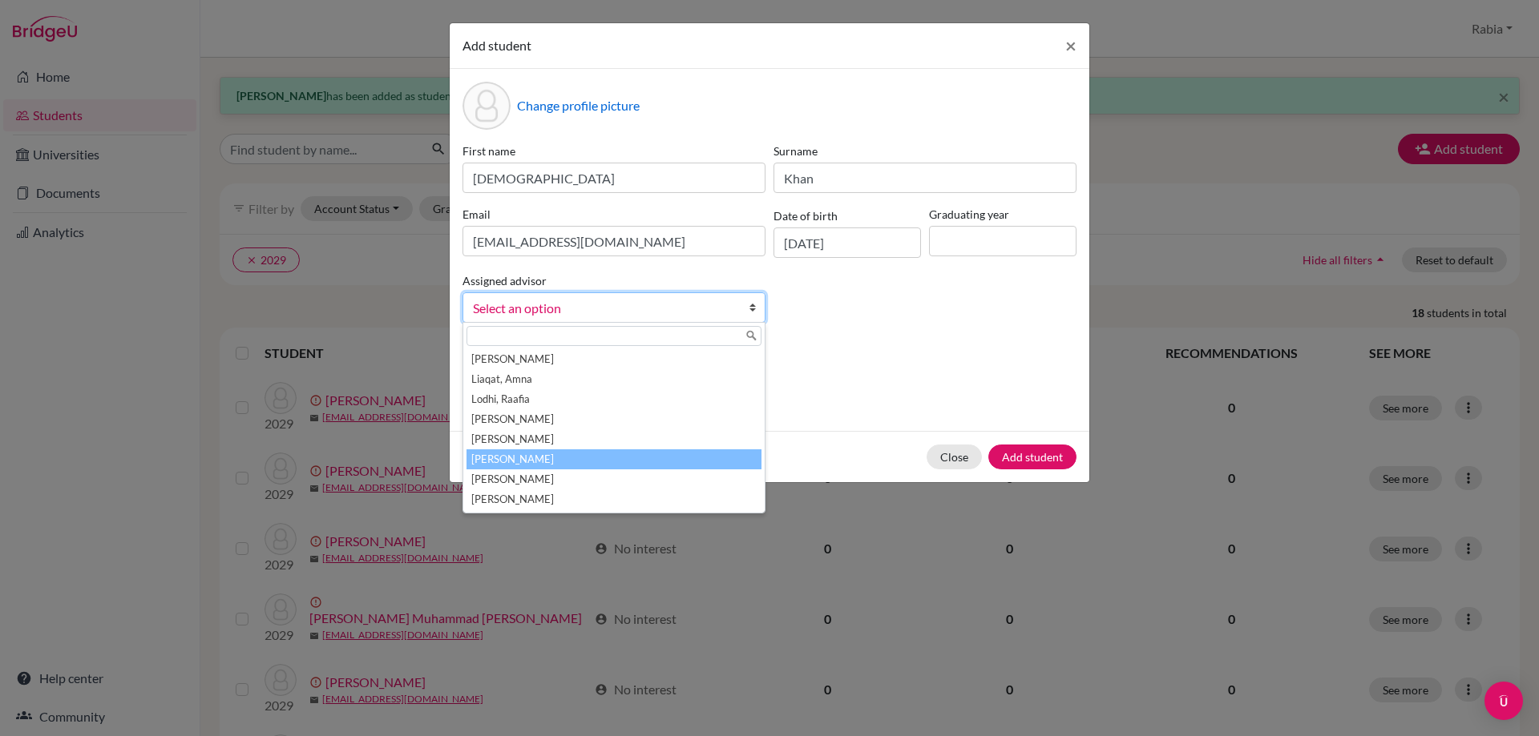
drag, startPoint x: 607, startPoint y: 462, endPoint x: 626, endPoint y: 451, distance: 21.6
click at [607, 461] on li "[PERSON_NAME]" at bounding box center [613, 460] width 295 height 20
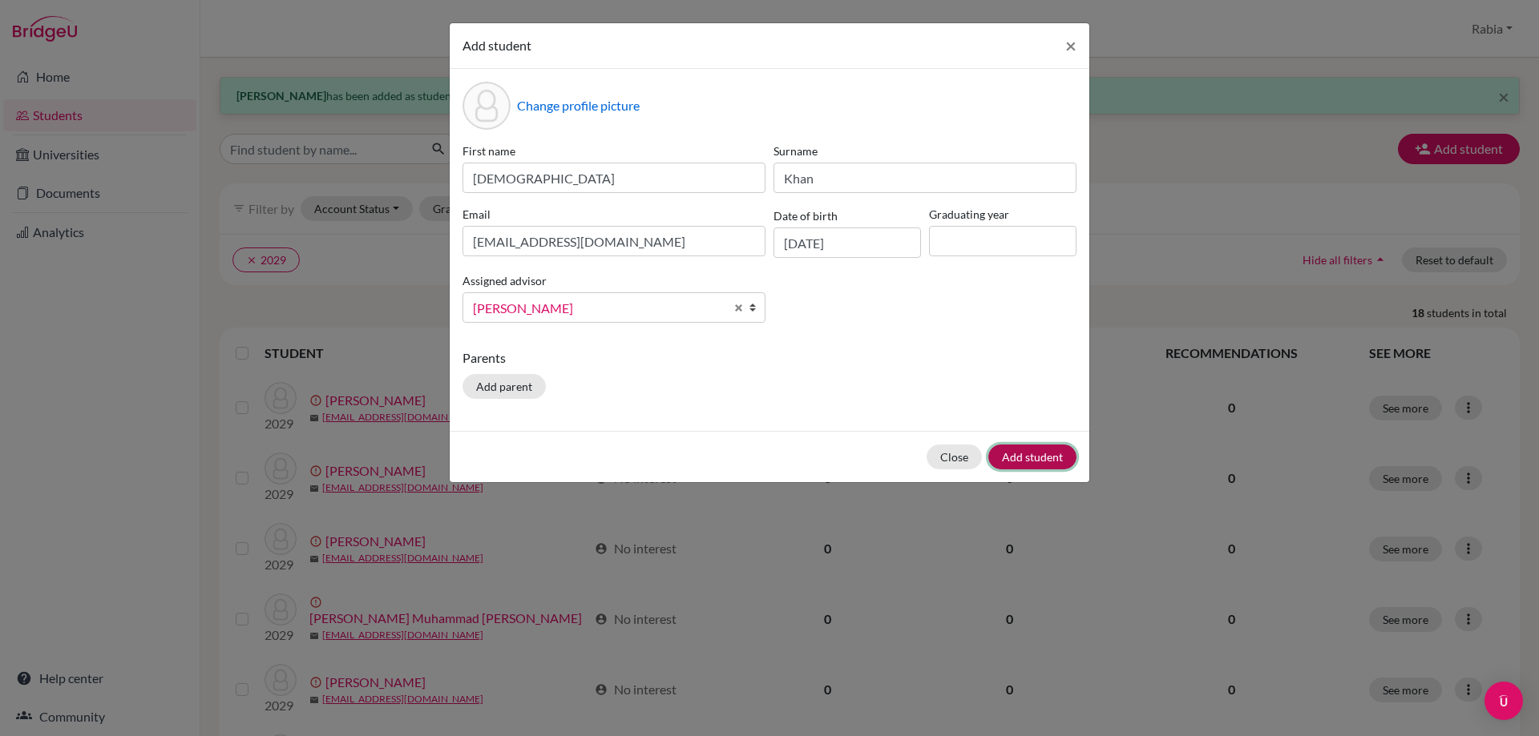
click at [1047, 451] on button "Add student" at bounding box center [1032, 457] width 88 height 25
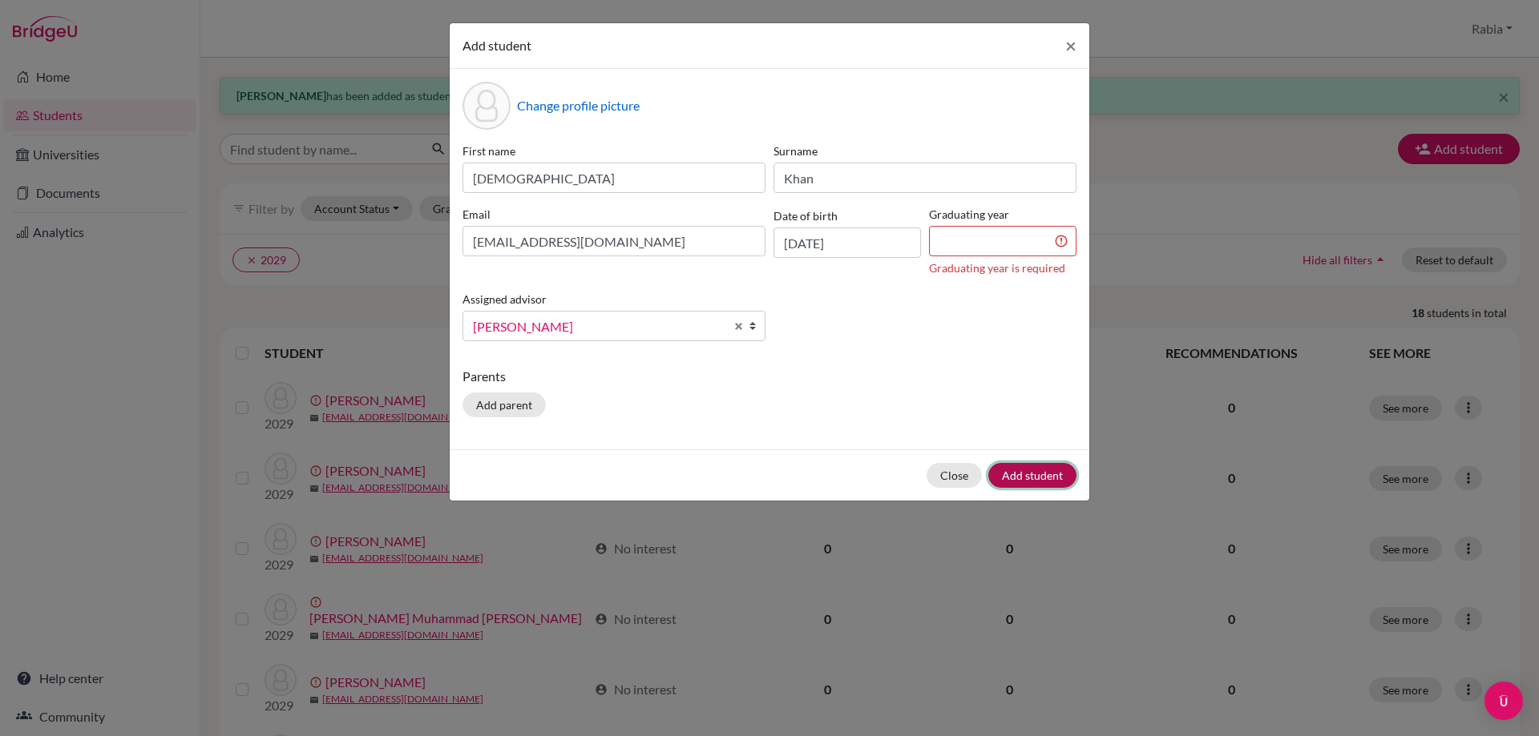
click at [1050, 471] on button "Add student" at bounding box center [1032, 475] width 88 height 25
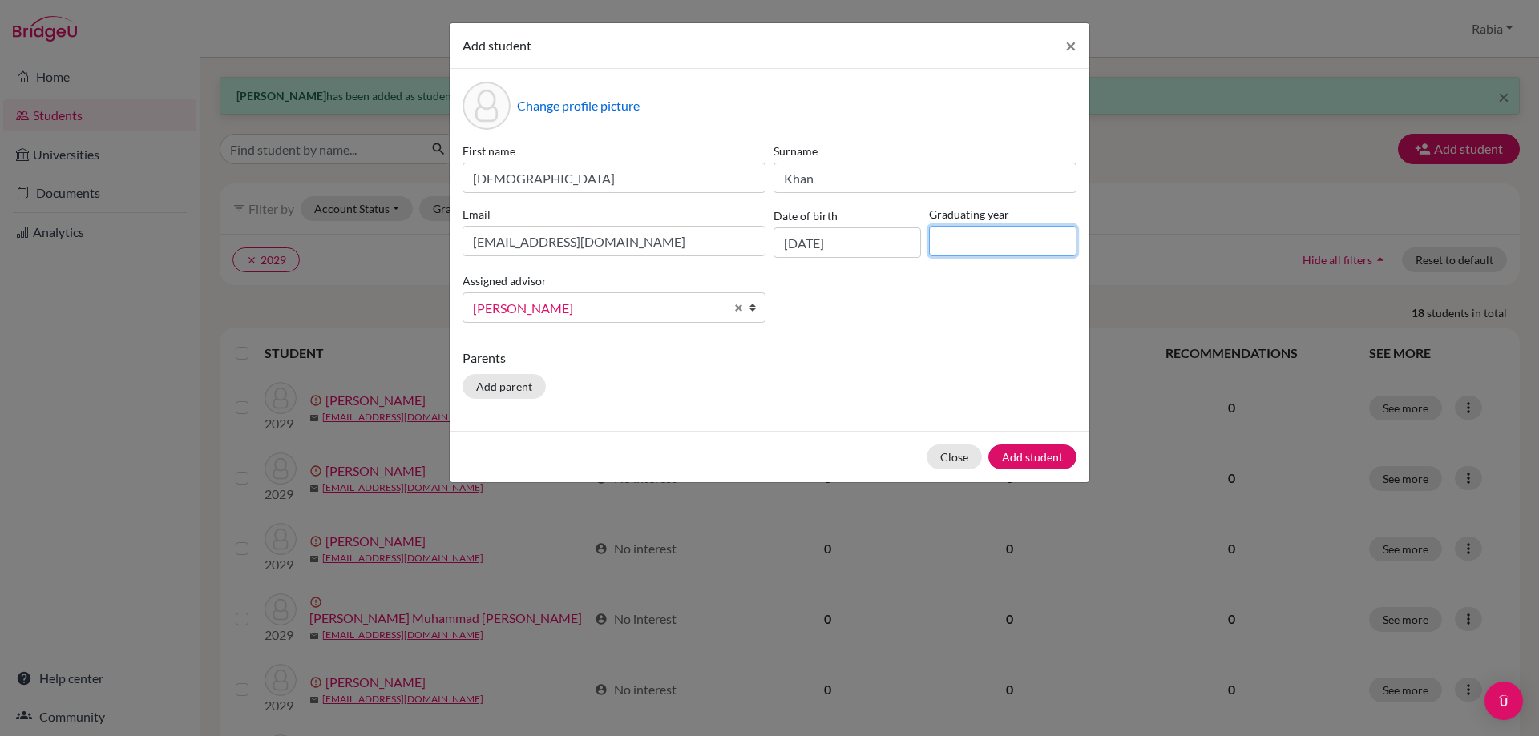
click at [972, 228] on input at bounding box center [1002, 241] width 147 height 30
type input "2029"
click at [1032, 456] on button "Add student" at bounding box center [1032, 457] width 88 height 25
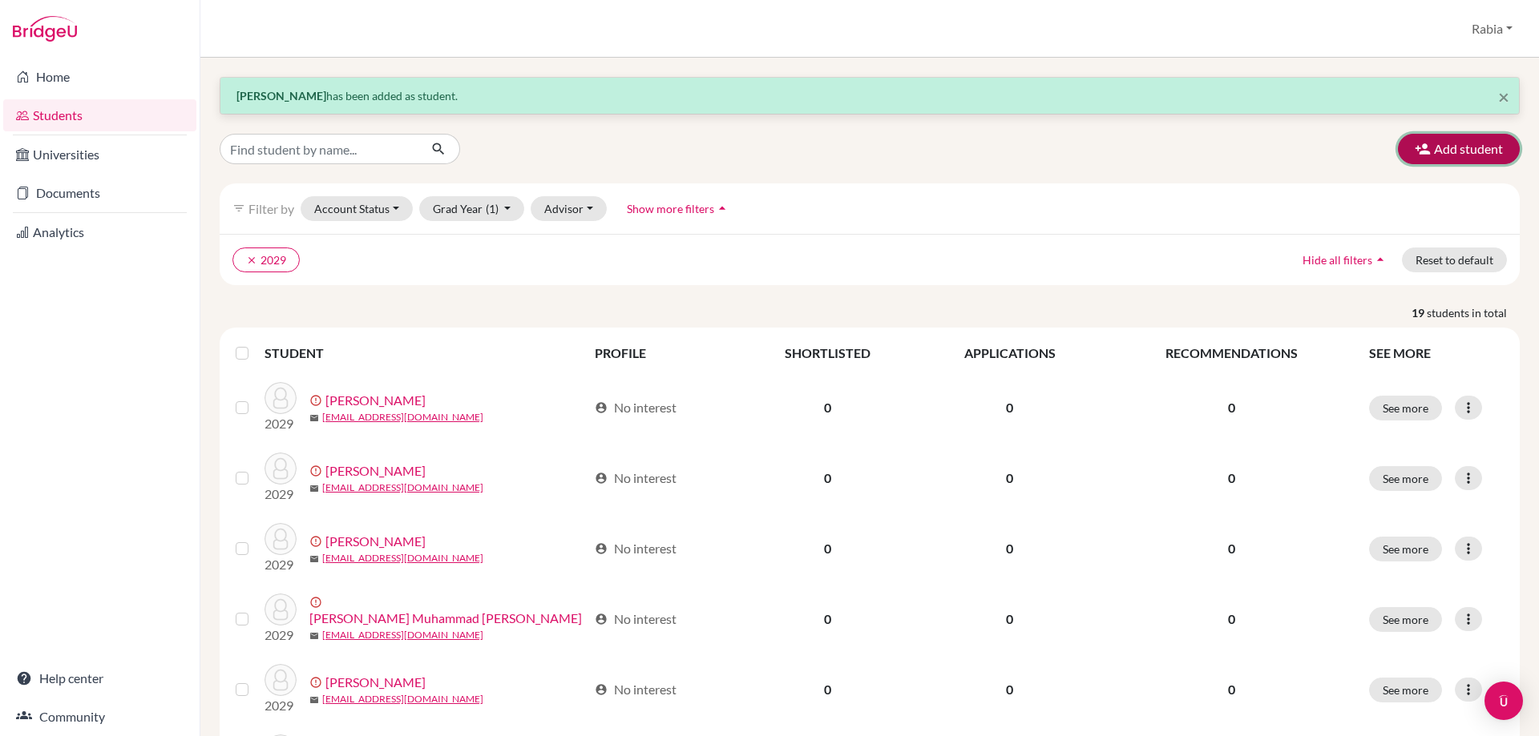
click at [1425, 143] on button "Add student" at bounding box center [1459, 149] width 122 height 30
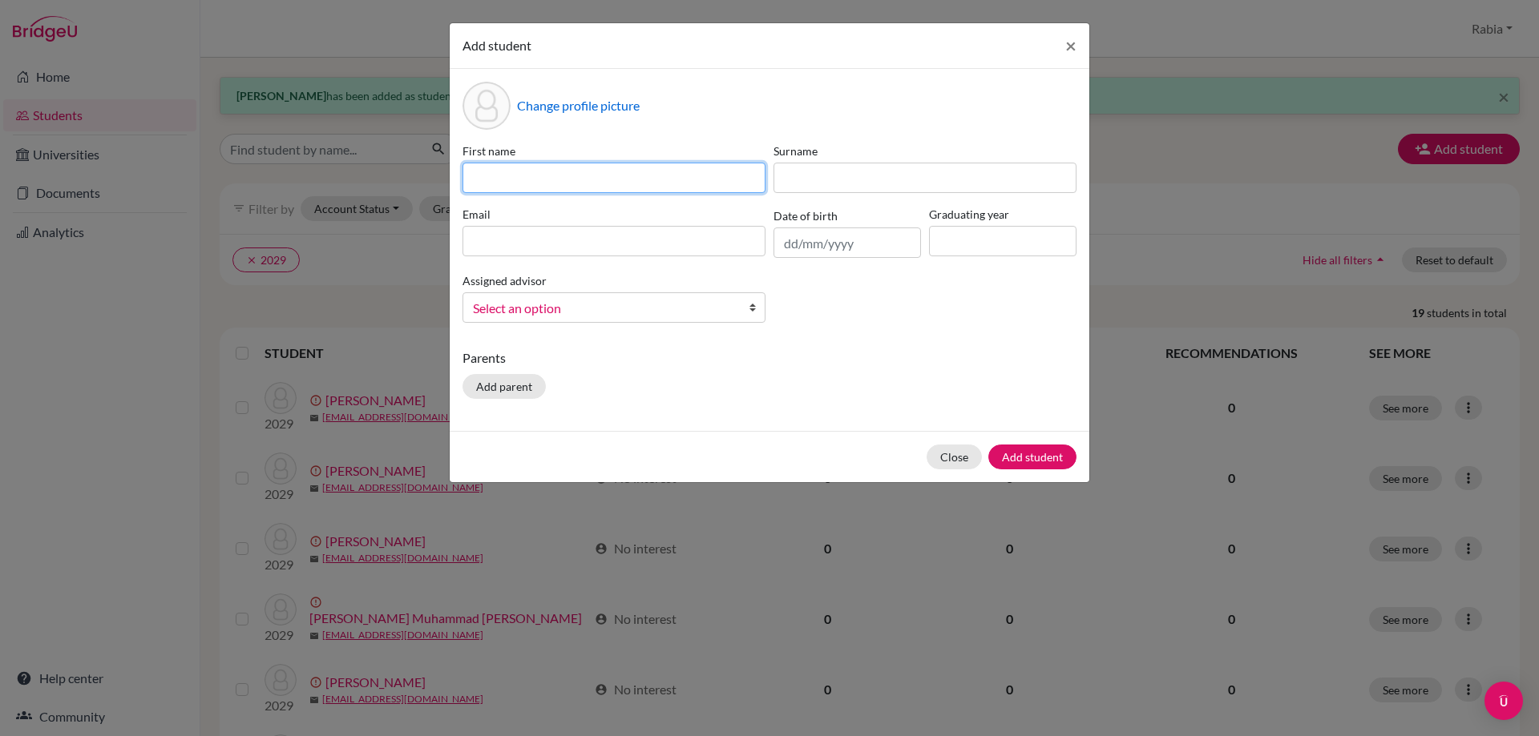
click at [482, 171] on input at bounding box center [613, 178] width 303 height 30
paste input "[PERSON_NAME] [EMAIL_ADDRESS][DOMAIN_NAME] [DATE]"
drag, startPoint x: 761, startPoint y: 179, endPoint x: 684, endPoint y: 179, distance: 77.7
click at [684, 179] on input "[PERSON_NAME] [EMAIL_ADDRESS][DOMAIN_NAME] [DATE]" at bounding box center [613, 178] width 303 height 30
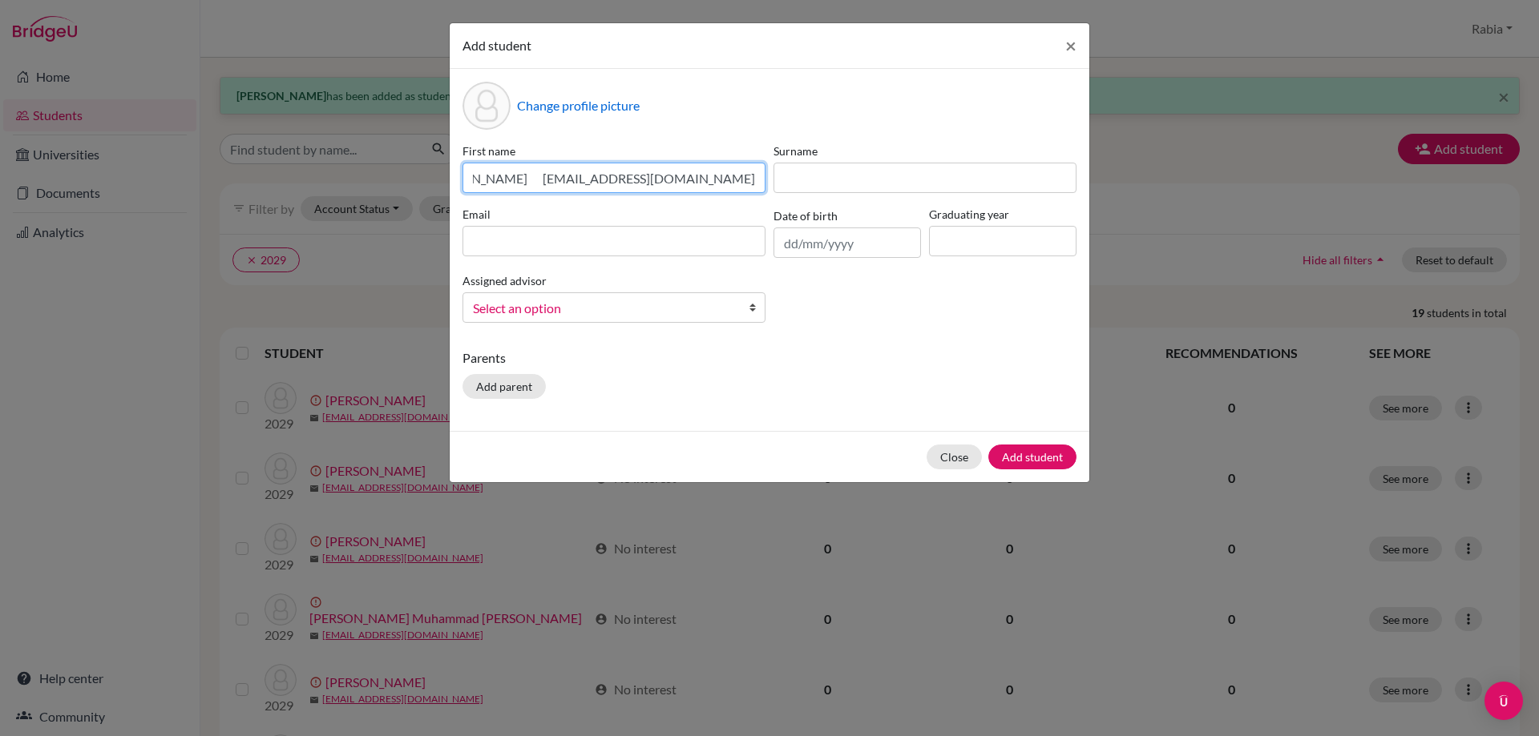
scroll to position [0, 15]
type input "[PERSON_NAME] [EMAIL_ADDRESS][DOMAIN_NAME]"
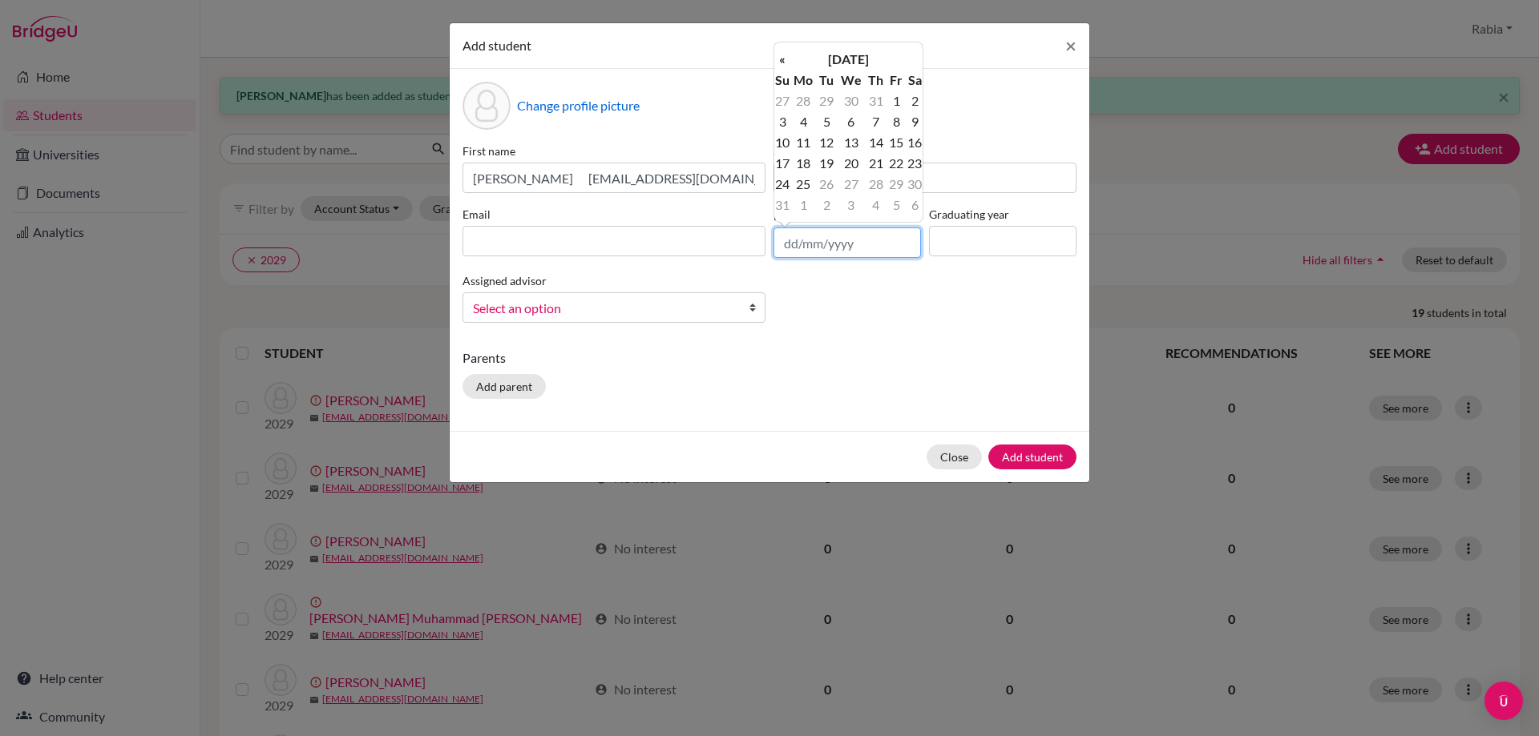
click at [786, 242] on input "text" at bounding box center [846, 243] width 147 height 30
paste input "[DATE]"
type input "[DATE]"
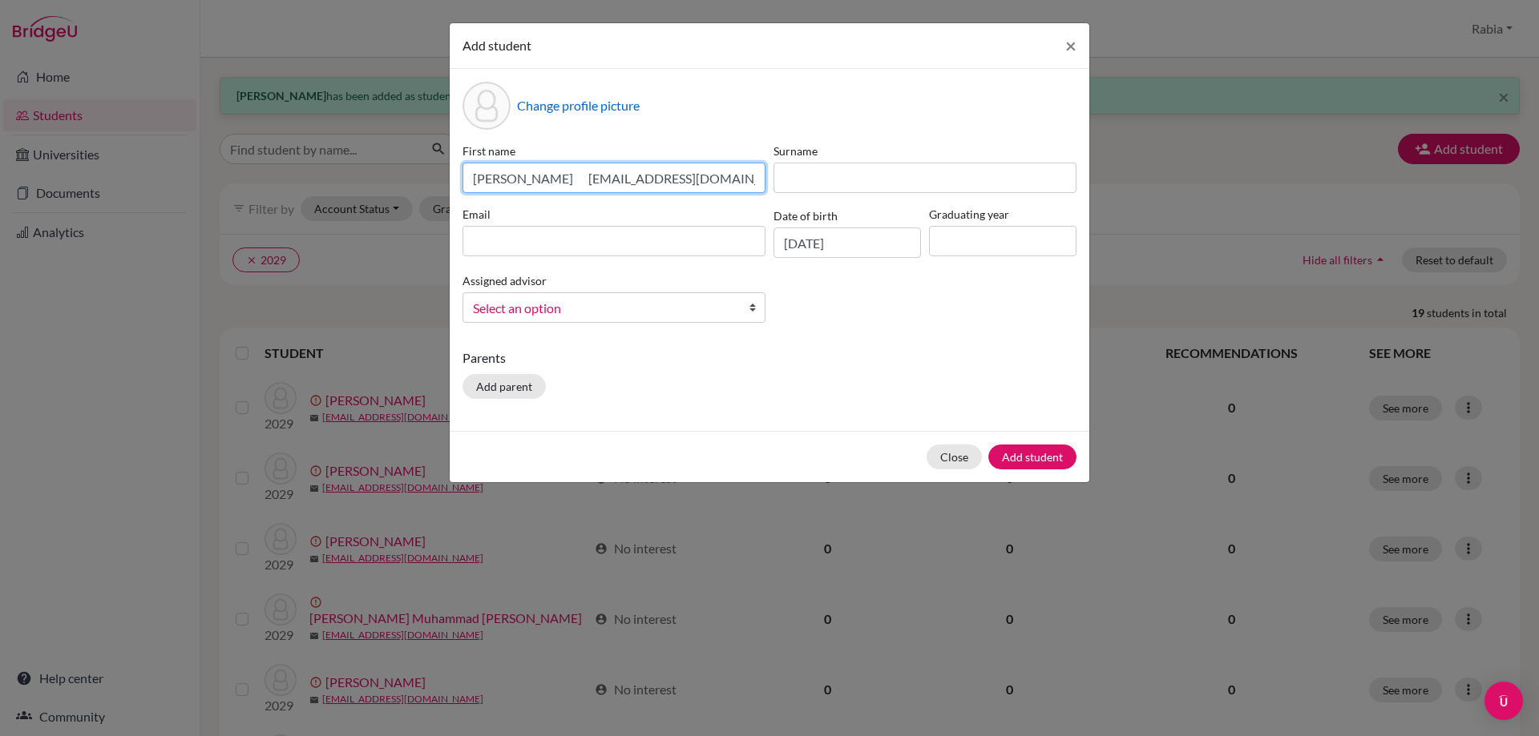
scroll to position [0, 7]
drag, startPoint x: 753, startPoint y: 179, endPoint x: 585, endPoint y: 168, distance: 168.6
click at [585, 168] on input "[PERSON_NAME] [EMAIL_ADDRESS][DOMAIN_NAME]" at bounding box center [613, 178] width 303 height 30
type input "[PERSON_NAME]"
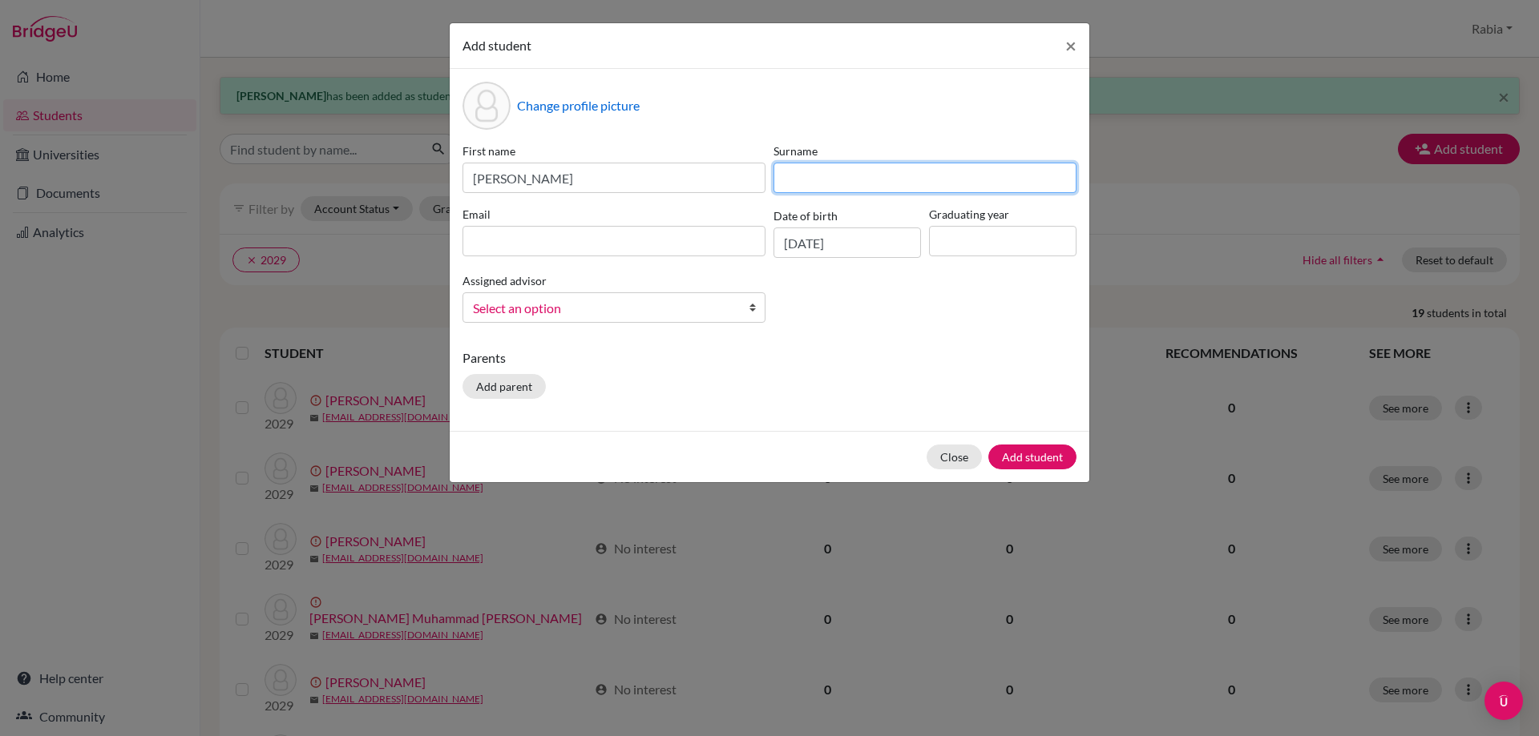
click at [833, 188] on input at bounding box center [924, 178] width 303 height 30
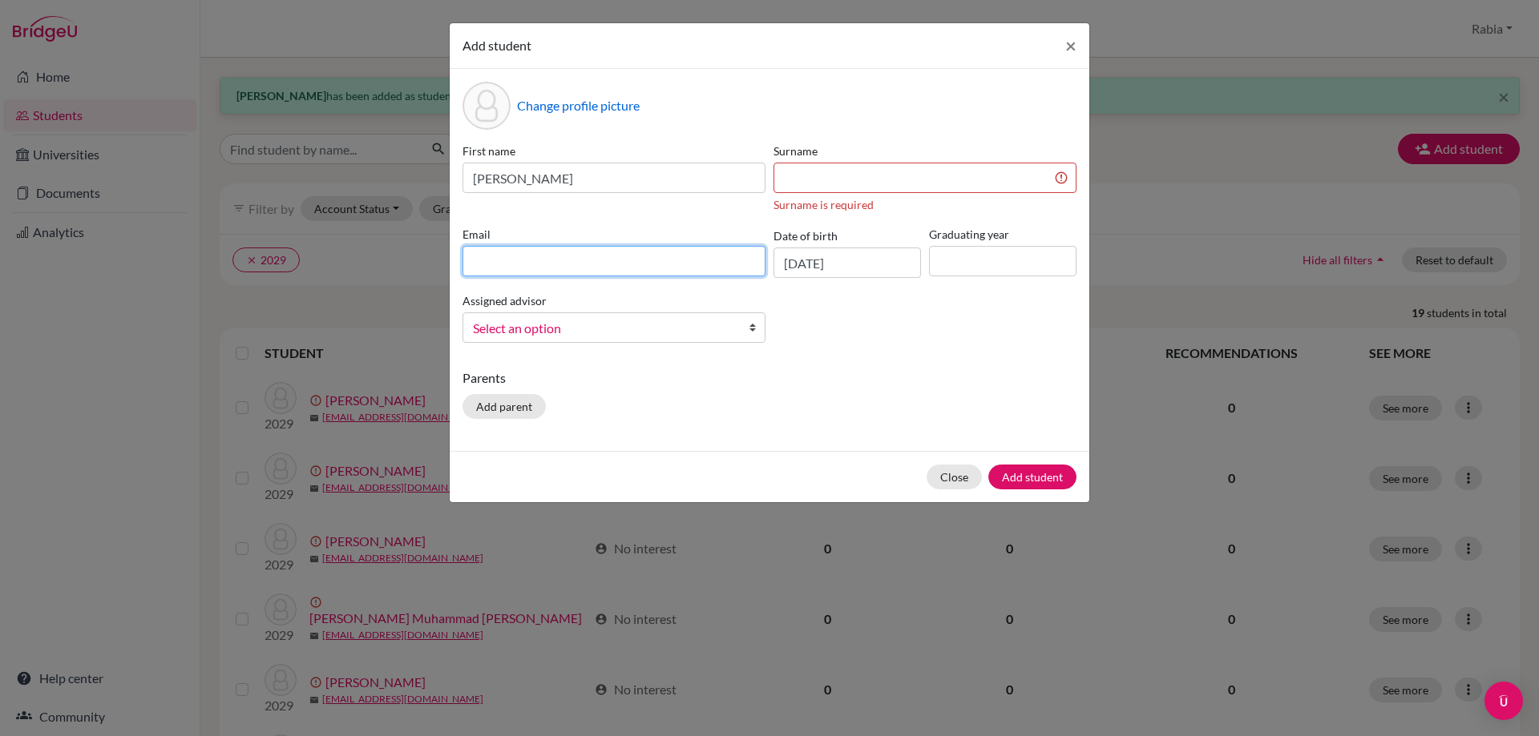
click at [609, 231] on div "Email" at bounding box center [613, 252] width 311 height 52
paste input "[EMAIL_ADDRESS][DOMAIN_NAME]"
type input "[EMAIL_ADDRESS][DOMAIN_NAME]"
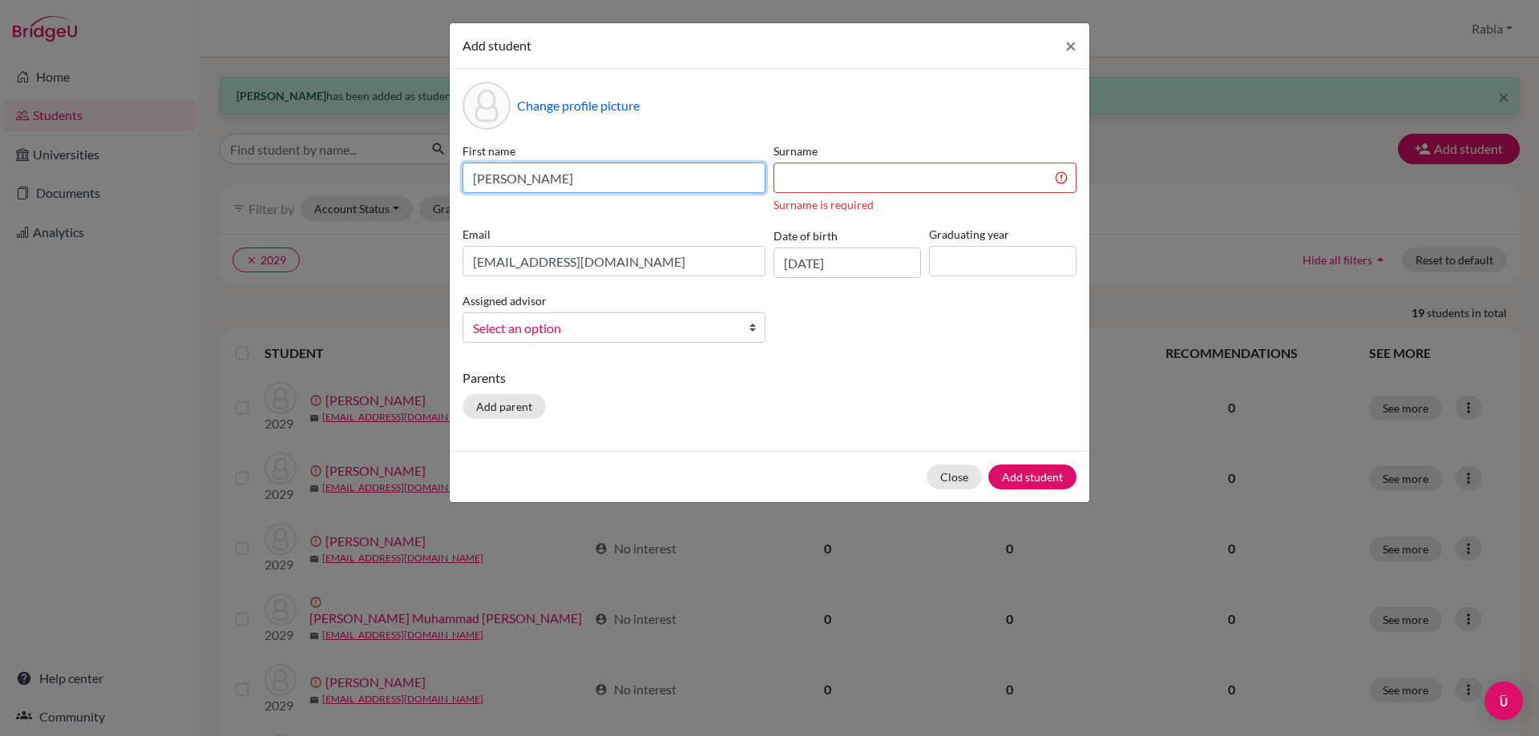
drag, startPoint x: 610, startPoint y: 177, endPoint x: 541, endPoint y: 179, distance: 69.0
click at [541, 179] on input "[PERSON_NAME]" at bounding box center [613, 178] width 303 height 30
type input "[DEMOGRAPHIC_DATA]"
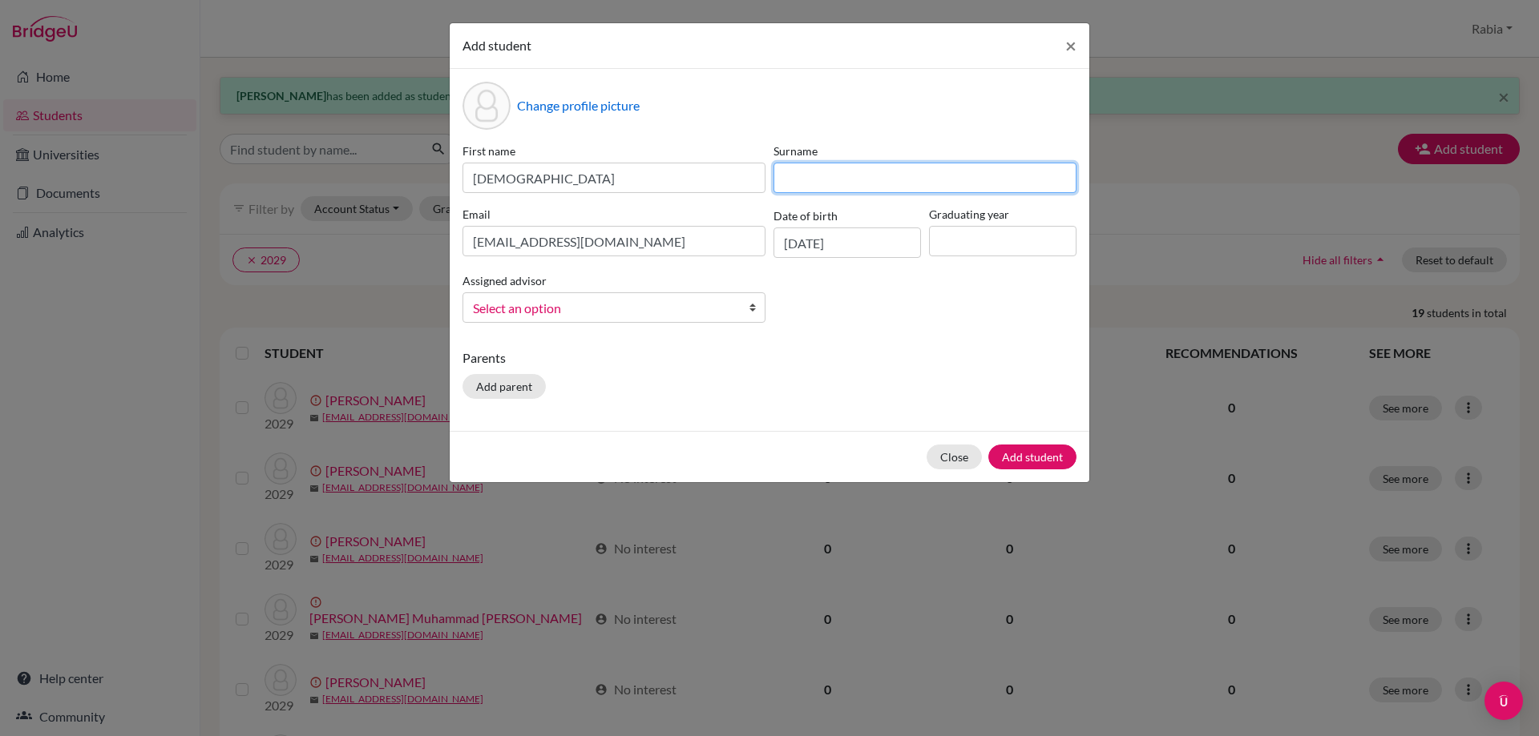
click at [780, 187] on input at bounding box center [924, 178] width 303 height 30
paste input "Afzal"
type input "Afzal"
drag, startPoint x: 970, startPoint y: 241, endPoint x: 982, endPoint y: 276, distance: 37.3
click at [970, 242] on input at bounding box center [1002, 241] width 147 height 30
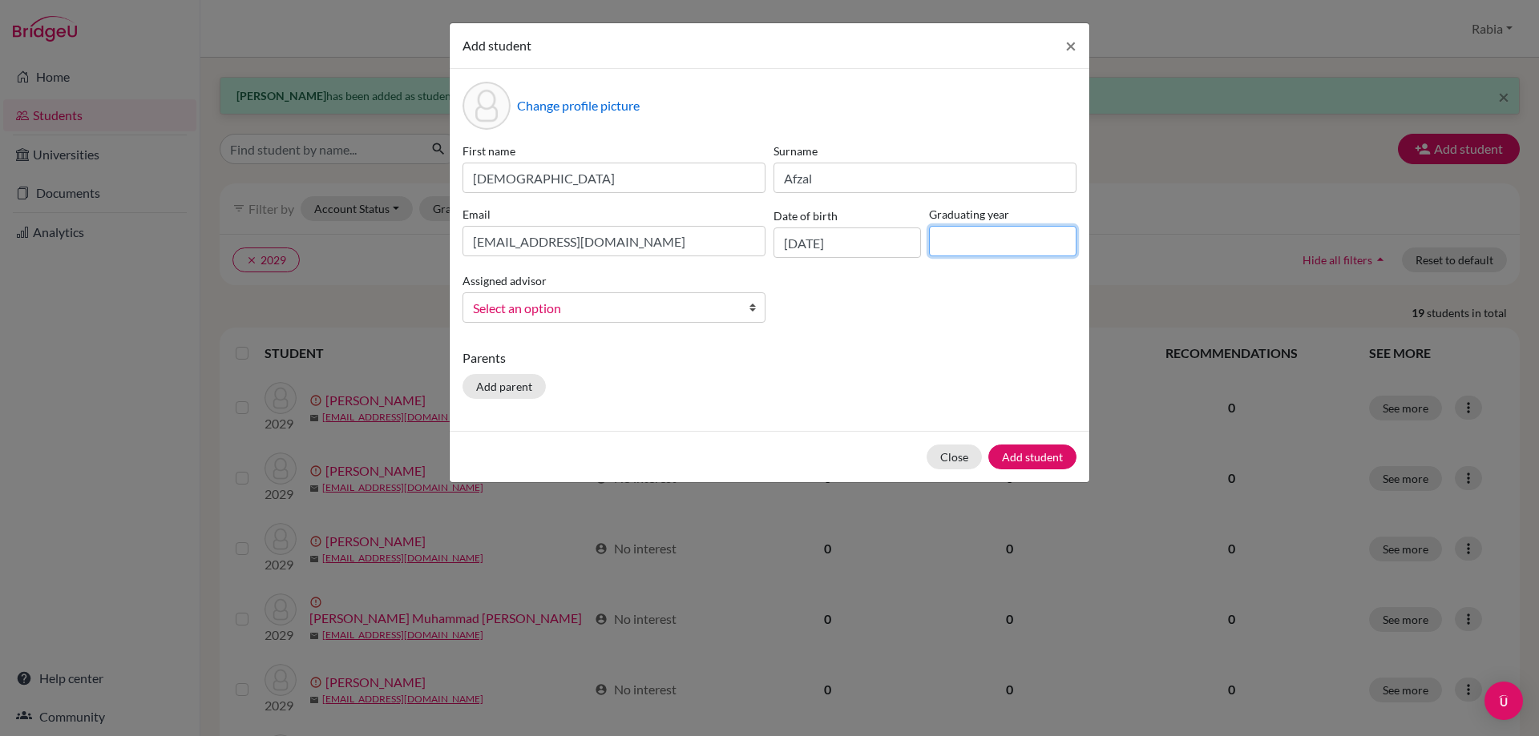
type input "2029"
click at [642, 306] on span "Select an option" at bounding box center [603, 308] width 261 height 21
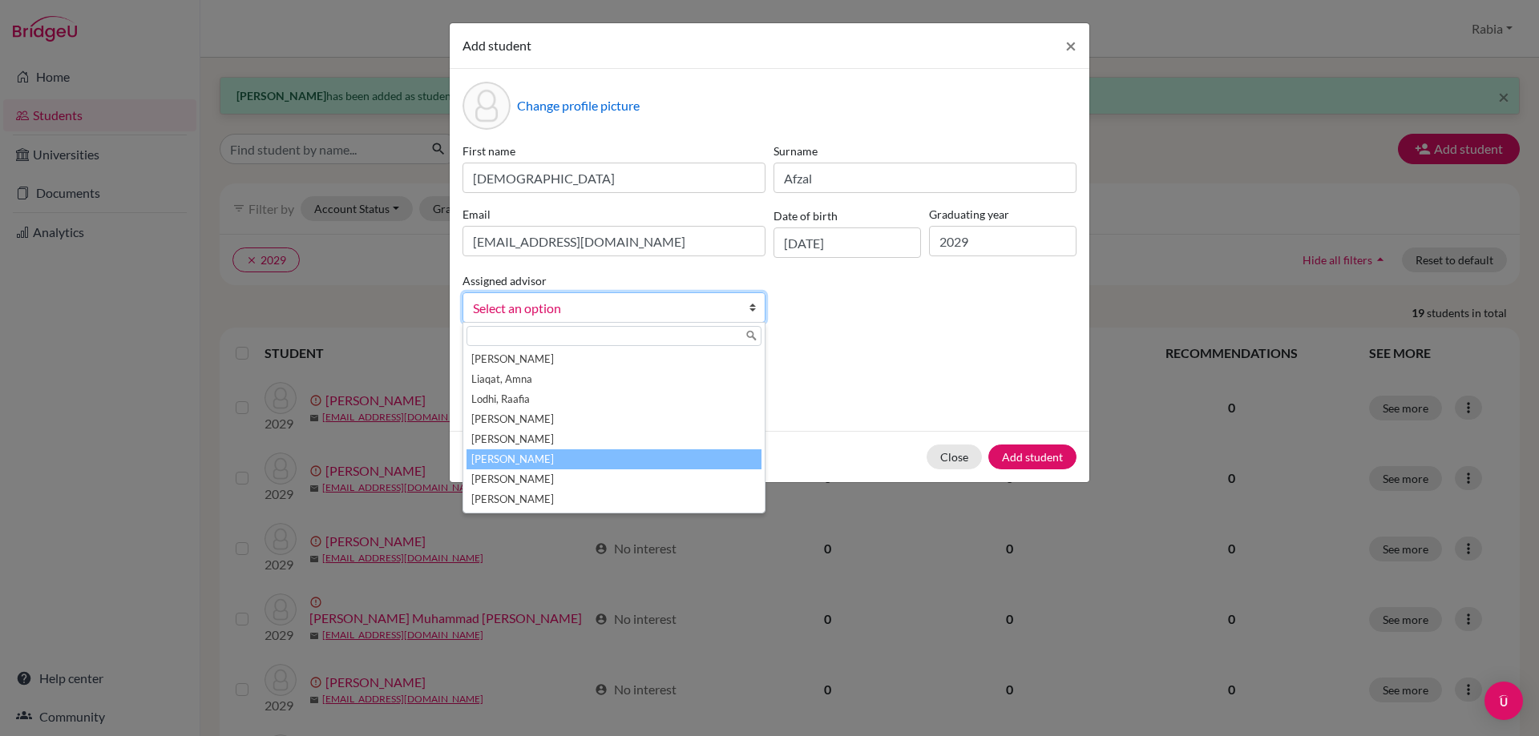
click at [607, 454] on li "[PERSON_NAME]" at bounding box center [613, 460] width 295 height 20
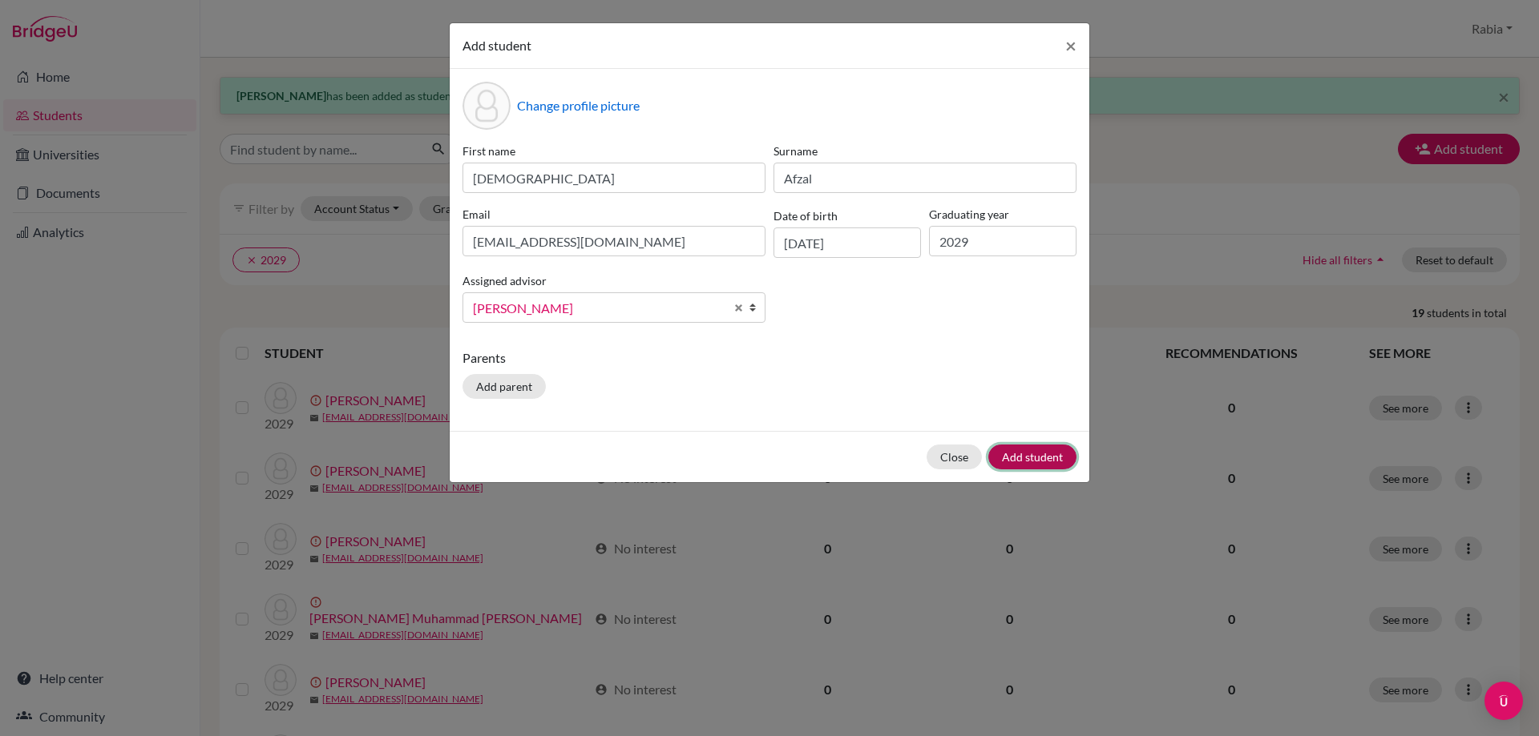
click at [1044, 454] on button "Add student" at bounding box center [1032, 457] width 88 height 25
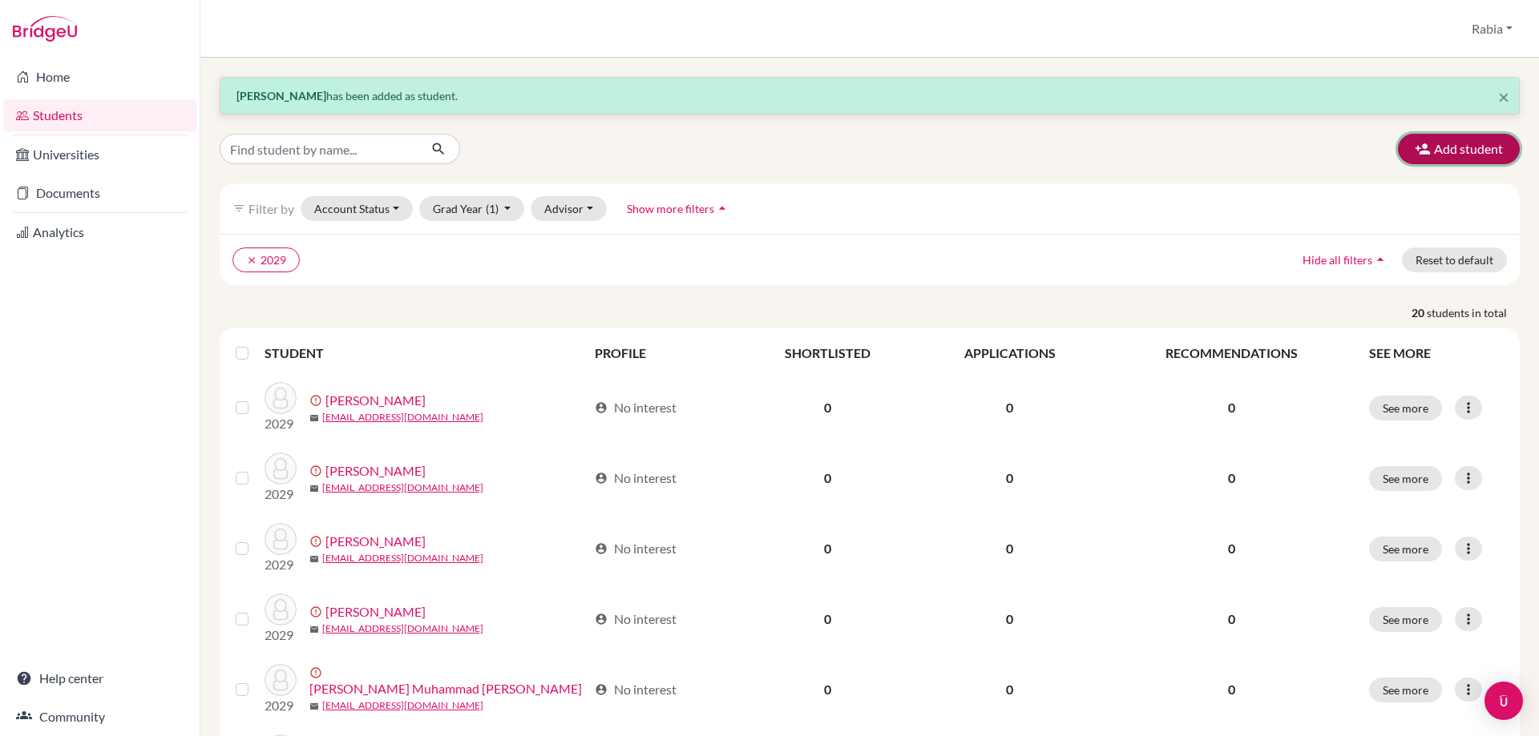
click at [1412, 159] on button "Add student" at bounding box center [1459, 149] width 122 height 30
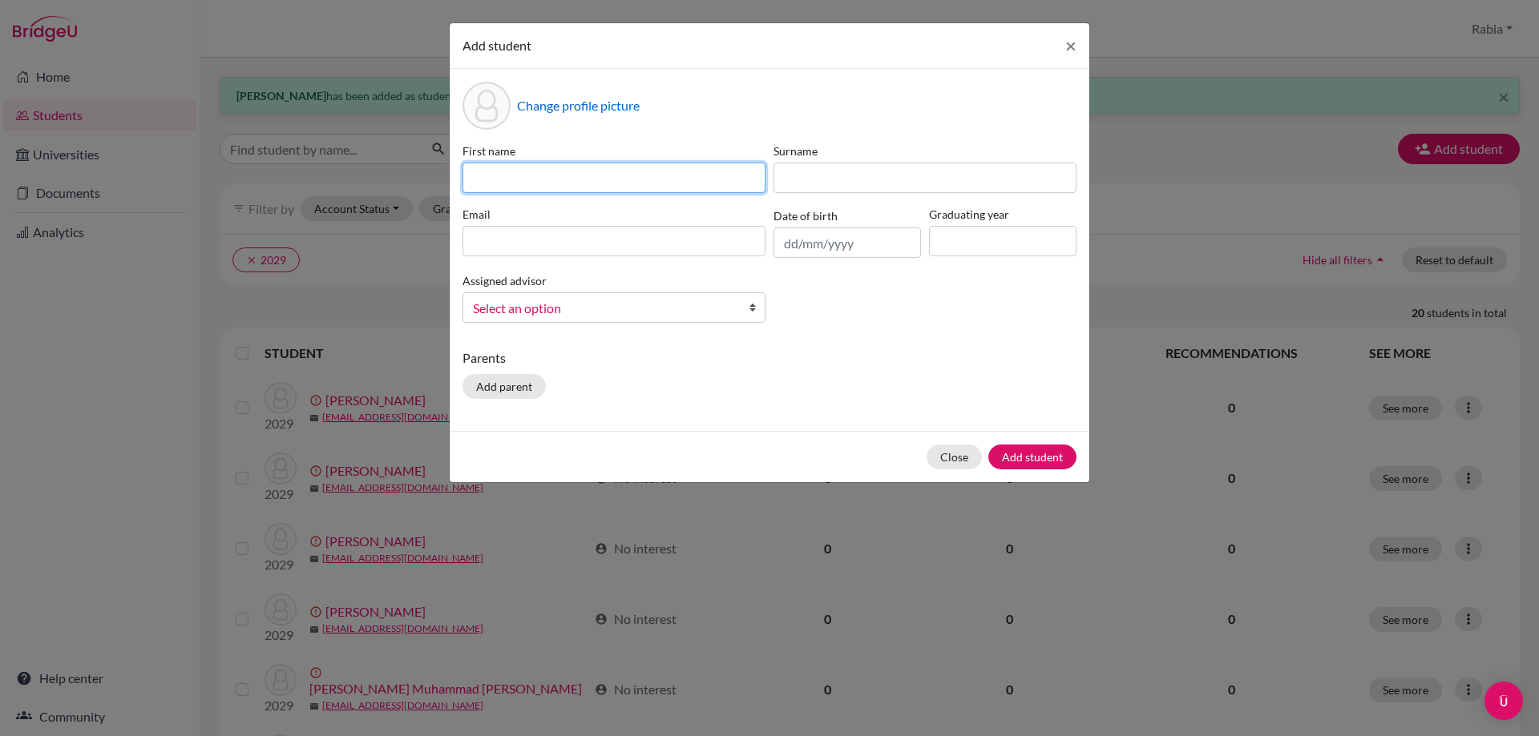
click at [502, 177] on input at bounding box center [613, 178] width 303 height 30
paste input "[PERSON_NAME] [EMAIL_ADDRESS][DOMAIN_NAME] [DATE]"
drag, startPoint x: 764, startPoint y: 179, endPoint x: 686, endPoint y: 179, distance: 77.7
click at [686, 179] on input "[PERSON_NAME] [EMAIL_ADDRESS][DOMAIN_NAME] [DATE]" at bounding box center [613, 178] width 303 height 30
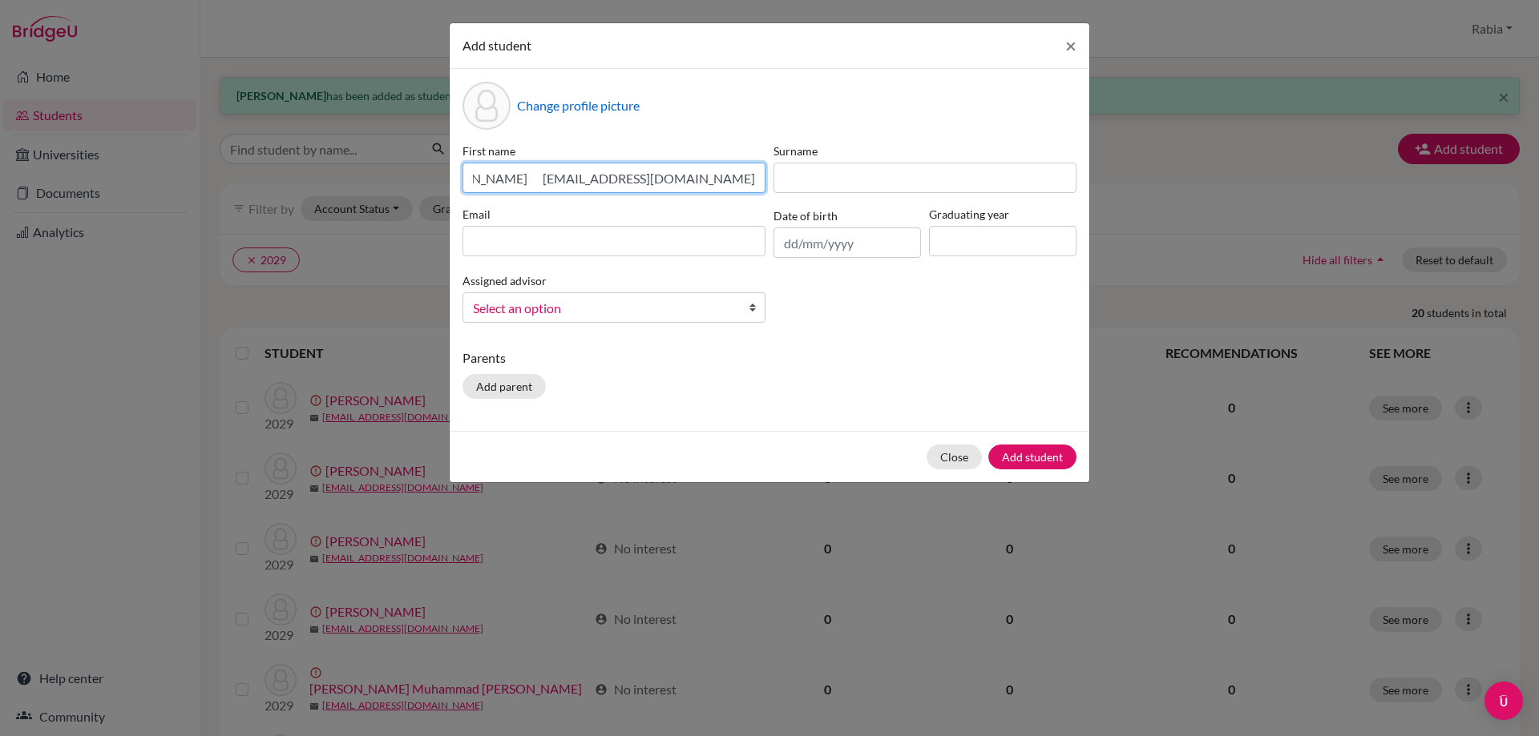
scroll to position [0, 54]
type input "[PERSON_NAME] [EMAIL_ADDRESS][DOMAIN_NAME]"
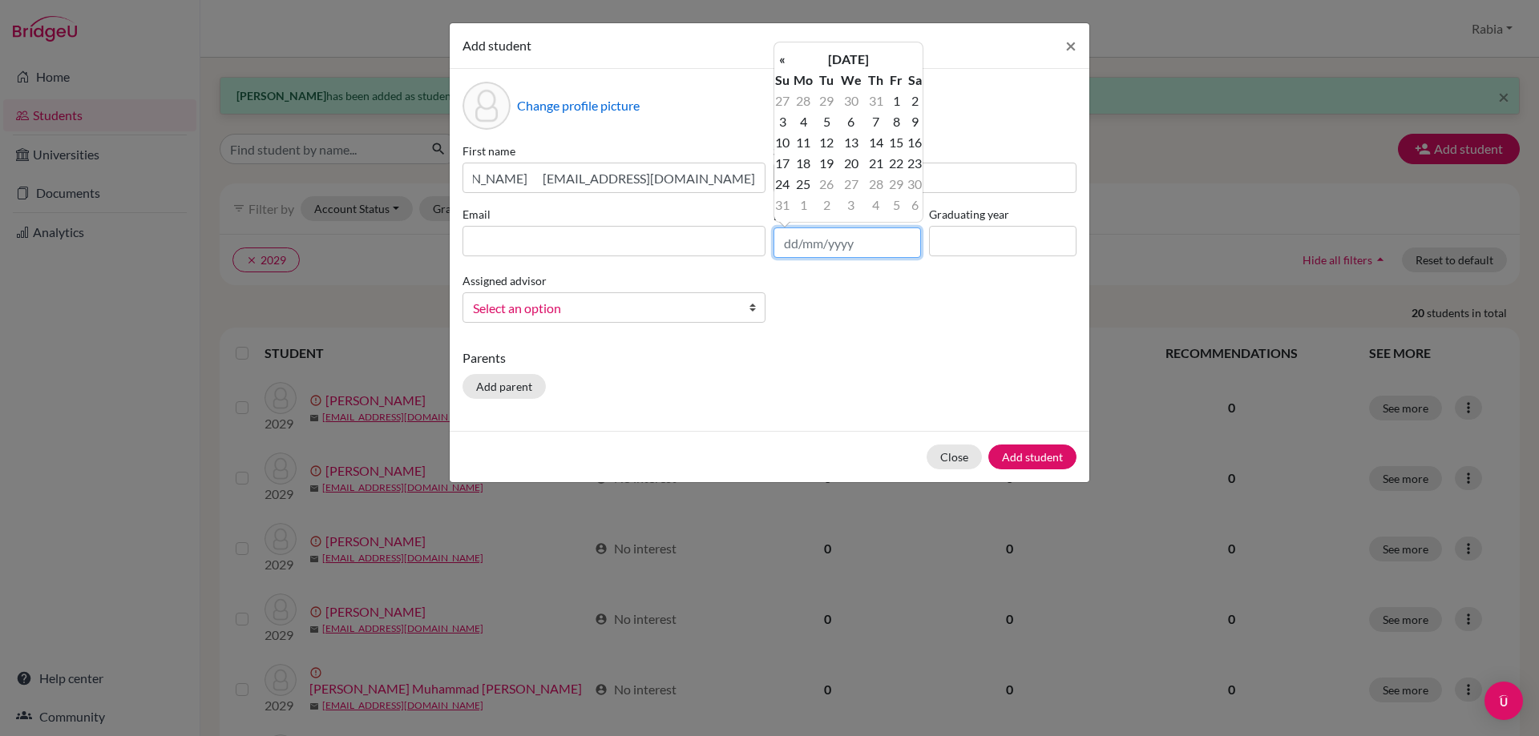
scroll to position [0, 0]
click at [781, 244] on input "text" at bounding box center [846, 243] width 147 height 30
paste input "[DATE]"
type input "[DATE]"
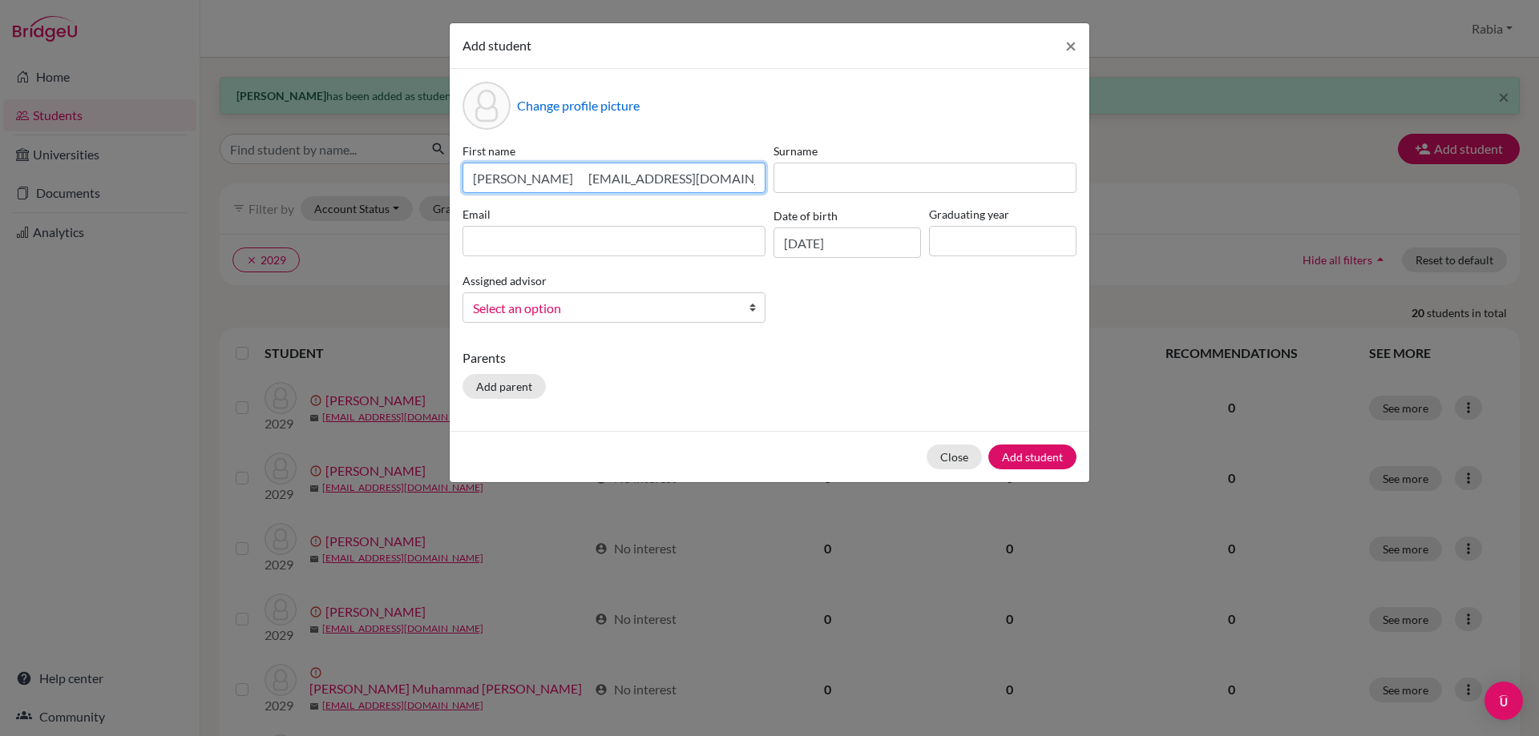
drag, startPoint x: 587, startPoint y: 175, endPoint x: 534, endPoint y: 184, distance: 54.4
click at [534, 184] on input "[PERSON_NAME] [EMAIL_ADDRESS][DOMAIN_NAME]" at bounding box center [613, 178] width 303 height 30
type input "Abdullah [EMAIL_ADDRESS][DOMAIN_NAME]"
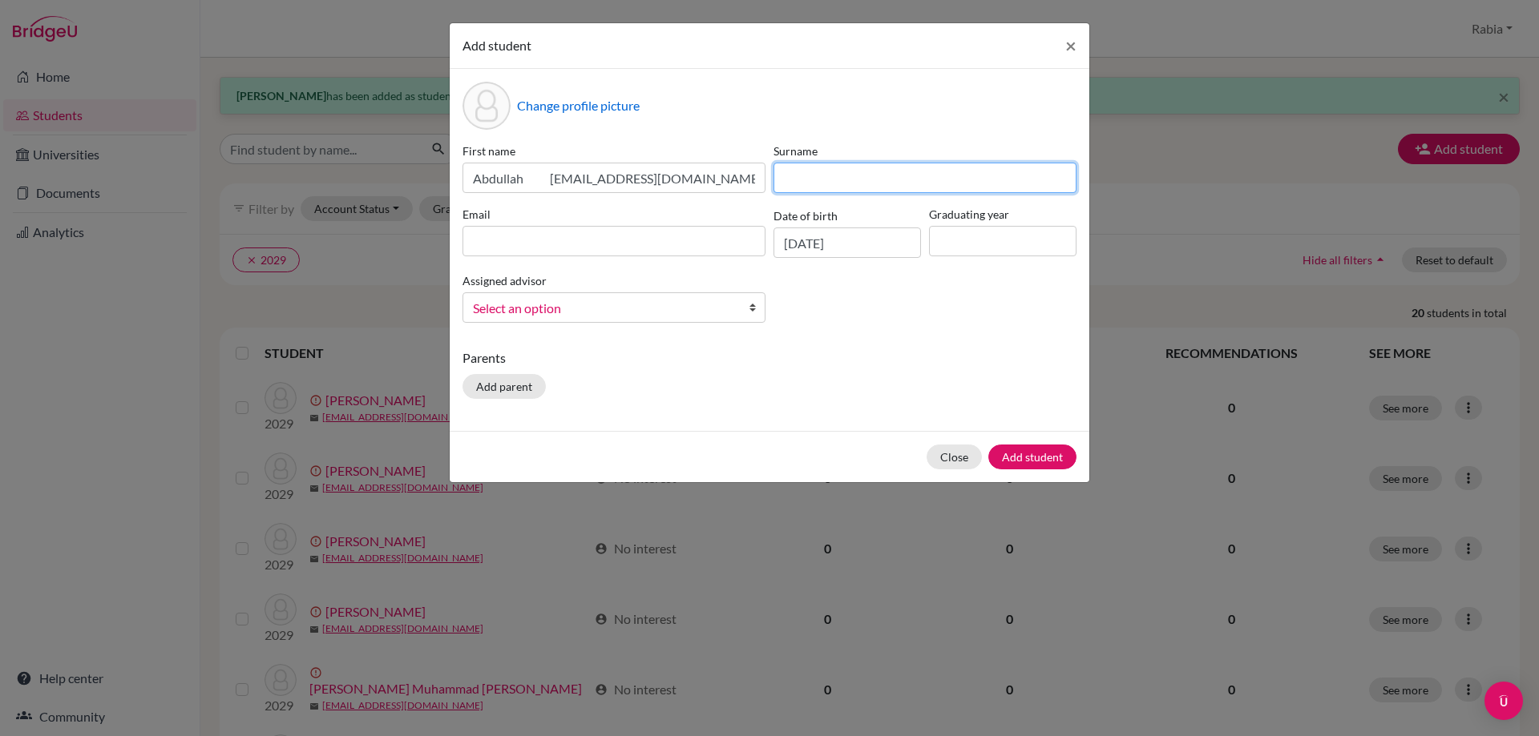
click at [811, 179] on input at bounding box center [924, 178] width 303 height 30
paste input "[PERSON_NAME]"
type input "[PERSON_NAME]"
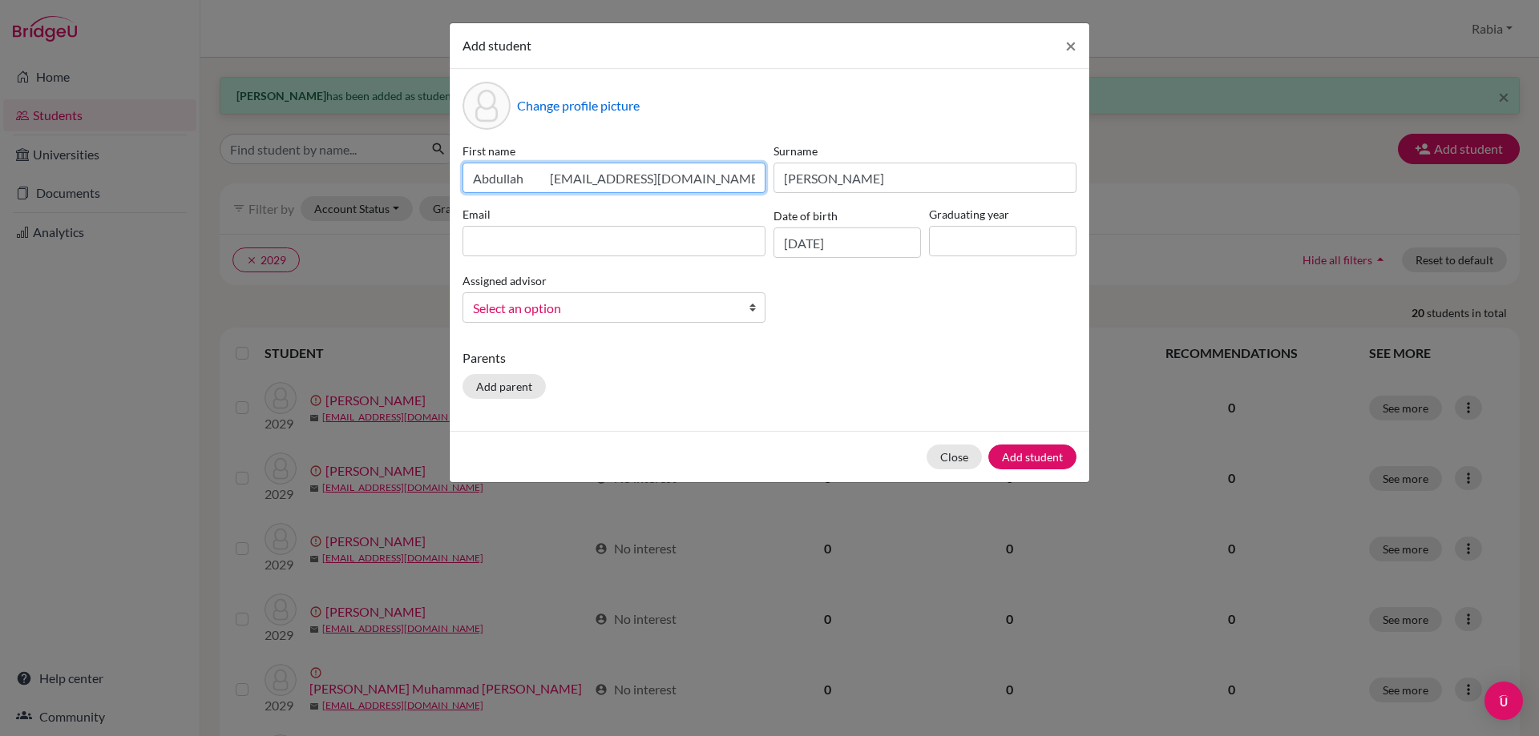
scroll to position [0, 15]
drag, startPoint x: 549, startPoint y: 178, endPoint x: 766, endPoint y: 161, distance: 217.8
click at [766, 161] on div "First name Abdullah [EMAIL_ADDRESS][DOMAIN_NAME]" at bounding box center [613, 168] width 311 height 50
type input "[PERSON_NAME]"
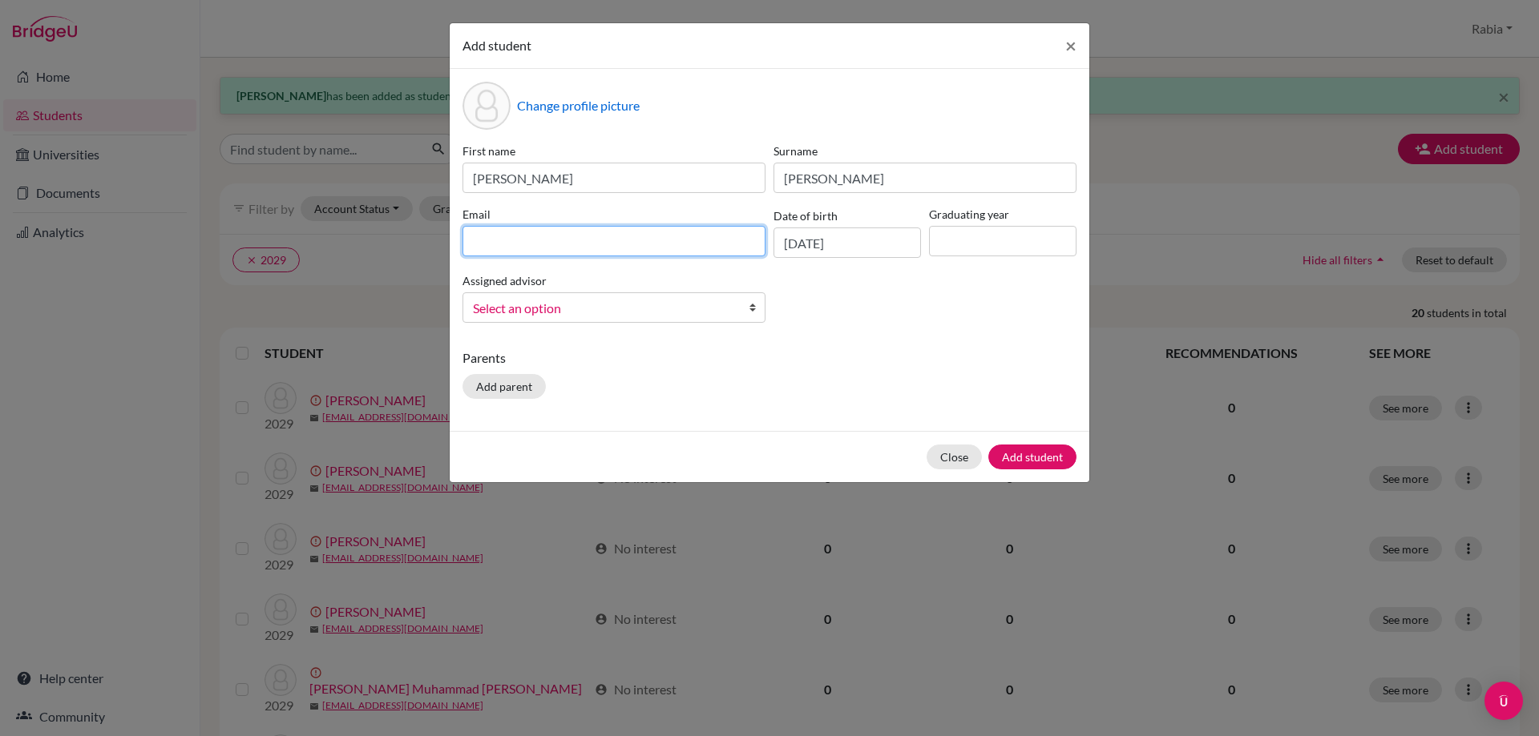
click at [522, 239] on input at bounding box center [613, 241] width 303 height 30
paste input "[EMAIL_ADDRESS][DOMAIN_NAME]"
type input "[EMAIL_ADDRESS][DOMAIN_NAME]"
click at [950, 218] on label "Graduating year" at bounding box center [1002, 214] width 147 height 17
click at [956, 236] on input at bounding box center [1002, 241] width 147 height 30
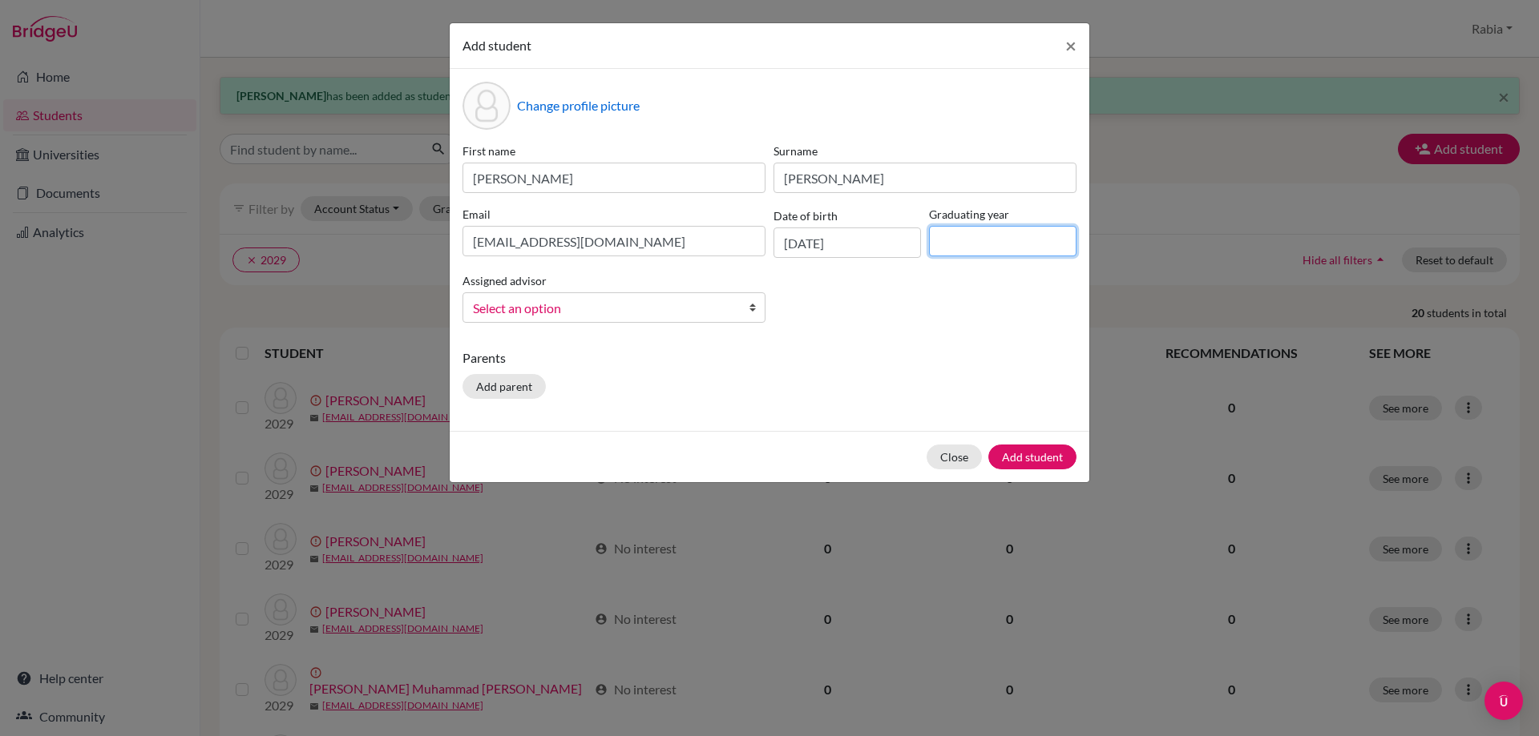
type input "2029"
click at [611, 321] on link "Select an option" at bounding box center [613, 307] width 303 height 30
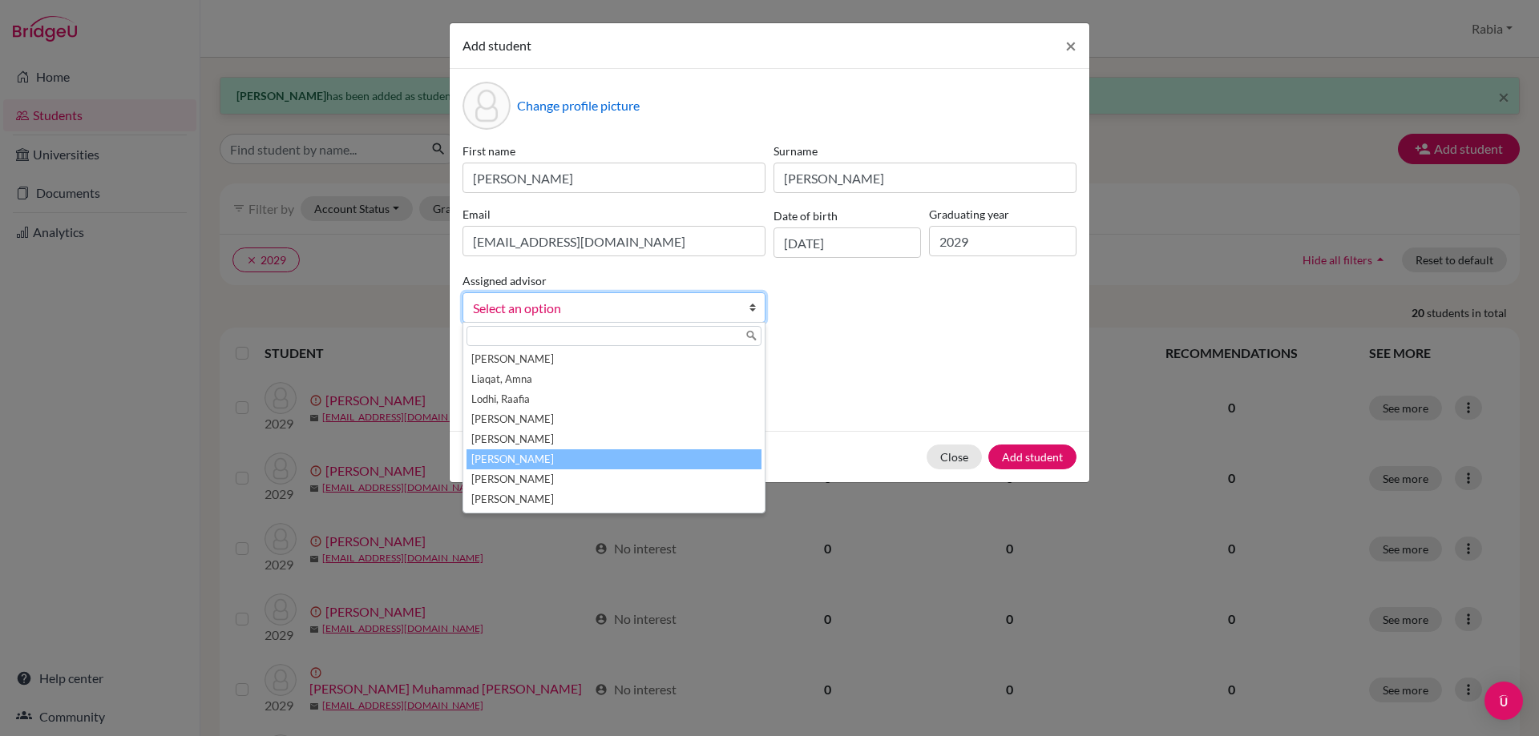
click at [575, 462] on li "[PERSON_NAME]" at bounding box center [613, 460] width 295 height 20
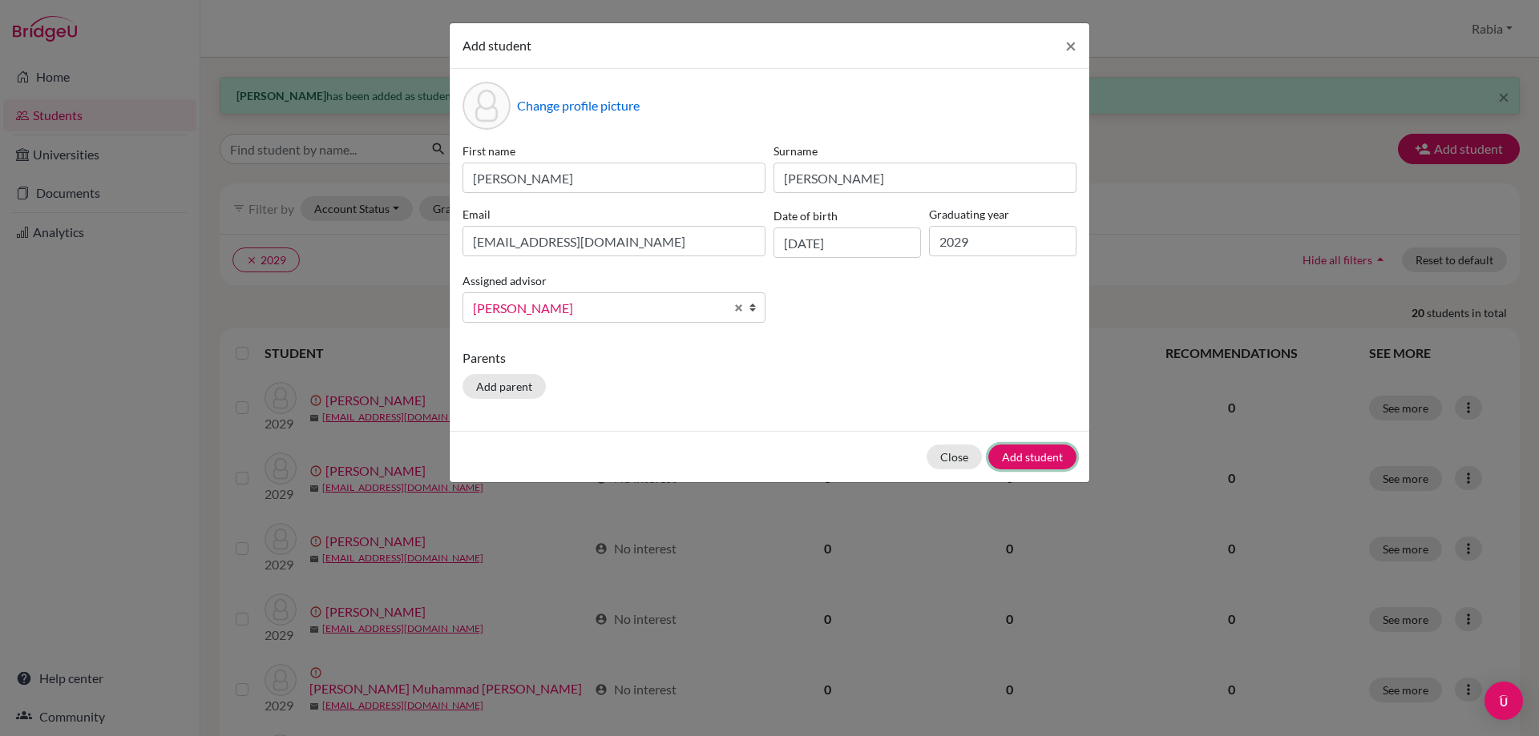
click at [1031, 459] on button "Add student" at bounding box center [1032, 457] width 88 height 25
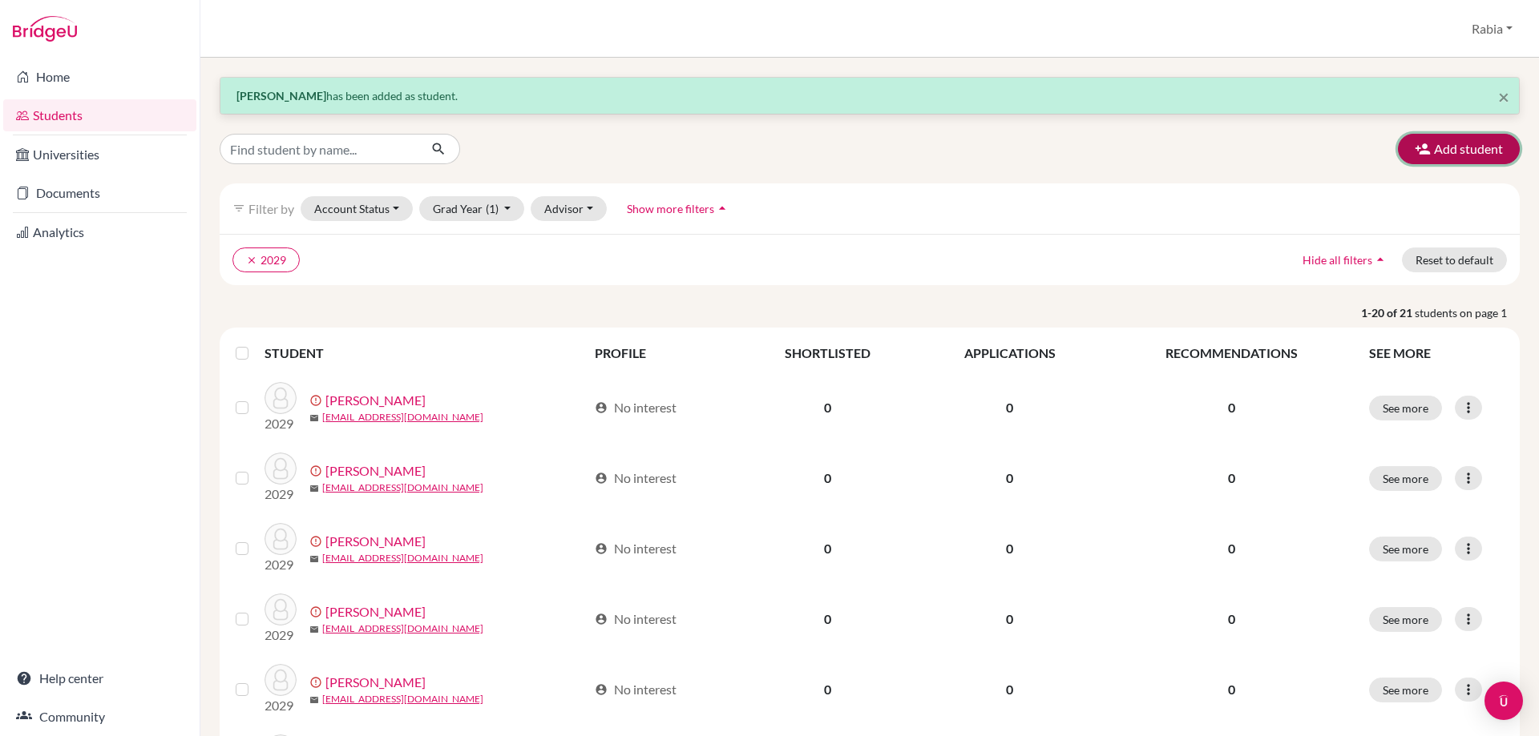
click at [1407, 159] on button "Add student" at bounding box center [1459, 149] width 122 height 30
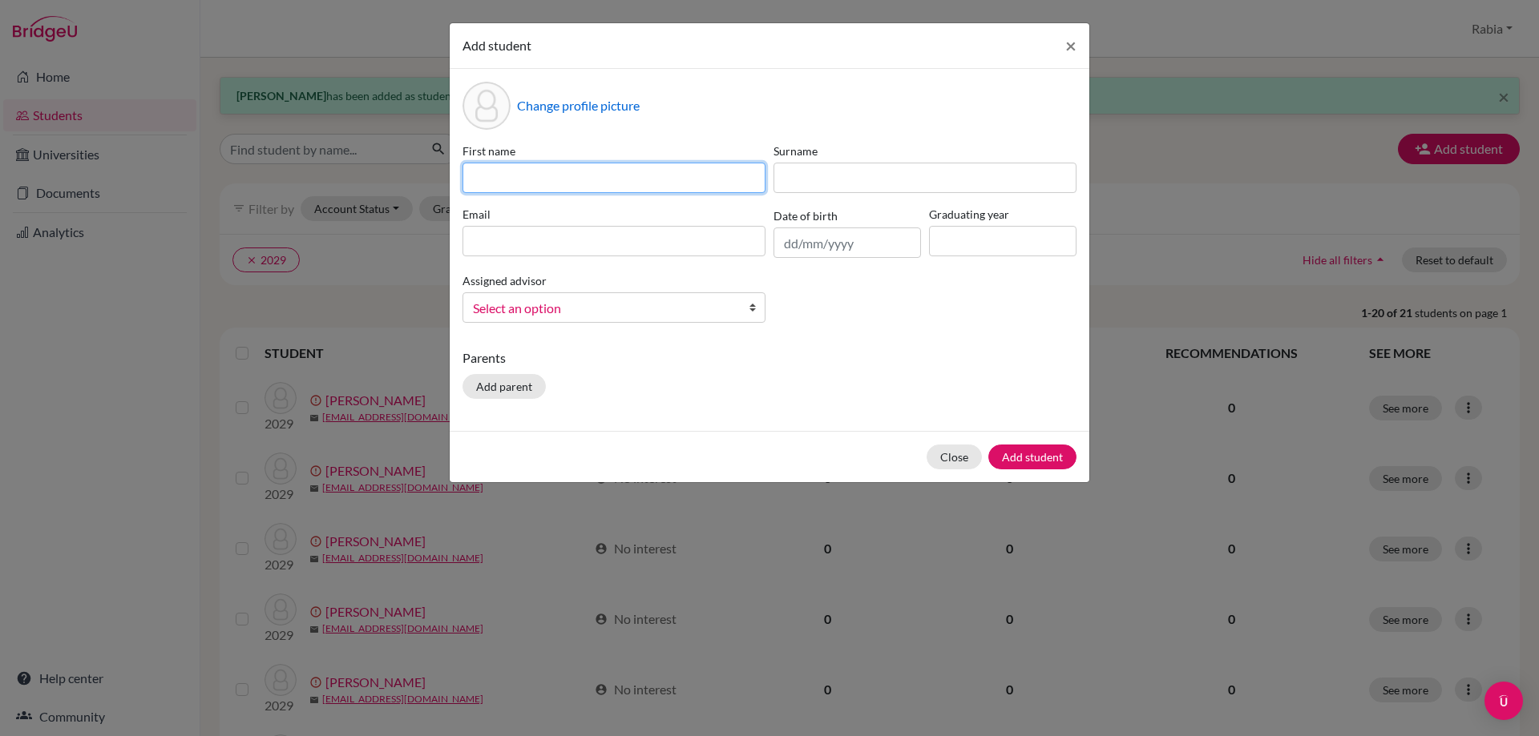
click at [514, 179] on input at bounding box center [613, 178] width 303 height 30
paste input "[PERSON_NAME] [EMAIL_ADDRESS][DOMAIN_NAME] [DATE]"
drag, startPoint x: 756, startPoint y: 176, endPoint x: 686, endPoint y: 188, distance: 71.5
click at [686, 188] on input "[PERSON_NAME] [EMAIL_ADDRESS][DOMAIN_NAME] [DATE]" at bounding box center [613, 178] width 303 height 30
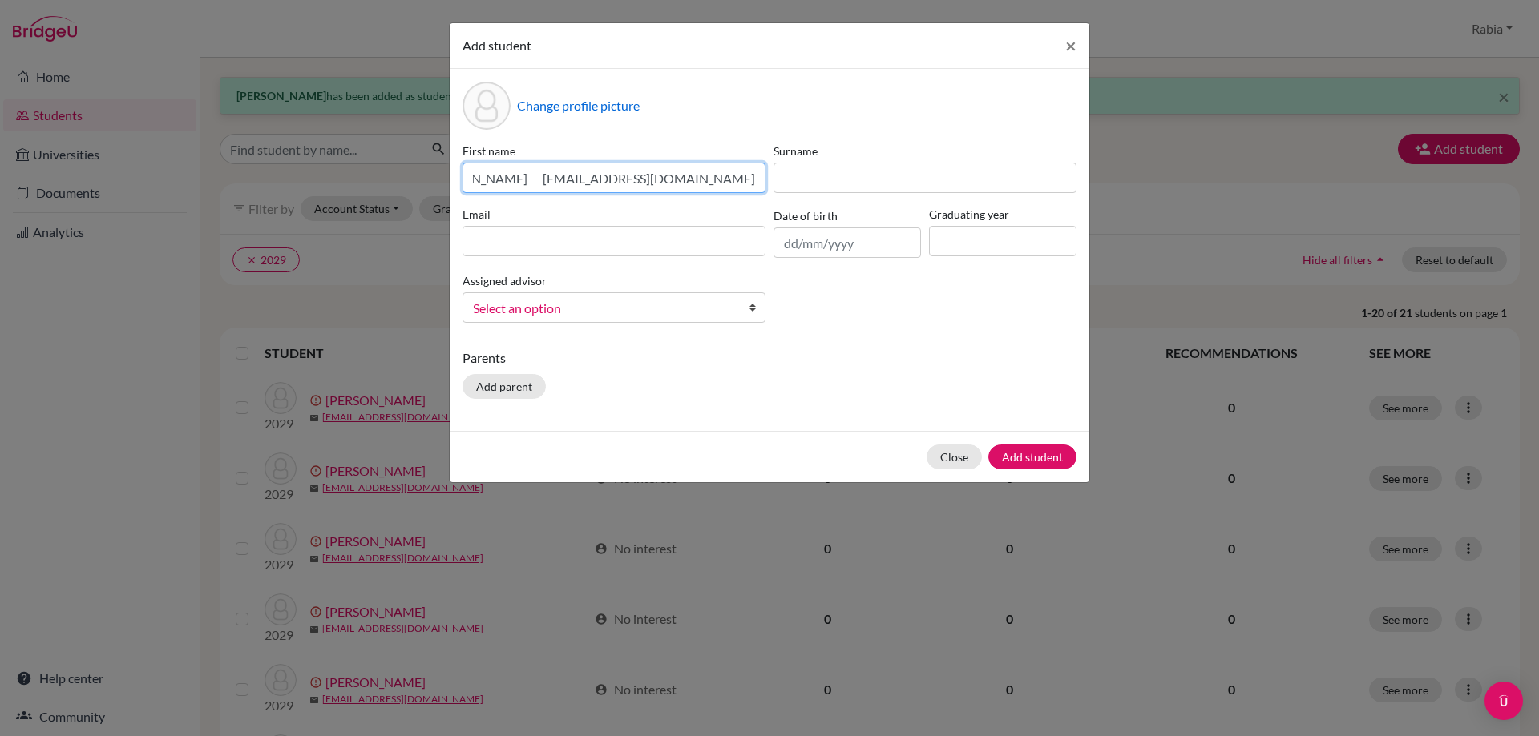
scroll to position [0, 0]
type input "[PERSON_NAME] [EMAIL_ADDRESS][DOMAIN_NAME]"
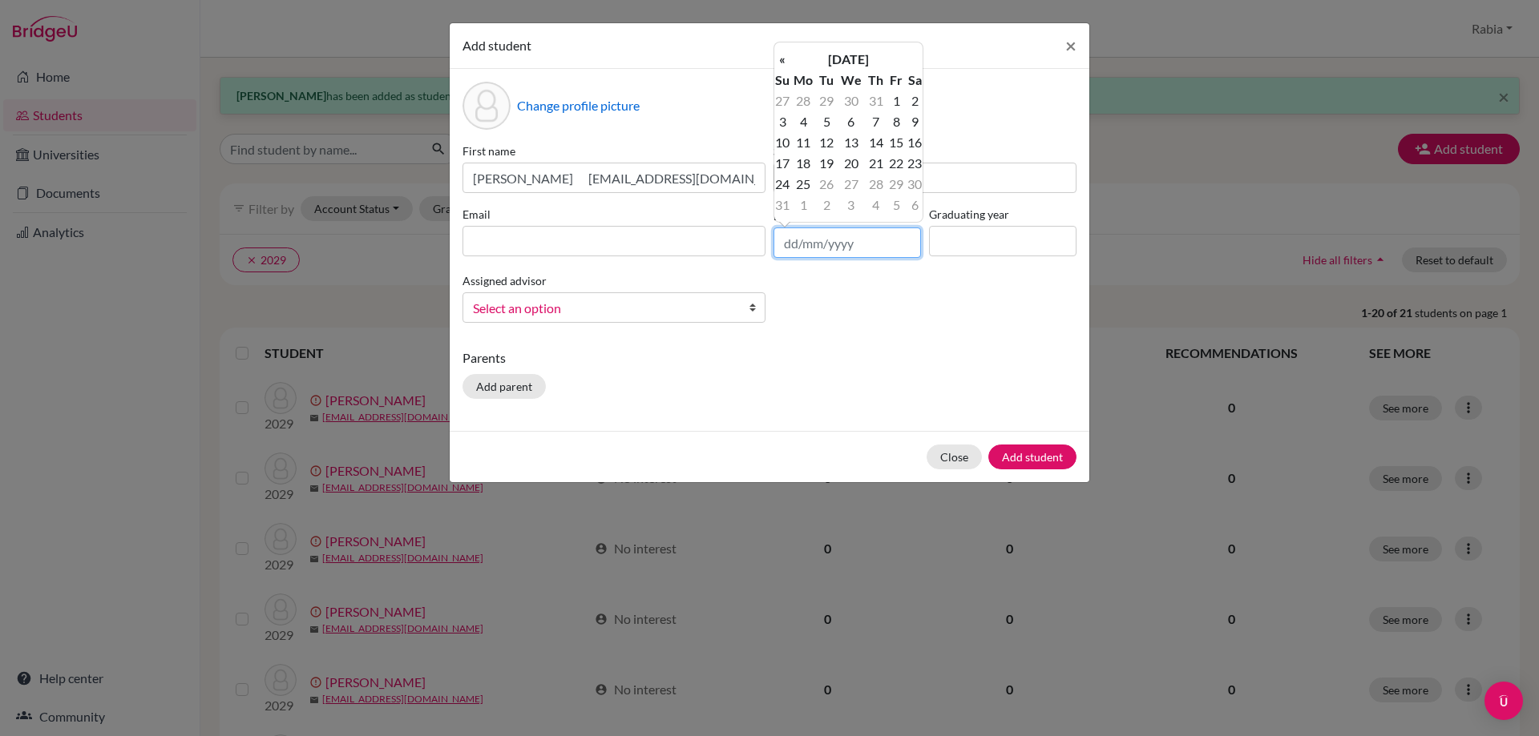
click at [785, 245] on input "text" at bounding box center [846, 243] width 147 height 30
paste input "[DATE]"
type input "[DATE]"
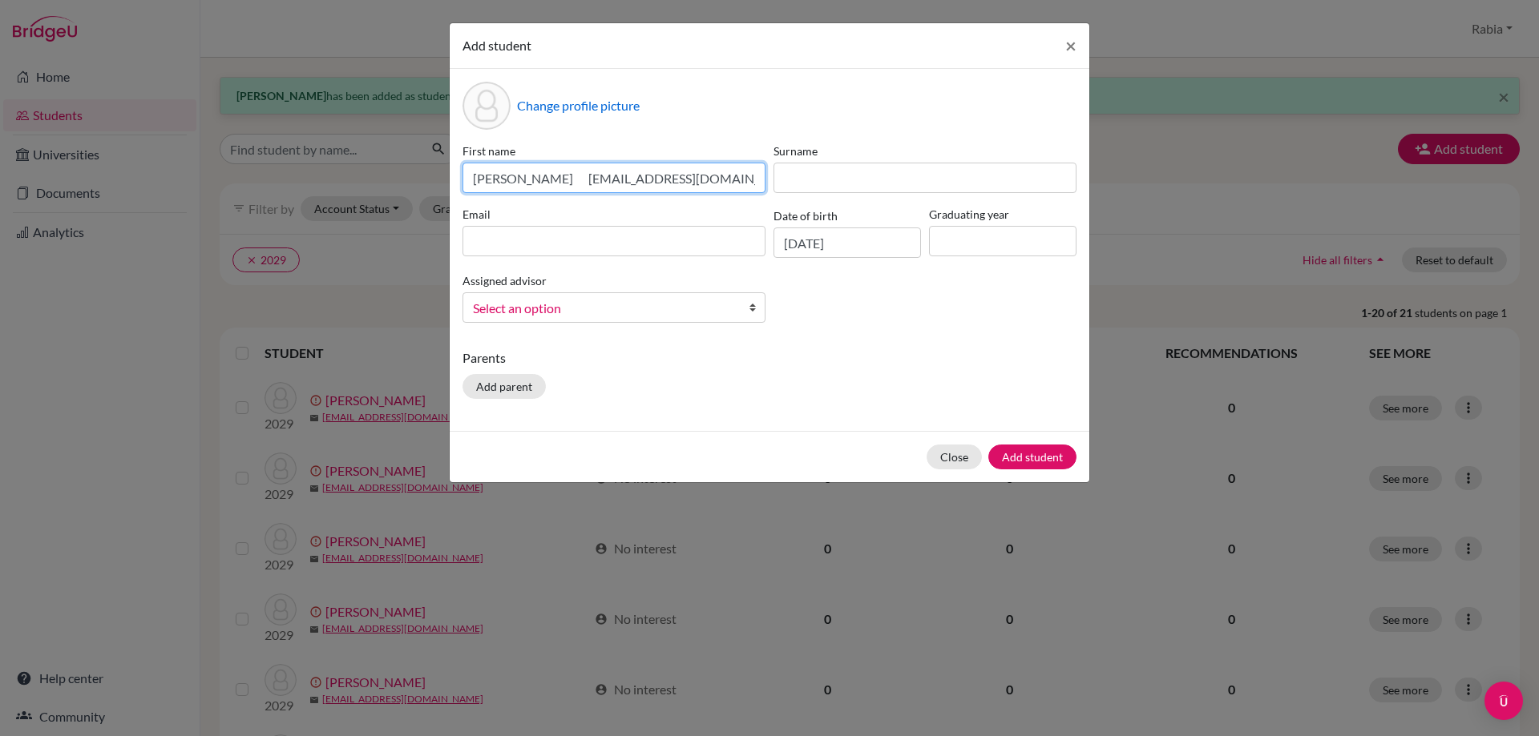
drag, startPoint x: 737, startPoint y: 184, endPoint x: 591, endPoint y: 191, distance: 146.0
click at [591, 191] on input "[PERSON_NAME] [EMAIL_ADDRESS][DOMAIN_NAME]" at bounding box center [613, 178] width 303 height 30
type input "[PERSON_NAME]"
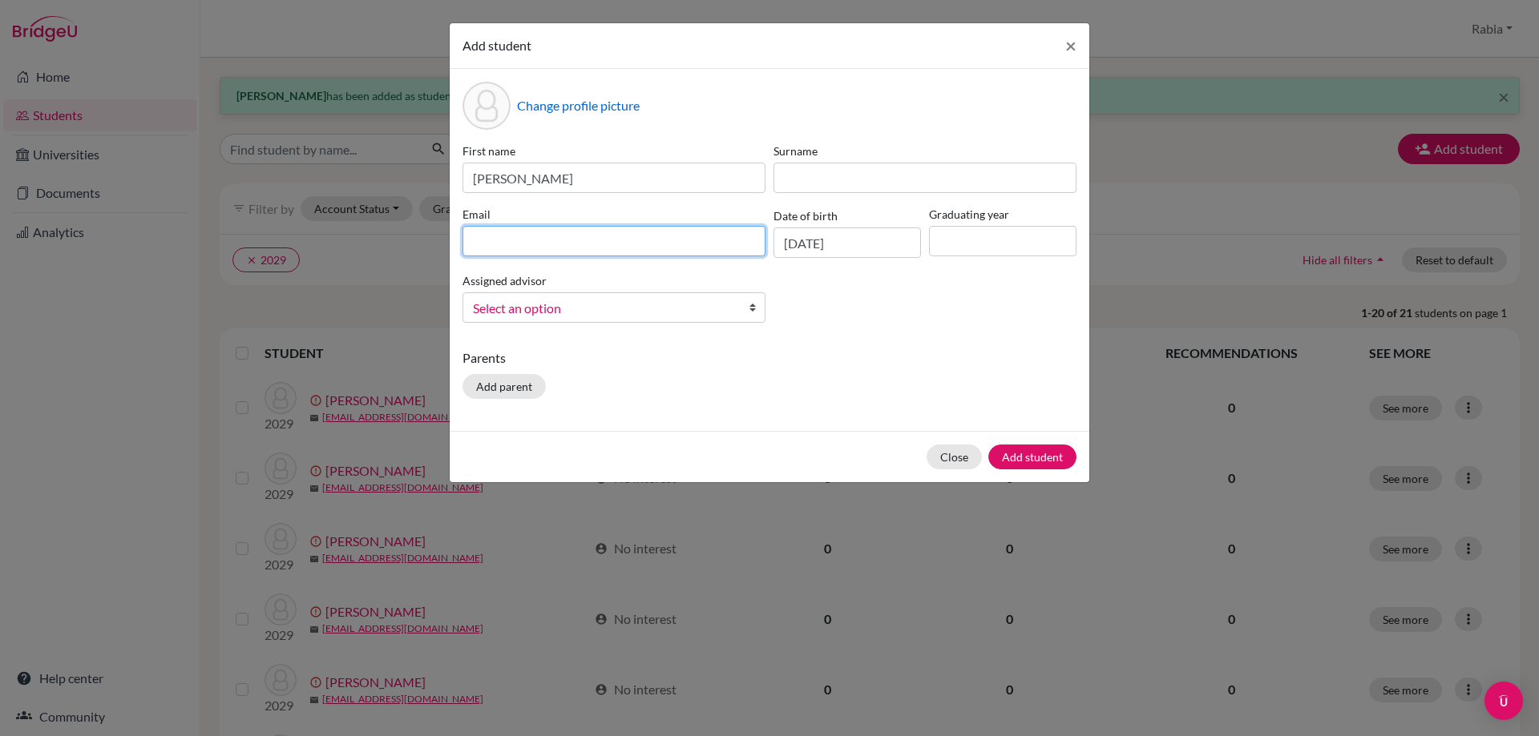
click at [561, 247] on input at bounding box center [613, 241] width 303 height 30
paste input "[EMAIL_ADDRESS][DOMAIN_NAME]"
type input "[EMAIL_ADDRESS][DOMAIN_NAME]"
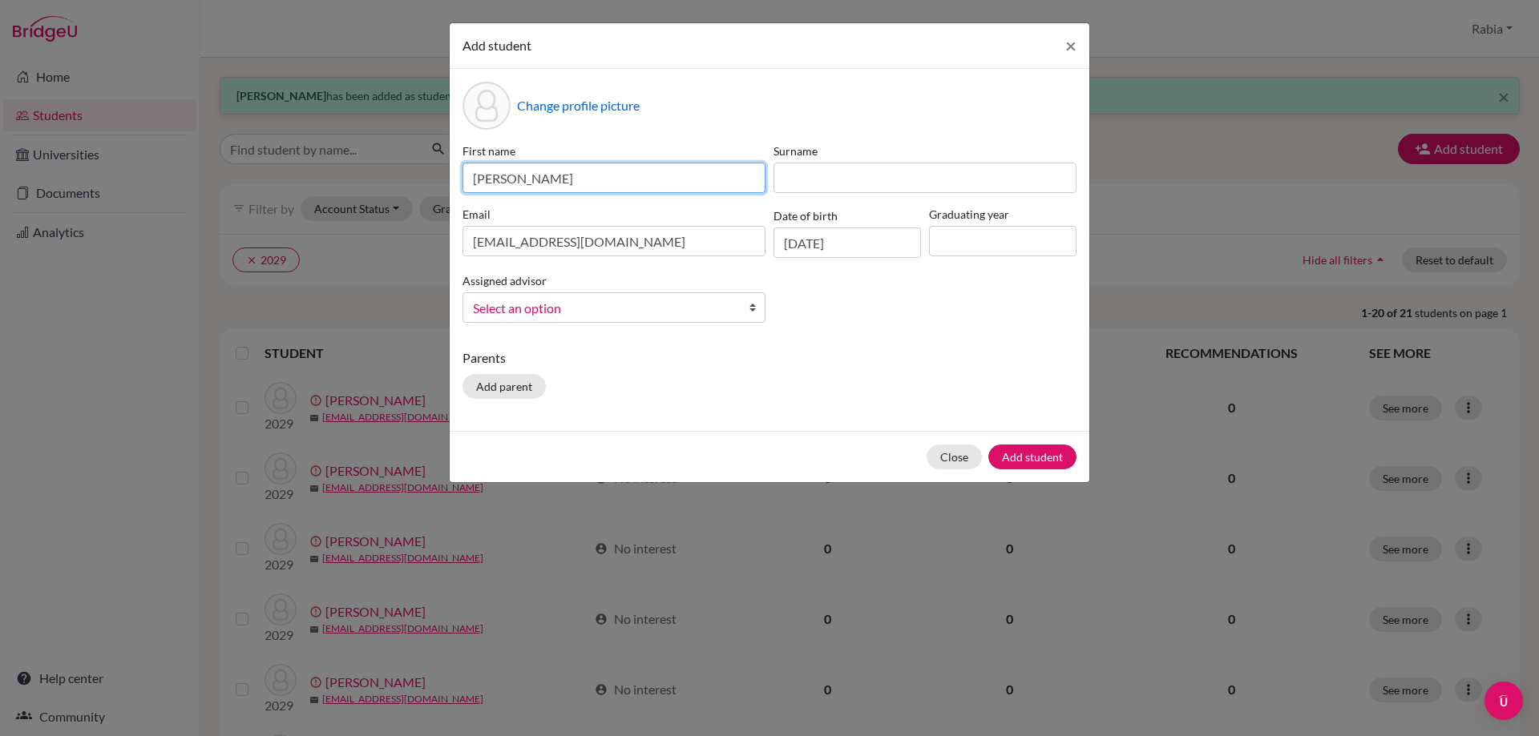
drag, startPoint x: 579, startPoint y: 181, endPoint x: 514, endPoint y: 182, distance: 64.1
click at [514, 182] on input "[PERSON_NAME]" at bounding box center [613, 178] width 303 height 30
type input "Manha"
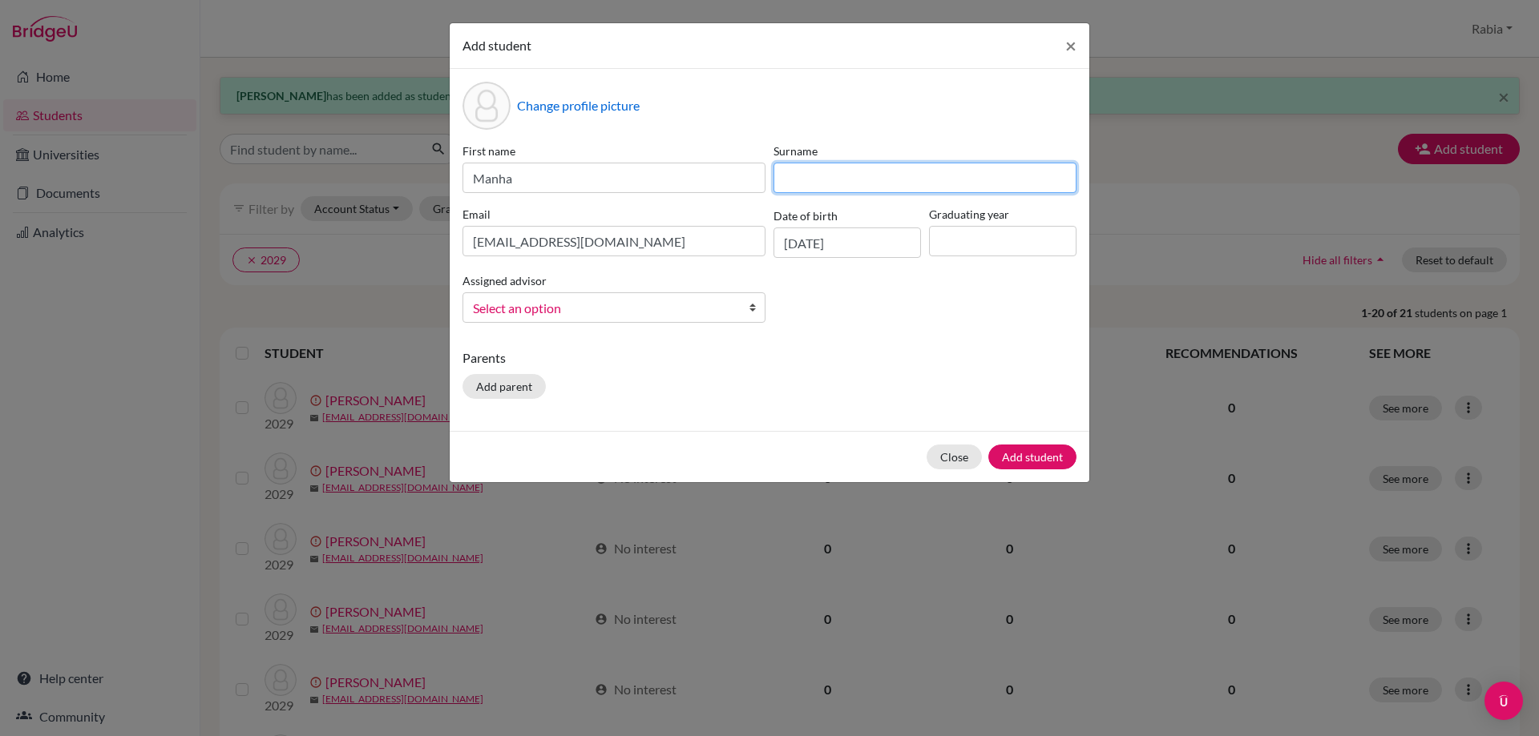
click at [880, 181] on input at bounding box center [924, 178] width 303 height 30
paste input "Hafeez"
drag, startPoint x: 801, startPoint y: 181, endPoint x: 647, endPoint y: 180, distance: 154.7
click at [655, 182] on div "First name Manha Surname [PERSON_NAME] Email [EMAIL_ADDRESS][DOMAIN_NAME] Date …" at bounding box center [769, 239] width 622 height 193
type input "Hafeez"
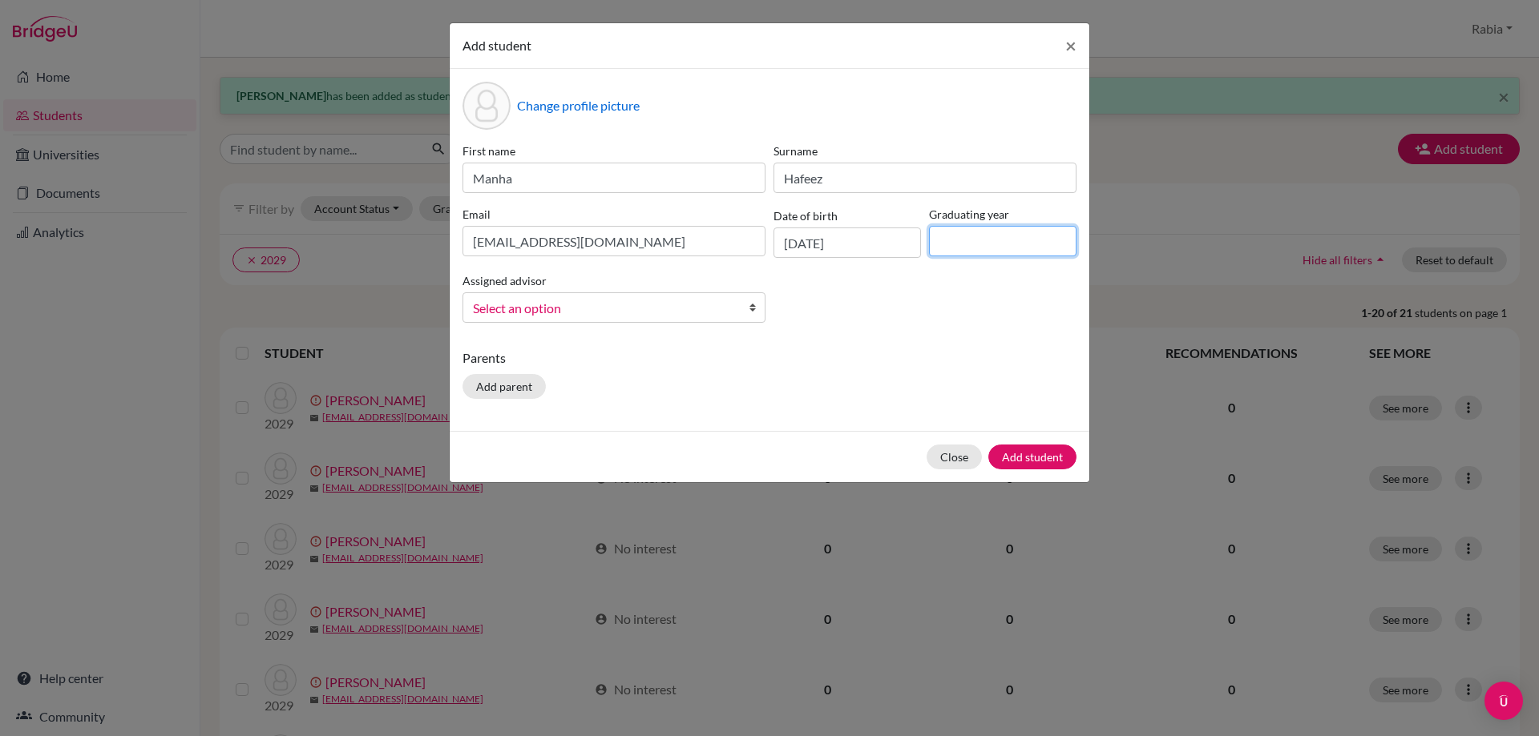
click at [966, 227] on input at bounding box center [1002, 241] width 147 height 30
type input "2029"
click at [644, 310] on span "Select an option" at bounding box center [603, 308] width 261 height 21
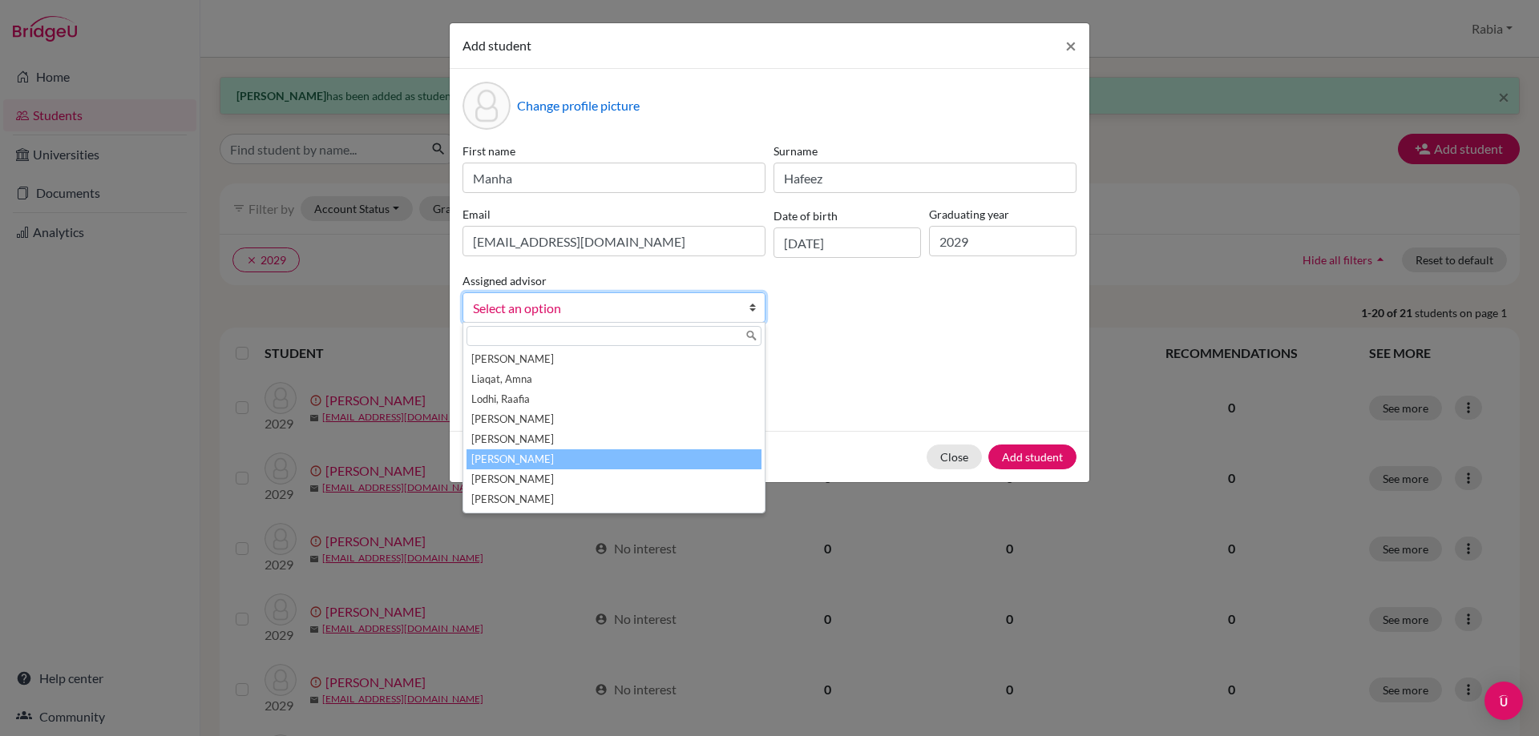
click at [634, 465] on li "[PERSON_NAME]" at bounding box center [613, 460] width 295 height 20
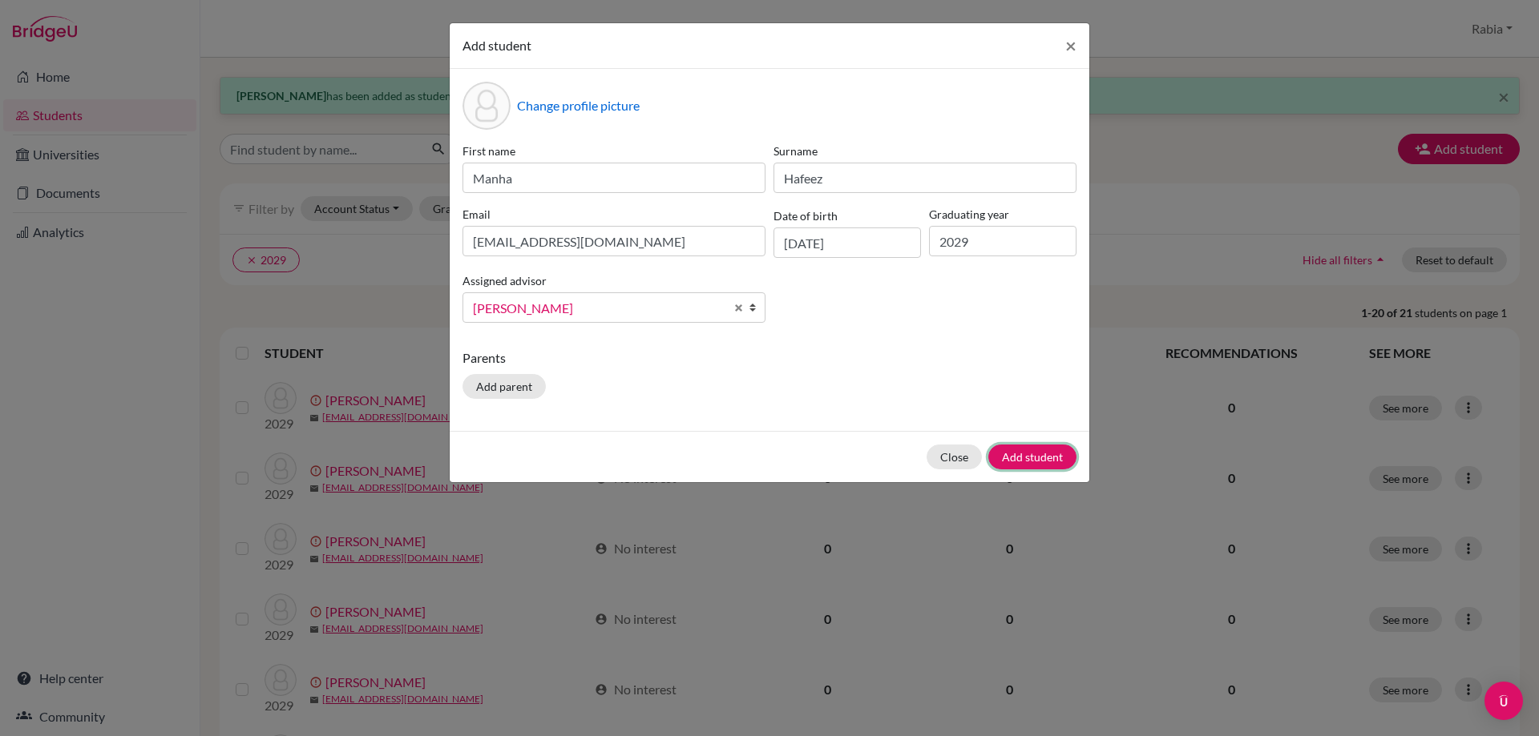
click at [1030, 454] on button "Add student" at bounding box center [1032, 457] width 88 height 25
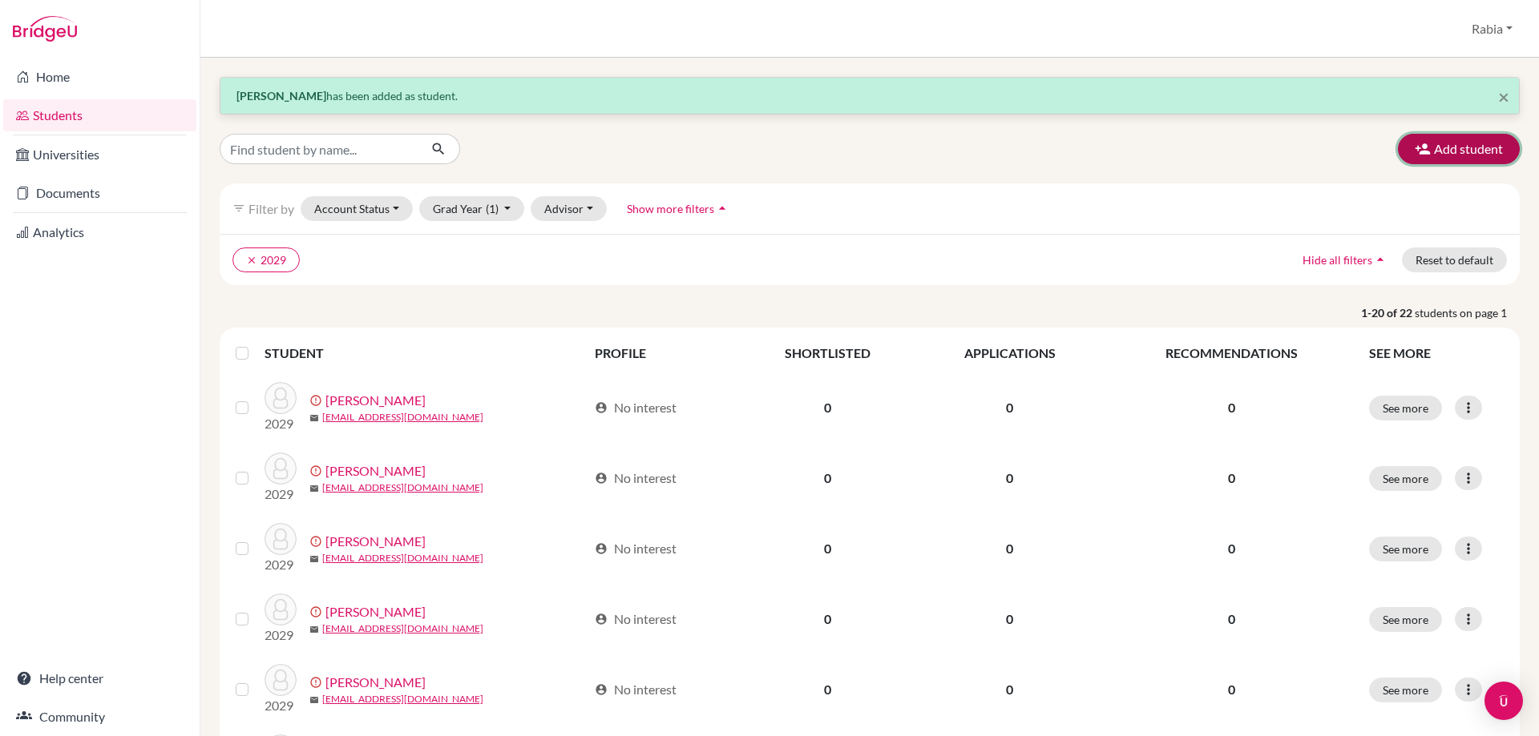
click at [1449, 150] on button "Add student" at bounding box center [1459, 149] width 122 height 30
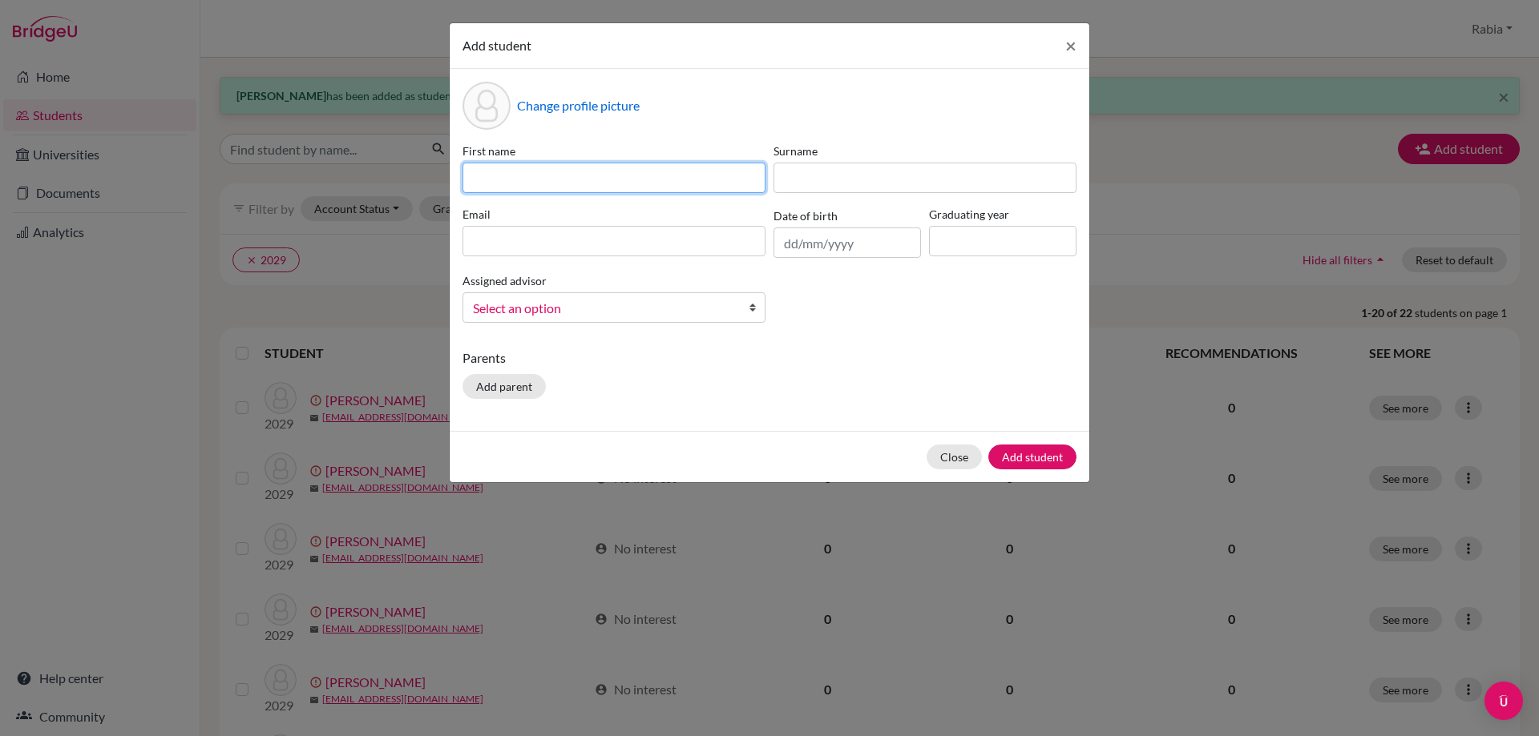
click at [490, 171] on input at bounding box center [613, 178] width 303 height 30
paste input "[PERSON_NAME] [EMAIL_ADDRESS][DOMAIN_NAME] [DATE]"
drag, startPoint x: 747, startPoint y: 184, endPoint x: 683, endPoint y: 188, distance: 64.2
click at [683, 188] on input "[PERSON_NAME] [EMAIL_ADDRESS][DOMAIN_NAME] [DATE]" at bounding box center [613, 178] width 303 height 30
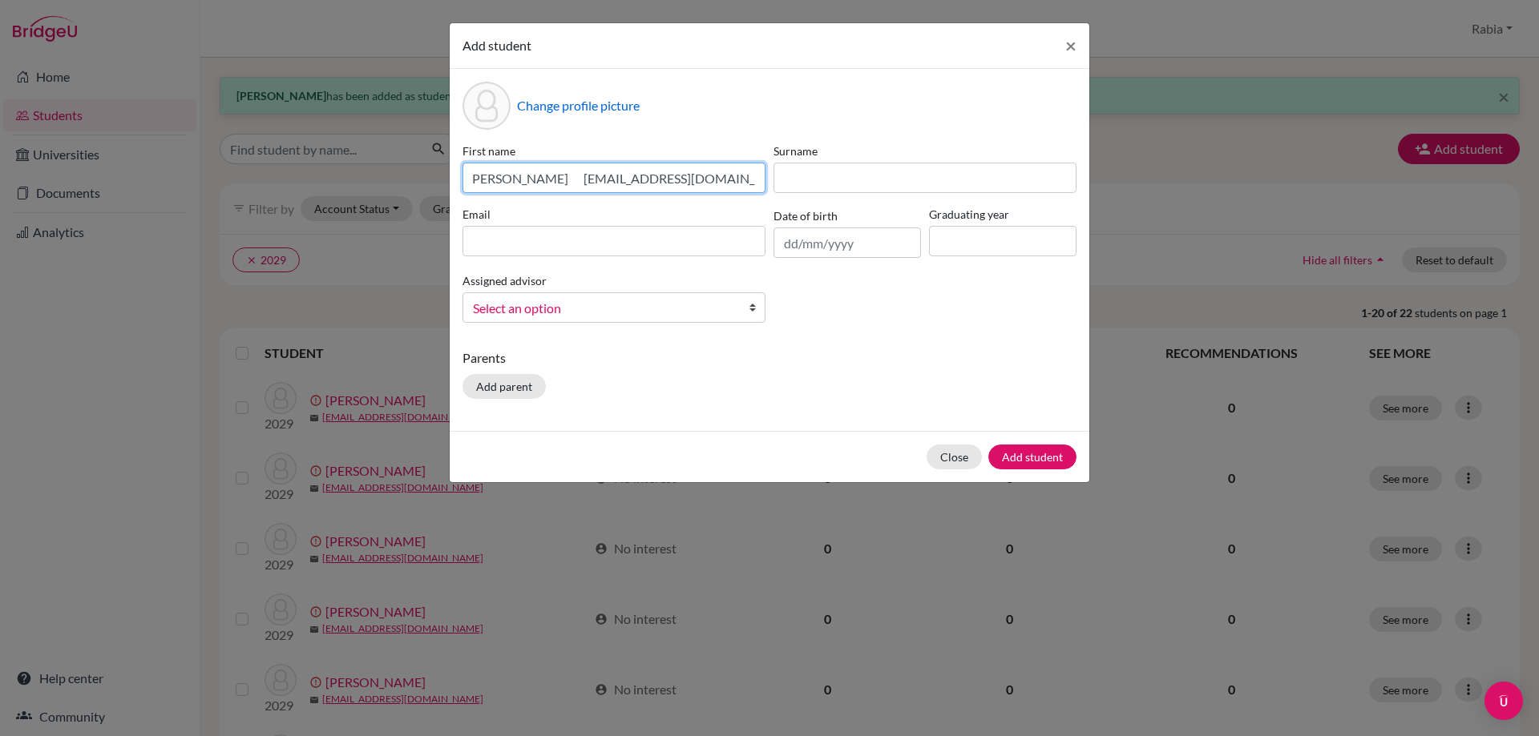
scroll to position [0, 0]
type input "[PERSON_NAME] [EMAIL_ADDRESS][DOMAIN_NAME]"
click at [813, 257] on input "text" at bounding box center [846, 243] width 147 height 30
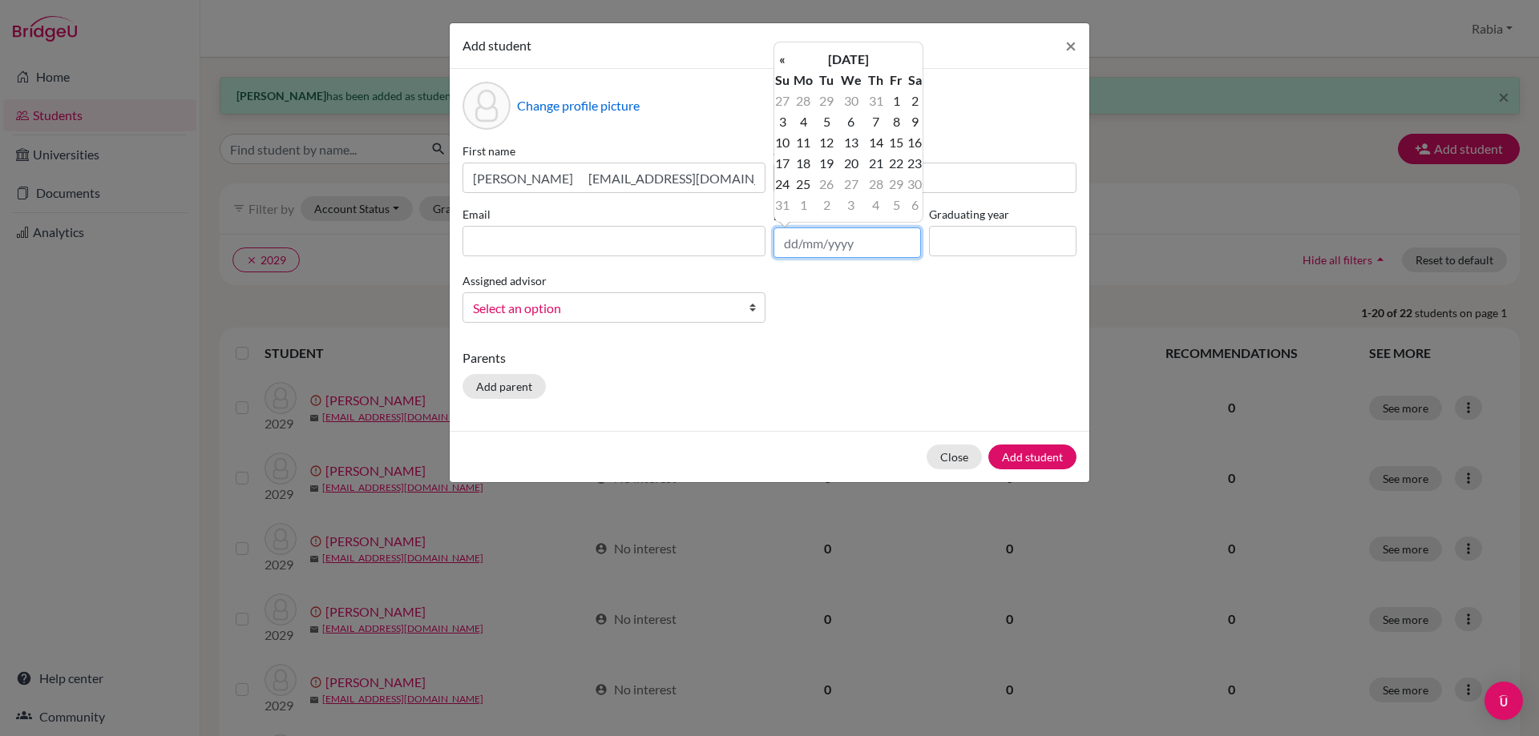
paste input "[DATE]"
type input "[DATE]"
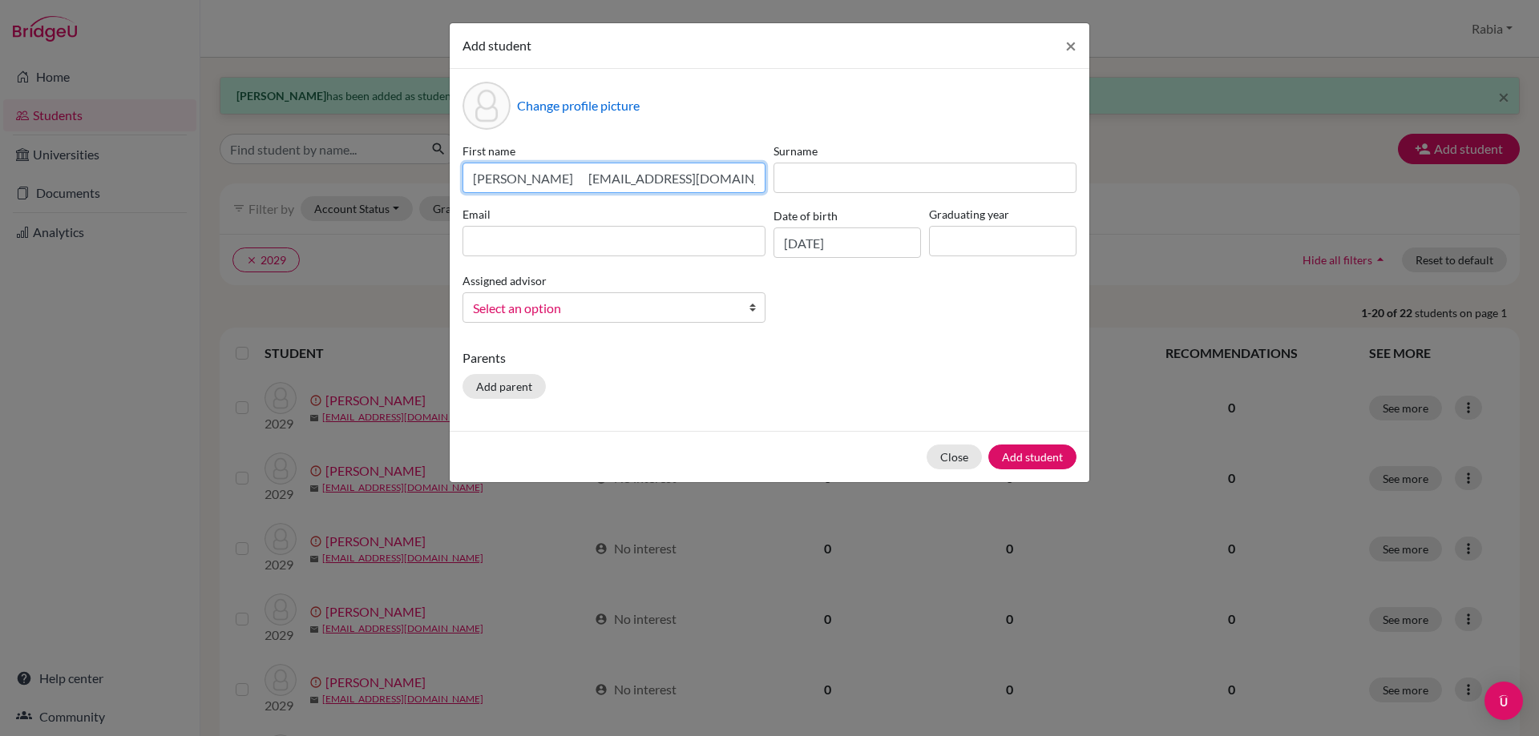
drag, startPoint x: 702, startPoint y: 179, endPoint x: 553, endPoint y: 183, distance: 149.1
click at [553, 183] on input "[PERSON_NAME] [EMAIL_ADDRESS][DOMAIN_NAME]" at bounding box center [613, 178] width 303 height 30
type input "[PERSON_NAME]"
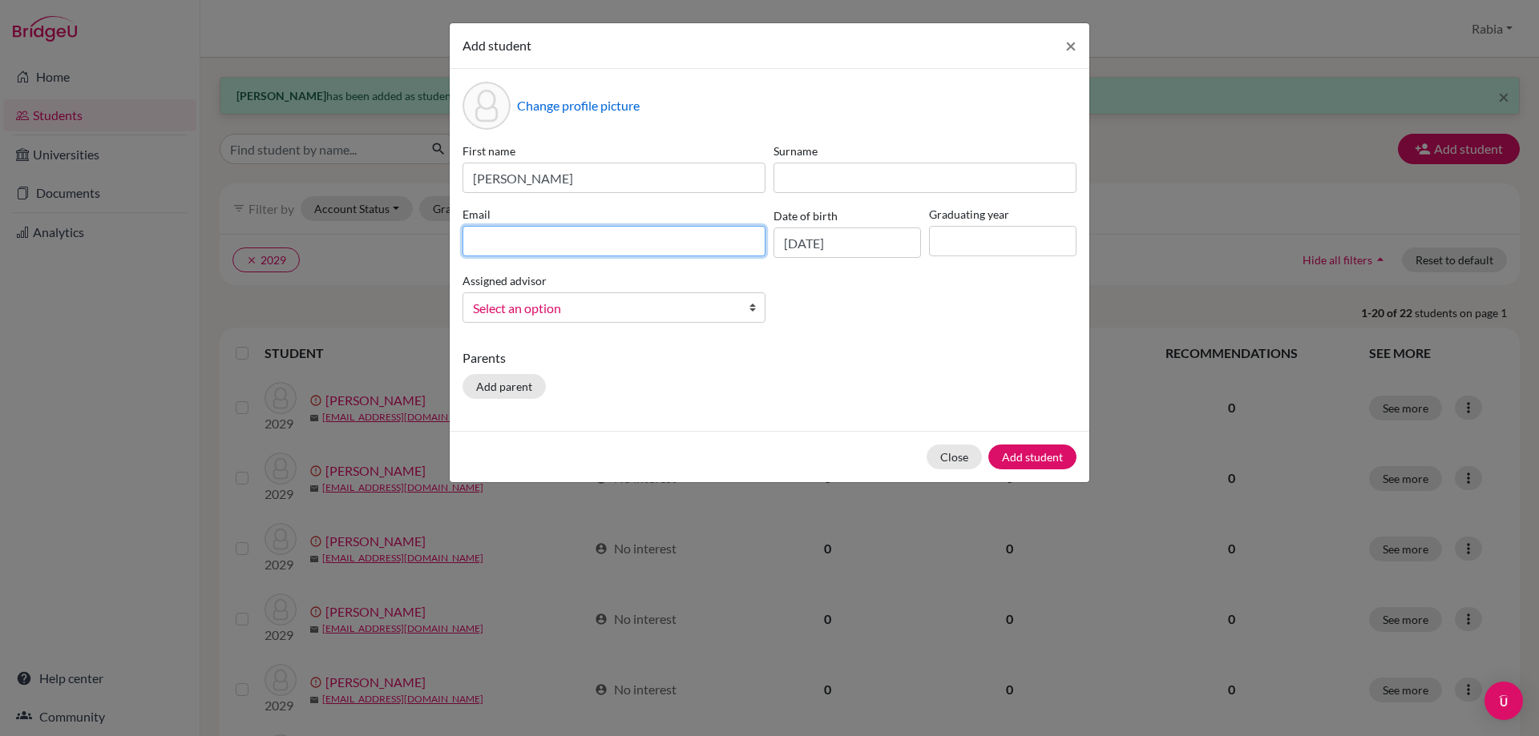
click at [534, 241] on input at bounding box center [613, 241] width 303 height 30
paste input "[EMAIL_ADDRESS][DOMAIN_NAME]"
type input "[EMAIL_ADDRESS][DOMAIN_NAME]"
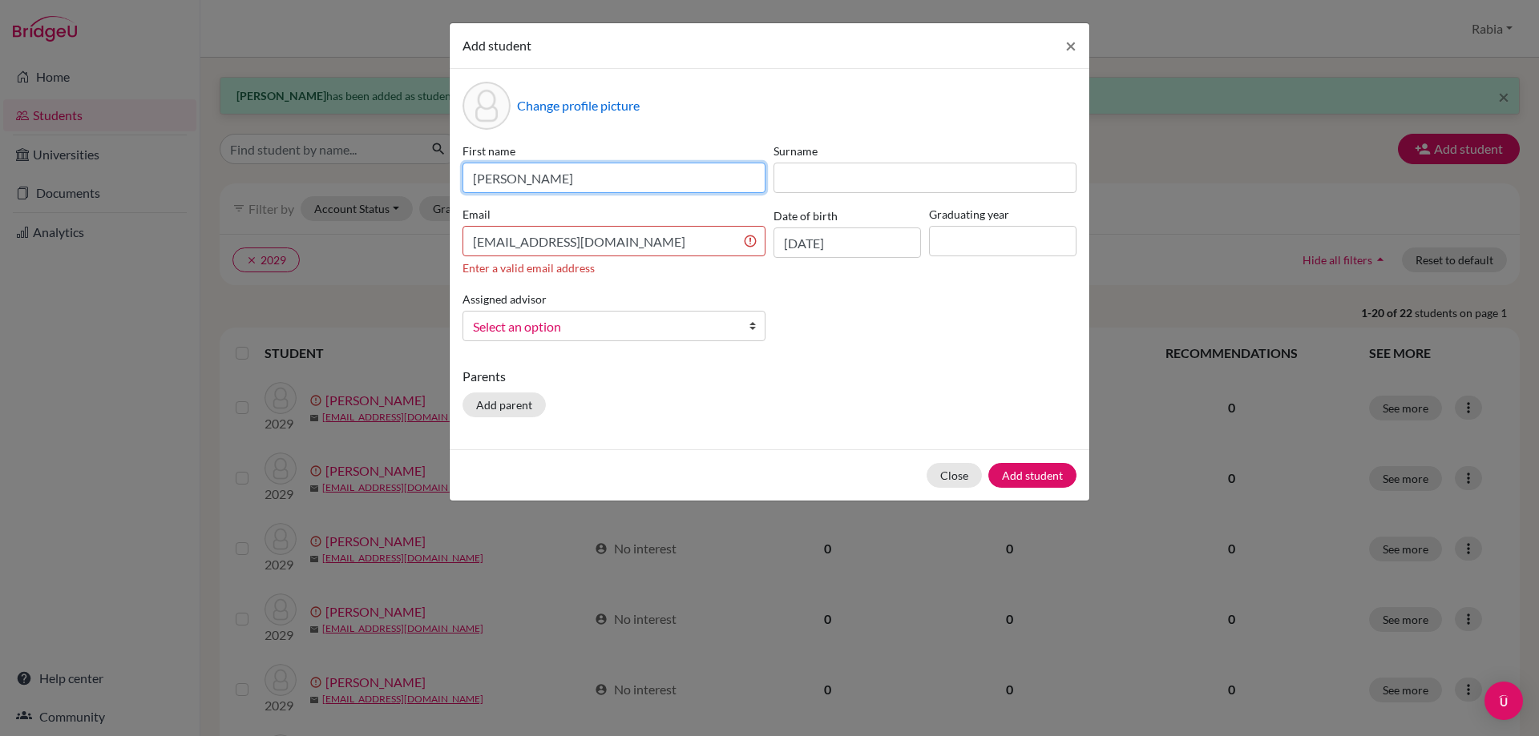
drag, startPoint x: 576, startPoint y: 179, endPoint x: 510, endPoint y: 183, distance: 65.8
click at [510, 183] on input "[PERSON_NAME]" at bounding box center [613, 178] width 303 height 30
type input "Azaan"
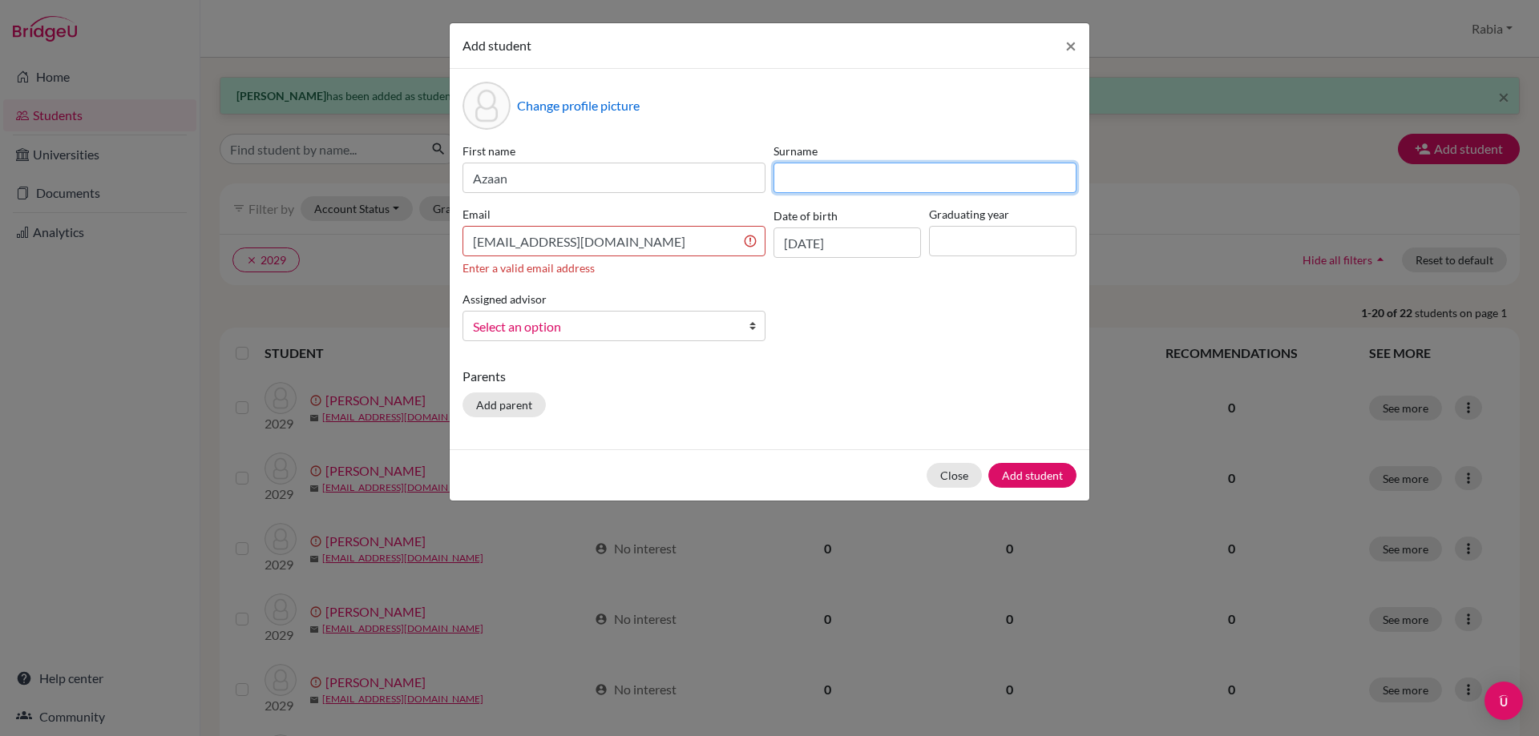
click at [815, 176] on input at bounding box center [924, 178] width 303 height 30
paste input "Zafar"
type input "Zafar"
click at [660, 241] on input "[EMAIL_ADDRESS][DOMAIN_NAME]" at bounding box center [613, 241] width 303 height 30
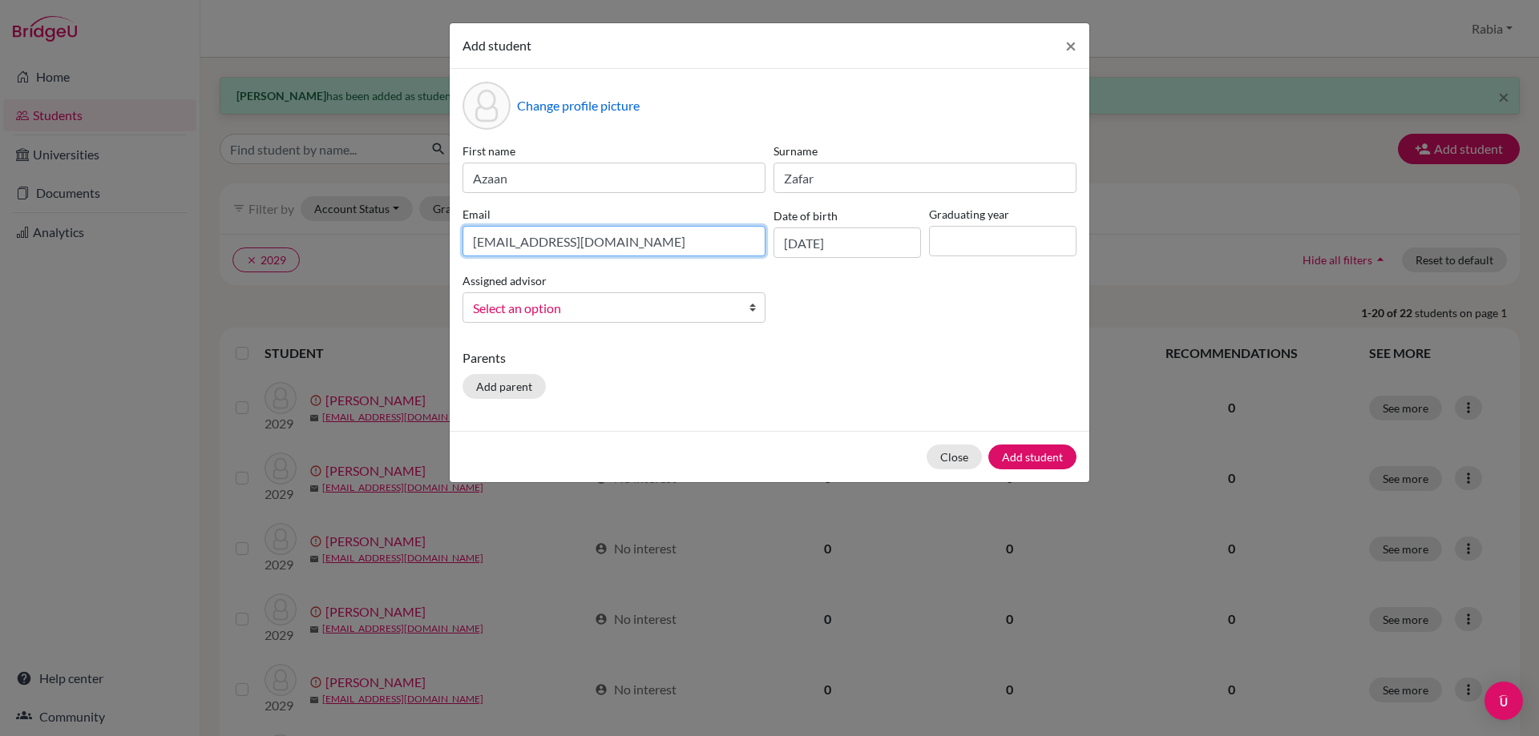
type input "[EMAIL_ADDRESS][DOMAIN_NAME]"
click at [1000, 250] on input at bounding box center [1002, 241] width 147 height 30
type input "2029"
click at [616, 318] on span "Select an option" at bounding box center [603, 308] width 261 height 21
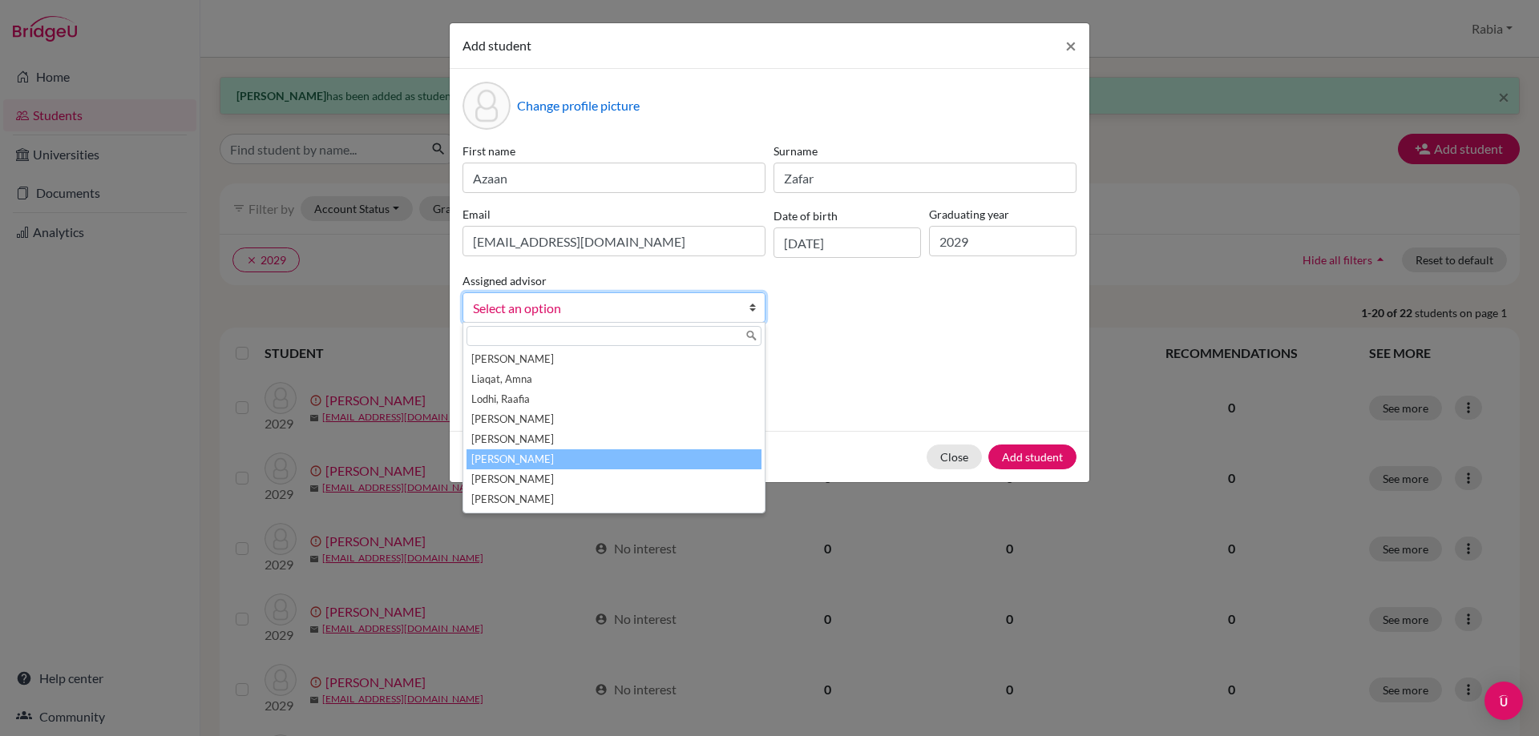
click at [585, 466] on li "[PERSON_NAME]" at bounding box center [613, 460] width 295 height 20
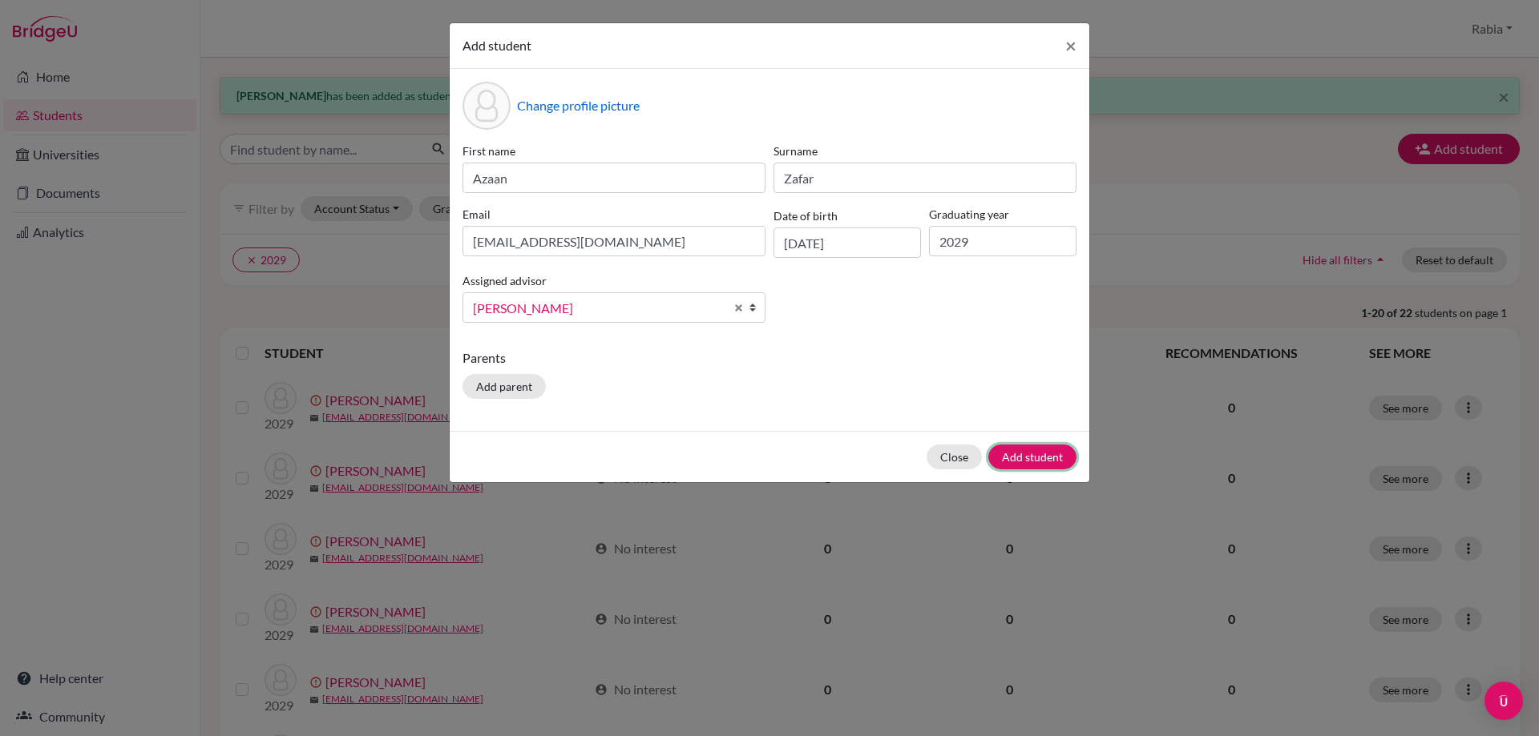
click at [1062, 452] on button "Add student" at bounding box center [1032, 457] width 88 height 25
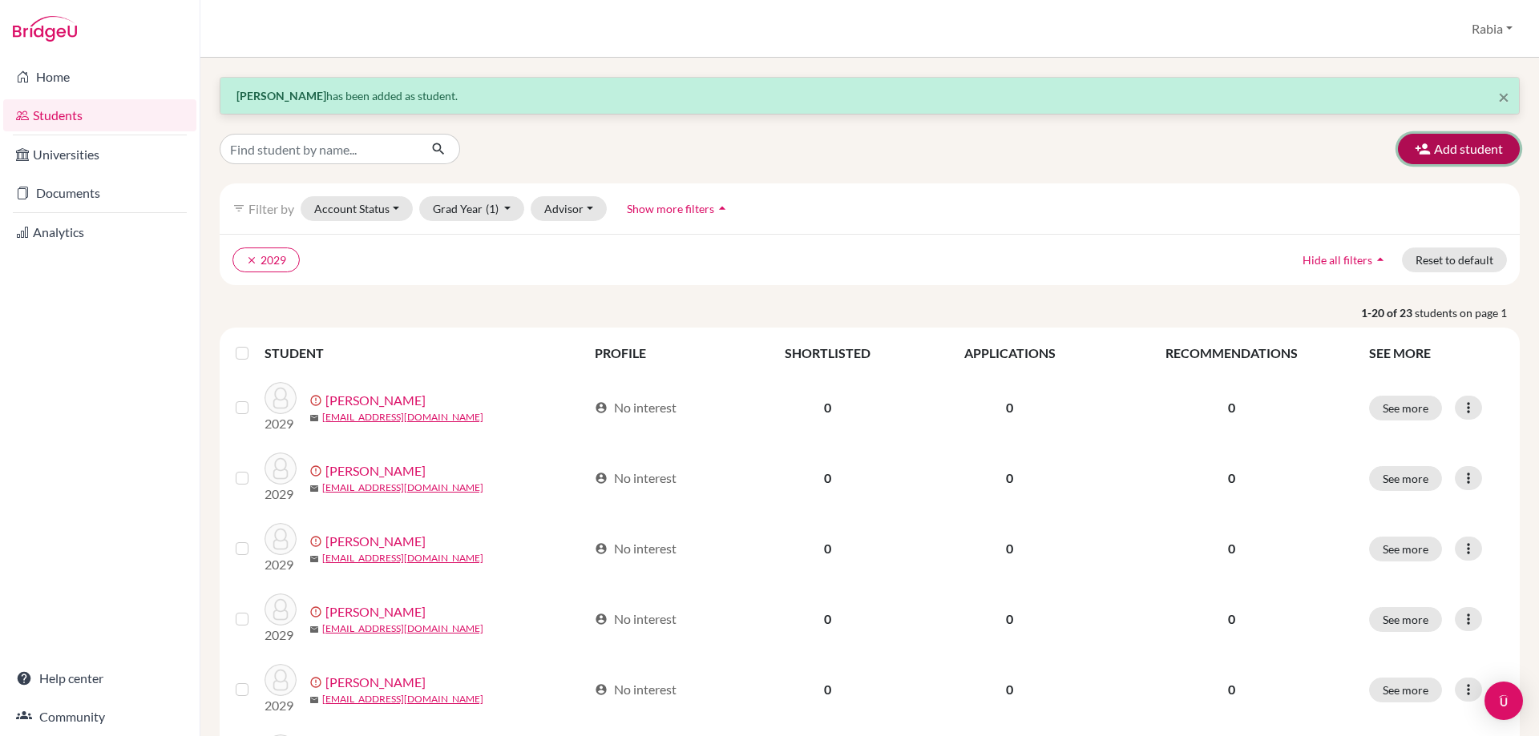
click at [1427, 154] on button "Add student" at bounding box center [1459, 149] width 122 height 30
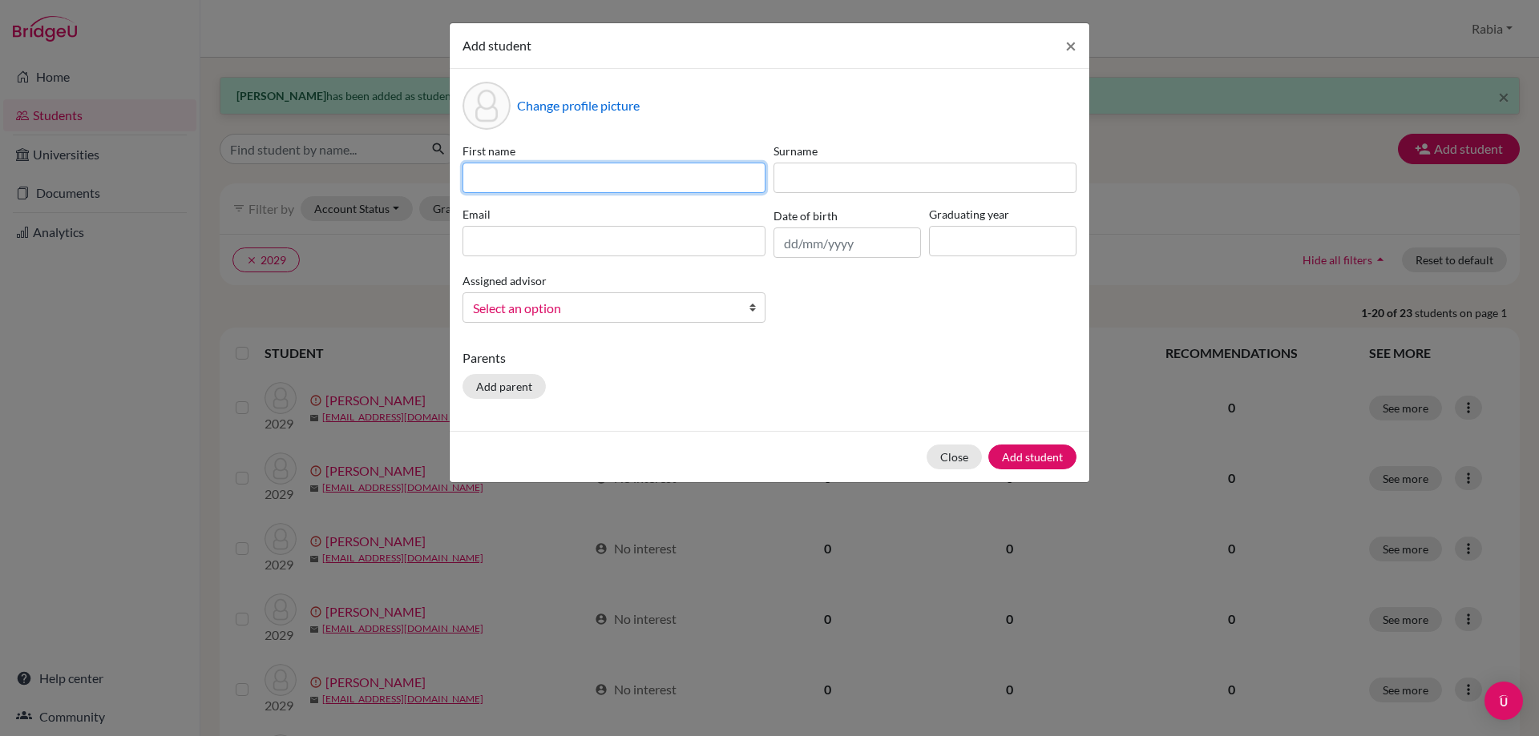
click at [566, 179] on input at bounding box center [613, 178] width 303 height 30
paste input "[PERSON_NAME] [EMAIL_ADDRESS][DOMAIN_NAME] [DATE]"
drag, startPoint x: 752, startPoint y: 182, endPoint x: 688, endPoint y: 183, distance: 64.1
click at [688, 183] on input "[PERSON_NAME] [EMAIL_ADDRESS][DOMAIN_NAME] [DATE]" at bounding box center [613, 178] width 303 height 30
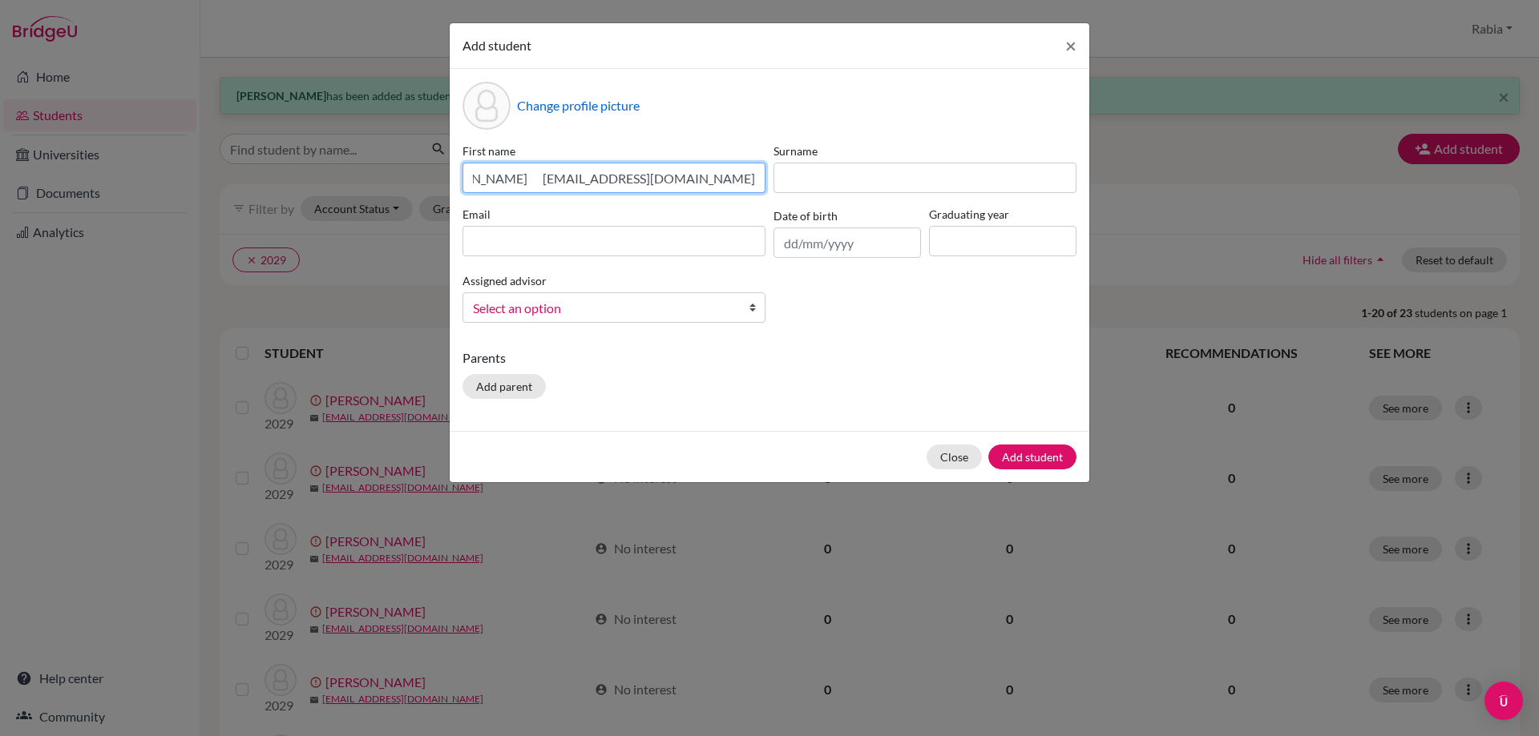
scroll to position [0, 15]
type input "[PERSON_NAME] [EMAIL_ADDRESS][DOMAIN_NAME]"
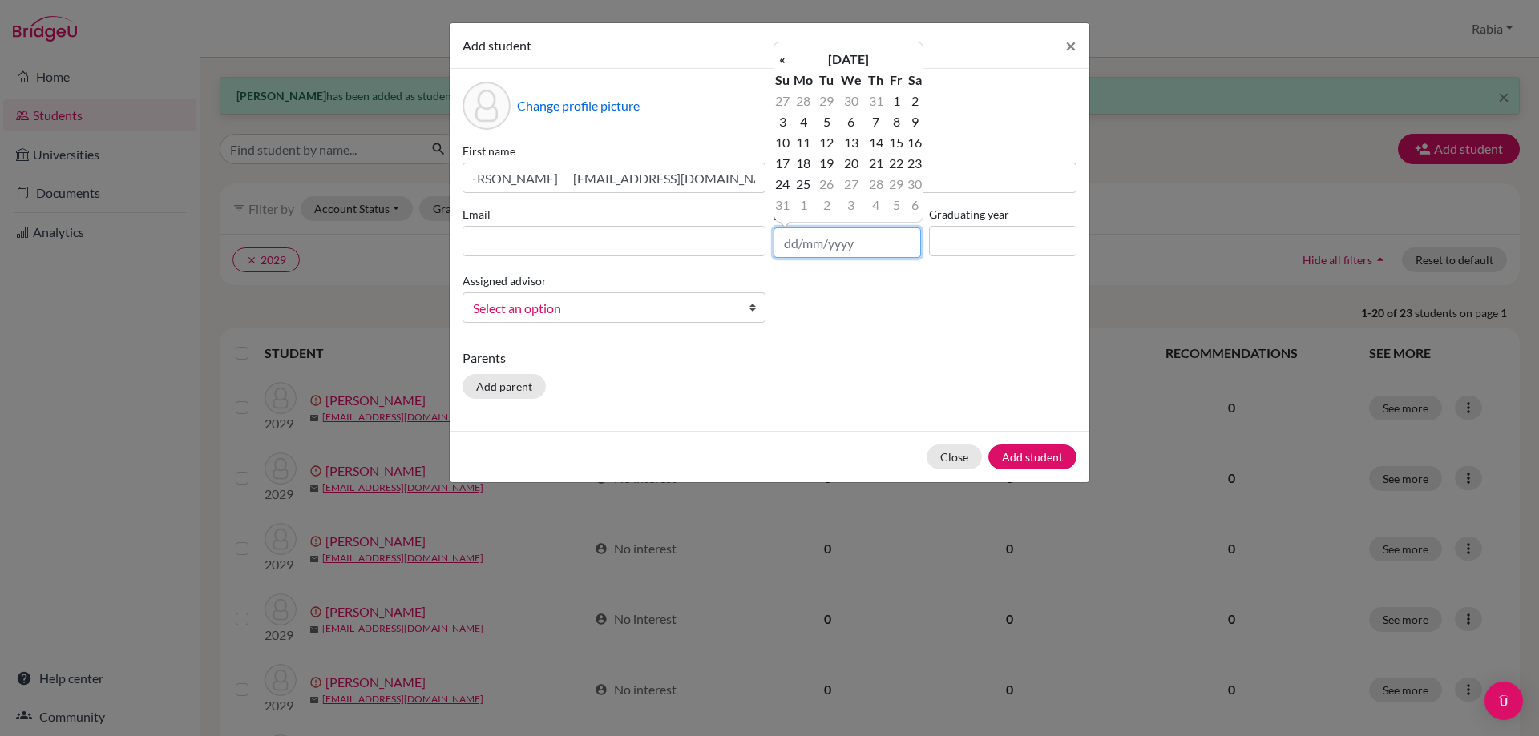
scroll to position [0, 0]
click at [789, 242] on input "text" at bounding box center [846, 243] width 147 height 30
paste input "[DATE]"
type input "[DATE]"
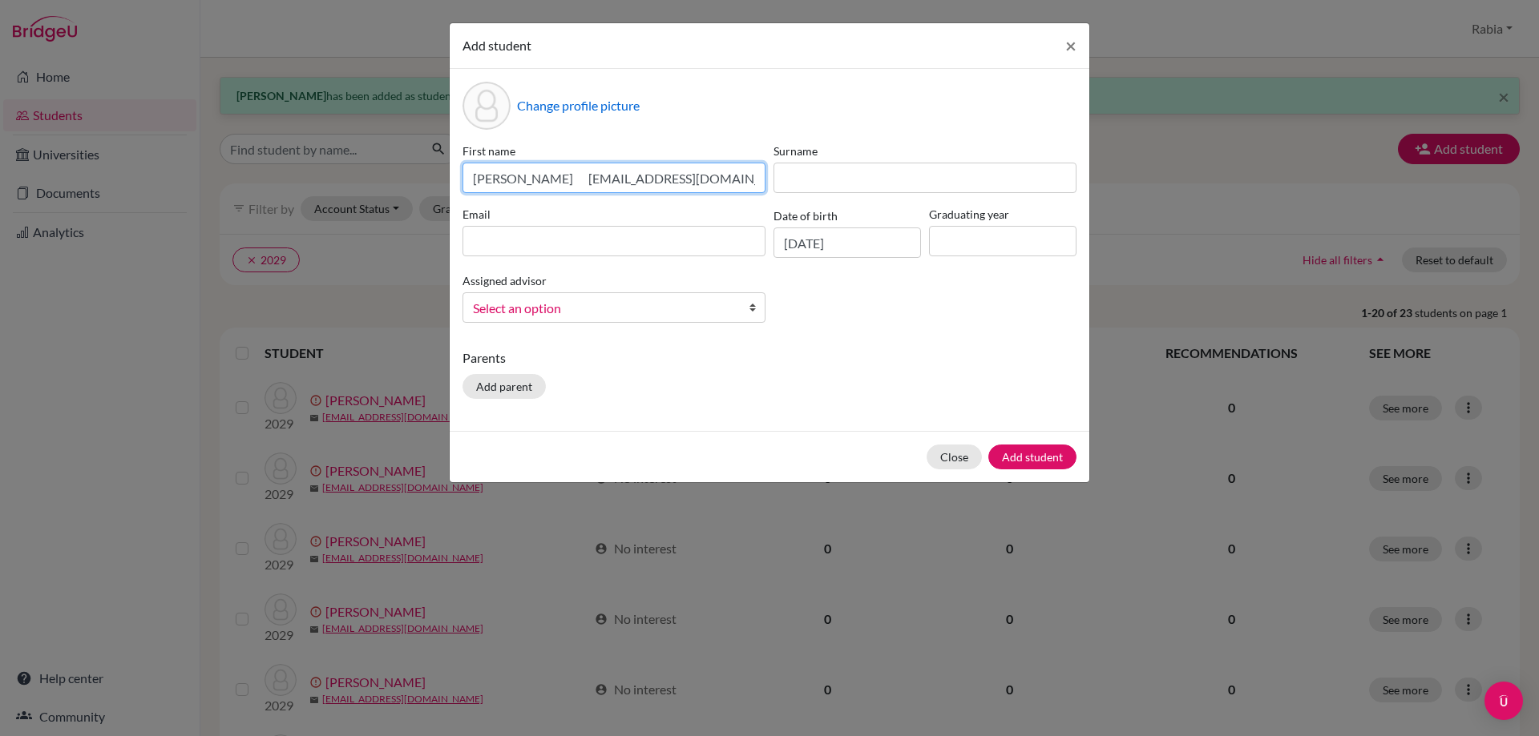
scroll to position [0, 15]
drag, startPoint x: 755, startPoint y: 182, endPoint x: 720, endPoint y: 180, distance: 34.5
click at [741, 181] on input "[PERSON_NAME] [EMAIL_ADDRESS][DOMAIN_NAME]" at bounding box center [613, 178] width 303 height 30
drag, startPoint x: 595, startPoint y: 183, endPoint x: 752, endPoint y: 178, distance: 157.1
click at [752, 178] on input "[PERSON_NAME] [EMAIL_ADDRESS][DOMAIN_NAME]" at bounding box center [613, 178] width 303 height 30
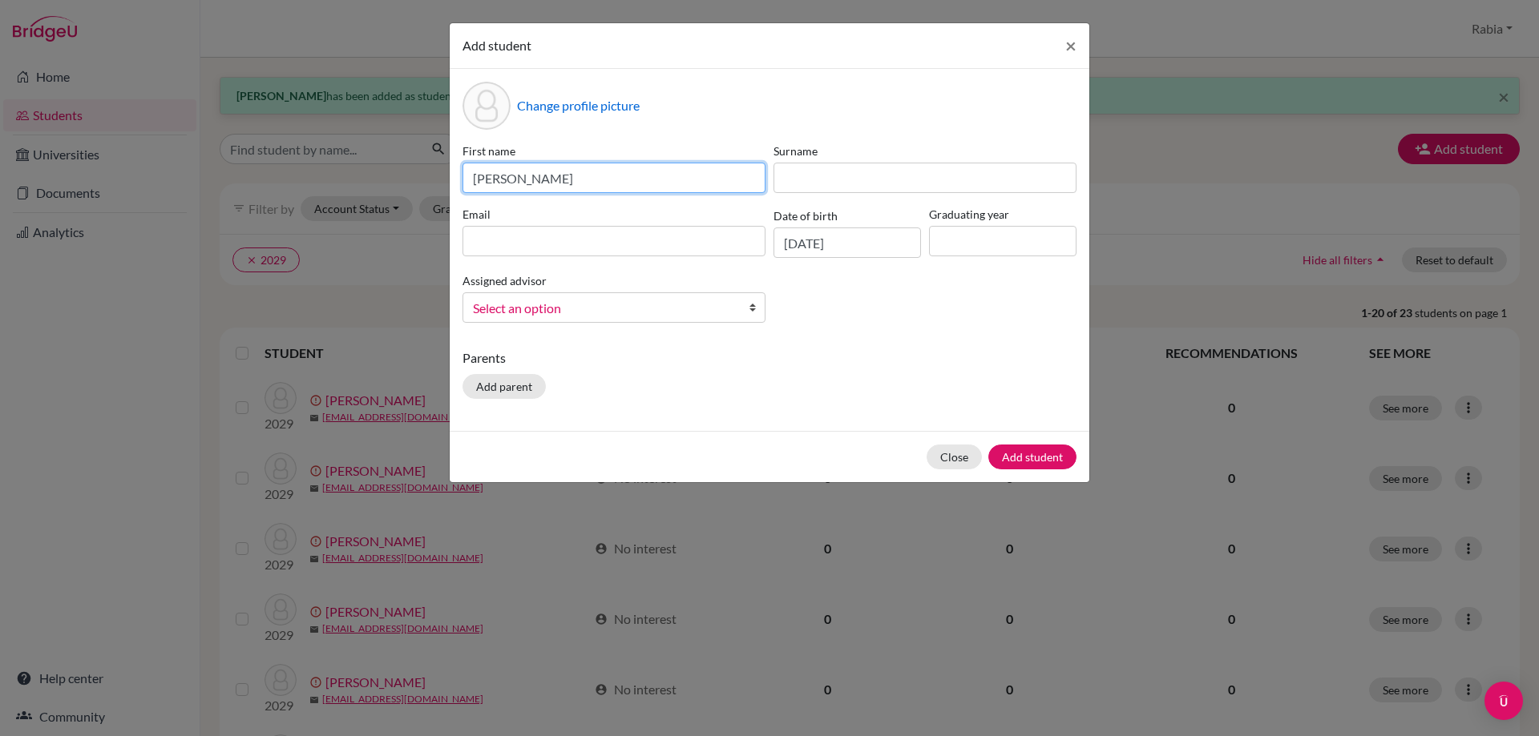
scroll to position [0, 0]
type input "[PERSON_NAME]"
click at [599, 235] on input at bounding box center [613, 241] width 303 height 30
paste input "[EMAIL_ADDRESS][DOMAIN_NAME]"
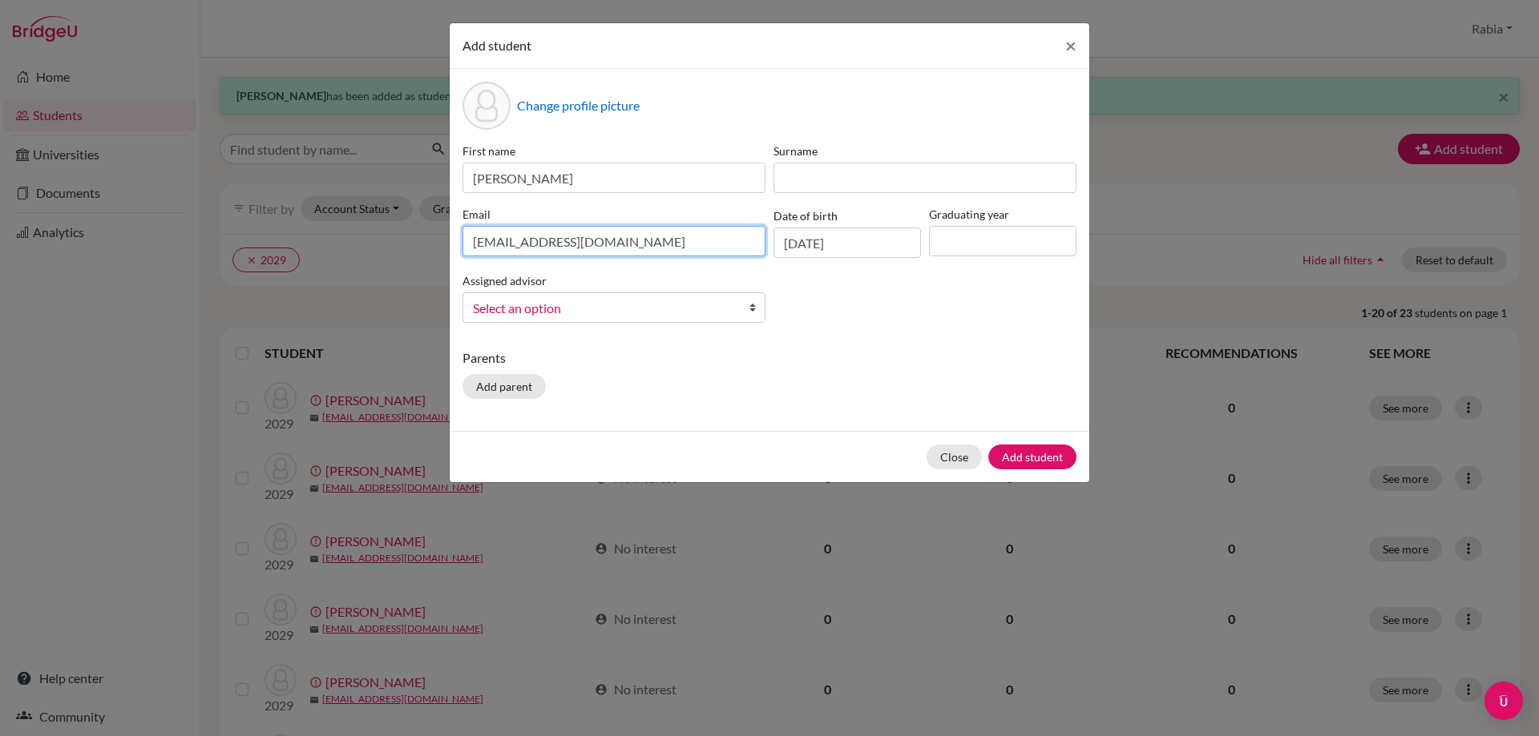
type input "[EMAIL_ADDRESS][DOMAIN_NAME]"
drag, startPoint x: 623, startPoint y: 179, endPoint x: 553, endPoint y: 180, distance: 70.5
click at [553, 180] on input "[PERSON_NAME]" at bounding box center [613, 178] width 303 height 30
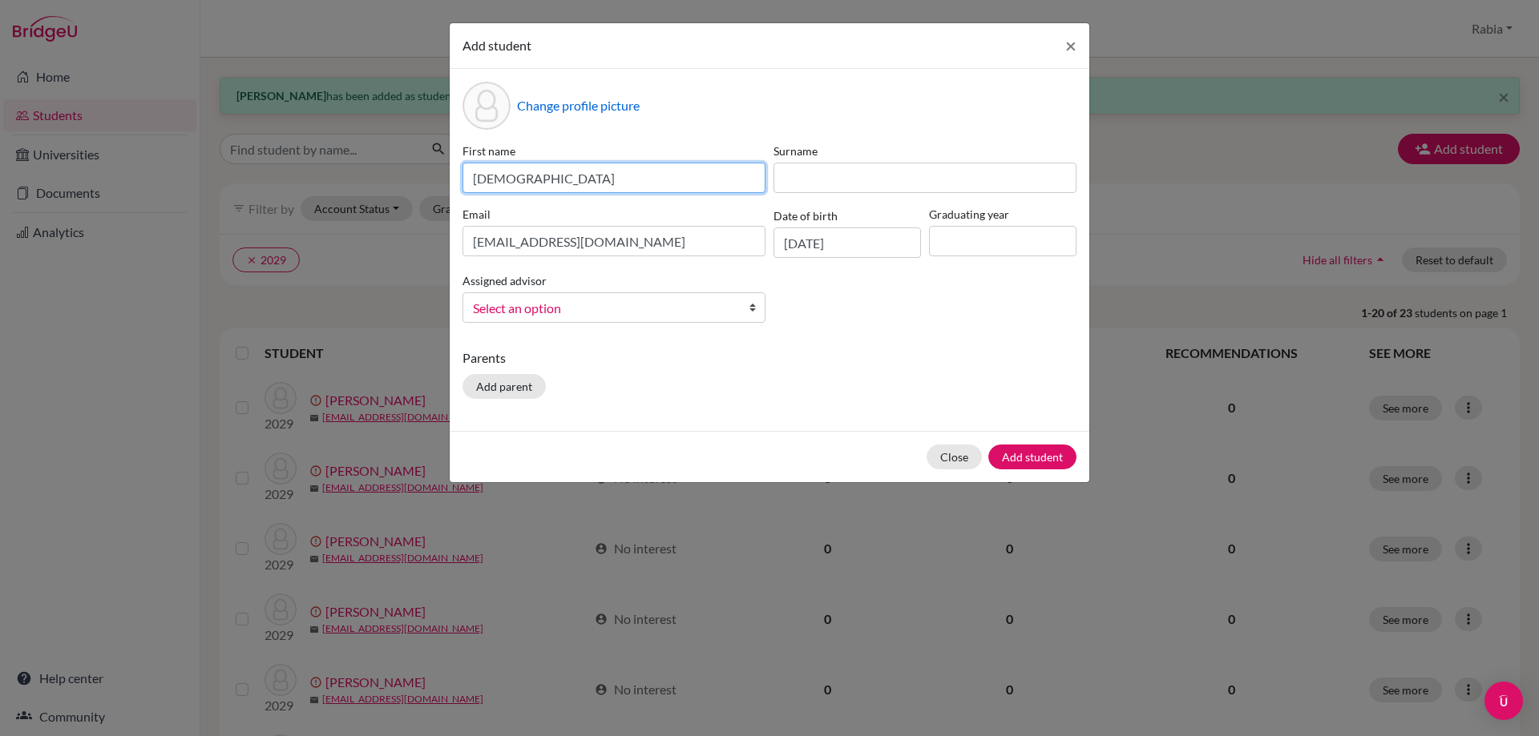
type input "[DEMOGRAPHIC_DATA]"
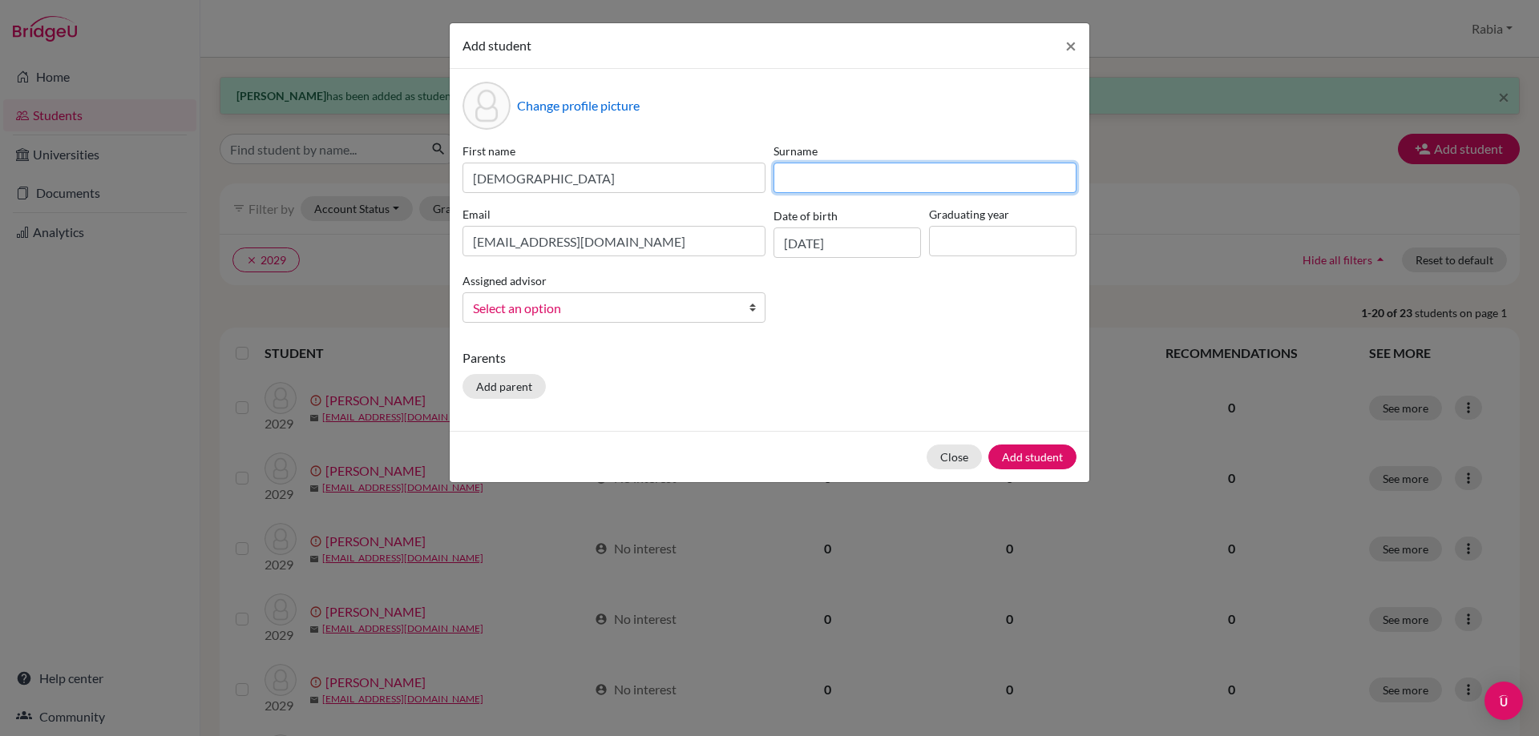
click at [802, 172] on input at bounding box center [924, 178] width 303 height 30
paste input "[PERSON_NAME]"
type input "[PERSON_NAME]"
click at [958, 232] on input at bounding box center [1002, 241] width 147 height 30
type input "2029"
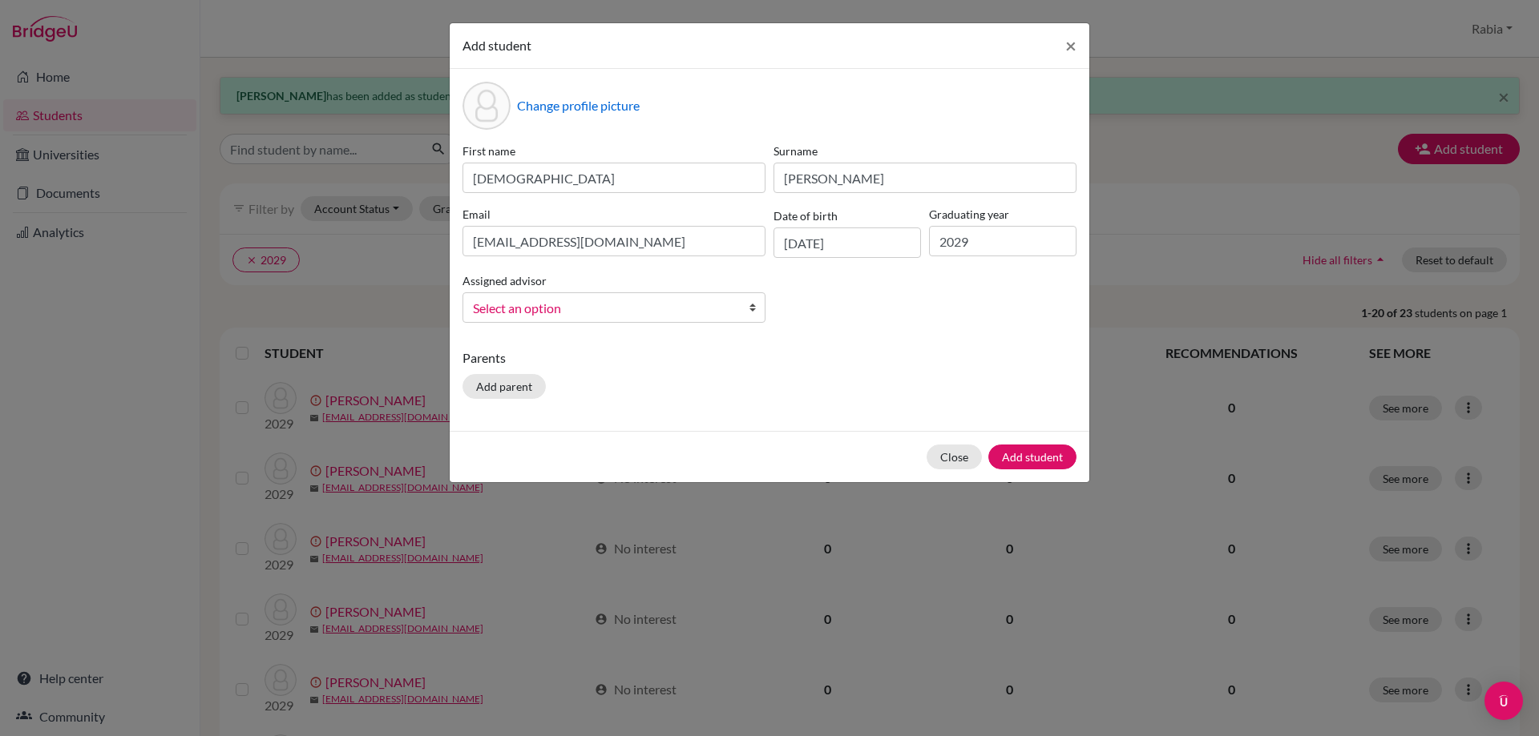
click at [703, 308] on span "Select an option" at bounding box center [603, 308] width 261 height 21
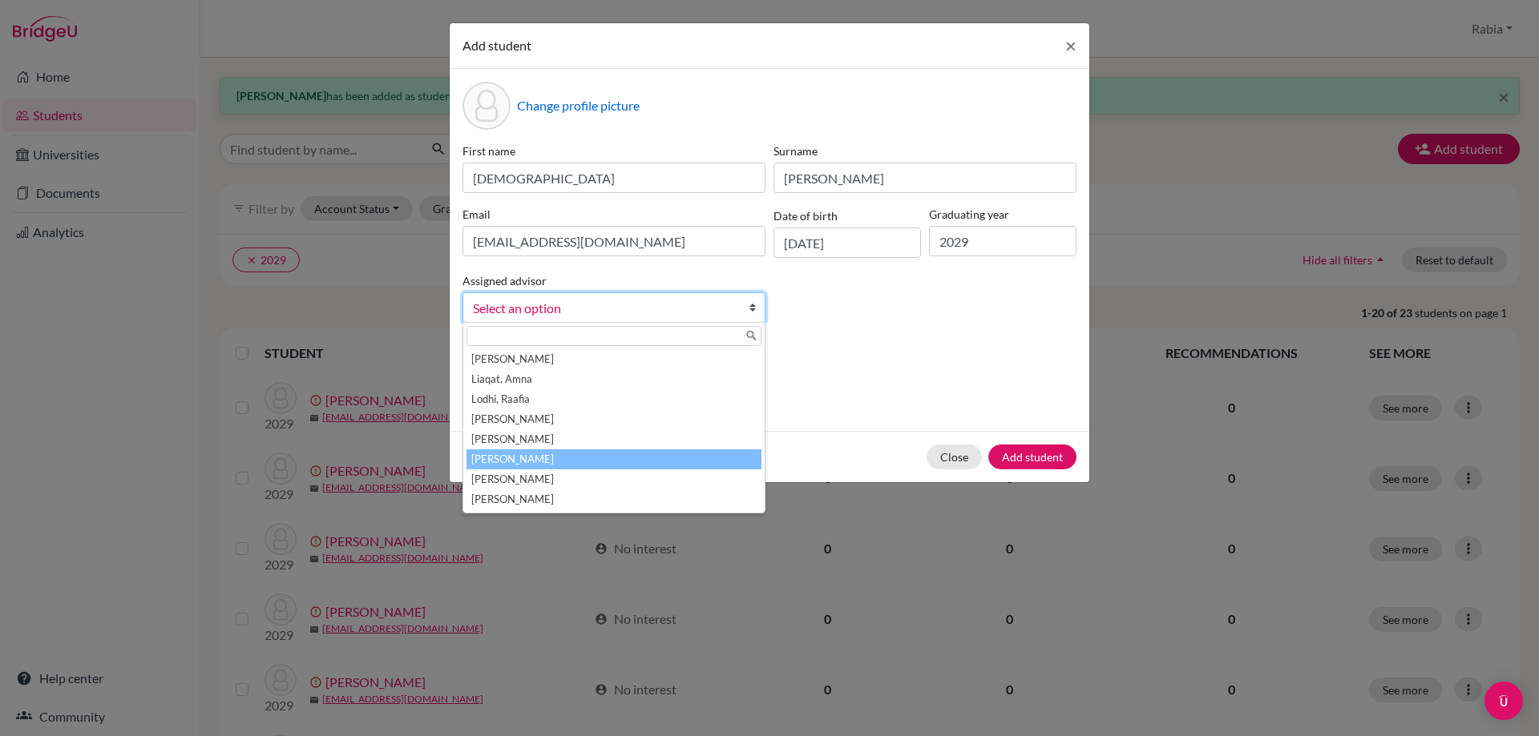
click at [635, 462] on li "[PERSON_NAME]" at bounding box center [613, 460] width 295 height 20
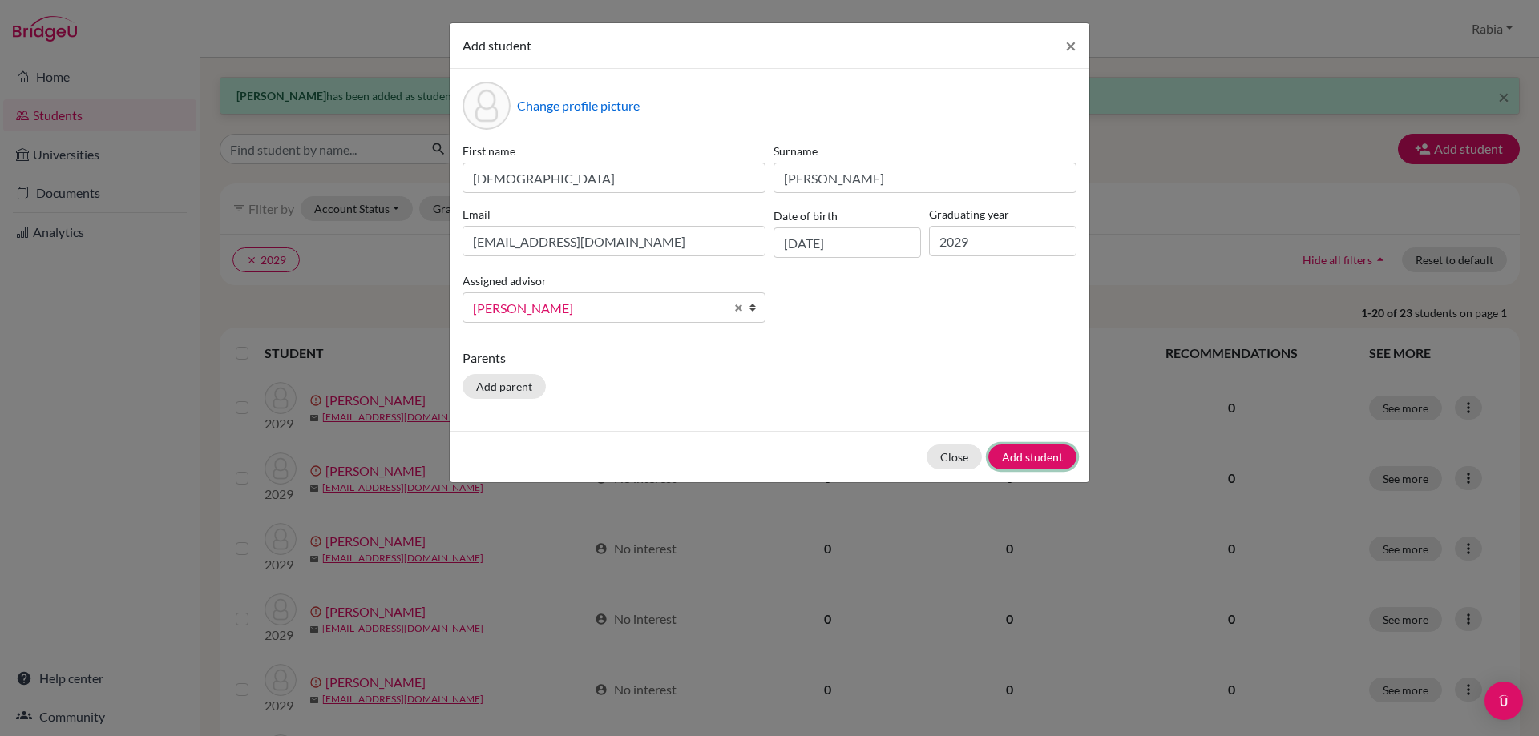
drag, startPoint x: 1047, startPoint y: 449, endPoint x: 1046, endPoint y: 458, distance: 8.9
click at [1047, 453] on button "Add student" at bounding box center [1032, 457] width 88 height 25
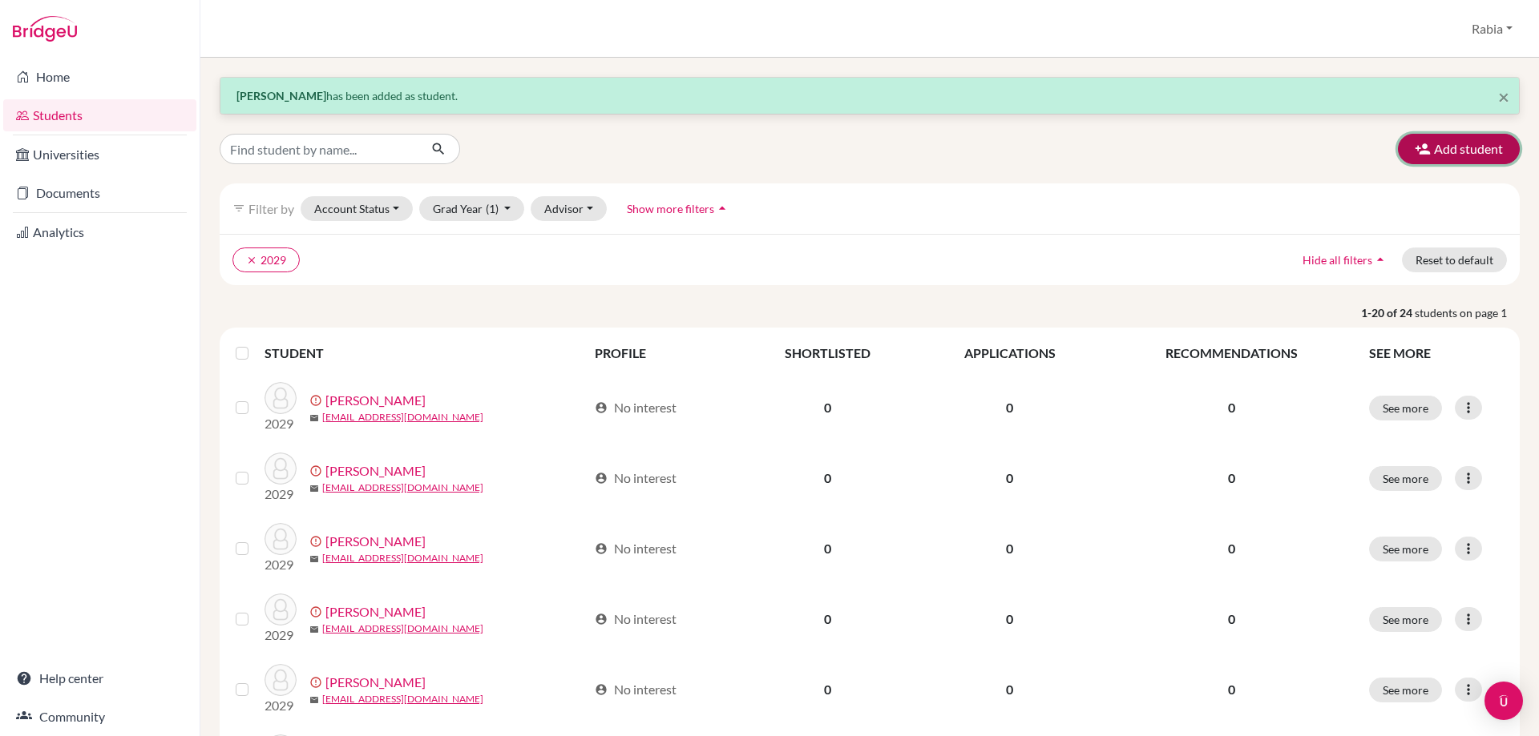
click at [1442, 148] on button "Add student" at bounding box center [1459, 149] width 122 height 30
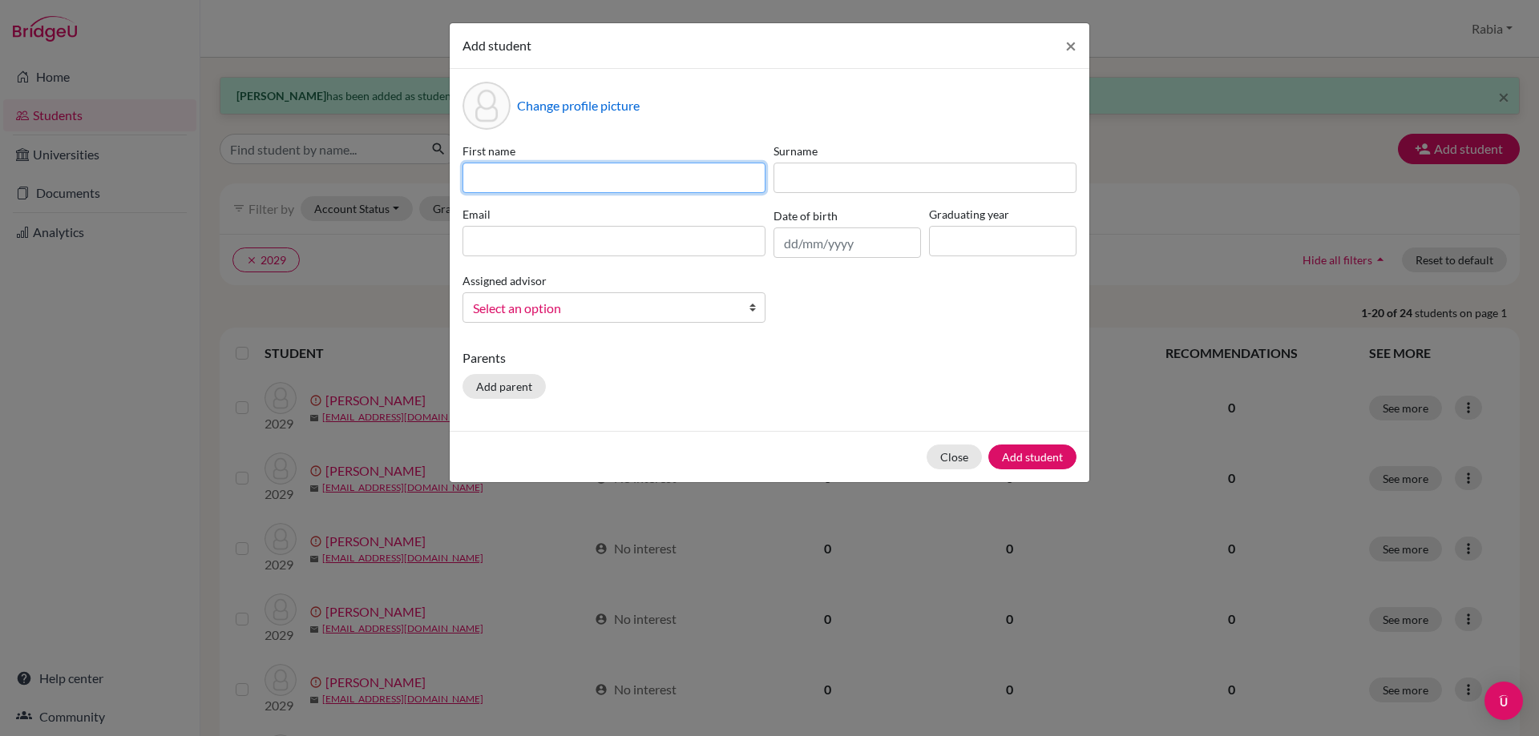
click at [548, 168] on input at bounding box center [613, 178] width 303 height 30
paste input "[PERSON_NAME] [EMAIL_ADDRESS][DOMAIN_NAME] [DATE]"
drag, startPoint x: 757, startPoint y: 177, endPoint x: 687, endPoint y: 173, distance: 70.6
click at [687, 173] on input "[PERSON_NAME] [EMAIL_ADDRESS][DOMAIN_NAME] [DATE]" at bounding box center [613, 178] width 303 height 30
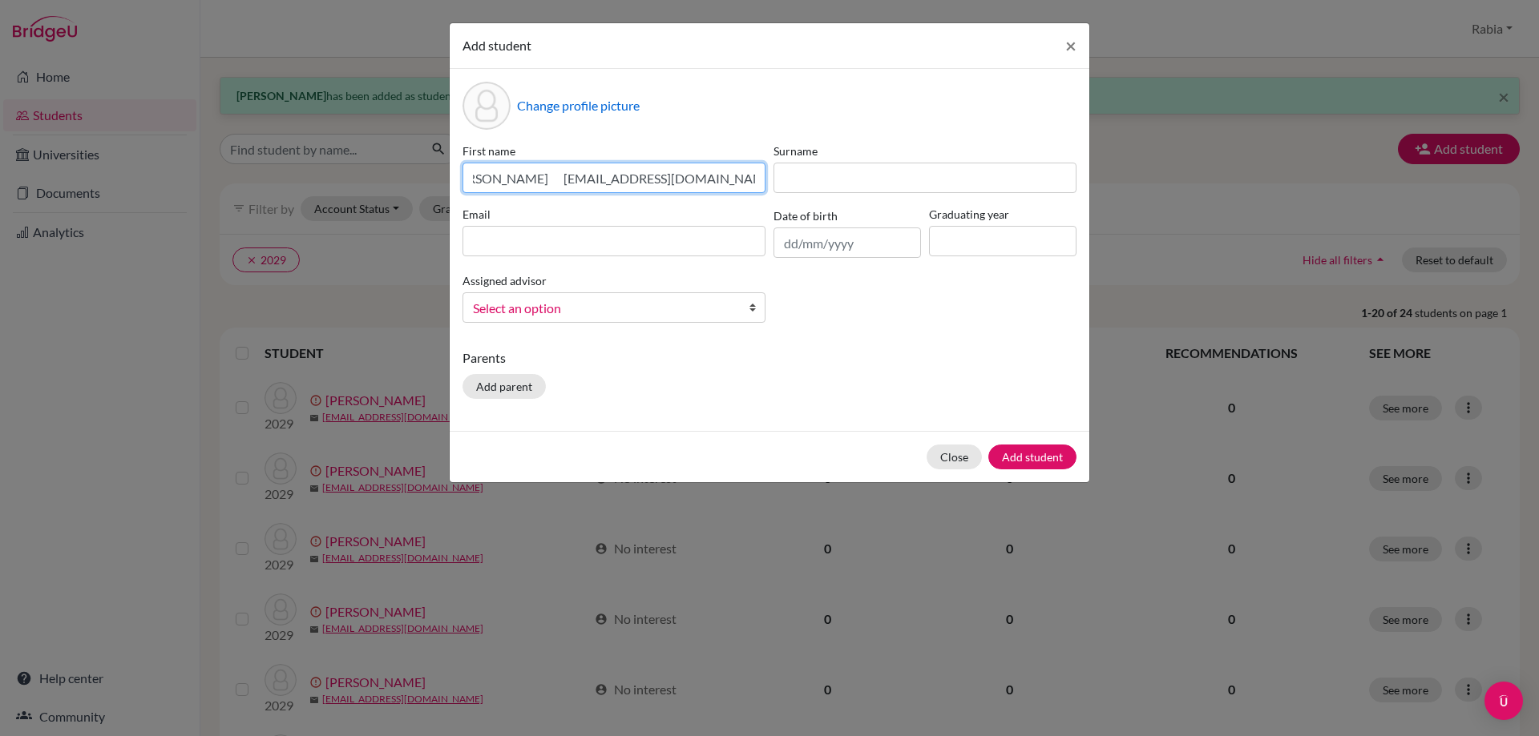
scroll to position [0, 0]
type input "[PERSON_NAME] [EMAIL_ADDRESS][DOMAIN_NAME]"
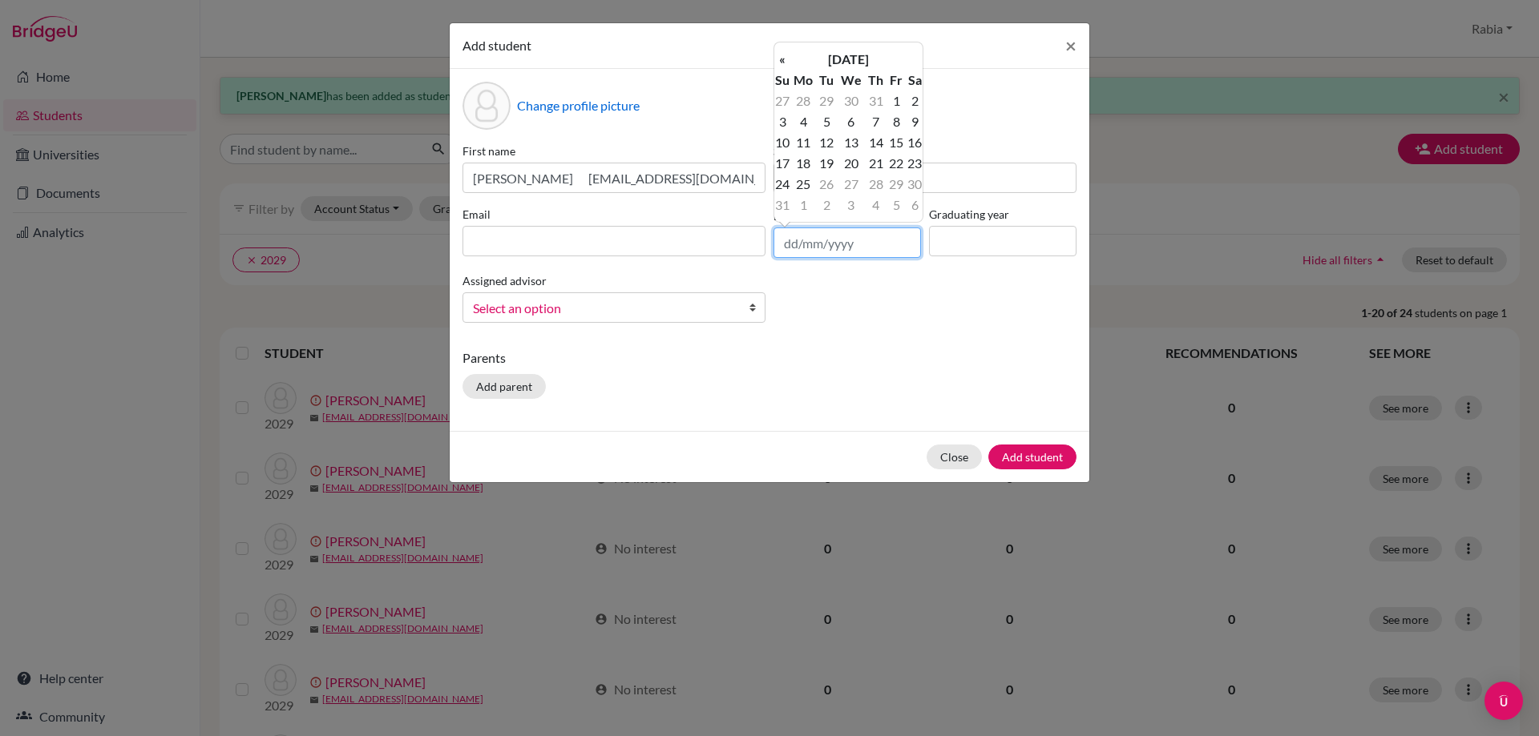
click at [800, 251] on input "text" at bounding box center [846, 243] width 147 height 30
paste input "[DATE]"
type input "[DATE]"
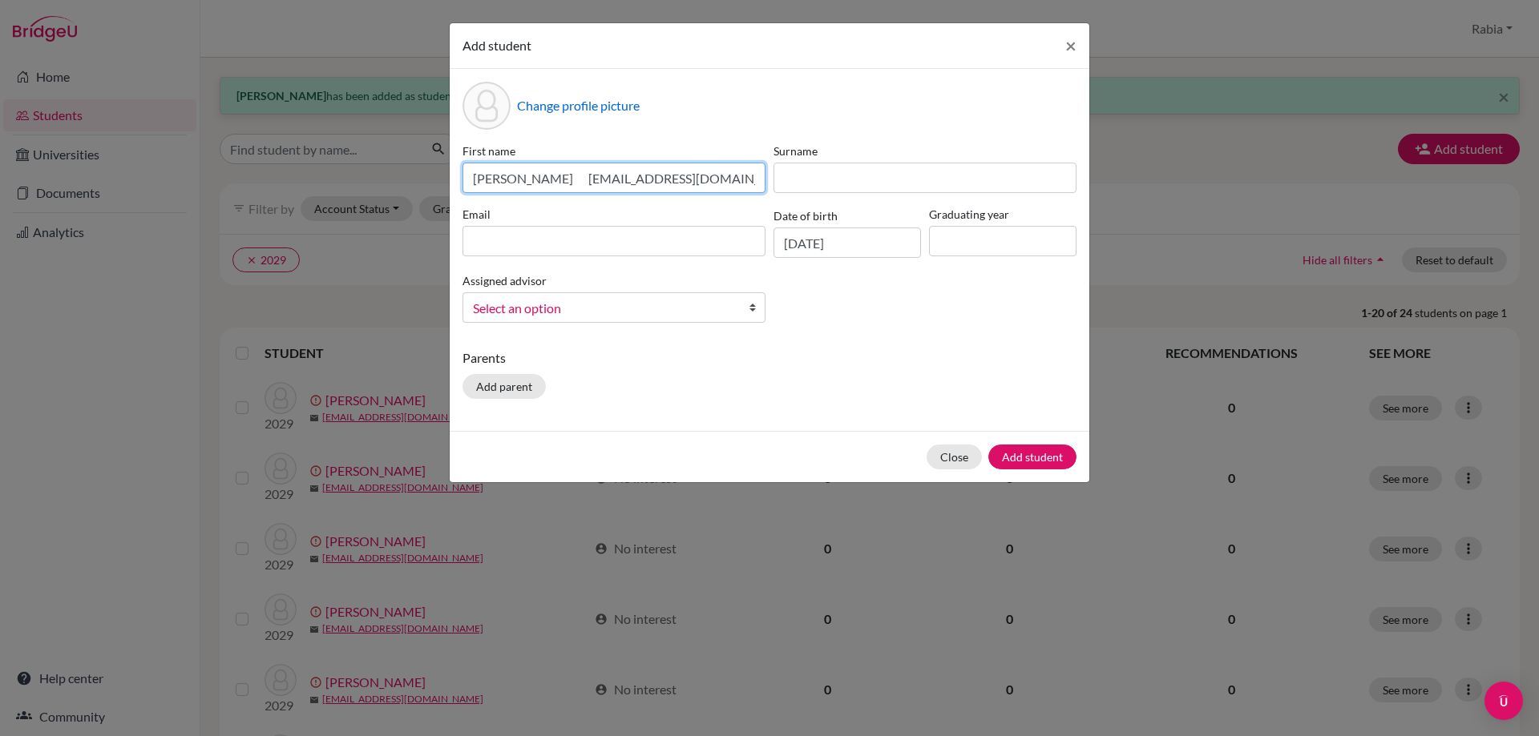
drag, startPoint x: 700, startPoint y: 179, endPoint x: 574, endPoint y: 176, distance: 125.9
click at [574, 176] on input "[PERSON_NAME] [EMAIL_ADDRESS][DOMAIN_NAME]" at bounding box center [613, 178] width 303 height 30
type input "[PERSON_NAME]"
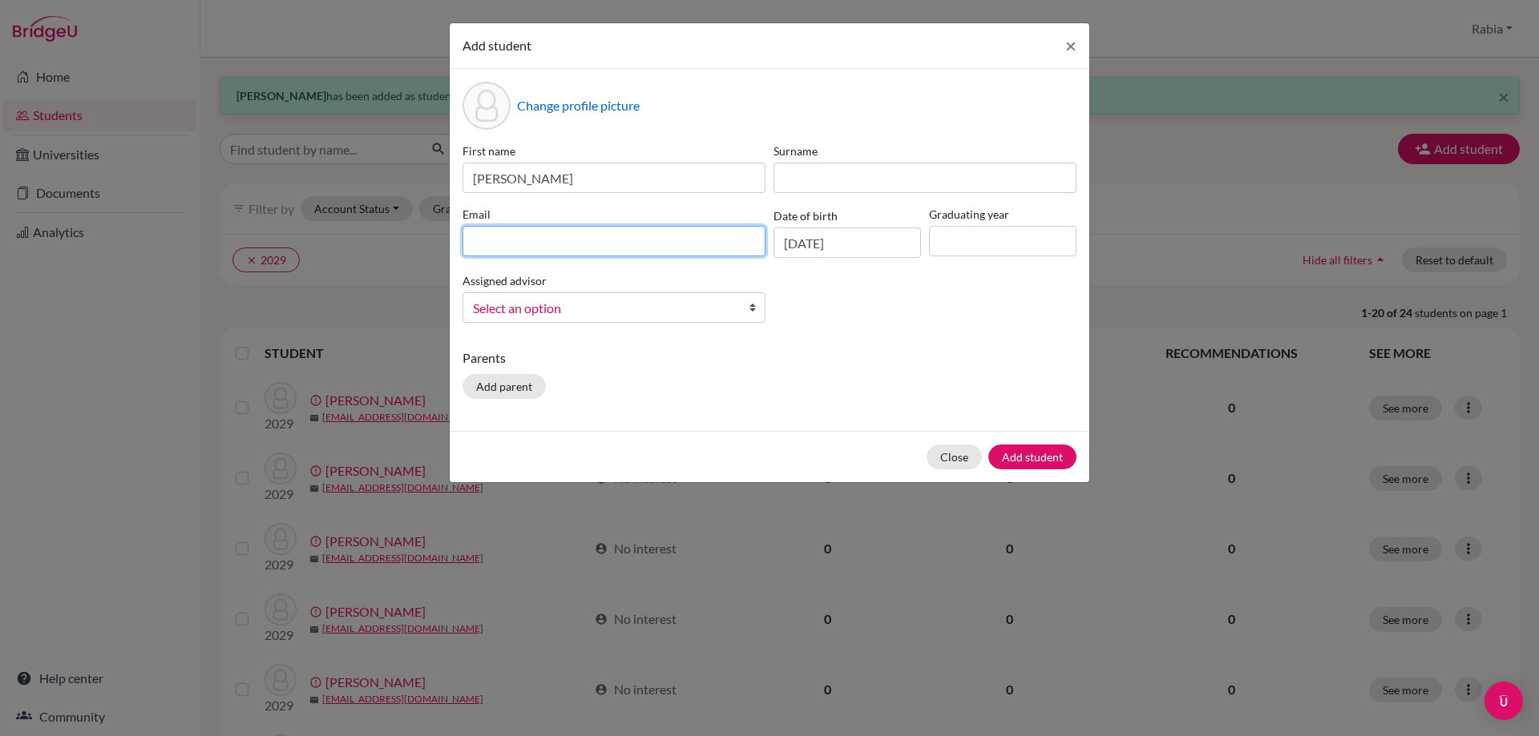
click at [566, 242] on input at bounding box center [613, 241] width 303 height 30
paste input "[EMAIL_ADDRESS][DOMAIN_NAME]"
type input "[EMAIL_ADDRESS][DOMAIN_NAME]"
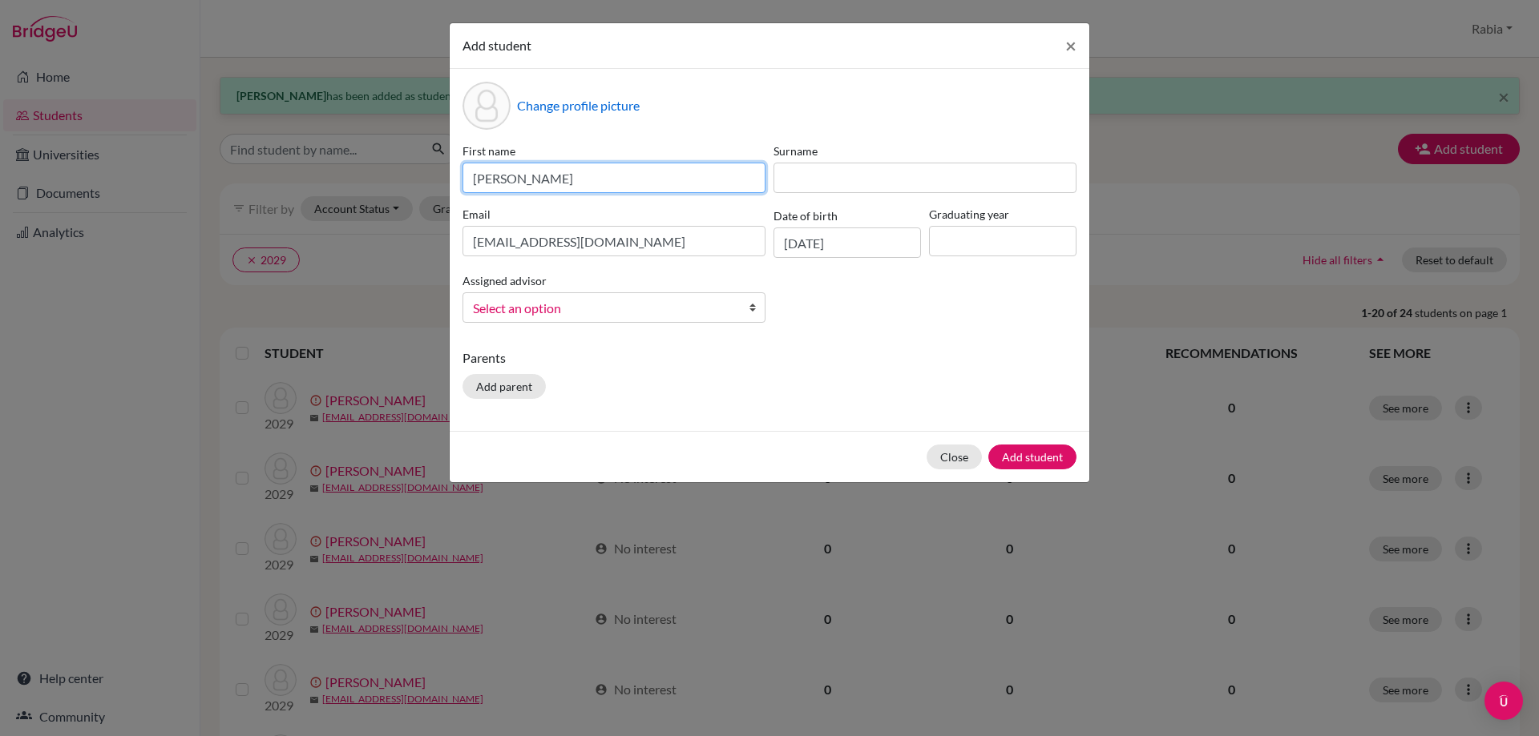
drag, startPoint x: 571, startPoint y: 178, endPoint x: 518, endPoint y: 179, distance: 52.9
click at [518, 179] on input "[PERSON_NAME]" at bounding box center [613, 178] width 303 height 30
type input "Hamza"
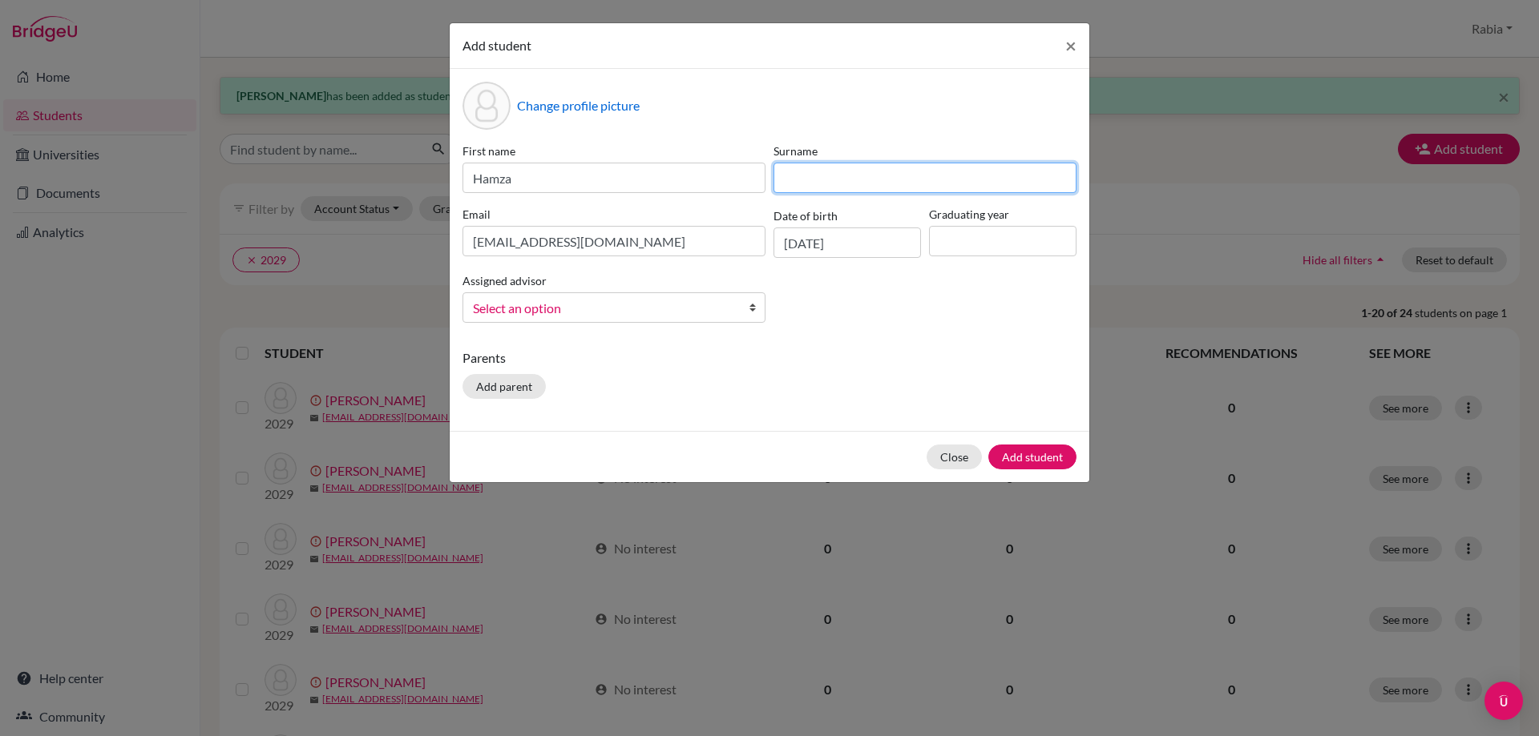
click at [797, 180] on input at bounding box center [924, 178] width 303 height 30
paste input "[PERSON_NAME]"
drag, startPoint x: 797, startPoint y: 180, endPoint x: 726, endPoint y: 186, distance: 71.5
click at [726, 186] on div "First name Hamza Surname [PERSON_NAME] Email [EMAIL_ADDRESS][DOMAIN_NAME] Date …" at bounding box center [769, 239] width 622 height 193
type input "[PERSON_NAME]"
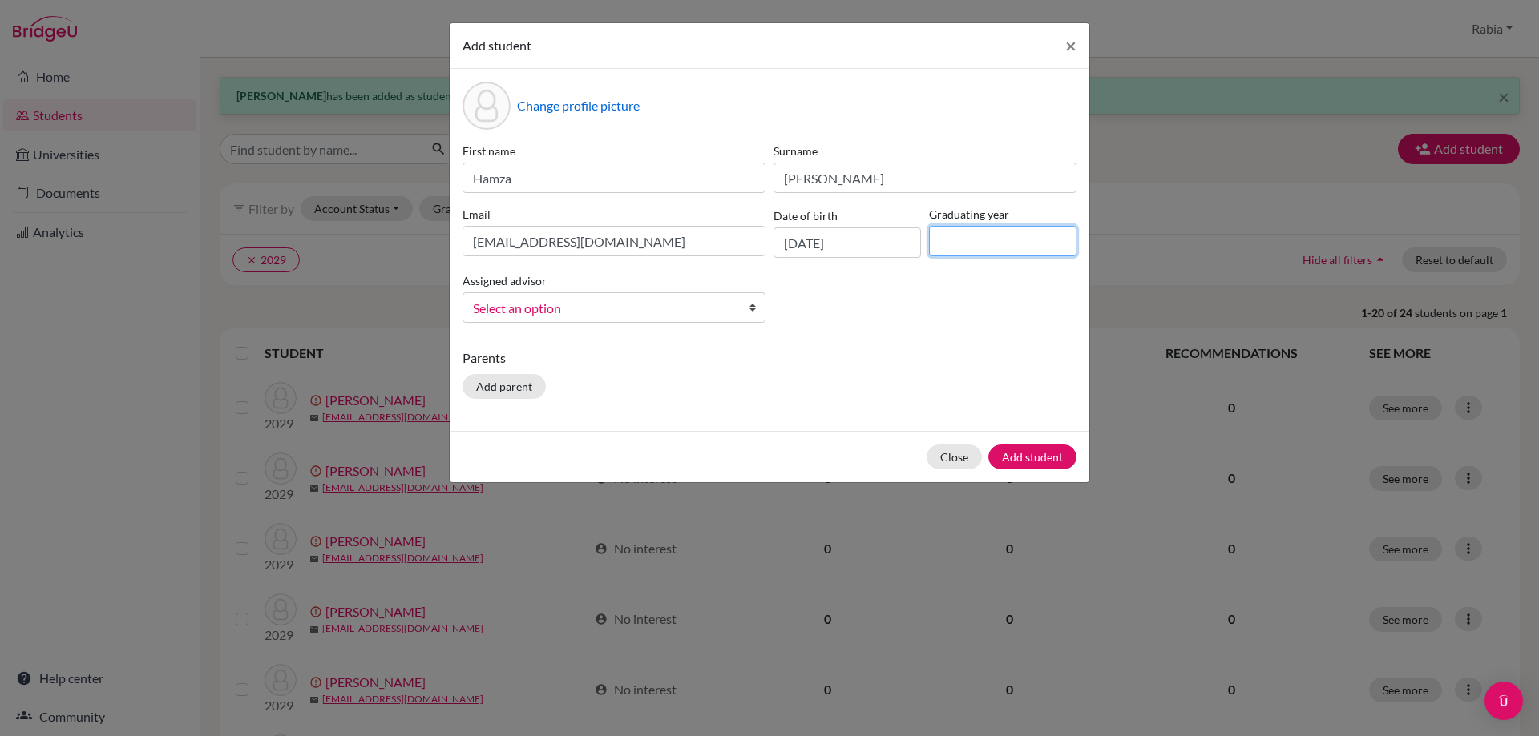
click at [992, 241] on input at bounding box center [1002, 241] width 147 height 30
type input "2029"
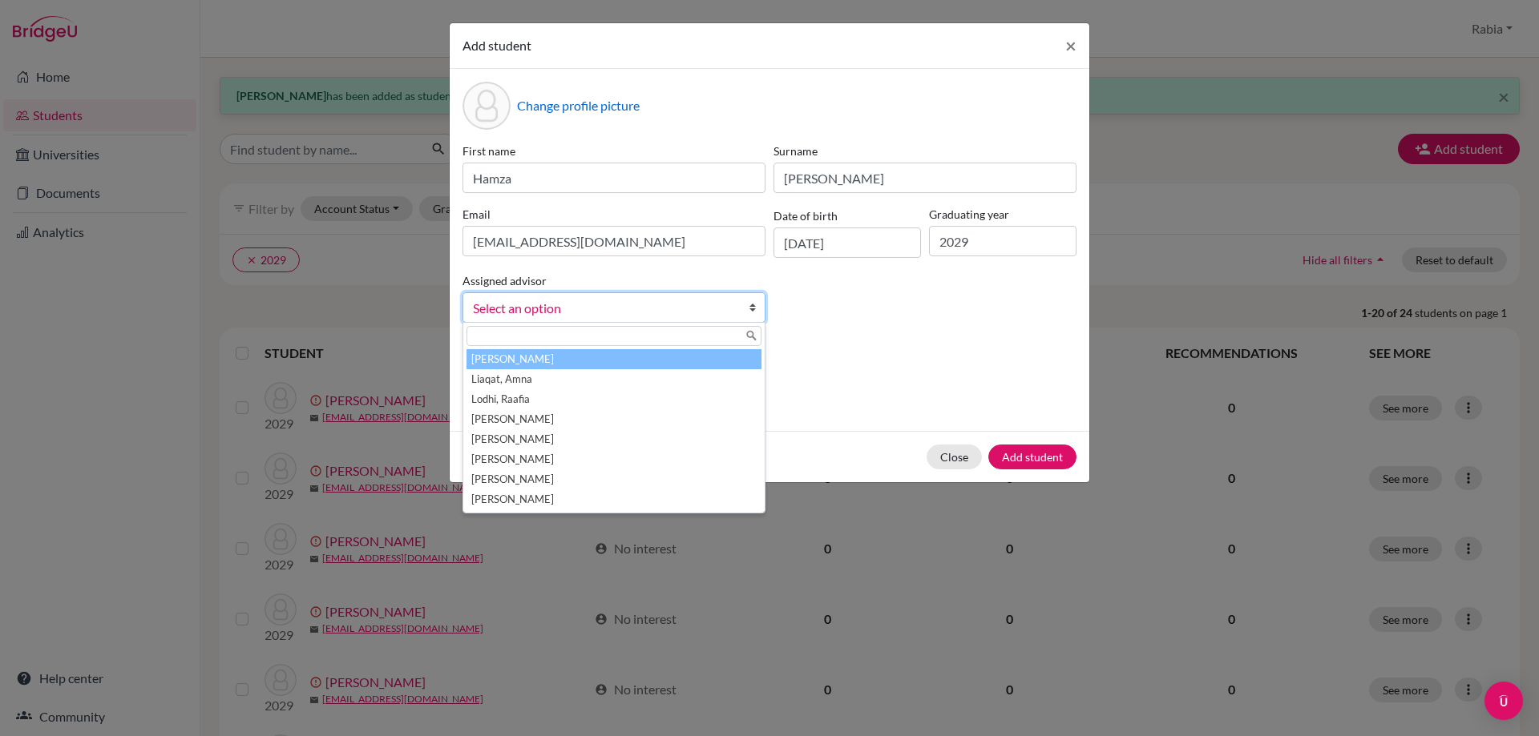
click at [641, 311] on span "Select an option" at bounding box center [603, 308] width 261 height 21
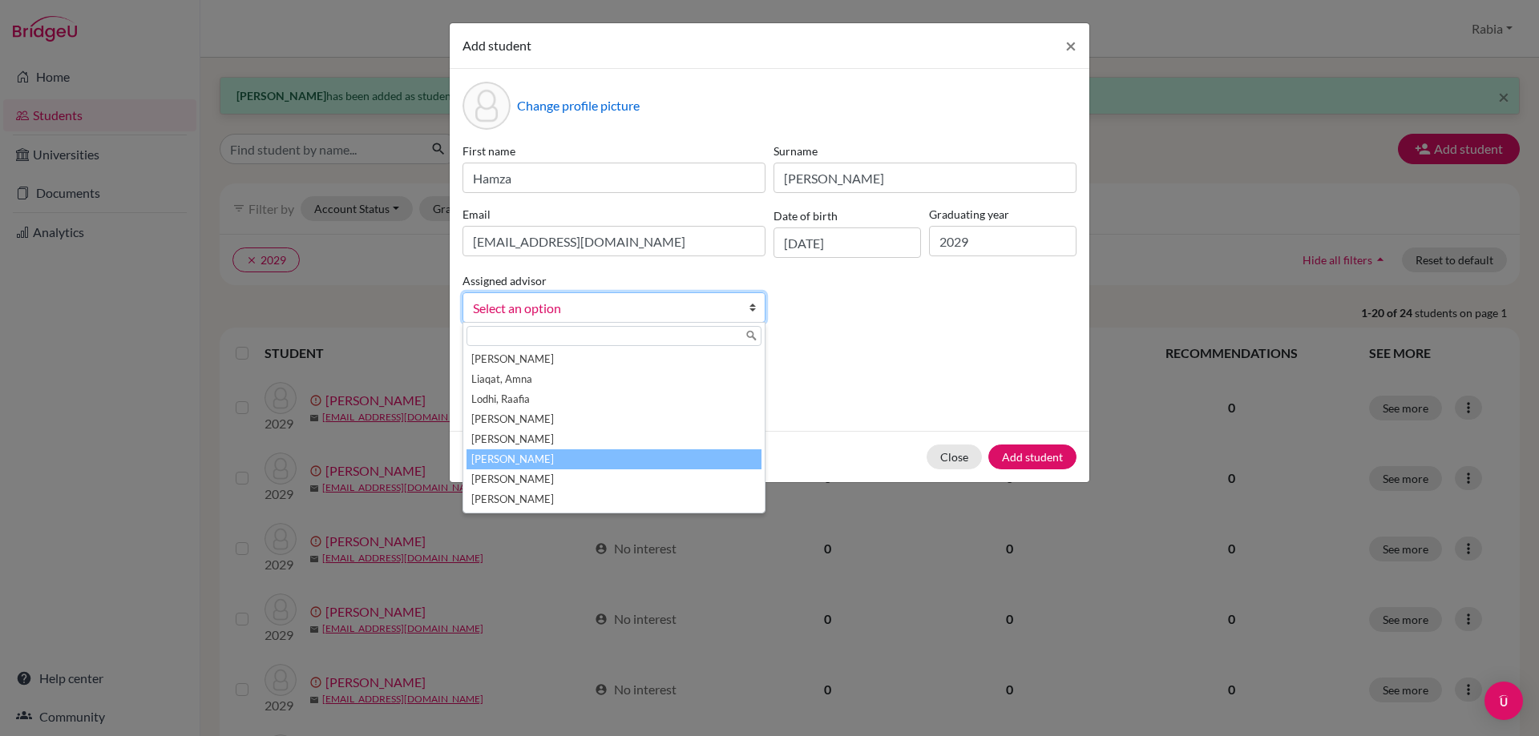
click at [648, 464] on li "[PERSON_NAME]" at bounding box center [613, 460] width 295 height 20
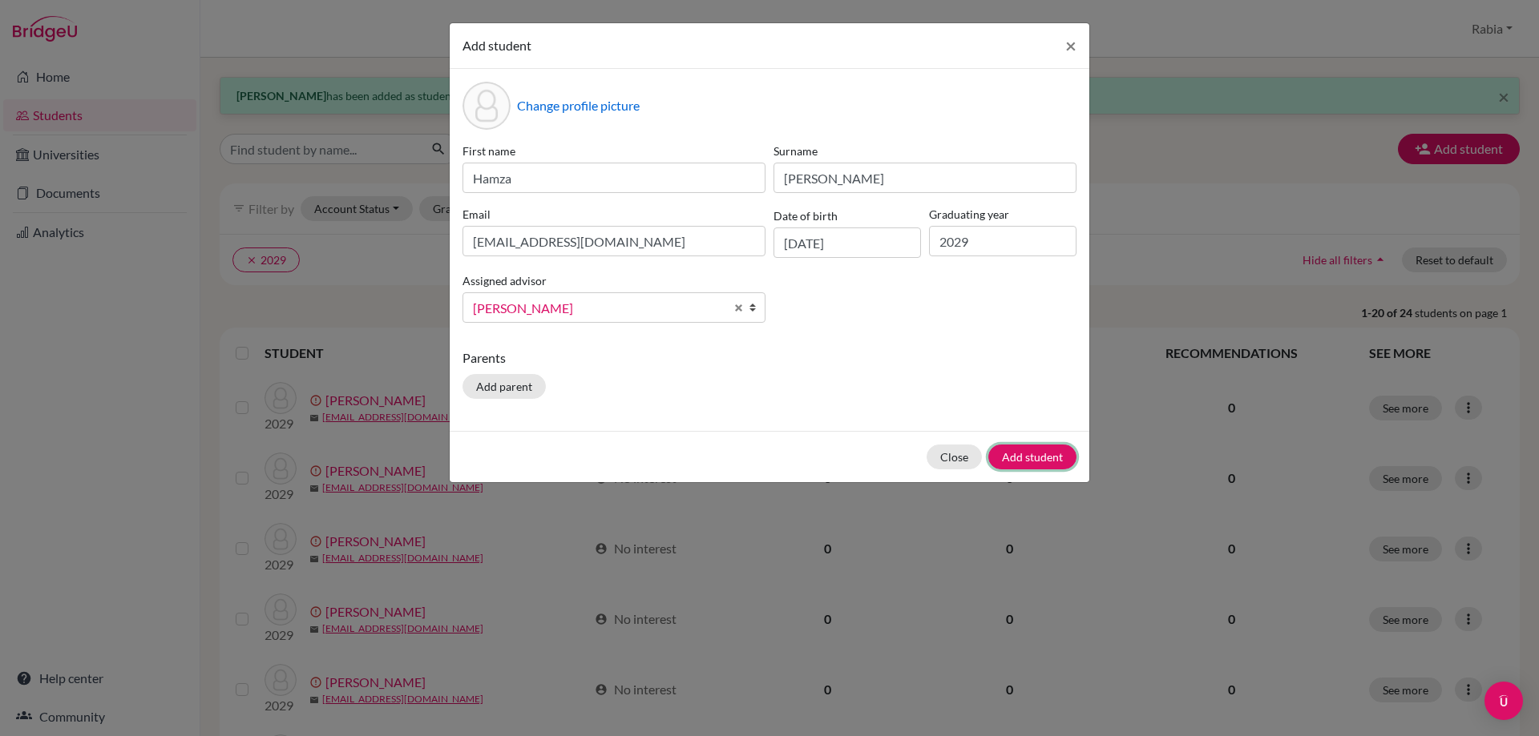
click at [1023, 458] on button "Add student" at bounding box center [1032, 457] width 88 height 25
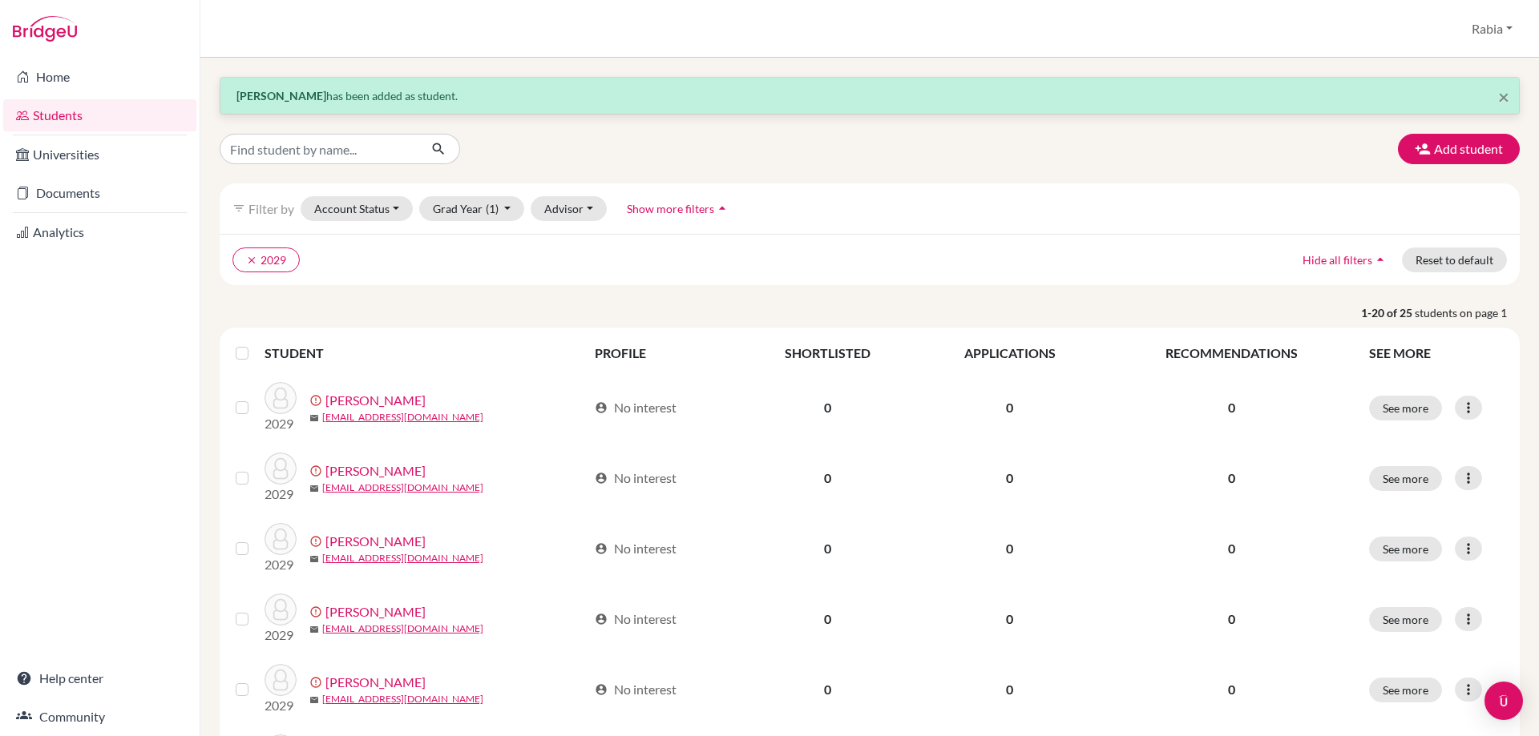
click at [1437, 152] on button "Add student" at bounding box center [1459, 149] width 122 height 30
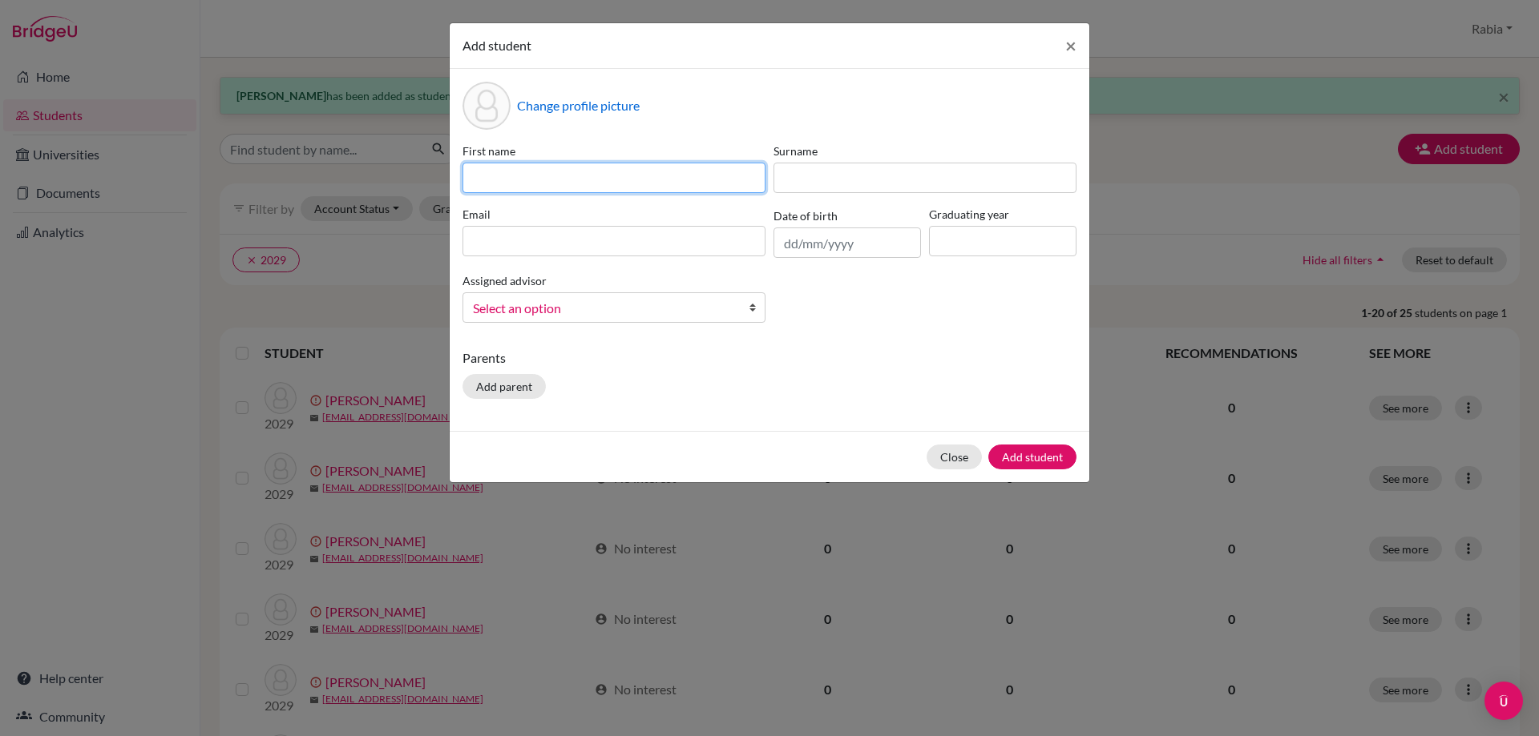
click at [501, 175] on input at bounding box center [613, 178] width 303 height 30
paste input "[PERSON_NAME] [EMAIL_ADDRESS][DOMAIN_NAME] [DATE]"
click at [759, 175] on input "[PERSON_NAME] [EMAIL_ADDRESS][DOMAIN_NAME] [DATE]" at bounding box center [613, 178] width 303 height 30
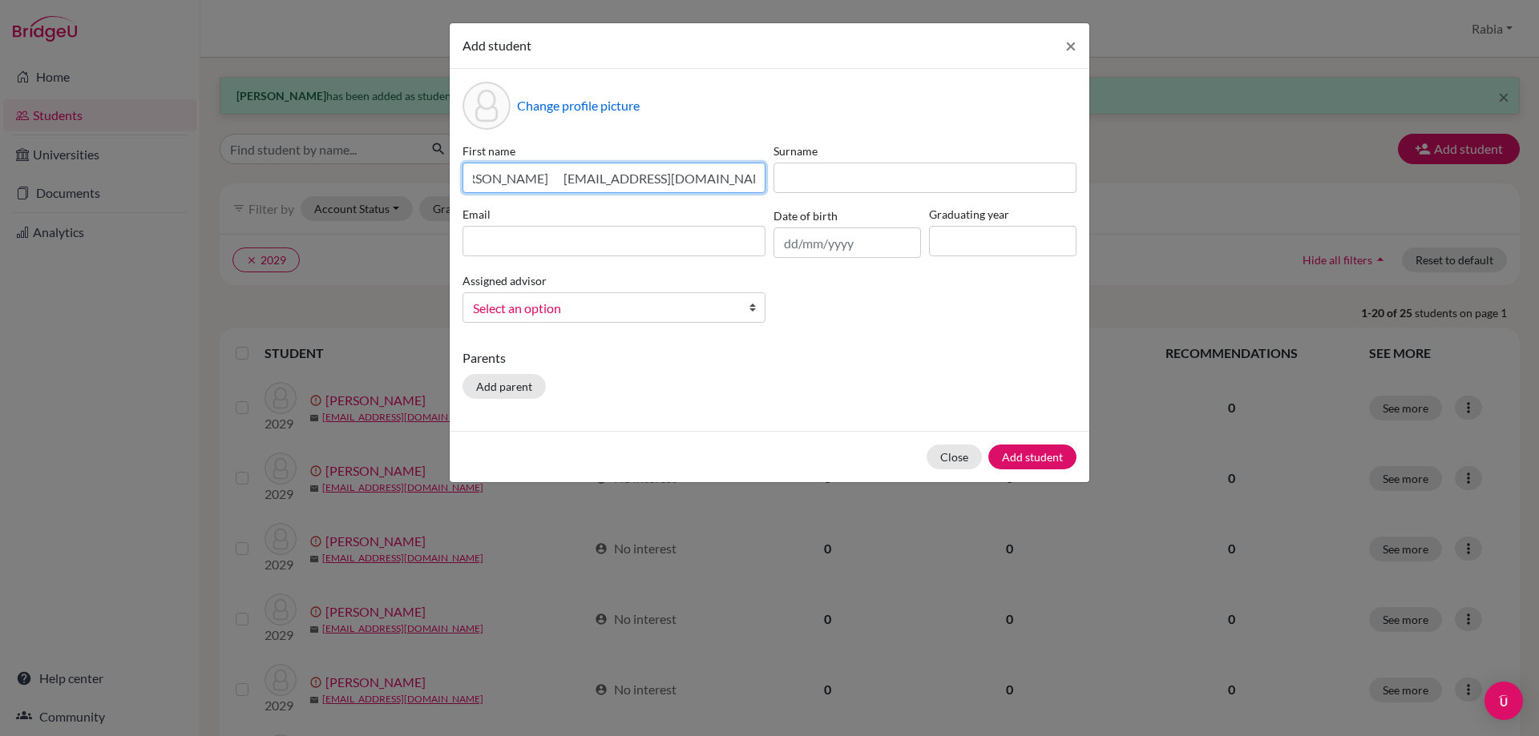
drag, startPoint x: 762, startPoint y: 177, endPoint x: 686, endPoint y: 181, distance: 76.2
click at [686, 181] on input "[PERSON_NAME] [EMAIL_ADDRESS][DOMAIN_NAME] [DATE]" at bounding box center [613, 178] width 303 height 30
type input "[PERSON_NAME] [EMAIL_ADDRESS][DOMAIN_NAME]"
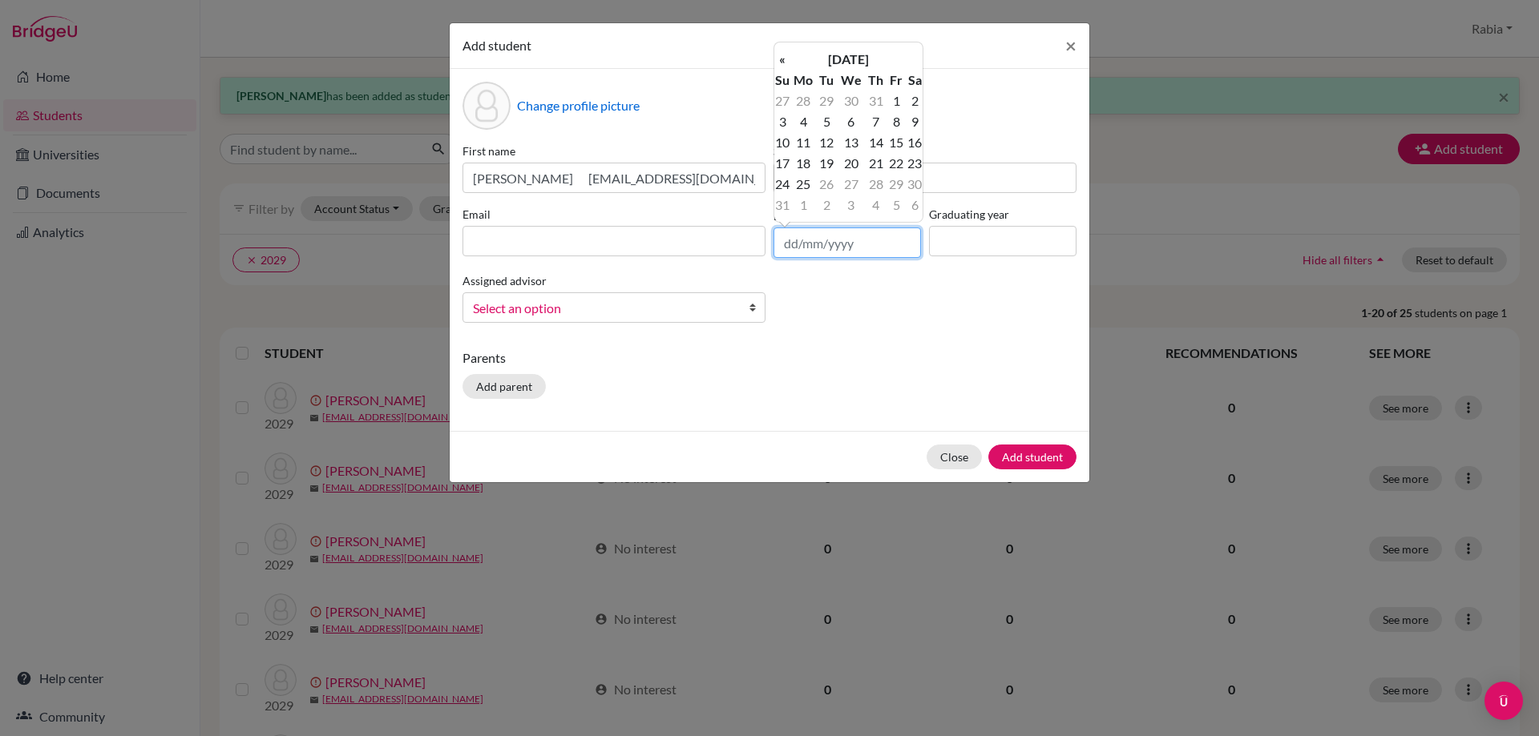
click at [827, 244] on input "text" at bounding box center [846, 243] width 147 height 30
paste input "[DATE]"
type input "[DATE]"
click at [791, 288] on div "First name [PERSON_NAME] [EMAIL_ADDRESS][DOMAIN_NAME] Surname Email Date of bir…" at bounding box center [769, 239] width 622 height 193
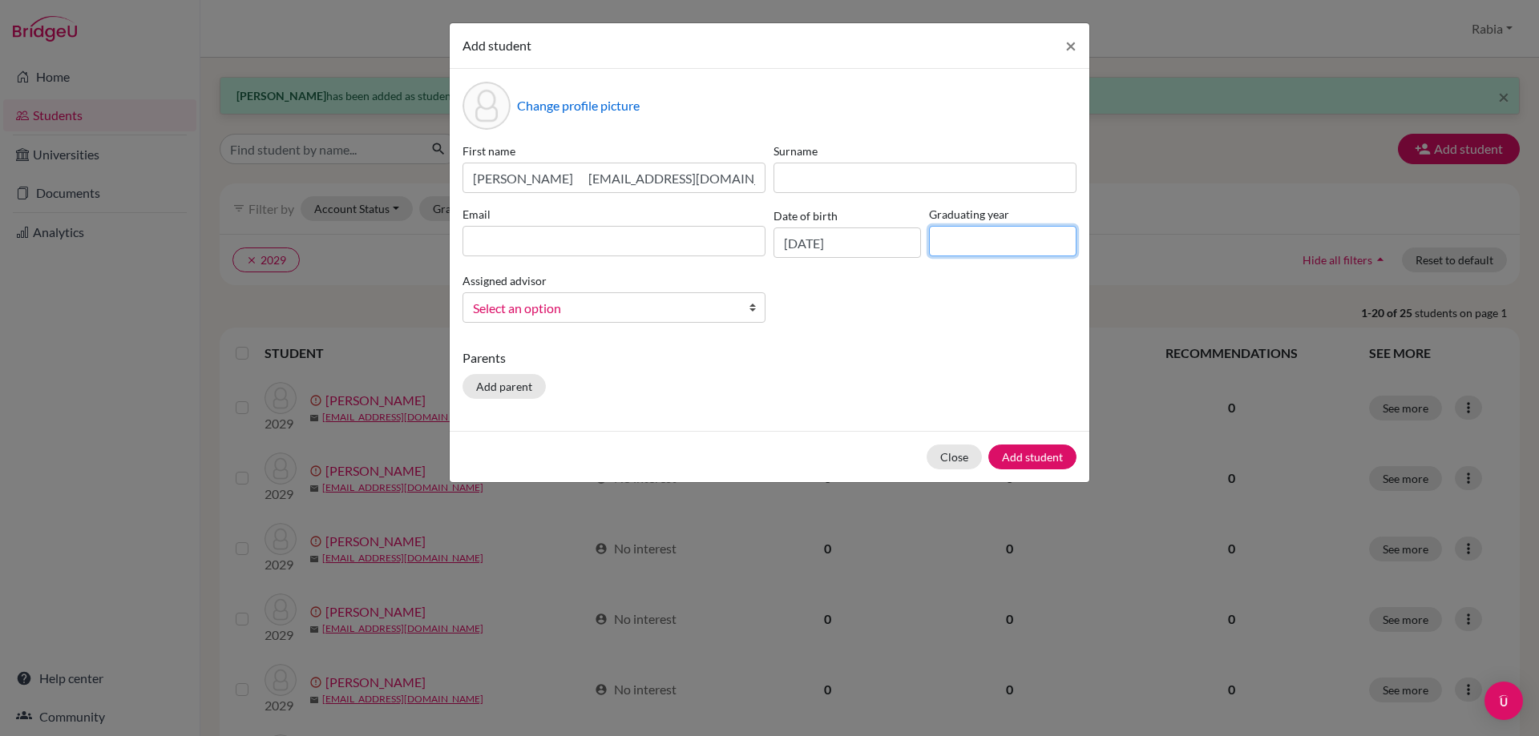
click at [987, 227] on input at bounding box center [1002, 241] width 147 height 30
type input "2029"
drag, startPoint x: 728, startPoint y: 179, endPoint x: 553, endPoint y: 176, distance: 174.7
click at [553, 176] on input "[PERSON_NAME] [EMAIL_ADDRESS][DOMAIN_NAME]" at bounding box center [613, 178] width 303 height 30
type input "[PERSON_NAME]"
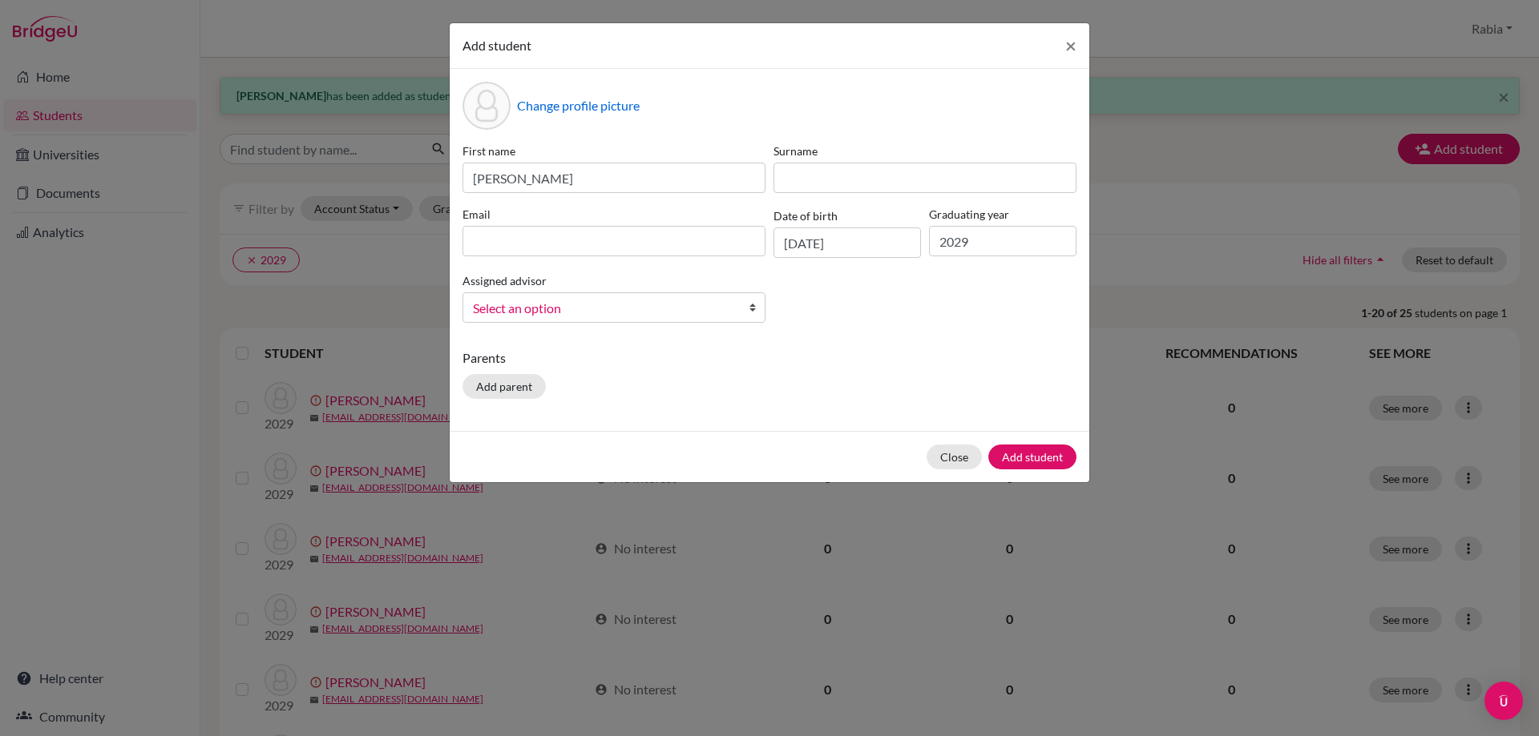
click at [547, 256] on div "Email" at bounding box center [613, 232] width 311 height 52
click at [543, 245] on input at bounding box center [613, 241] width 303 height 30
paste input "[EMAIL_ADDRESS][DOMAIN_NAME]"
type input "[EMAIL_ADDRESS][DOMAIN_NAME]"
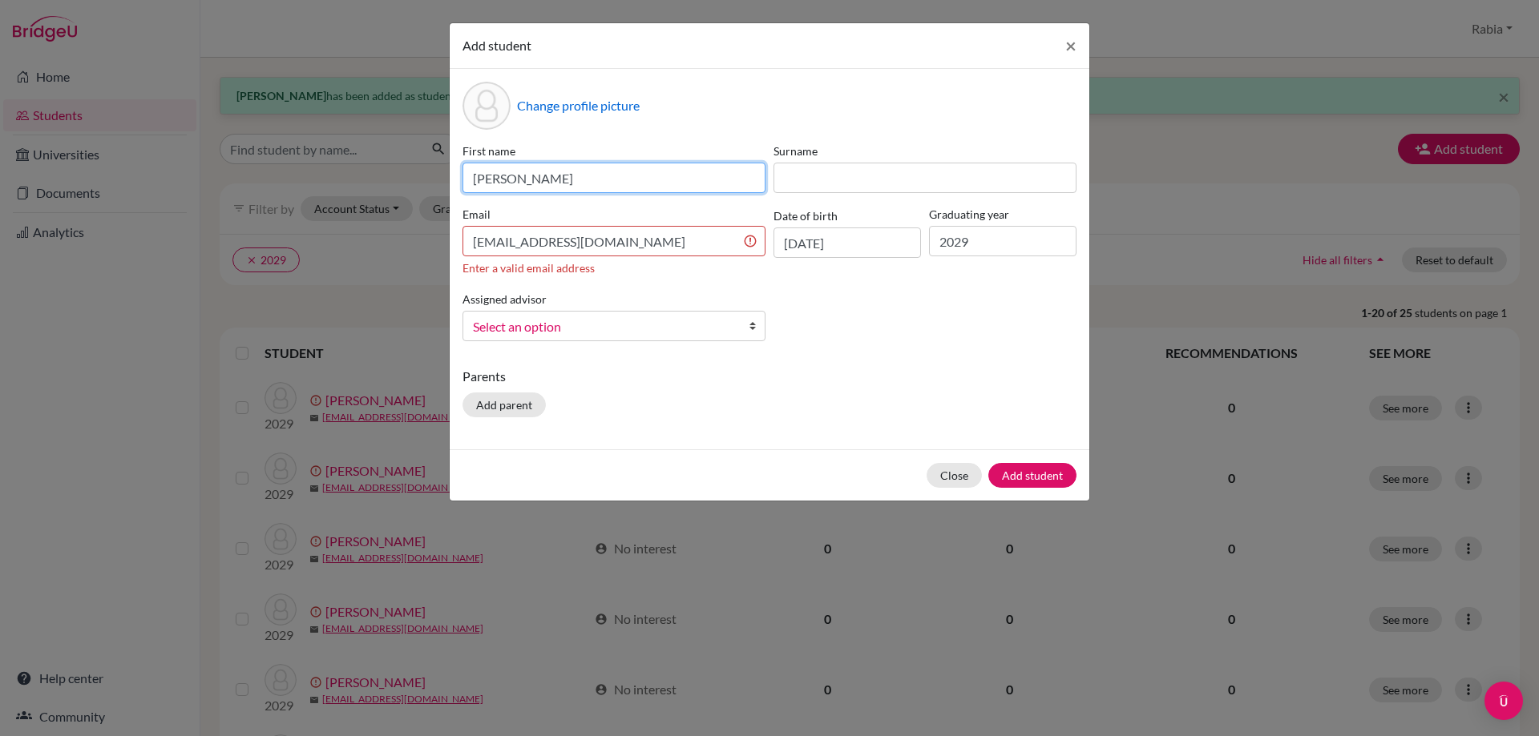
drag, startPoint x: 563, startPoint y: 179, endPoint x: 508, endPoint y: 184, distance: 54.6
click at [508, 184] on input "[PERSON_NAME]" at bounding box center [613, 178] width 303 height 30
type input "Mahd"
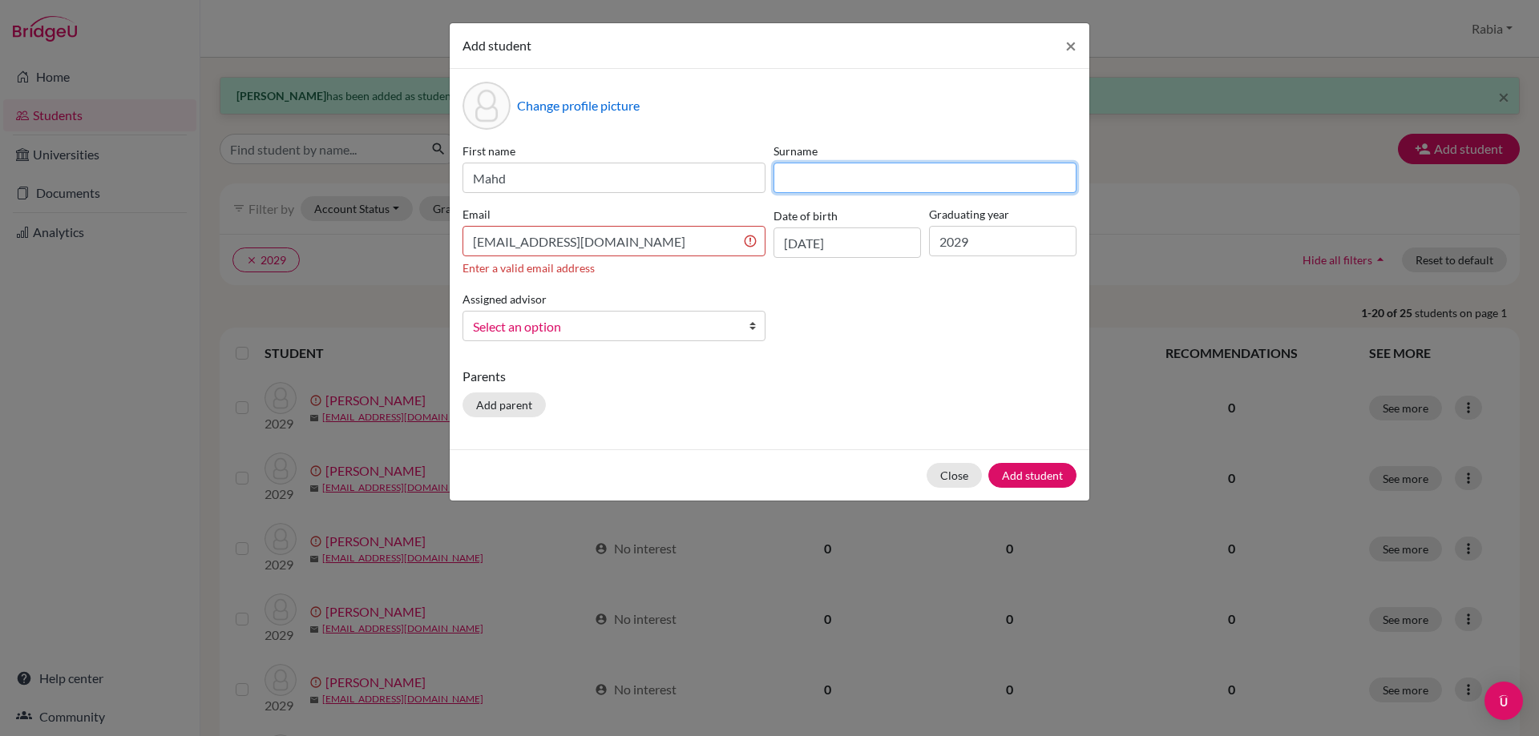
click at [787, 171] on input at bounding box center [924, 178] width 303 height 30
paste input "Shaikh"
drag, startPoint x: 800, startPoint y: 185, endPoint x: 760, endPoint y: 184, distance: 39.3
click at [760, 184] on div "First name Mahd Surname [PERSON_NAME] Email [EMAIL_ADDRESS][DOMAIN_NAME] Enter …" at bounding box center [769, 249] width 622 height 212
type input "Shaikh"
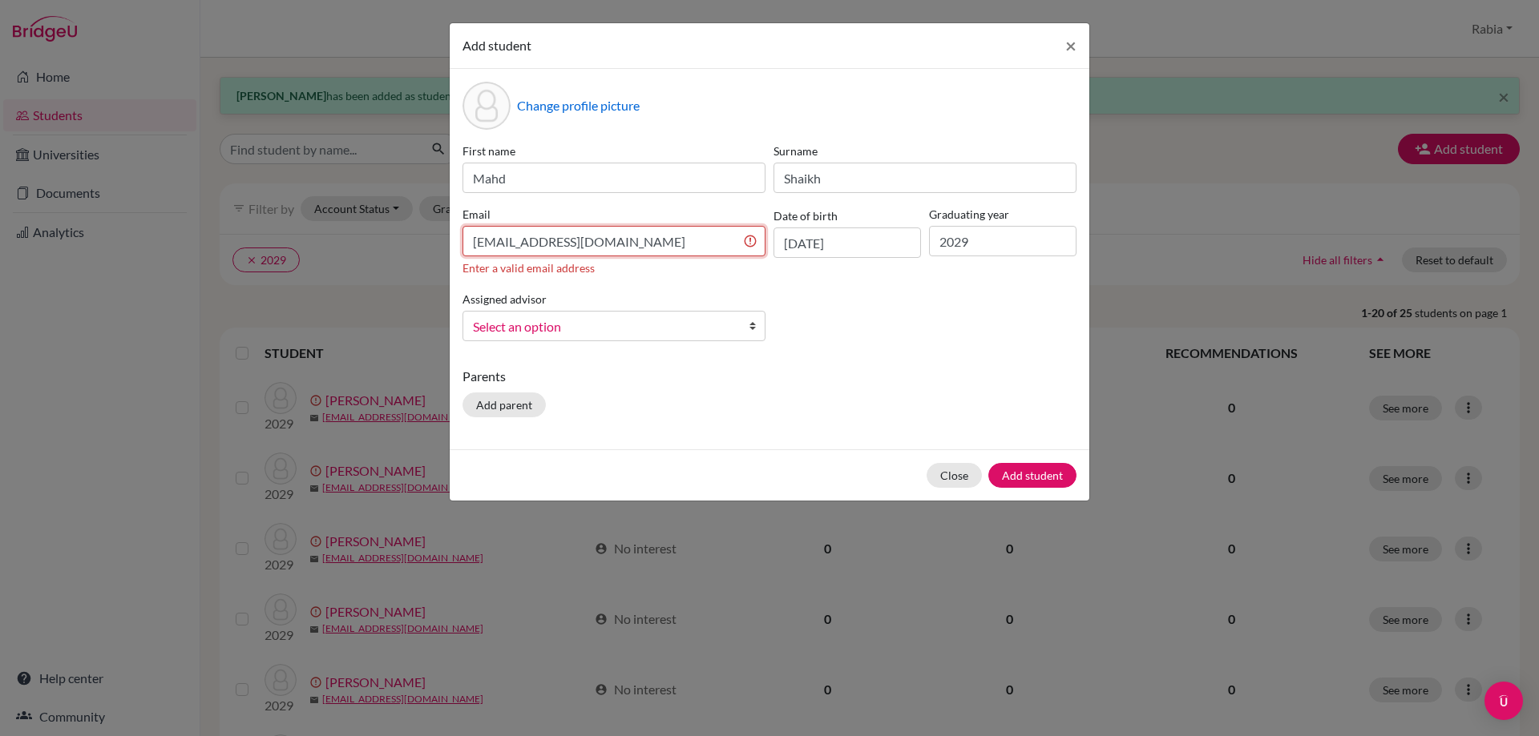
click at [699, 244] on input "[EMAIL_ADDRESS][DOMAIN_NAME]" at bounding box center [613, 241] width 303 height 30
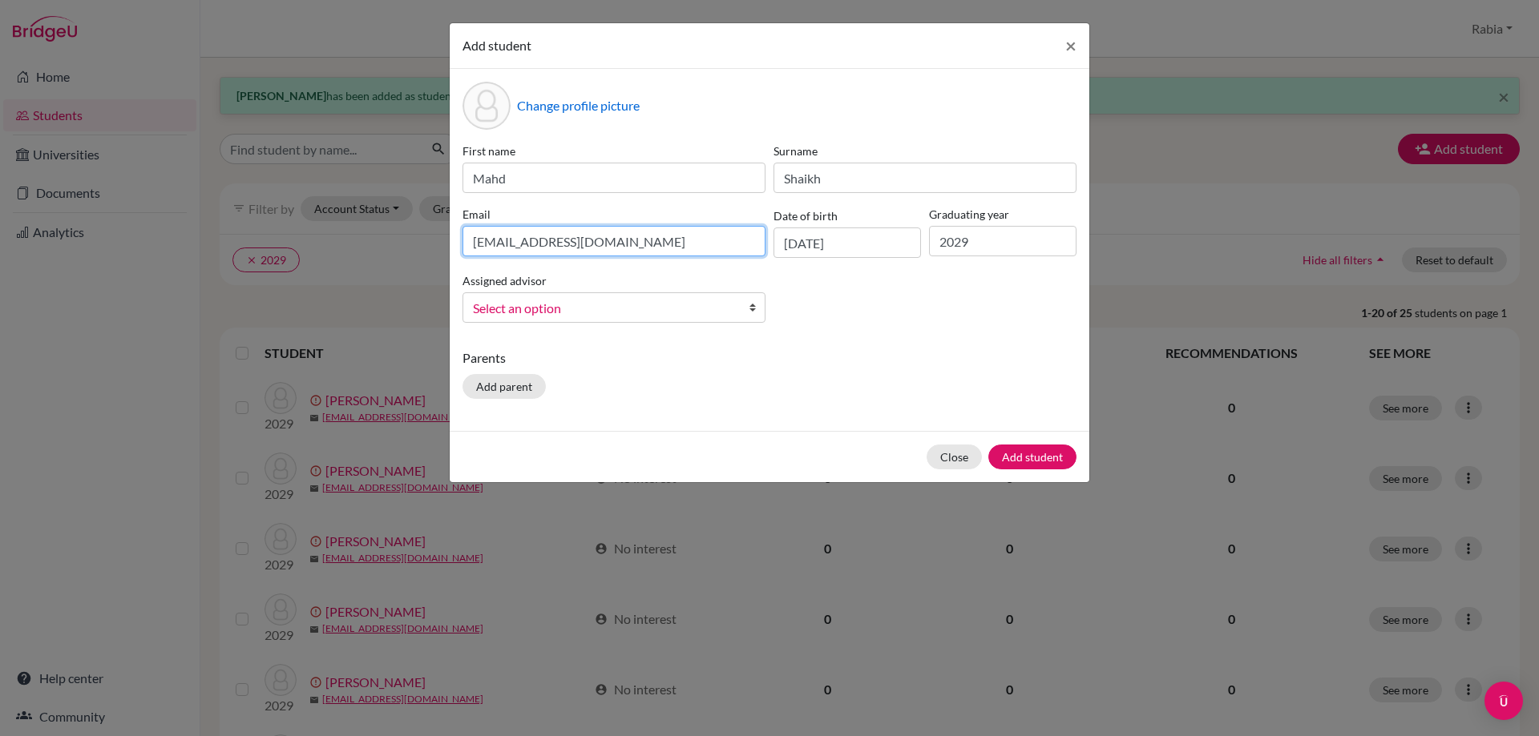
type input "[EMAIL_ADDRESS][DOMAIN_NAME]"
click at [530, 312] on span "Select an option" at bounding box center [603, 308] width 261 height 21
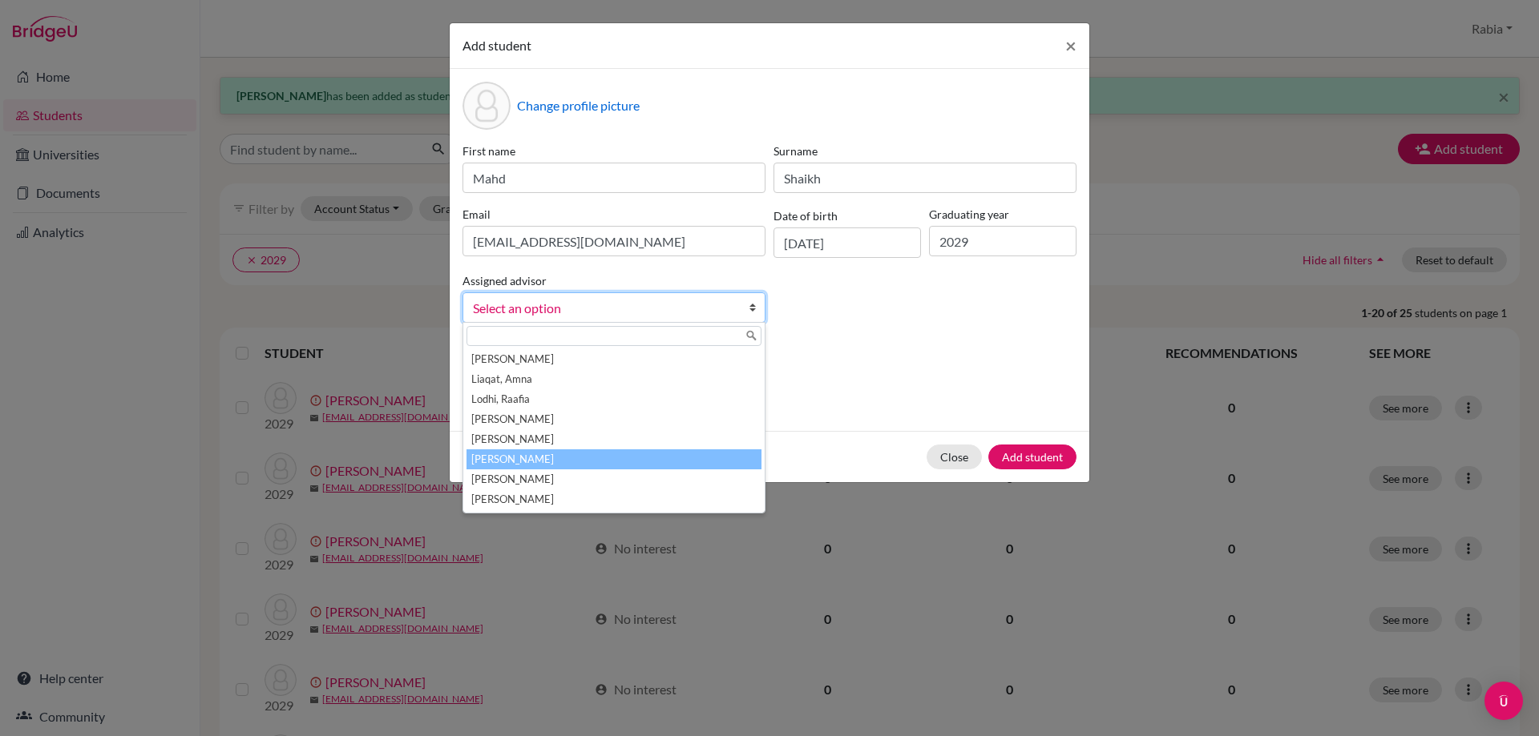
click at [546, 458] on li "[PERSON_NAME]" at bounding box center [613, 460] width 295 height 20
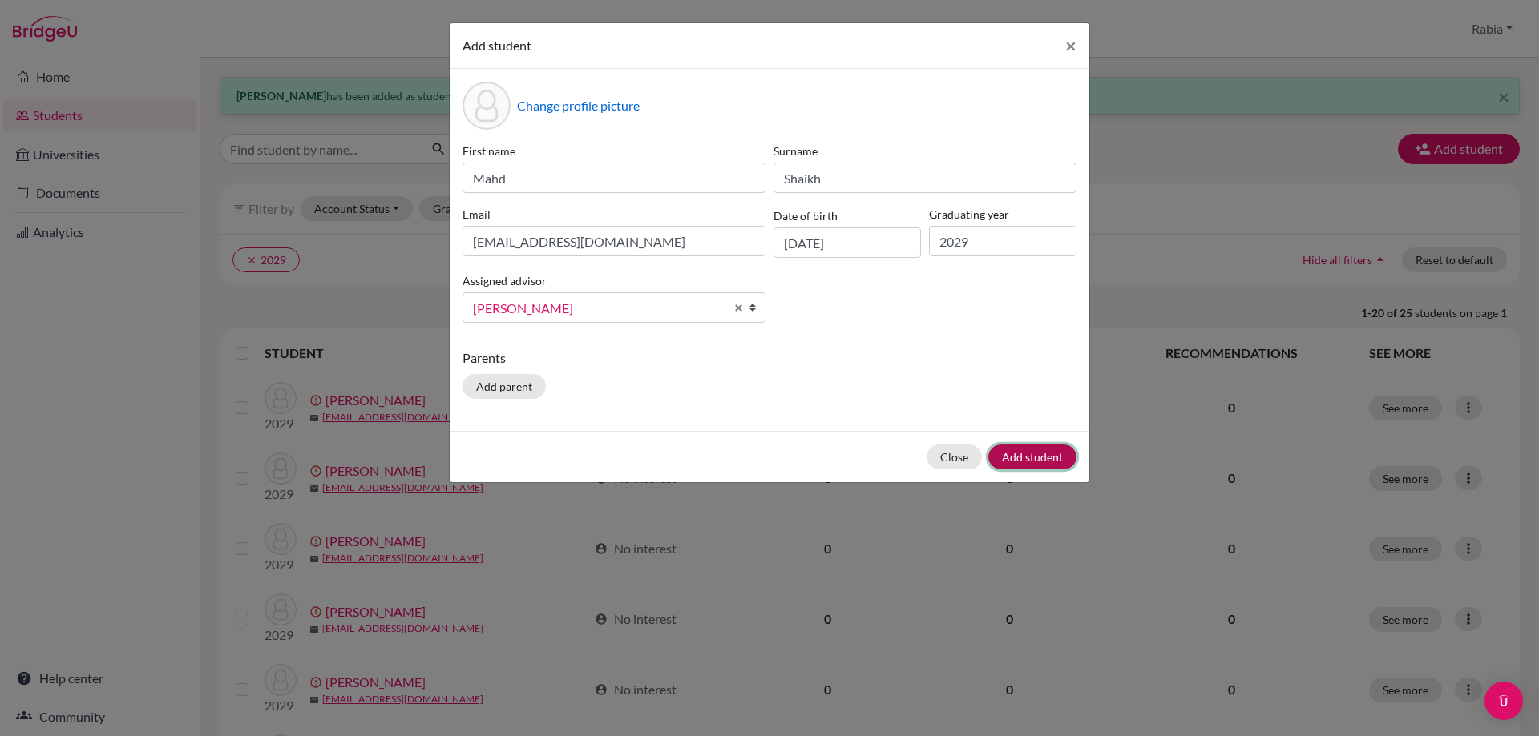
click at [1040, 454] on button "Add student" at bounding box center [1032, 457] width 88 height 25
